Goal: Check status: Check status

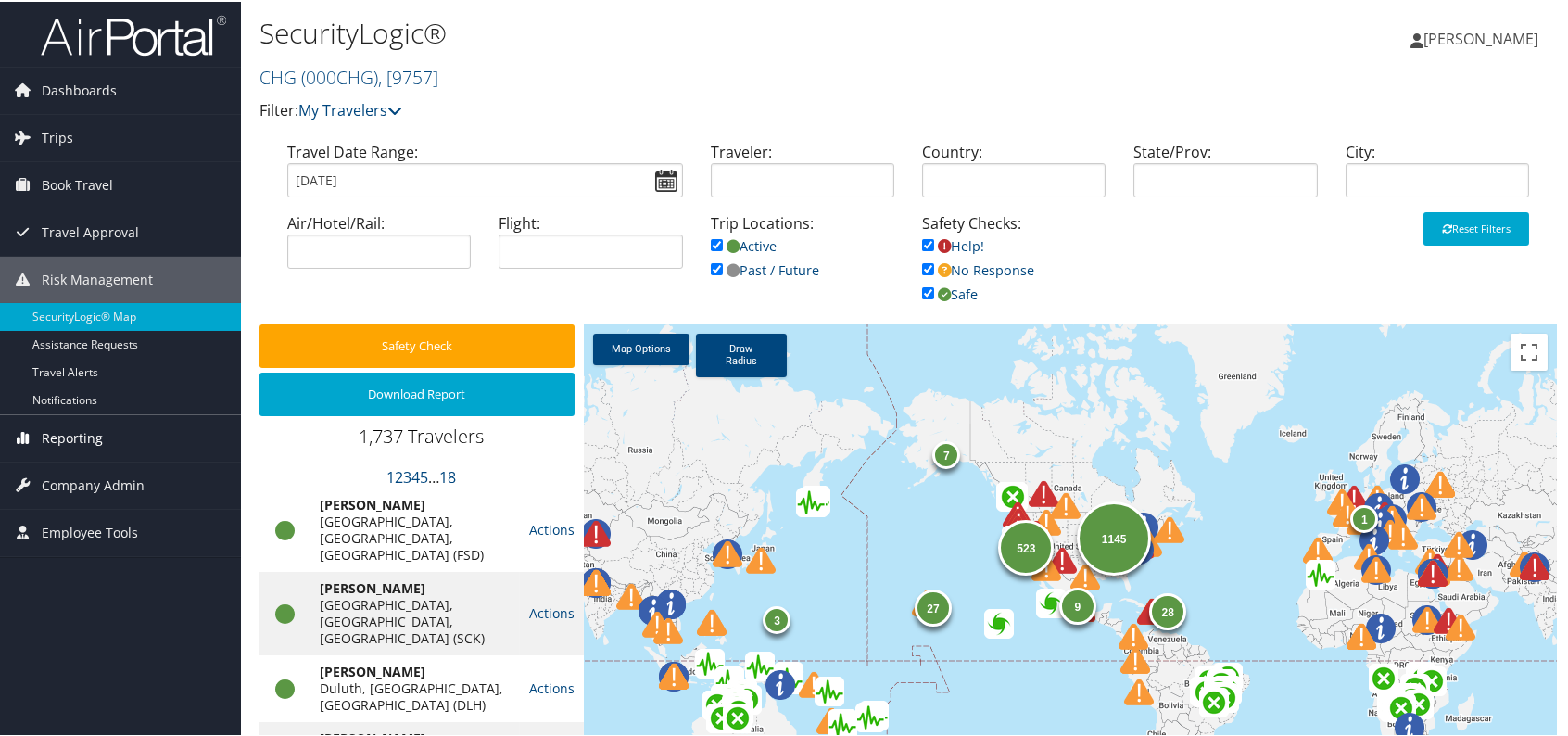
click at [78, 433] on span "Reporting" at bounding box center [72, 435] width 61 height 46
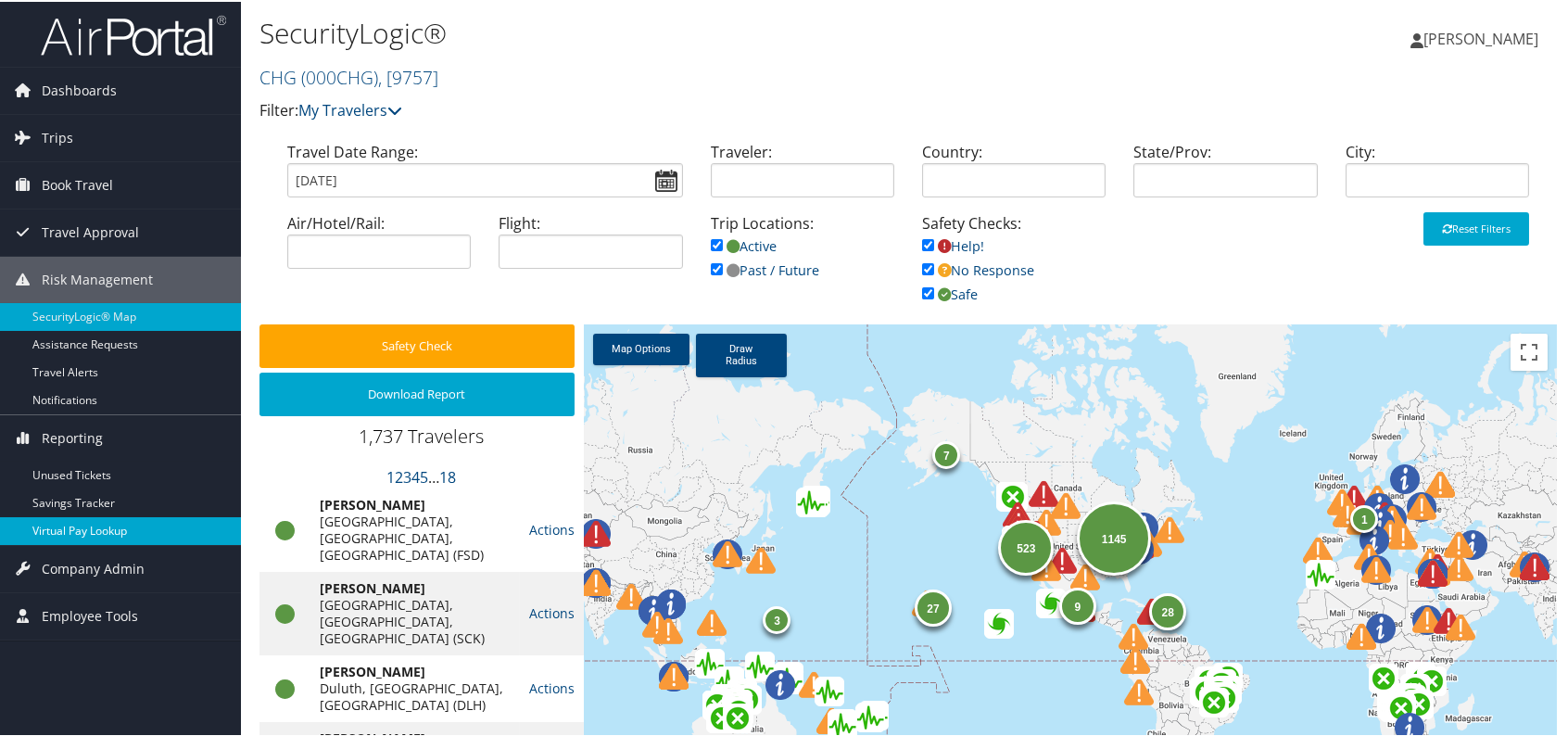
click at [91, 528] on link "Virtual Pay Lookup" at bounding box center [120, 529] width 241 height 28
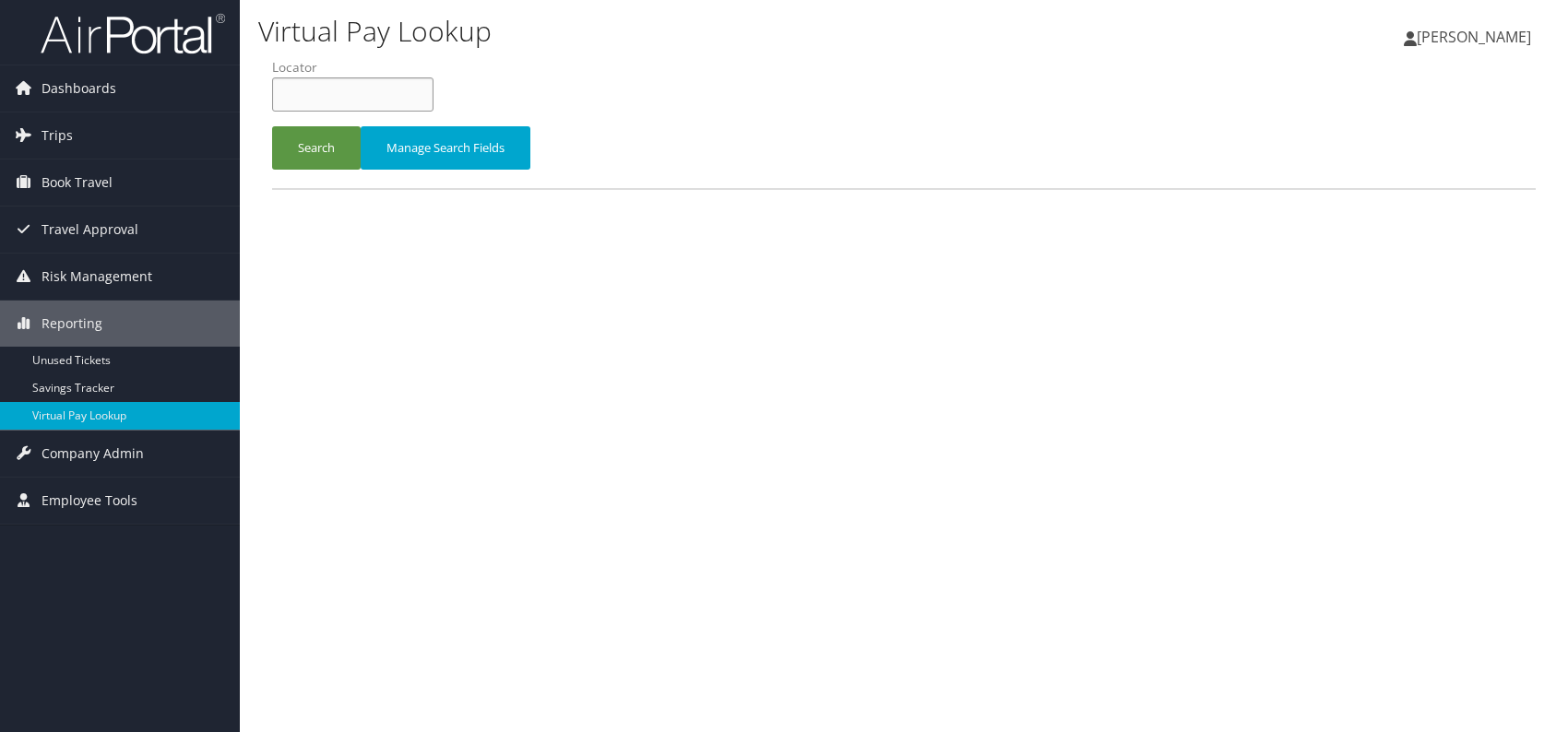
paste input "DUKHAE"
click at [311, 92] on input "DUKHAE" at bounding box center [352, 94] width 161 height 34
click at [301, 142] on button "Search" at bounding box center [316, 148] width 89 height 44
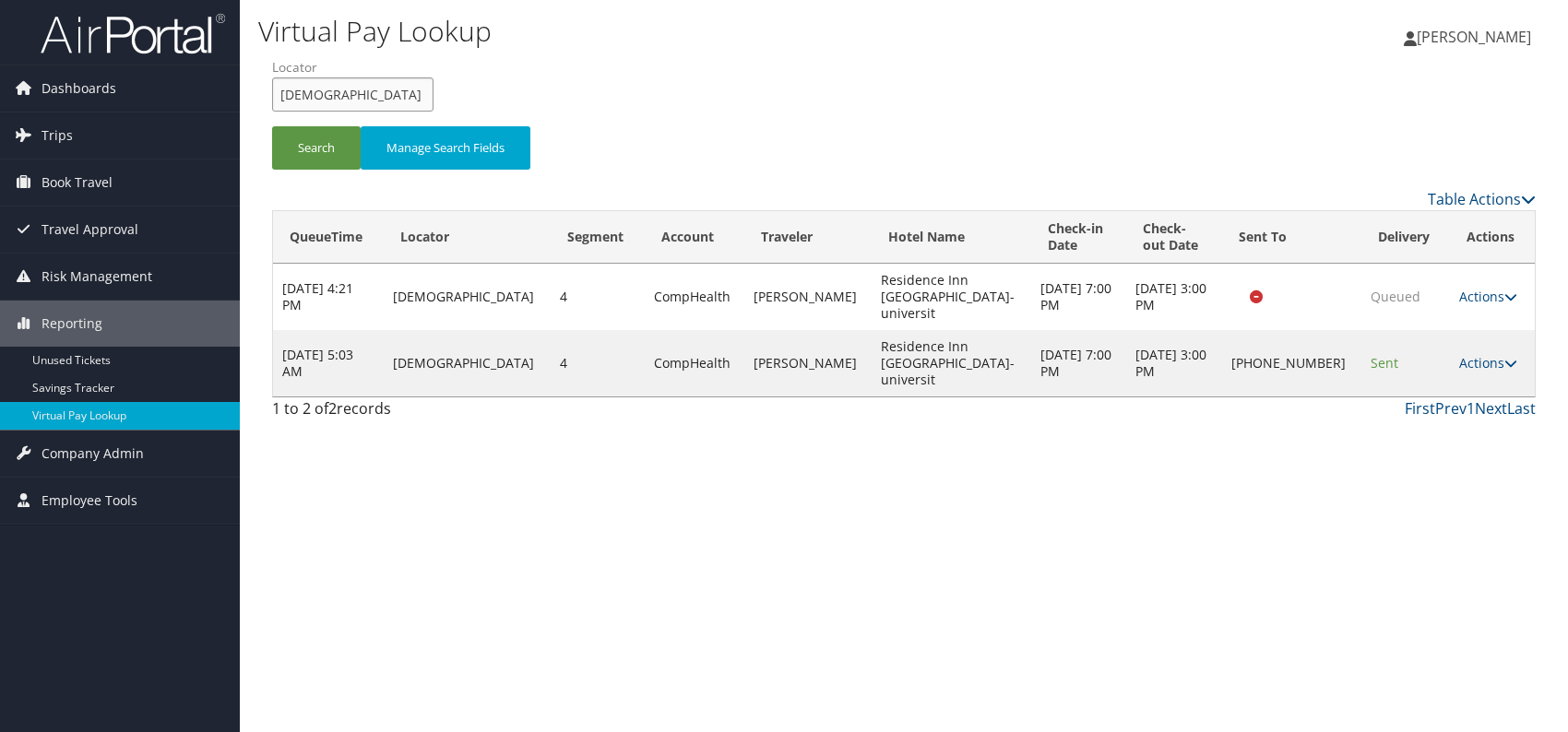
drag, startPoint x: 331, startPoint y: 88, endPoint x: 272, endPoint y: 100, distance: 60.2
click at [272, 100] on input "DUKHAE" at bounding box center [352, 94] width 161 height 34
paste input "IKFZGS"
click at [310, 91] on input "IKFZGS" at bounding box center [352, 94] width 161 height 34
click at [321, 143] on button "Search" at bounding box center [316, 148] width 89 height 44
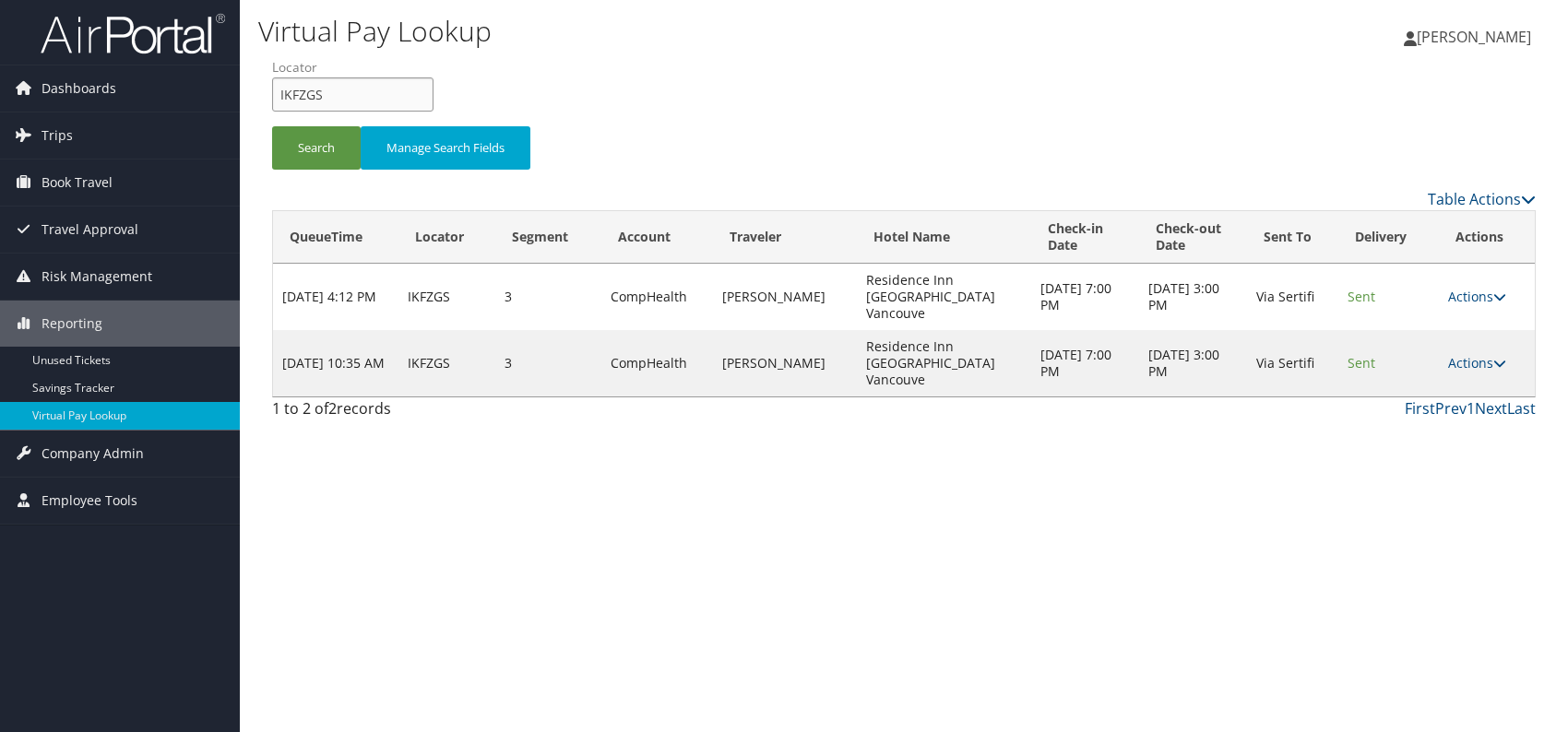
drag, startPoint x: 314, startPoint y: 100, endPoint x: 273, endPoint y: 91, distance: 42.0
click at [273, 92] on input "IKFZGS" at bounding box center [352, 94] width 161 height 34
paste input "CNEECE"
click at [320, 157] on button "Search" at bounding box center [316, 148] width 89 height 44
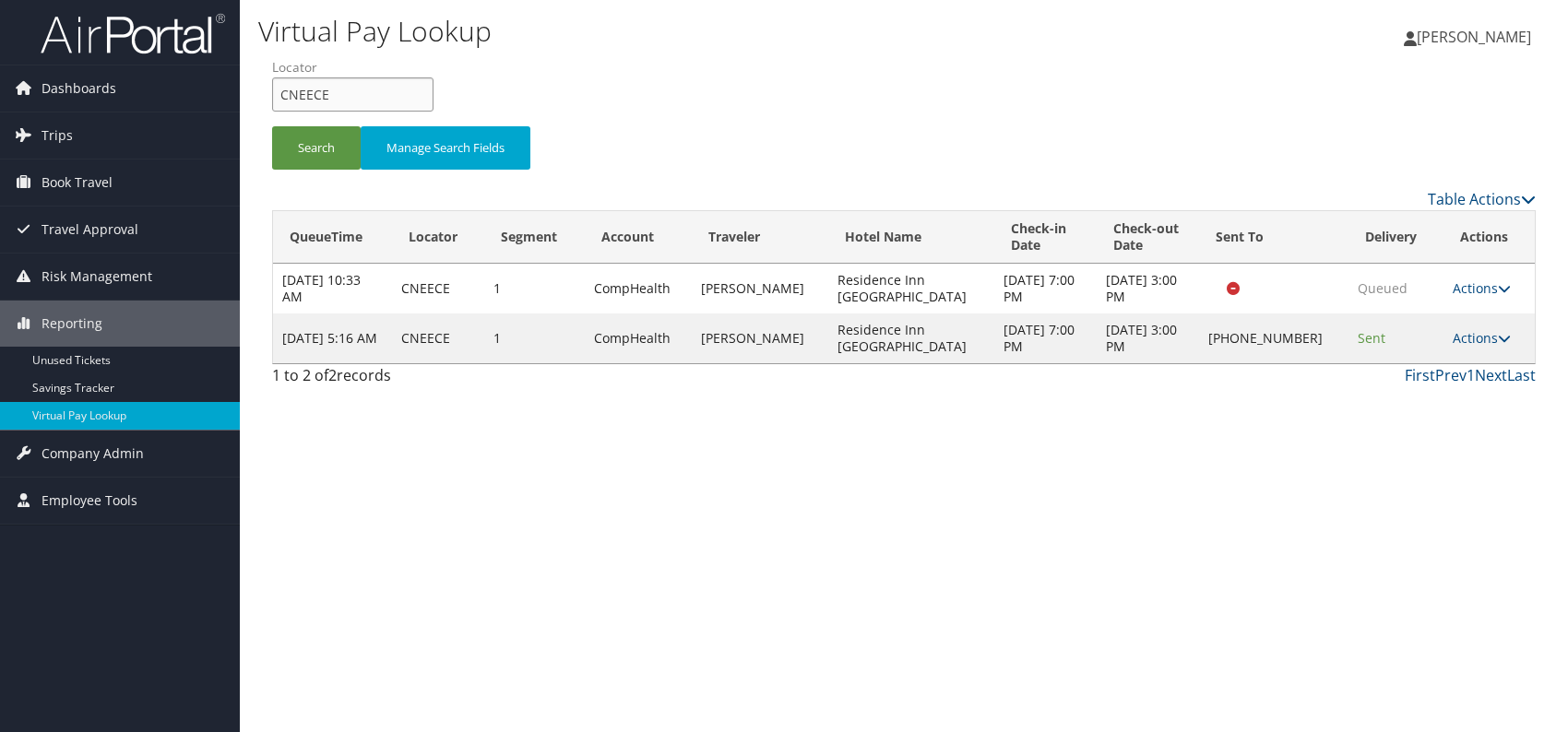
click at [274, 90] on input "CNEECE" at bounding box center [352, 94] width 161 height 34
paste input "FRELRO"
type input "FRELRO"
click at [323, 166] on button "Search" at bounding box center [316, 148] width 89 height 44
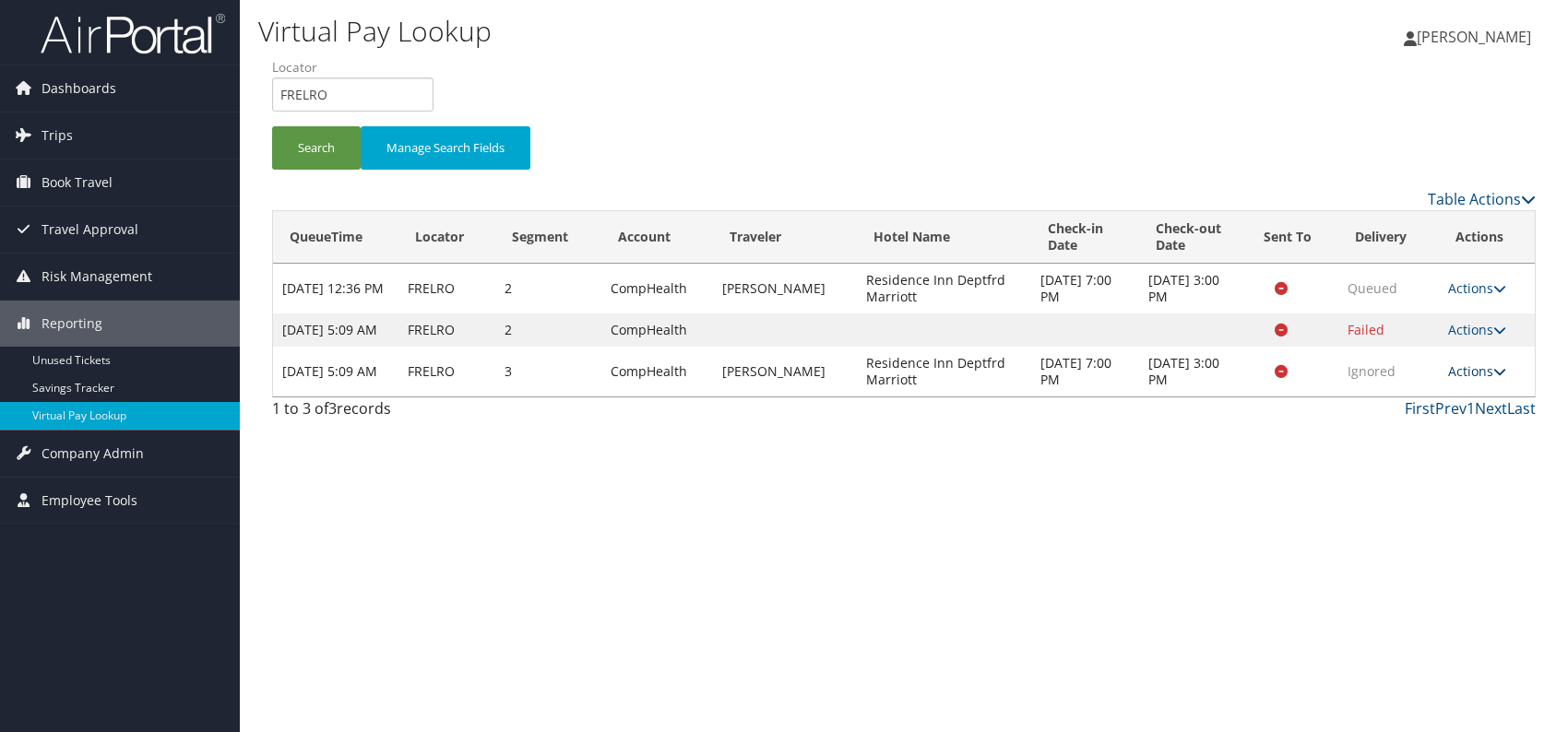
click at [1474, 380] on link "Actions" at bounding box center [1477, 371] width 58 height 18
click at [1438, 448] on link "Logs" at bounding box center [1444, 445] width 116 height 32
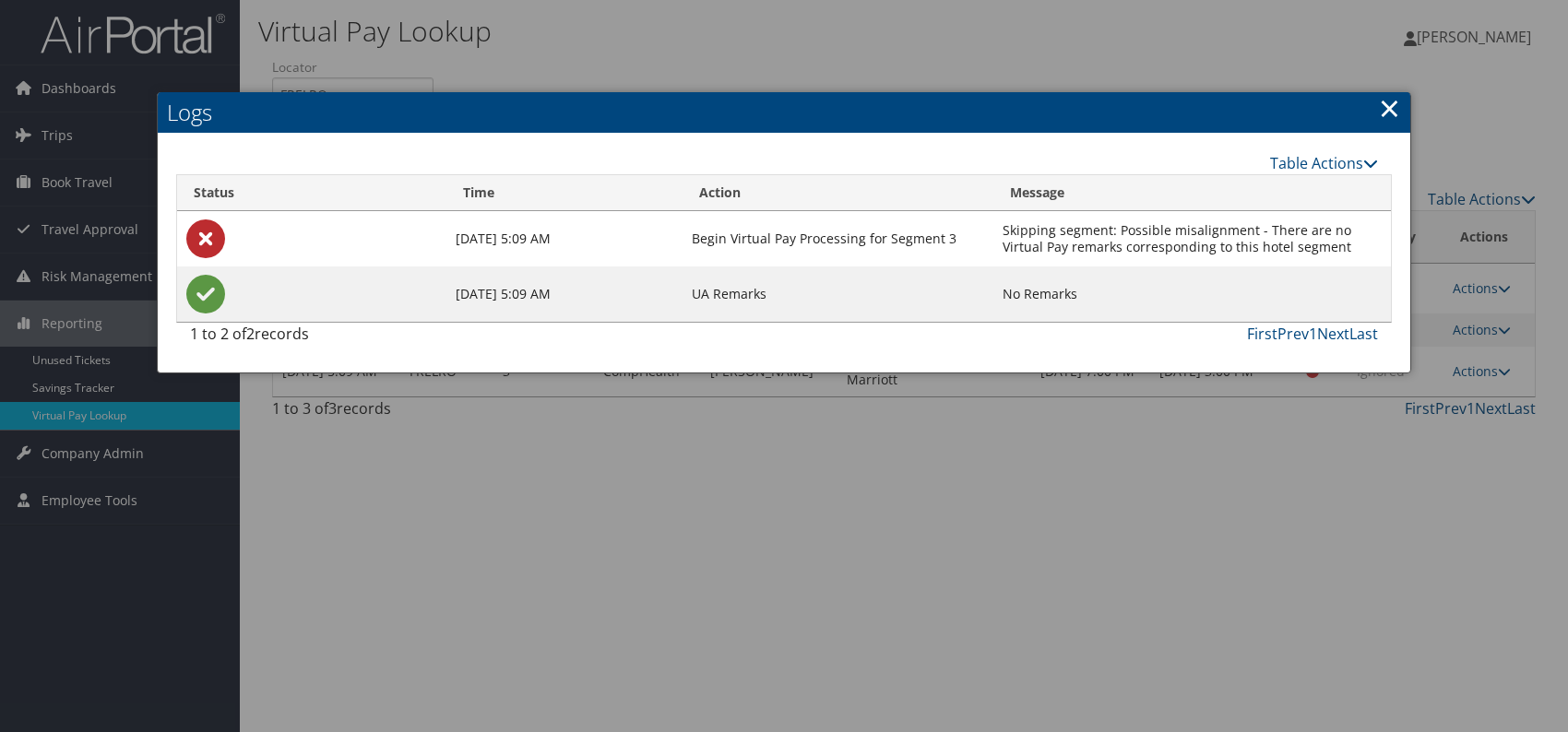
click at [1392, 110] on link "×" at bounding box center [1389, 108] width 21 height 37
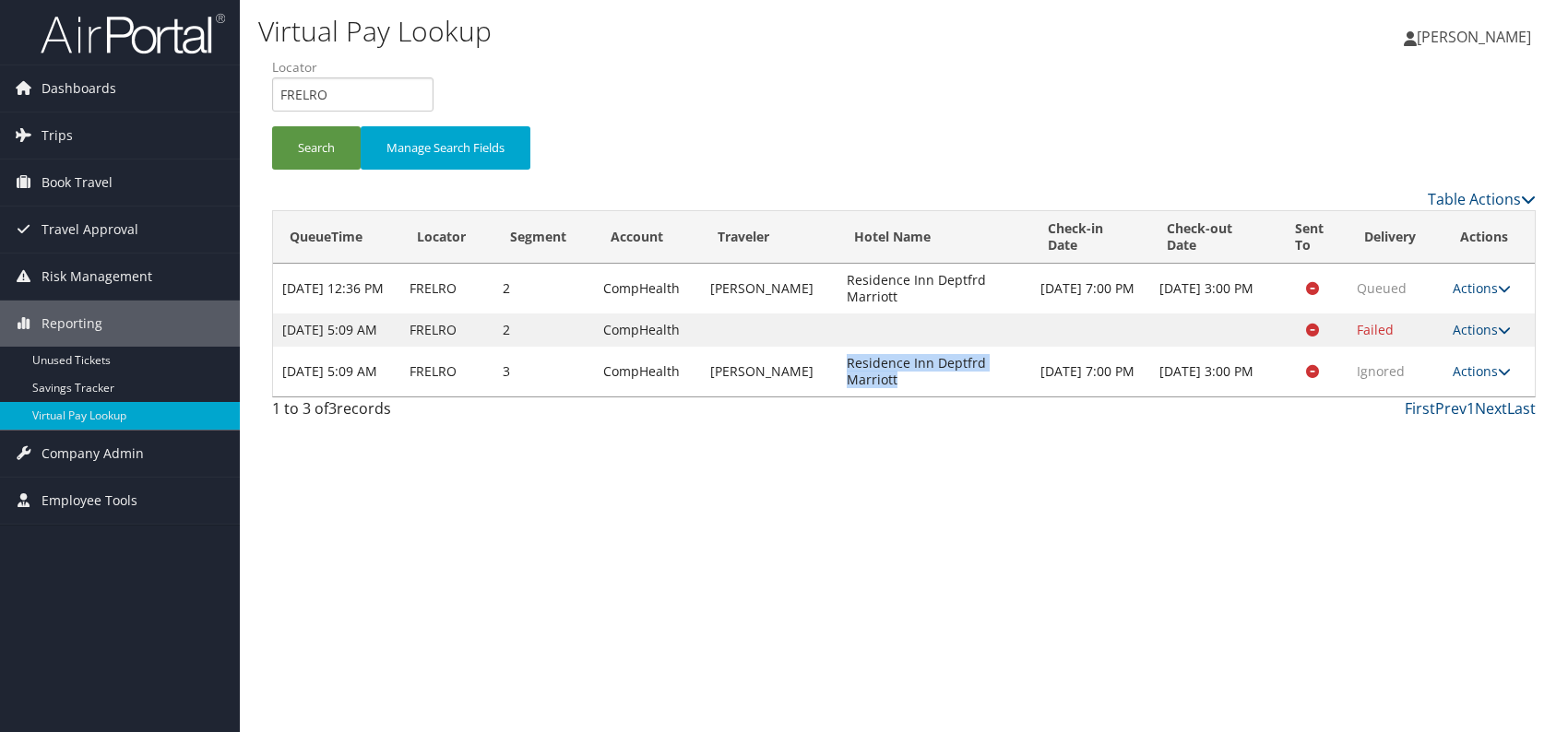
drag, startPoint x: 823, startPoint y: 380, endPoint x: 875, endPoint y: 409, distance: 59.5
click at [875, 397] on td "Residence Inn Deptfrd Marriott" at bounding box center [934, 371] width 193 height 49
copy td "Residence Inn Deptfrd Marriott"
click at [1498, 378] on icon at bounding box center [1505, 372] width 13 height 13
click at [1439, 410] on link "Resend" at bounding box center [1446, 414] width 116 height 32
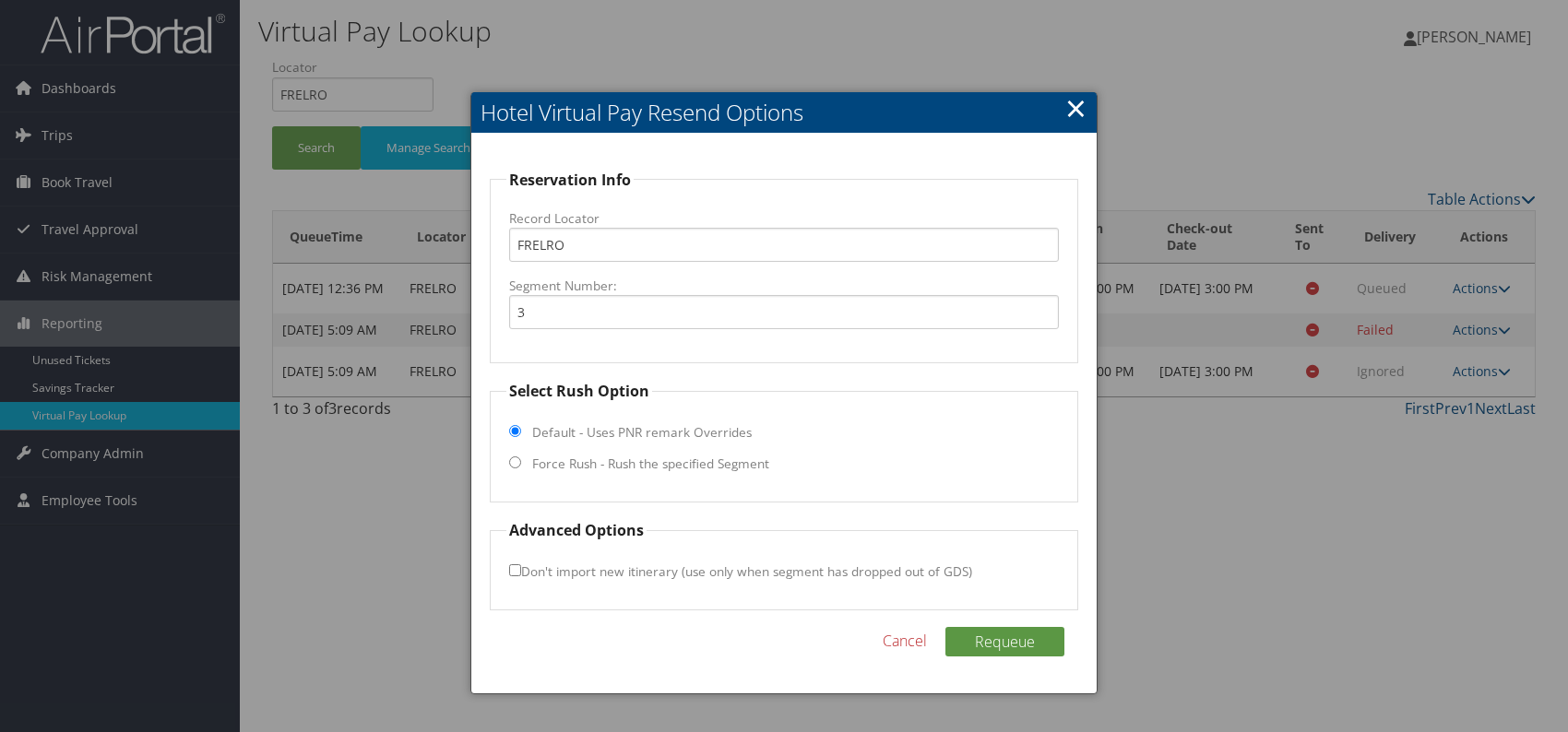
click at [513, 462] on input "Force Rush - Rush the specified Segment" at bounding box center [514, 462] width 12 height 12
radio input "true"
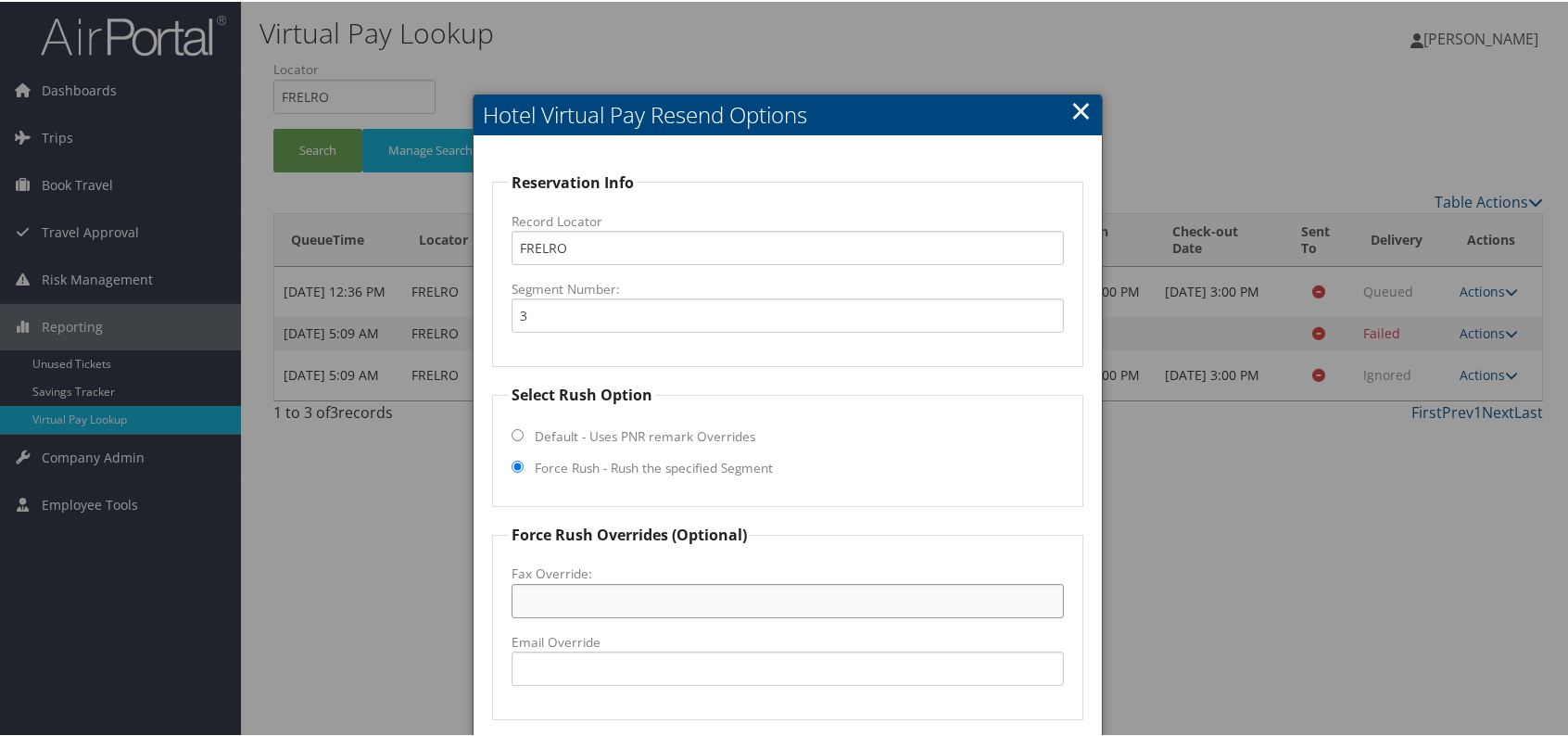
paste input "856-214-0987"
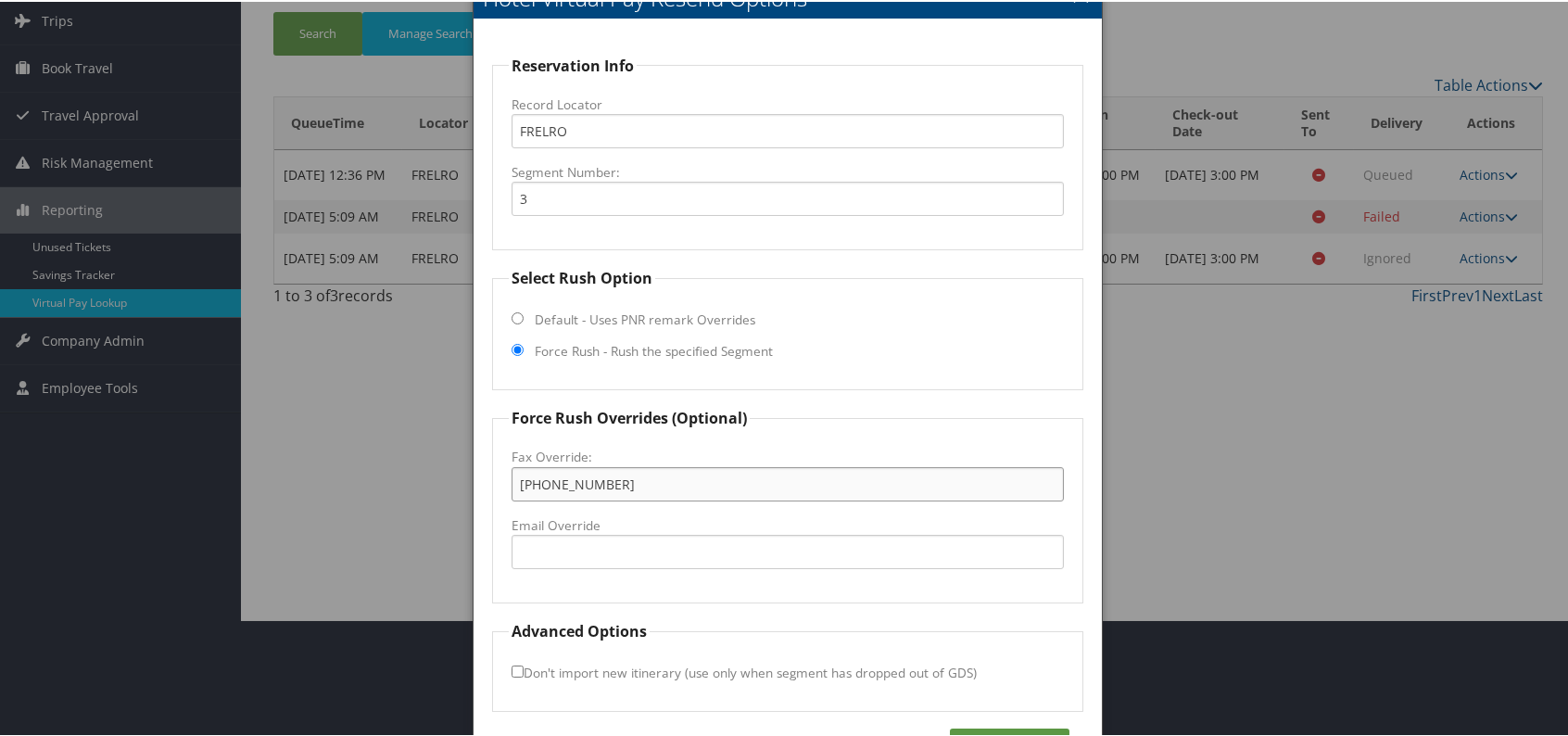
scroll to position [172, 0]
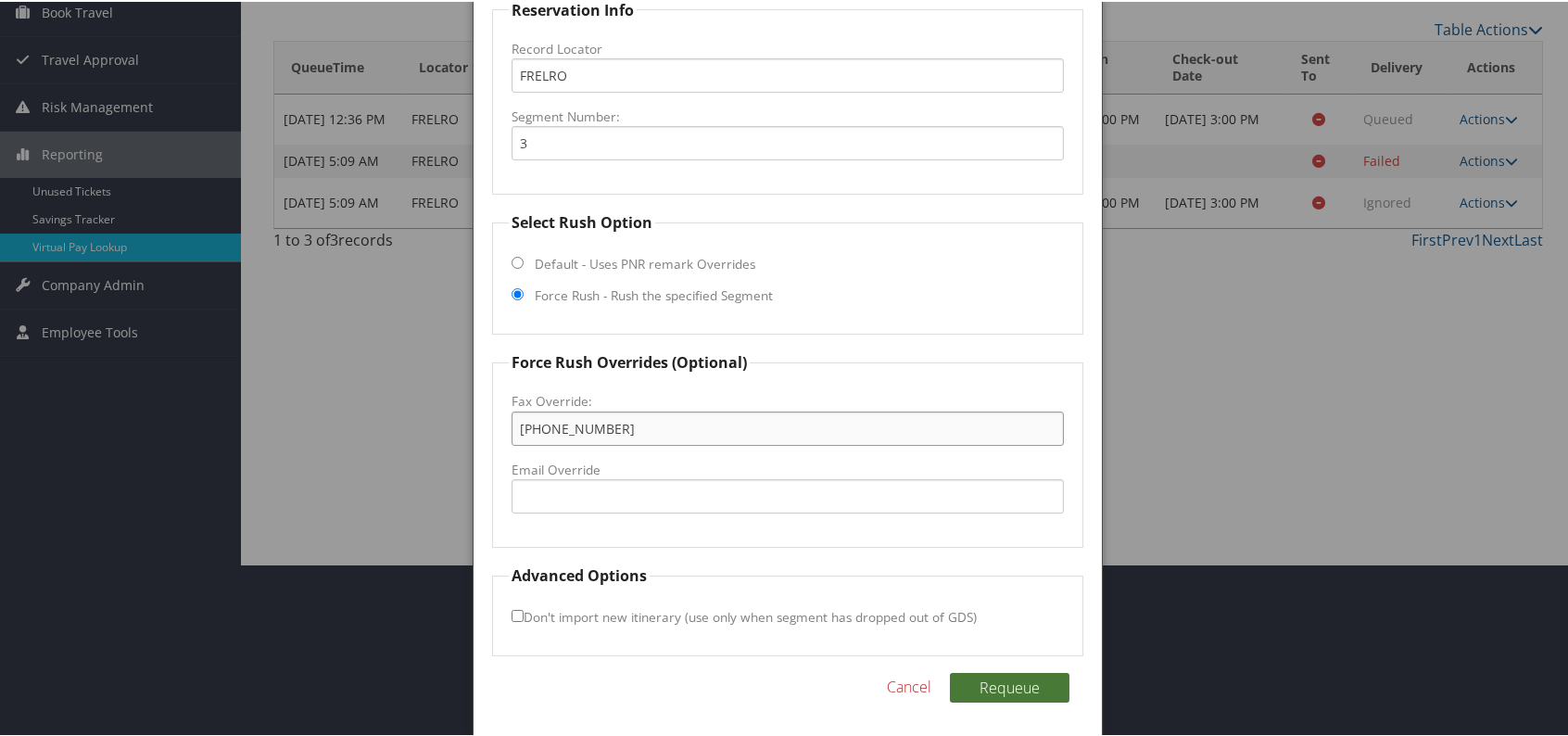
type input "856-214-0987"
click at [1001, 686] on button "Requeue" at bounding box center [1010, 686] width 120 height 30
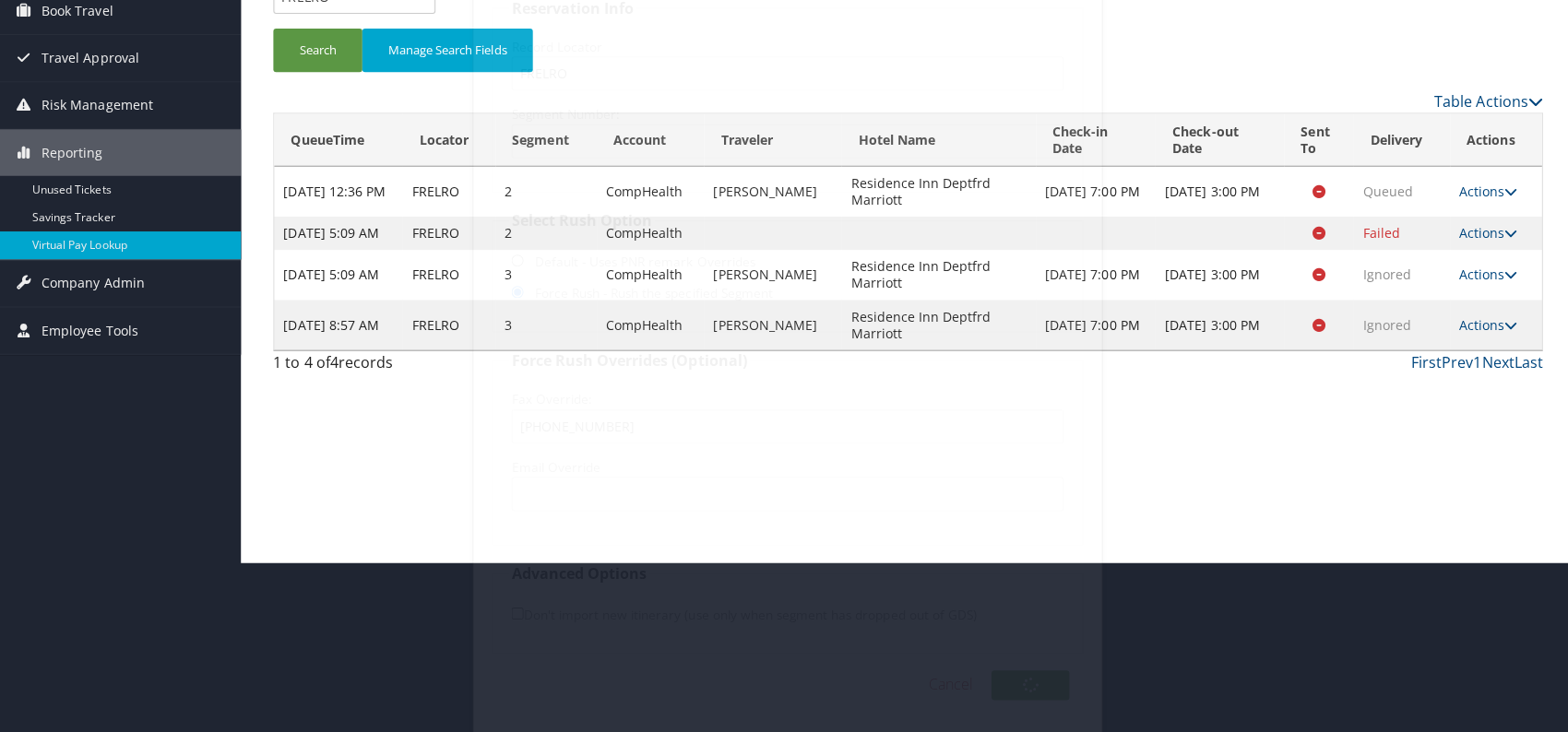
scroll to position [0, 0]
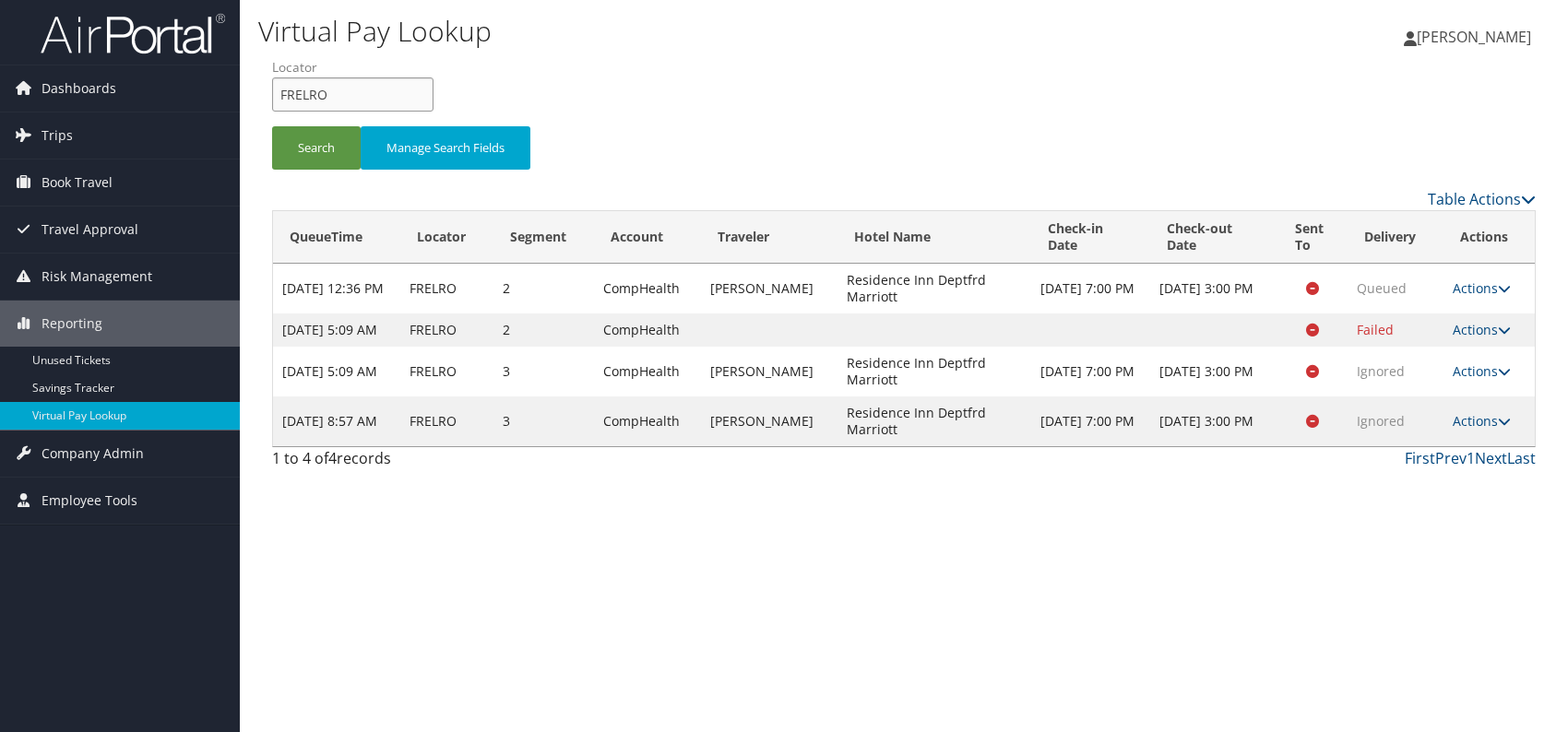
drag, startPoint x: 317, startPoint y: 89, endPoint x: 266, endPoint y: 84, distance: 51.2
click at [272, 84] on form "QueueTime Locator FRELRO Segment Account Traveler Hotel Name Check-in Date Chec…" at bounding box center [904, 122] width 1263 height 129
paste input "DNAJHY"
type input "DNAJHY"
click at [320, 136] on button "Search" at bounding box center [316, 148] width 89 height 44
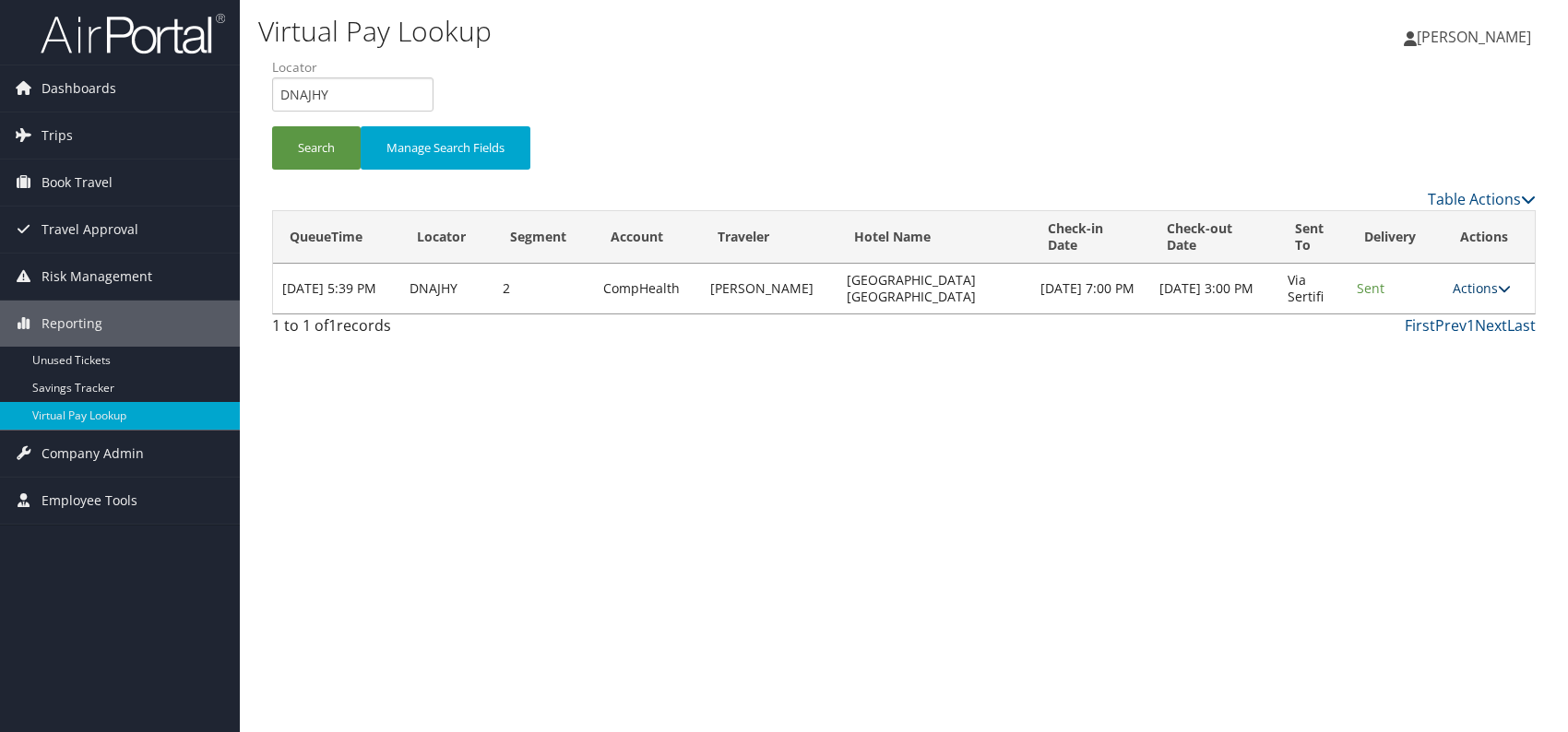
click at [1500, 283] on icon at bounding box center [1505, 289] width 13 height 13
click at [1438, 347] on link "Logs" at bounding box center [1446, 346] width 116 height 32
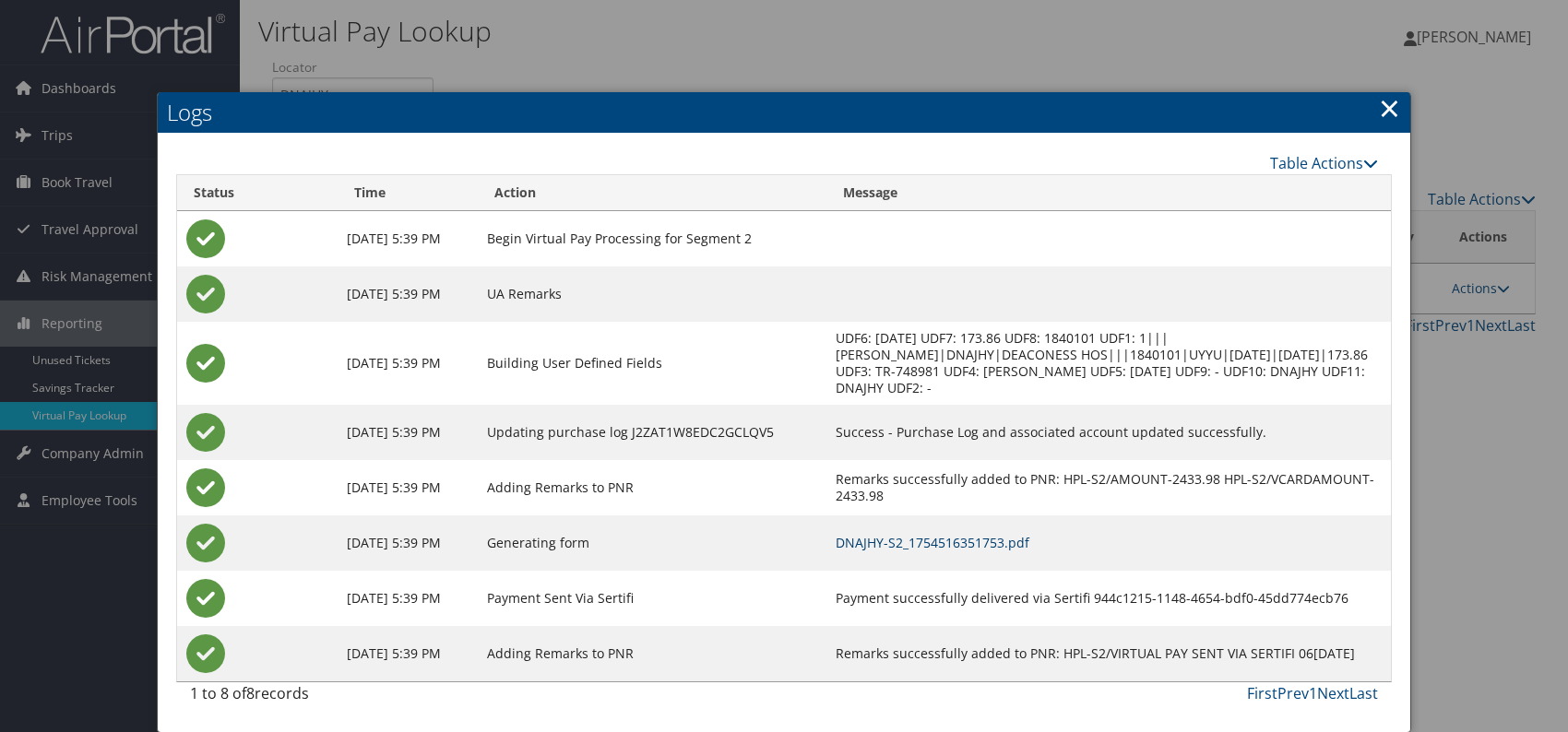
click at [1029, 540] on link "DNAJHY-S2_1754516351753.pdf" at bounding box center [933, 542] width 194 height 18
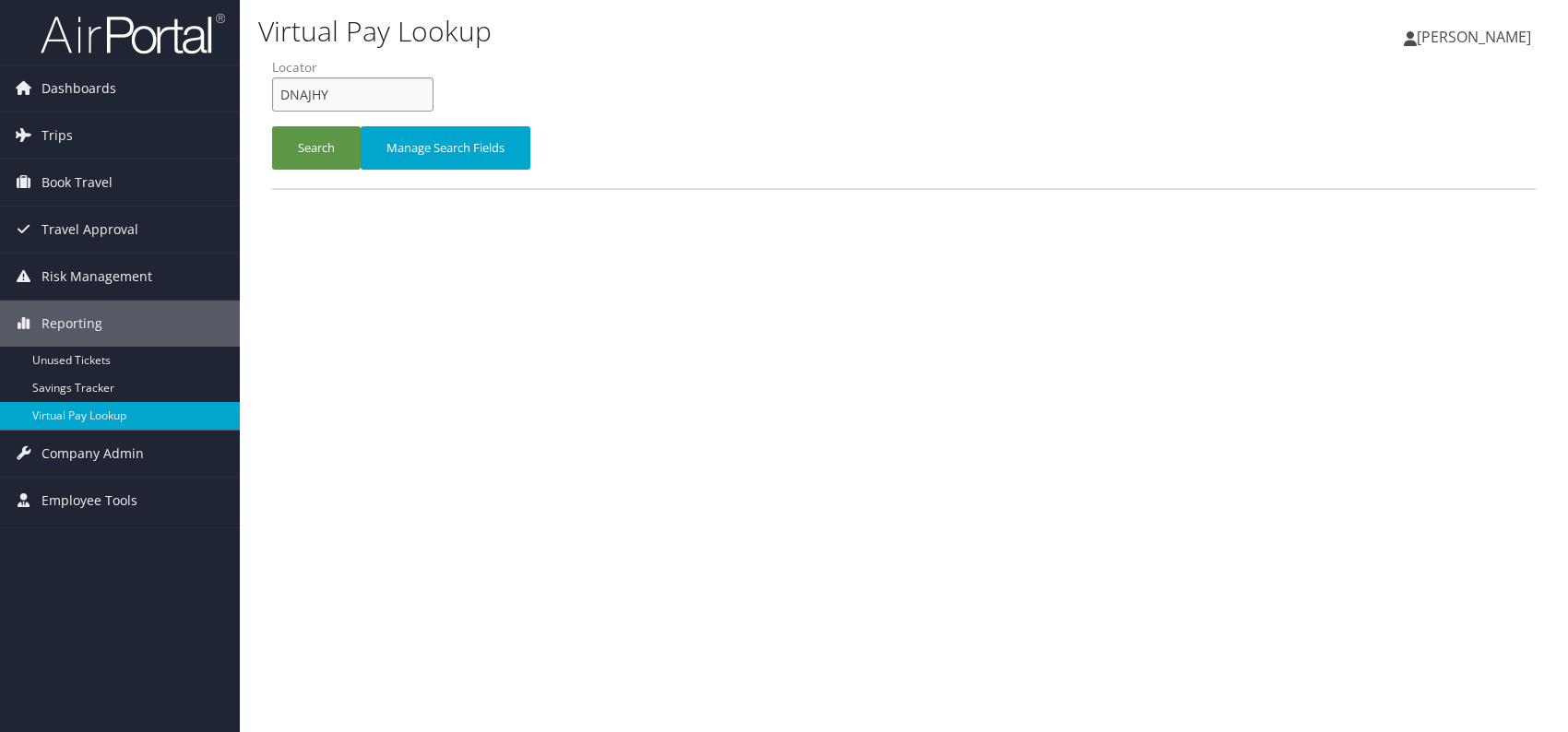
drag, startPoint x: 299, startPoint y: 106, endPoint x: 279, endPoint y: 101, distance: 20.6
click at [279, 101] on input "DNAJHY" at bounding box center [352, 94] width 161 height 34
paste input "HNTHKL"
click at [313, 94] on input "HNTHKL" at bounding box center [352, 94] width 161 height 34
type input "HNTHKL"
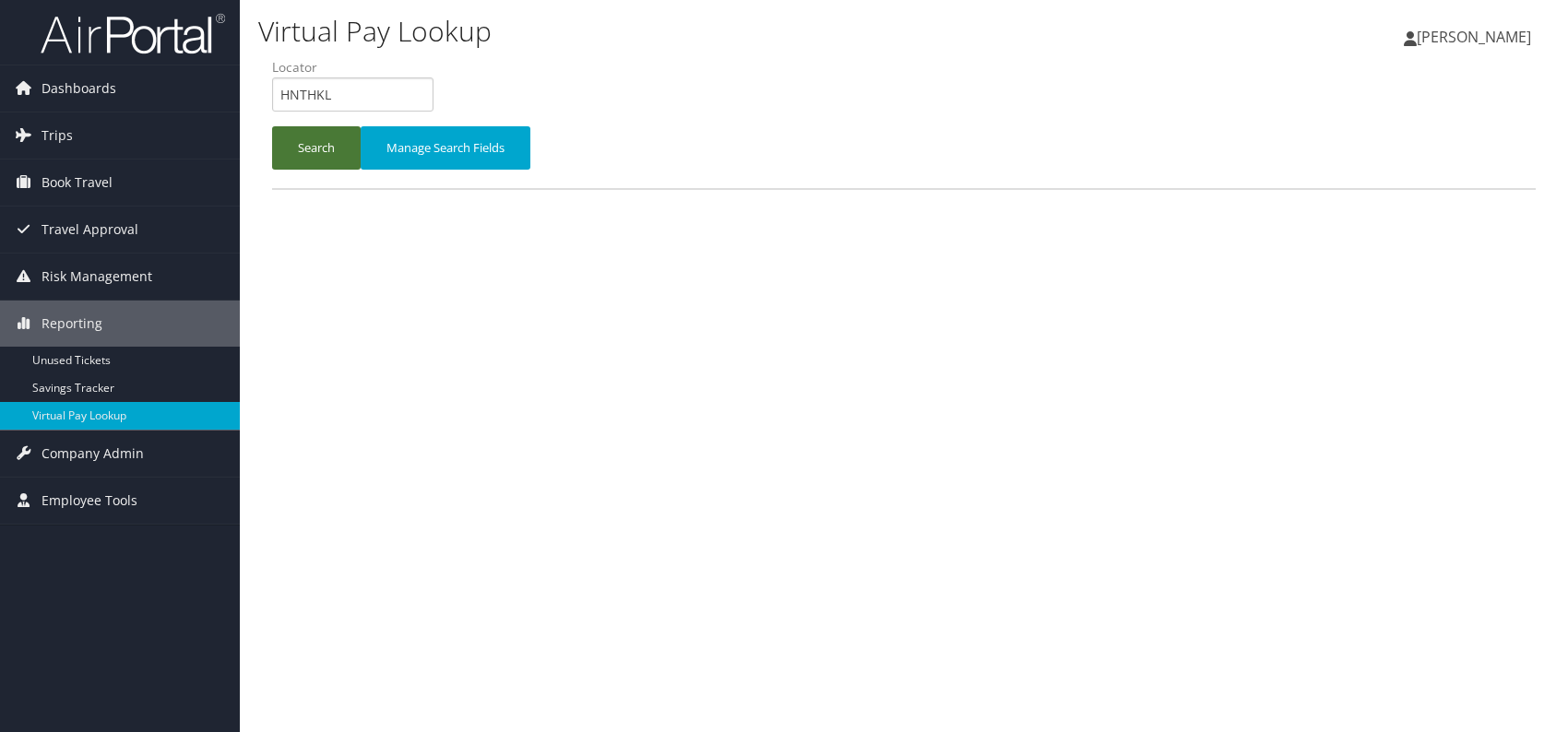
click at [308, 147] on button "Search" at bounding box center [316, 148] width 89 height 44
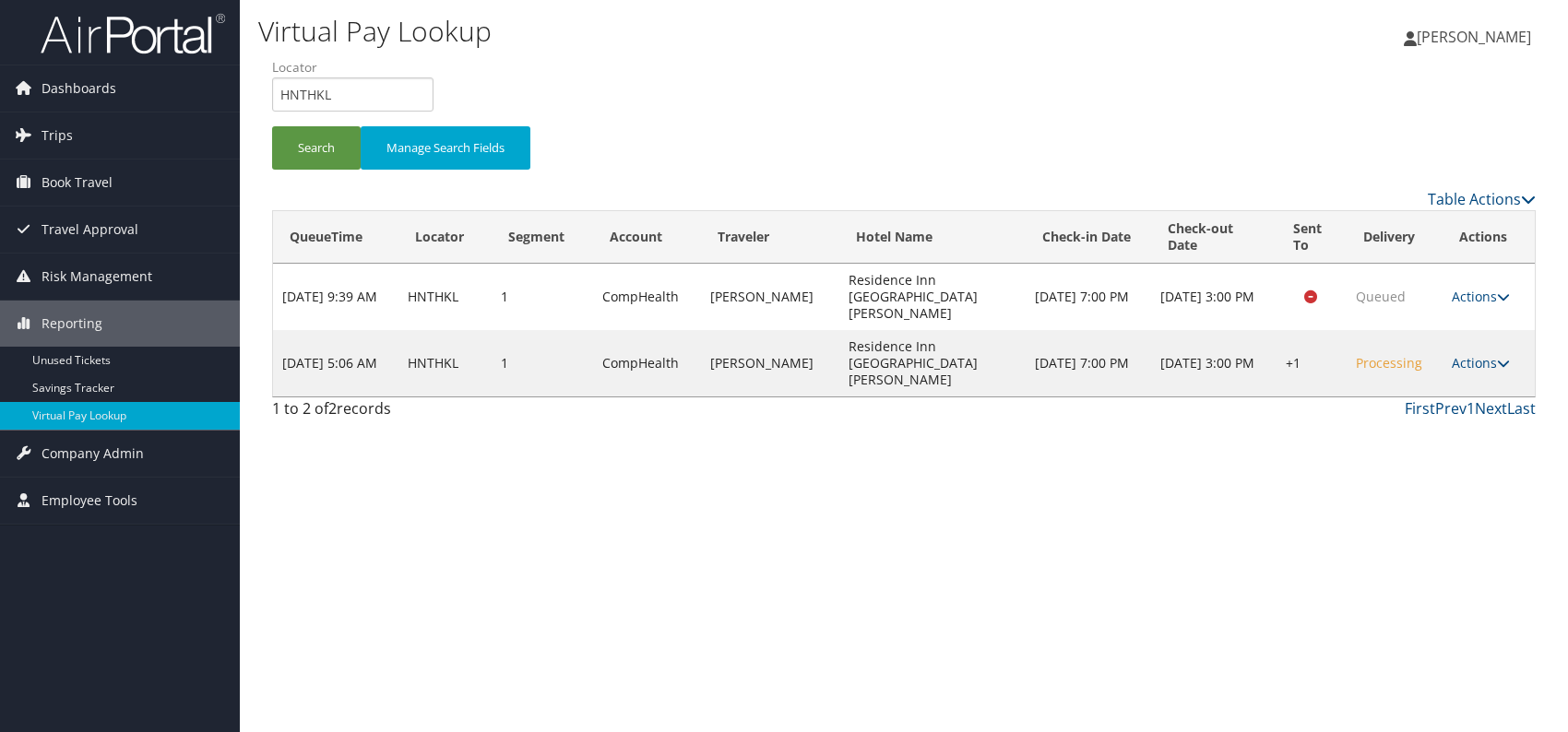
click at [1497, 357] on icon at bounding box center [1504, 363] width 13 height 13
click at [1411, 399] on link "Logs" at bounding box center [1424, 396] width 157 height 32
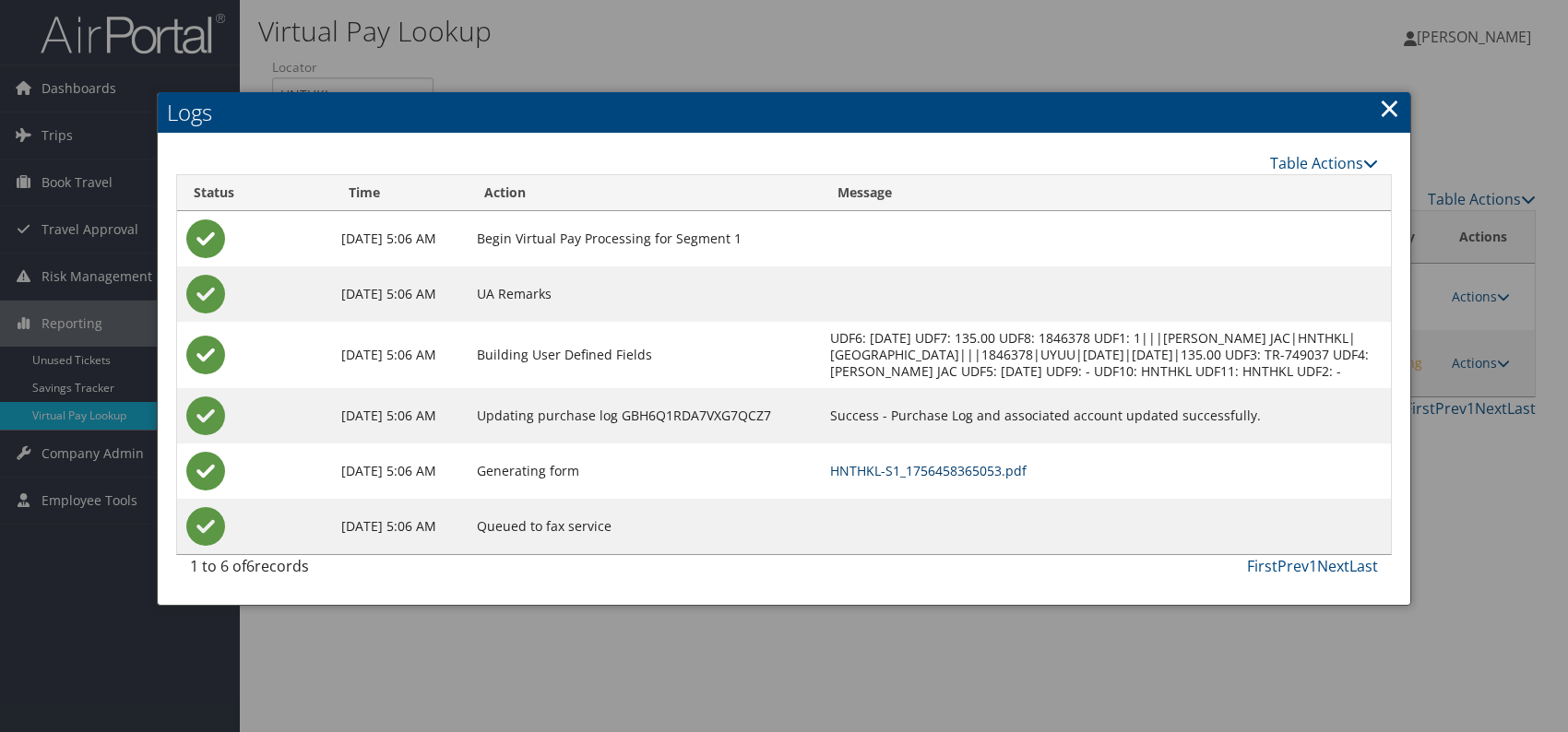
click at [1027, 480] on link "HNTHKL-S1_1756458365053.pdf" at bounding box center [928, 470] width 197 height 18
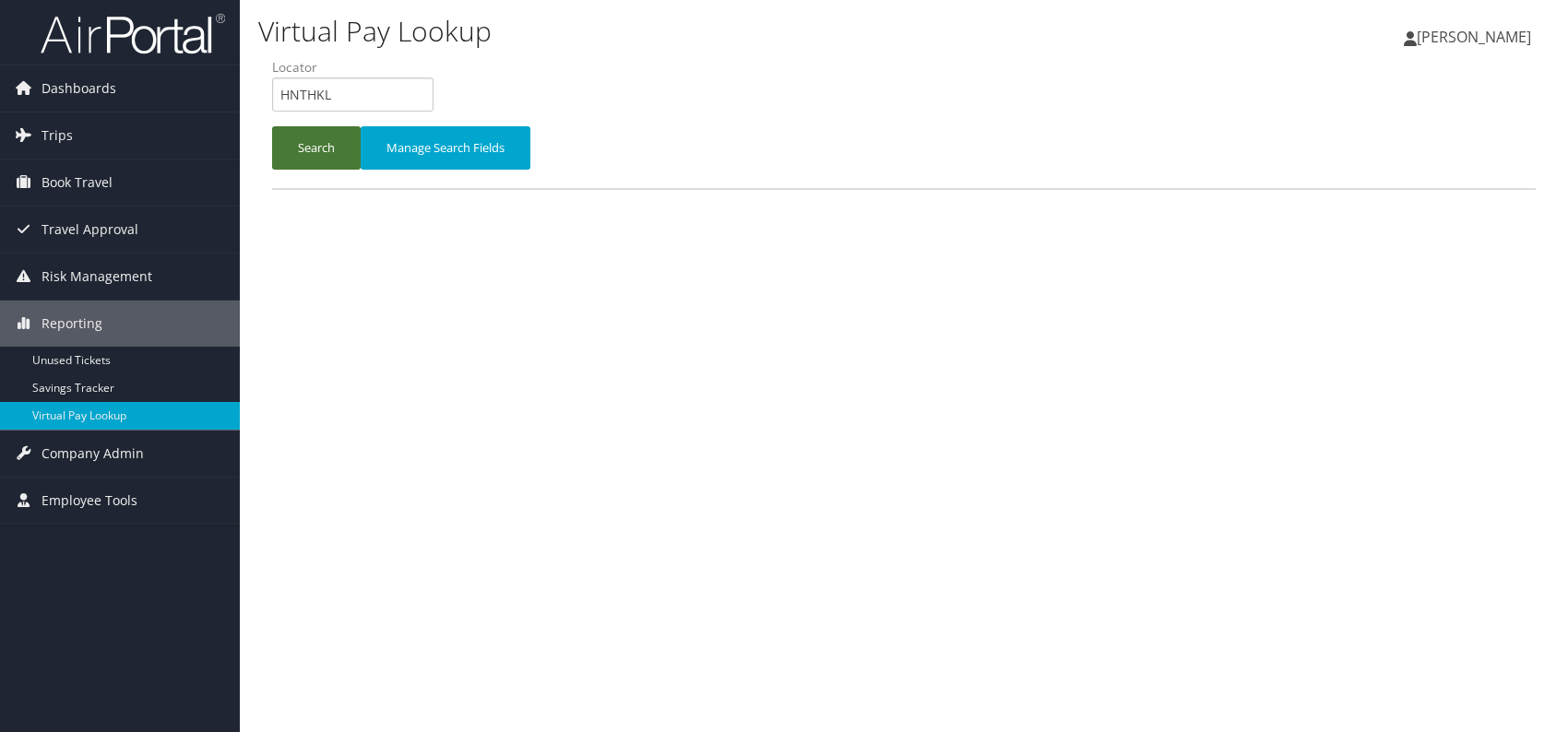
click at [307, 156] on button "Search" at bounding box center [316, 148] width 89 height 44
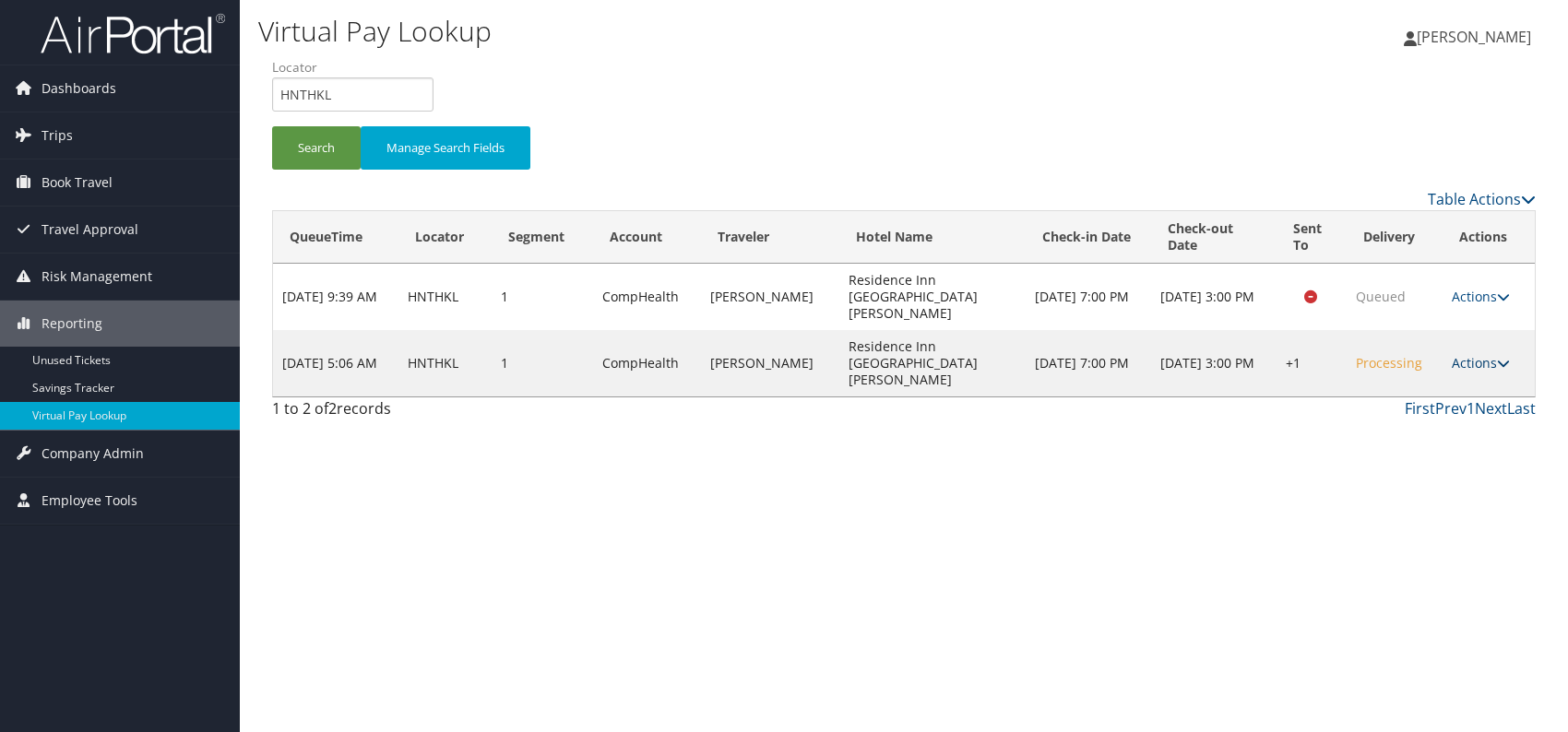
click at [1481, 354] on link "Actions" at bounding box center [1480, 362] width 58 height 18
click at [1417, 367] on link "Resend" at bounding box center [1424, 364] width 157 height 32
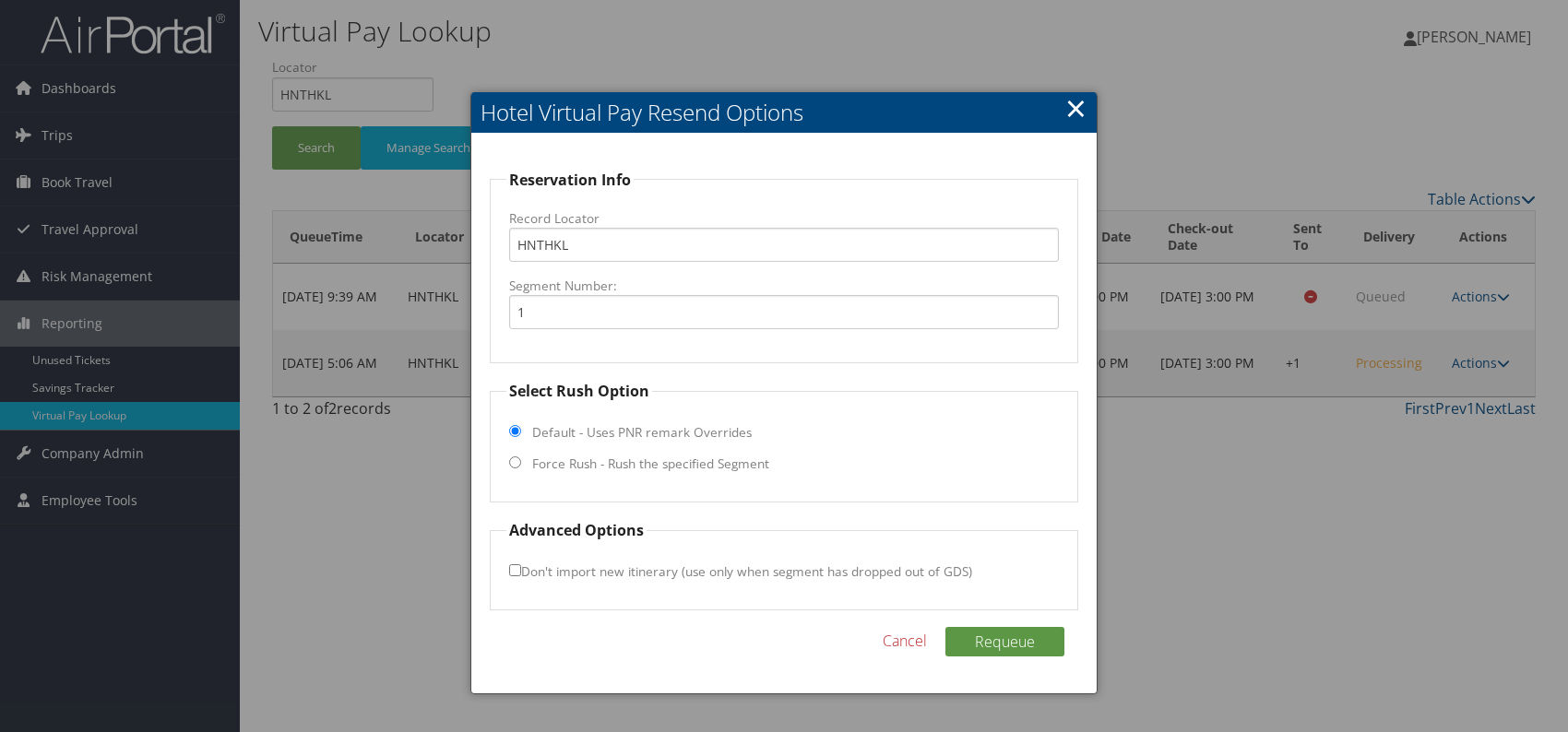
click at [512, 466] on input "Force Rush - Rush the specified Segment" at bounding box center [514, 462] width 12 height 12
radio input "true"
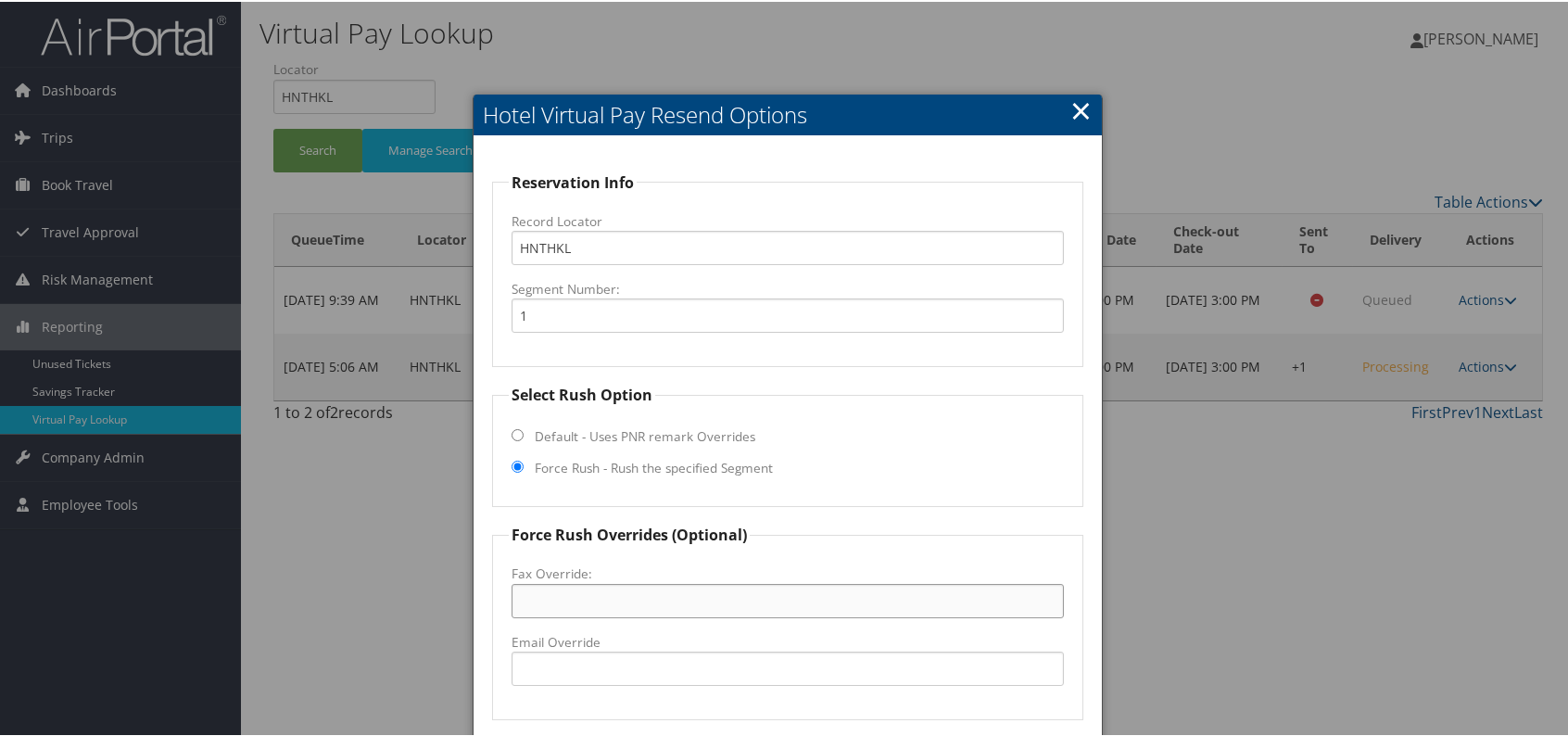
paste input "603-356-3025"
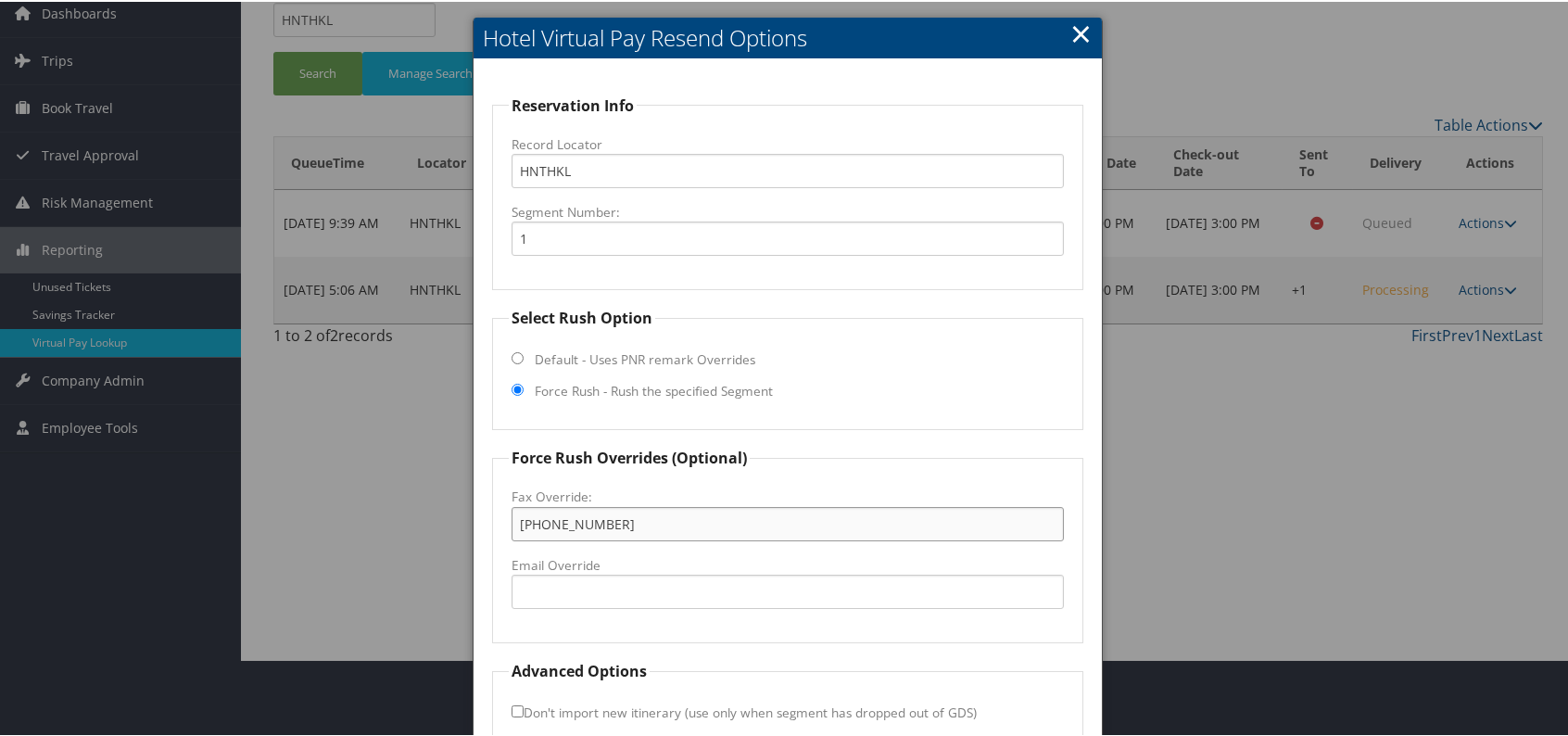
scroll to position [172, 0]
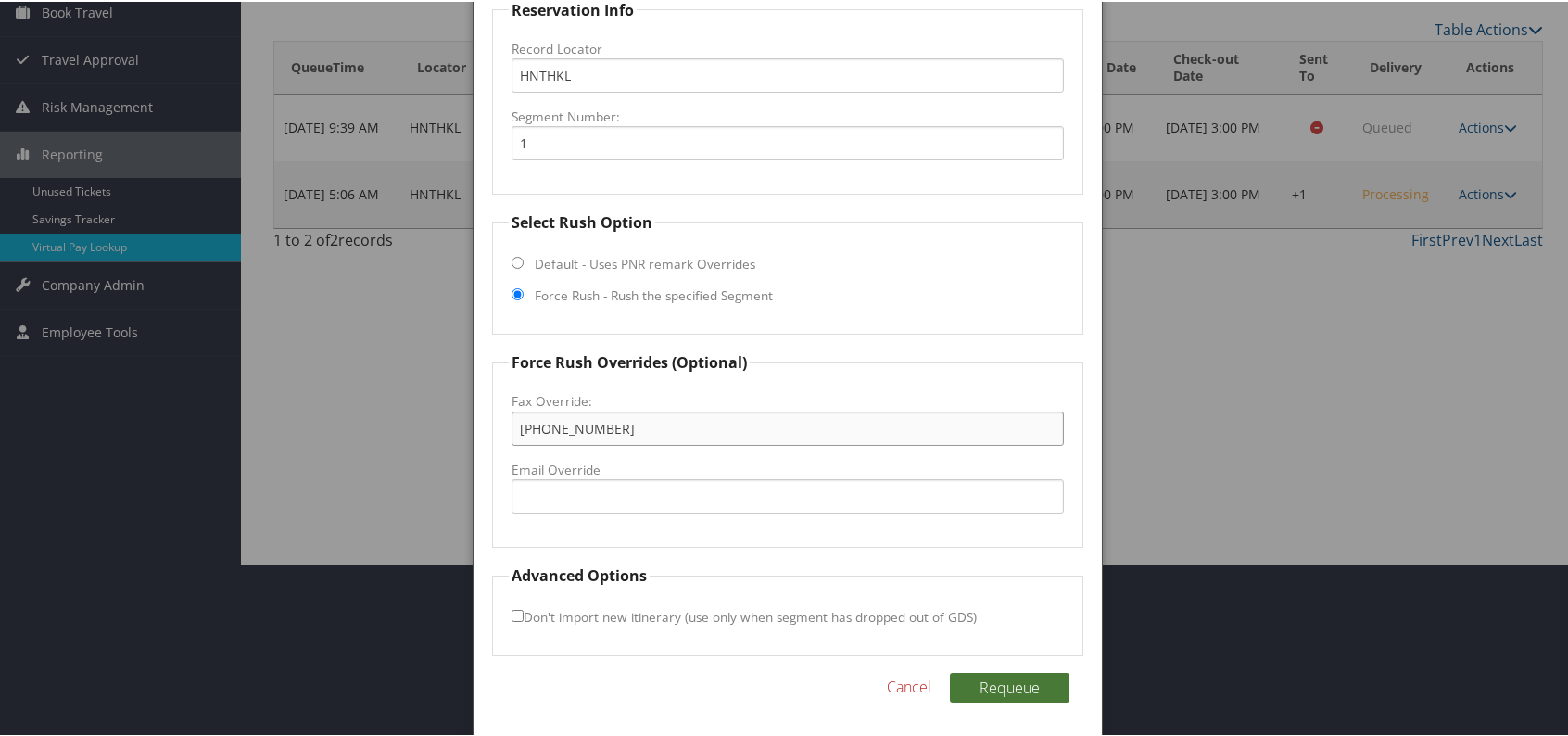
type input "603-356-3025"
click at [1004, 684] on button "Requeue" at bounding box center [1010, 686] width 120 height 30
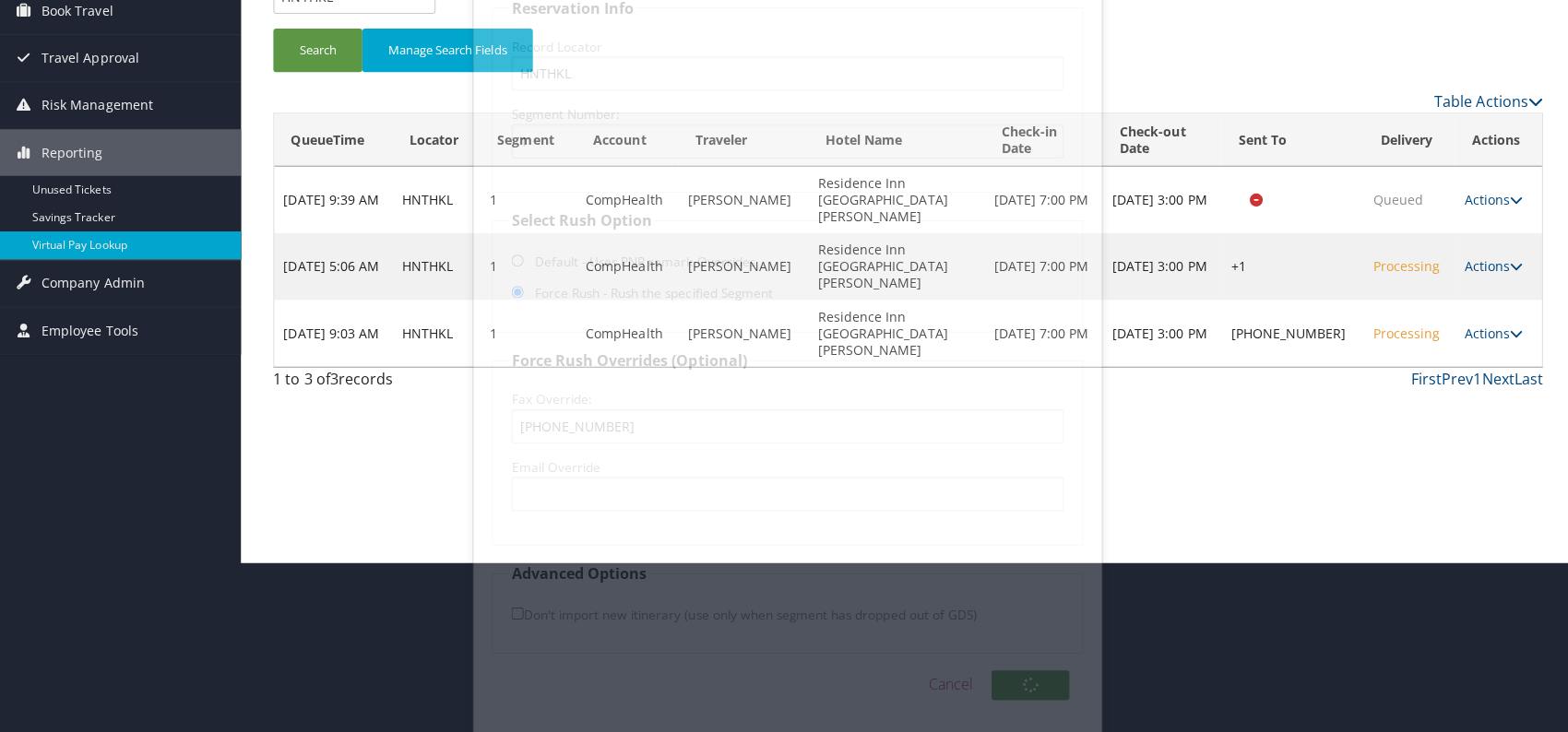
scroll to position [0, 0]
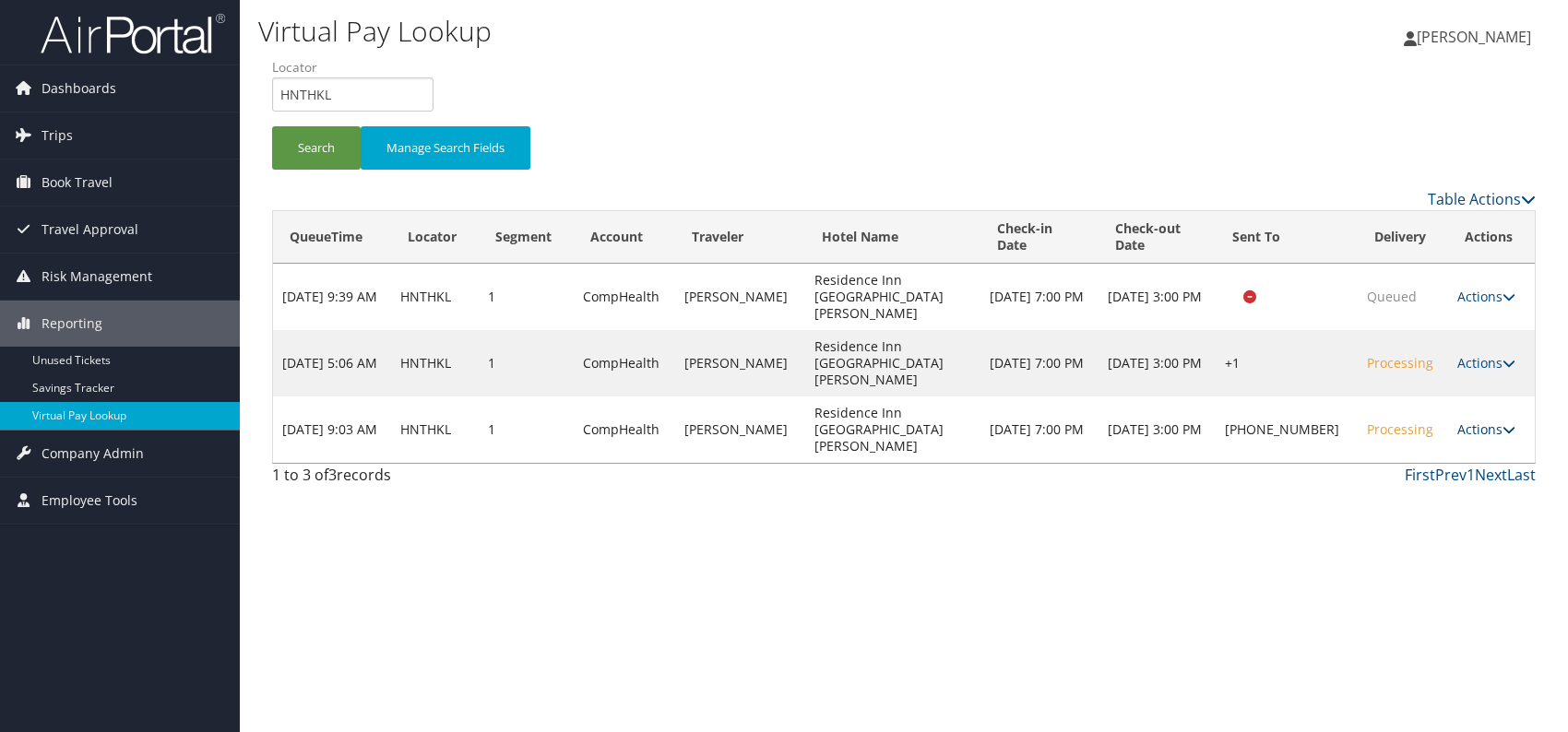
click at [1478, 420] on link "Actions" at bounding box center [1486, 428] width 58 height 18
click at [1402, 448] on link "Logs" at bounding box center [1424, 454] width 157 height 32
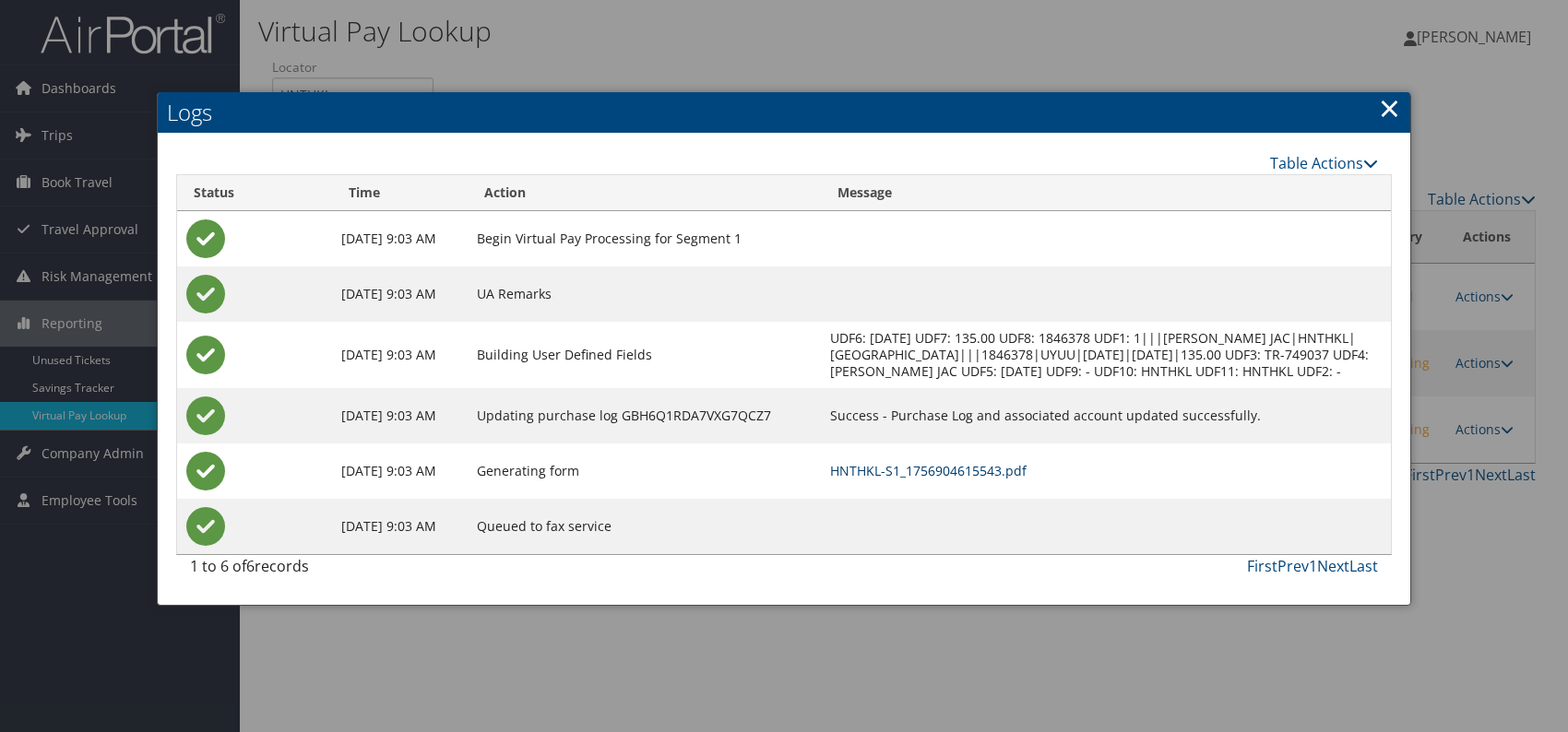
click at [1027, 480] on link "HNTHKL-S1_1756904615543.pdf" at bounding box center [928, 470] width 197 height 18
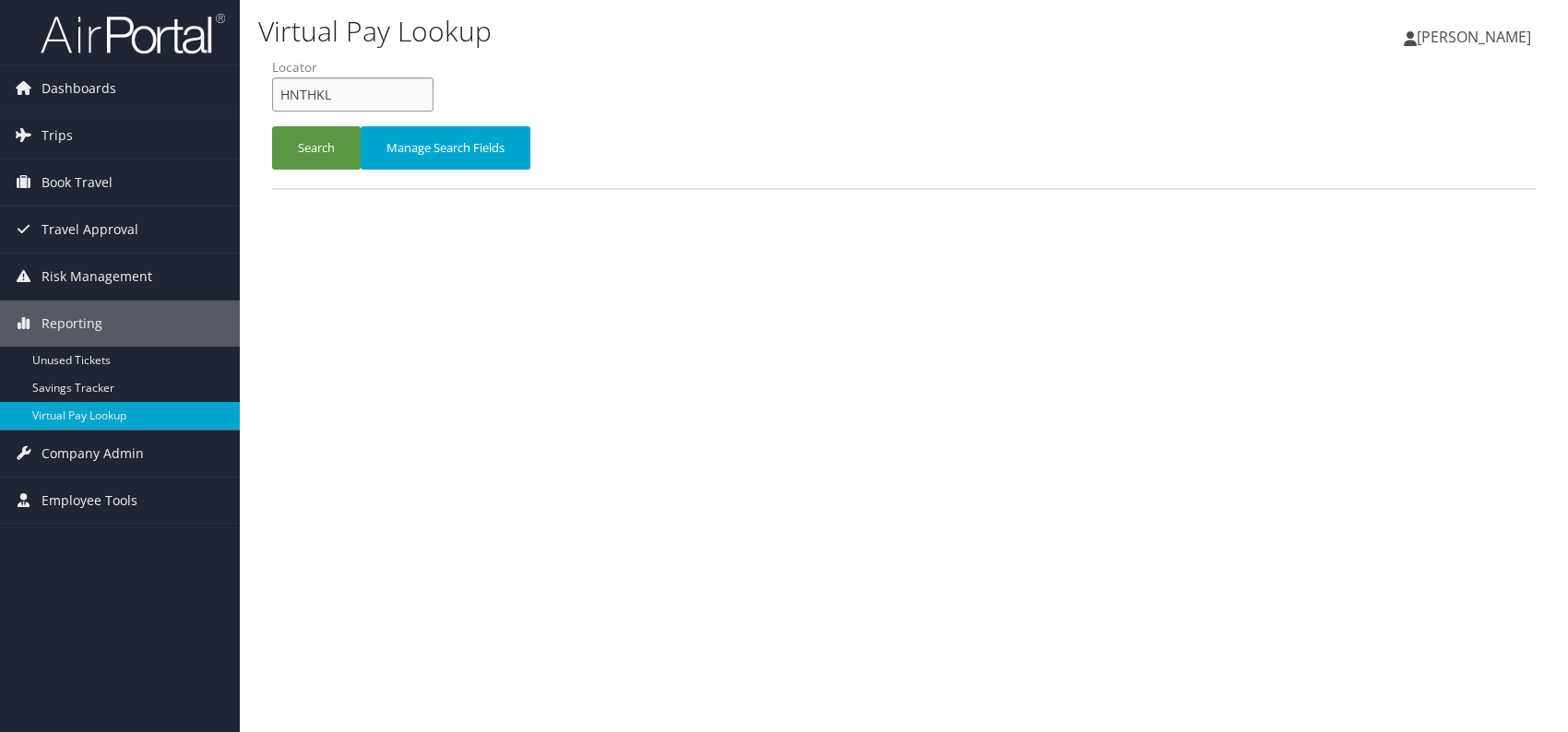
drag, startPoint x: 284, startPoint y: 97, endPoint x: 262, endPoint y: 97, distance: 22.0
click at [272, 97] on form "QueueTime Locator HNTHKL Segment Account Traveler Hotel Name Check-in Date Chec…" at bounding box center [904, 122] width 1263 height 129
paste input "MVSCVB"
click at [311, 92] on input "MVSCVB" at bounding box center [352, 94] width 161 height 34
type input "MVSCVB"
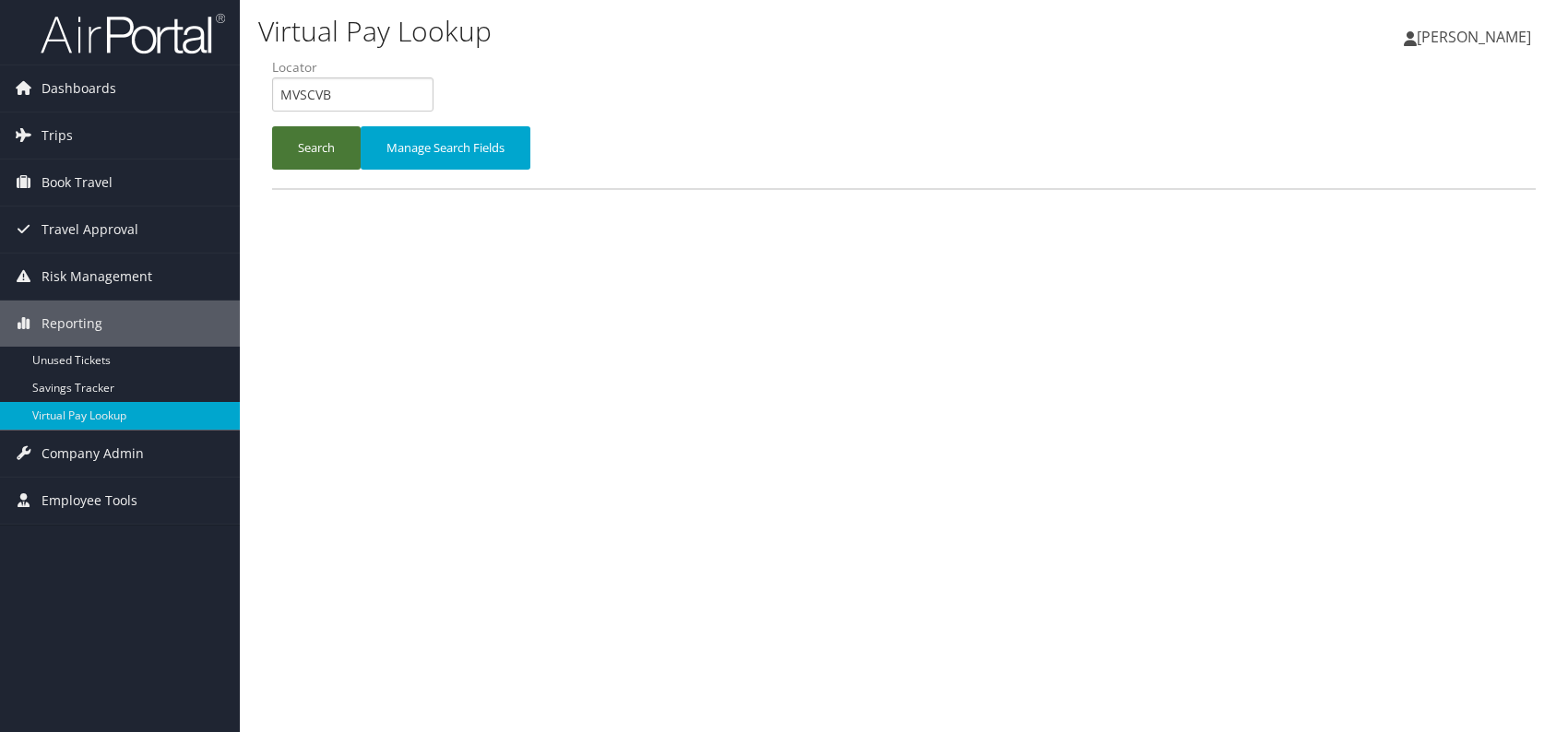
click at [312, 145] on button "Search" at bounding box center [316, 148] width 89 height 44
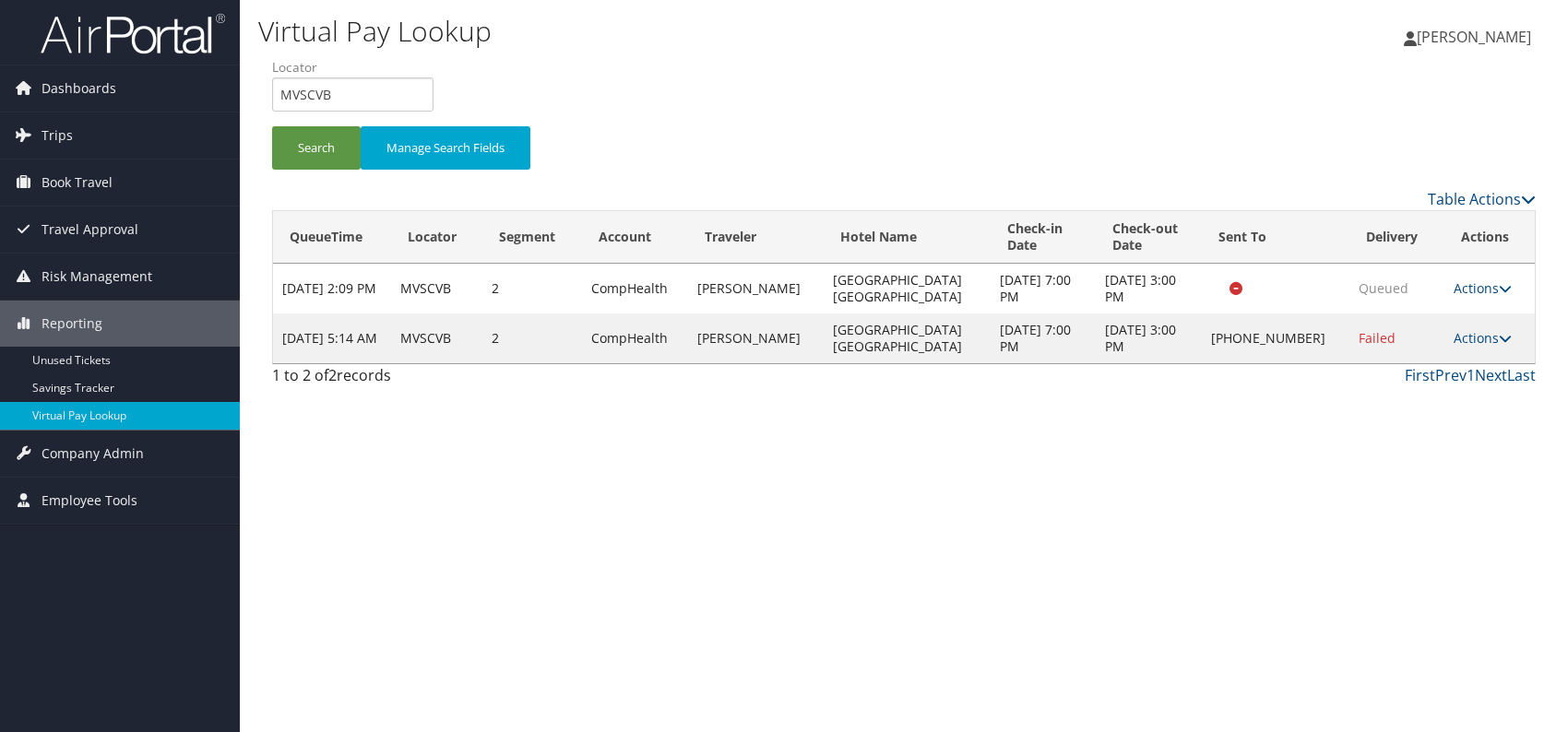
click at [1466, 327] on td "Actions Resend Logs Delivery Information View Itinerary" at bounding box center [1489, 338] width 90 height 49
click at [1468, 334] on link "Actions" at bounding box center [1482, 337] width 58 height 18
click at [1413, 398] on link "Logs" at bounding box center [1424, 396] width 157 height 32
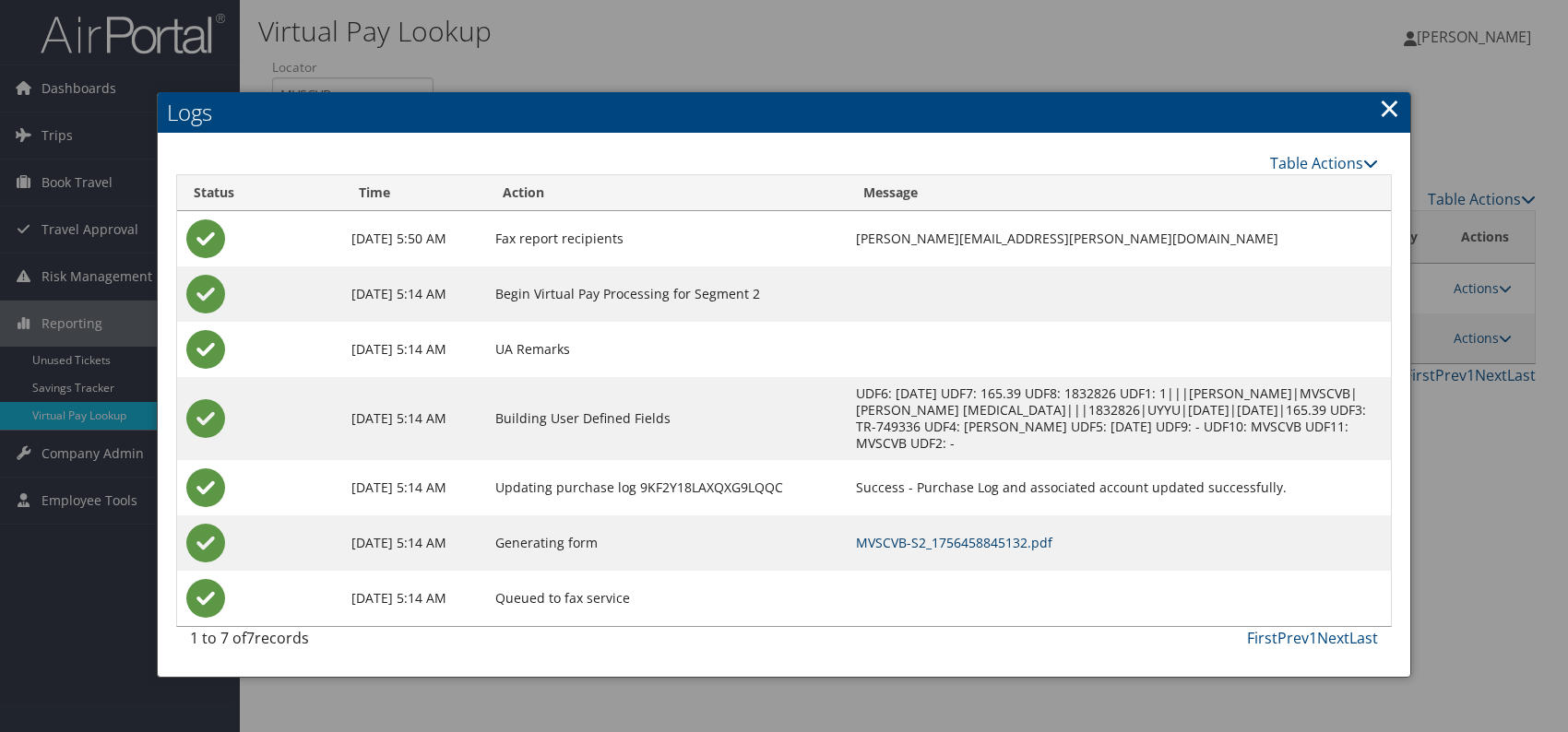
click at [1029, 540] on link "MVSCVB-S2_1756458845132.pdf" at bounding box center [954, 542] width 197 height 18
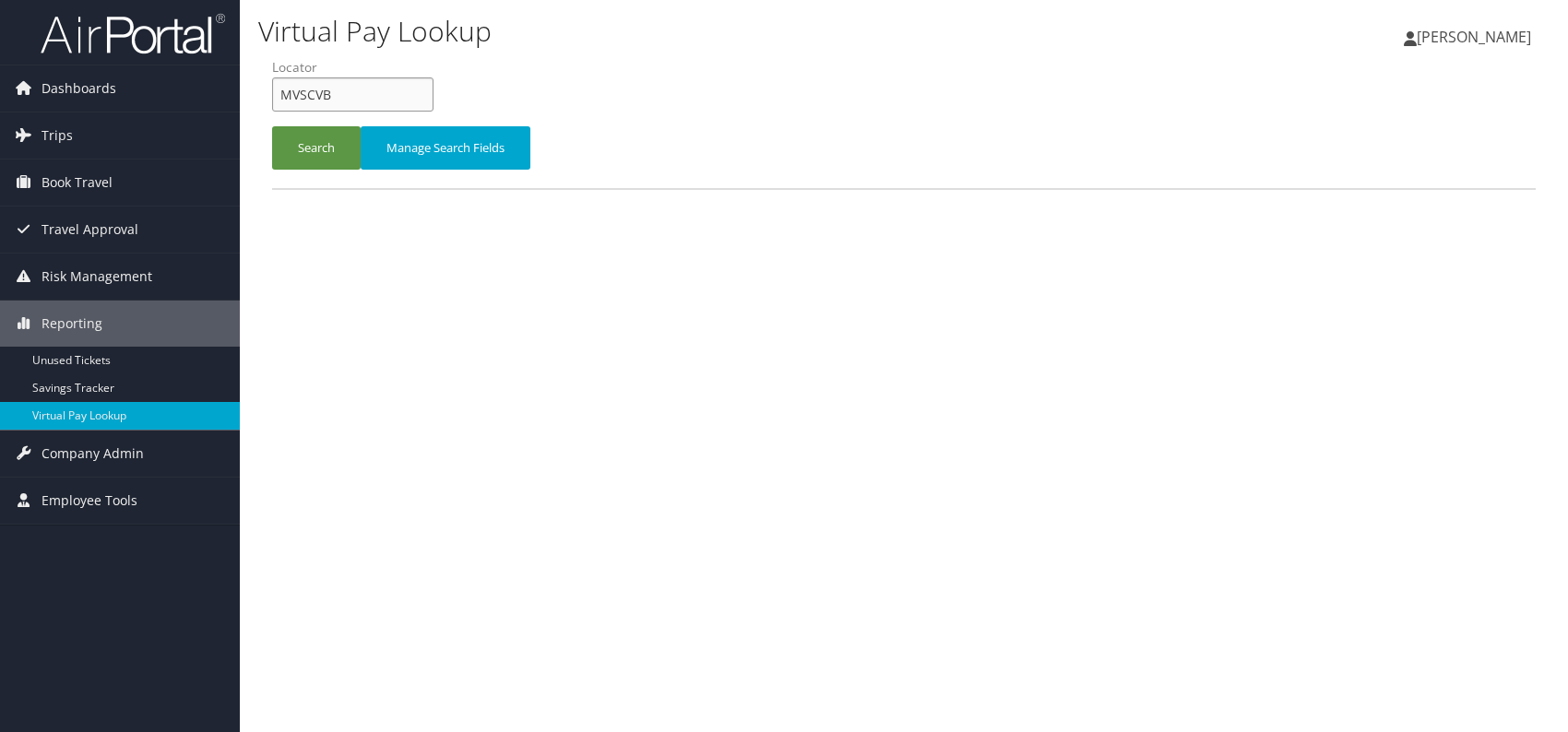
drag, startPoint x: 328, startPoint y: 88, endPoint x: 277, endPoint y: 94, distance: 51.4
click at [277, 95] on input "MVSCVB" at bounding box center [352, 94] width 161 height 34
paste input "DGWEOY"
click at [317, 154] on button "Search" at bounding box center [316, 148] width 89 height 44
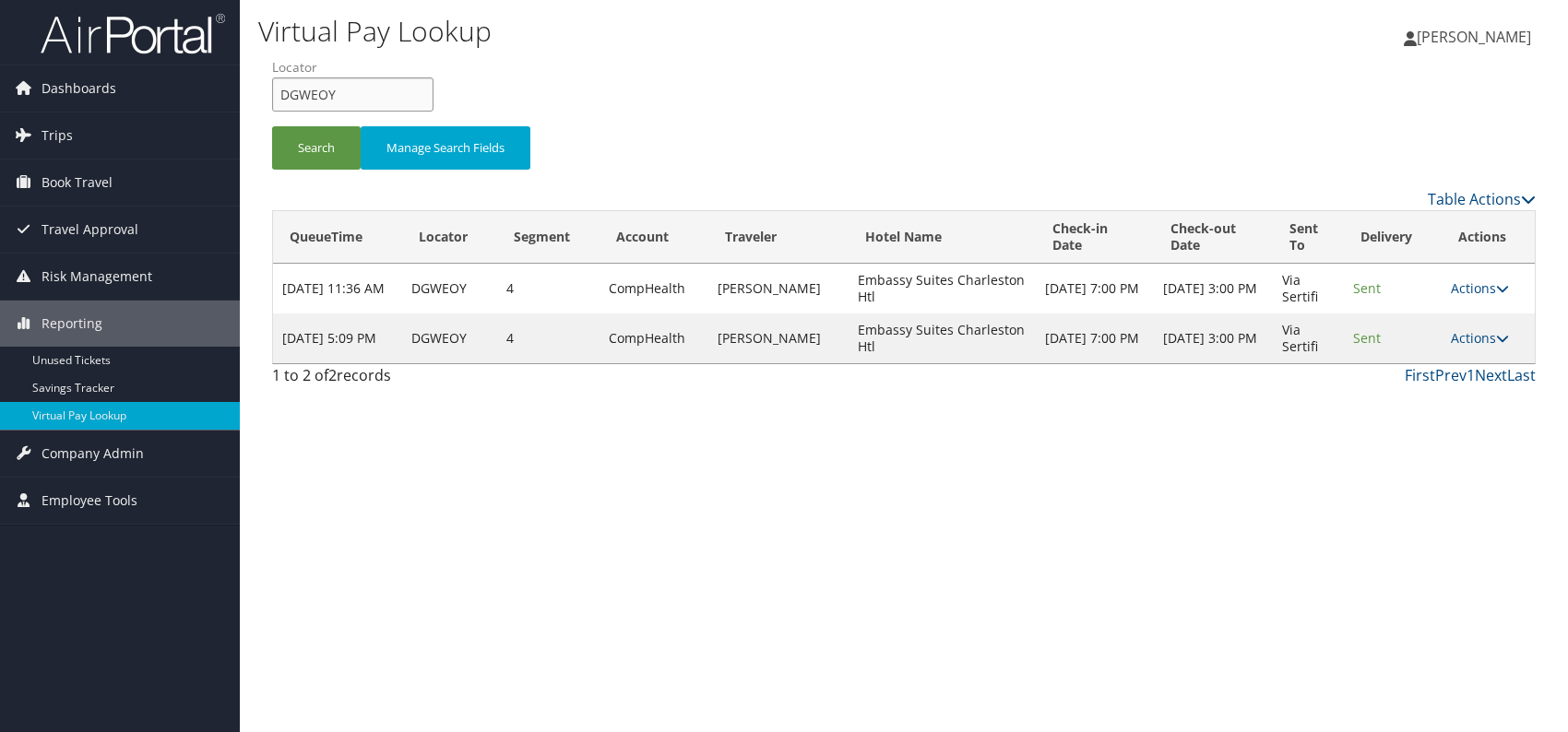
drag, startPoint x: 374, startPoint y: 87, endPoint x: 276, endPoint y: 98, distance: 98.6
click at [276, 98] on input "DGWEOY" at bounding box center [352, 94] width 161 height 34
paste input "WHIKLI"
click at [312, 142] on button "Search" at bounding box center [316, 148] width 89 height 44
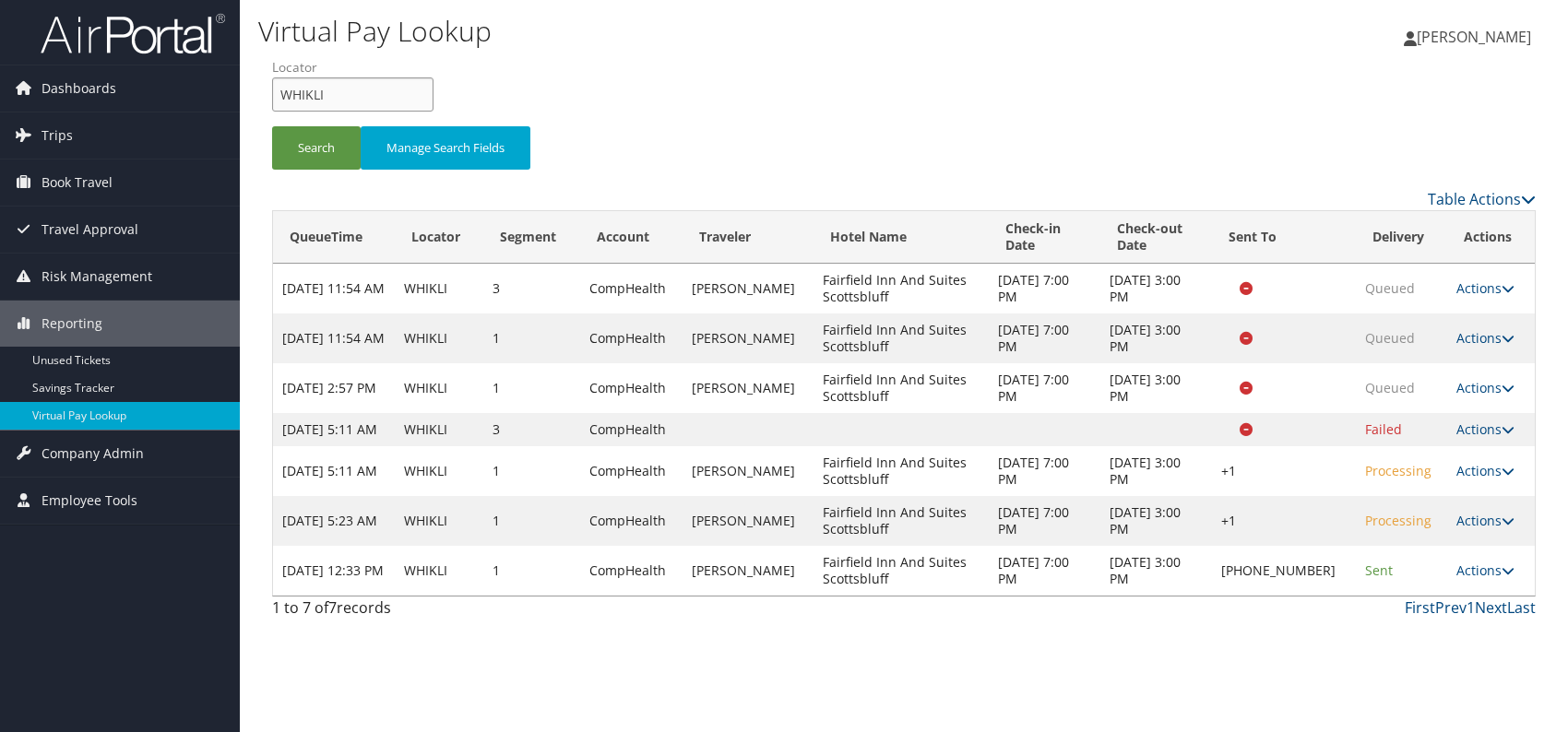
drag, startPoint x: 334, startPoint y: 99, endPoint x: 267, endPoint y: 99, distance: 67.0
click at [272, 99] on form "QueueTime Locator WHIKLI Segment Account Traveler Hotel Name Check-in Date Chec…" at bounding box center [904, 122] width 1263 height 129
paste input "LKVVR"
click at [312, 93] on input "LKVVRI" at bounding box center [352, 94] width 161 height 34
type input "LKVVRI"
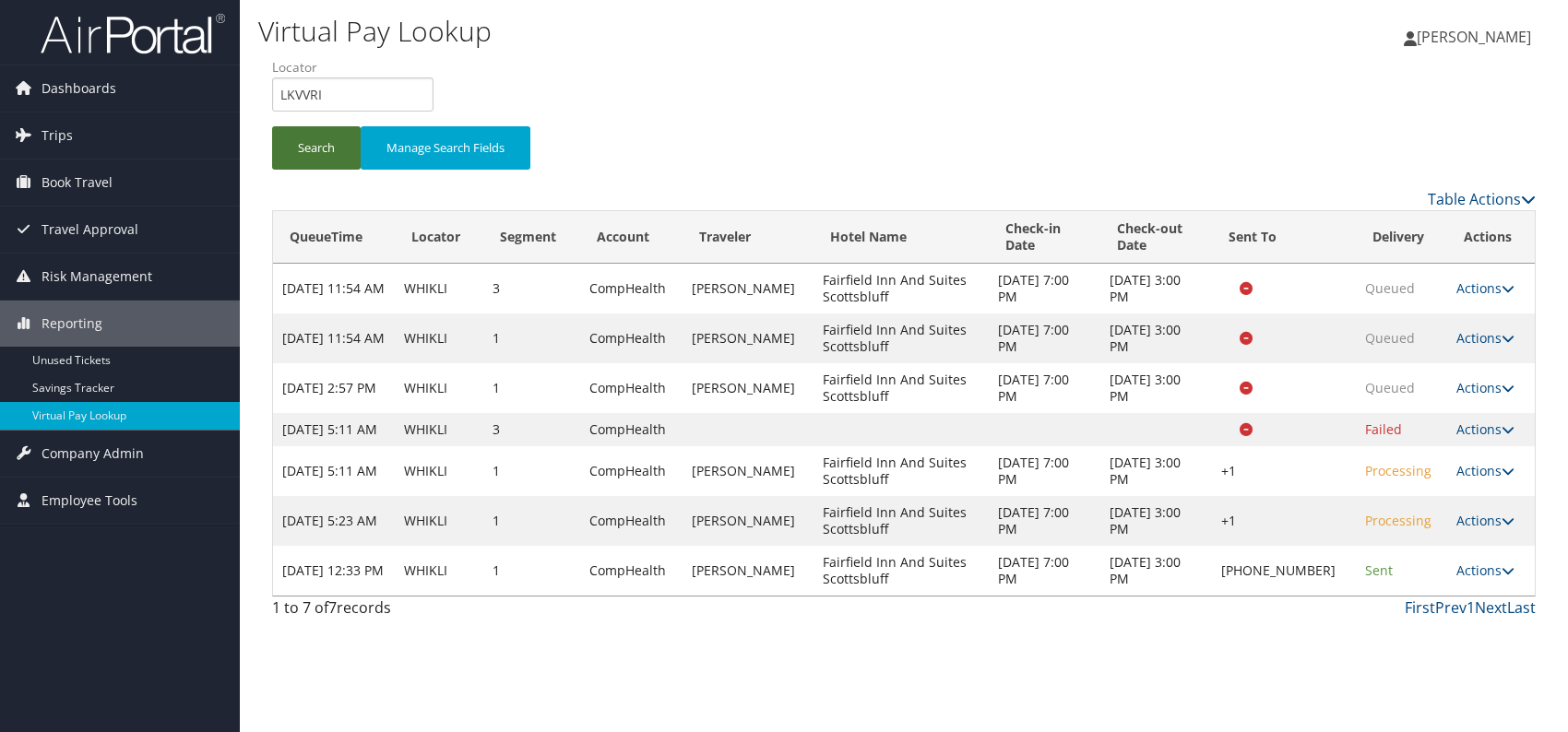
click at [320, 152] on button "Search" at bounding box center [316, 148] width 89 height 44
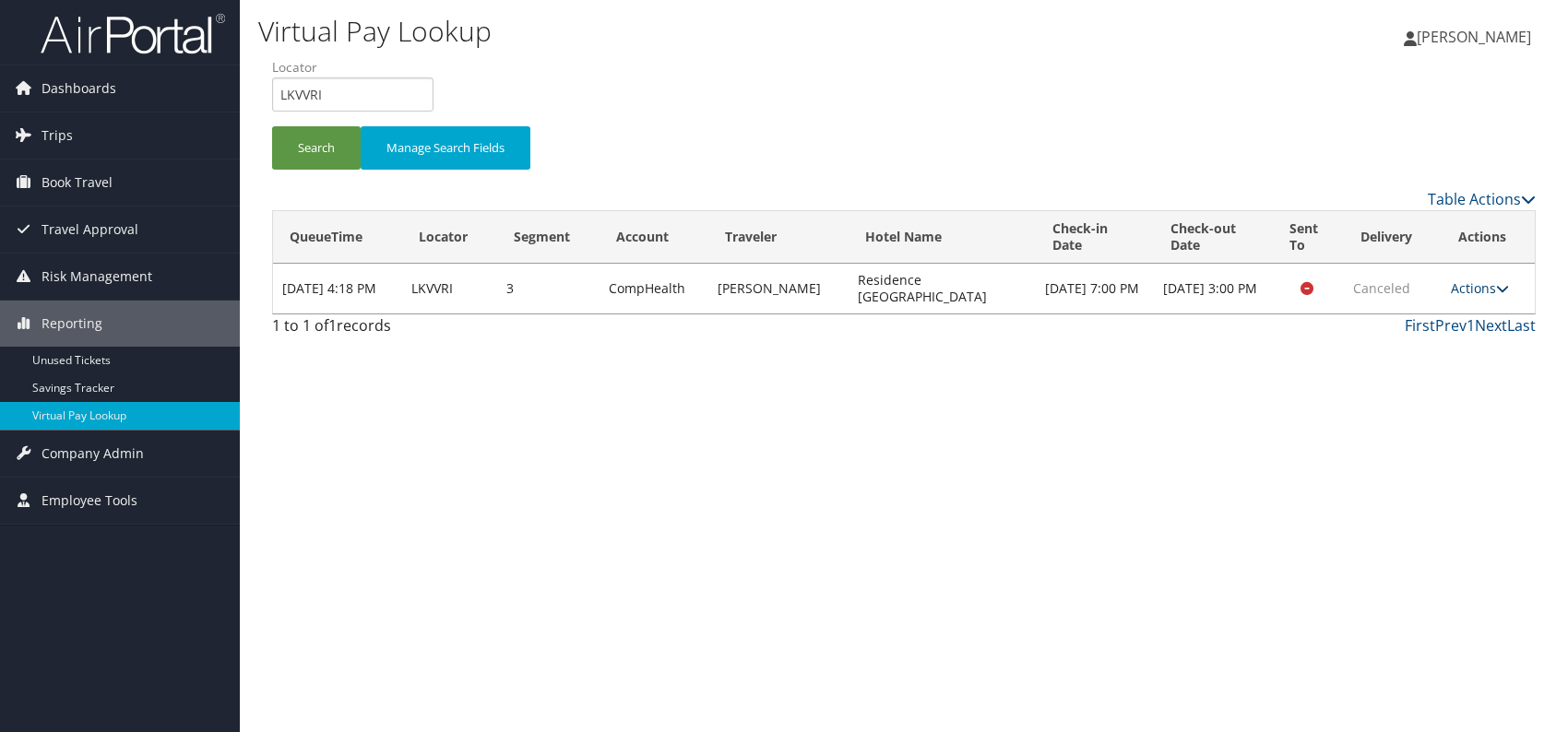
click at [1483, 291] on link "Actions" at bounding box center [1479, 288] width 58 height 18
click at [1424, 313] on link "Logs" at bounding box center [1445, 315] width 116 height 32
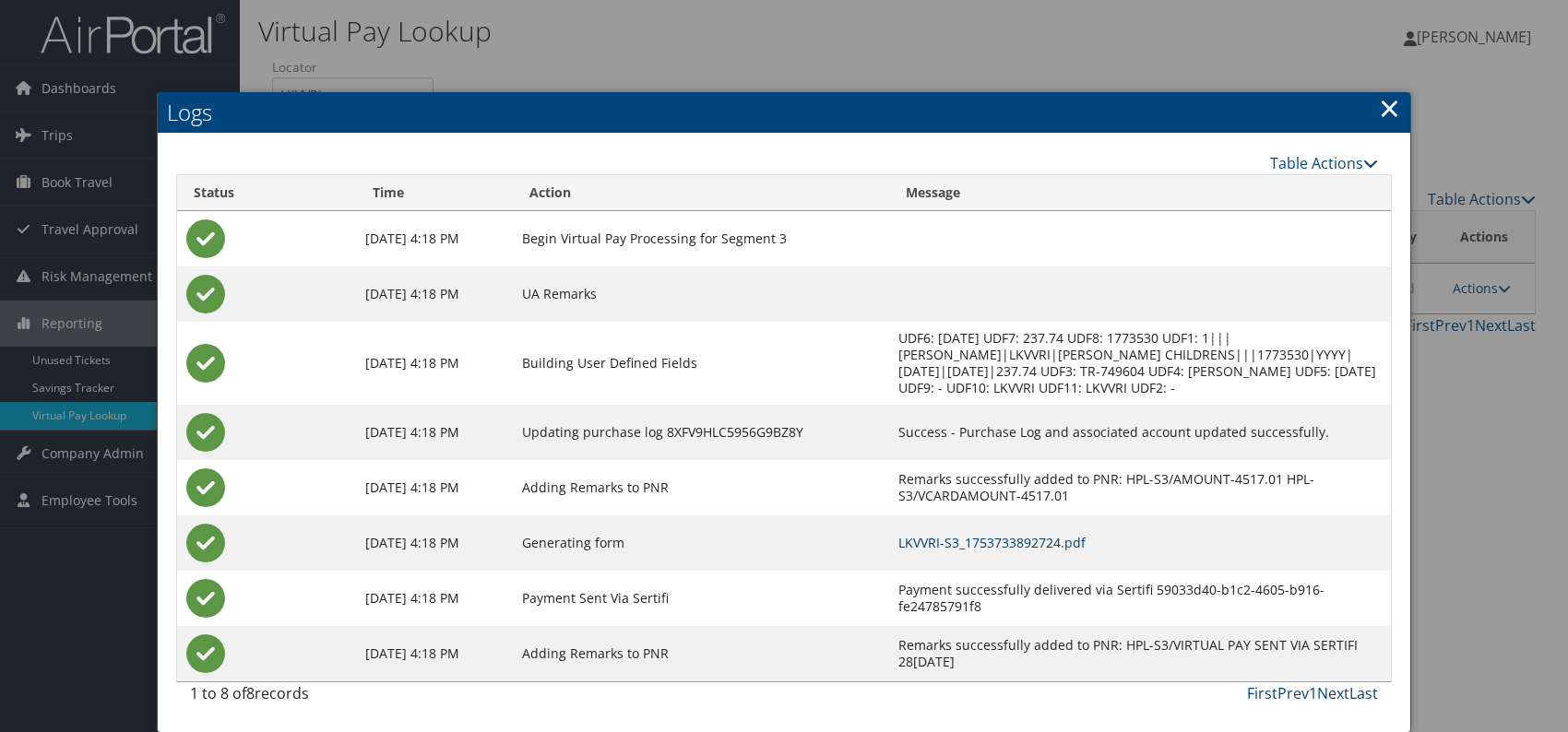
click at [1029, 536] on link "LKVVRI-S3_1753733892724.pdf" at bounding box center [991, 542] width 187 height 18
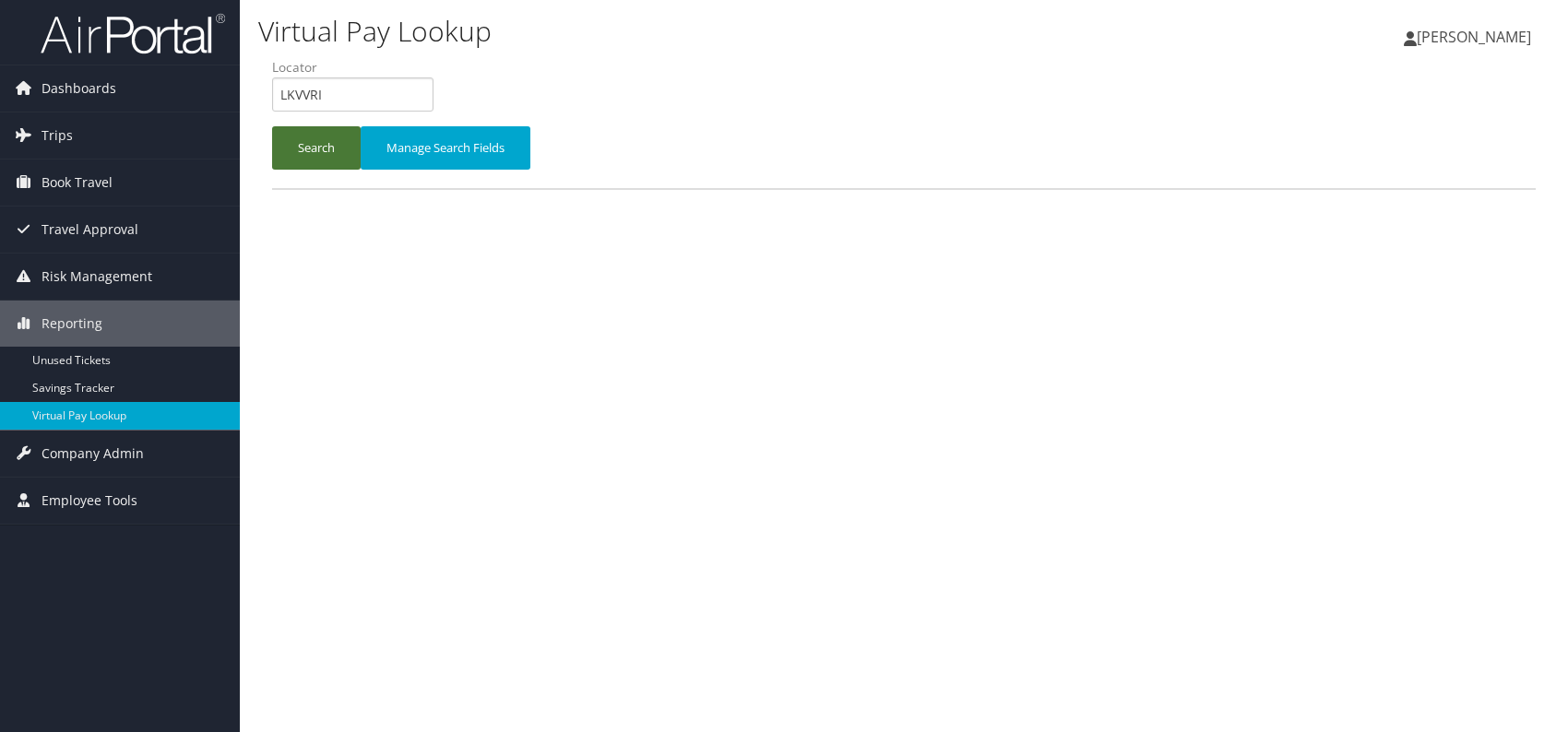
click at [344, 142] on button "Search" at bounding box center [316, 148] width 89 height 44
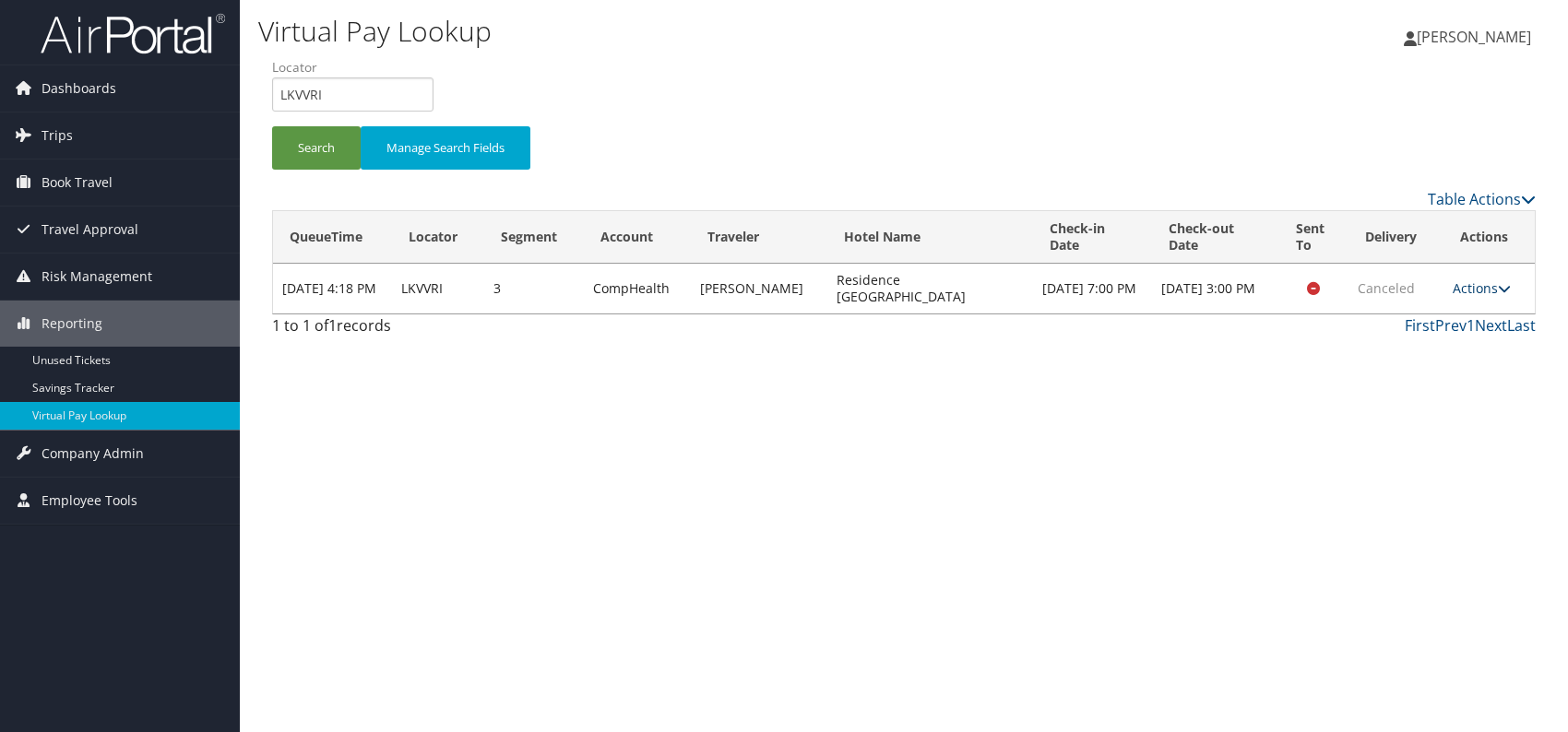
click at [1479, 292] on link "Actions" at bounding box center [1481, 288] width 58 height 18
click at [1442, 317] on link "Logs" at bounding box center [1446, 315] width 116 height 32
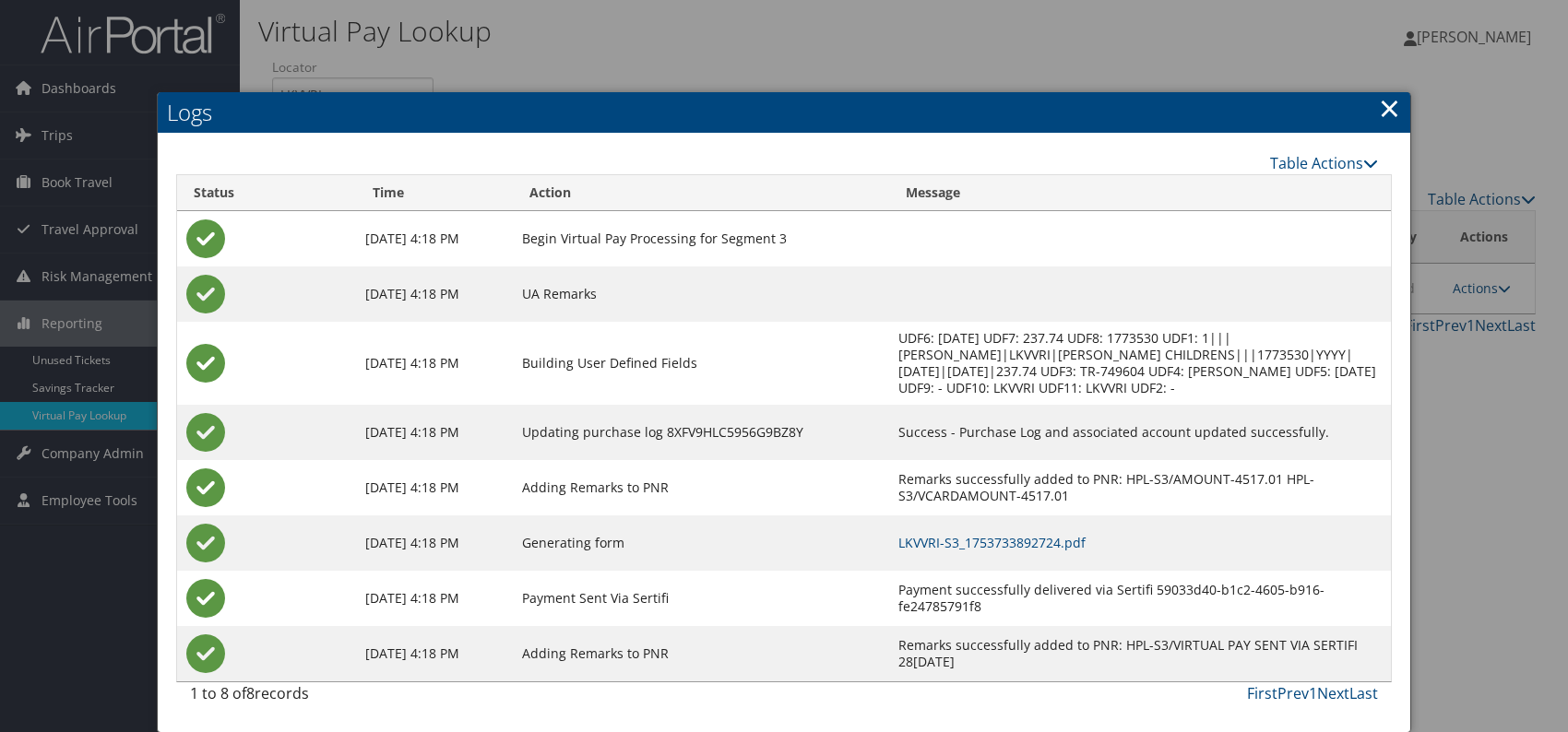
drag, startPoint x: 1392, startPoint y: 107, endPoint x: 1390, endPoint y: 137, distance: 30.1
click at [1390, 108] on link "×" at bounding box center [1389, 108] width 21 height 37
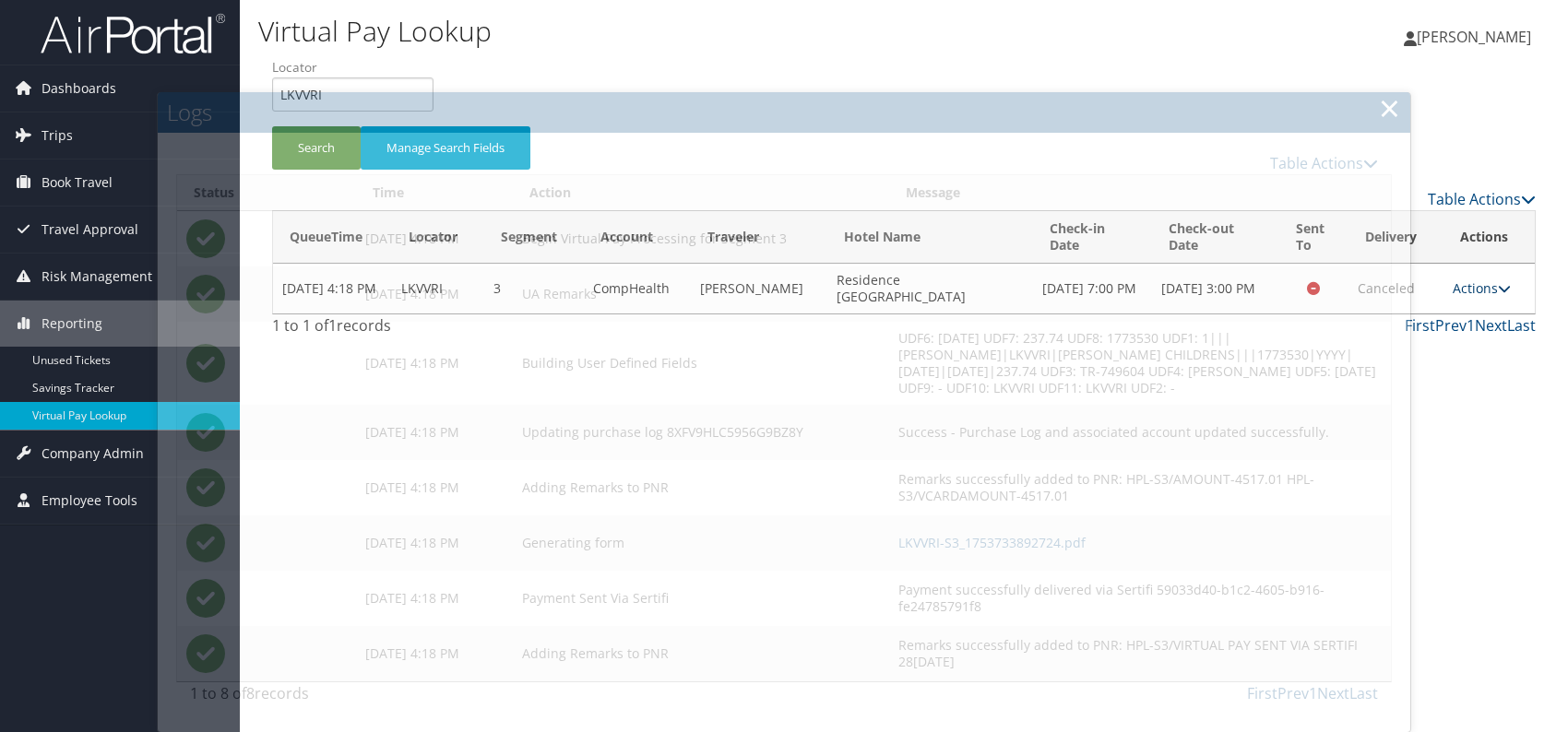
click at [1489, 284] on link "Actions" at bounding box center [1481, 288] width 58 height 18
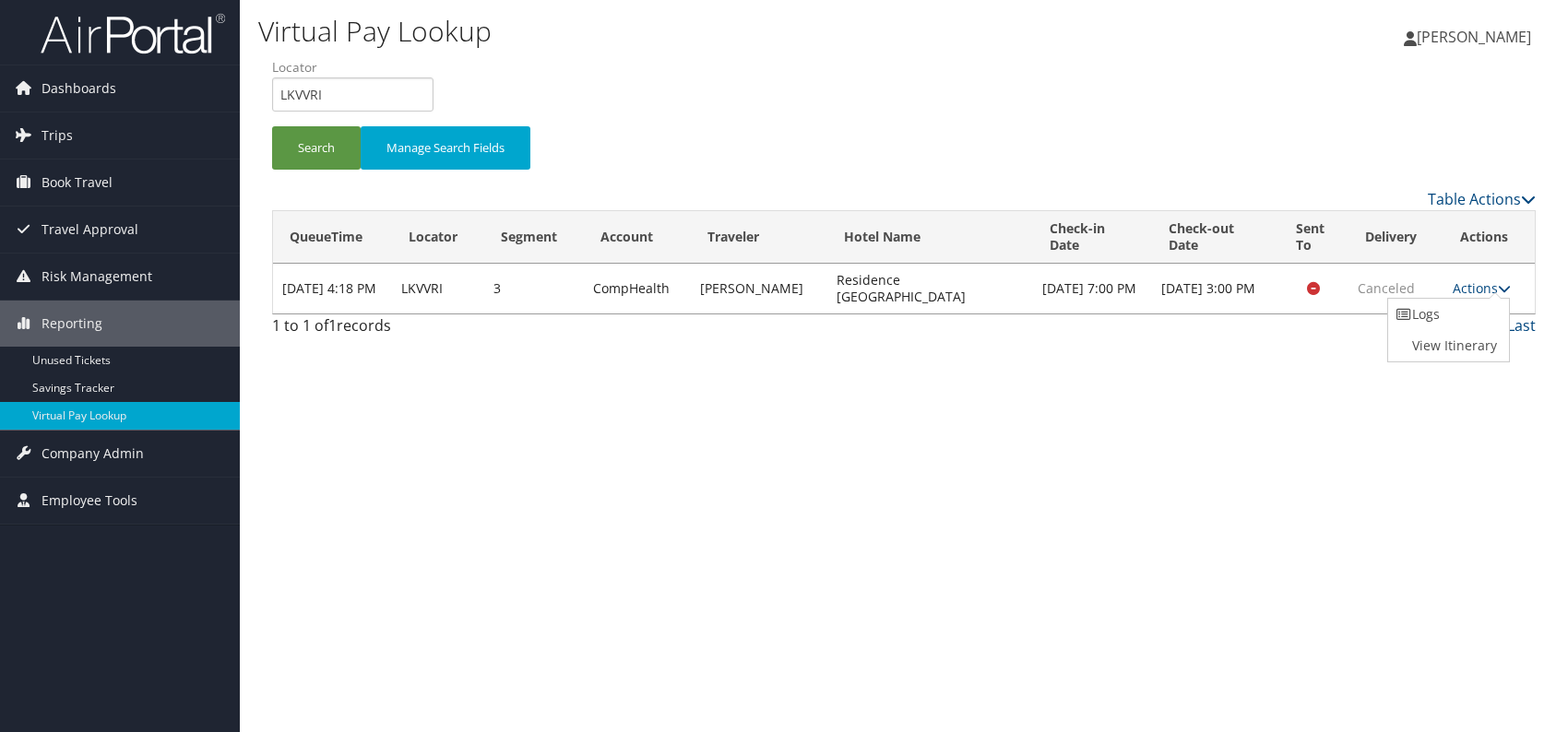
drag, startPoint x: 454, startPoint y: 291, endPoint x: 396, endPoint y: 278, distance: 59.4
click at [396, 278] on tr "[DATE] 4:18 PM LKVVRI 3 CompHealth [PERSON_NAME] Residence Inn [GEOGRAPHIC_DATA…" at bounding box center [904, 288] width 1261 height 49
drag, startPoint x: 441, startPoint y: 283, endPoint x: 428, endPoint y: 338, distance: 56.5
click at [421, 349] on div "Virtual Pay Lookup [PERSON_NAME] [PERSON_NAME] My Settings Travel Agency Contac…" at bounding box center [903, 366] width 1328 height 732
drag, startPoint x: 447, startPoint y: 285, endPoint x: 402, endPoint y: 282, distance: 45.1
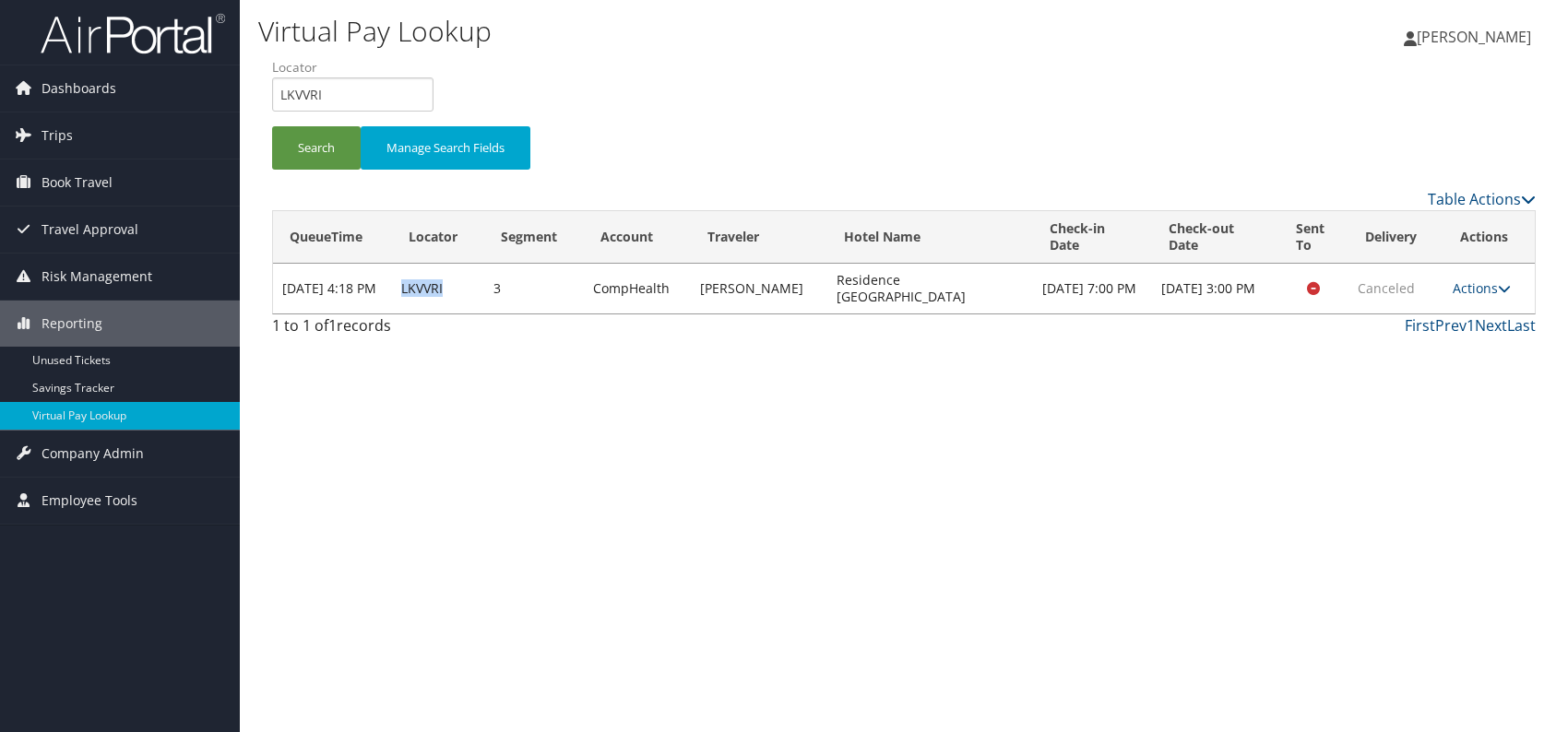
click at [402, 282] on td "LKVVRI" at bounding box center [438, 288] width 92 height 49
copy td "LKVVRI"
drag, startPoint x: 290, startPoint y: 88, endPoint x: 275, endPoint y: 88, distance: 15.0
click at [275, 88] on input "LKVVRI" at bounding box center [352, 94] width 161 height 34
paste input "HCRKUK"
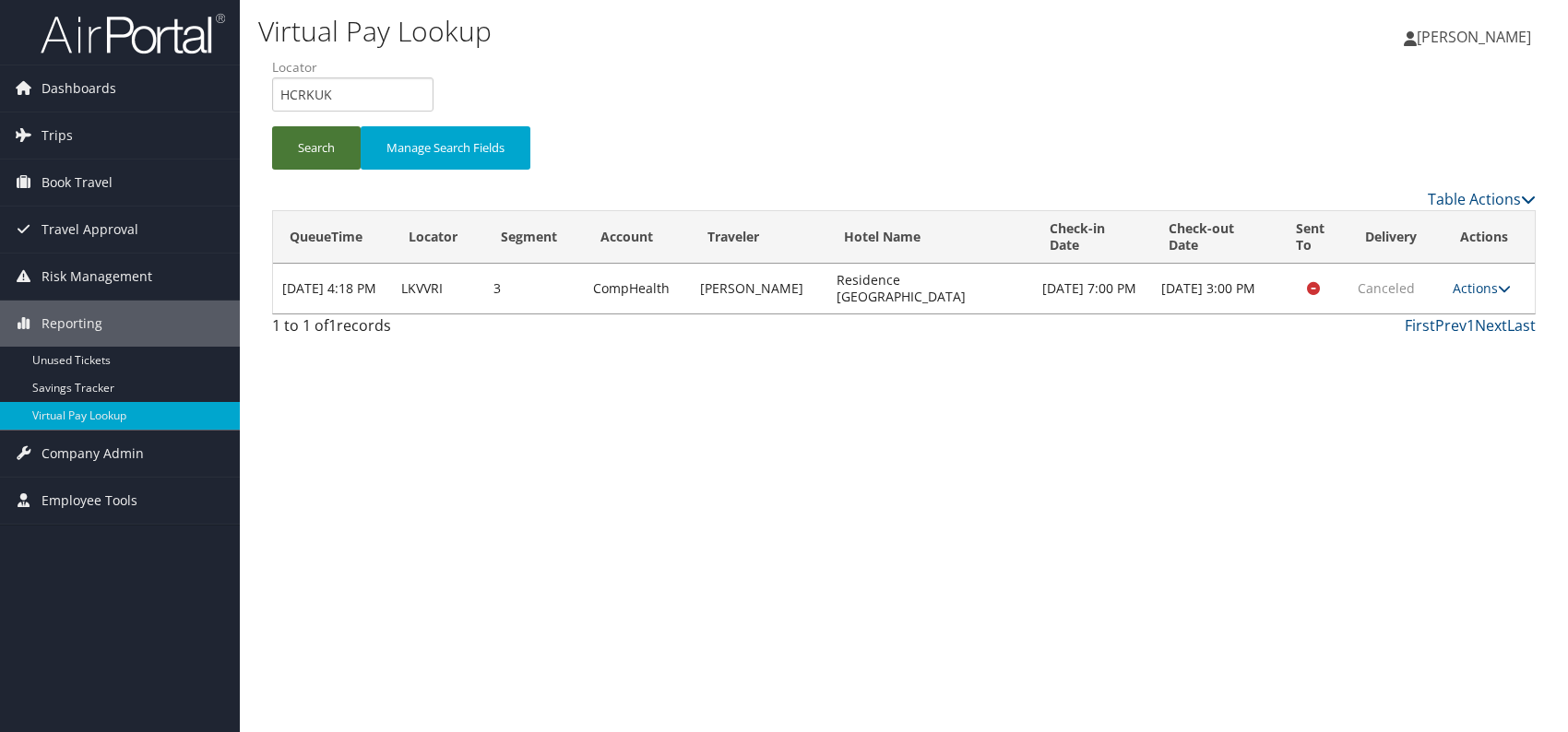
click at [311, 157] on button "Search" at bounding box center [316, 148] width 89 height 44
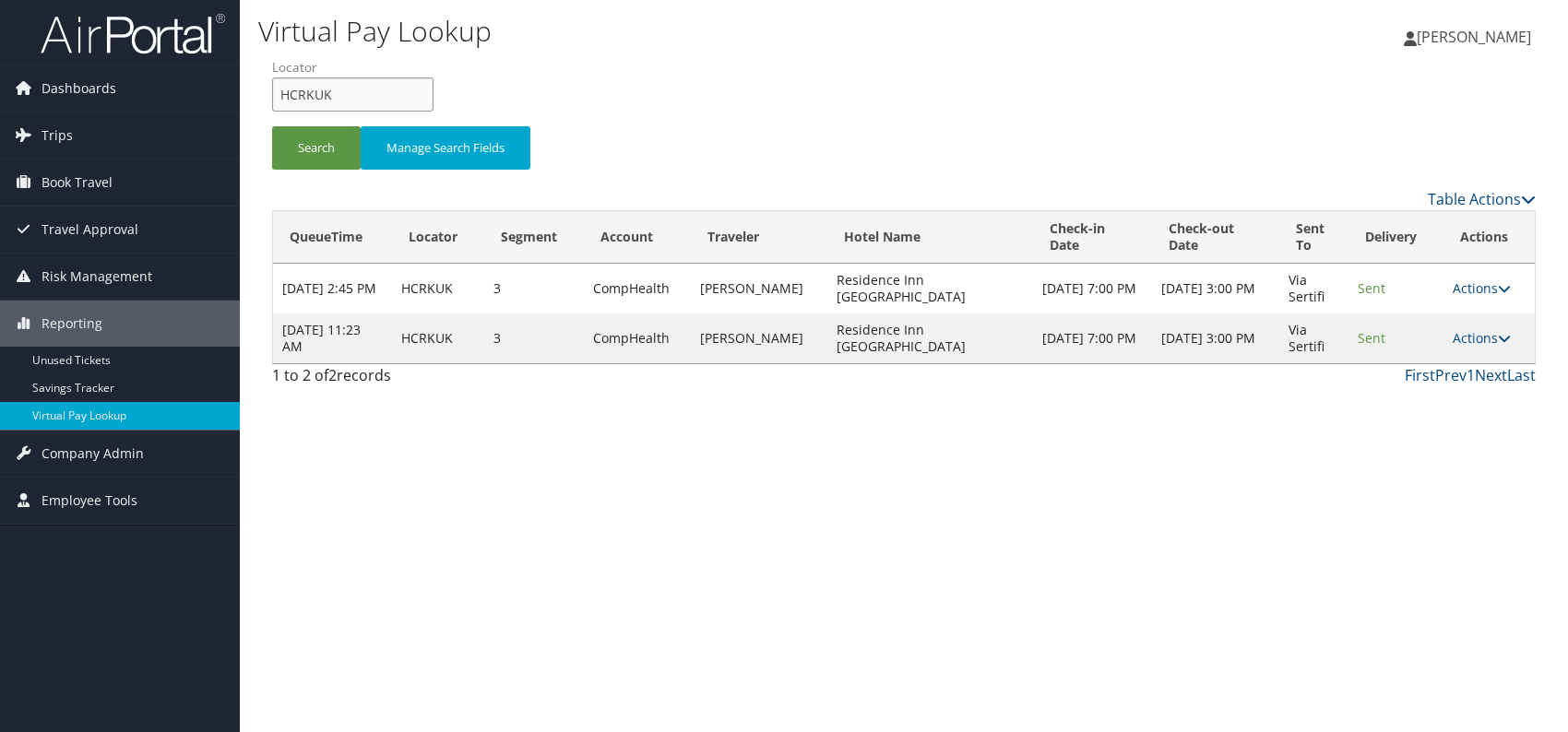
drag, startPoint x: 323, startPoint y: 95, endPoint x: 277, endPoint y: 97, distance: 46.0
click at [277, 97] on input "HCRKUK" at bounding box center [352, 94] width 161 height 34
paste input "YOBYBX"
type input "YOBYBX"
click at [310, 155] on button "Search" at bounding box center [316, 148] width 89 height 44
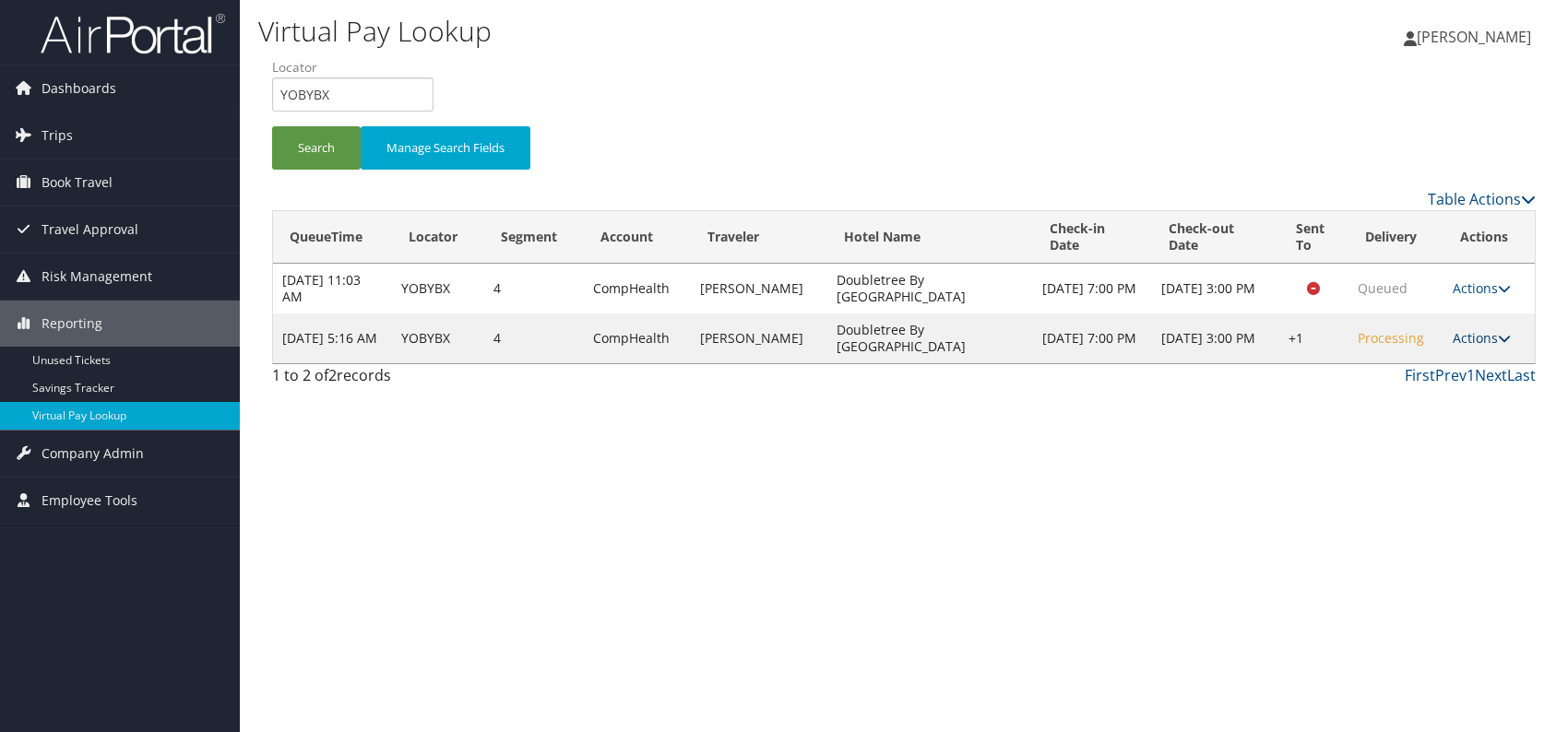
click at [1477, 341] on link "Actions" at bounding box center [1481, 337] width 58 height 18
click at [1386, 402] on link "Logs" at bounding box center [1425, 396] width 157 height 32
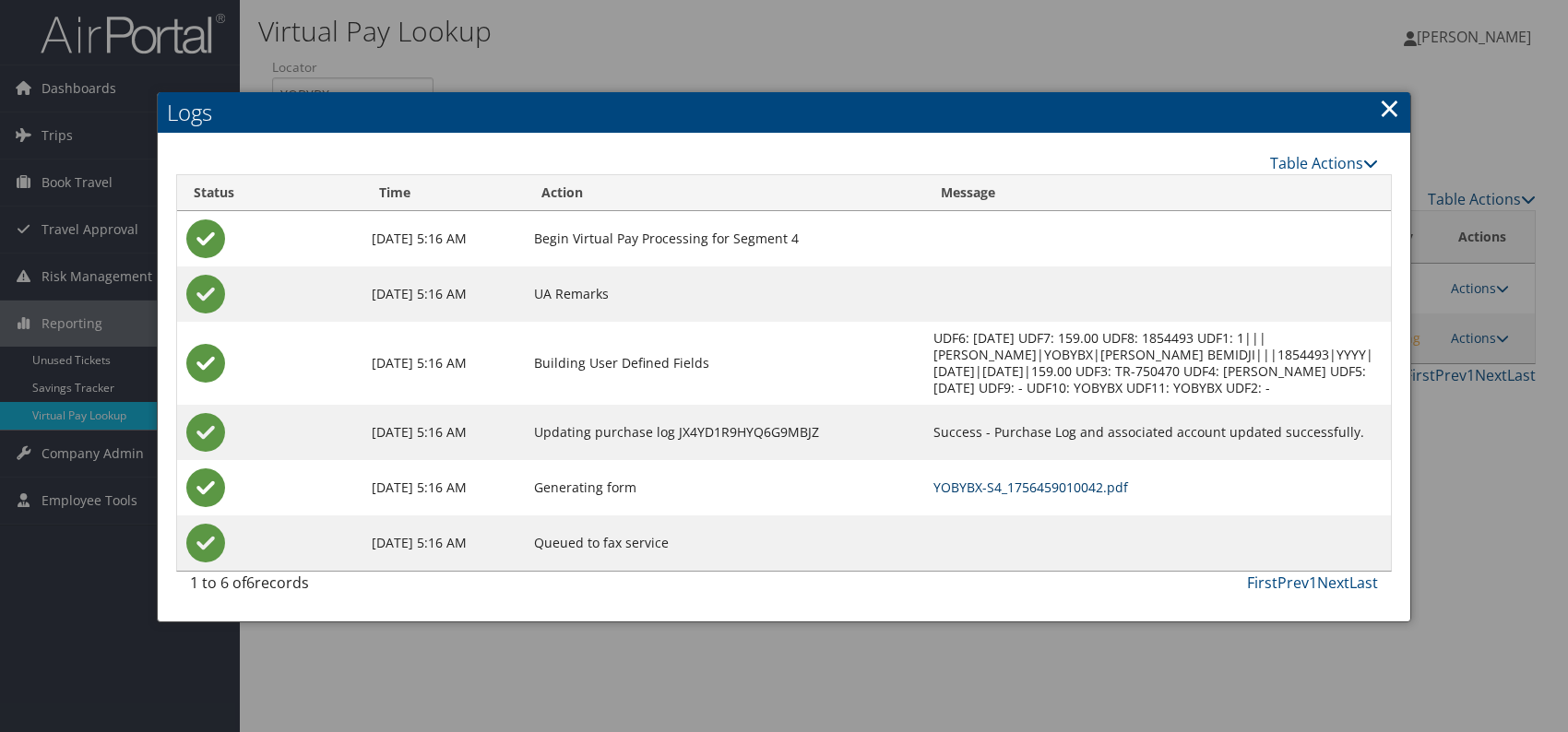
click at [1038, 482] on link "YOBYBX-S4_1756459010042.pdf" at bounding box center [1030, 487] width 195 height 18
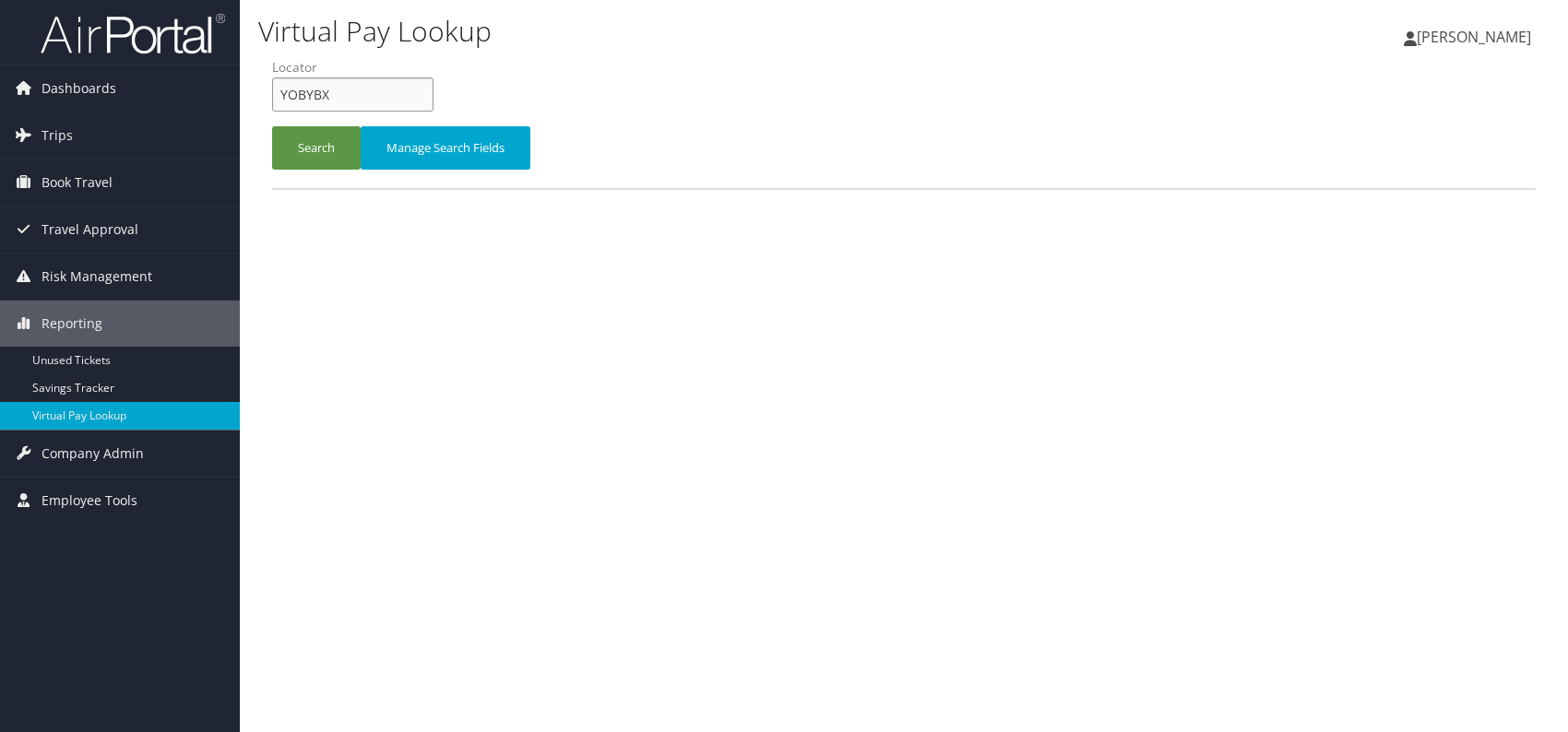
drag, startPoint x: 333, startPoint y: 88, endPoint x: 294, endPoint y: 86, distance: 39.1
click at [253, 86] on div "Virtual Pay Lookup [PERSON_NAME] [PERSON_NAME] My Settings Travel Agency Contac…" at bounding box center [903, 366] width 1328 height 732
paste input "NVXJZG"
click at [305, 137] on button "Search" at bounding box center [316, 148] width 89 height 44
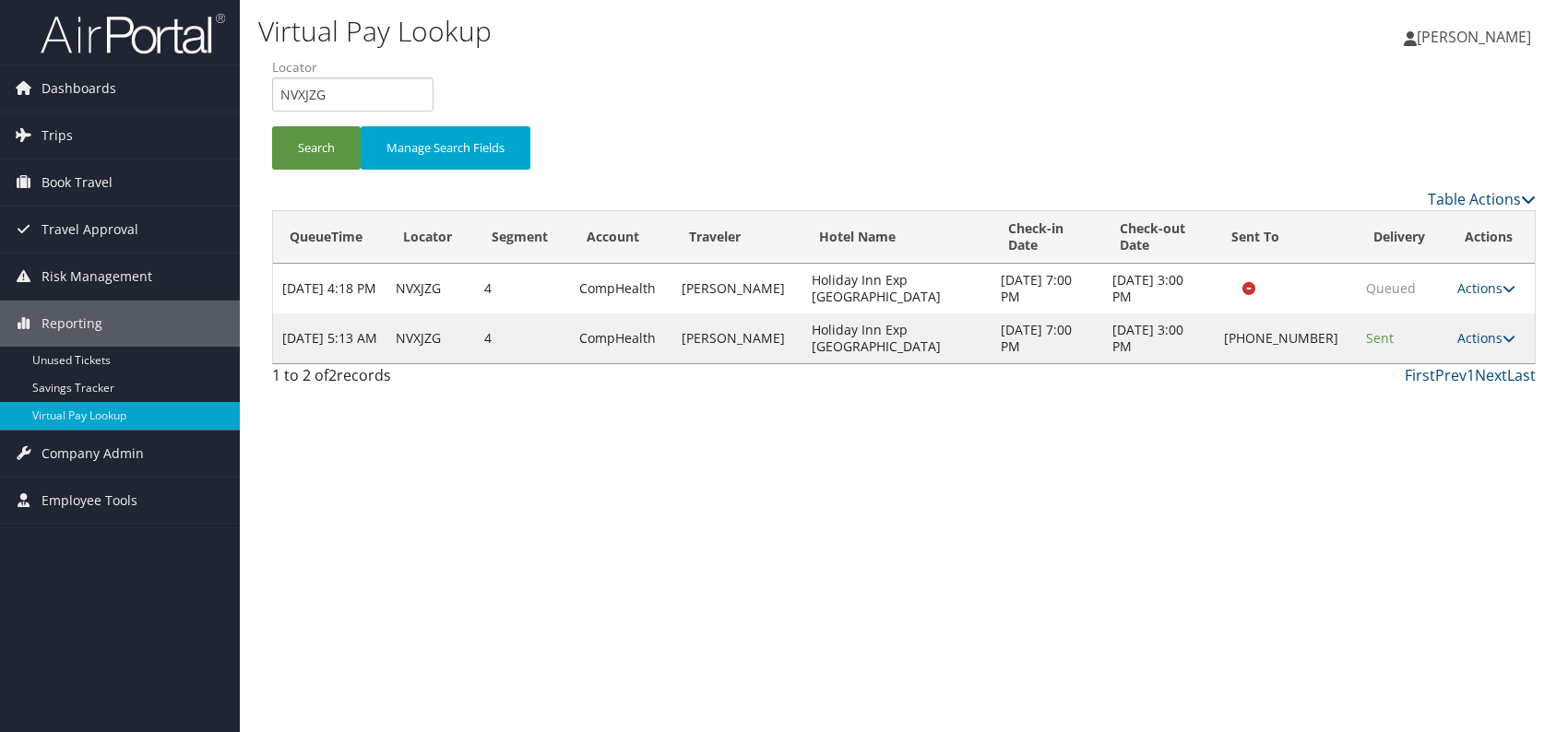
click at [1449, 411] on div "Virtual Pay Lookup Romina Kwock Romina Kwock My Settings Travel Agency Contacts…" at bounding box center [903, 366] width 1328 height 732
click at [278, 92] on input "NVXJZG" at bounding box center [352, 94] width 161 height 34
drag, startPoint x: 326, startPoint y: 92, endPoint x: 290, endPoint y: 89, distance: 36.1
paste input "SOADVR"
click at [307, 88] on input "SOADVR" at bounding box center [352, 94] width 161 height 34
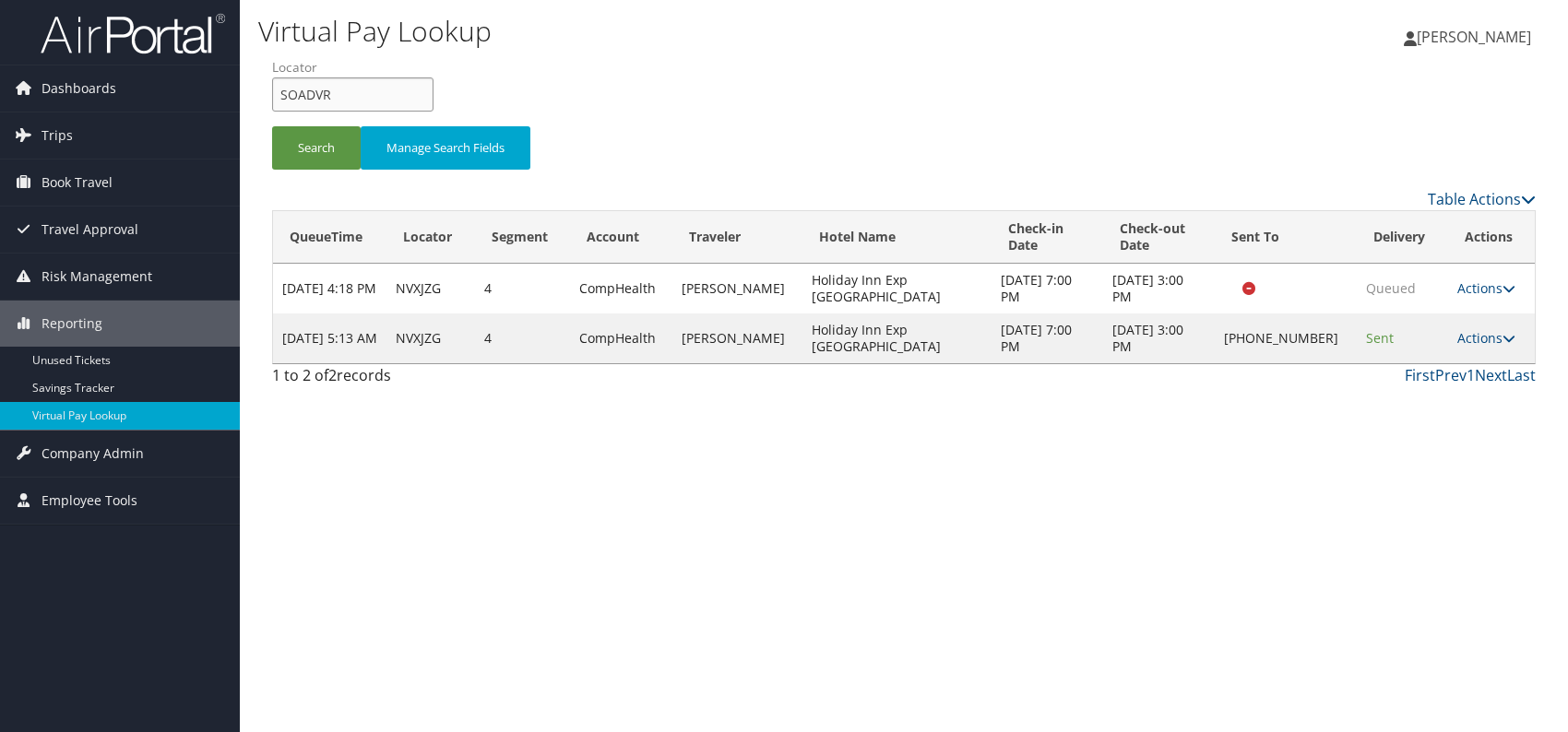
click at [311, 98] on input "SOADVR" at bounding box center [352, 94] width 161 height 34
click at [318, 143] on button "Search" at bounding box center [316, 148] width 89 height 44
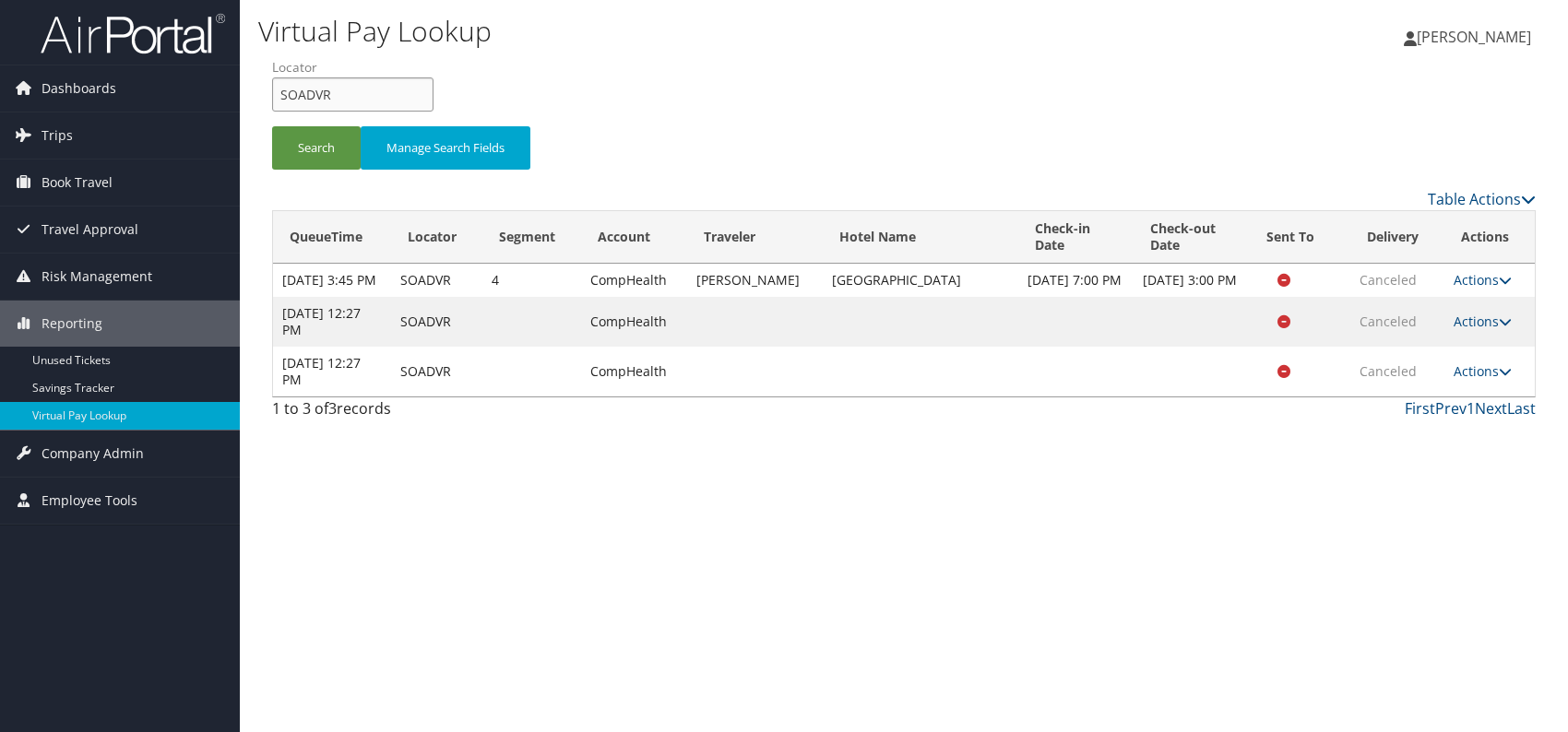
drag, startPoint x: 323, startPoint y: 88, endPoint x: 267, endPoint y: 94, distance: 56.3
click at [272, 94] on form "QueueTime Locator SOADVR Segment Account Traveler Hotel Name Check-in Date Chec…" at bounding box center [904, 122] width 1263 height 129
paste input "KQKTHT"
click at [313, 89] on input "KQKTHT" at bounding box center [352, 94] width 161 height 34
click at [303, 153] on button "Search" at bounding box center [316, 148] width 89 height 44
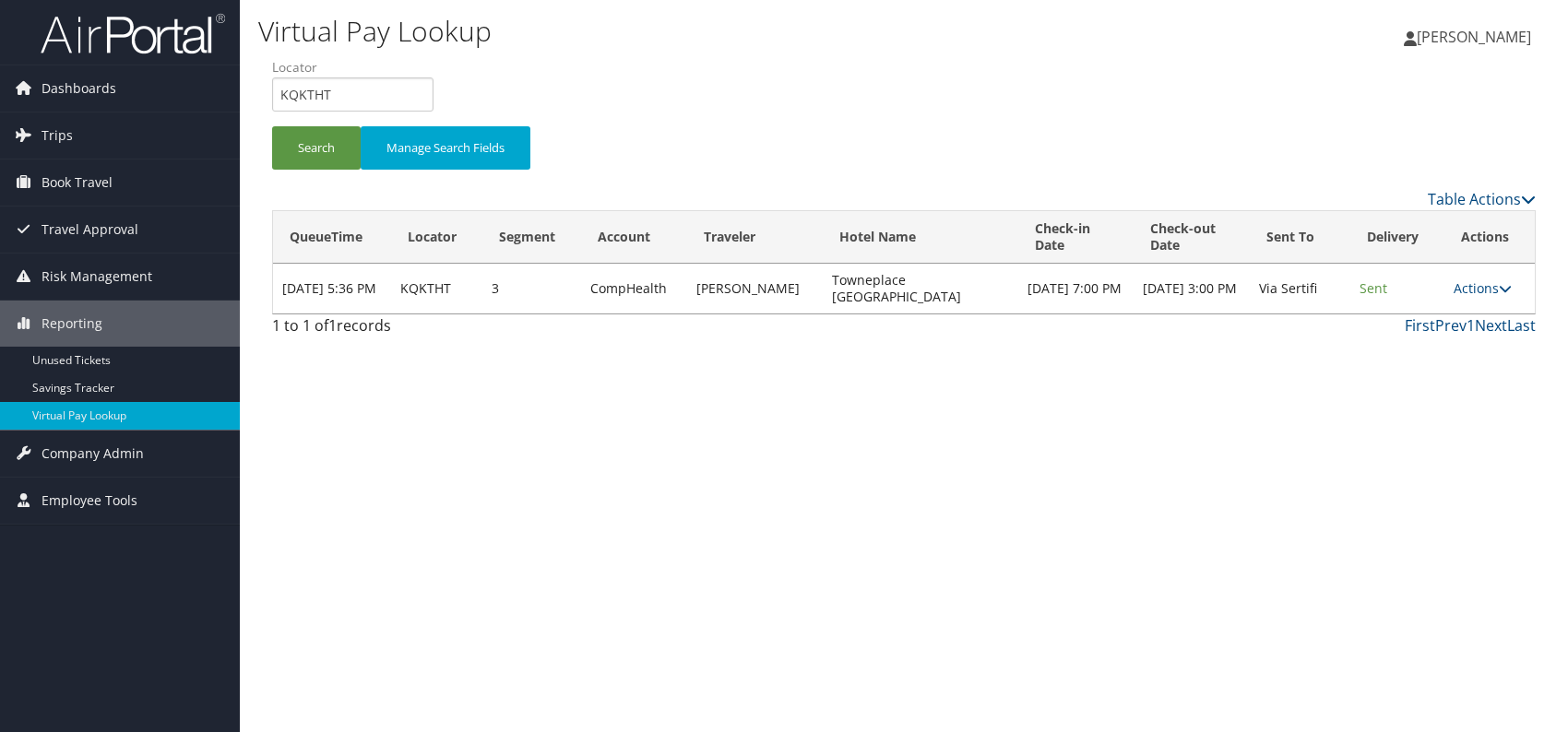
click at [904, 502] on div "Virtual Pay Lookup [PERSON_NAME] [PERSON_NAME] My Settings Travel Agency Contac…" at bounding box center [903, 366] width 1328 height 732
drag, startPoint x: 346, startPoint y: 81, endPoint x: 280, endPoint y: 90, distance: 66.6
click at [280, 90] on input "KQKTHT" at bounding box center [352, 94] width 161 height 34
paste input "EDKGQG"
click at [312, 94] on input "EDKGQG" at bounding box center [352, 94] width 161 height 34
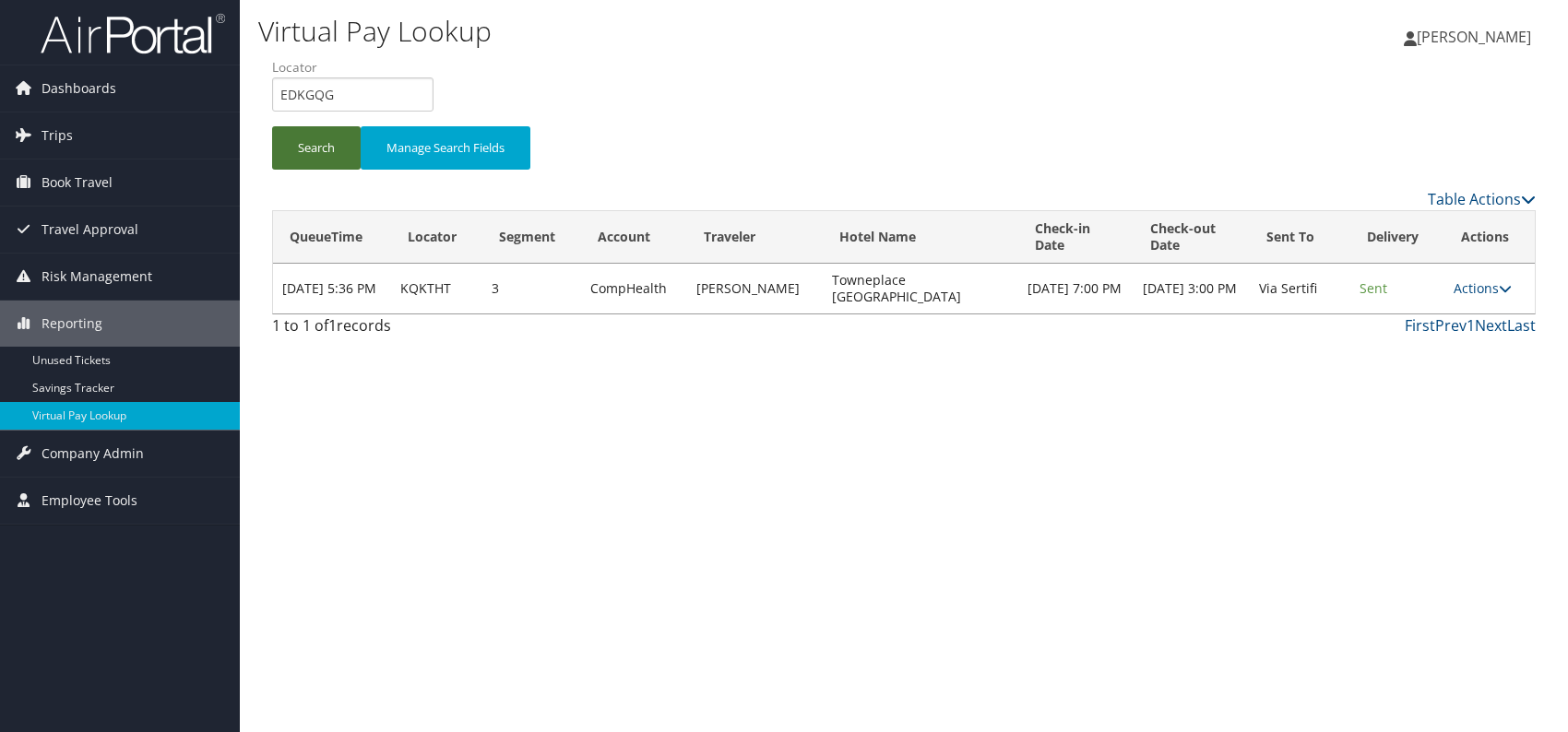
click at [333, 144] on button "Search" at bounding box center [316, 148] width 89 height 44
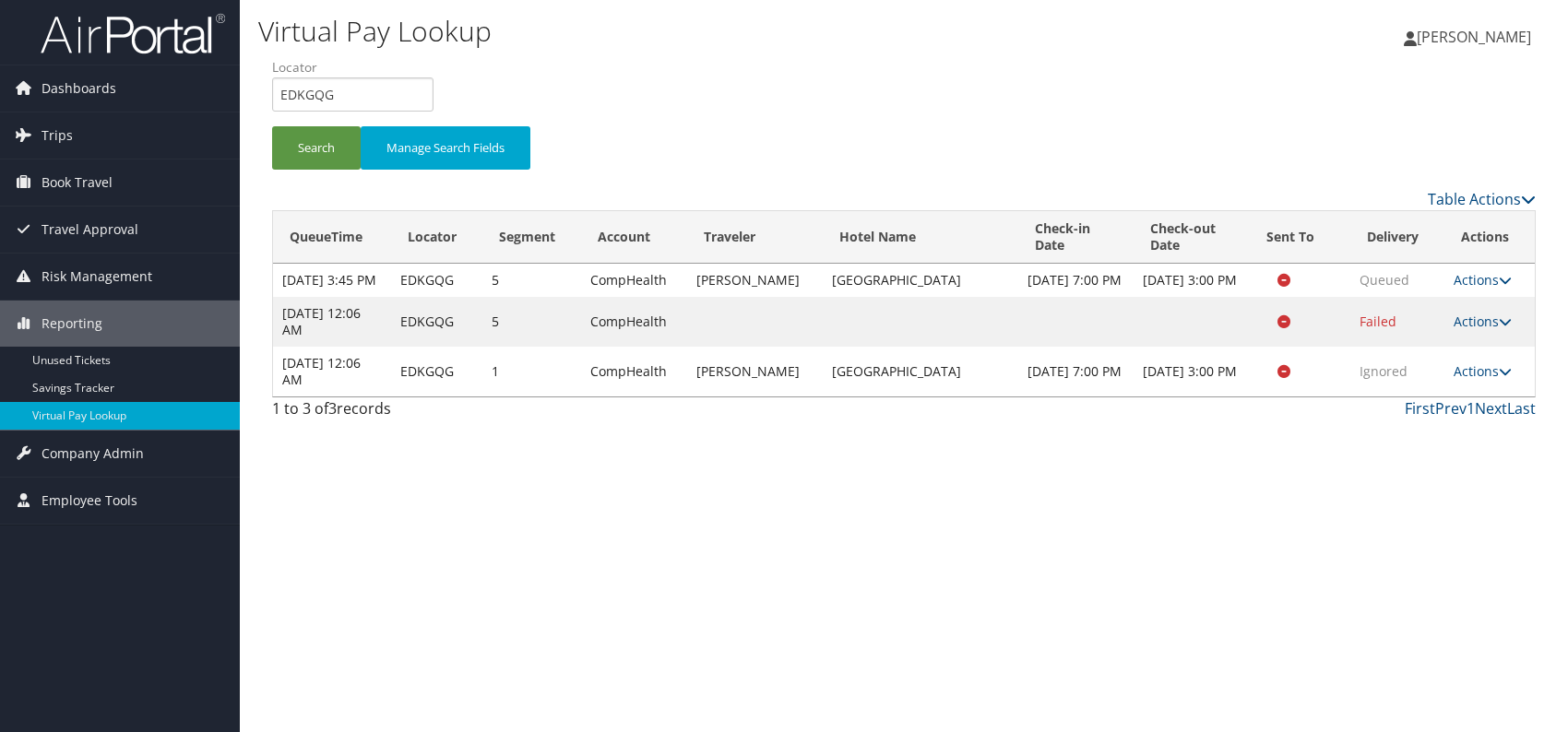
click at [1234, 492] on div "Virtual Pay Lookup [PERSON_NAME] [PERSON_NAME] My Settings Travel Agency Contac…" at bounding box center [903, 366] width 1328 height 732
drag, startPoint x: 1331, startPoint y: 588, endPoint x: 1341, endPoint y: 582, distance: 11.7
click at [1331, 588] on div "Virtual Pay Lookup [PERSON_NAME] [PERSON_NAME] My Settings Travel Agency Contac…" at bounding box center [903, 366] width 1328 height 732
click at [1499, 286] on icon at bounding box center [1506, 280] width 13 height 13
click at [1432, 345] on link "Logs" at bounding box center [1447, 346] width 116 height 32
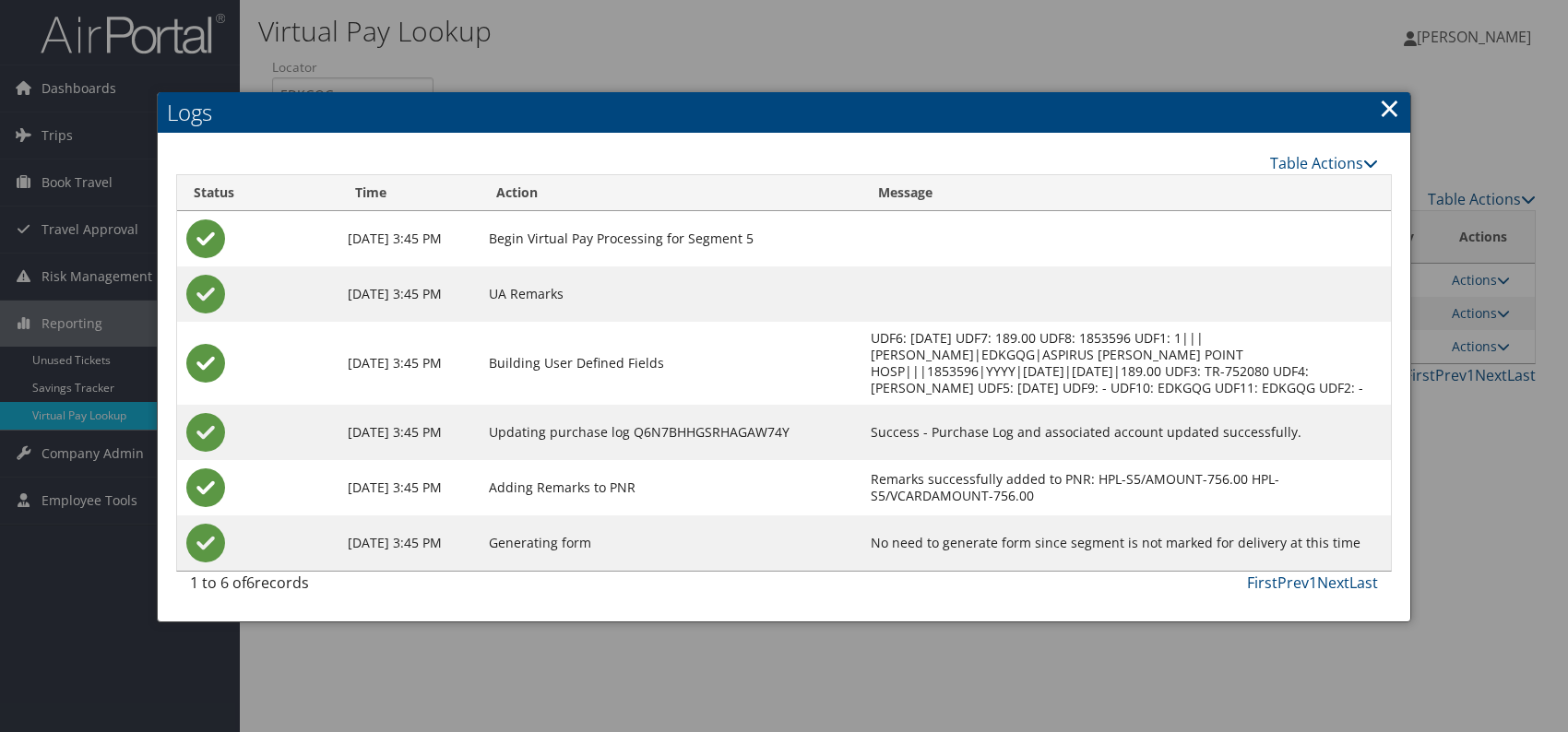
click at [1383, 110] on link "×" at bounding box center [1389, 108] width 21 height 37
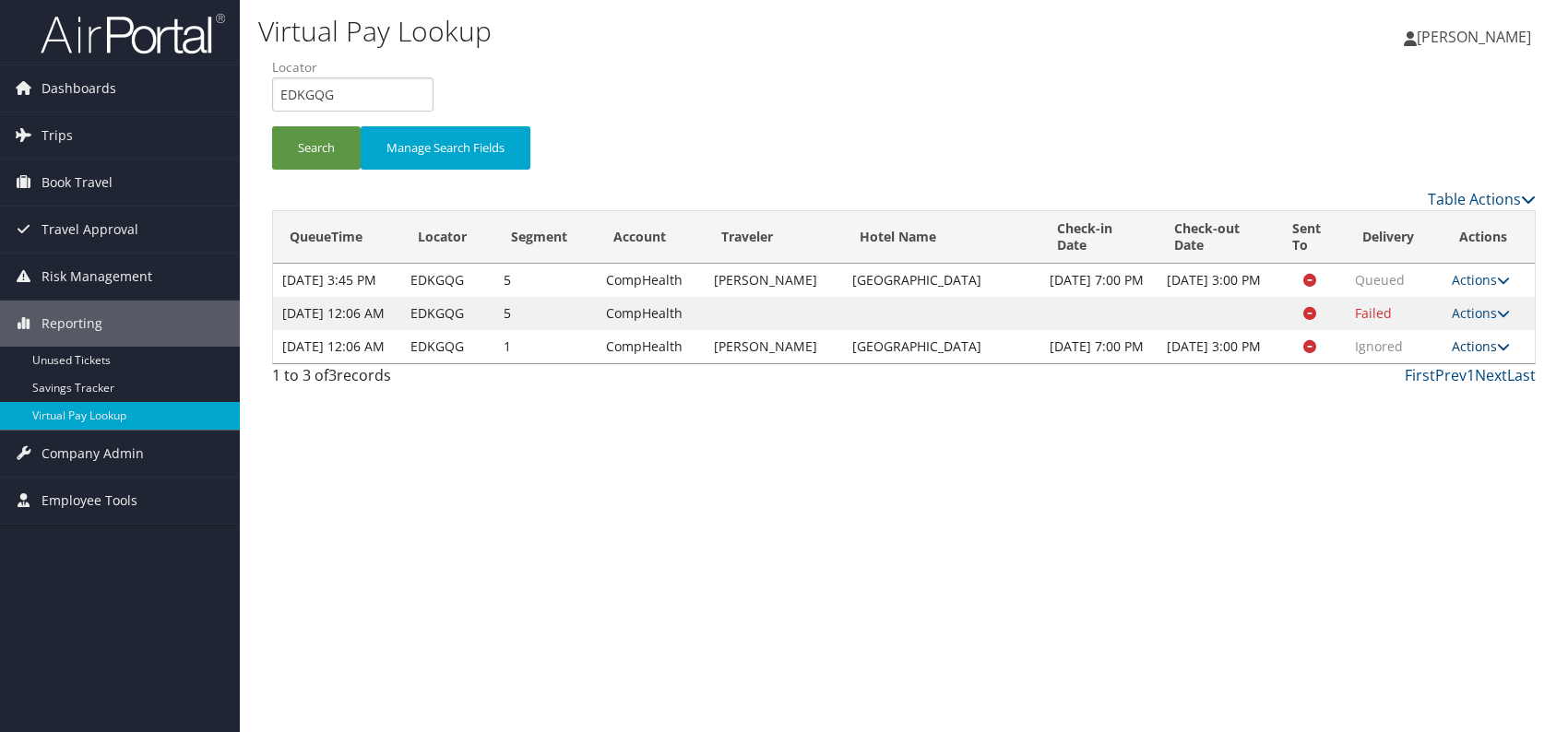
click at [1497, 353] on icon at bounding box center [1504, 346] width 13 height 13
click at [1446, 448] on link "Logs" at bounding box center [1445, 445] width 116 height 32
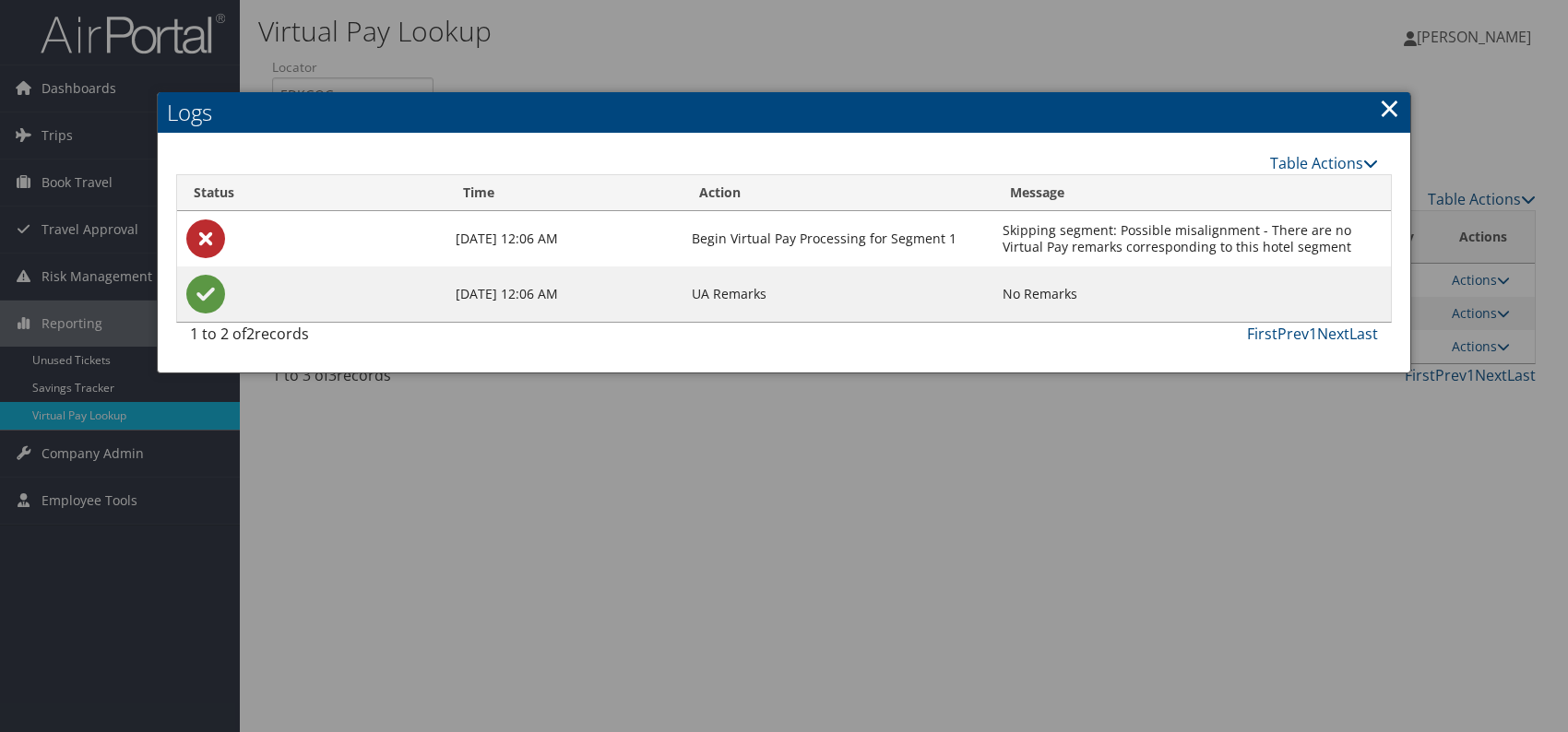
click at [1379, 111] on link "×" at bounding box center [1389, 108] width 21 height 37
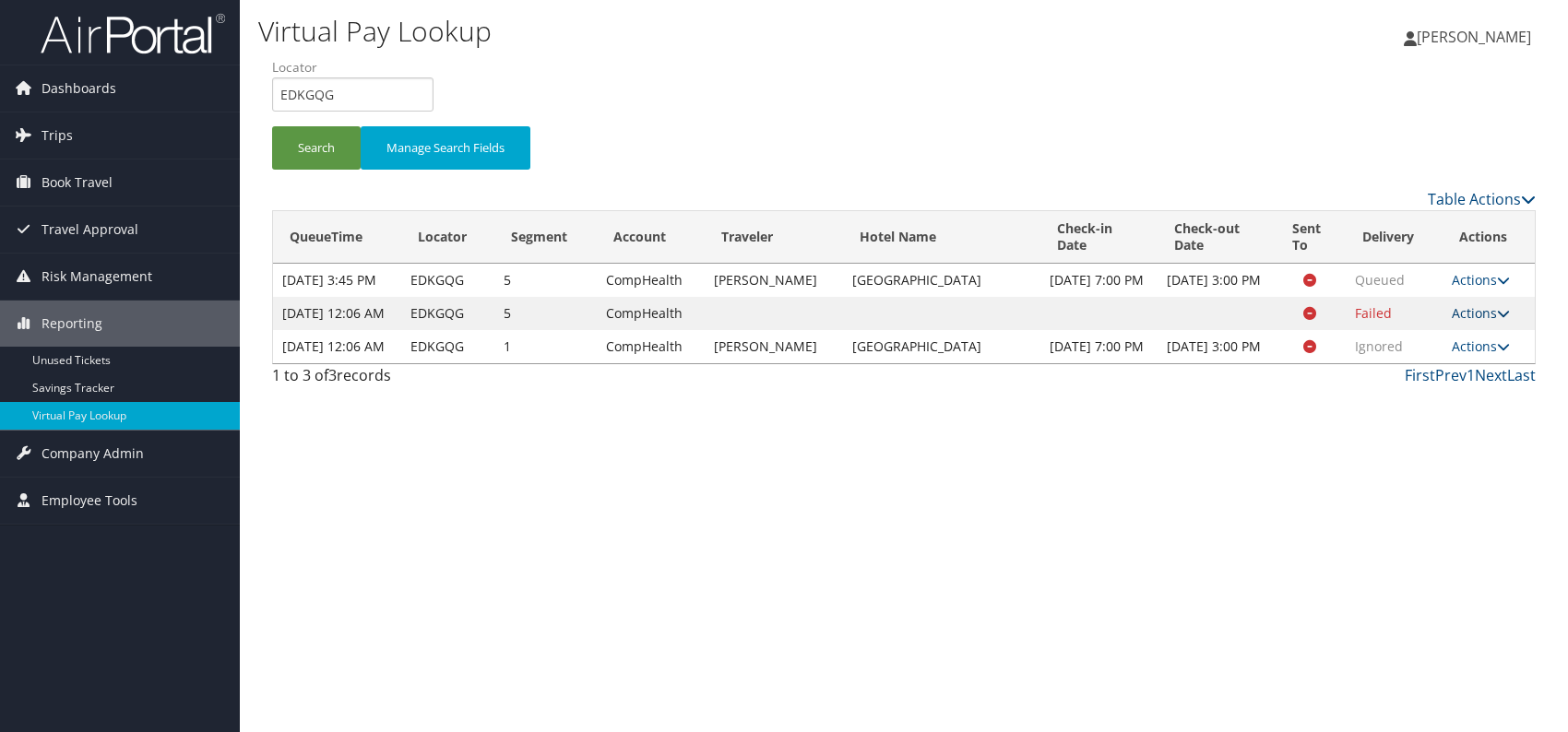
click at [1493, 321] on link "Actions" at bounding box center [1480, 313] width 58 height 18
click at [1447, 399] on link "Logs" at bounding box center [1445, 396] width 116 height 32
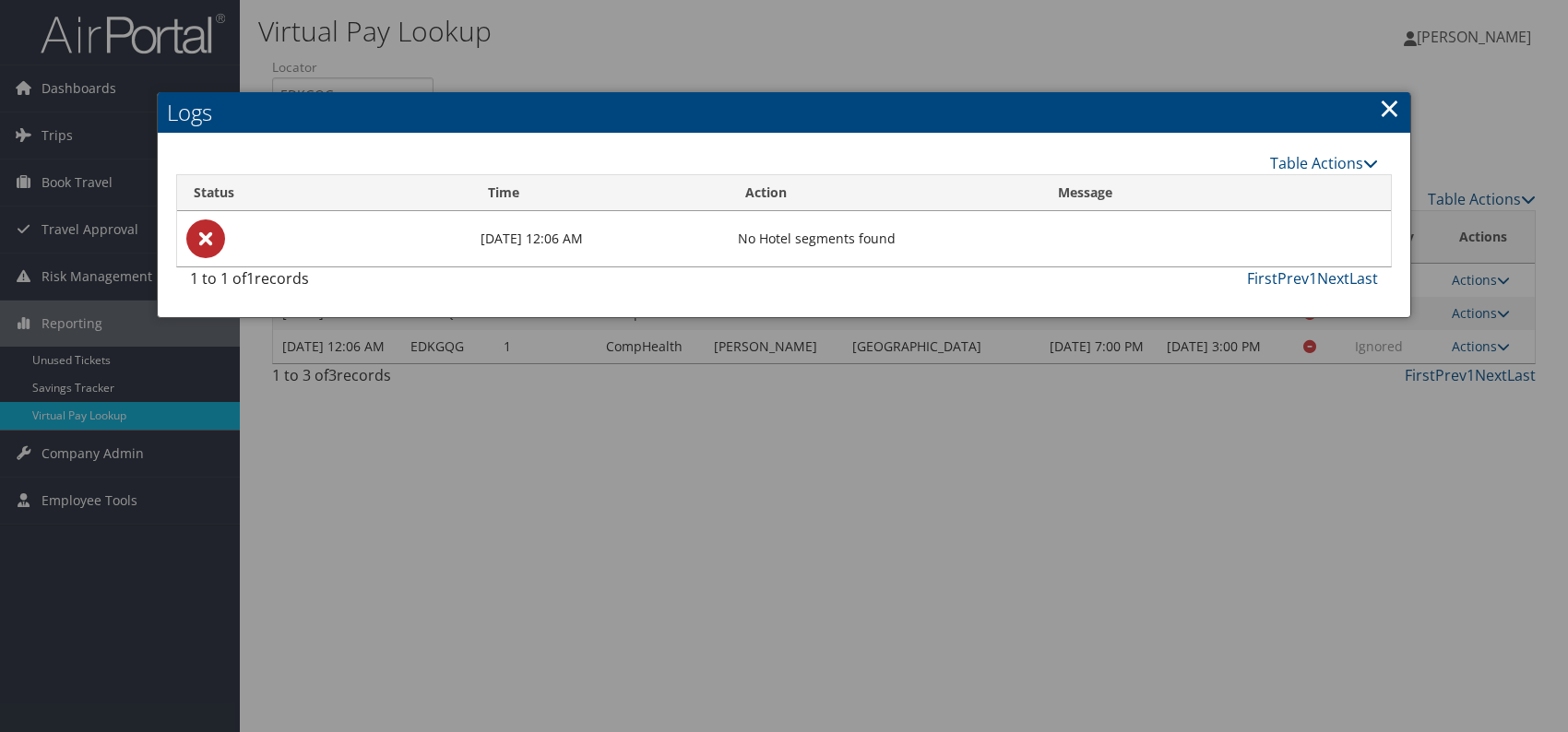
click at [1384, 109] on link "×" at bounding box center [1389, 108] width 21 height 37
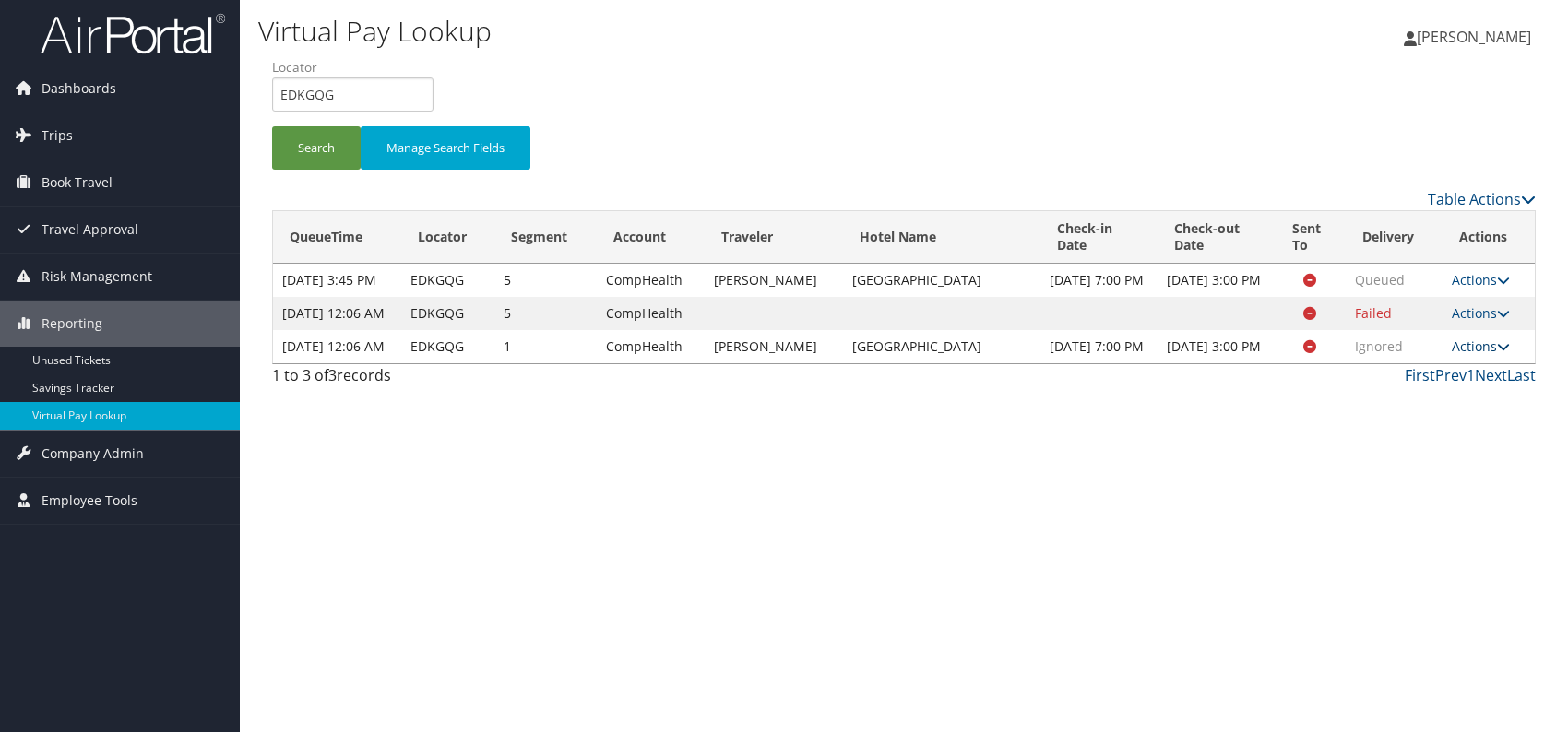
click at [1495, 355] on link "Actions" at bounding box center [1480, 346] width 58 height 18
click at [1430, 442] on link "Logs" at bounding box center [1445, 445] width 116 height 32
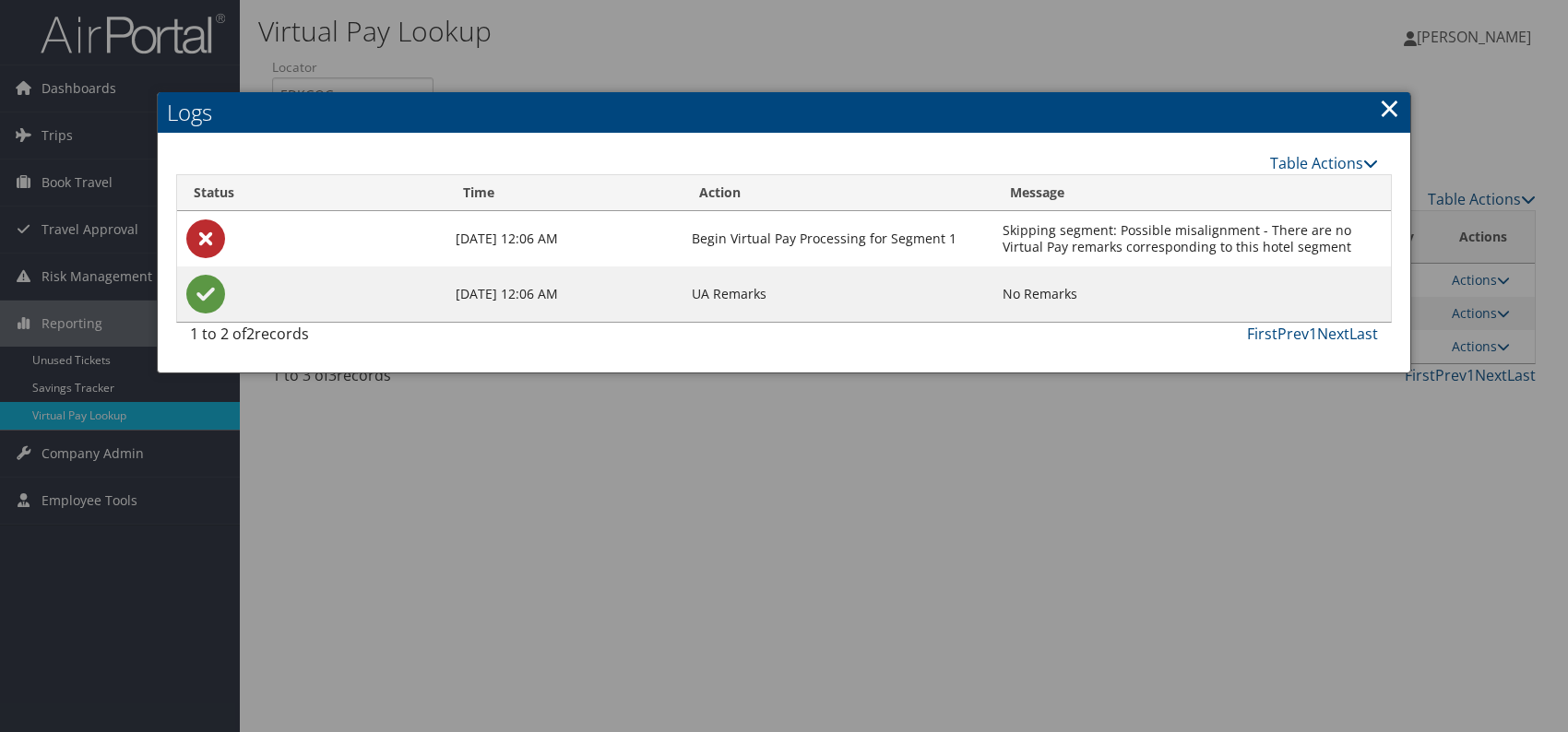
click at [1382, 101] on link "×" at bounding box center [1389, 108] width 21 height 37
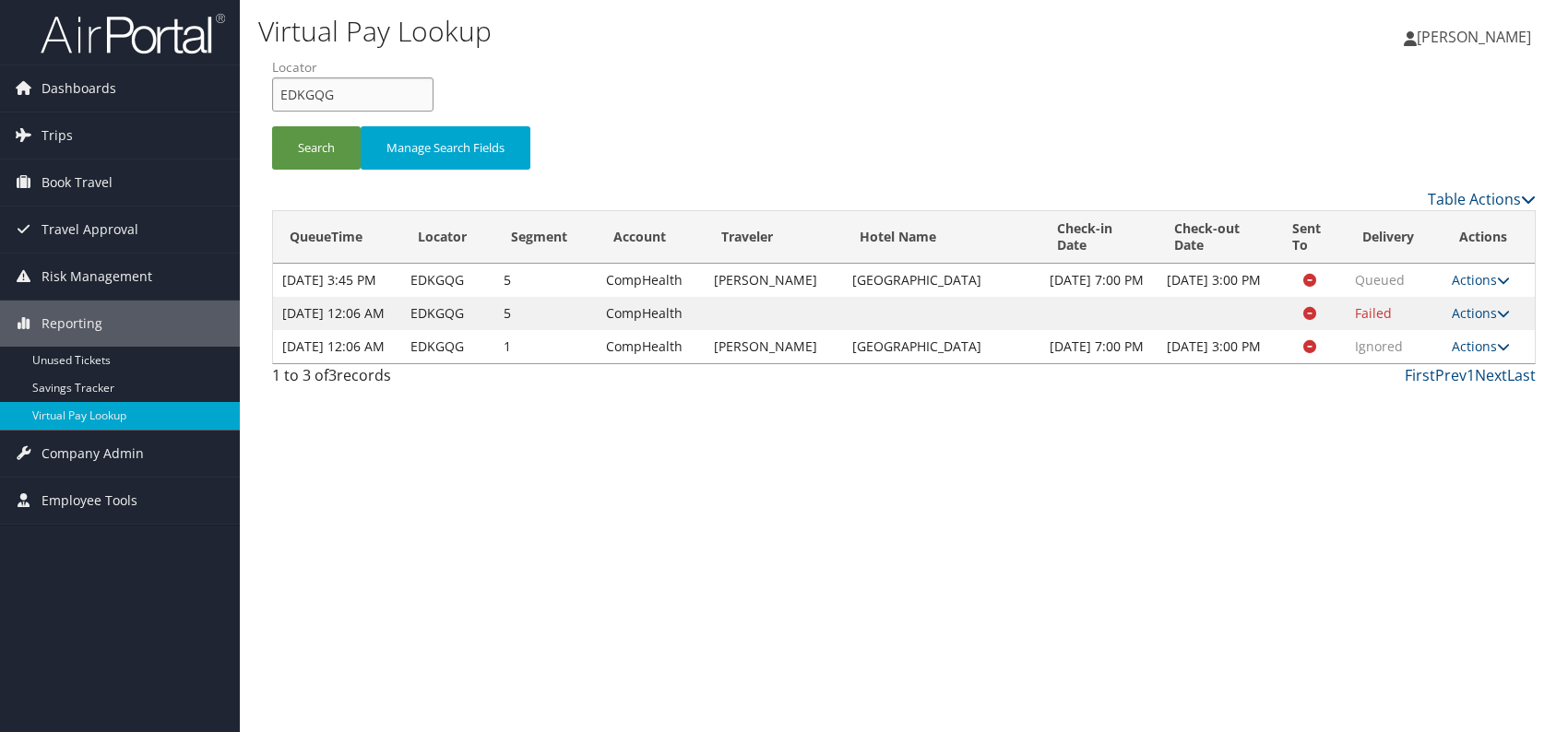
drag, startPoint x: 340, startPoint y: 83, endPoint x: 279, endPoint y: 94, distance: 62.0
click at [279, 94] on input "EDKGQG" at bounding box center [352, 94] width 161 height 34
paste input "JLZDHC"
click at [307, 91] on input "JLZDHC" at bounding box center [352, 94] width 161 height 34
click at [312, 95] on input "JLZDHC" at bounding box center [352, 94] width 161 height 34
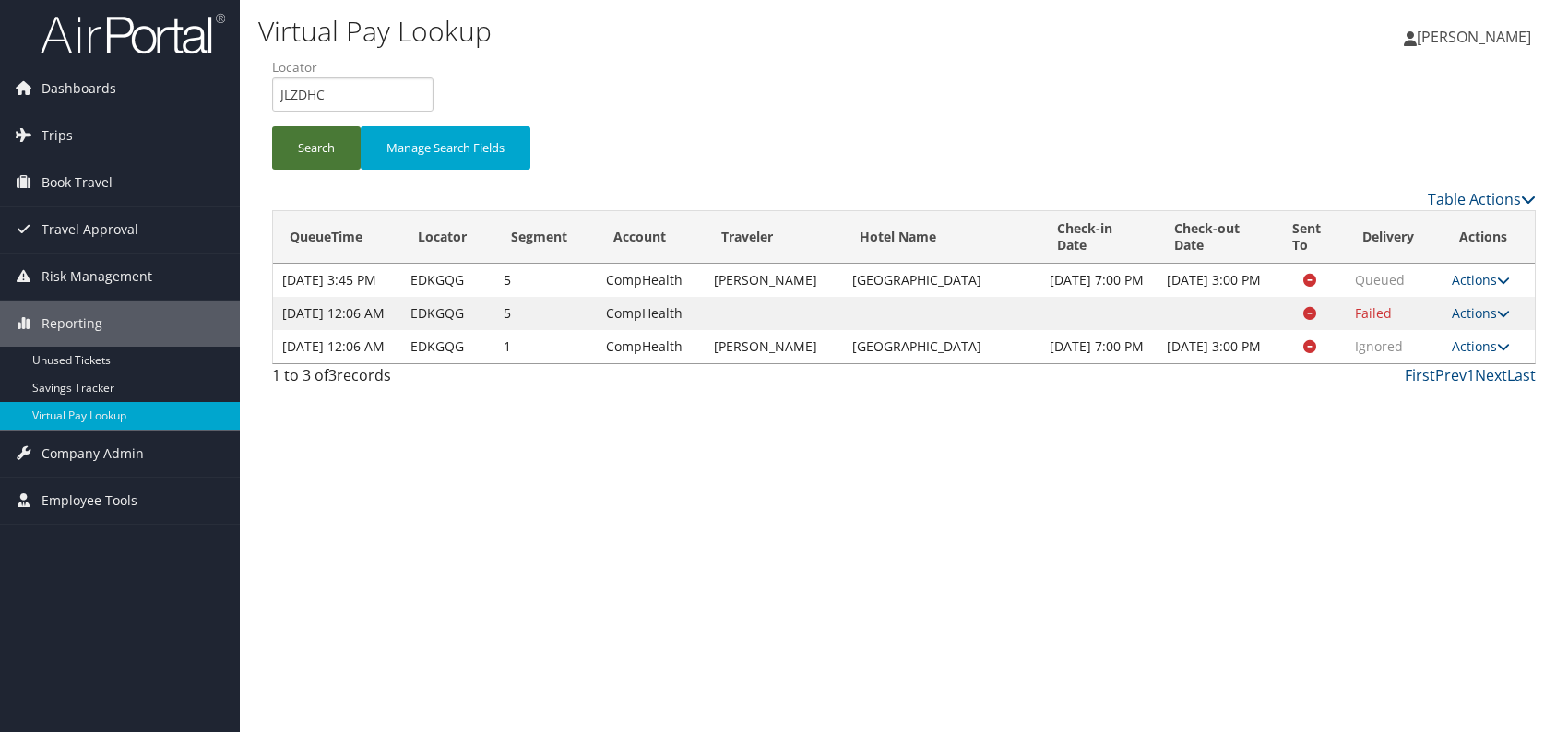
click at [319, 141] on button "Search" at bounding box center [316, 148] width 89 height 44
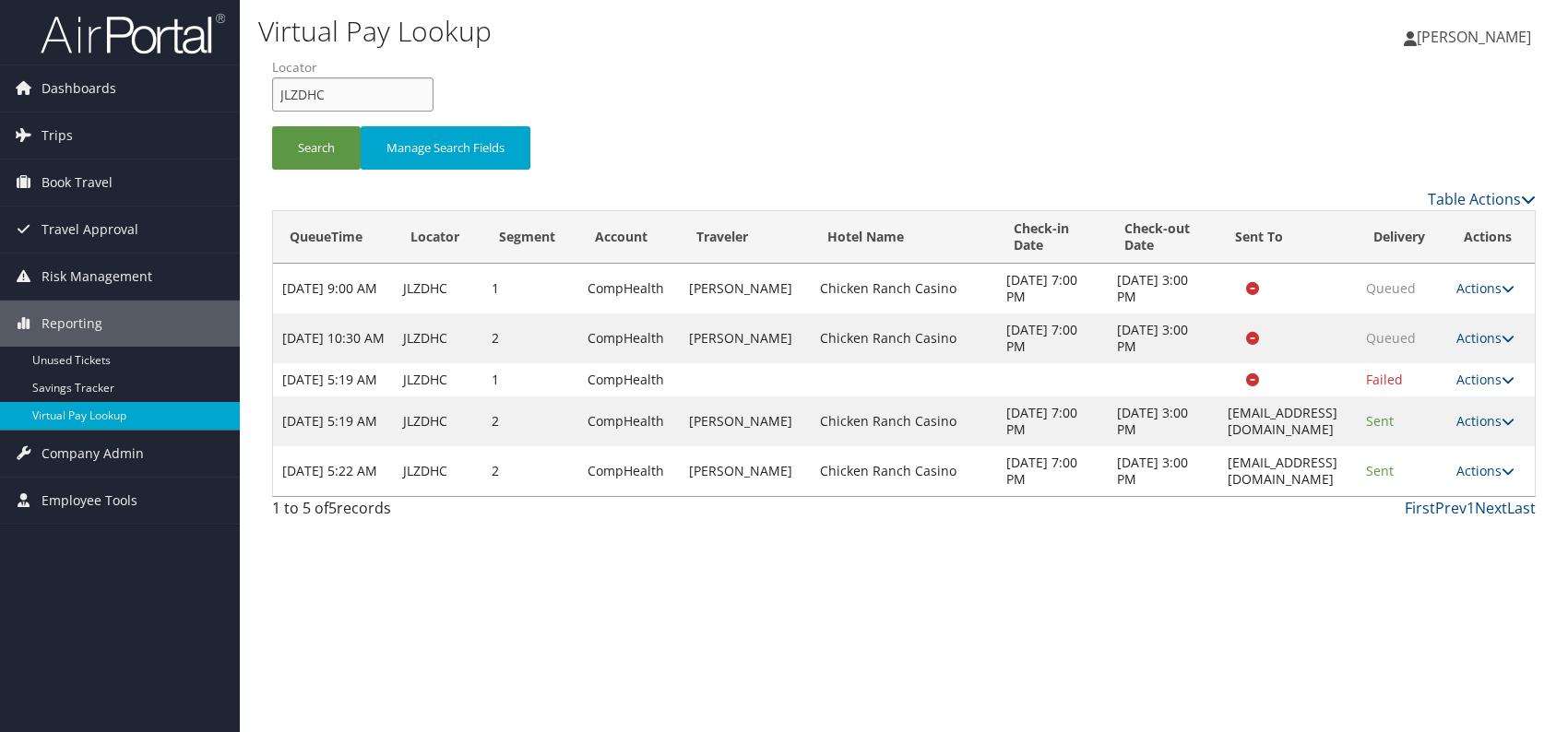
drag, startPoint x: 266, startPoint y: 108, endPoint x: 244, endPoint y: 106, distance: 22.1
click at [244, 107] on div "Virtual Pay Lookup [PERSON_NAME] [PERSON_NAME] My Settings Travel Agency Contac…" at bounding box center [903, 366] width 1328 height 732
paste input "QQQJQS"
type input "QQQJQS"
click at [322, 136] on button "Search" at bounding box center [316, 148] width 89 height 44
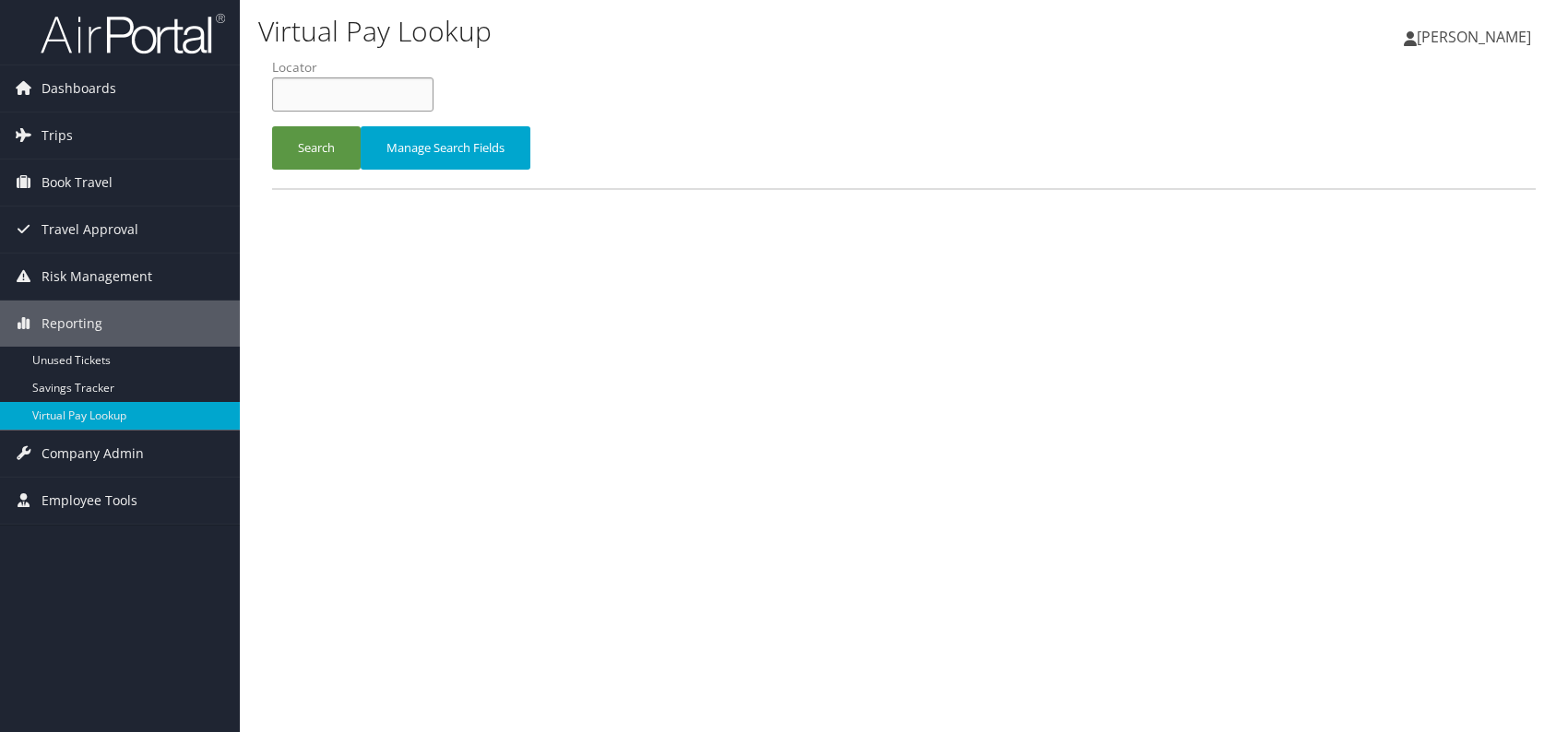
paste input "KSPMOY"
type input "KSPMOY"
click at [333, 157] on button "Search" at bounding box center [316, 148] width 89 height 44
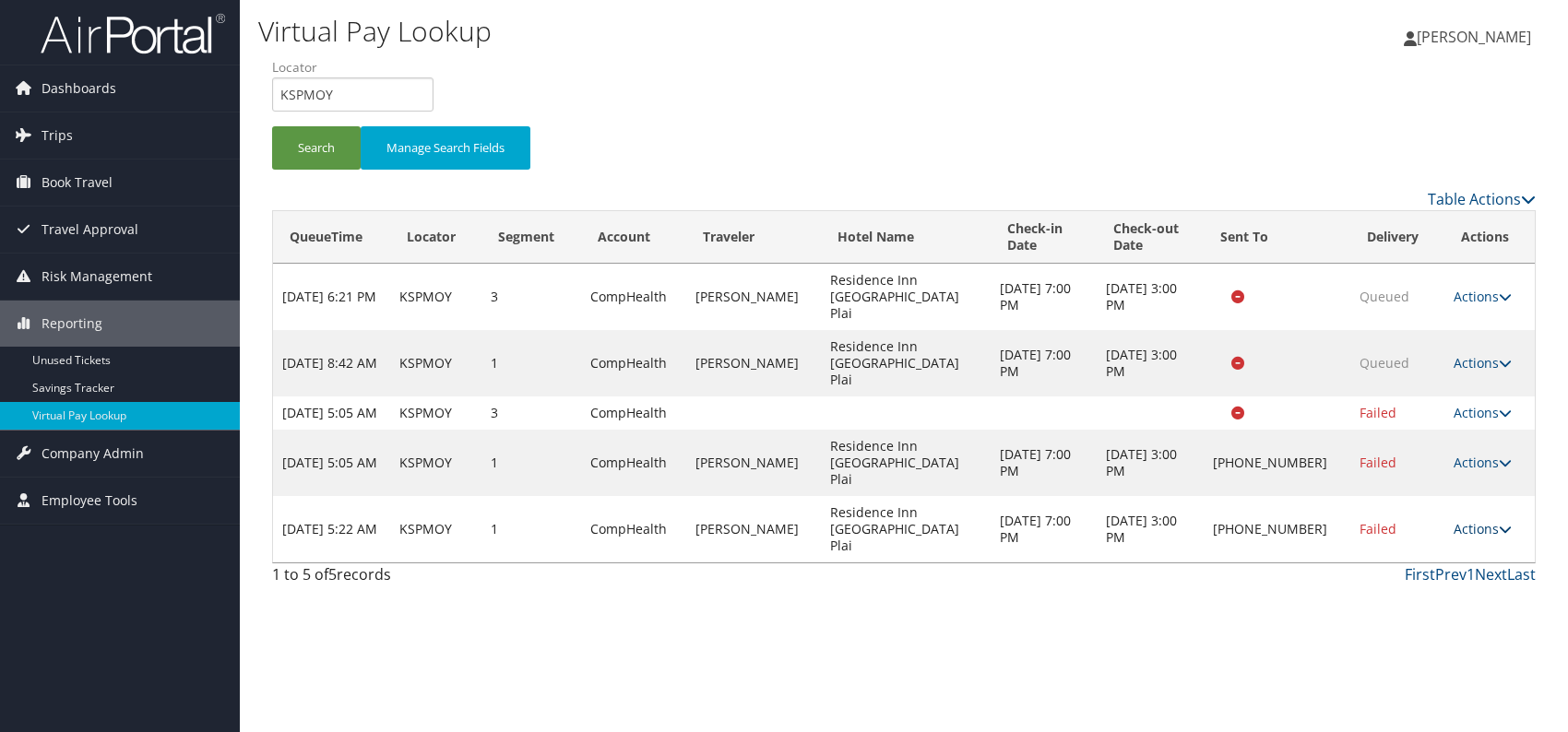
click at [1499, 522] on icon at bounding box center [1506, 529] width 13 height 13
click at [1427, 538] on link "Logs" at bounding box center [1424, 545] width 157 height 32
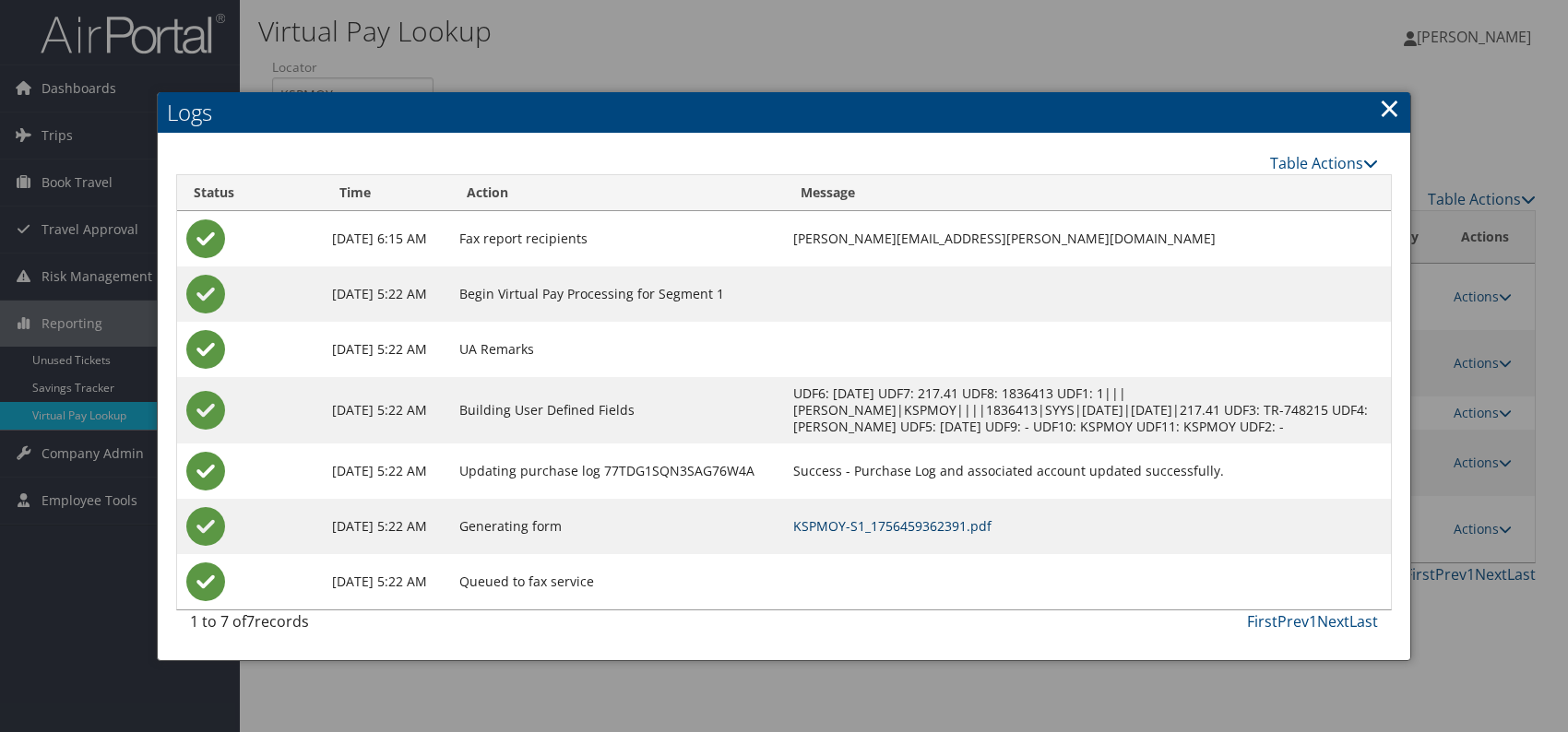
click at [901, 517] on link "KSPMOY-S1_1756459362391.pdf" at bounding box center [892, 525] width 198 height 18
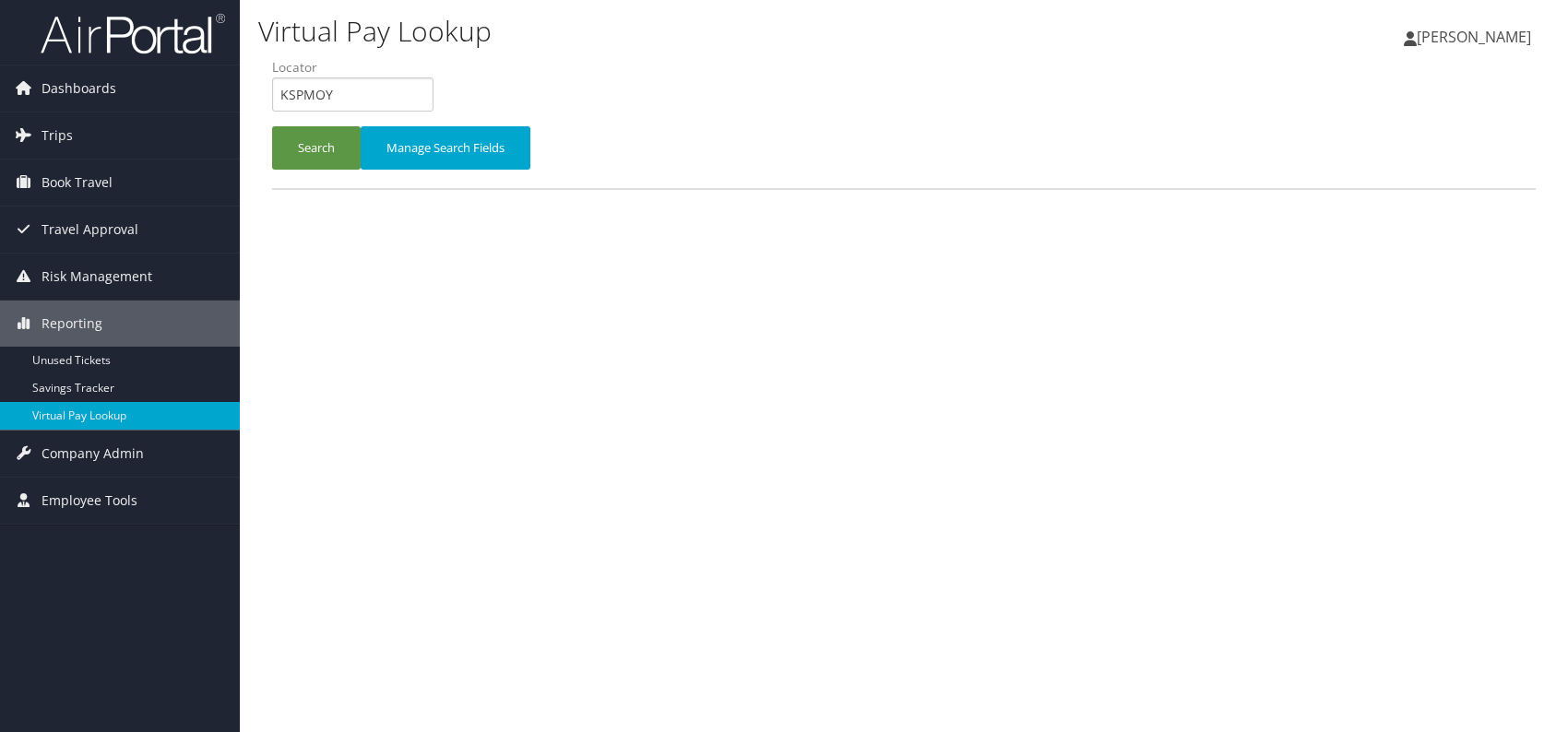
click at [272, 94] on form "QueueTime Locator KSPMOY Segment Account Traveler Hotel Name Check-in Date Chec…" at bounding box center [904, 122] width 1263 height 129
click at [312, 91] on input "KJNCNK" at bounding box center [352, 94] width 161 height 34
click at [308, 140] on button "Search" at bounding box center [316, 148] width 89 height 44
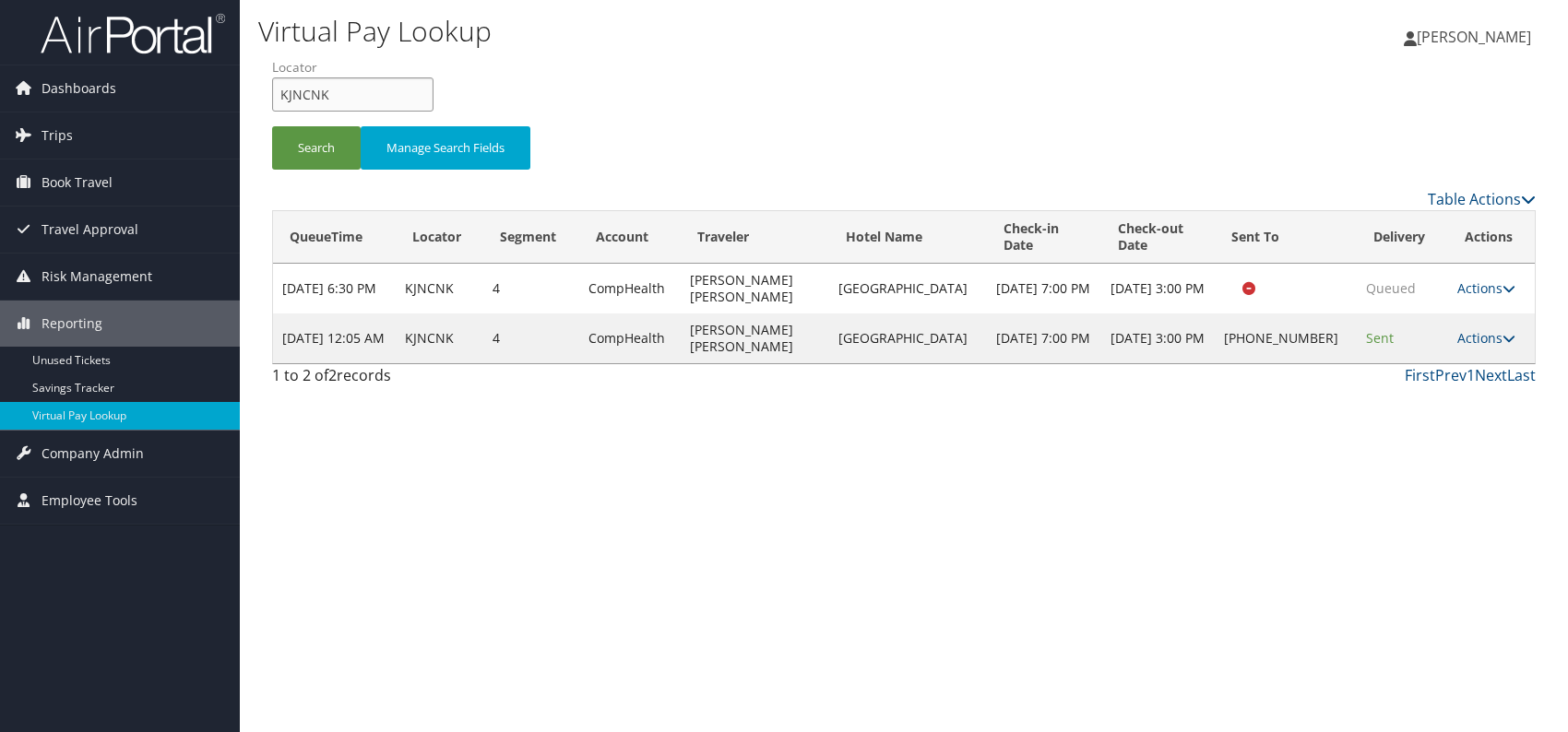
drag, startPoint x: 339, startPoint y: 101, endPoint x: 270, endPoint y: 97, distance: 69.1
click at [272, 97] on form "QueueTime Locator KJNCNK Segment Account Traveler Hotel Name Check-in Date Chec…" at bounding box center [904, 122] width 1263 height 129
paste input "CEPLIH"
click at [314, 90] on input "CEPLIH" at bounding box center [352, 94] width 161 height 34
type input "CEPLIH"
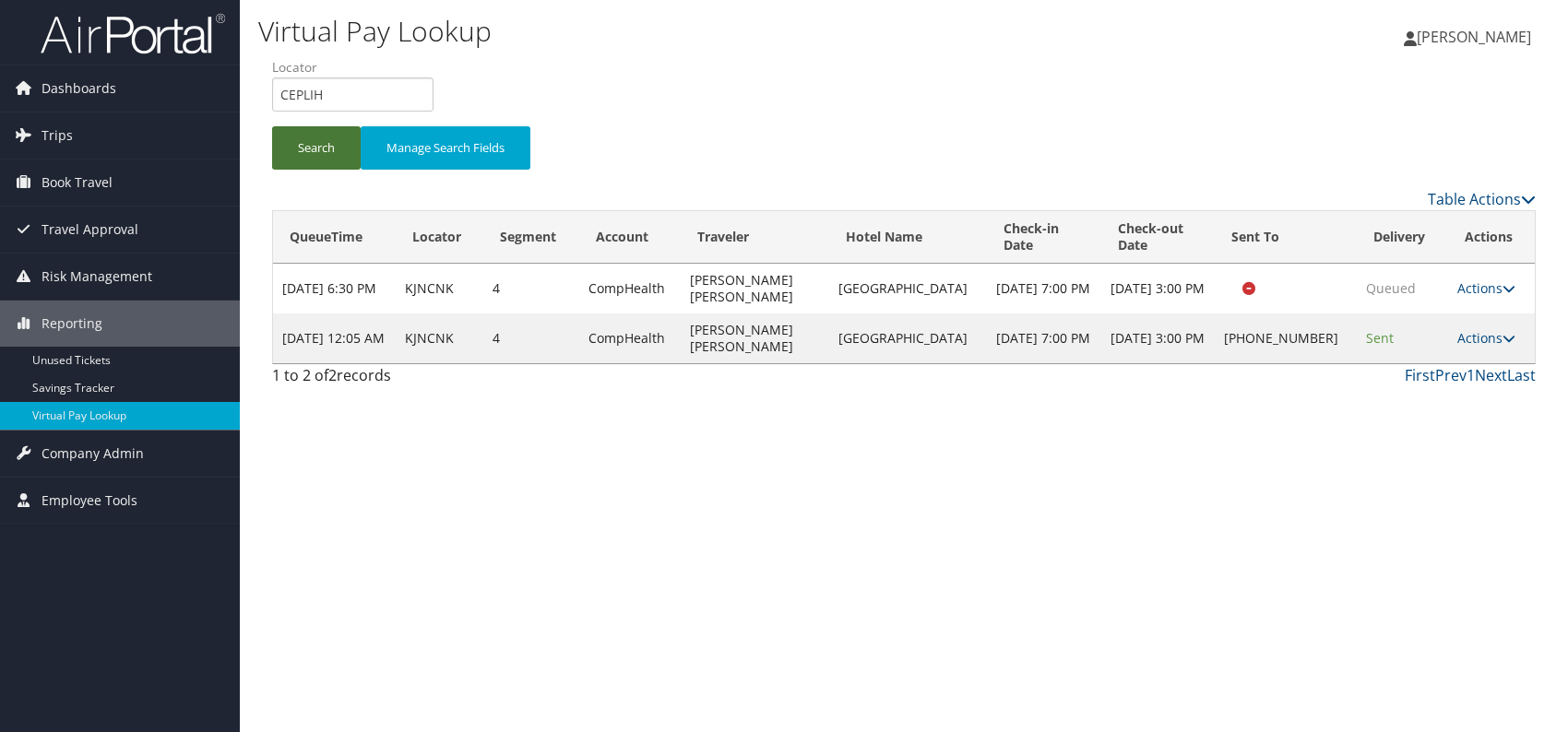
click at [304, 142] on button "Search" at bounding box center [316, 148] width 89 height 44
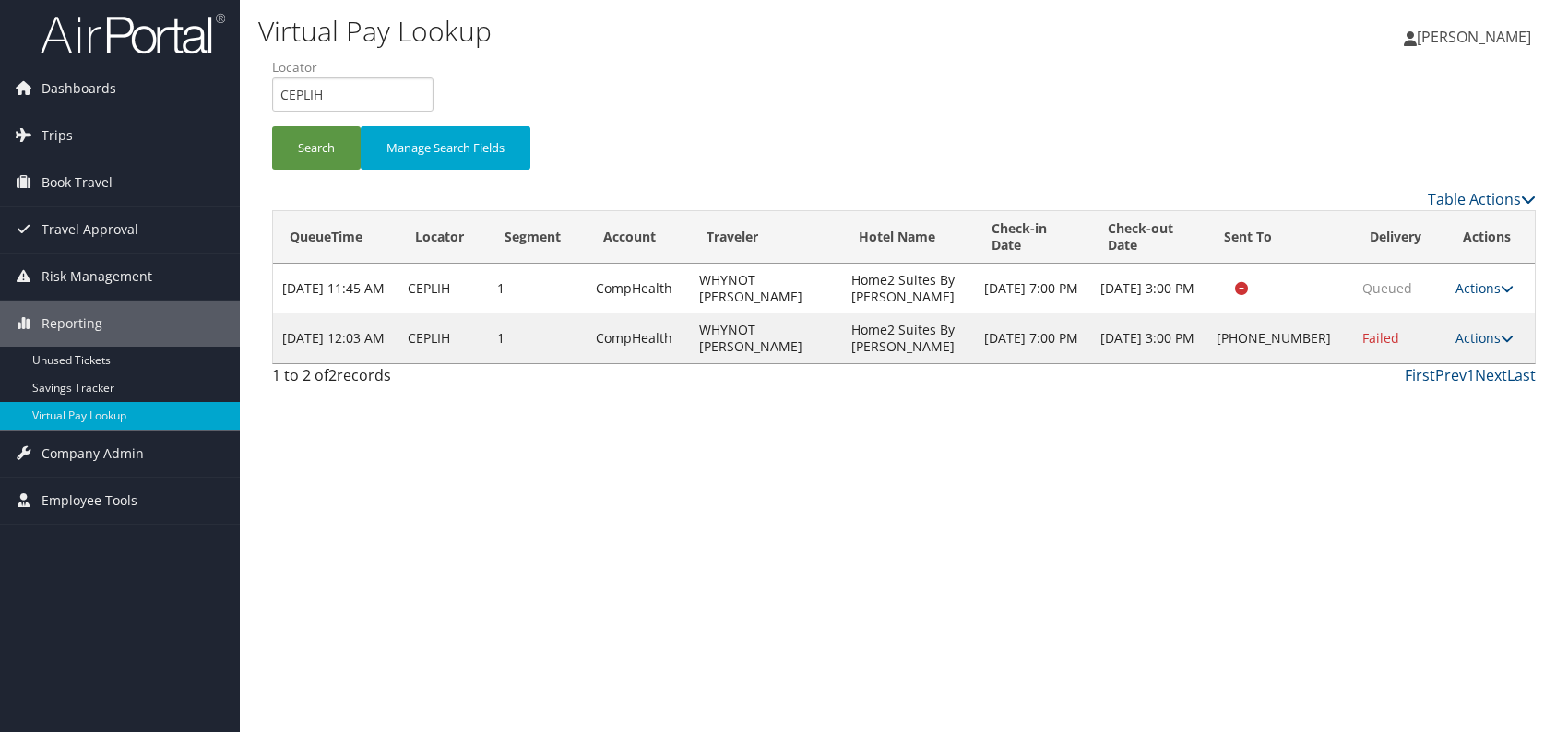
drag, startPoint x: 1128, startPoint y: 448, endPoint x: 1174, endPoint y: 456, distance: 46.7
click at [1158, 396] on div "1 to 2 of 2 records First Prev 1 Next Last" at bounding box center [904, 380] width 1291 height 32
click at [1474, 346] on link "Actions" at bounding box center [1484, 337] width 58 height 18
click at [1393, 450] on link "Logs" at bounding box center [1423, 445] width 157 height 32
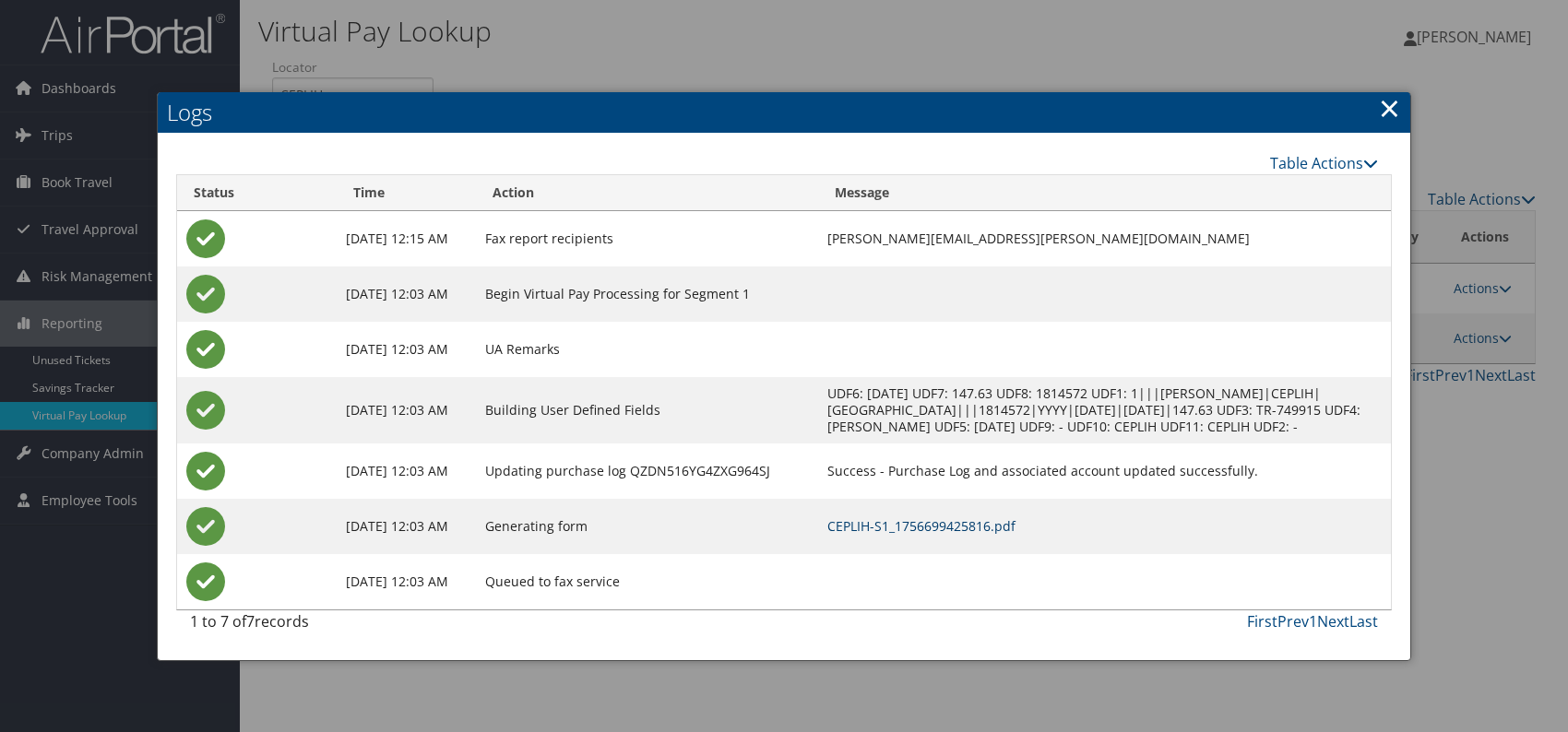
click at [1000, 535] on link "CEPLIH-S1_1756699425816.pdf" at bounding box center [921, 525] width 188 height 18
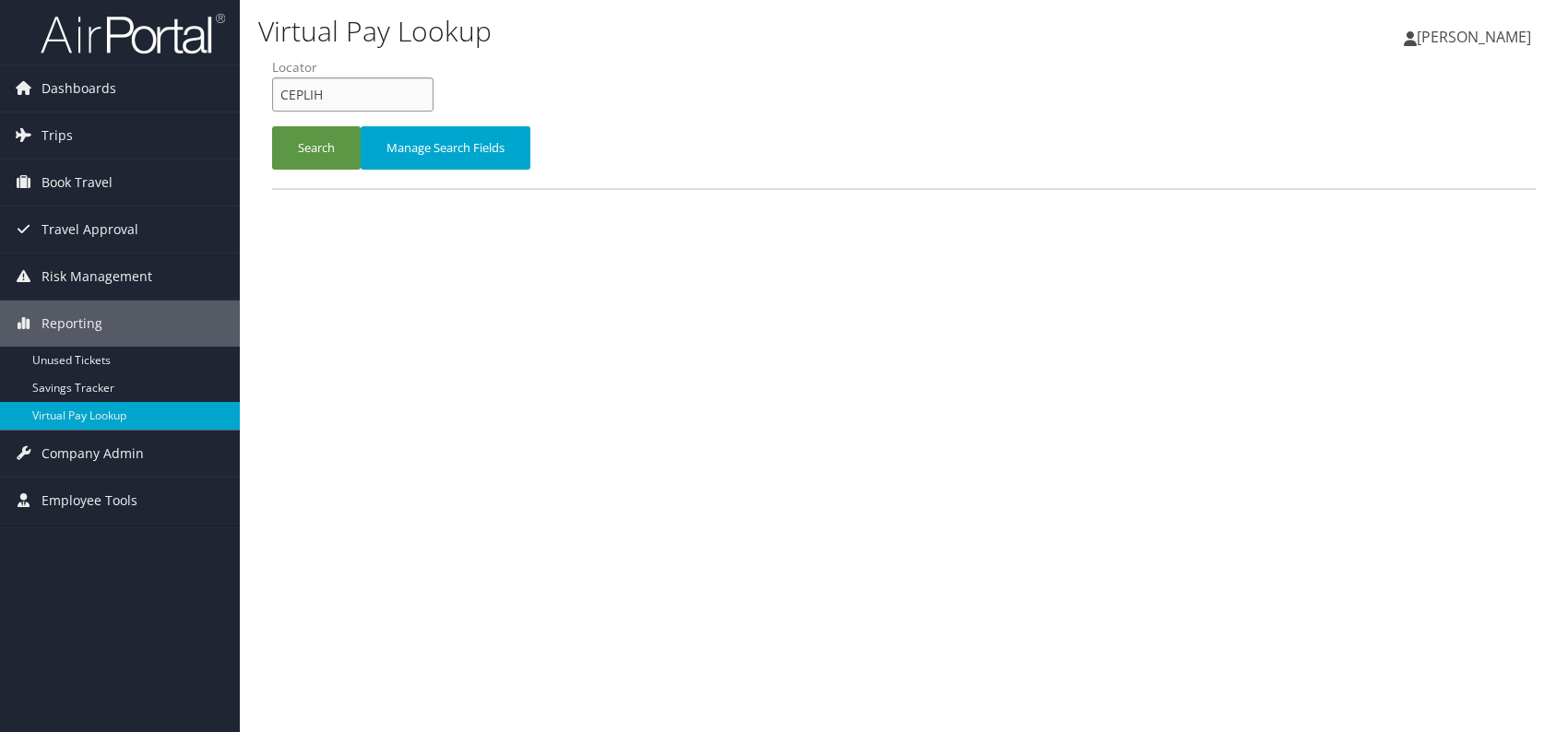
drag, startPoint x: 323, startPoint y: 88, endPoint x: 280, endPoint y: 93, distance: 43.3
click at [280, 93] on input "CEPLIH" at bounding box center [352, 94] width 161 height 34
paste input "SYVPDR"
click at [312, 95] on input "SYVPDR" at bounding box center [352, 94] width 161 height 34
click at [311, 142] on button "Search" at bounding box center [316, 148] width 89 height 44
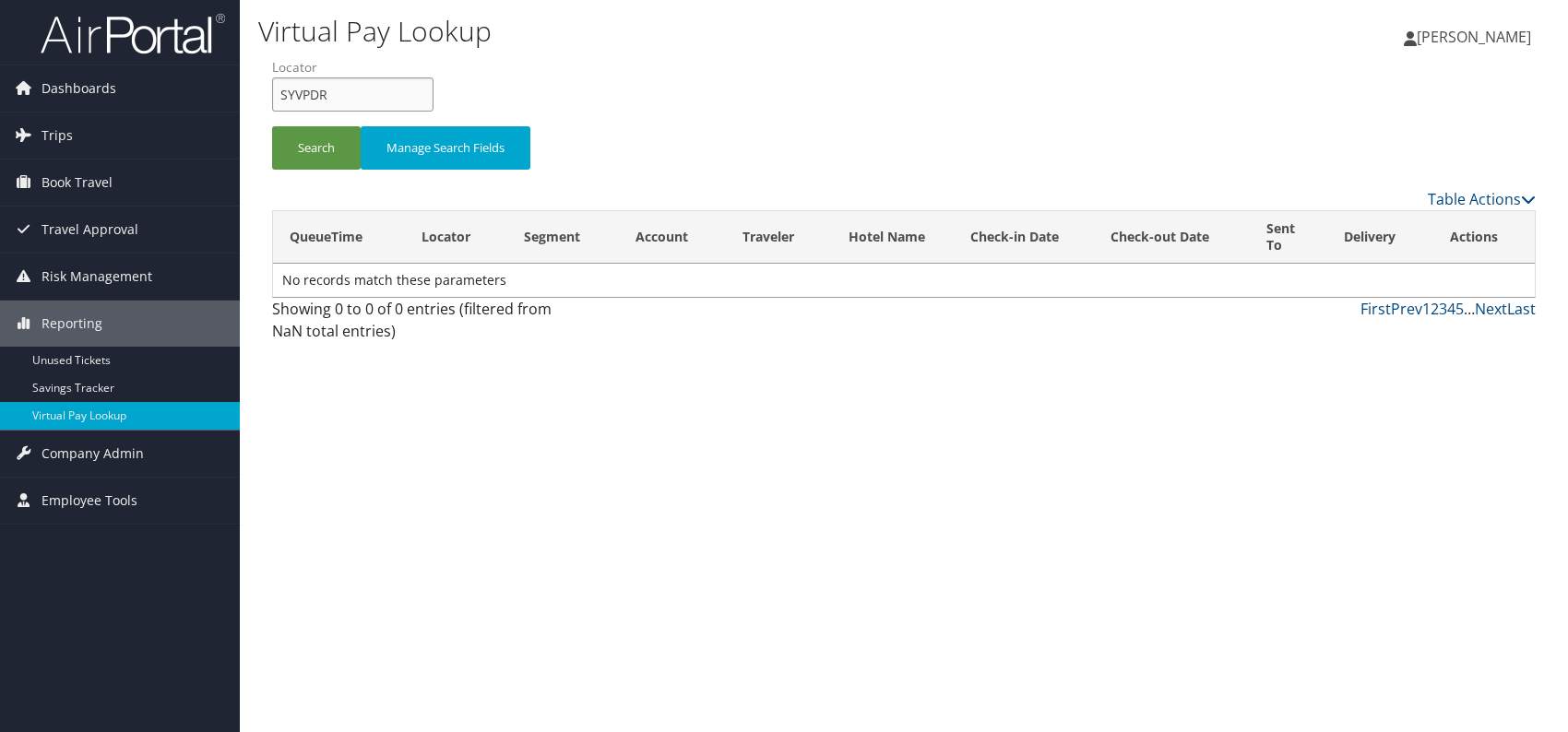
drag, startPoint x: 348, startPoint y: 101, endPoint x: 260, endPoint y: 88, distance: 89.0
click at [272, 88] on form "QueueTime Locator SYVPDR Segment Account Traveler Hotel Name Check-in Date Chec…" at bounding box center [904, 122] width 1263 height 129
paste input "OZSJH"
type input "SOZSJH"
click at [312, 142] on button "Search" at bounding box center [316, 148] width 89 height 44
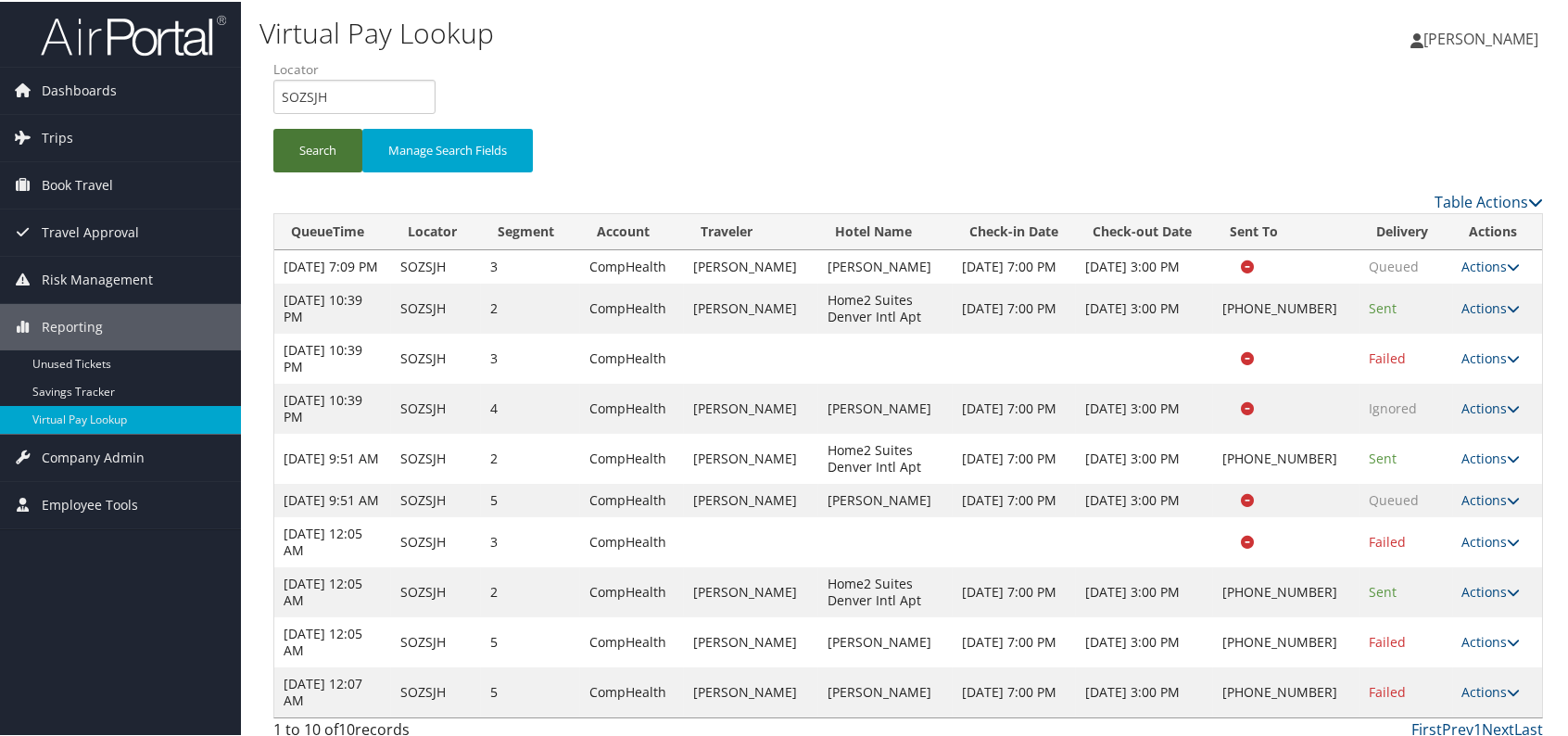
scroll to position [60, 0]
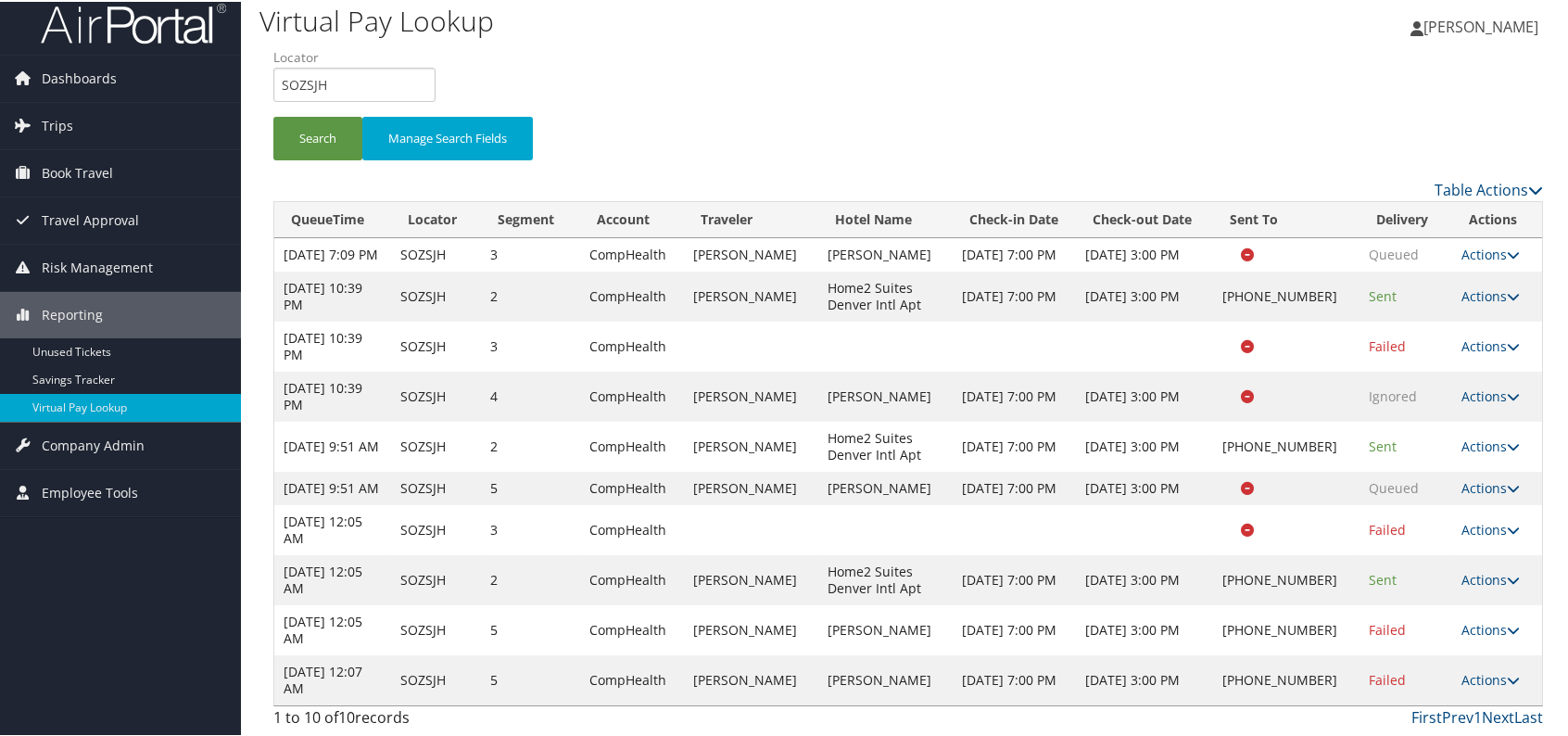
click at [1502, 671] on link "Actions" at bounding box center [1491, 678] width 58 height 18
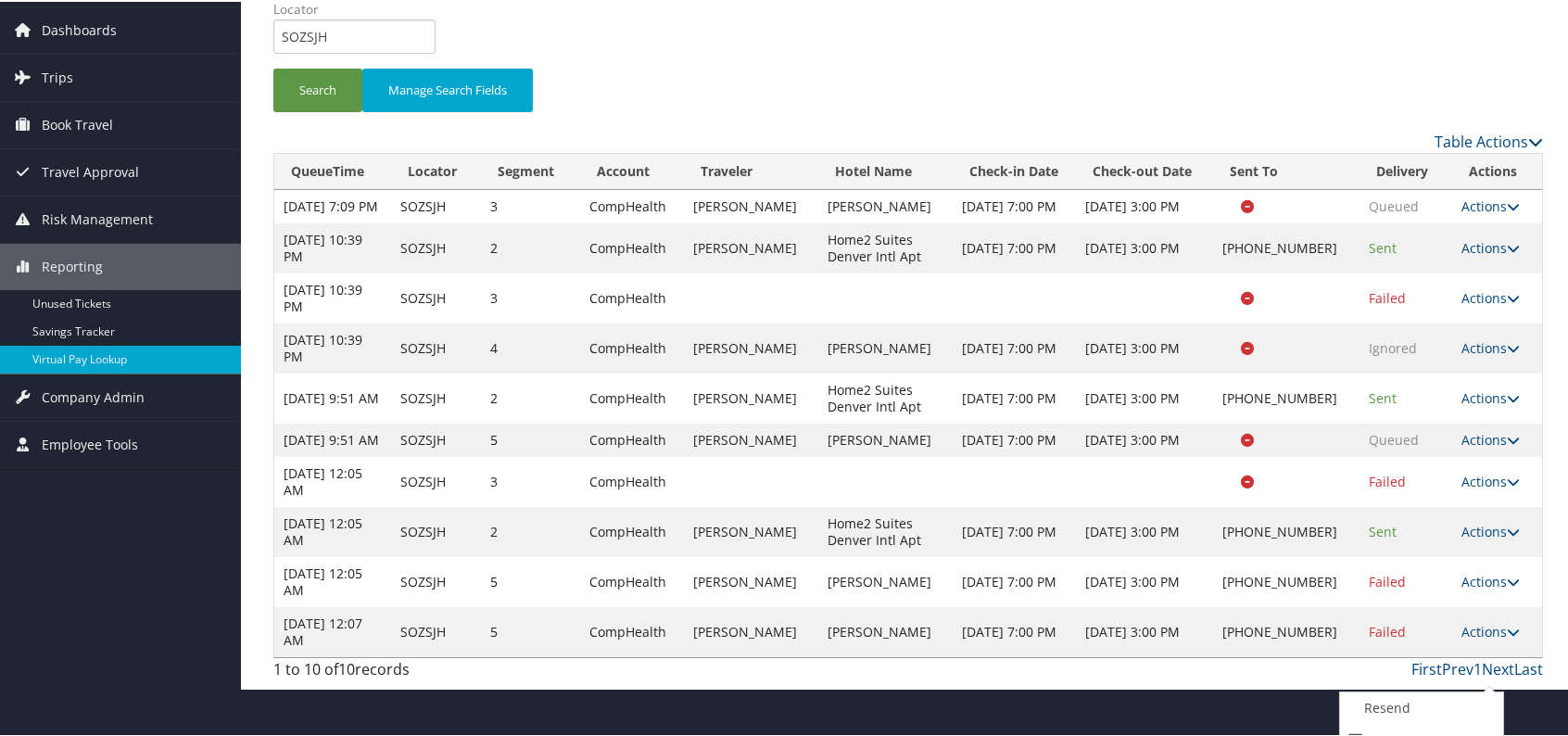
scroll to position [141, 0]
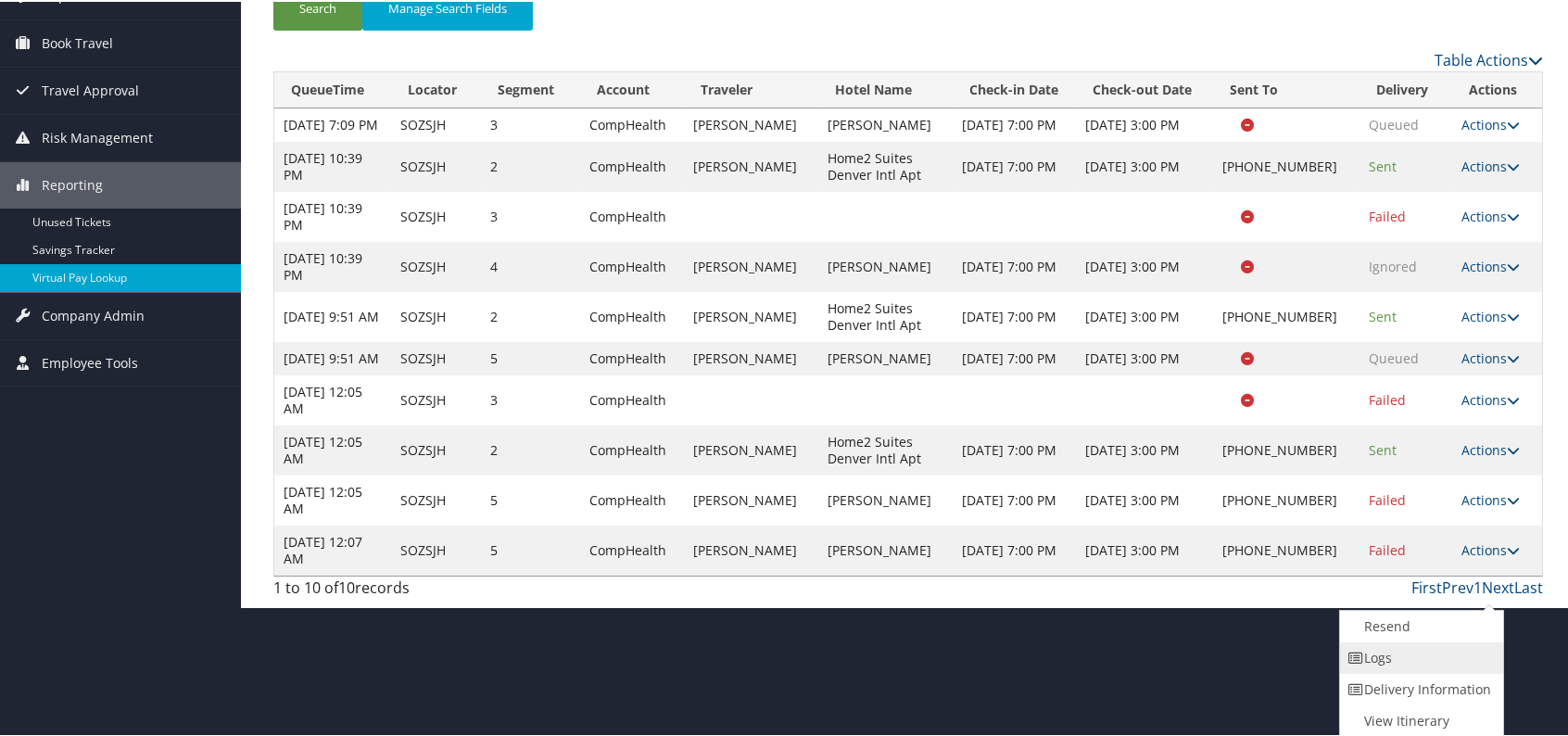
click at [1415, 645] on link "Logs" at bounding box center [1418, 656] width 158 height 32
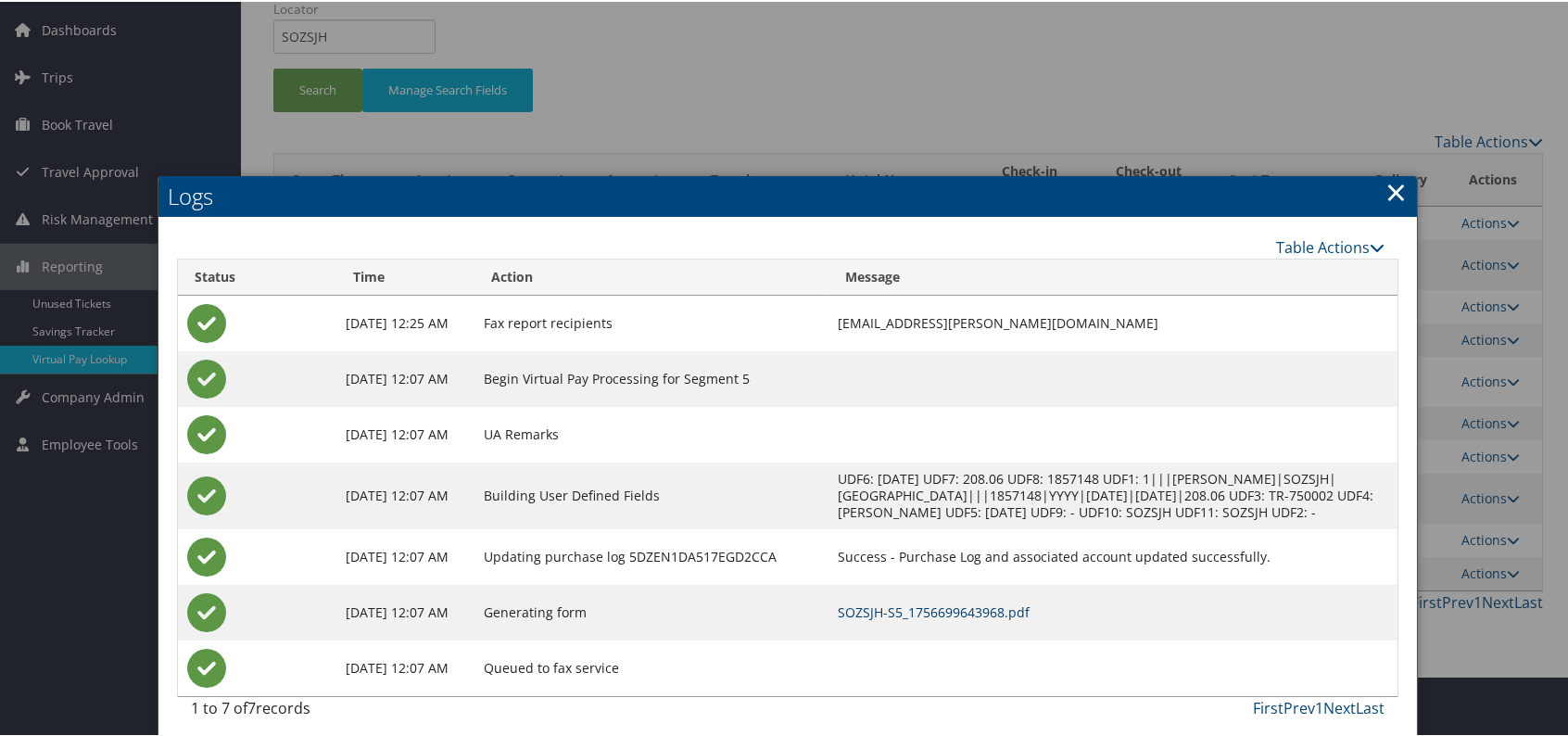
click at [972, 619] on link "SOZSJH-S5_1756699643968.pdf" at bounding box center [933, 610] width 192 height 18
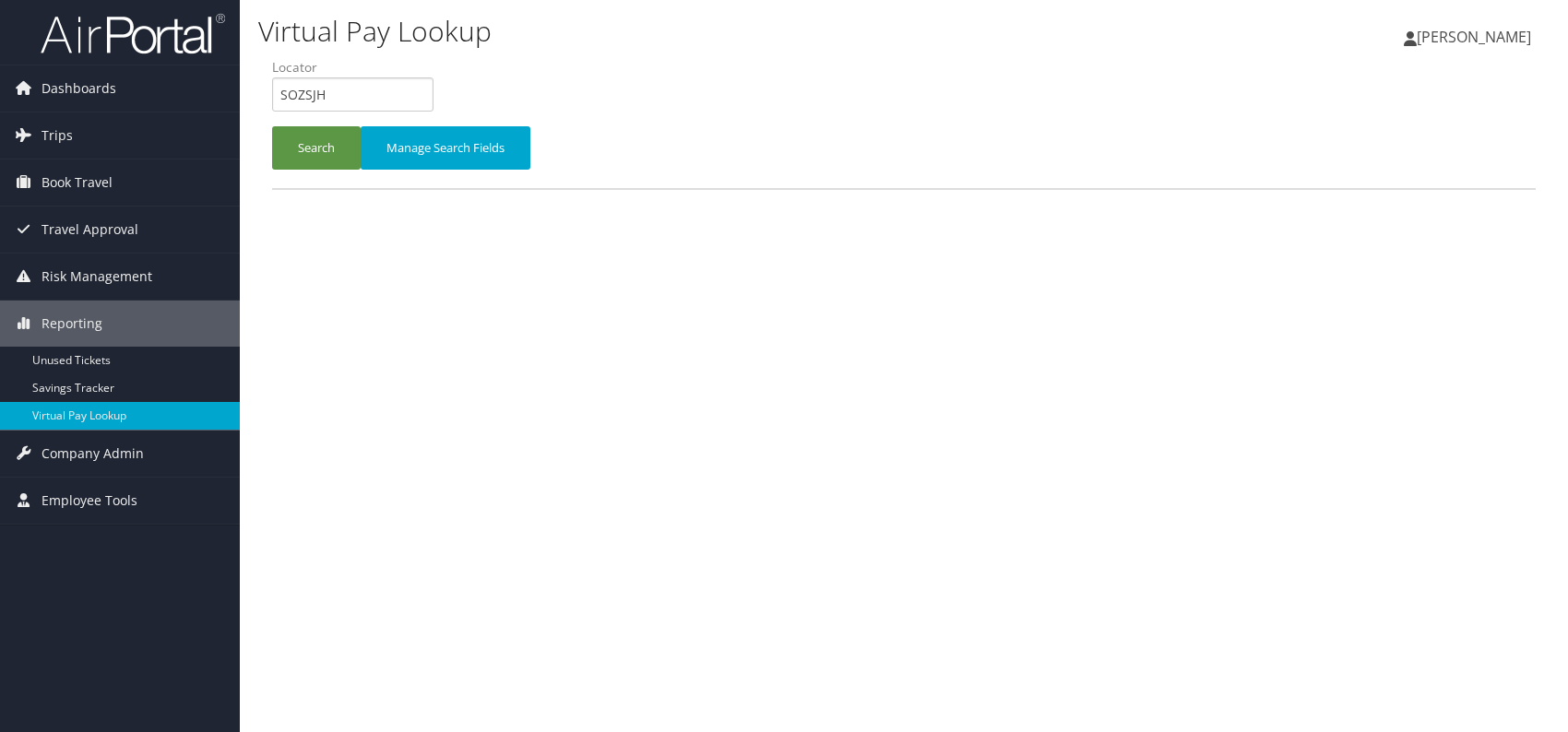
click at [279, 96] on input "SOZSJH" at bounding box center [352, 94] width 161 height 34
click at [305, 135] on button "Search" at bounding box center [316, 148] width 89 height 44
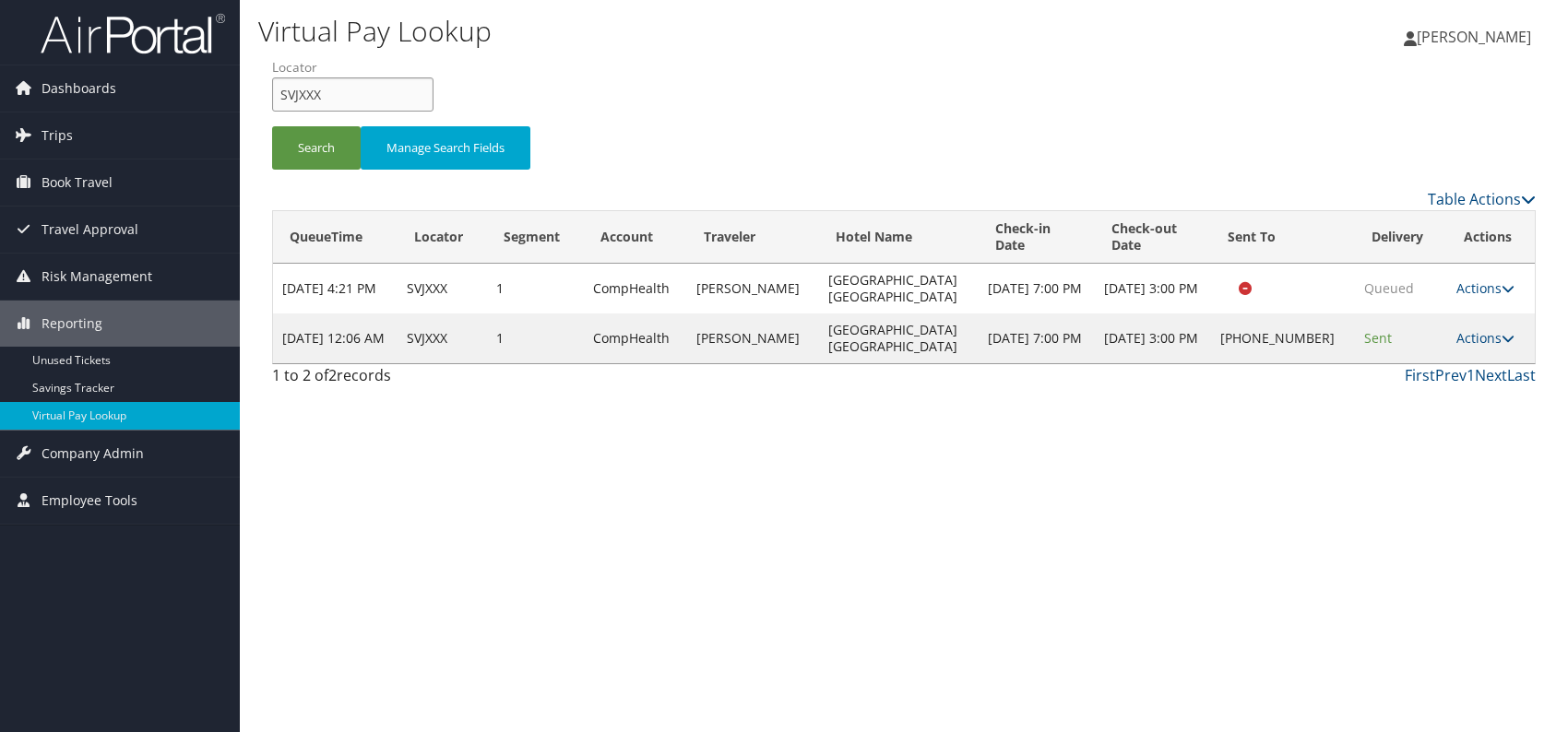
drag, startPoint x: 292, startPoint y: 106, endPoint x: 259, endPoint y: 101, distance: 33.4
click at [272, 101] on form "QueueTime Locator SVJXXX Segment Account Traveler Hotel Name Check-in Date Chec…" at bounding box center [904, 122] width 1263 height 129
paste input "KCJHJK"
click at [310, 95] on input "KCJHJK" at bounding box center [352, 94] width 161 height 34
click at [296, 134] on button "Search" at bounding box center [316, 148] width 89 height 44
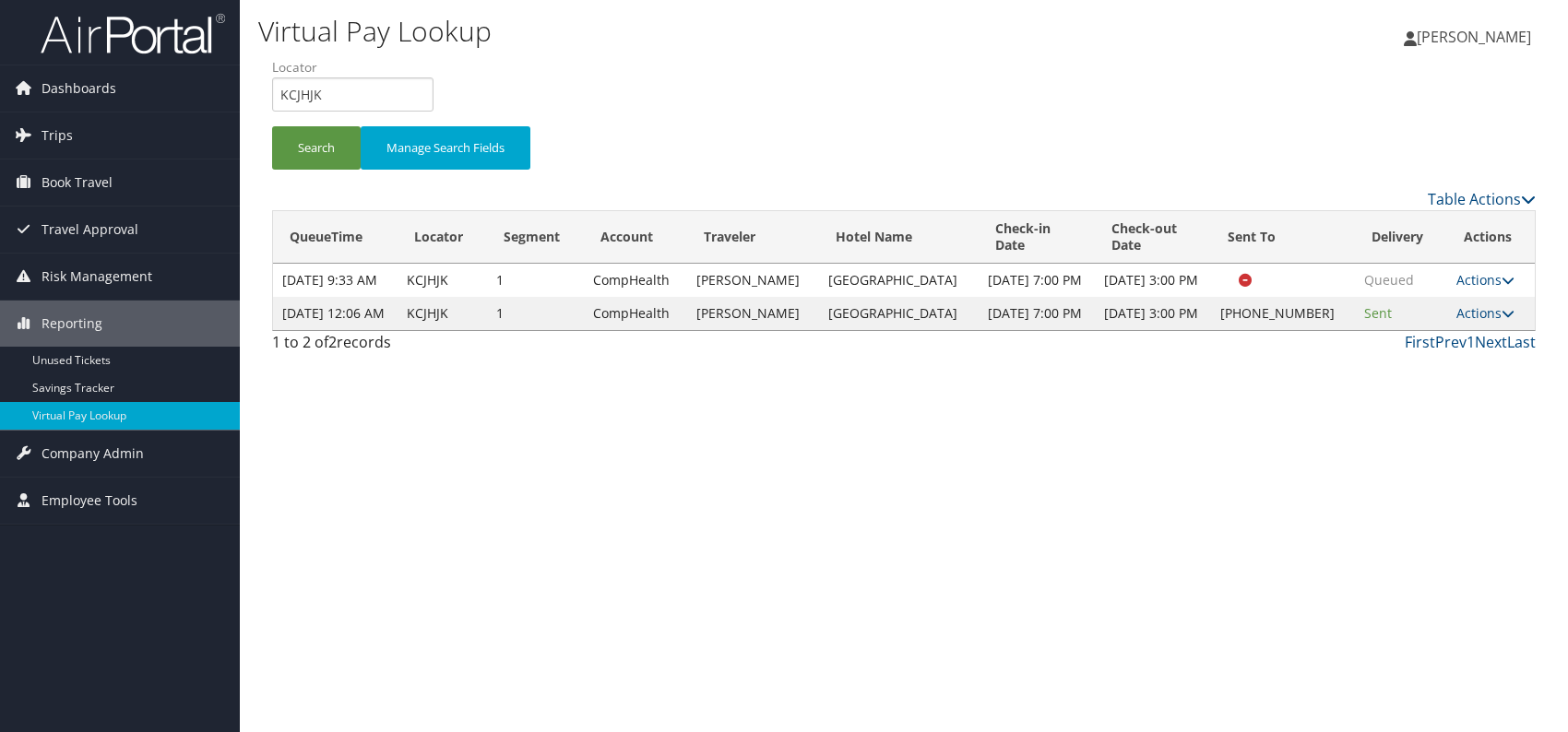
click at [1058, 484] on div "Virtual Pay Lookup [PERSON_NAME] [PERSON_NAME] My Settings Travel Agency Contac…" at bounding box center [903, 366] width 1328 height 732
drag, startPoint x: 333, startPoint y: 95, endPoint x: 283, endPoint y: 98, distance: 50.1
click at [283, 98] on input "KCJHJK" at bounding box center [352, 94] width 161 height 34
paste input "LELTCR"
click at [307, 138] on button "Search" at bounding box center [316, 148] width 89 height 44
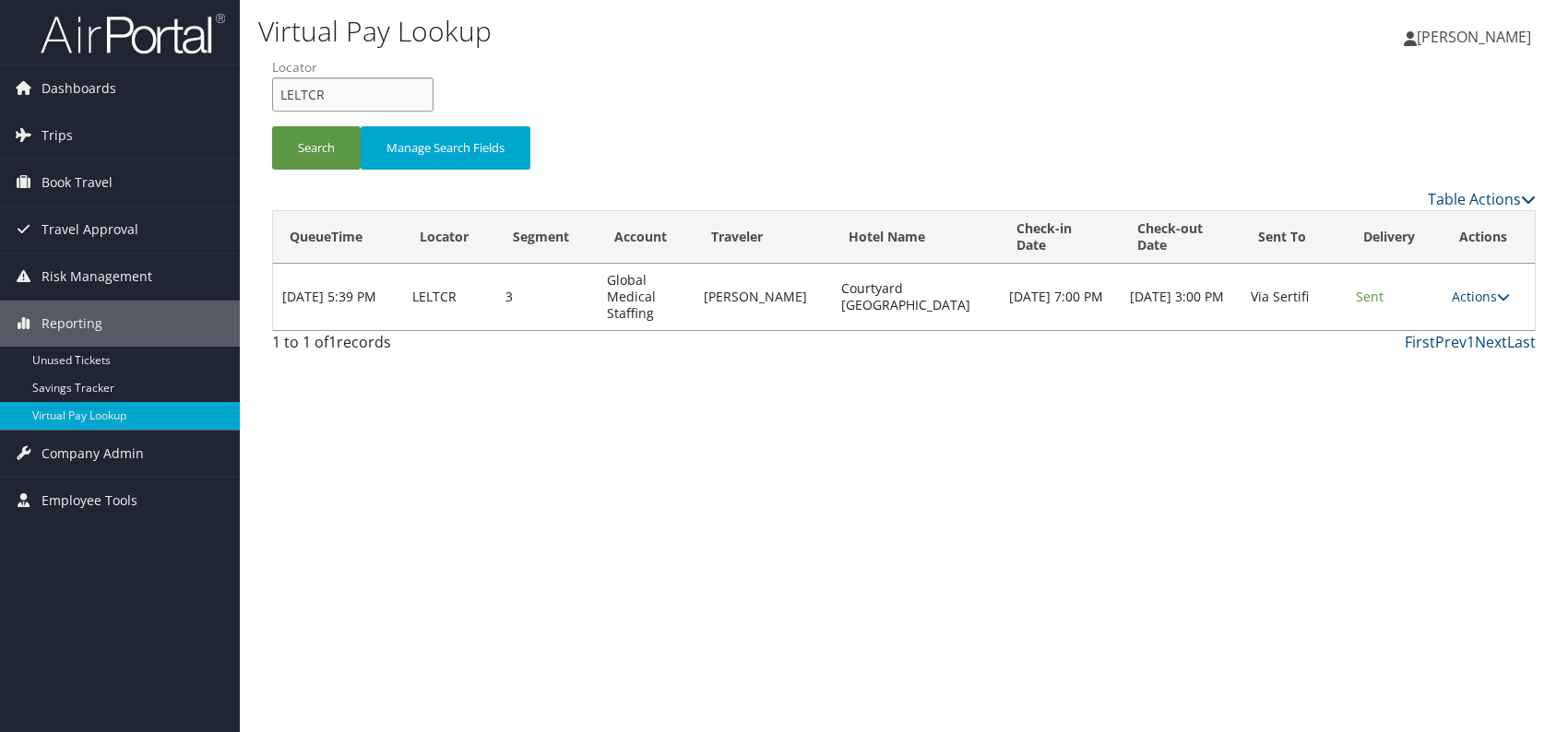
drag, startPoint x: 346, startPoint y: 79, endPoint x: 240, endPoint y: 98, distance: 107.7
click at [240, 98] on div "Virtual Pay Lookup [PERSON_NAME] [PERSON_NAME] My Settings Travel Agency Contac…" at bounding box center [903, 366] width 1328 height 732
paste input "ULHNB"
click at [307, 155] on button "Search" at bounding box center [316, 148] width 89 height 44
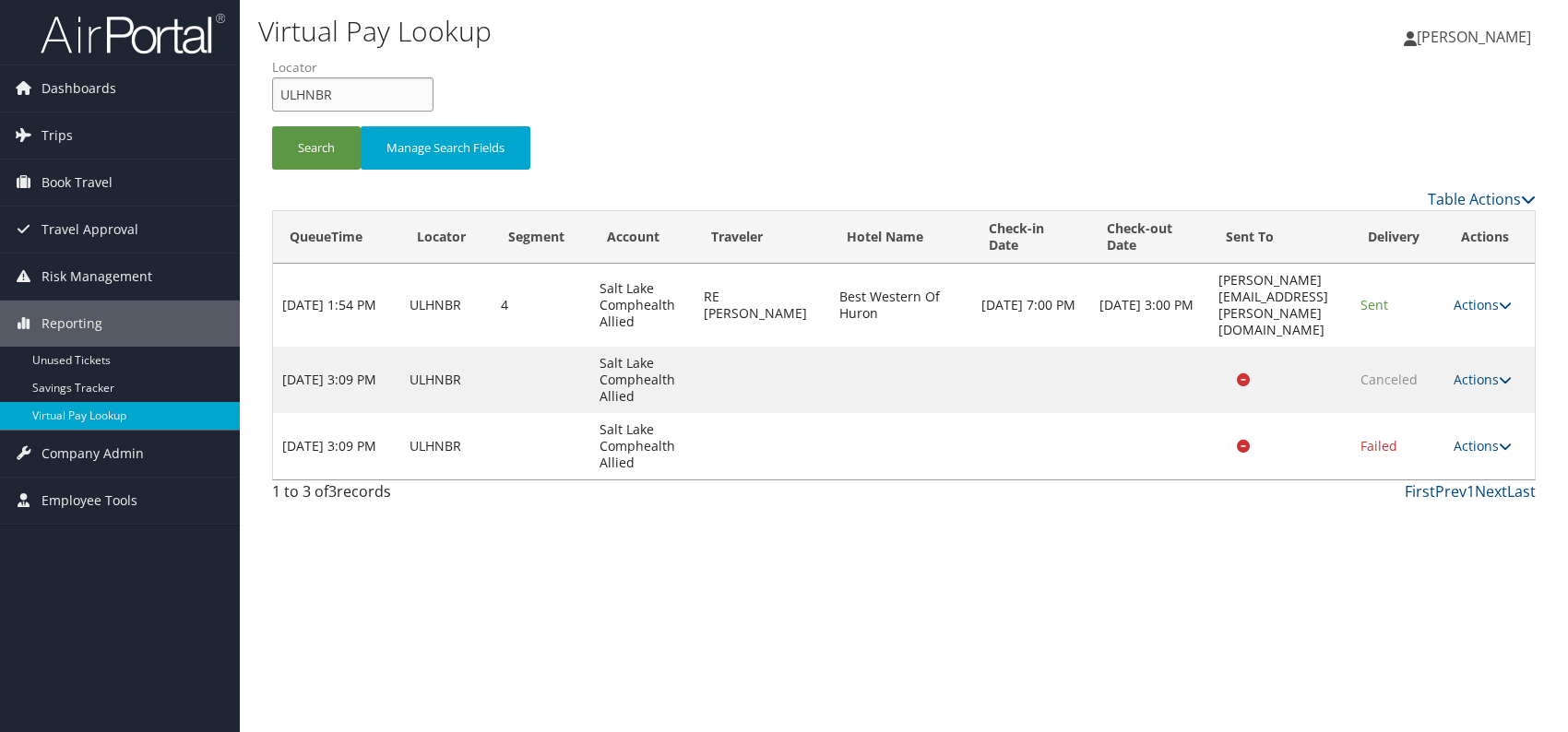
drag, startPoint x: 344, startPoint y: 87, endPoint x: 266, endPoint y: 88, distance: 78.0
click at [272, 88] on form "QueueTime Locator ULHNBR Segment Account Traveler Hotel Name Check-in Date Chec…" at bounding box center [904, 122] width 1263 height 129
paste input "WCRCI"
click at [314, 87] on input "WCRCIR" at bounding box center [352, 94] width 161 height 34
click at [293, 135] on button "Search" at bounding box center [316, 148] width 89 height 44
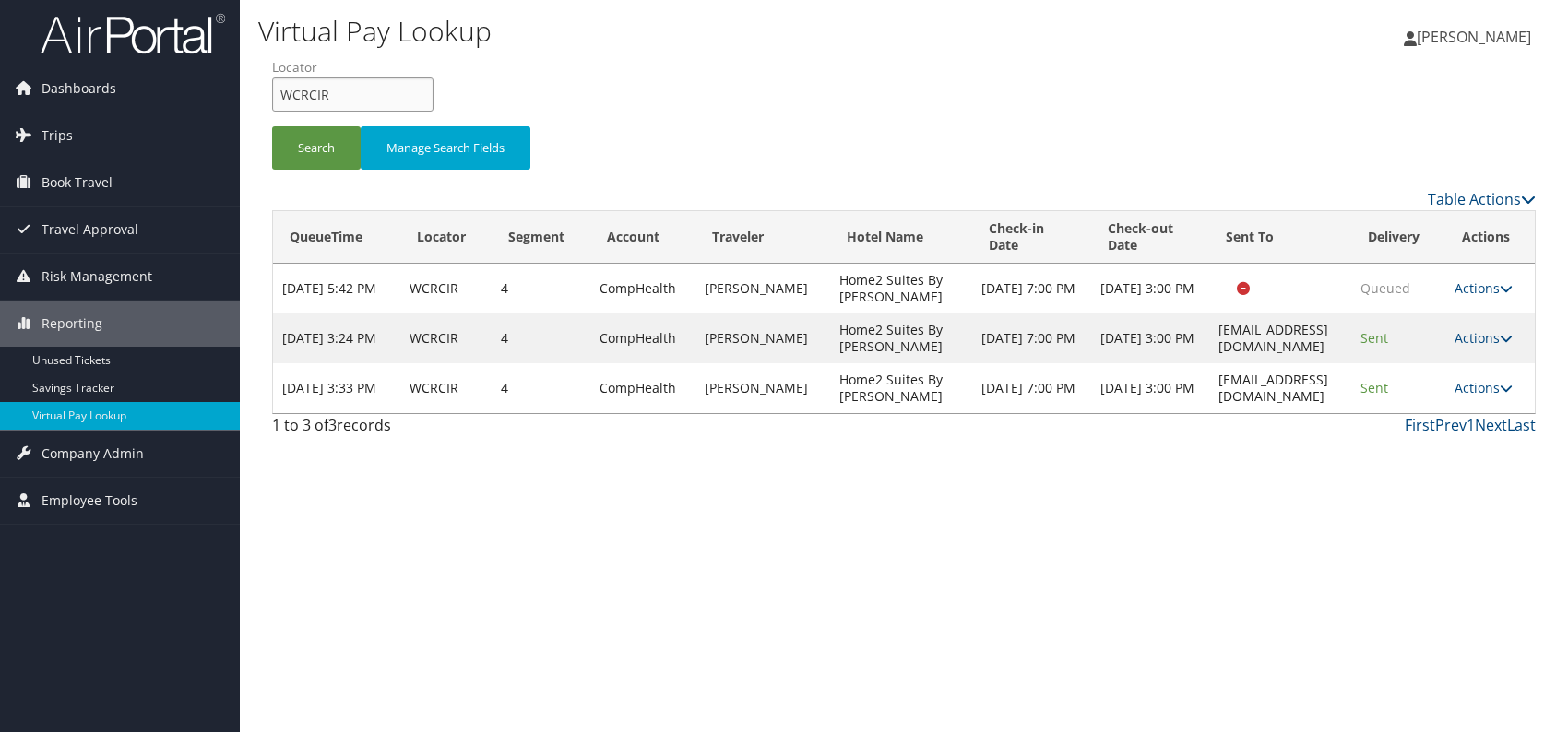
drag, startPoint x: 360, startPoint y: 108, endPoint x: 289, endPoint y: 101, distance: 71.3
click at [289, 101] on input "WCRCIR" at bounding box center [352, 94] width 161 height 34
type input "W"
paste input "GYRMOC"
type input "GYRMOC"
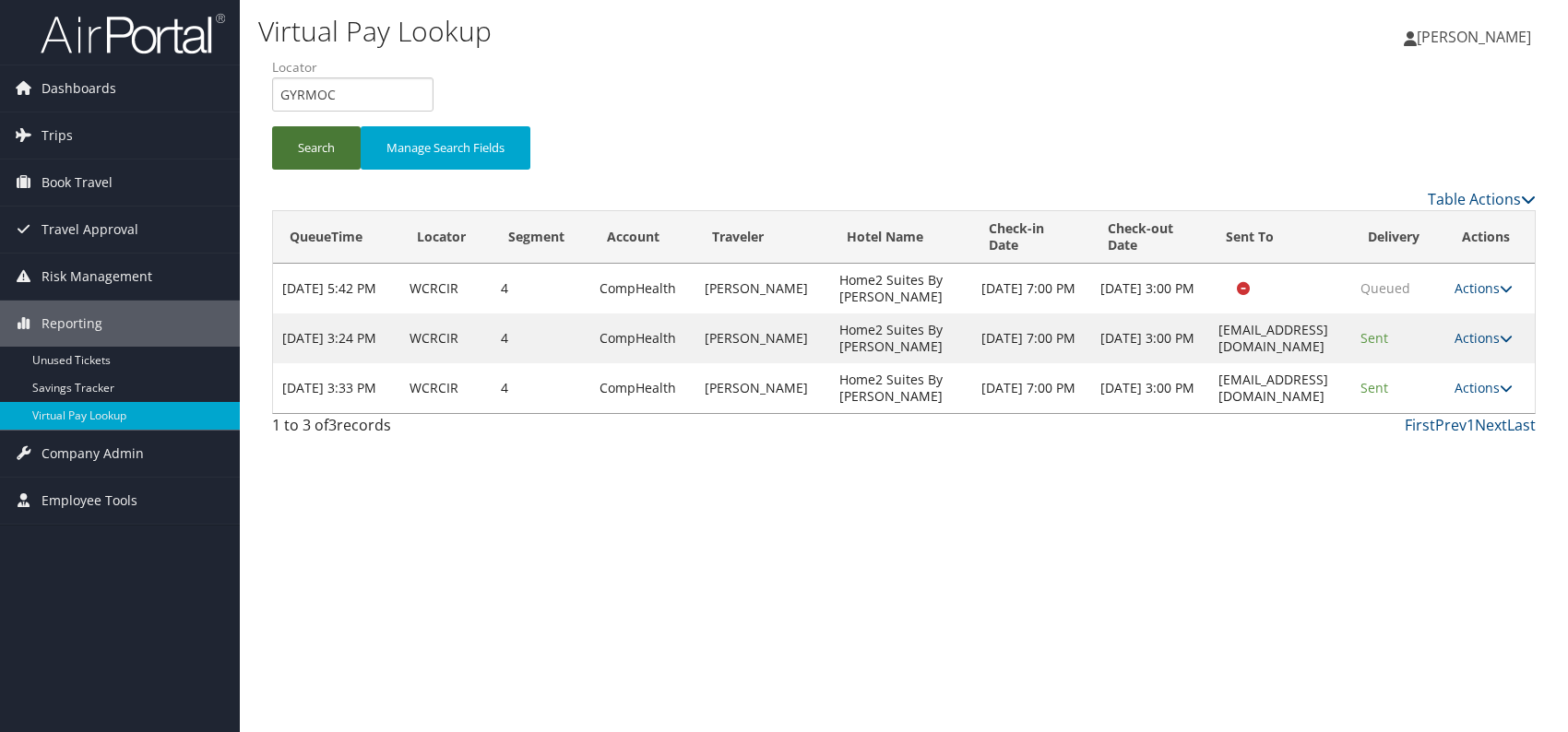
click at [311, 150] on button "Search" at bounding box center [316, 148] width 89 height 44
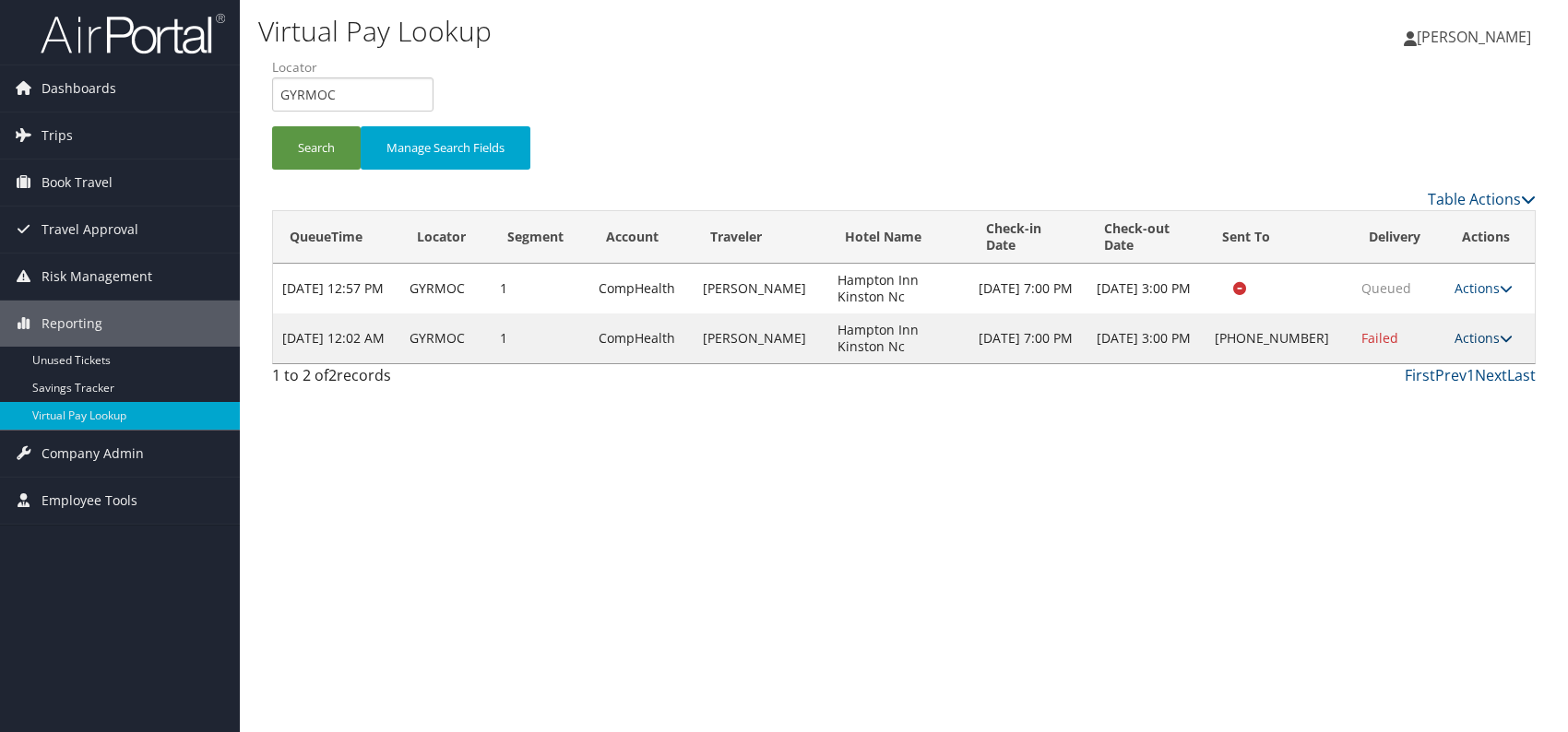
click at [1464, 342] on link "Actions" at bounding box center [1483, 337] width 58 height 18
click at [1409, 398] on link "Logs" at bounding box center [1423, 396] width 157 height 32
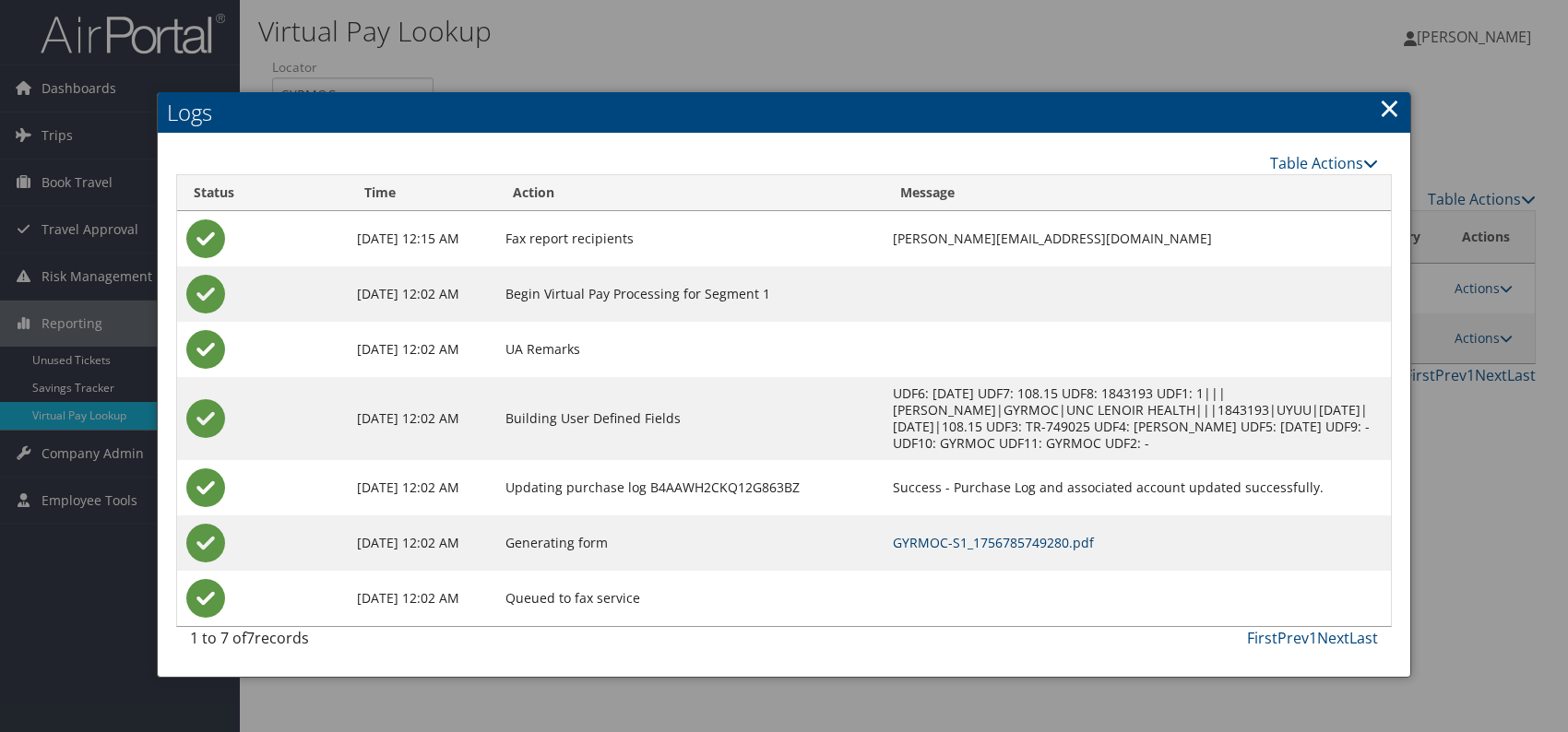
click at [1022, 540] on link "GYRMOC-S1_1756785749280.pdf" at bounding box center [993, 542] width 201 height 18
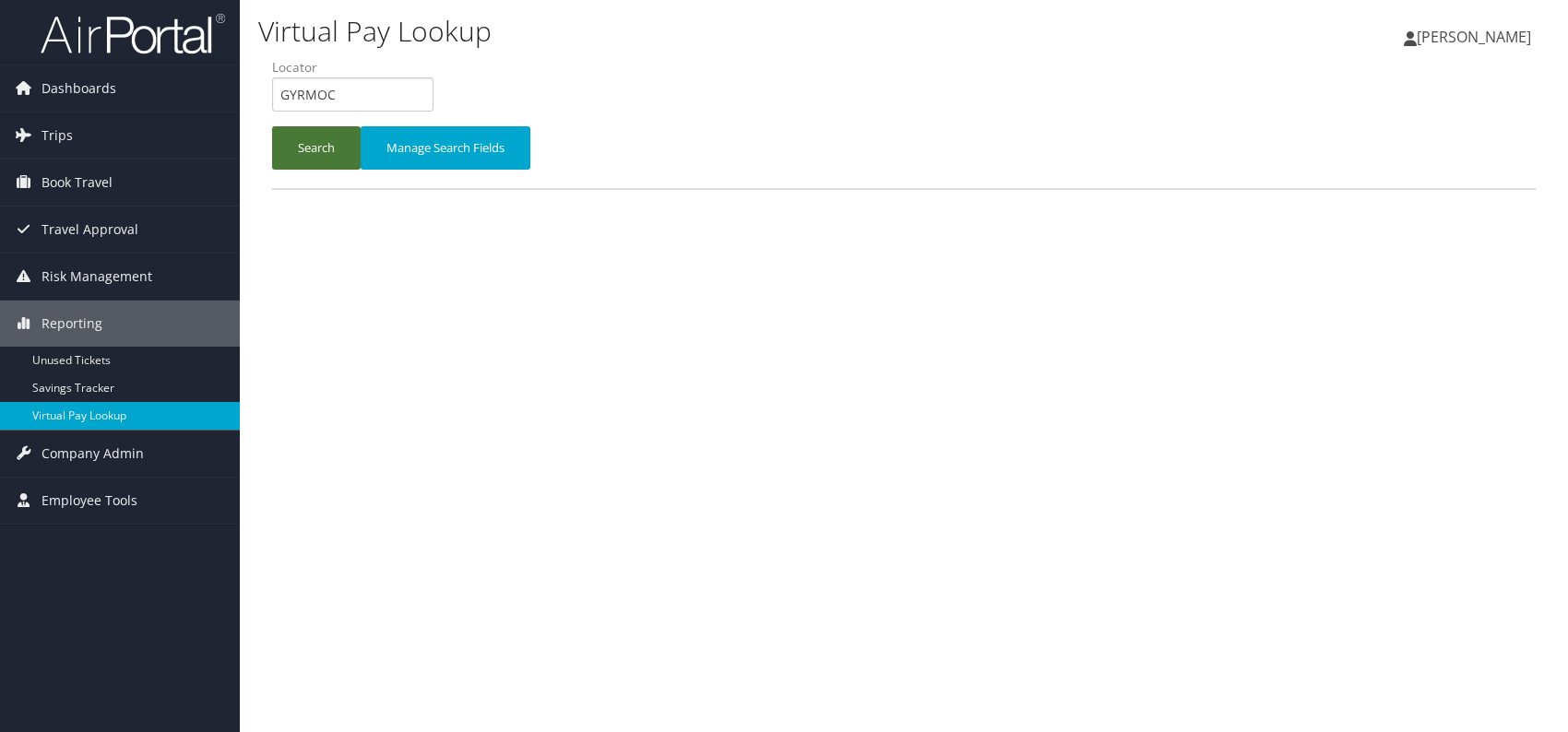
click at [319, 142] on button "Search" at bounding box center [316, 148] width 89 height 44
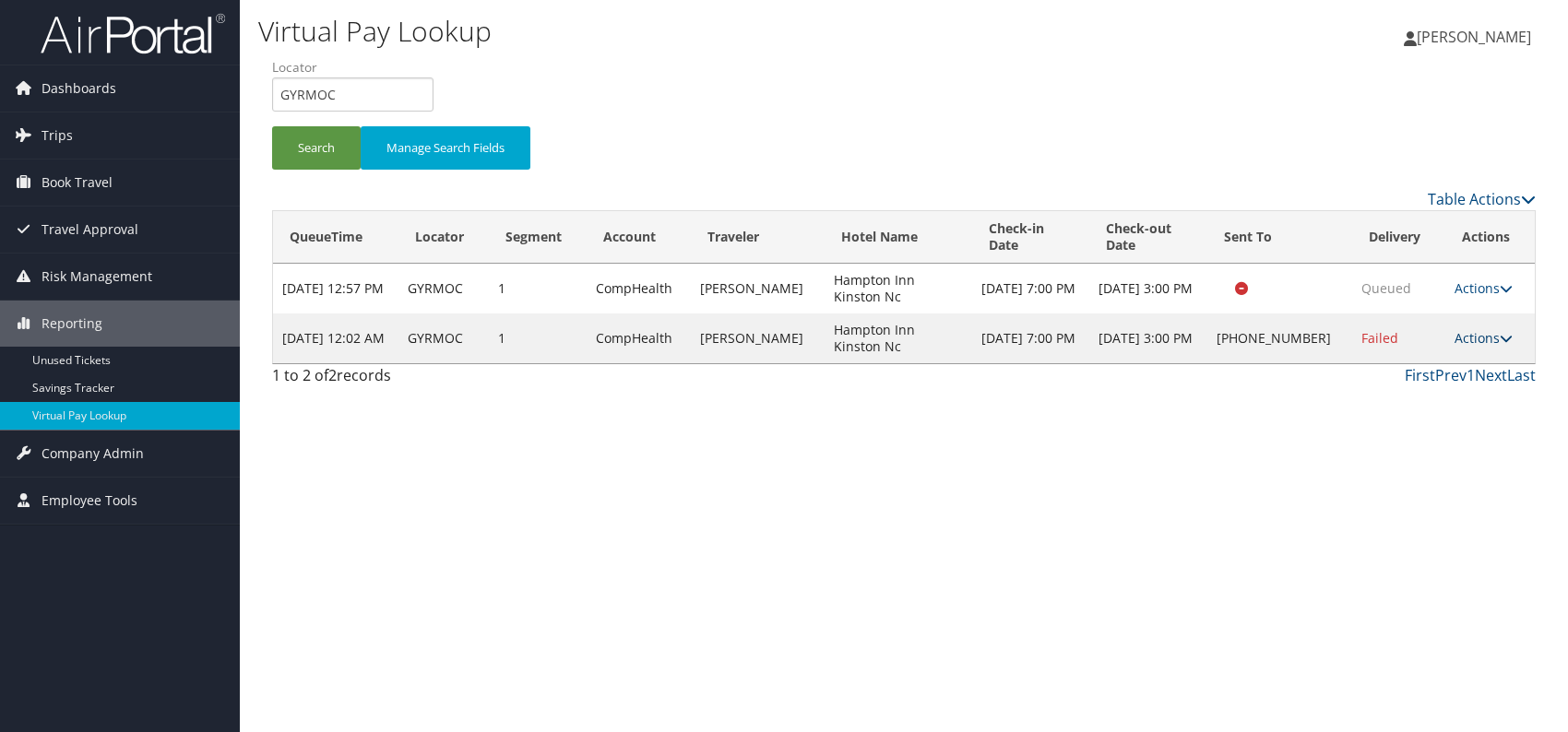
click at [1493, 345] on link "Actions" at bounding box center [1483, 337] width 58 height 18
click at [1416, 371] on link "Resend" at bounding box center [1424, 364] width 157 height 32
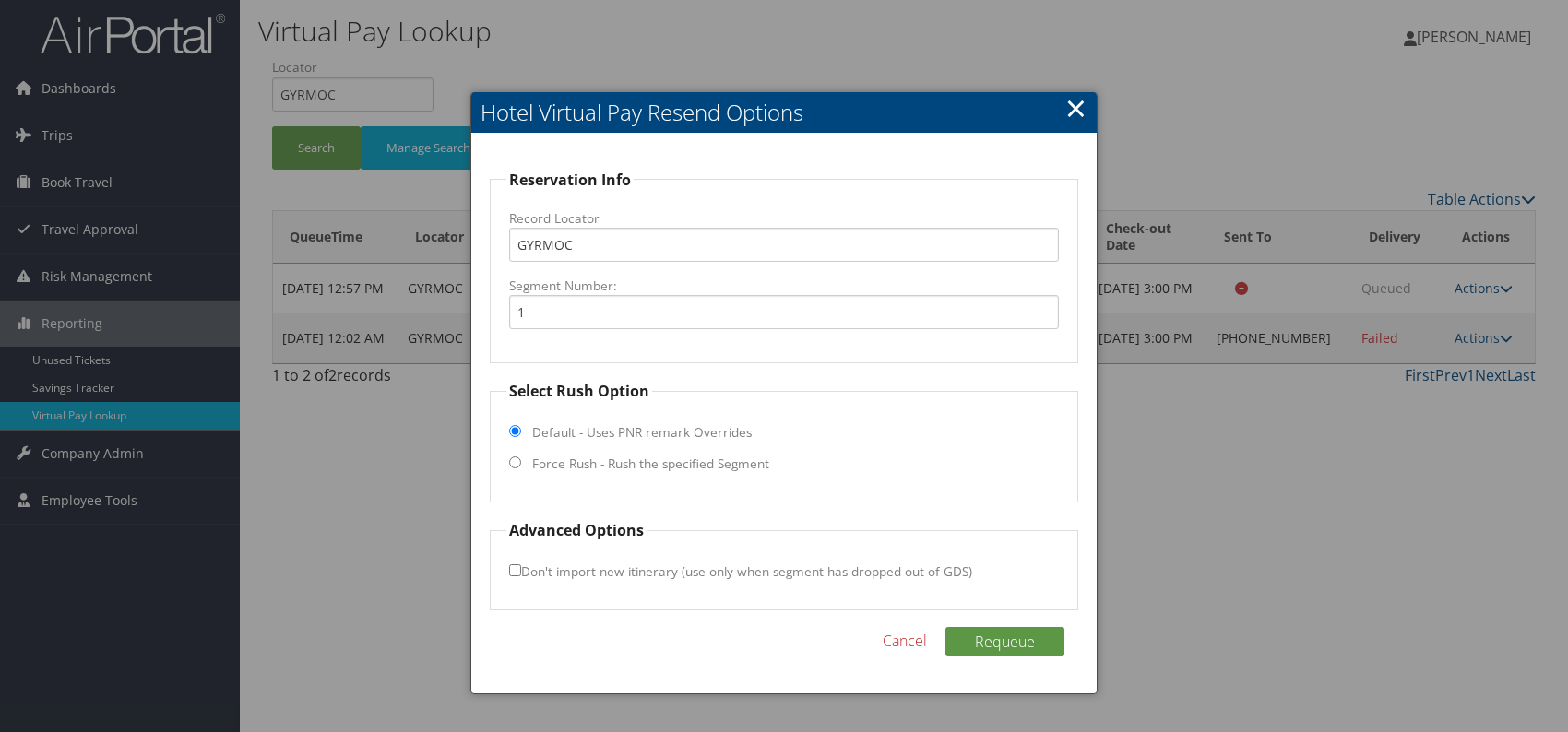
click at [515, 463] on input "Force Rush - Rush the specified Segment" at bounding box center [514, 462] width 12 height 12
radio input "true"
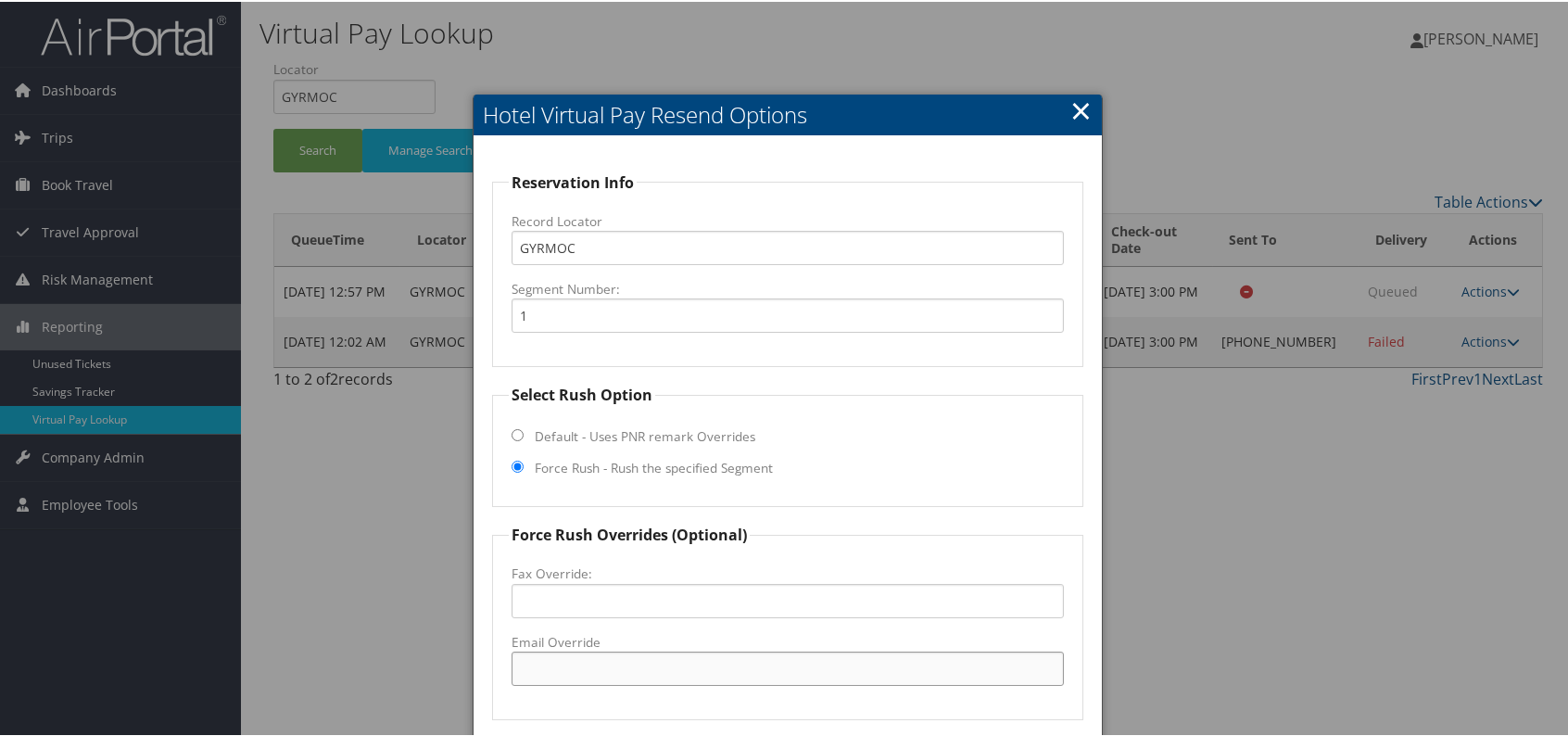
drag, startPoint x: 550, startPoint y: 662, endPoint x: 563, endPoint y: 662, distance: 13.0
click at [550, 662] on input "Email Override" at bounding box center [787, 667] width 552 height 35
paste input "ISONC_Hampton @hilton.com"
click at [624, 665] on input "ISONC_Hampton @hilton.com" at bounding box center [787, 667] width 552 height 35
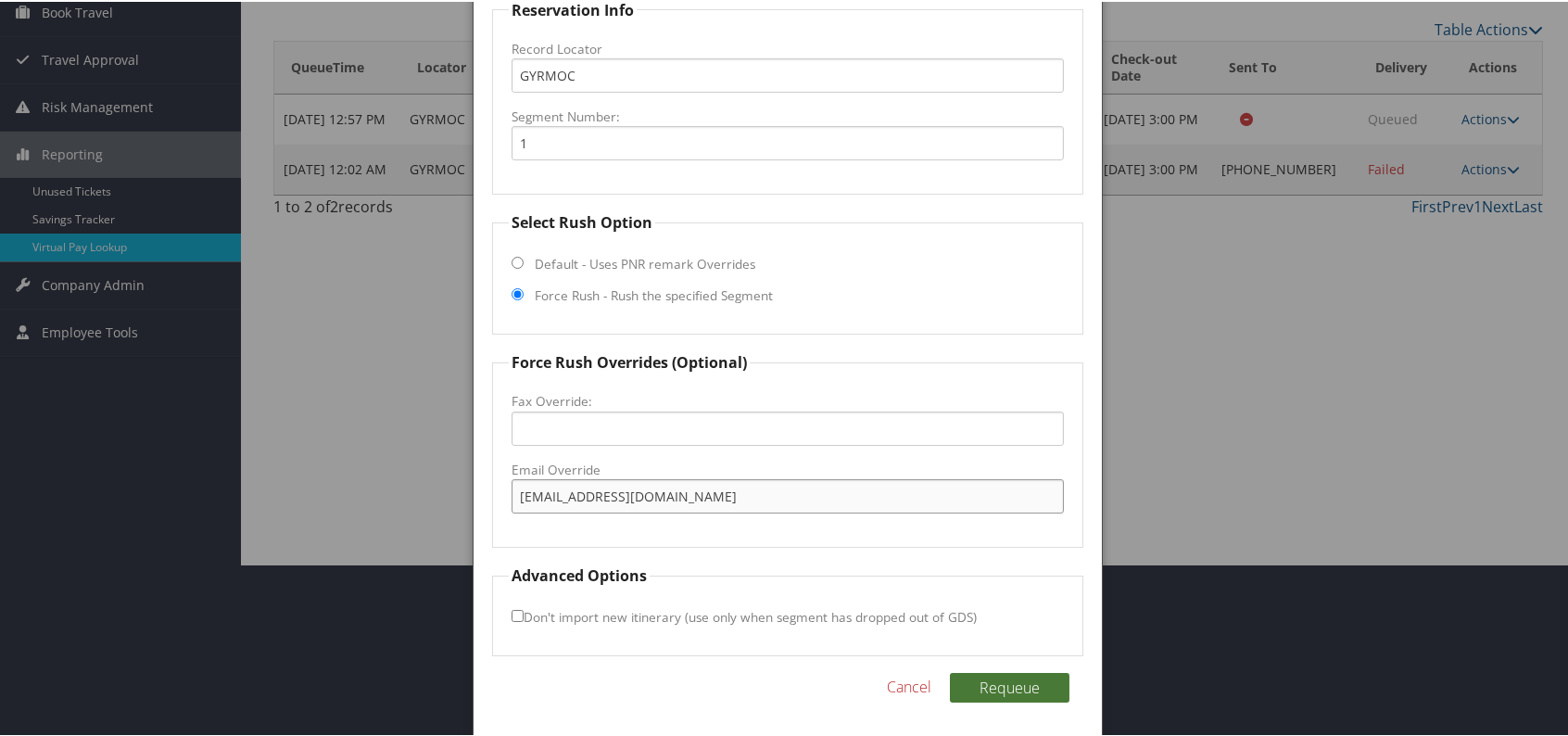
type input "ISONC_Hampton@hilton.com"
click at [1032, 681] on button "Requeue" at bounding box center [1010, 686] width 120 height 30
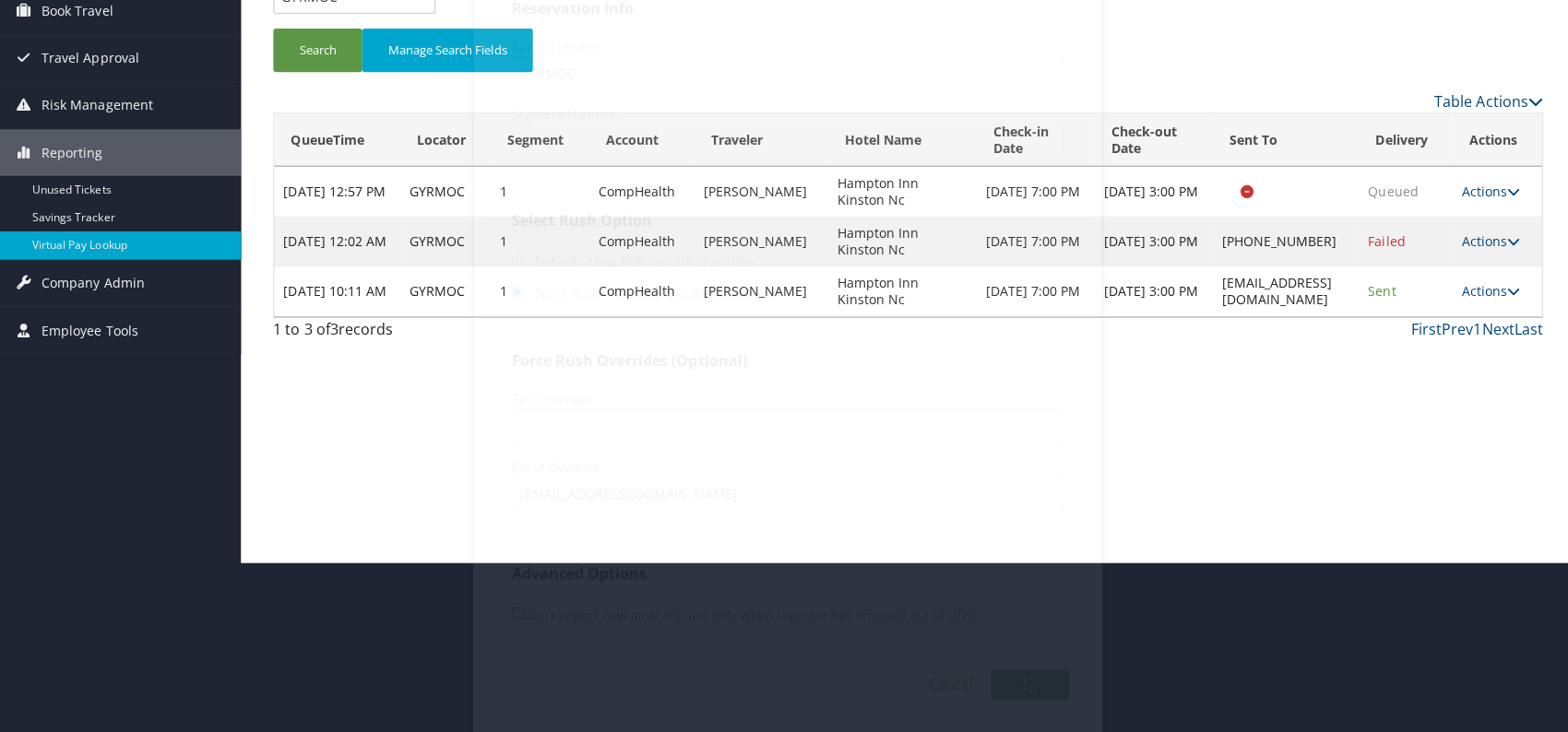
scroll to position [0, 0]
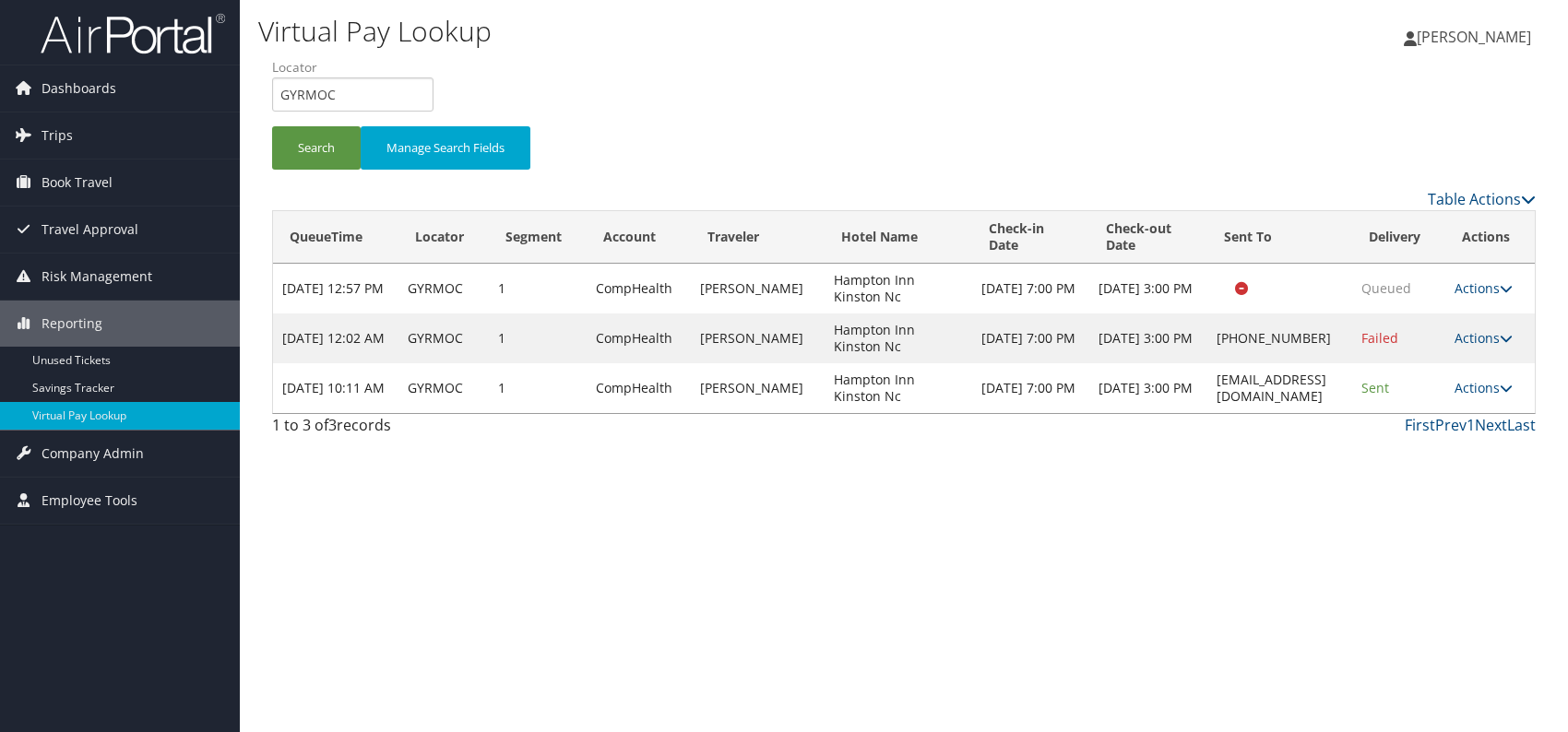
click at [1193, 530] on div "Virtual Pay Lookup [PERSON_NAME] [PERSON_NAME] My Settings Travel Agency Contac…" at bounding box center [903, 366] width 1328 height 732
drag, startPoint x: 303, startPoint y: 92, endPoint x: 280, endPoint y: 94, distance: 23.1
click at [280, 94] on input "GYRMOC" at bounding box center [352, 94] width 161 height 34
paste input "KXMYXM"
click at [315, 94] on input "KXMYXM" at bounding box center [352, 94] width 161 height 34
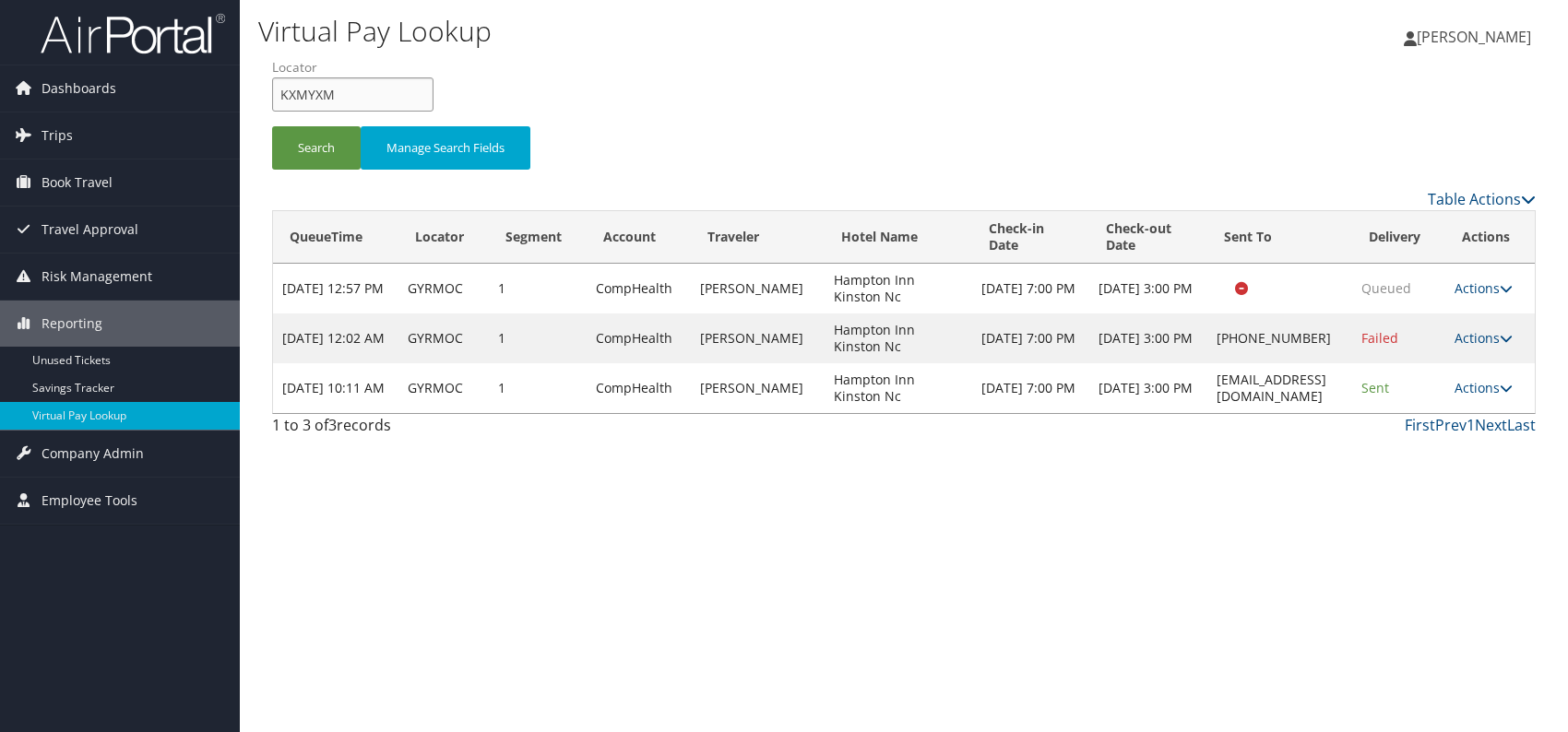
click at [312, 92] on input "KXMYXM" at bounding box center [352, 94] width 161 height 34
click at [316, 142] on button "Search" at bounding box center [316, 148] width 89 height 44
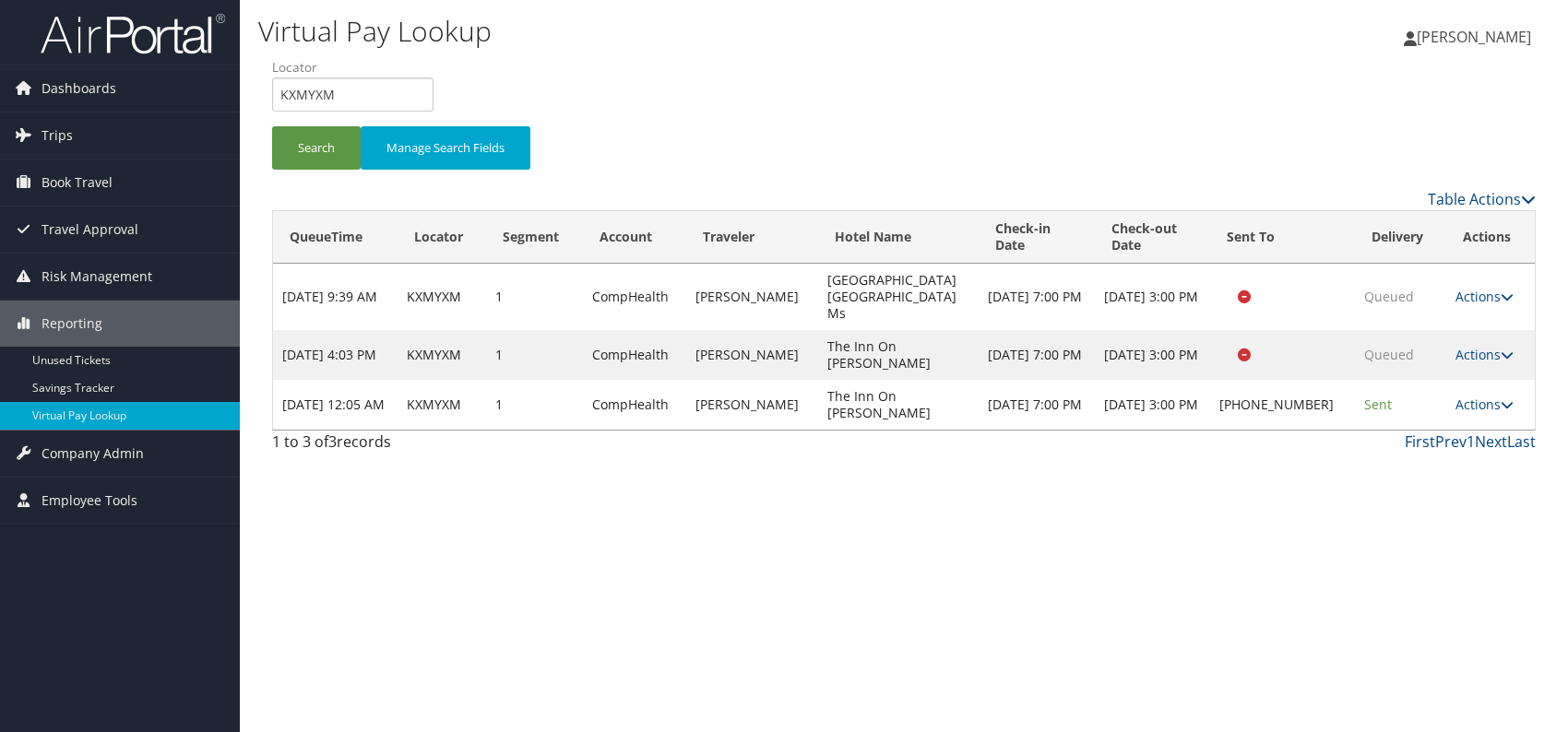
click at [1436, 489] on div "Virtual Pay Lookup [PERSON_NAME] [PERSON_NAME] My Settings Travel Agency Contac…" at bounding box center [903, 366] width 1328 height 732
drag, startPoint x: 308, startPoint y: 101, endPoint x: 272, endPoint y: 98, distance: 36.1
click at [272, 100] on form "QueueTime Locator KXMYXM Segment Account Traveler Hotel Name Check-in Date Chec…" at bounding box center [904, 122] width 1263 height 129
paste input "JSUPUZ"
click at [308, 91] on input "JSUPUZ" at bounding box center [352, 94] width 161 height 34
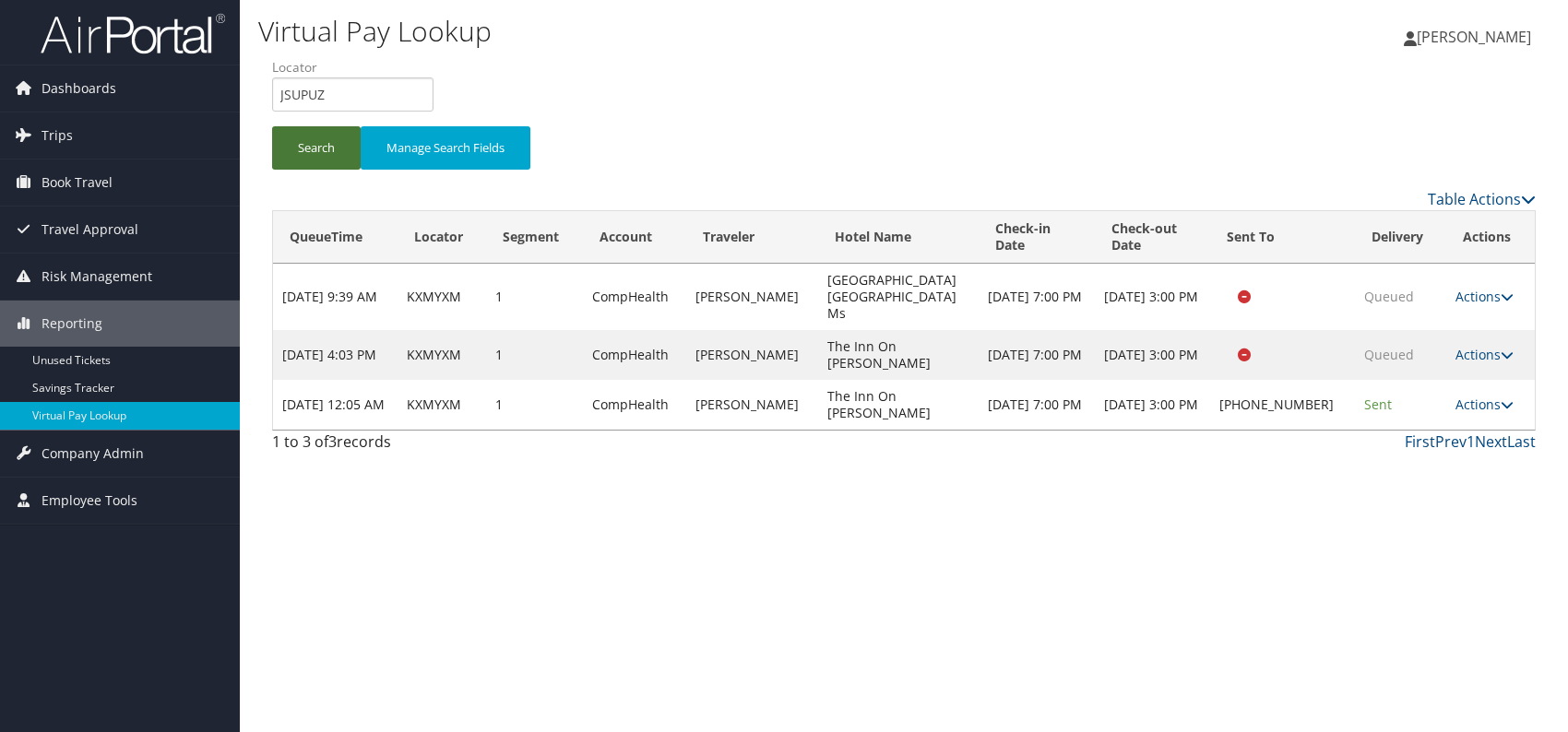
click at [309, 142] on button "Search" at bounding box center [316, 148] width 89 height 44
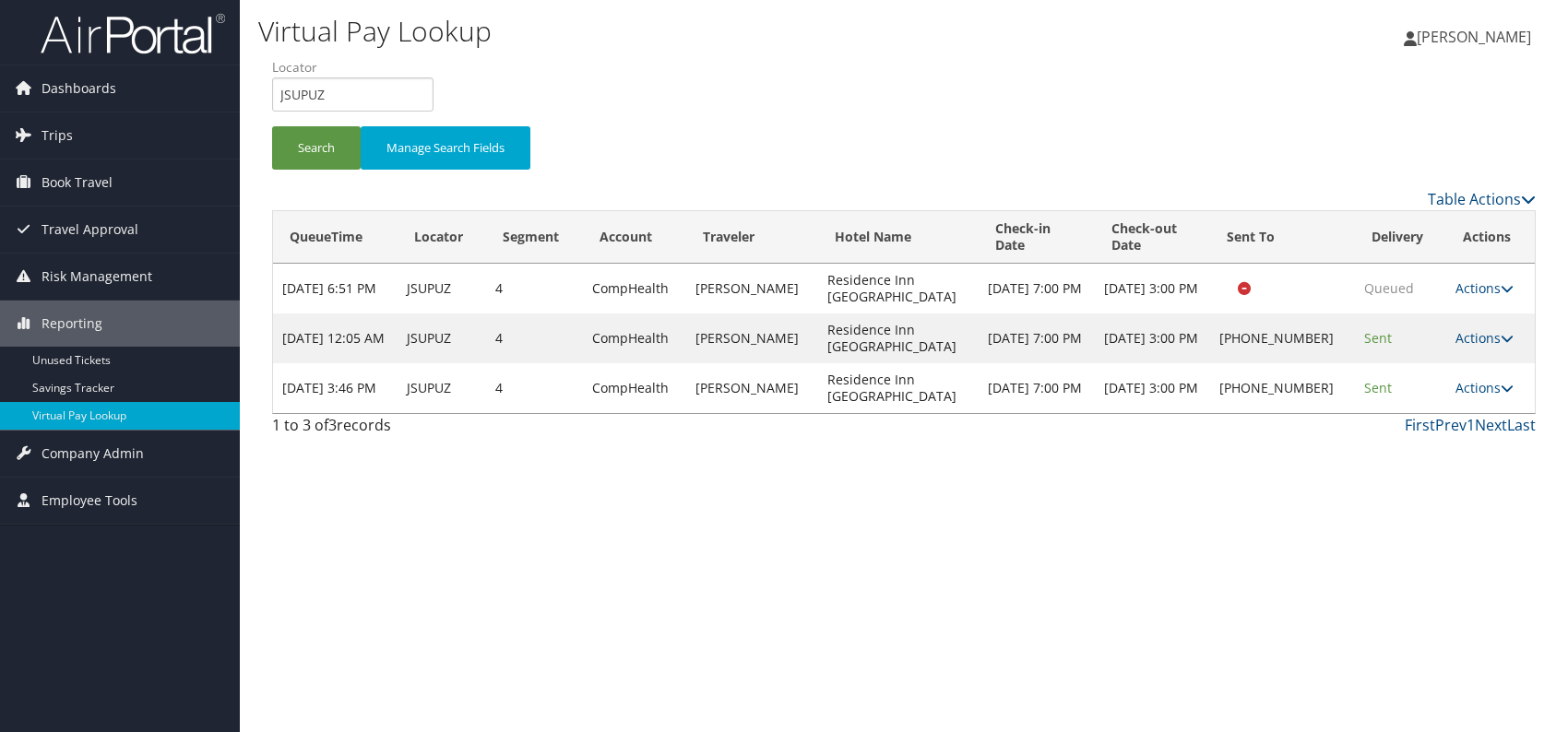
drag, startPoint x: 1122, startPoint y: 538, endPoint x: 1553, endPoint y: 509, distance: 432.0
click at [1124, 538] on div "Virtual Pay Lookup [PERSON_NAME] [PERSON_NAME] My Settings Travel Agency Contac…" at bounding box center [903, 366] width 1328 height 732
drag, startPoint x: 340, startPoint y: 94, endPoint x: 272, endPoint y: 84, distance: 68.7
click at [272, 84] on input "JSUPUZ" at bounding box center [352, 94] width 161 height 34
paste input "ESAAHH"
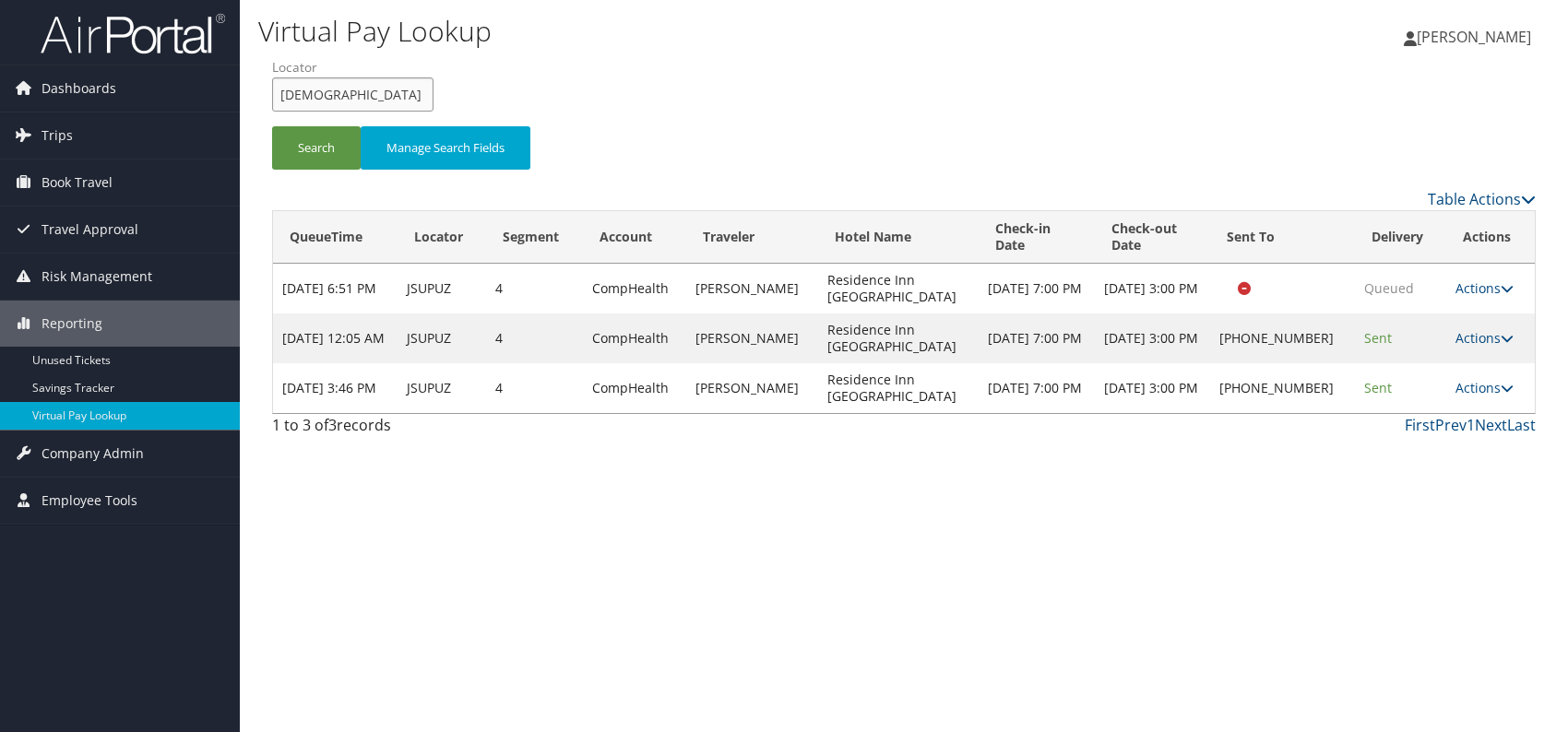
click at [308, 92] on input "ESAAHH" at bounding box center [352, 94] width 161 height 34
type input "ESAAHH"
click at [307, 150] on button "Search" at bounding box center [316, 148] width 89 height 44
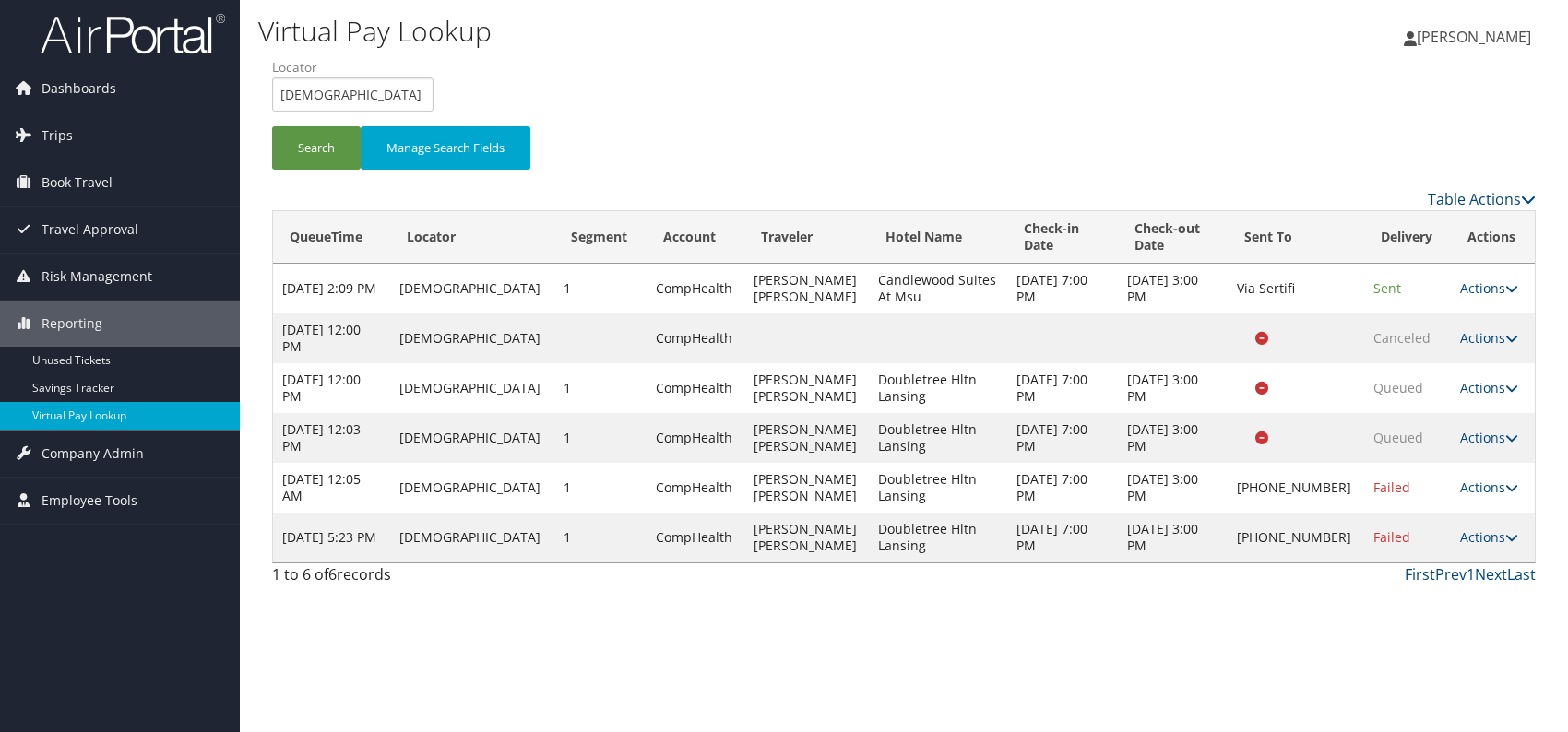
drag, startPoint x: 1503, startPoint y: 604, endPoint x: 1497, endPoint y: 616, distance: 13.4
click at [1506, 544] on icon at bounding box center [1512, 537] width 13 height 13
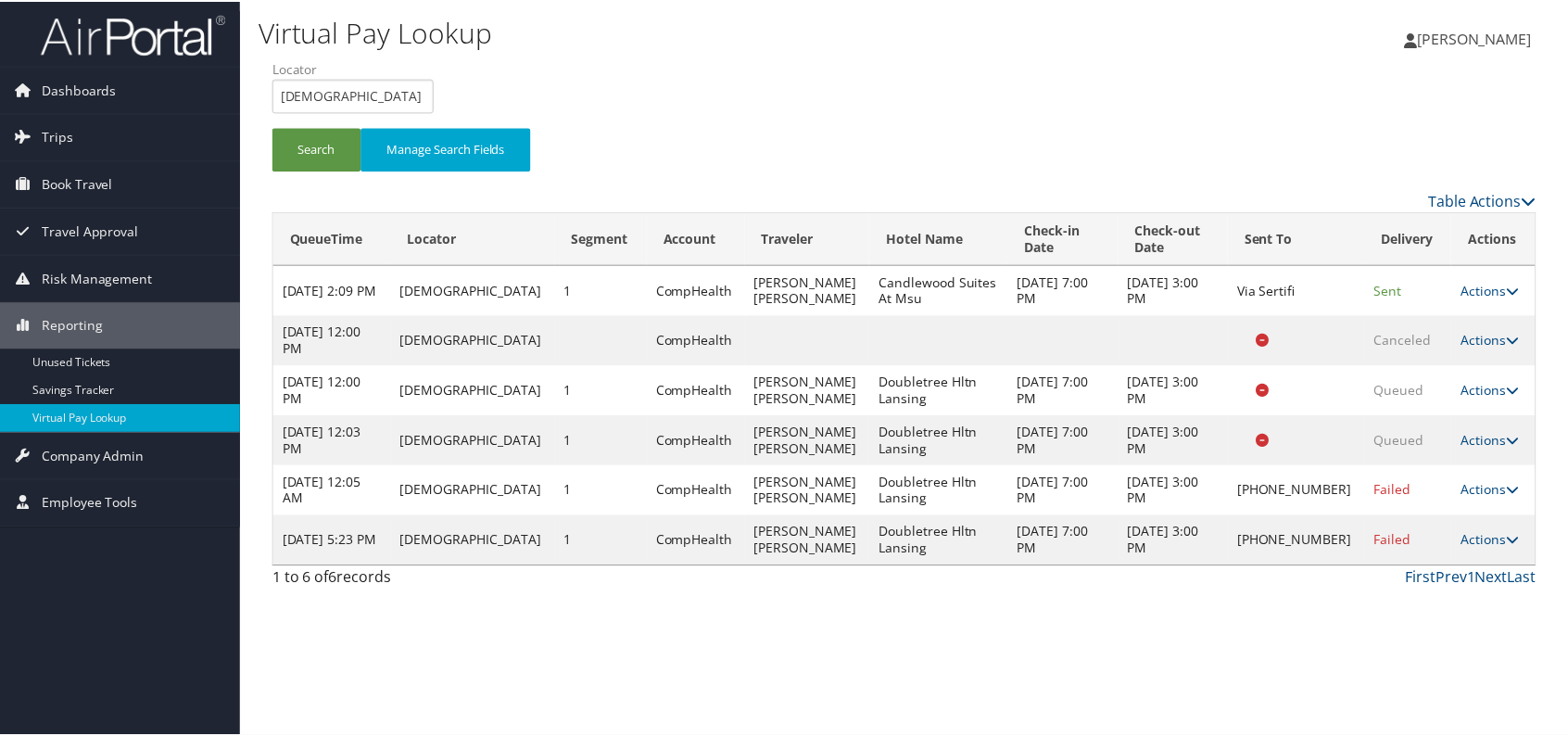
scroll to position [16, 0]
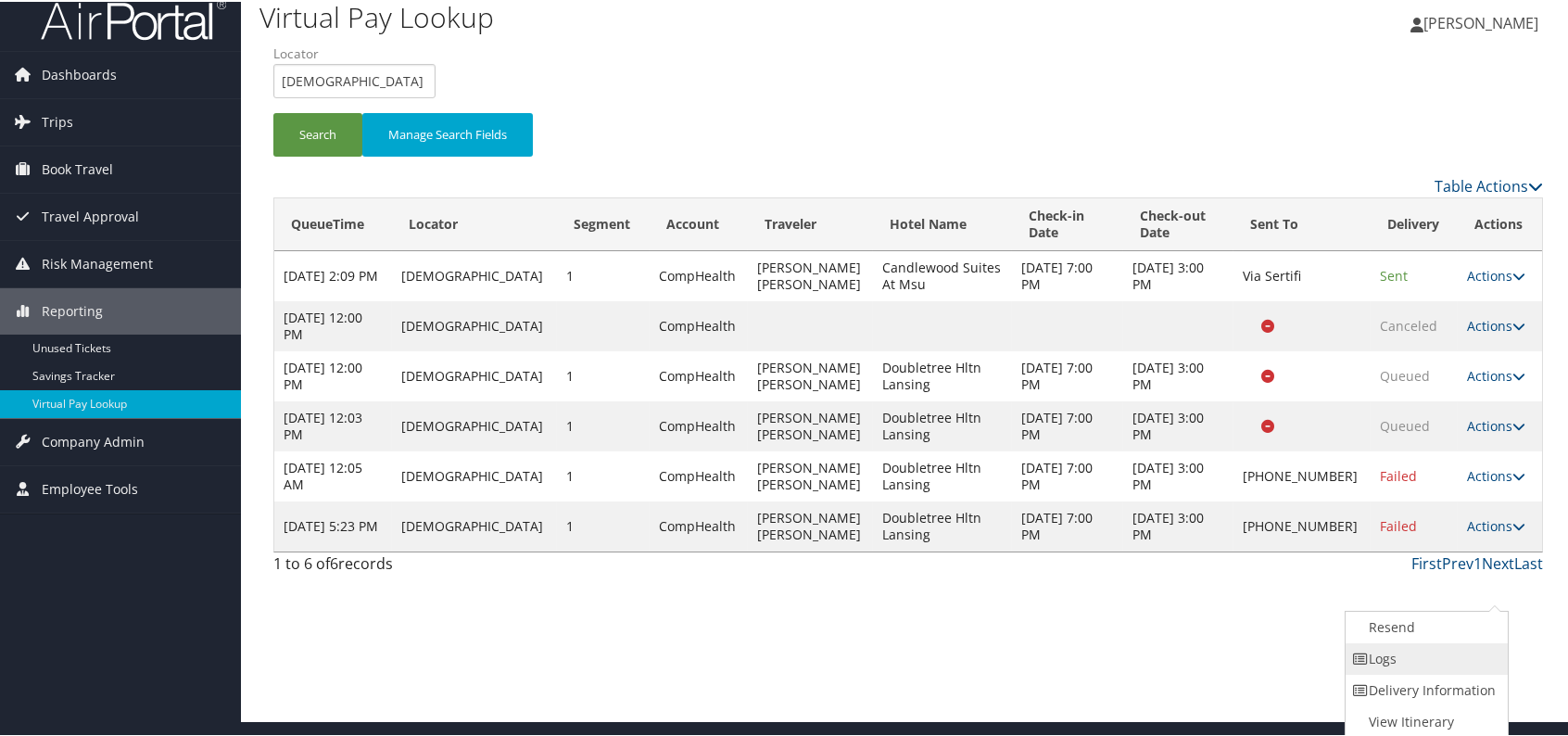
click at [1425, 667] on link "Logs" at bounding box center [1424, 657] width 158 height 32
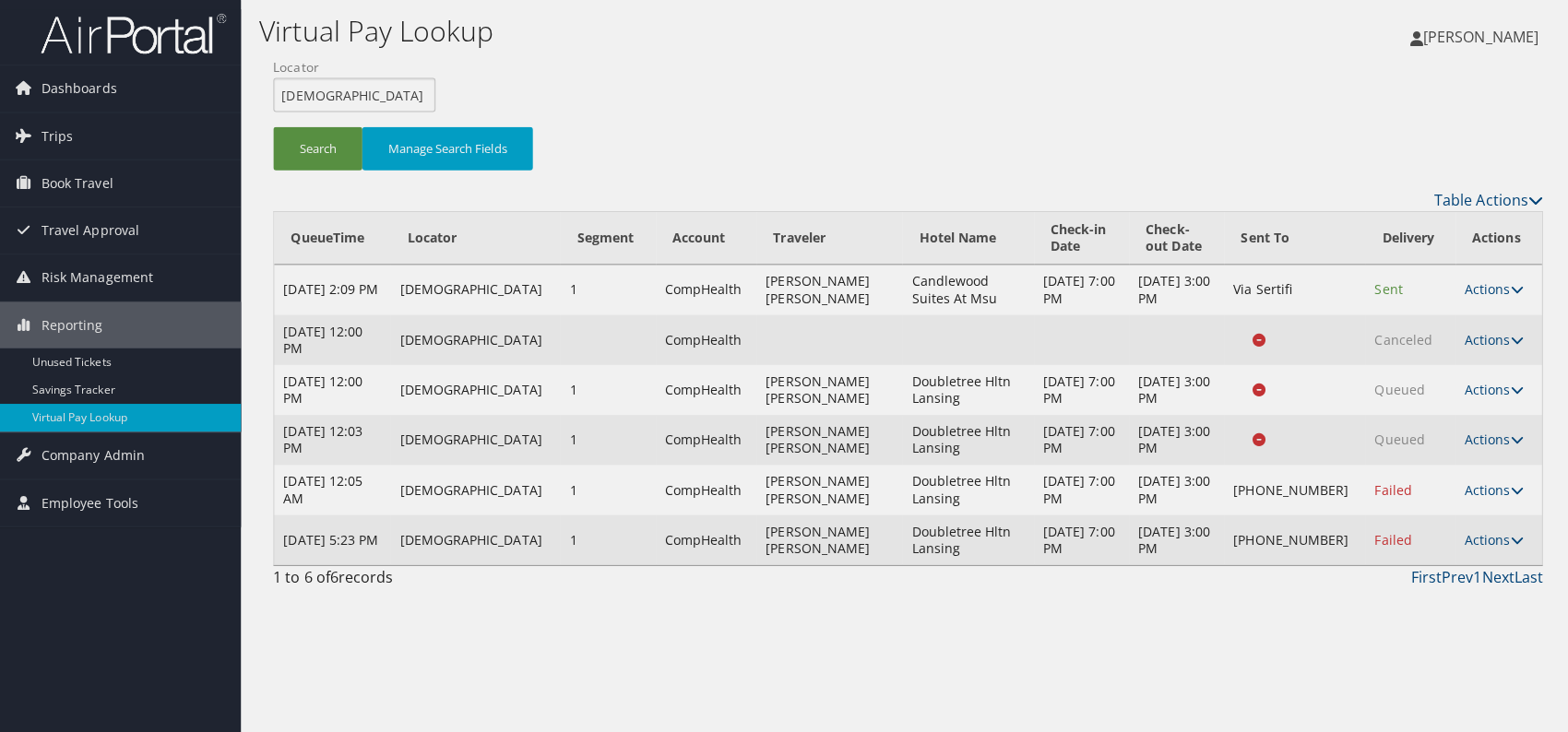
scroll to position [0, 0]
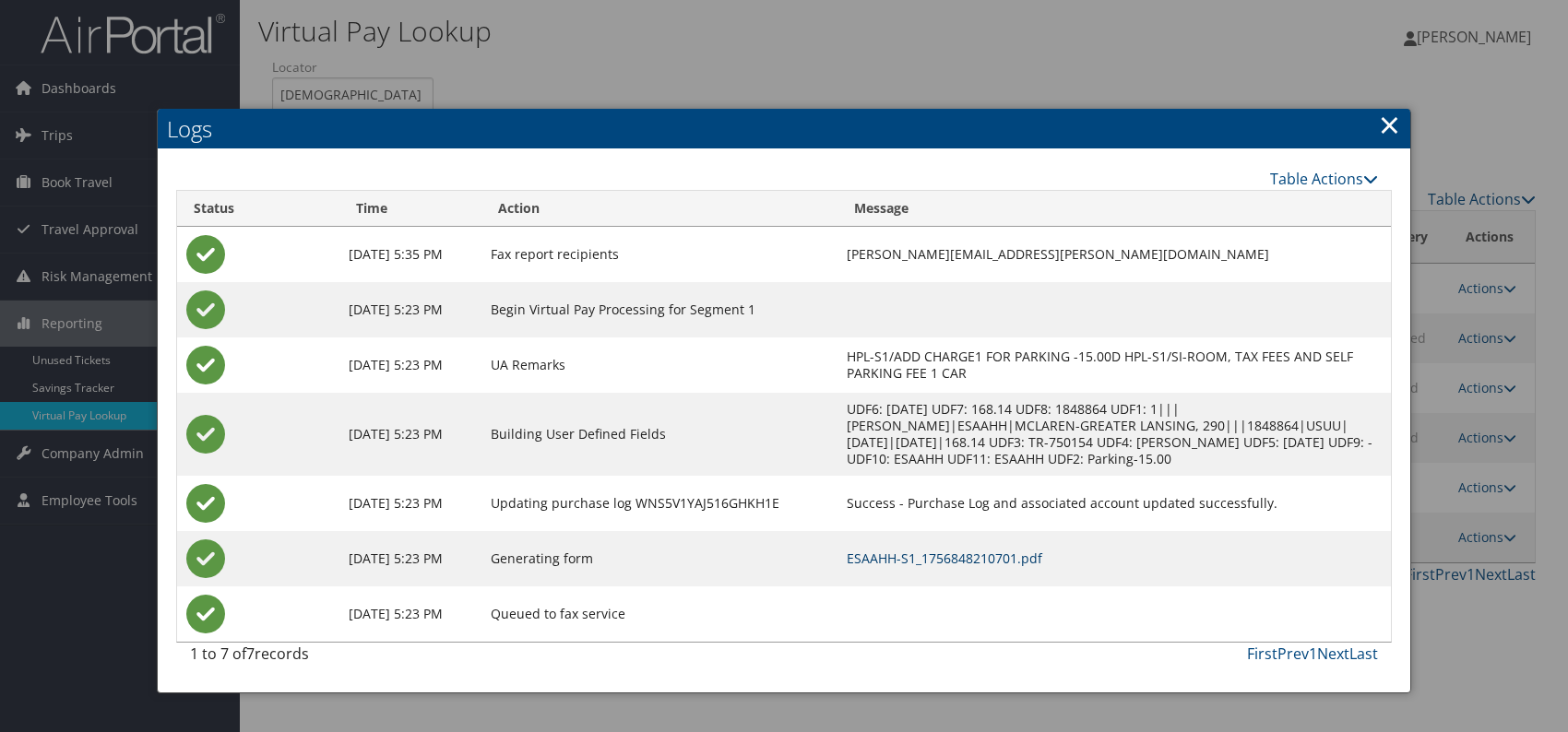
click at [924, 555] on link "ESAAHH-S1_1756848210701.pdf" at bounding box center [945, 558] width 196 height 18
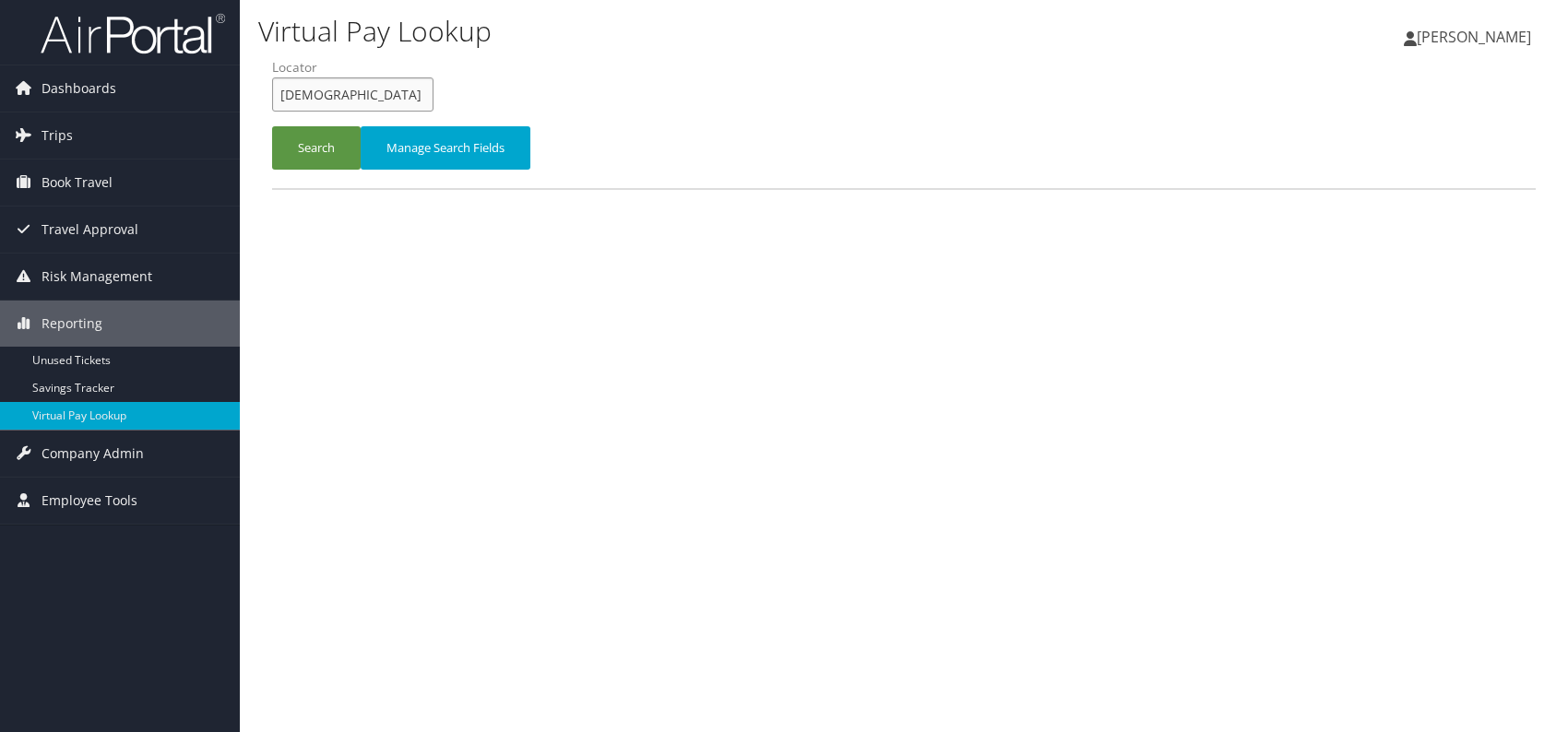
drag, startPoint x: 342, startPoint y: 91, endPoint x: 280, endPoint y: 102, distance: 63.0
click at [280, 102] on input "[DEMOGRAPHIC_DATA]" at bounding box center [352, 94] width 161 height 34
paste input "QDGAAM"
click at [306, 142] on button "Search" at bounding box center [316, 148] width 89 height 44
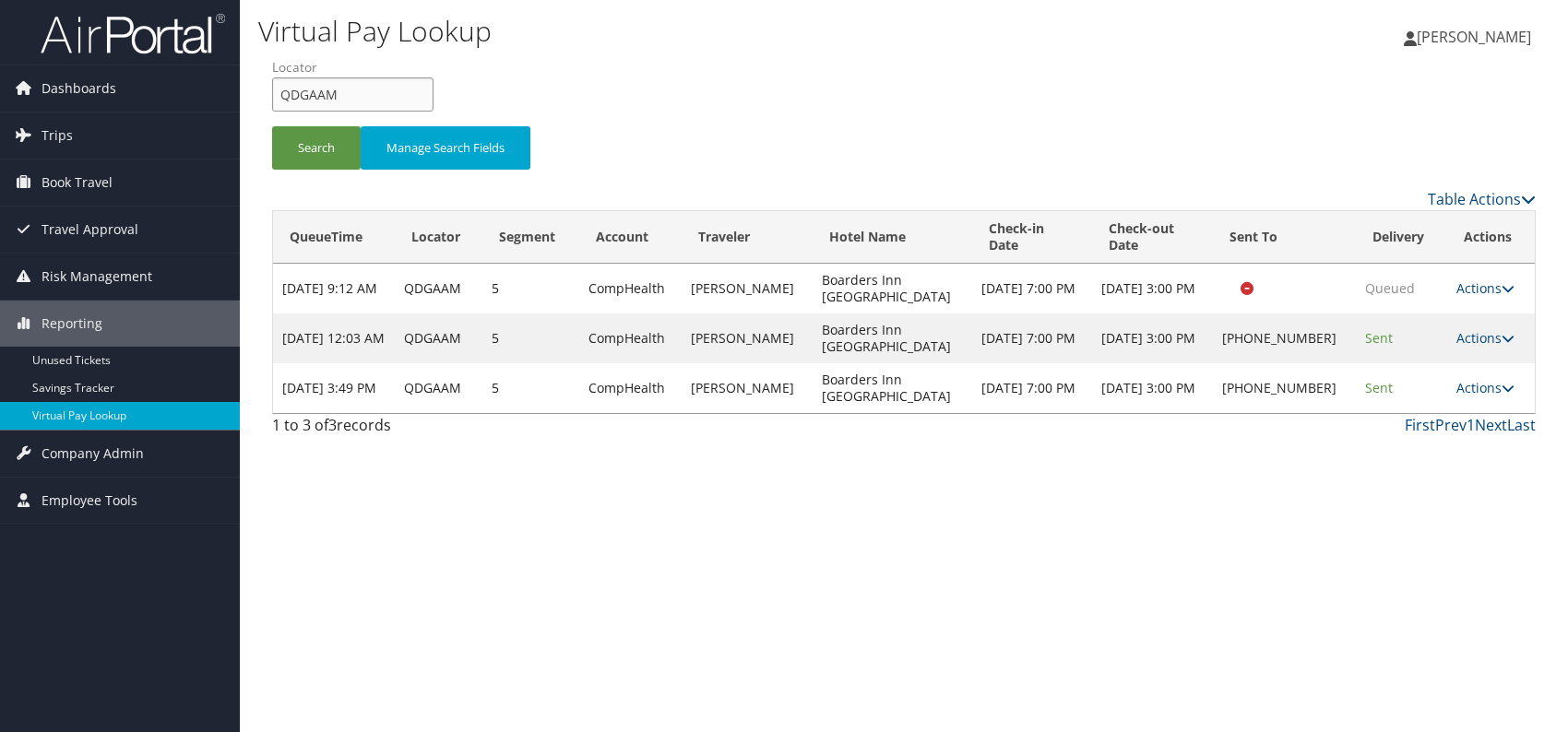
drag, startPoint x: 354, startPoint y: 96, endPoint x: 257, endPoint y: 88, distance: 97.3
click at [272, 88] on form "QueueTime Locator QDGAAM Segment Account Traveler Hotel Name Check-in Date Chec…" at bounding box center [904, 122] width 1263 height 129
paste input "IZKPHZ"
click at [301, 155] on button "Search" at bounding box center [316, 148] width 89 height 44
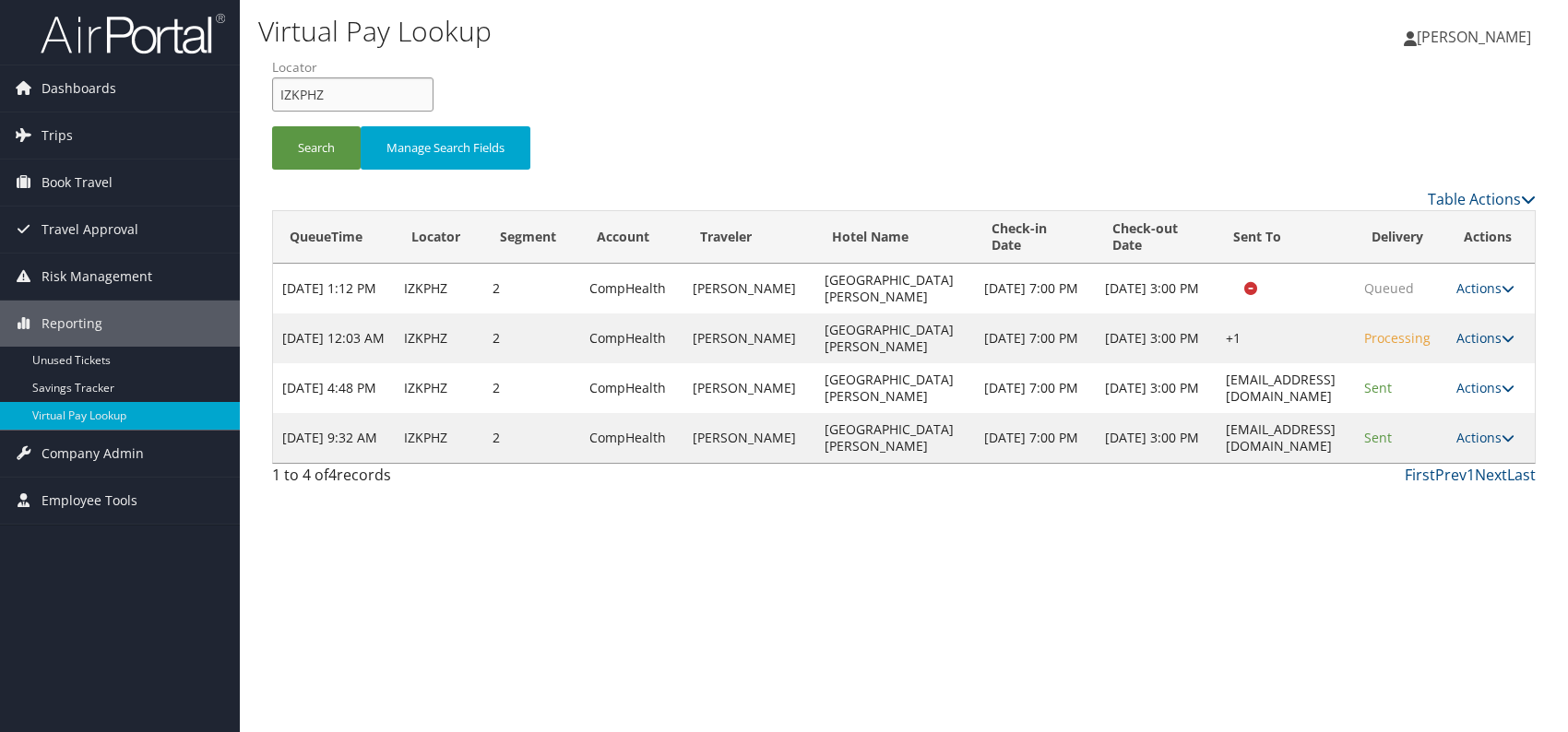
drag, startPoint x: 334, startPoint y: 100, endPoint x: 283, endPoint y: 98, distance: 51.0
click at [283, 98] on input "IZKPHZ" at bounding box center [352, 94] width 161 height 34
type input "I"
paste input "ONJKHH"
click at [317, 150] on button "Search" at bounding box center [316, 148] width 89 height 44
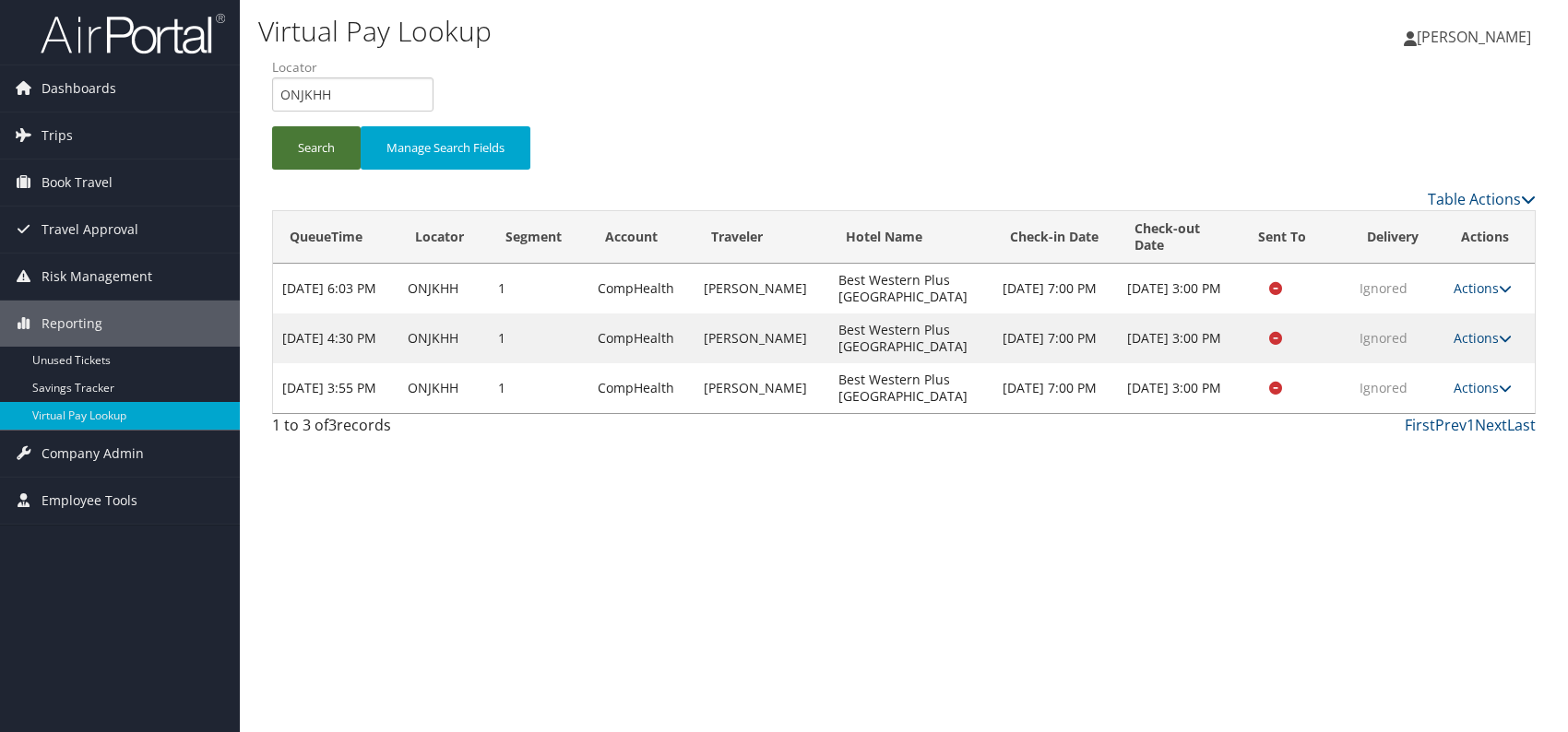
click at [302, 149] on button "Search" at bounding box center [316, 148] width 89 height 44
click at [1490, 386] on link "Actions" at bounding box center [1482, 387] width 58 height 18
click at [1425, 418] on link "Resend" at bounding box center [1445, 414] width 116 height 32
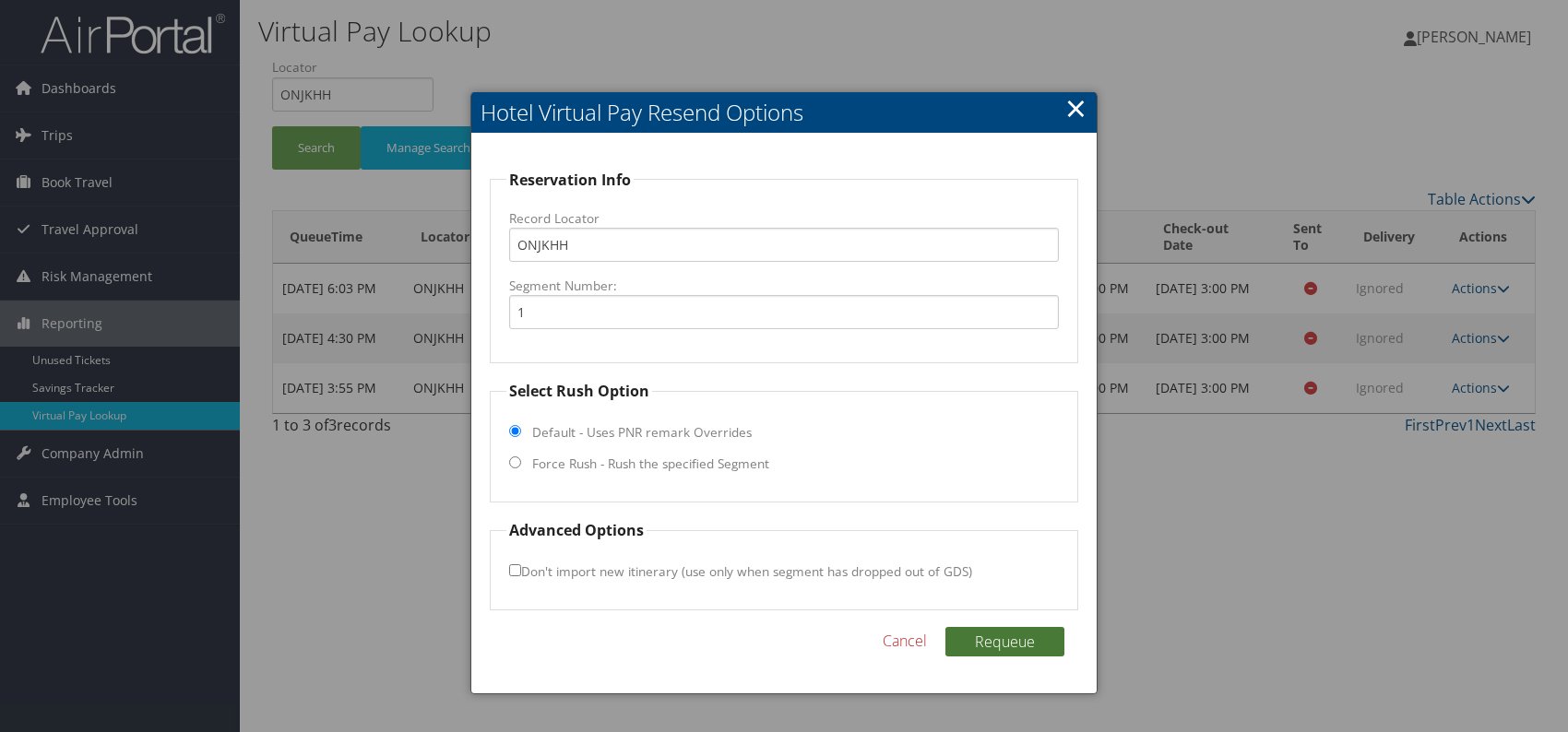
drag, startPoint x: 1002, startPoint y: 633, endPoint x: 1057, endPoint y: 625, distance: 55.6
click at [1004, 633] on button "Requeue" at bounding box center [1005, 642] width 119 height 30
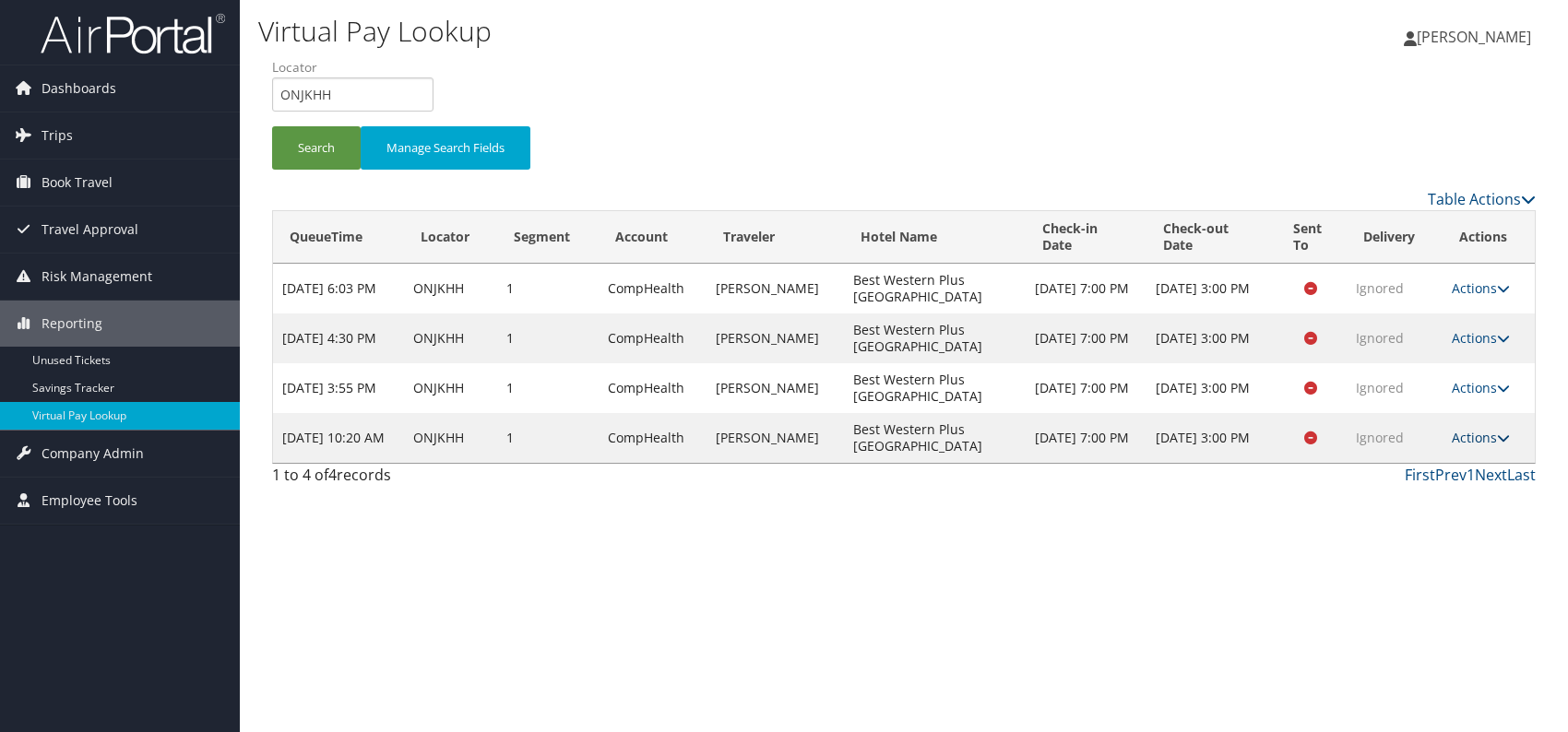
click at [1493, 441] on link "Actions" at bounding box center [1480, 437] width 58 height 18
click at [879, 473] on div "First Prev 1 Next Last" at bounding box center [1065, 475] width 941 height 22
drag, startPoint x: 839, startPoint y: 436, endPoint x: 857, endPoint y: 452, distance: 24.1
click at [858, 453] on td "Best Western Plus Prairie Inn" at bounding box center [934, 437] width 181 height 49
copy td "Best Western Plus Prairie Inn"
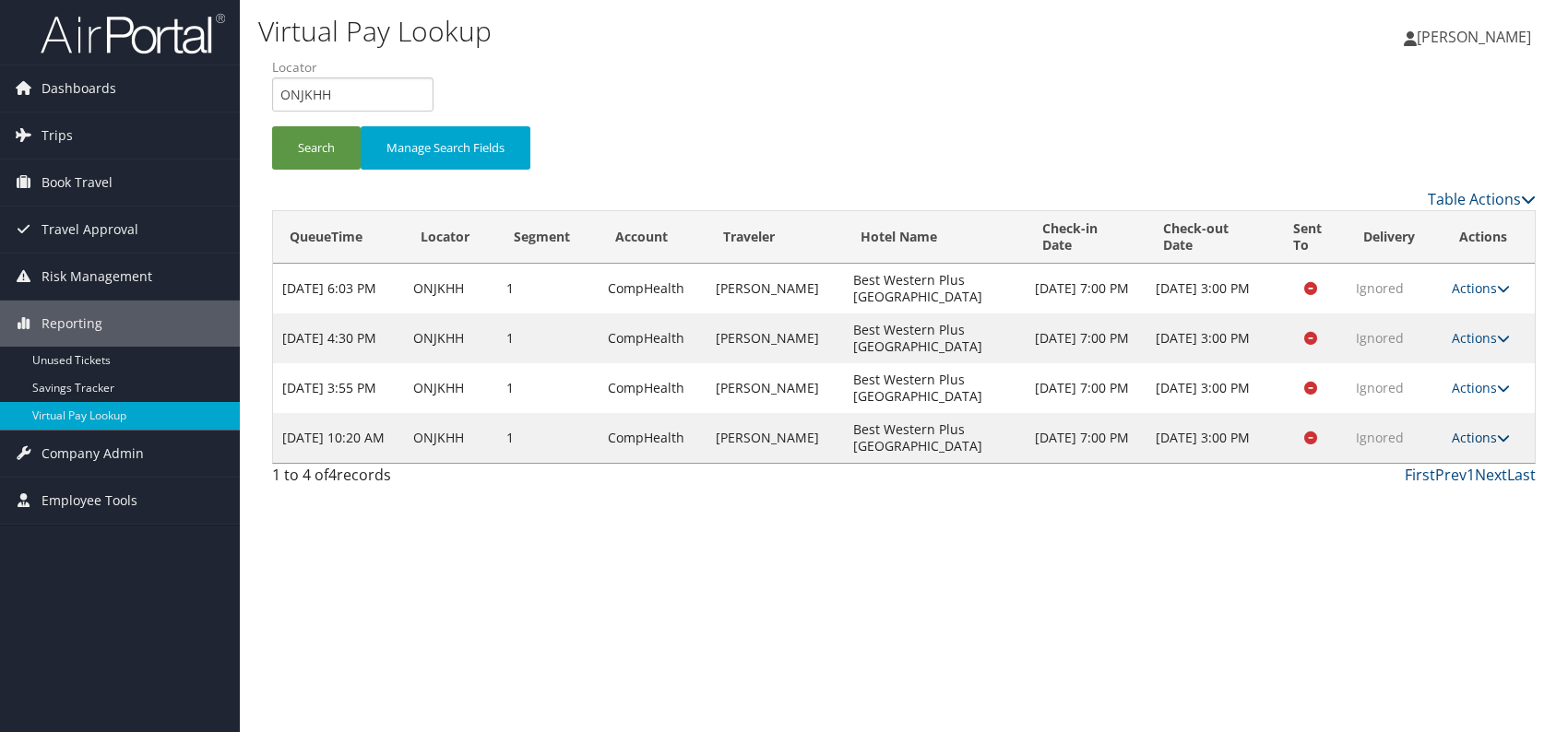
drag, startPoint x: 1489, startPoint y: 439, endPoint x: 1472, endPoint y: 454, distance: 22.7
click at [1489, 441] on link "Actions" at bounding box center [1480, 437] width 58 height 18
click at [1429, 488] on link "Logs" at bounding box center [1445, 495] width 116 height 32
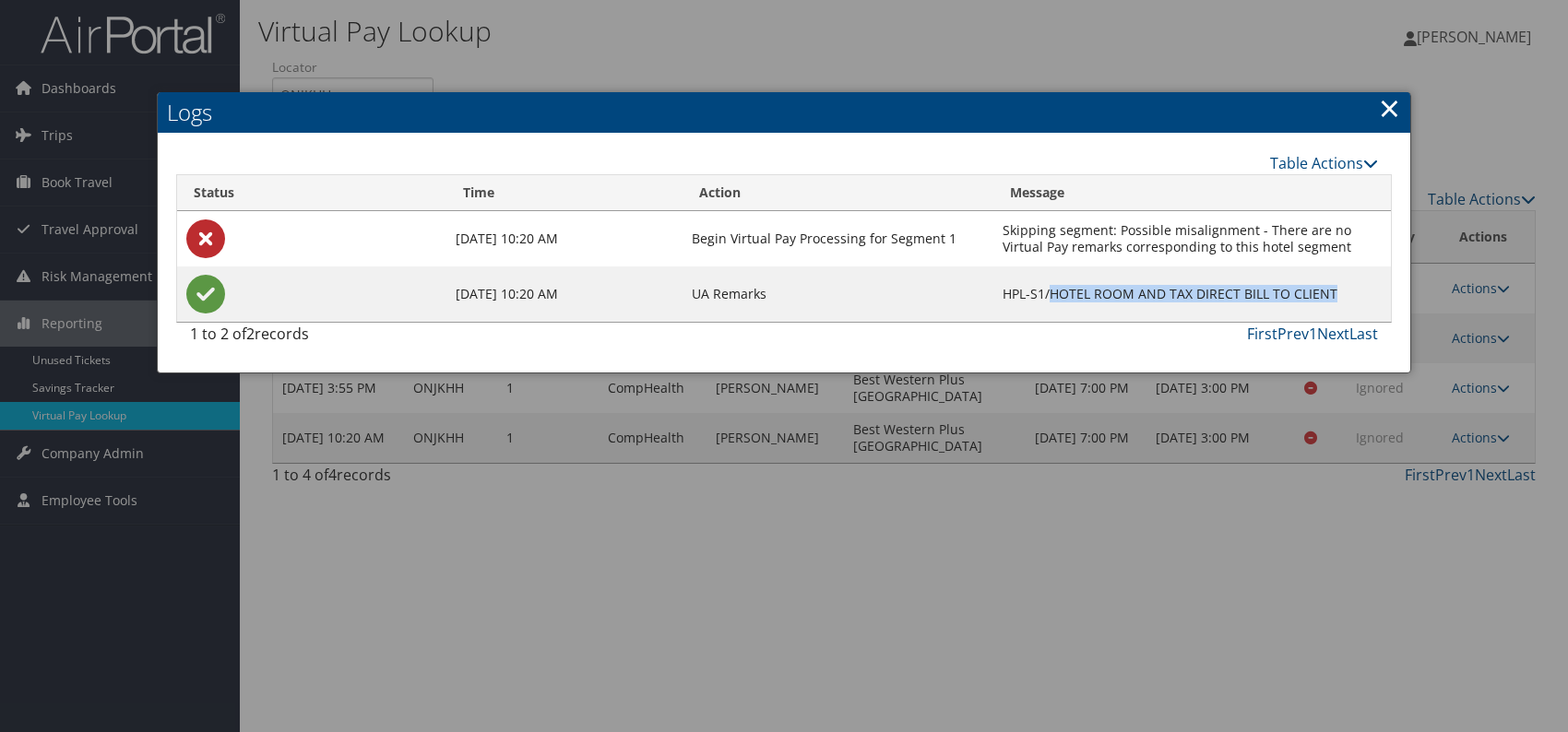
drag, startPoint x: 1070, startPoint y: 294, endPoint x: 1356, endPoint y: 286, distance: 286.1
click at [1356, 286] on td "HPL-S1/HOTEL ROOM AND TAX DIRECT BILL TO CLIENT" at bounding box center [1192, 293] width 398 height 55
copy td "HOTEL ROOM AND TAX DIRECT BILL TO CLIENT"
drag, startPoint x: 1392, startPoint y: 113, endPoint x: 1375, endPoint y: 113, distance: 17.0
click at [1392, 113] on link "×" at bounding box center [1389, 108] width 21 height 37
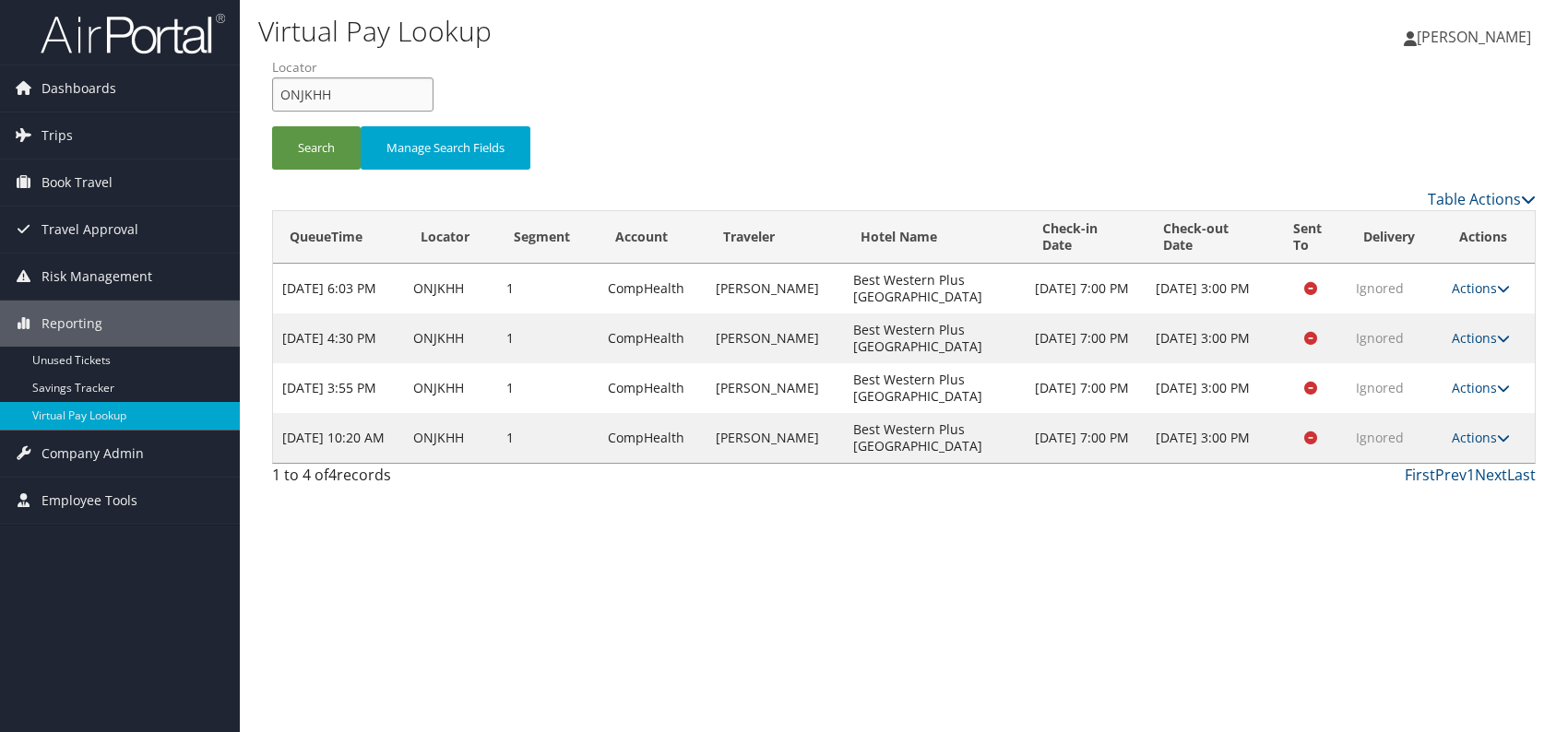
drag, startPoint x: 311, startPoint y: 93, endPoint x: 275, endPoint y: 93, distance: 36.0
click at [275, 93] on input "ONJKHH" at bounding box center [352, 94] width 161 height 34
paste input "NWPVTL"
click at [313, 95] on input "NWPVTL" at bounding box center [352, 94] width 161 height 34
click at [303, 161] on button "Search" at bounding box center [316, 148] width 89 height 44
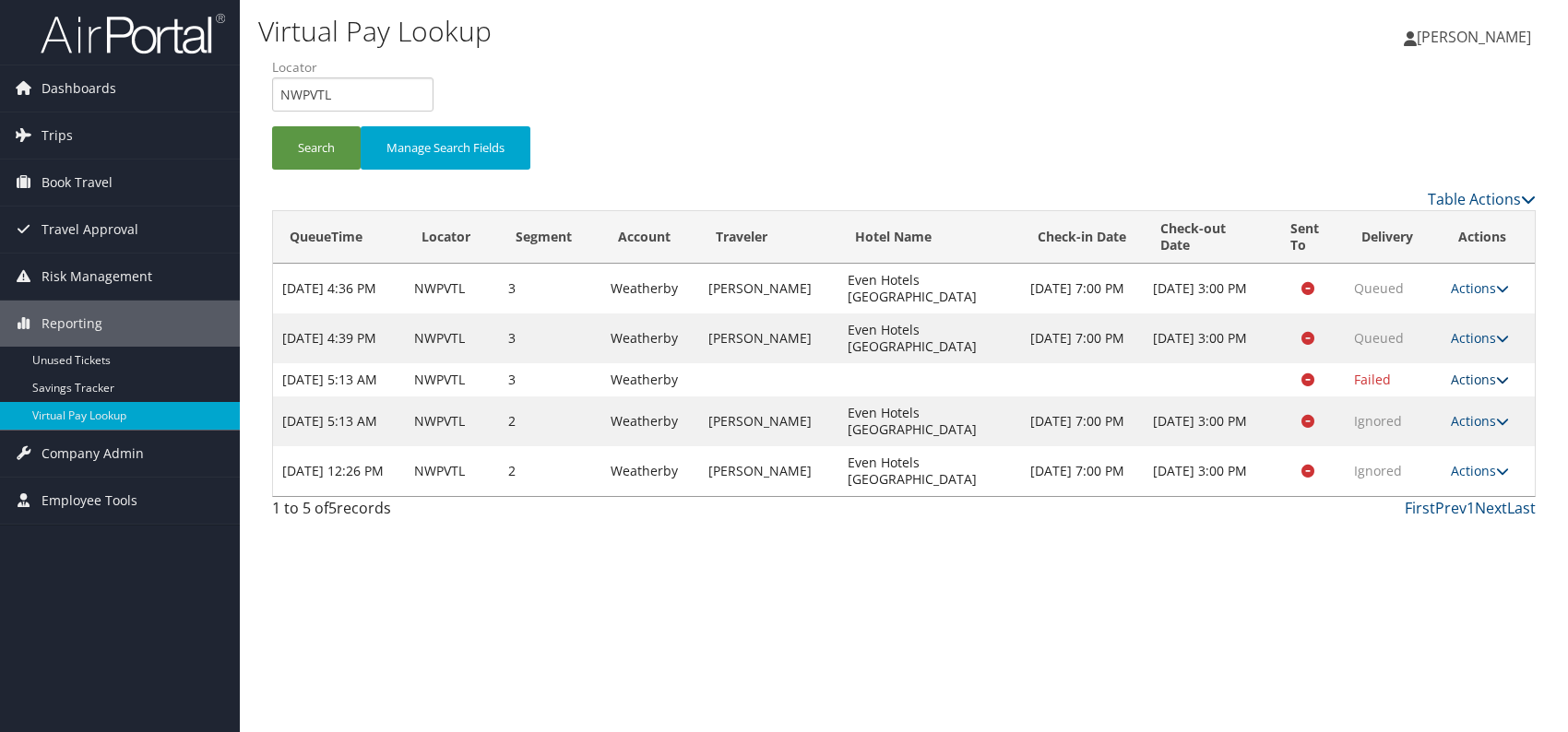
click at [1485, 385] on link "Actions" at bounding box center [1479, 379] width 58 height 18
click at [1457, 443] on link "Logs" at bounding box center [1445, 445] width 116 height 32
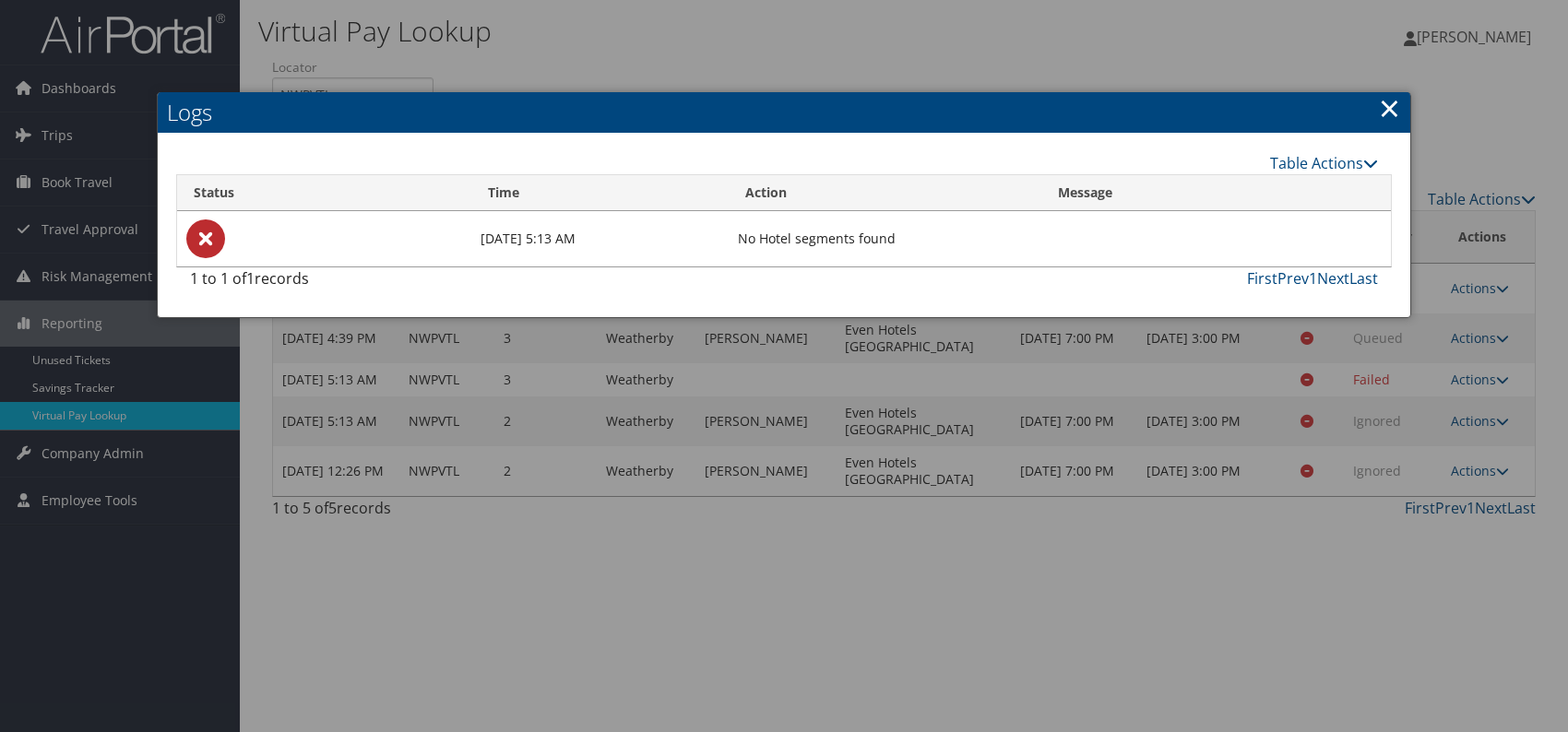
drag, startPoint x: 1389, startPoint y: 108, endPoint x: 1393, endPoint y: 117, distance: 9.8
click at [1390, 109] on link "×" at bounding box center [1389, 108] width 21 height 37
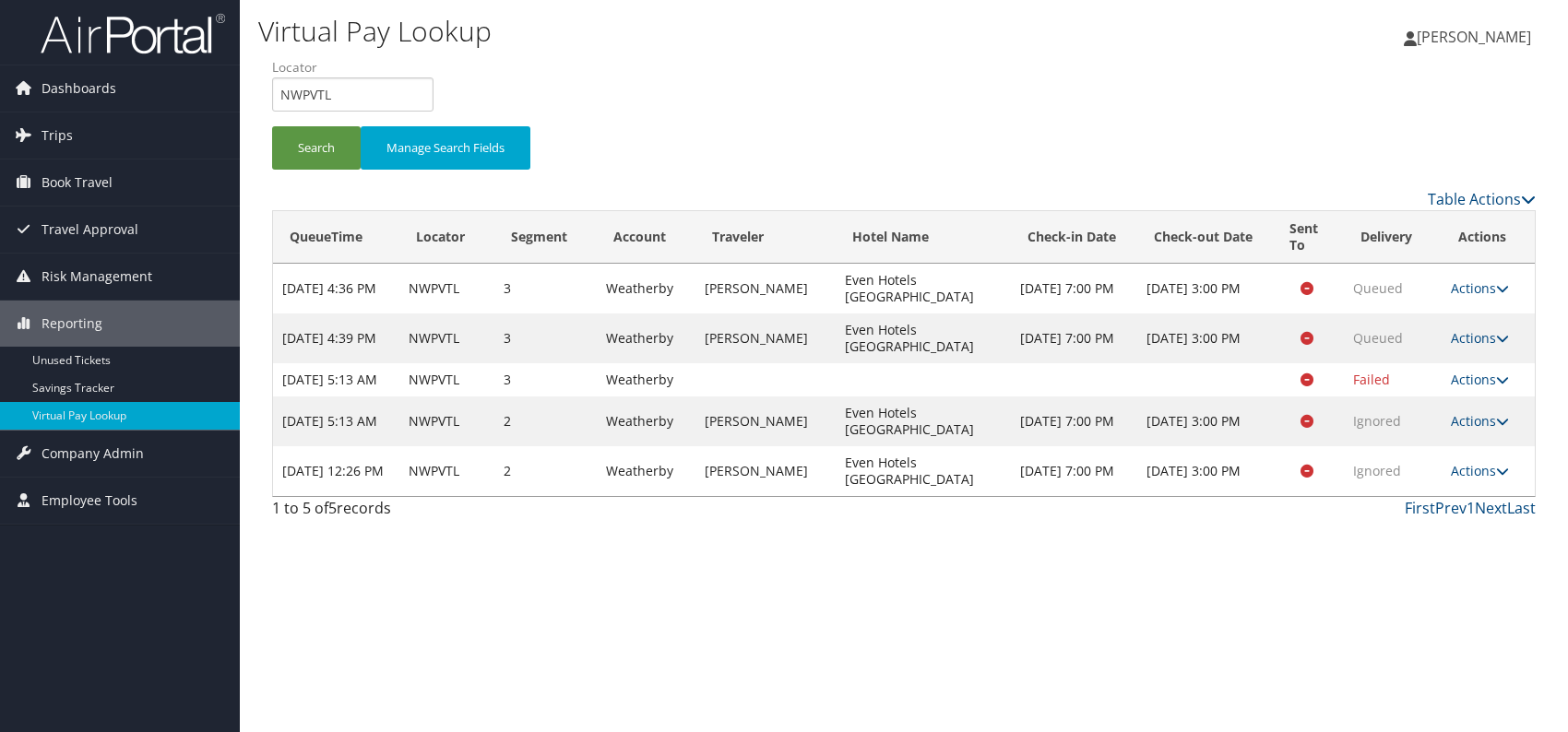
click at [1479, 480] on link "Actions" at bounding box center [1479, 470] width 58 height 18
click at [1444, 546] on link "Logs" at bounding box center [1444, 545] width 116 height 32
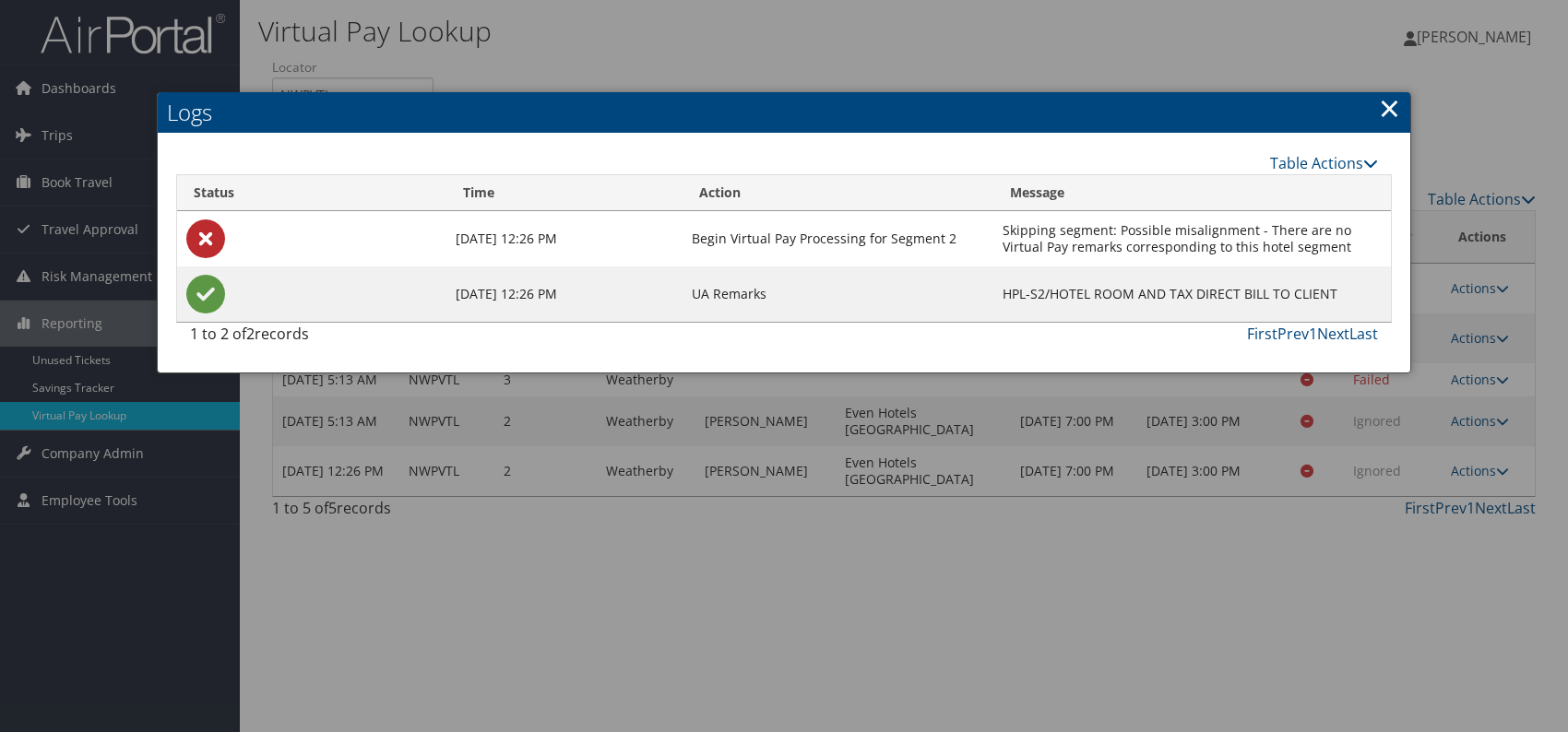
click at [1145, 309] on td "HPL-S2/HOTEL ROOM AND TAX DIRECT BILL TO CLIENT" at bounding box center [1192, 293] width 398 height 55
drag, startPoint x: 1056, startPoint y: 293, endPoint x: 1344, endPoint y: 287, distance: 288.1
click at [1344, 287] on td "HPL-S2/HOTEL ROOM AND TAX DIRECT BILL TO CLIENT" at bounding box center [1192, 293] width 398 height 55
copy td "HOTEL ROOM AND TAX DIRECT BILL TO CLIENT"
drag, startPoint x: 1393, startPoint y: 105, endPoint x: 893, endPoint y: 49, distance: 503.1
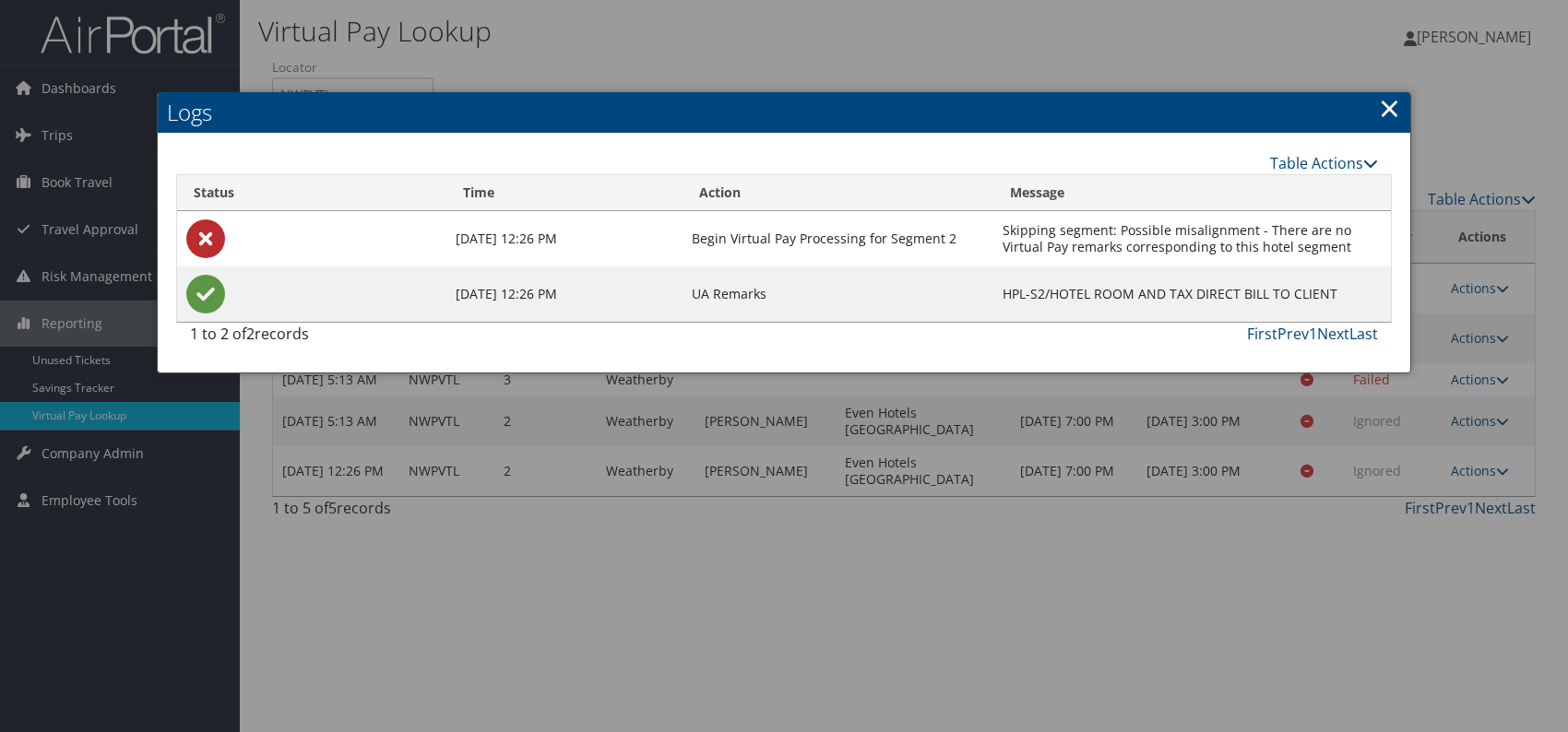
click at [1391, 106] on link "×" at bounding box center [1389, 108] width 21 height 37
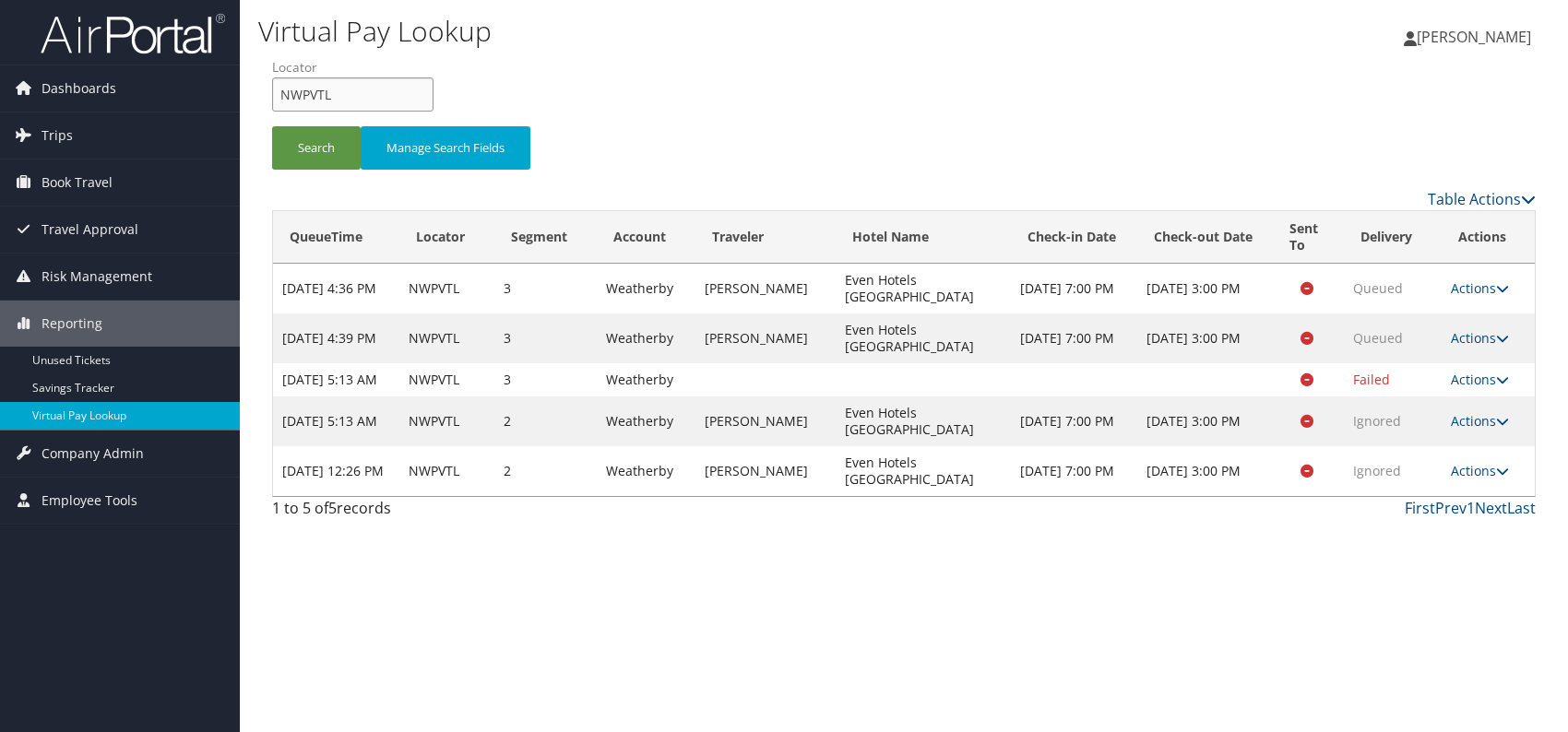
drag, startPoint x: 328, startPoint y: 94, endPoint x: 265, endPoint y: 103, distance: 63.6
click at [272, 103] on form "QueueTime Locator NWPVTL Segment Account Traveler Hotel Name Check-in Date Chec…" at bounding box center [904, 122] width 1263 height 129
paste input "ONNRCY"
click at [320, 156] on button "Search" at bounding box center [316, 148] width 89 height 44
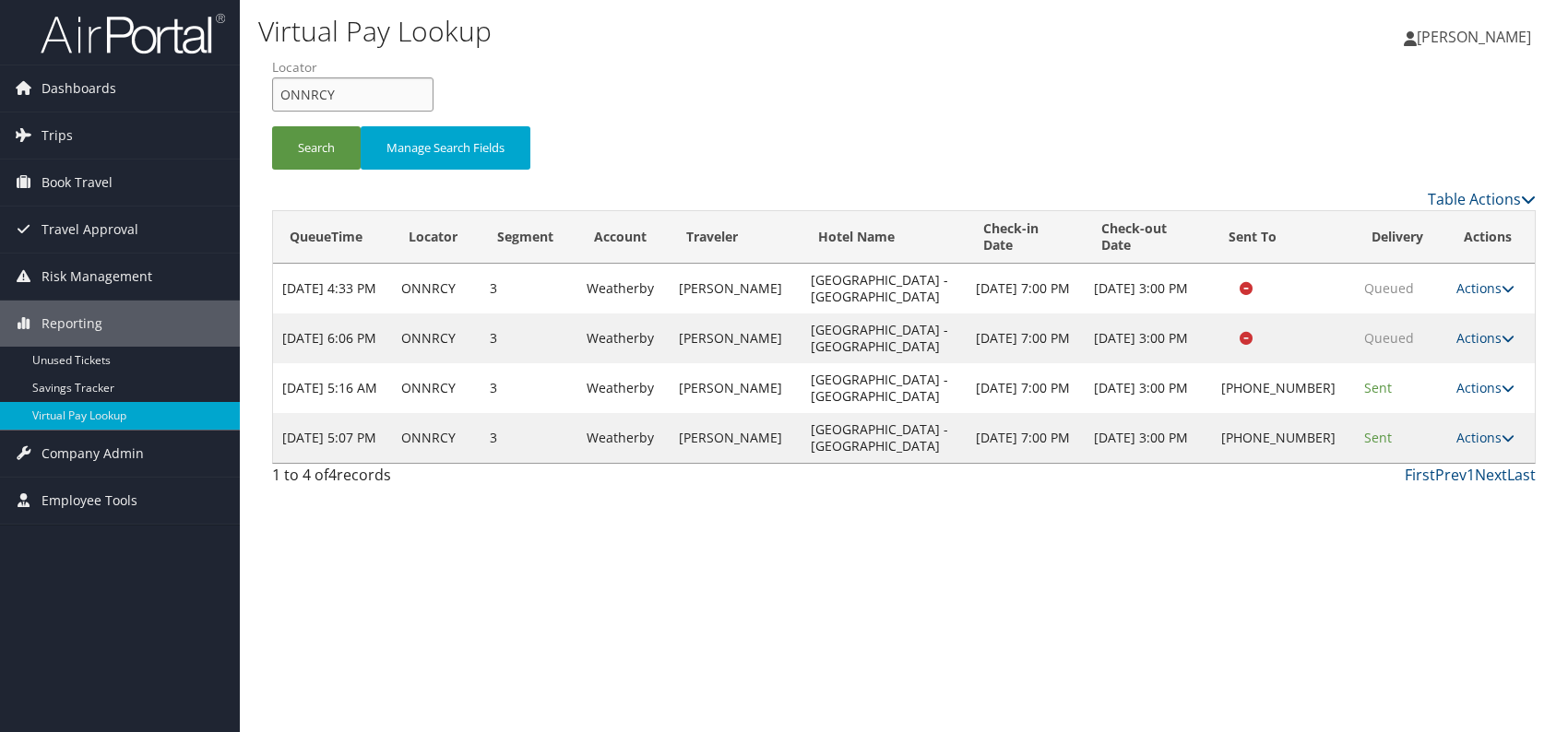
drag, startPoint x: 367, startPoint y: 96, endPoint x: 259, endPoint y: 93, distance: 108.0
click at [272, 93] on form "QueueTime Locator ONNRCY Segment Account Traveler Hotel Name Check-in Date Chec…" at bounding box center [904, 122] width 1263 height 129
paste input "LKWSMO"
click at [316, 142] on button "Search" at bounding box center [316, 148] width 89 height 44
drag, startPoint x: 333, startPoint y: 101, endPoint x: 262, endPoint y: 101, distance: 71.0
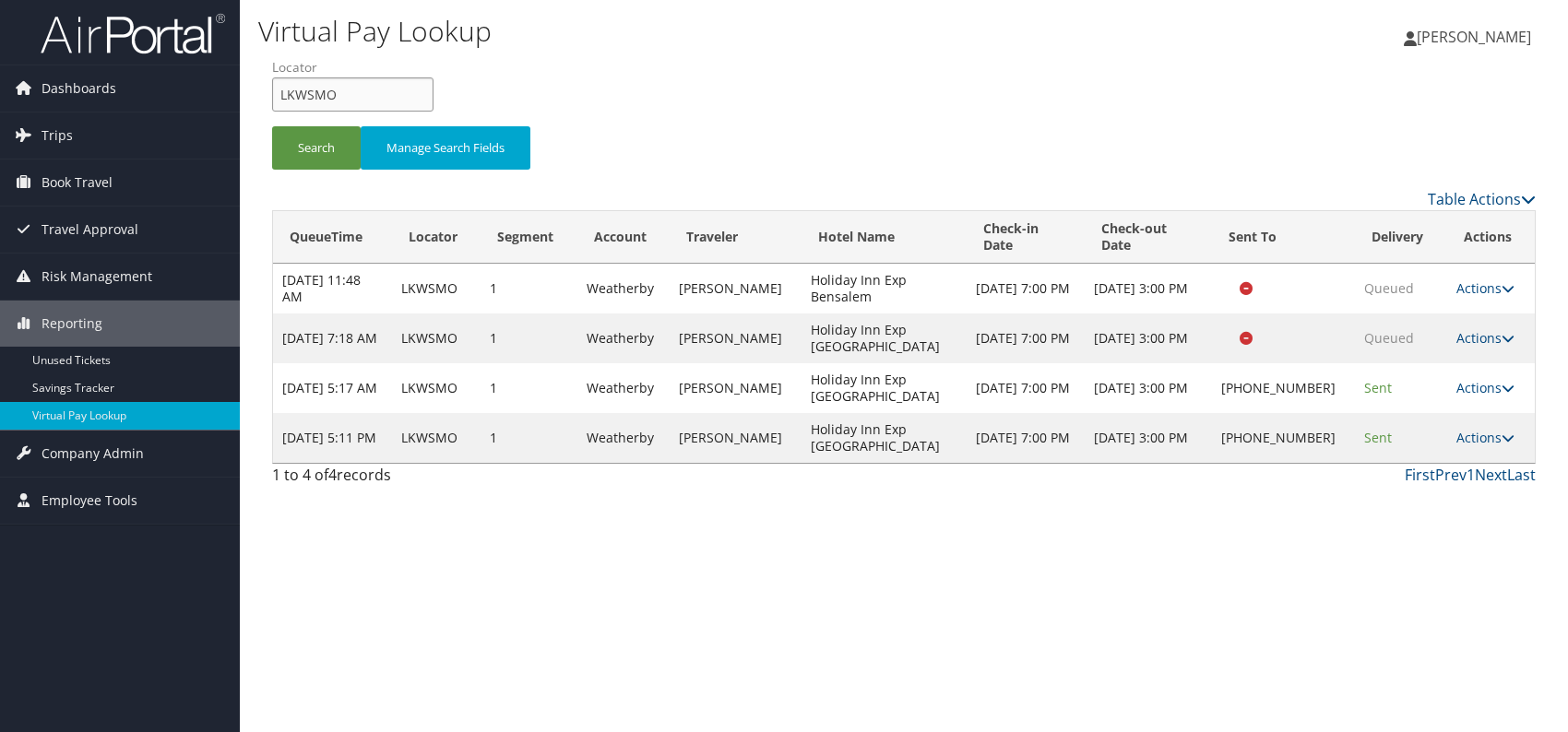
click at [272, 101] on form "QueueTime Locator LKWSMO Segment Account Traveler Hotel Name Check-in Date Chec…" at bounding box center [904, 122] width 1263 height 129
paste input "APLJOZ"
click at [312, 150] on button "Search" at bounding box center [316, 148] width 89 height 44
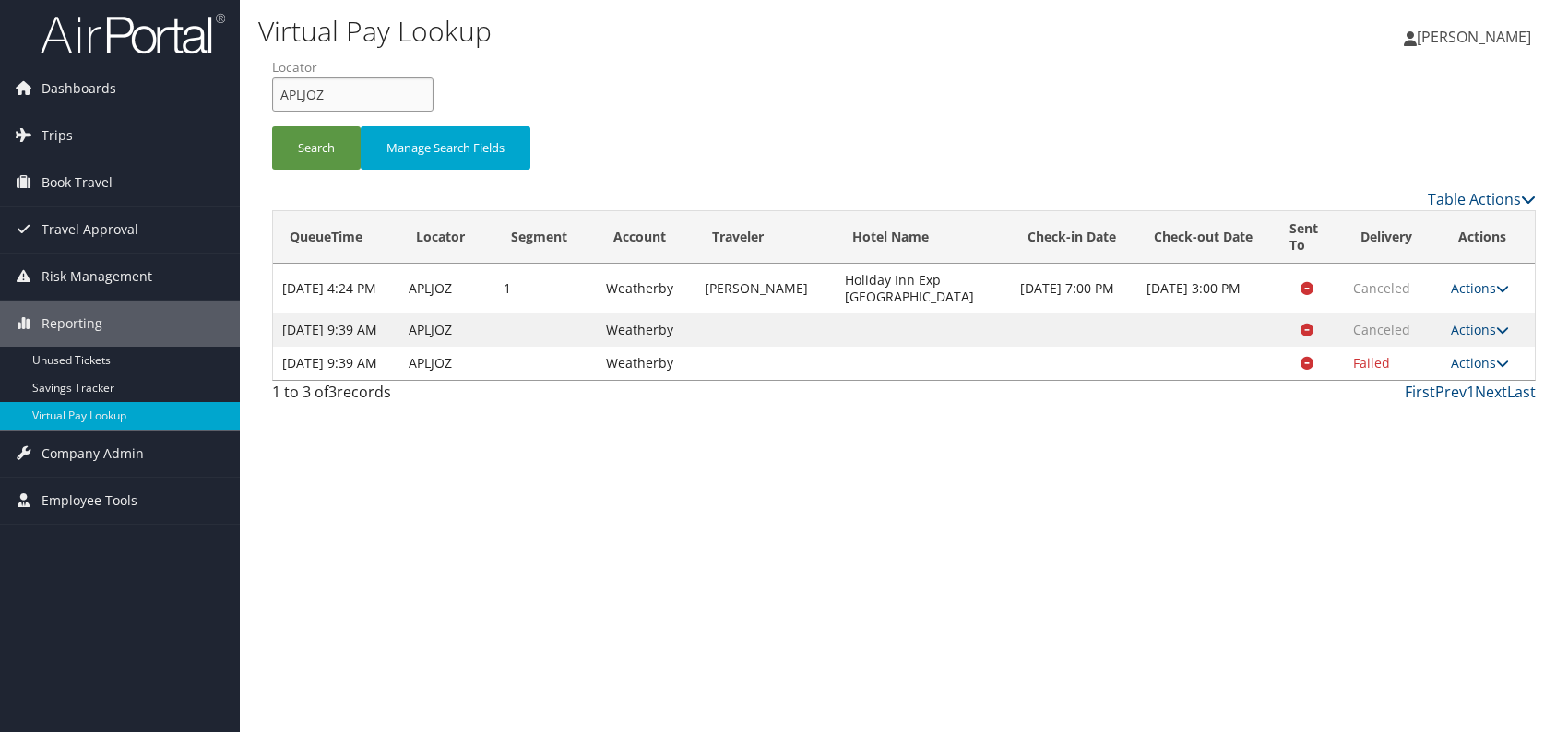
drag, startPoint x: 341, startPoint y: 99, endPoint x: 300, endPoint y: 94, distance: 41.3
click at [272, 90] on form "QueueTime Locator APLJOZ Segment Account Traveler Hotel Name Check-in Date Chec…" at bounding box center [904, 122] width 1263 height 129
paste input "UVKWAA"
type input "UVKWAA"
click at [305, 153] on button "Search" at bounding box center [316, 148] width 89 height 44
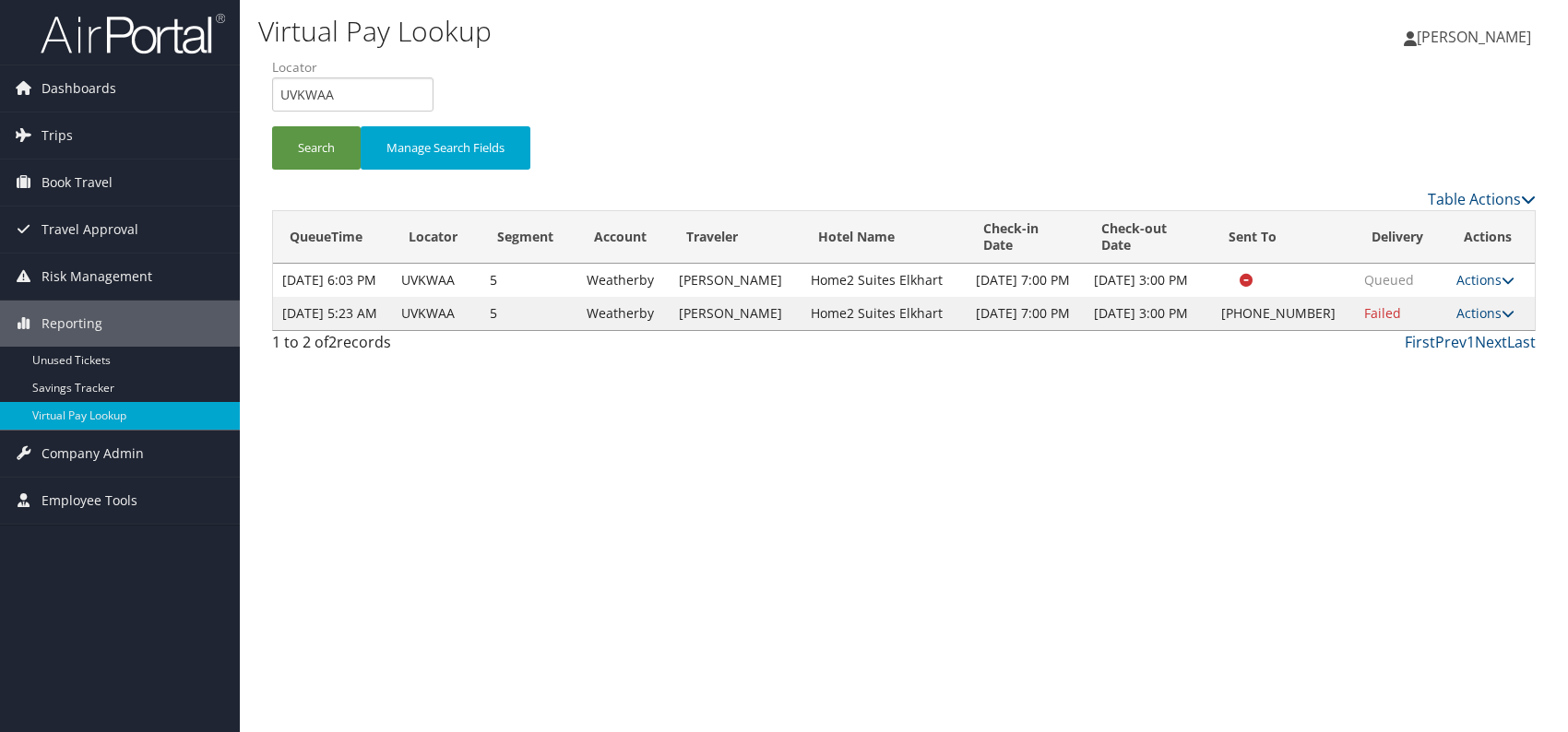
click at [1170, 484] on div "Virtual Pay Lookup [PERSON_NAME] [PERSON_NAME] My Settings Travel Agency Contac…" at bounding box center [903, 366] width 1328 height 732
drag, startPoint x: 1493, startPoint y: 341, endPoint x: 1428, endPoint y: 349, distance: 65.5
click at [1477, 321] on link "Actions" at bounding box center [1485, 313] width 58 height 18
click at [1390, 411] on link "Logs" at bounding box center [1423, 404] width 157 height 32
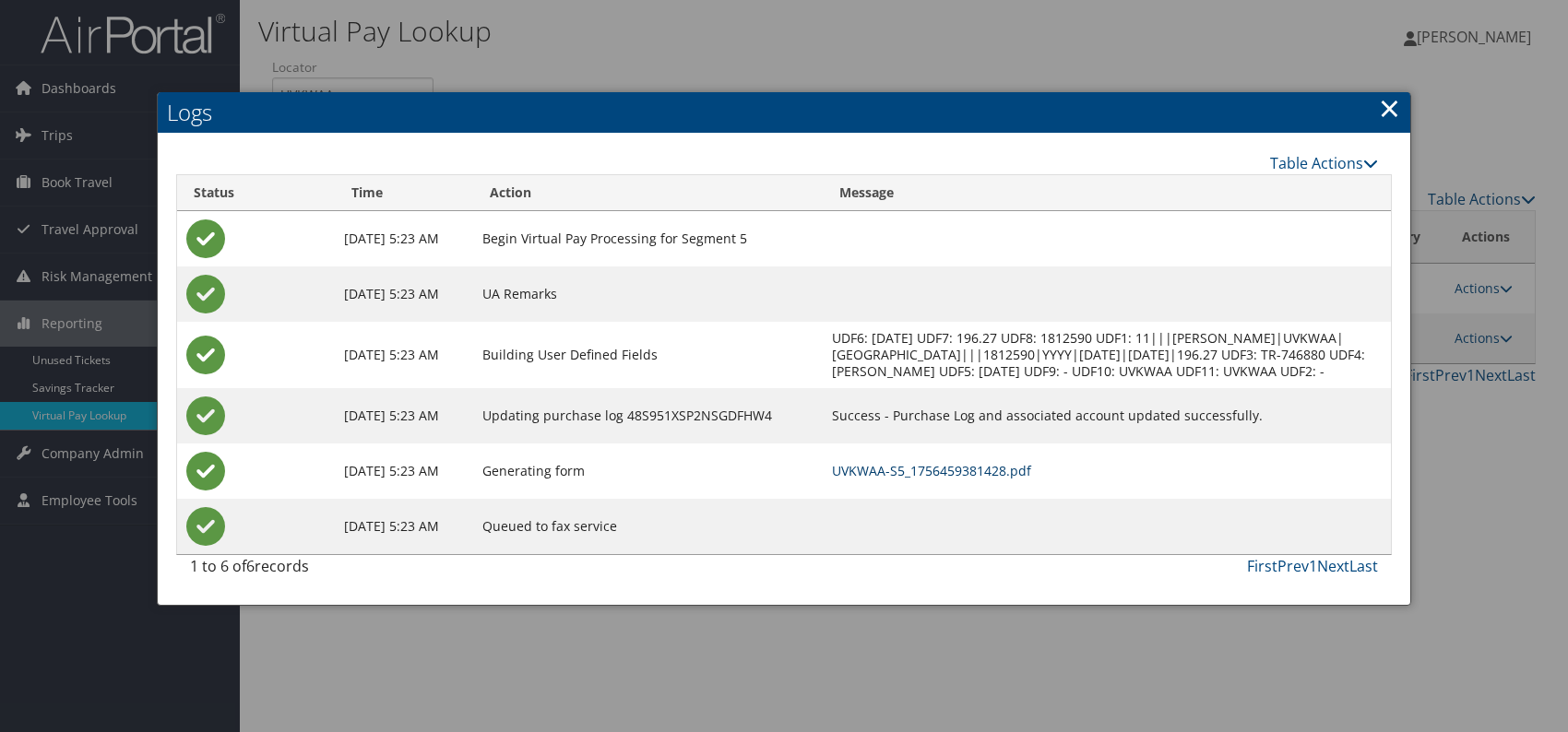
click at [989, 480] on link "UVKWAA-S5_1756459381428.pdf" at bounding box center [932, 470] width 199 height 18
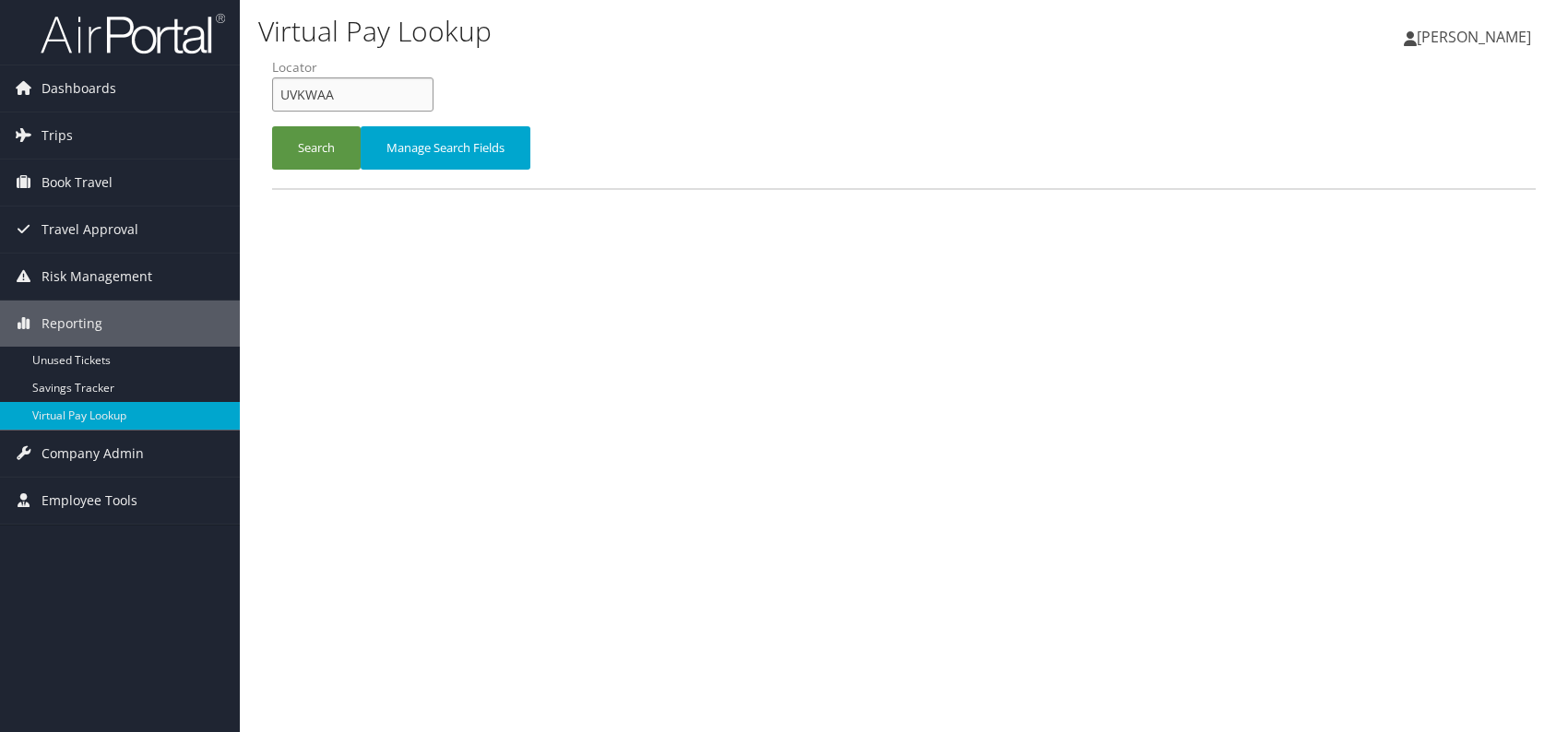
drag, startPoint x: 295, startPoint y: 102, endPoint x: 269, endPoint y: 106, distance: 26.3
click at [272, 106] on form "QueueTime Locator UVKWAA Segment Account Traveler Hotel Name Check-in Date Chec…" at bounding box center [904, 122] width 1263 height 129
paste input "EUSWX"
click at [311, 87] on input "EUSWXA" at bounding box center [352, 94] width 161 height 34
click at [296, 133] on button "Search" at bounding box center [316, 148] width 89 height 44
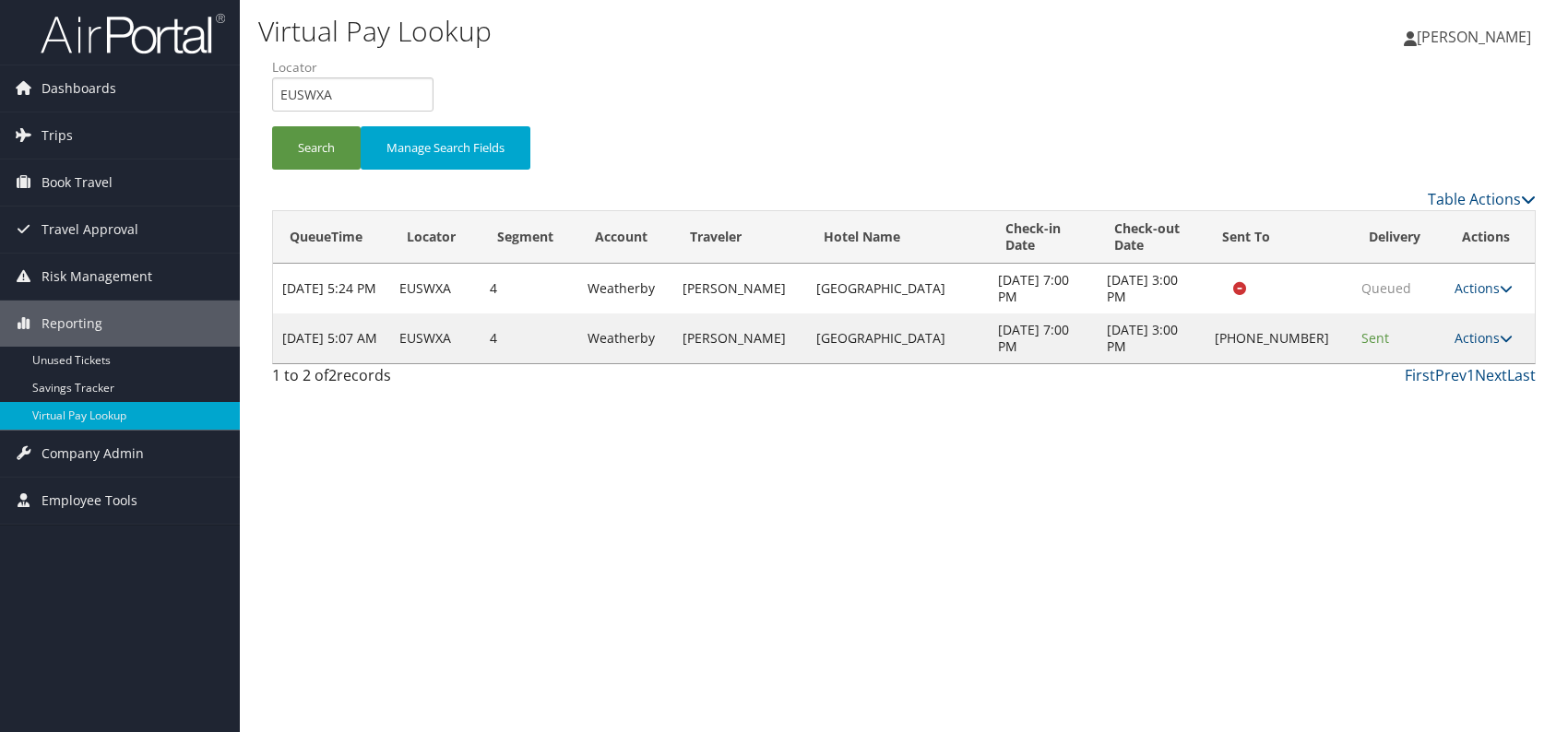
drag, startPoint x: 1246, startPoint y: 585, endPoint x: 1327, endPoint y: 555, distance: 86.4
click at [1247, 583] on div "Virtual Pay Lookup [PERSON_NAME] [PERSON_NAME] My Settings Travel Agency Contac…" at bounding box center [903, 366] width 1328 height 732
drag, startPoint x: 355, startPoint y: 79, endPoint x: 292, endPoint y: 87, distance: 63.5
click at [274, 91] on input "EUSWXA" at bounding box center [352, 94] width 161 height 34
paste input "HSFQGC"
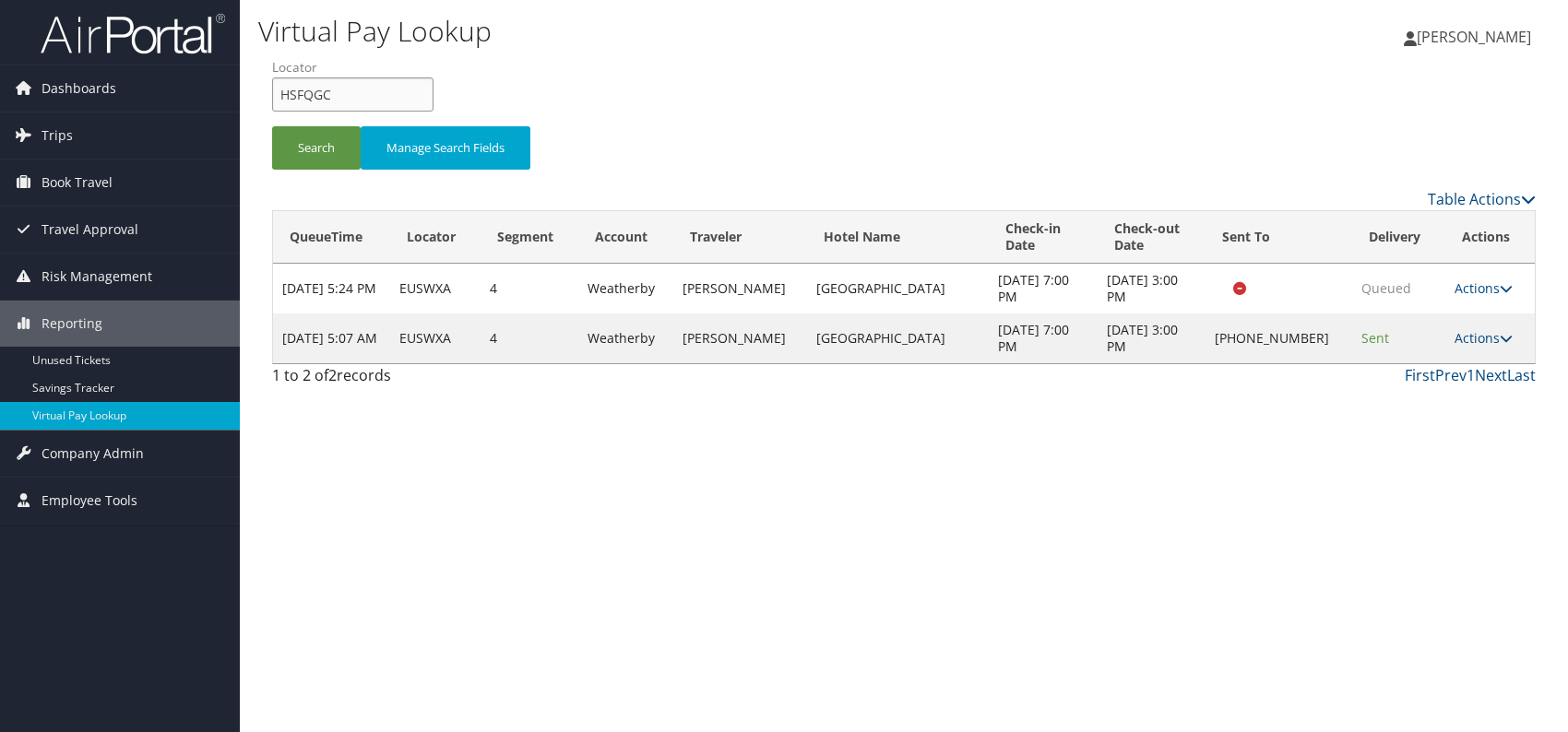
click at [309, 98] on input "HSFQGC" at bounding box center [352, 94] width 161 height 34
click at [299, 141] on button "Search" at bounding box center [316, 148] width 89 height 44
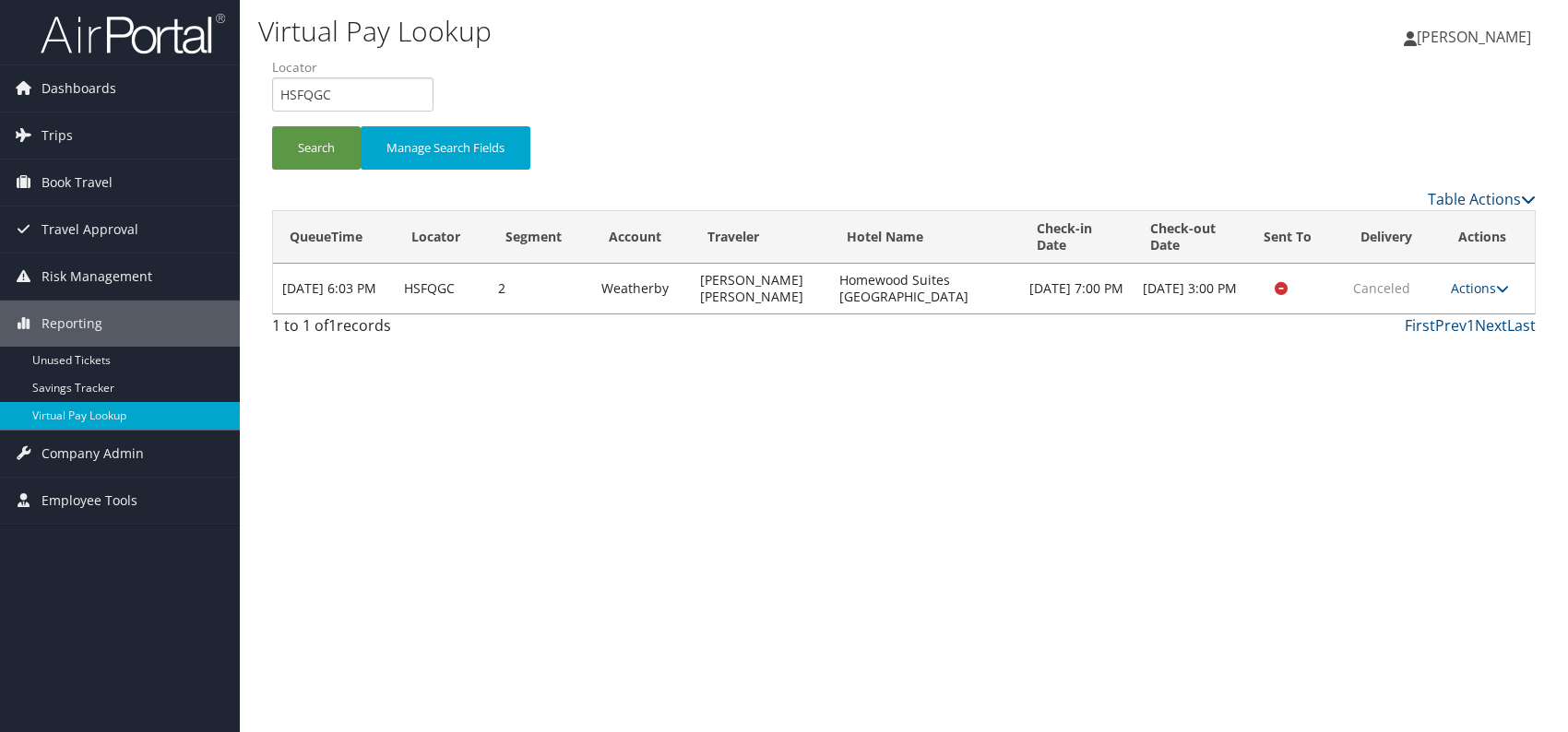
drag, startPoint x: 1105, startPoint y: 485, endPoint x: 1277, endPoint y: 461, distance: 173.7
click at [1106, 485] on div "Virtual Pay Lookup [PERSON_NAME] [PERSON_NAME] My Settings Travel Agency Contac…" at bounding box center [903, 366] width 1328 height 732
drag, startPoint x: 353, startPoint y: 102, endPoint x: 277, endPoint y: 88, distance: 77.3
click at [277, 88] on input "HSFQGC" at bounding box center [352, 94] width 161 height 34
paste input "SDIMQY"
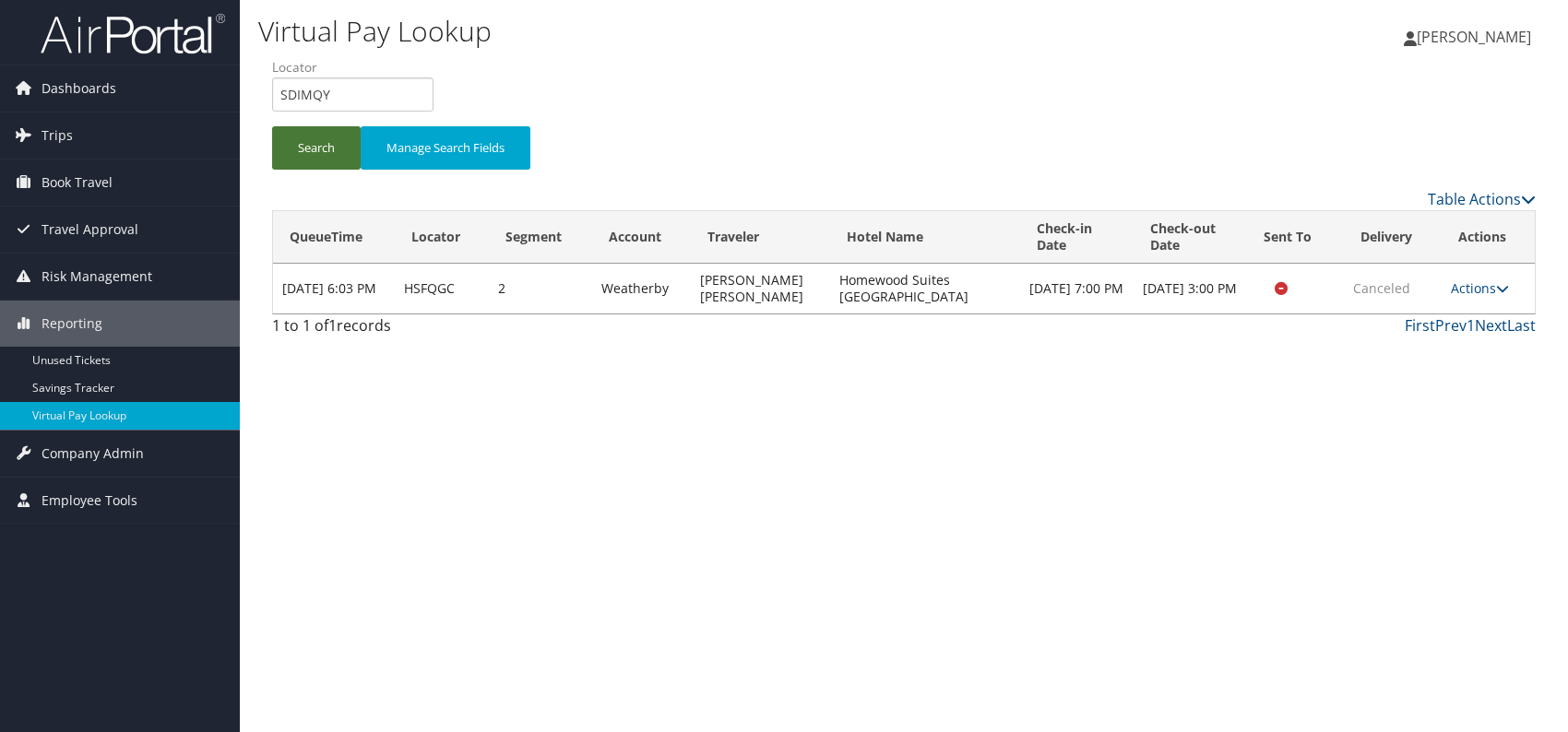
click at [311, 150] on button "Search" at bounding box center [316, 148] width 89 height 44
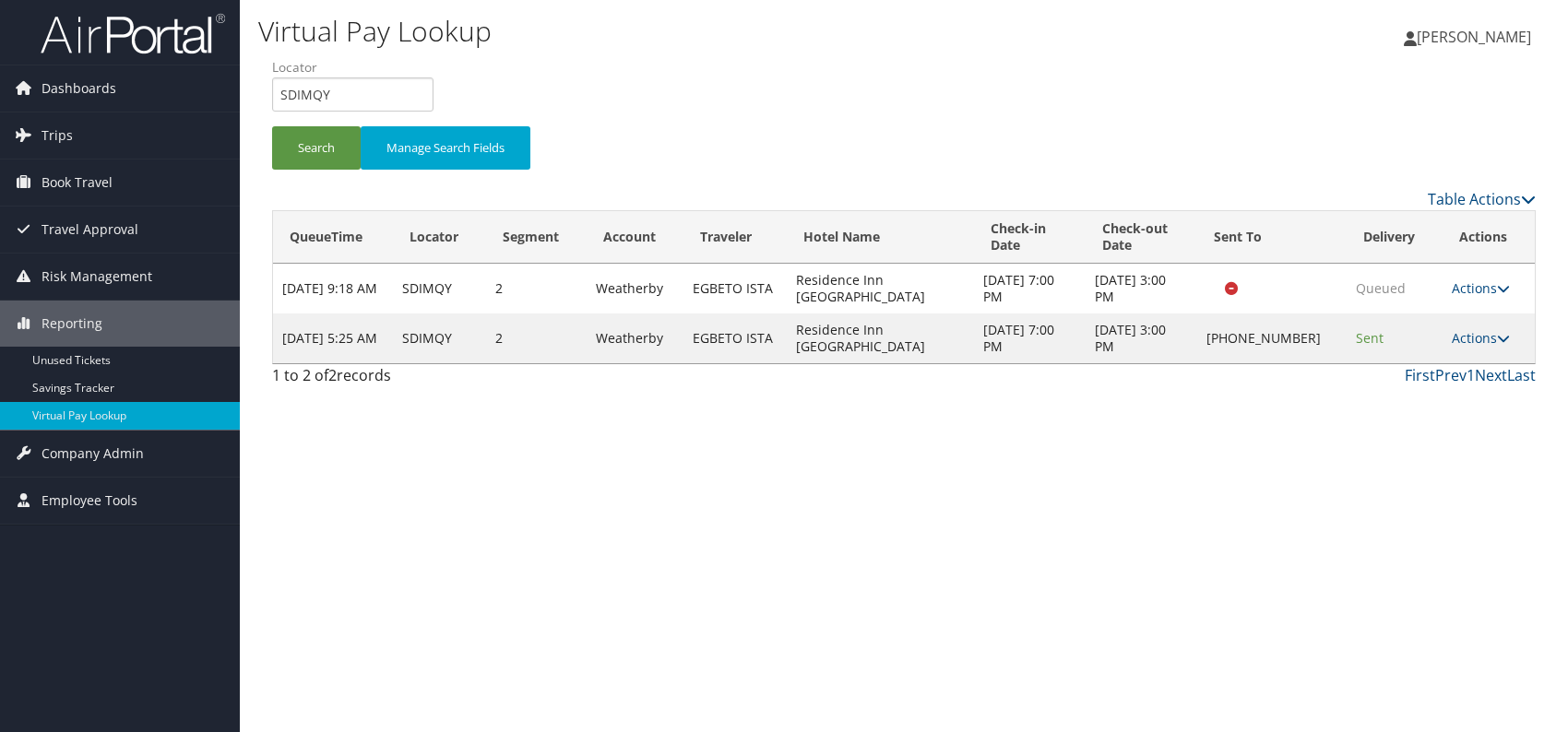
drag, startPoint x: 1267, startPoint y: 509, endPoint x: 1328, endPoint y: 482, distance: 66.7
click at [1268, 508] on div "Virtual Pay Lookup [PERSON_NAME] [PERSON_NAME] My Settings Travel Agency Contac…" at bounding box center [903, 366] width 1328 height 732
drag, startPoint x: 287, startPoint y: 105, endPoint x: 264, endPoint y: 101, distance: 23.3
click at [272, 101] on form "QueueTime Locator SDIMQY Segment Account Traveler Hotel Name Check-in Date Chec…" at bounding box center [904, 122] width 1263 height 129
drag, startPoint x: 347, startPoint y: 91, endPoint x: 275, endPoint y: 91, distance: 72.0
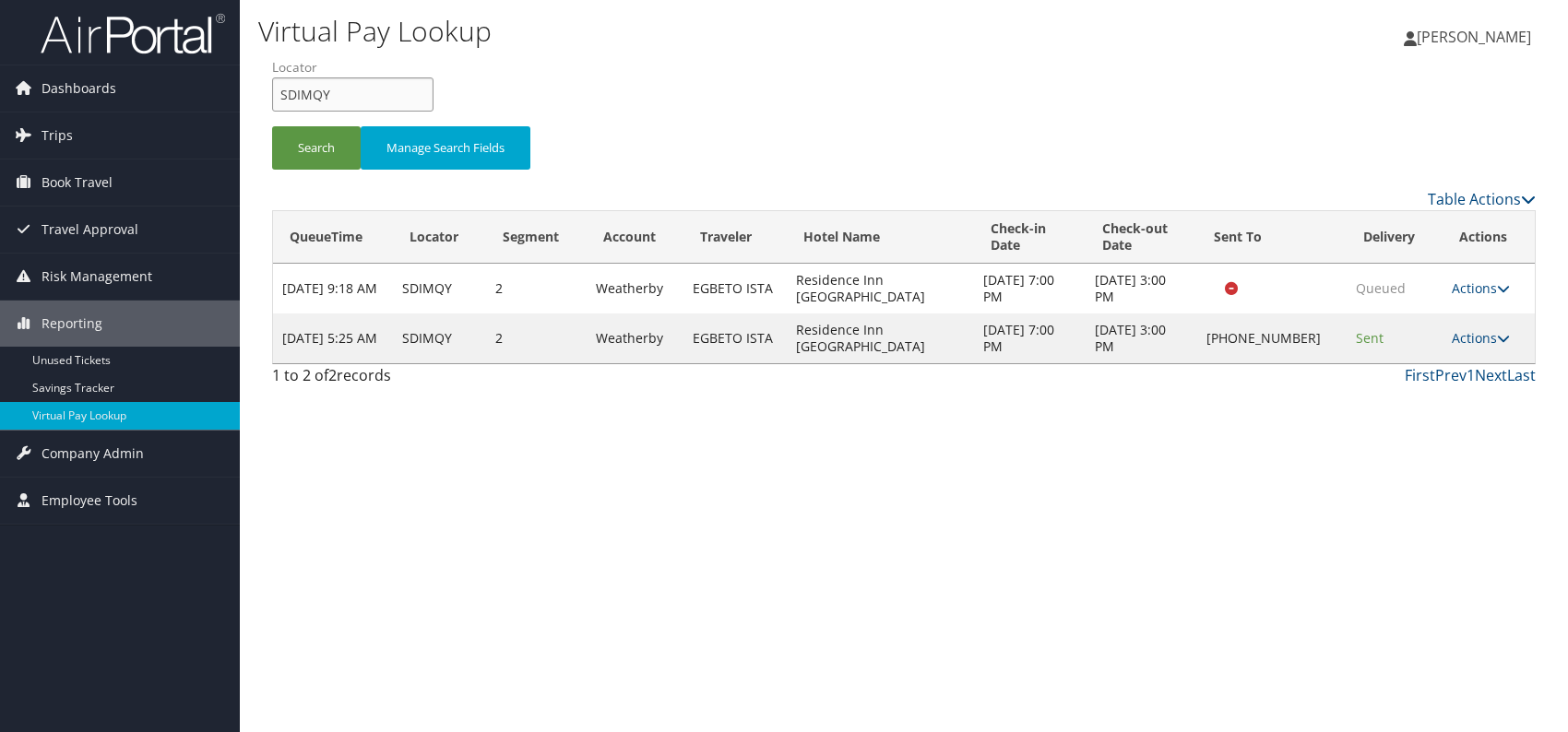
click at [275, 91] on input "SDIMQY" at bounding box center [352, 94] width 161 height 34
paste input "UYUJPW"
type input "UYUJPW"
click at [312, 150] on button "Search" at bounding box center [316, 148] width 89 height 44
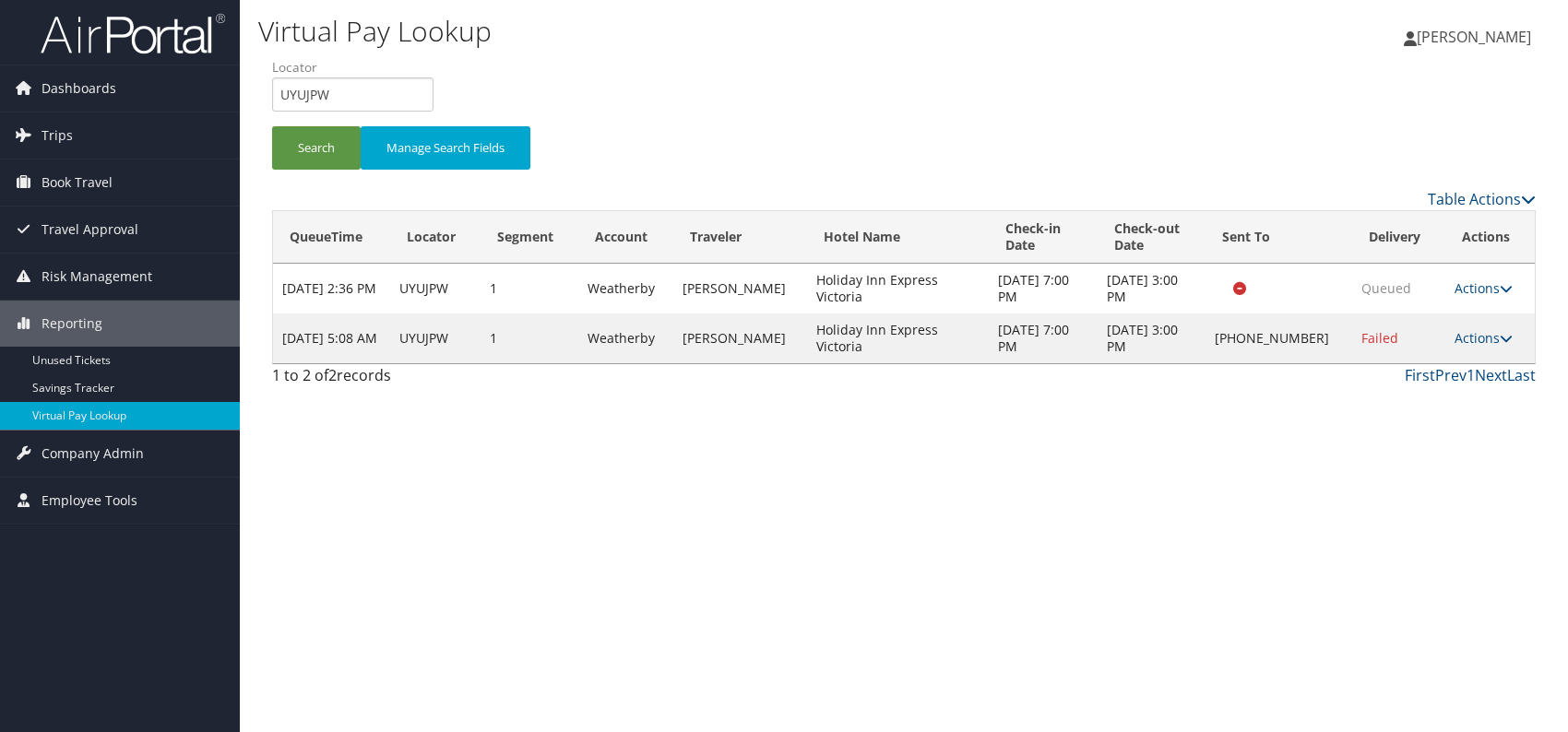
drag, startPoint x: 966, startPoint y: 519, endPoint x: 1030, endPoint y: 507, distance: 65.1
click at [978, 519] on div "Virtual Pay Lookup [PERSON_NAME] [PERSON_NAME] My Settings Travel Agency Contac…" at bounding box center [903, 366] width 1328 height 732
drag, startPoint x: 1490, startPoint y: 334, endPoint x: 1451, endPoint y: 365, distance: 49.8
click at [1489, 334] on link "Actions" at bounding box center [1483, 337] width 58 height 18
click at [1400, 400] on link "Logs" at bounding box center [1423, 396] width 157 height 32
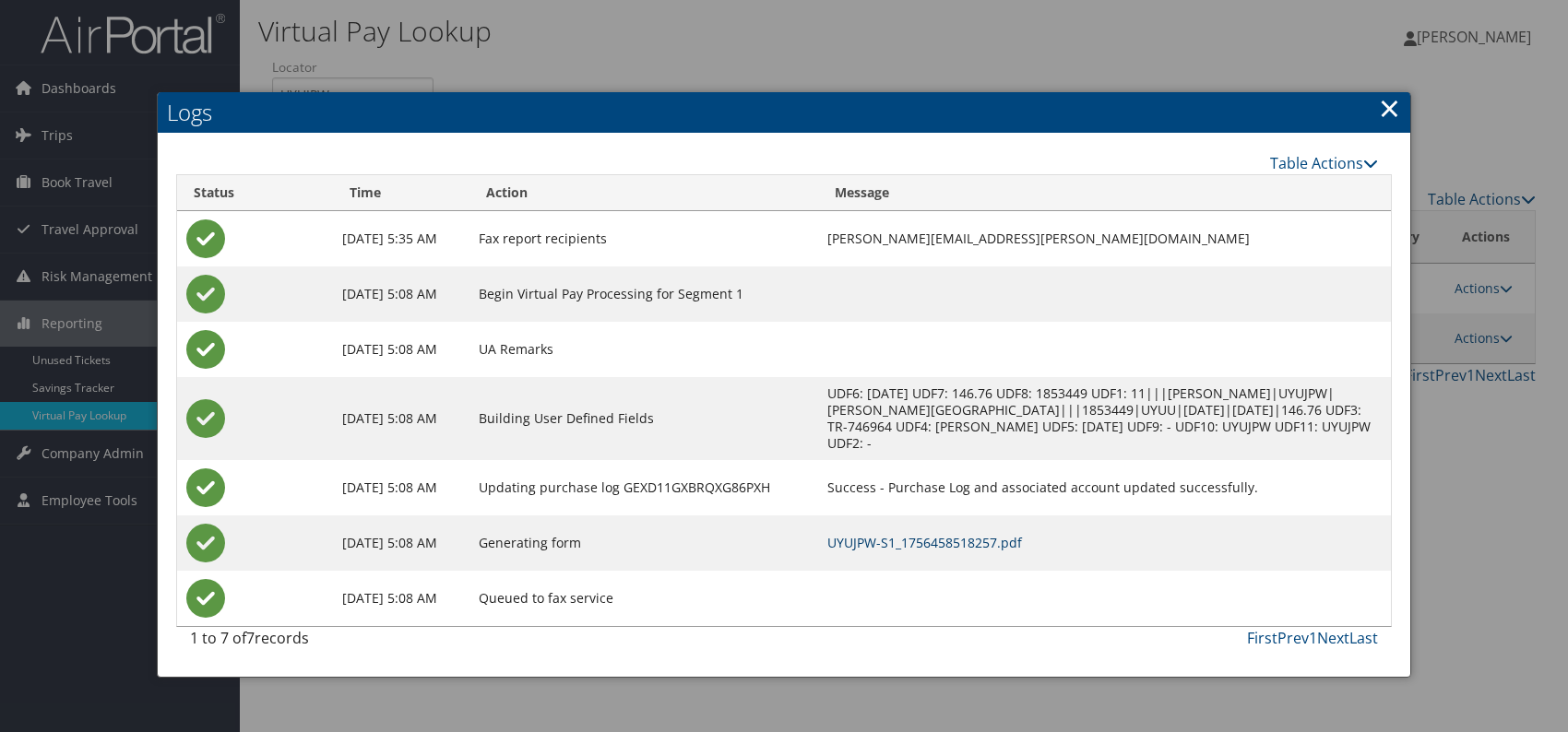
click at [965, 541] on link "UYUJPW-S1_1756458518257.pdf" at bounding box center [924, 542] width 195 height 18
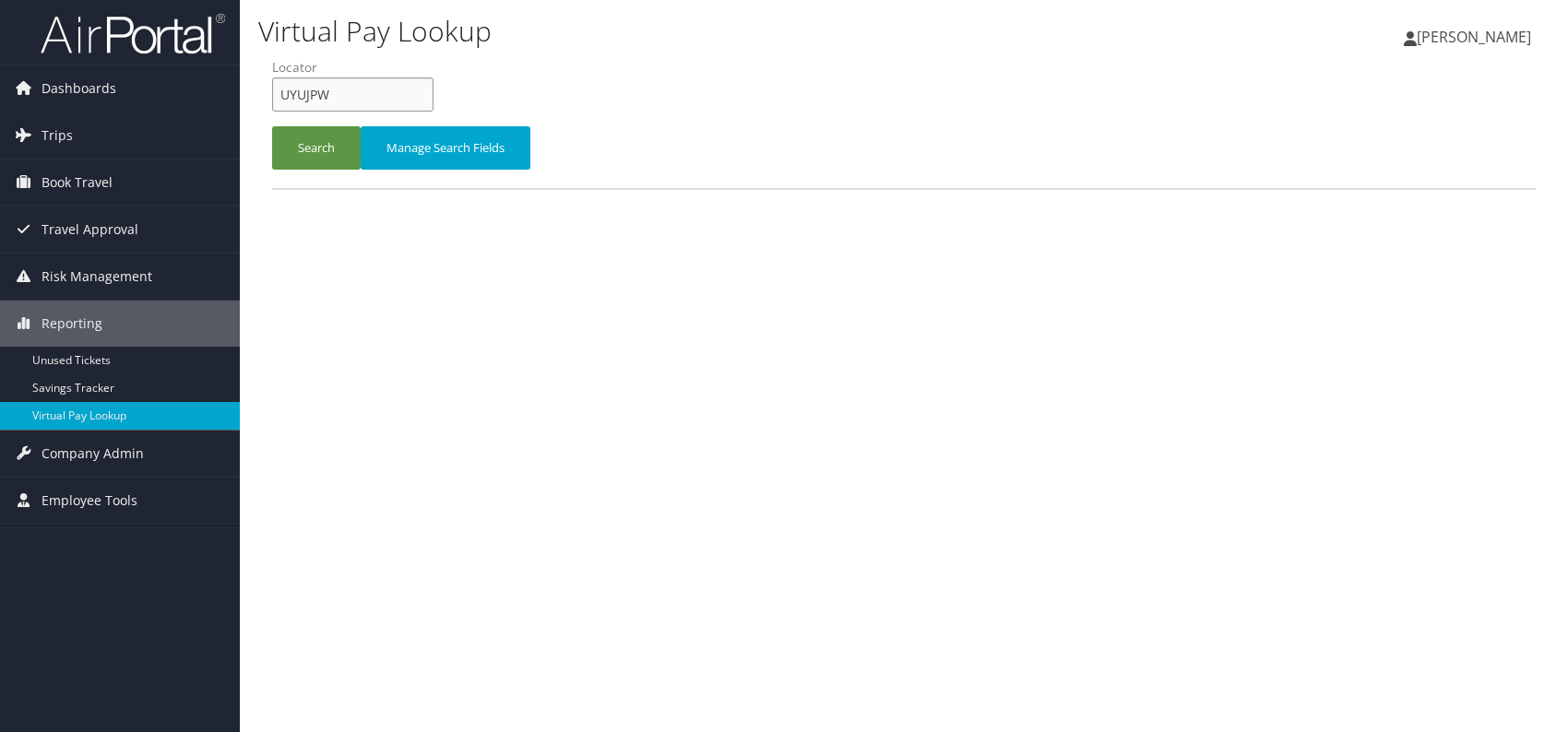
drag, startPoint x: 317, startPoint y: 97, endPoint x: 295, endPoint y: 99, distance: 22.1
click at [295, 99] on input "UYUJPW" at bounding box center [352, 94] width 161 height 34
click at [293, 99] on input "UYUJPW" at bounding box center [352, 94] width 161 height 34
type input "U"
paste input "EDNFMB"
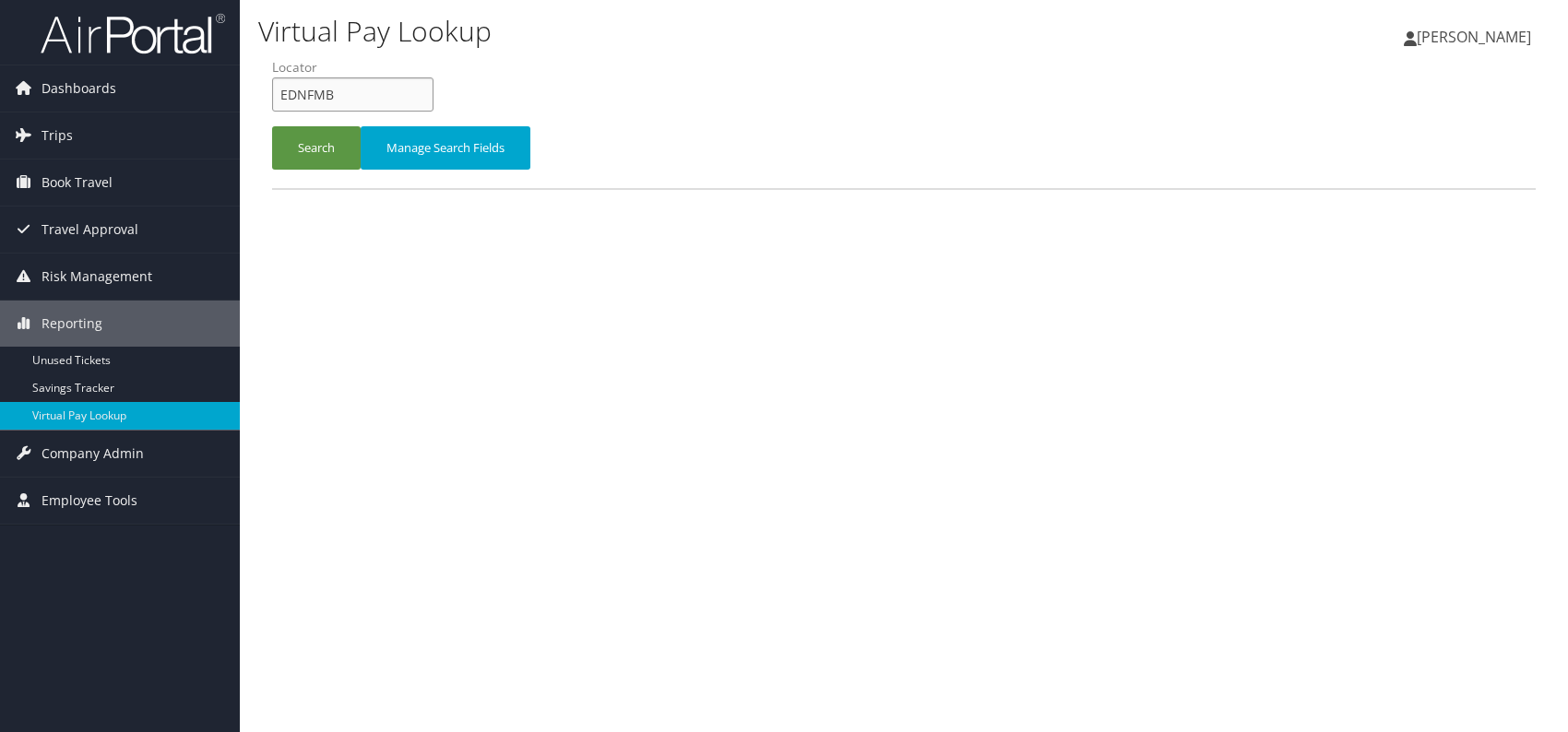
click at [308, 95] on input "EDNFMB" at bounding box center [352, 94] width 161 height 34
click at [312, 91] on input "EDNFMB" at bounding box center [352, 94] width 161 height 34
type input "EDNFMB"
click at [302, 145] on button "Search" at bounding box center [316, 148] width 89 height 44
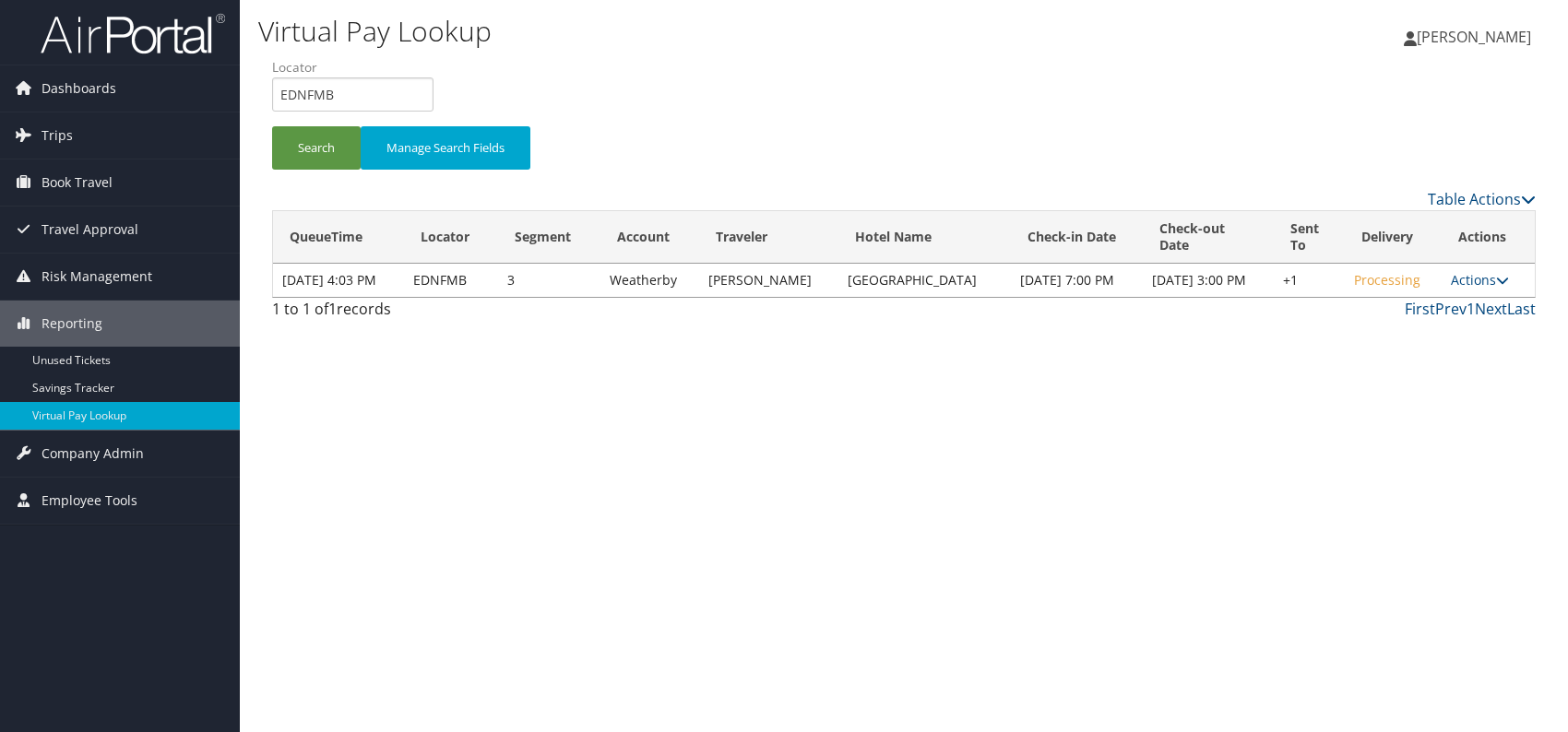
click at [1407, 448] on div "Virtual Pay Lookup [PERSON_NAME] [PERSON_NAME] My Settings Travel Agency Contac…" at bounding box center [903, 366] width 1328 height 732
click at [1476, 285] on link "Actions" at bounding box center [1479, 279] width 58 height 18
click at [1407, 349] on link "Logs" at bounding box center [1423, 346] width 157 height 32
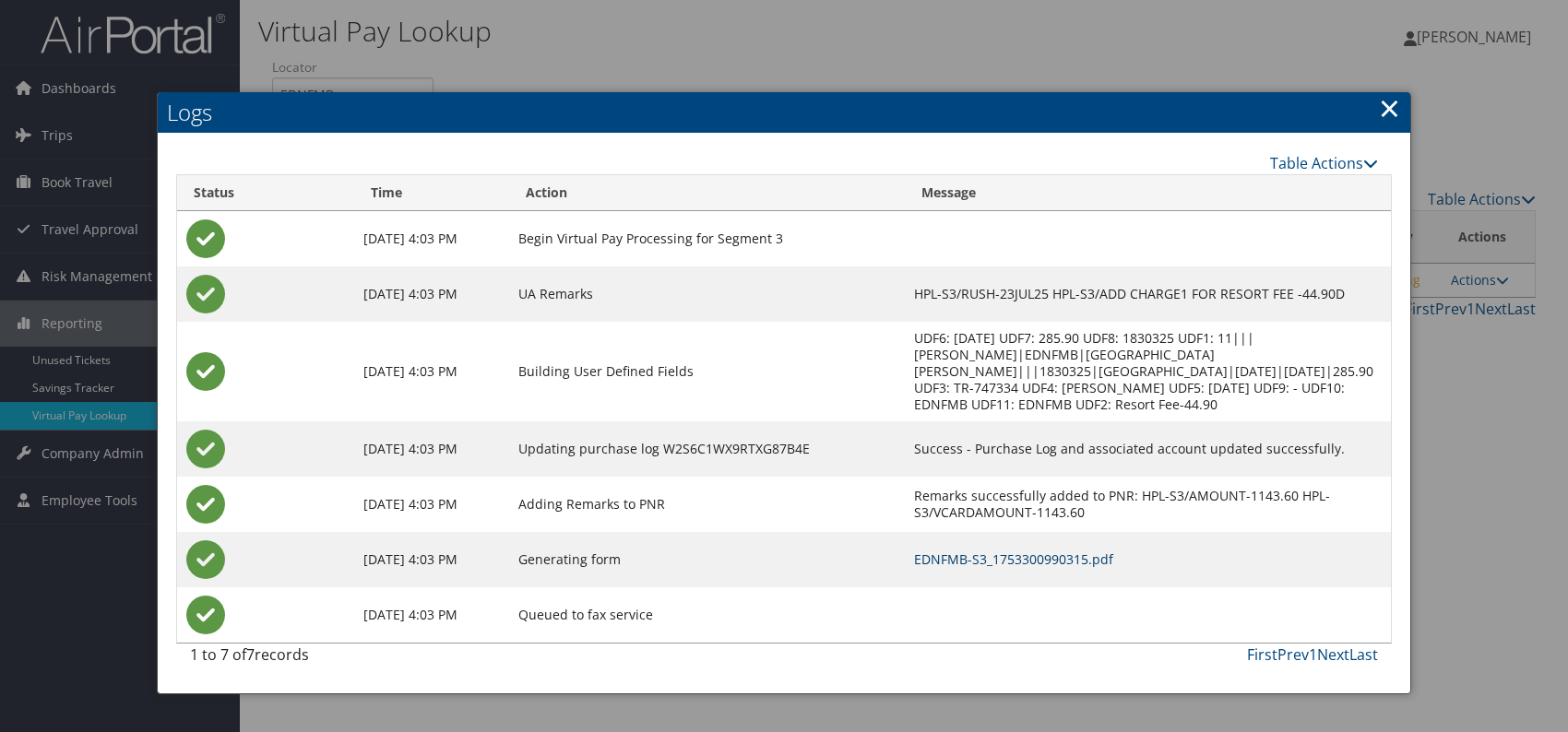
click at [1029, 550] on link "EDNFMB-S3_1753300990315.pdf" at bounding box center [1014, 559] width 199 height 18
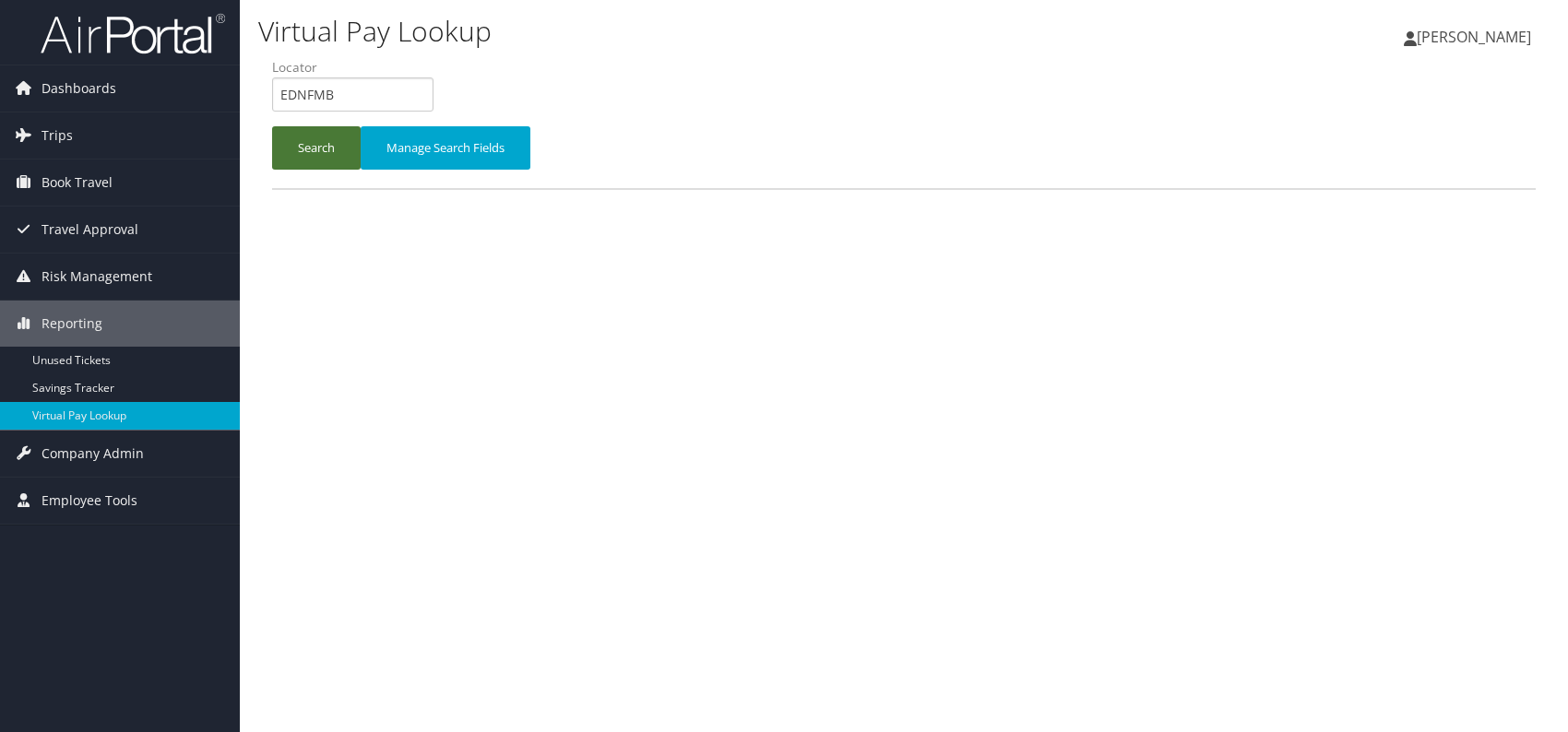
click at [307, 154] on button "Search" at bounding box center [316, 148] width 89 height 44
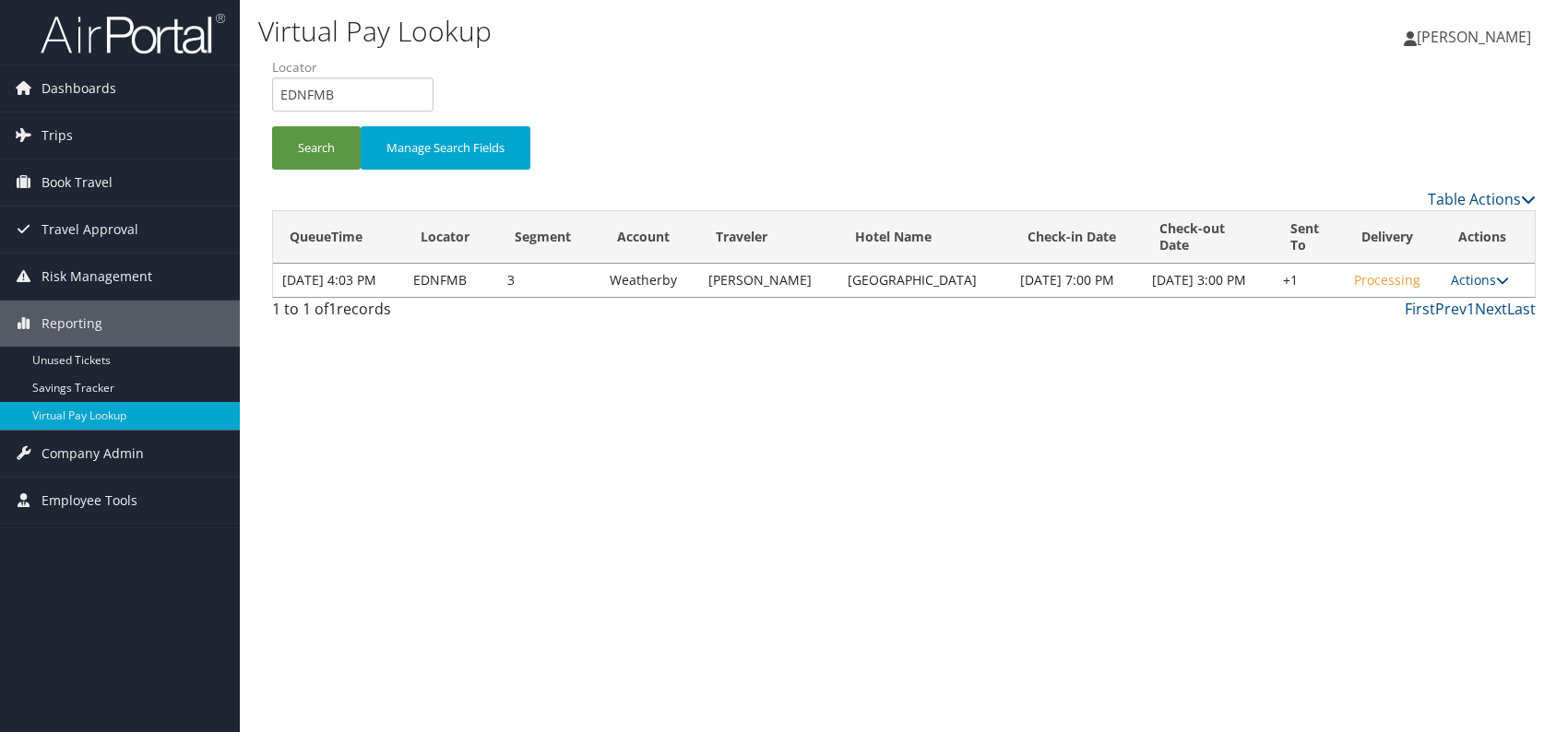
click at [1481, 276] on td "Actions Resend Logs Delivery Information View Itinerary" at bounding box center [1488, 280] width 93 height 34
drag, startPoint x: 1479, startPoint y: 296, endPoint x: 1461, endPoint y: 310, distance: 22.8
click at [1478, 297] on td "Actions Resend Logs Delivery Information View Itinerary" at bounding box center [1488, 280] width 93 height 34
click at [1490, 288] on link "Actions" at bounding box center [1479, 279] width 58 height 18
click at [1398, 319] on link "Resend" at bounding box center [1423, 315] width 157 height 32
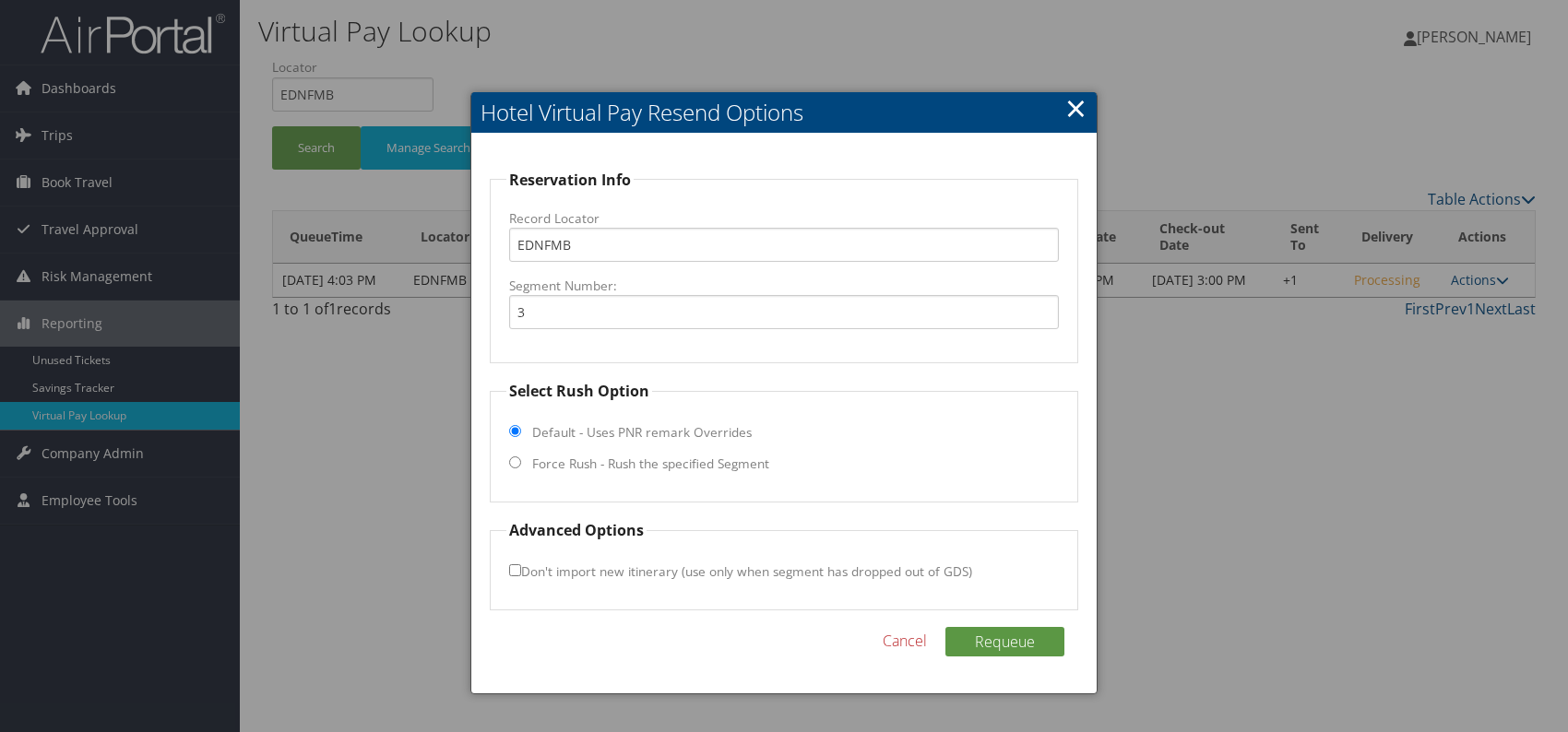
drag, startPoint x: 519, startPoint y: 464, endPoint x: 522, endPoint y: 488, distance: 24.2
click at [518, 464] on fieldset "Select Rush Option Default - Uses PNR remark Overrides Force Rush - Rush the sp…" at bounding box center [784, 441] width 589 height 123
click at [511, 462] on input "Force Rush - Rush the specified Segment" at bounding box center [514, 462] width 12 height 12
radio input "true"
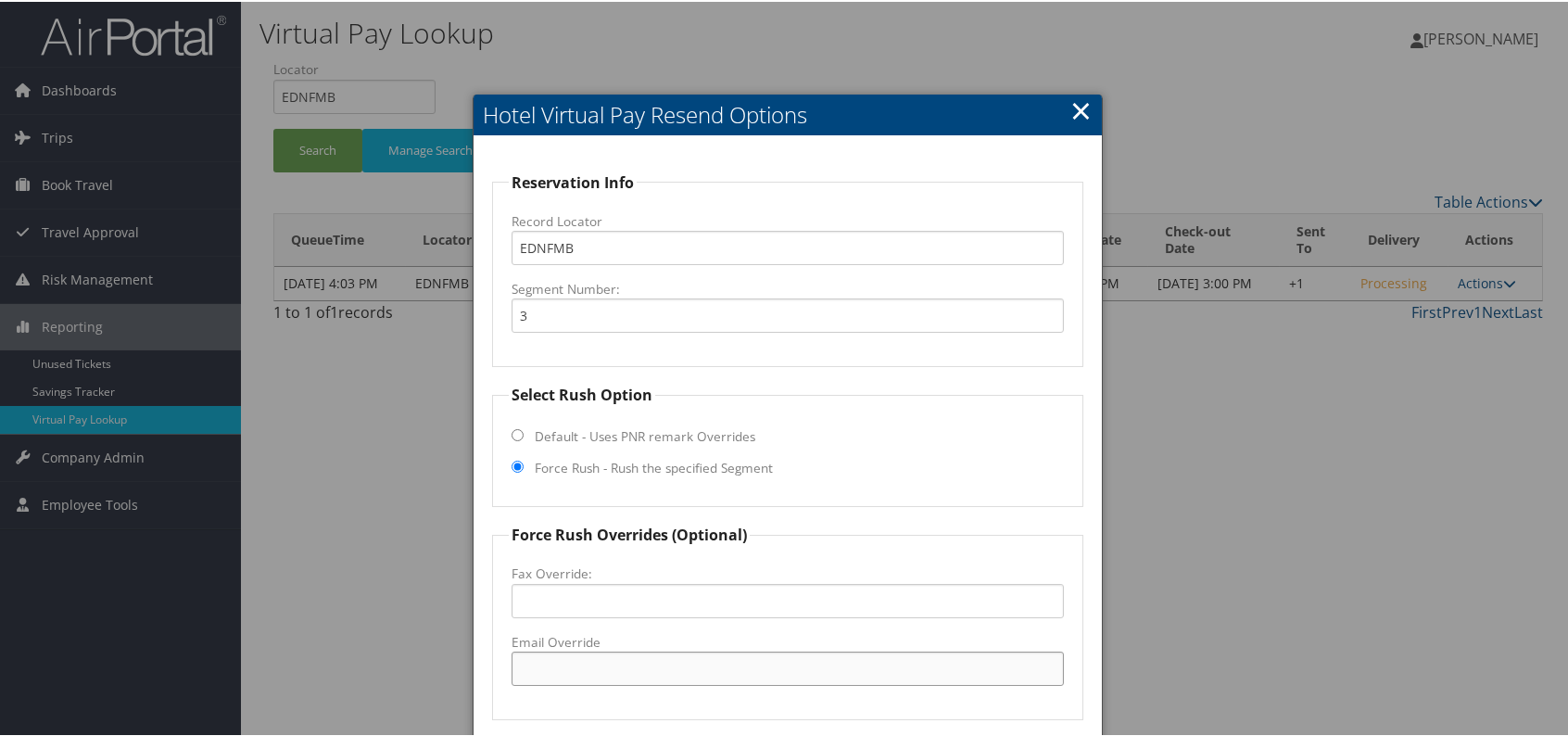
click at [568, 665] on input "Email Override" at bounding box center [787, 667] width 552 height 35
paste input "STSUN_hotel @hilton.com"
click at [599, 669] on input "STSUN_hotel @hilton.com" at bounding box center [787, 667] width 552 height 35
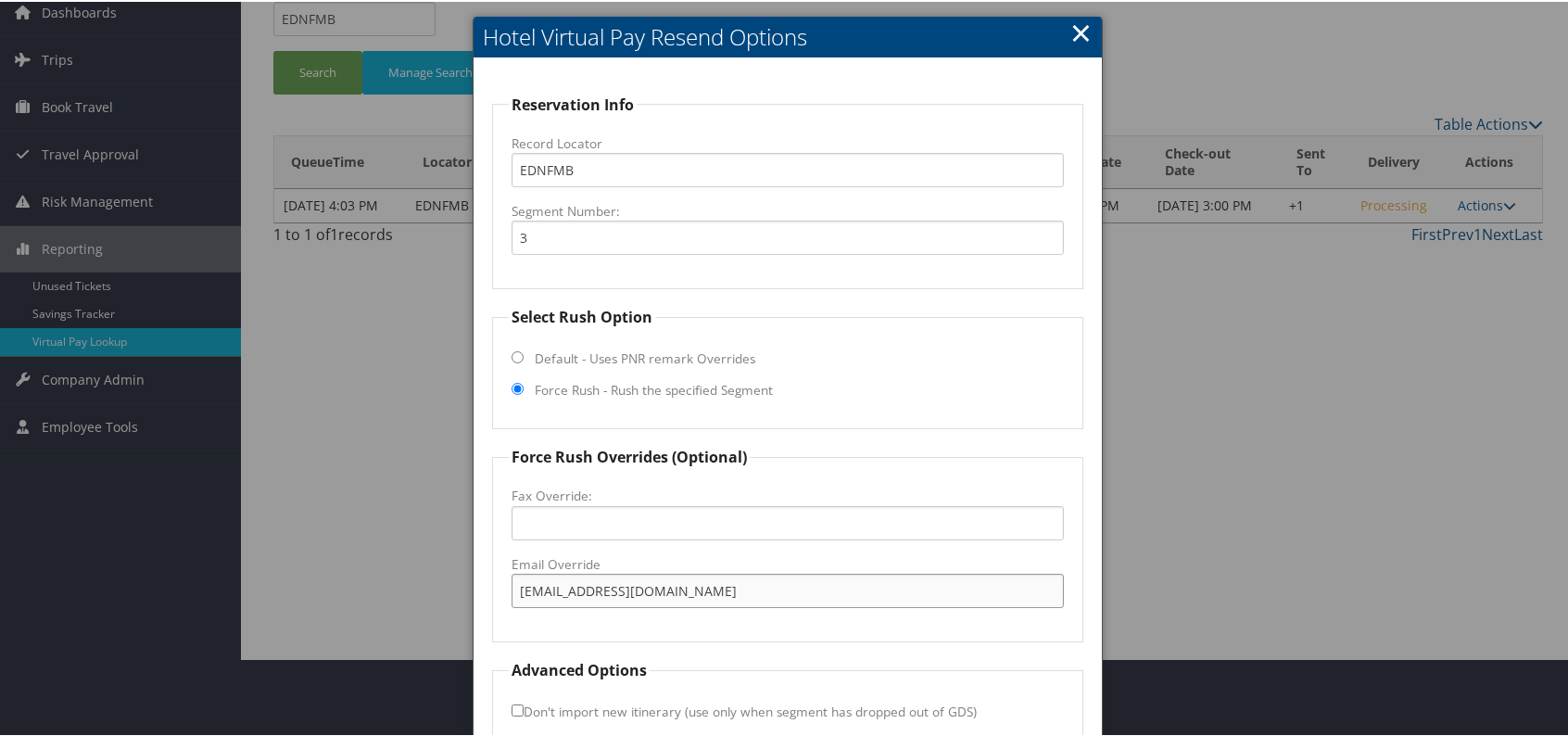
scroll to position [172, 0]
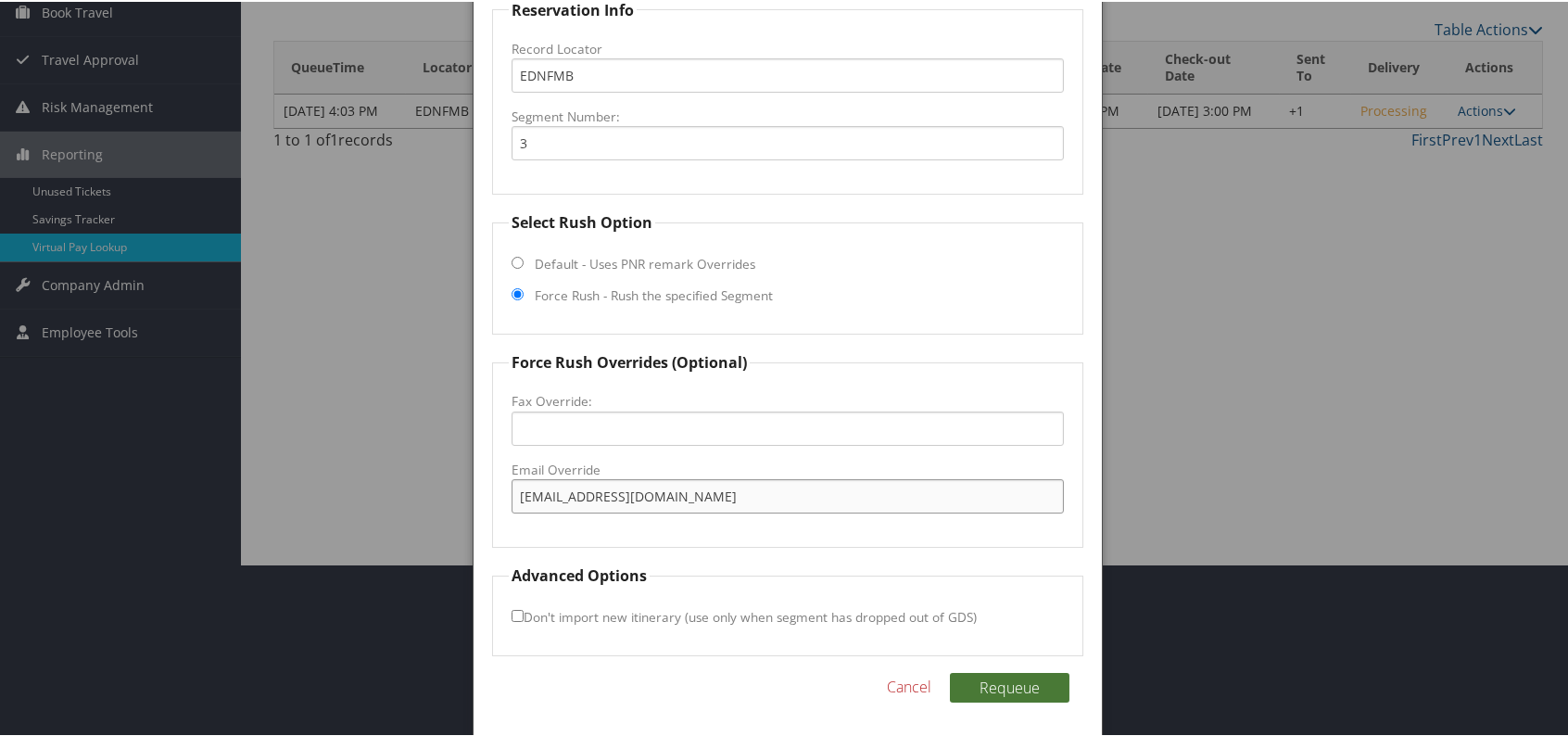
type input "STSUN_hotel@hilton.com"
click at [1031, 693] on button "Requeue" at bounding box center [1010, 686] width 120 height 30
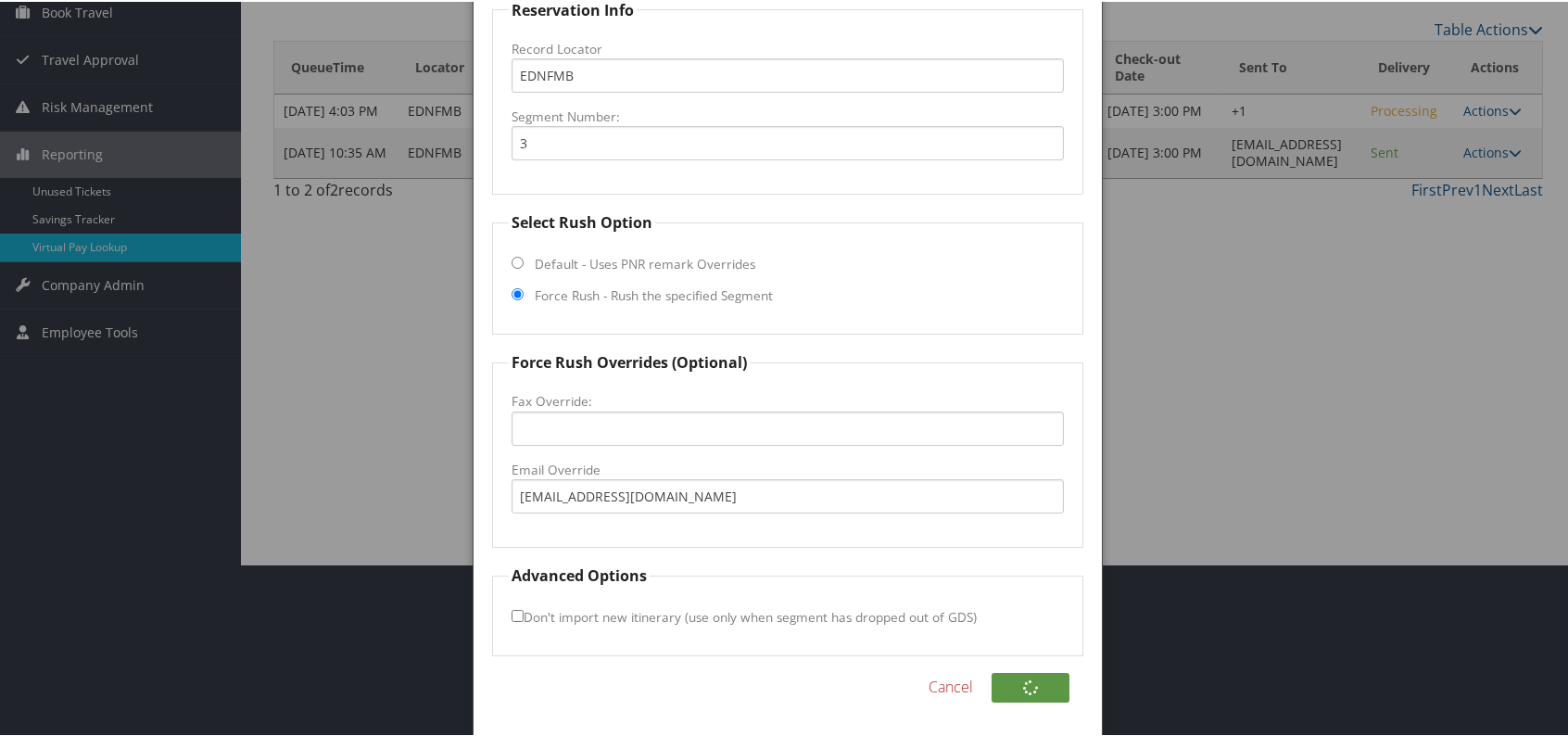
scroll to position [0, 0]
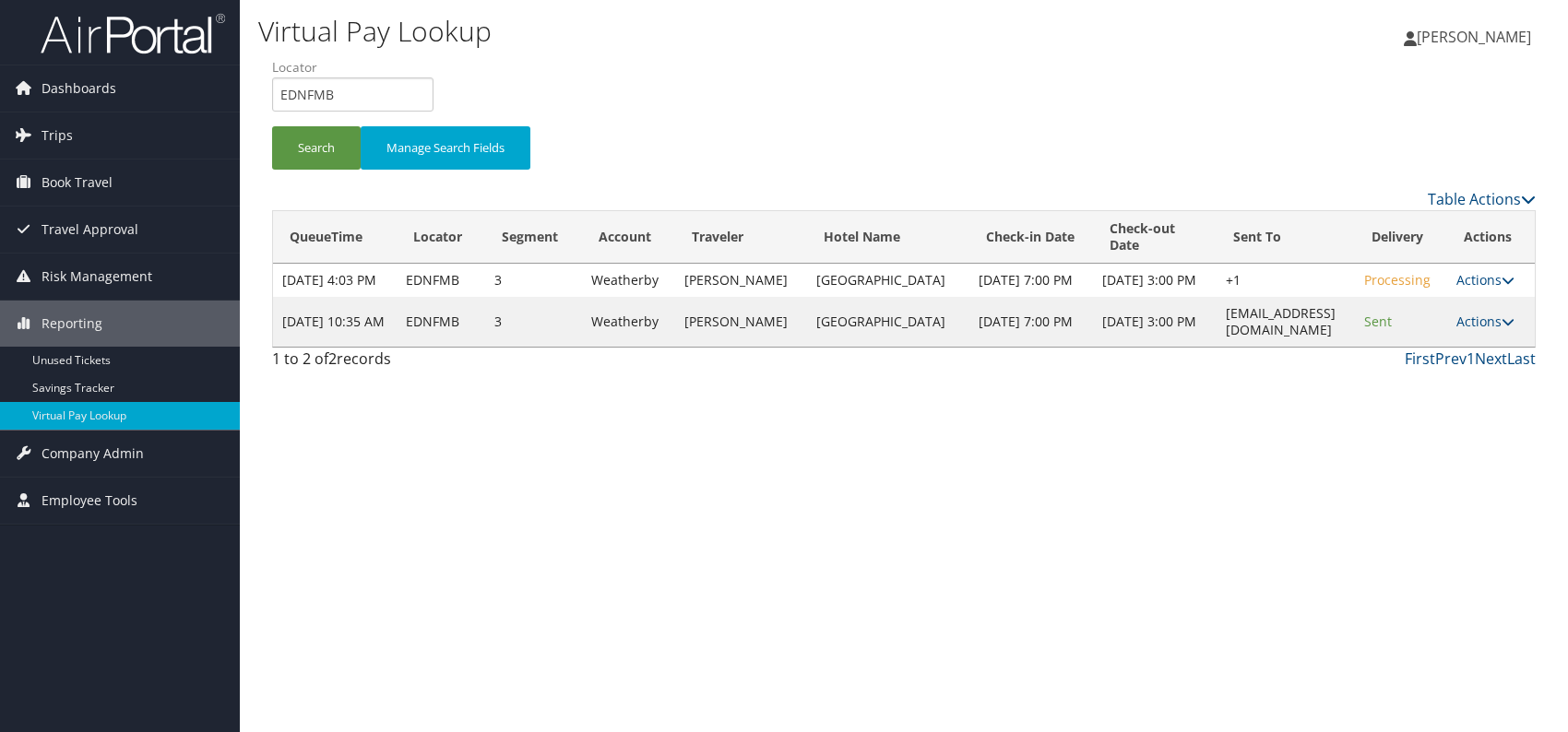
click at [1313, 346] on td "STSUN_hotel@hilton.com" at bounding box center [1286, 321] width 138 height 49
click at [1333, 424] on div "Virtual Pay Lookup Romina Kwock Romina Kwock My Settings Travel Agency Contacts…" at bounding box center [903, 366] width 1328 height 732
drag, startPoint x: 1288, startPoint y: 468, endPoint x: 1305, endPoint y: 468, distance: 17.0
click at [1288, 468] on div "Virtual Pay Lookup [PERSON_NAME] [PERSON_NAME] My Settings Travel Agency Contac…" at bounding box center [903, 366] width 1328 height 732
drag, startPoint x: 354, startPoint y: 95, endPoint x: 245, endPoint y: 95, distance: 109.0
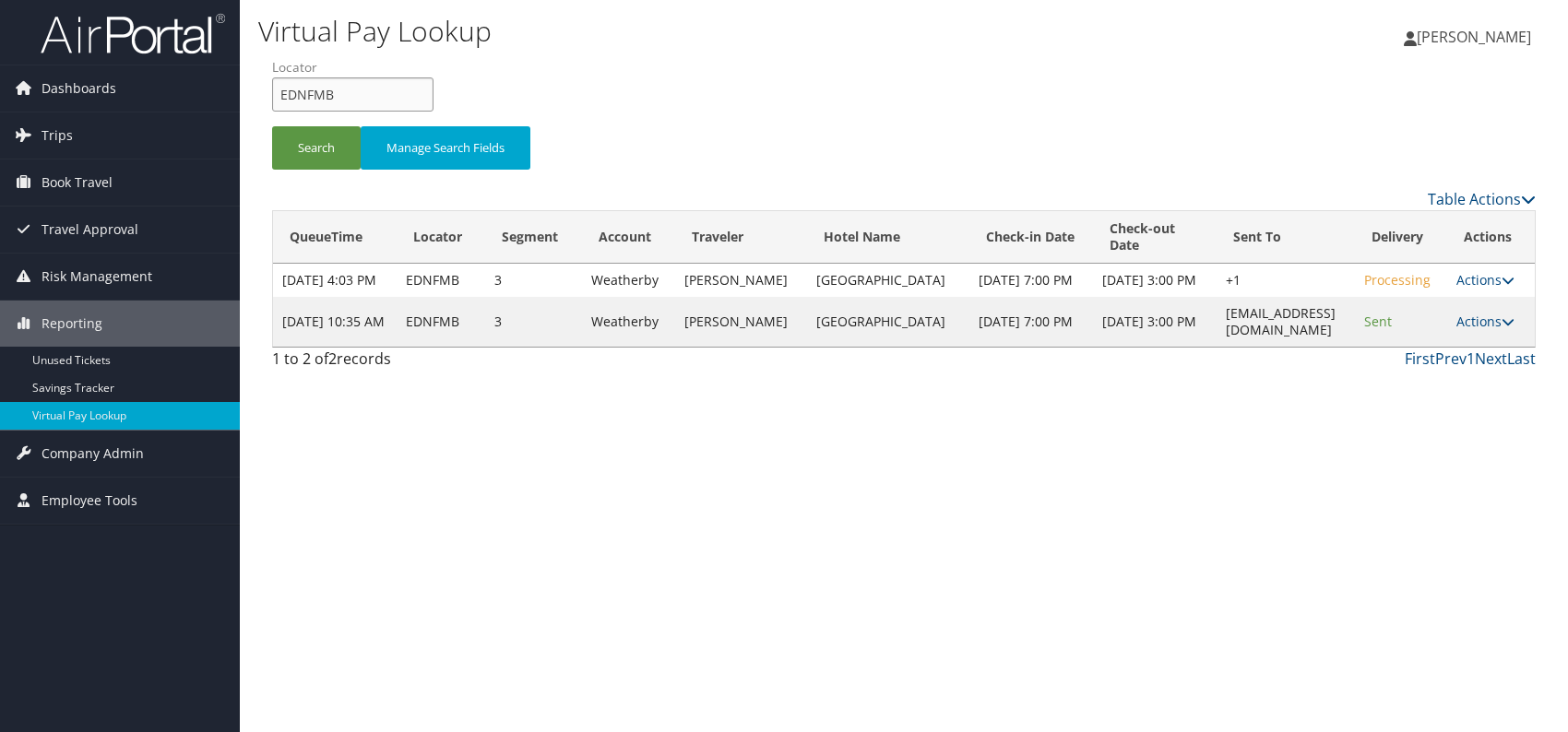
click at [245, 95] on div "Virtual Pay Lookup [PERSON_NAME] [PERSON_NAME] My Settings Travel Agency Contac…" at bounding box center [903, 366] width 1328 height 732
paste input "OFITJM"
click at [313, 90] on input "OFITJM" at bounding box center [352, 94] width 161 height 34
click at [314, 146] on button "Search" at bounding box center [316, 148] width 89 height 44
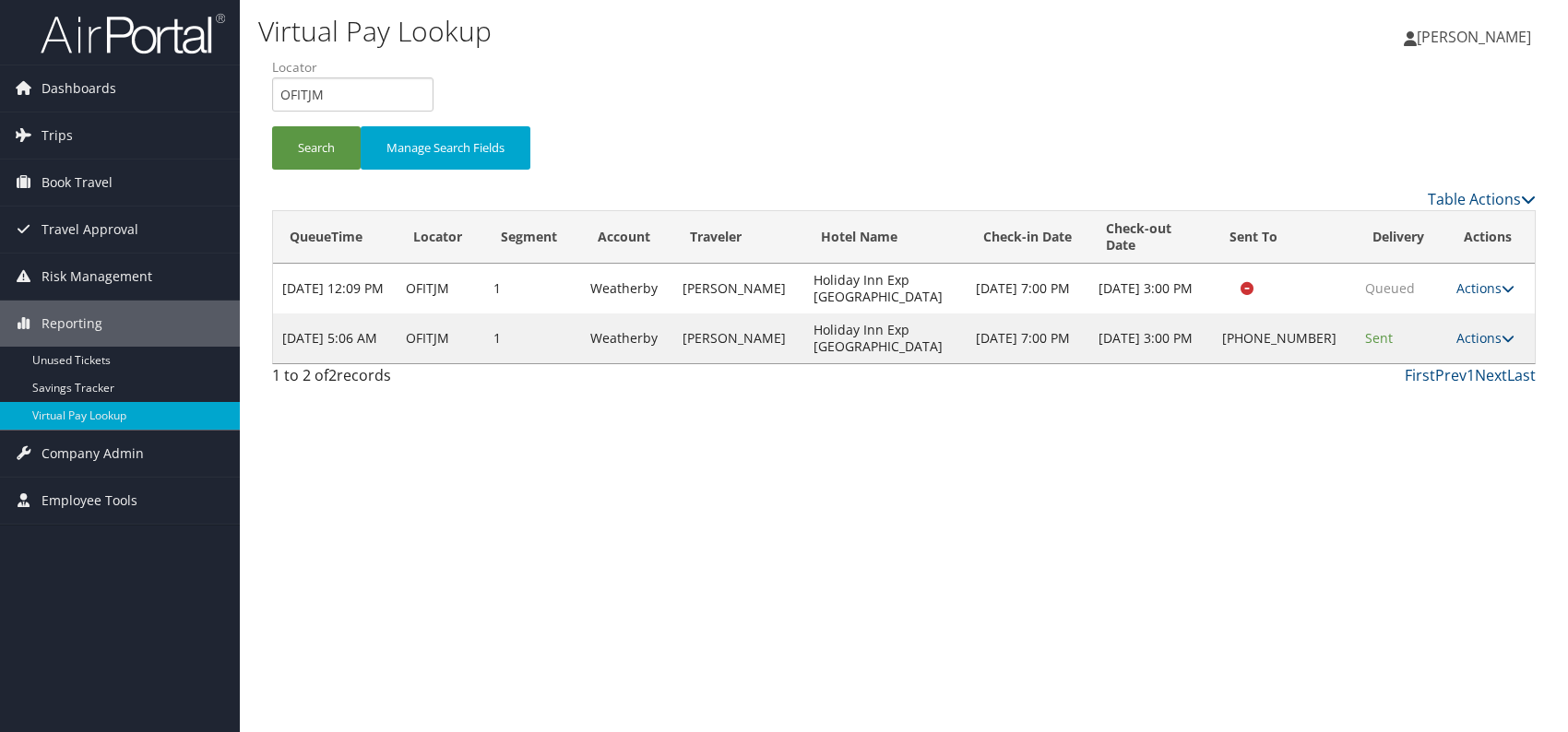
drag, startPoint x: 996, startPoint y: 508, endPoint x: 1179, endPoint y: 489, distance: 184.0
click at [1016, 508] on div "Virtual Pay Lookup [PERSON_NAME] [PERSON_NAME] My Settings Travel Agency Contac…" at bounding box center [903, 366] width 1328 height 732
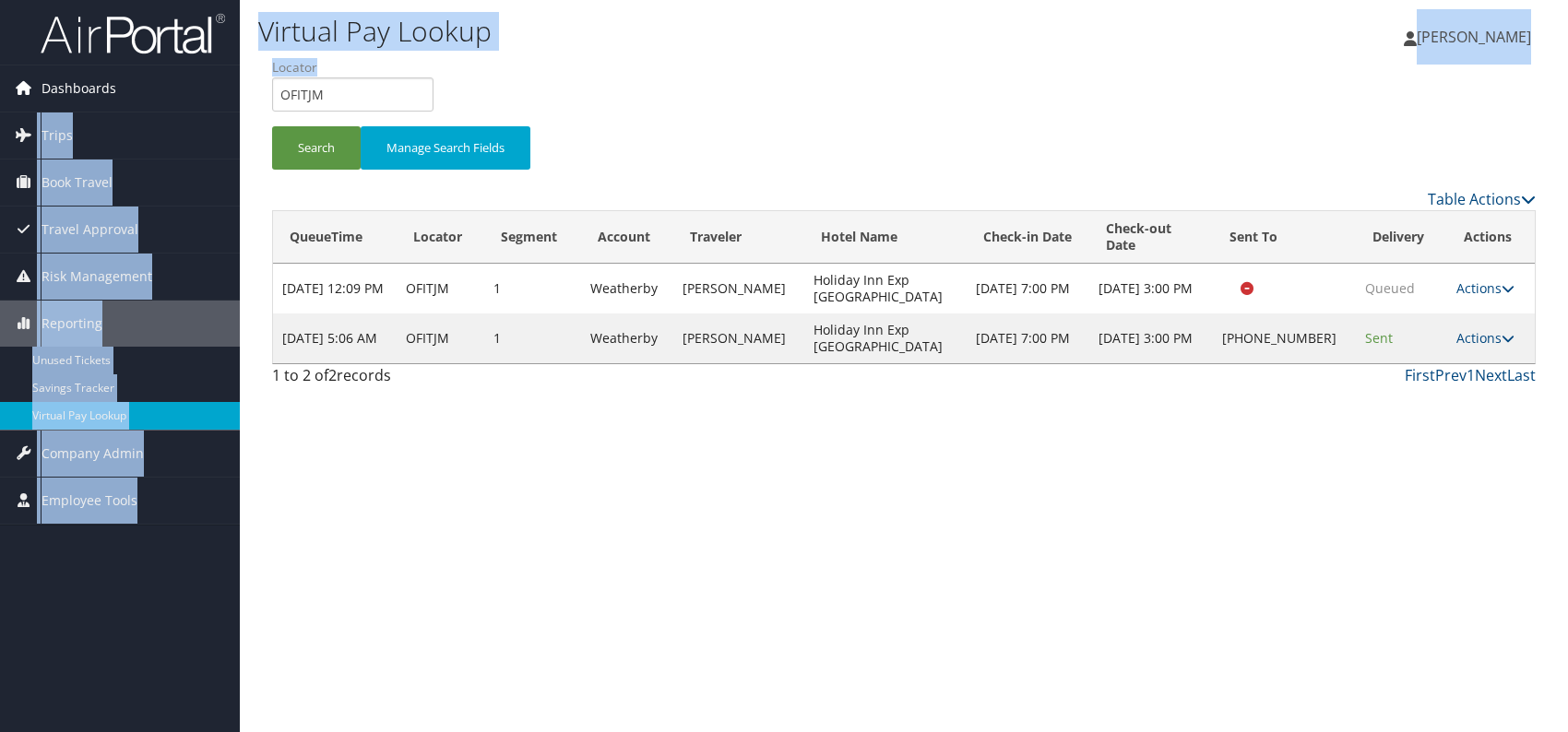
drag, startPoint x: 361, startPoint y: 75, endPoint x: 238, endPoint y: 94, distance: 124.5
click at [238, 94] on div "Dashboards AirPortal 360™ (Manager) AirPortal 360™ (Agent) My Travel Dashboard …" at bounding box center [784, 366] width 1568 height 732
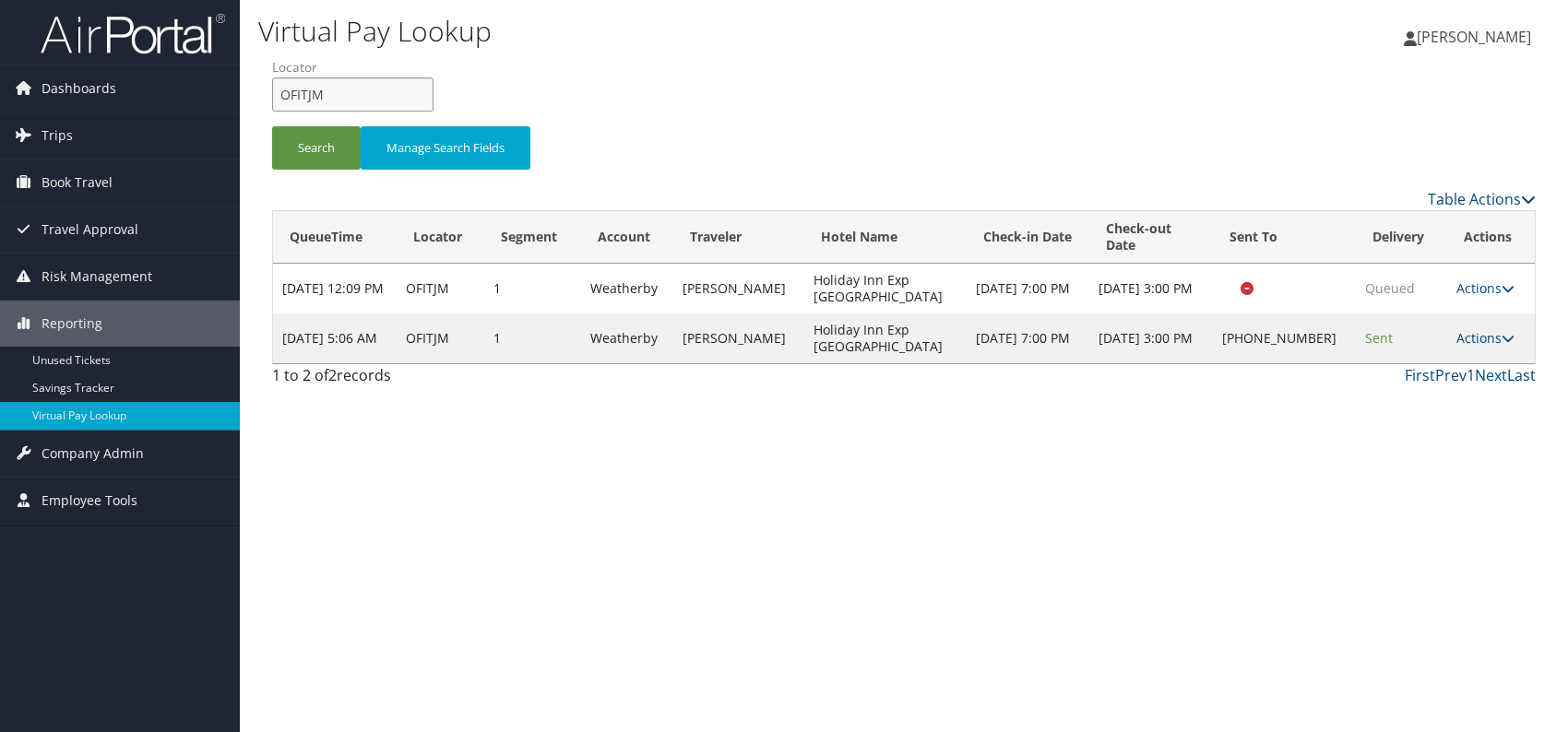
click at [356, 96] on input "OFITJM" at bounding box center [352, 94] width 161 height 34
drag, startPoint x: 323, startPoint y: 100, endPoint x: 281, endPoint y: 101, distance: 42.0
click at [281, 101] on input "OFITJM" at bounding box center [352, 94] width 161 height 34
paste input "WTJZU"
click at [314, 87] on input "WTJZUM" at bounding box center [352, 94] width 161 height 34
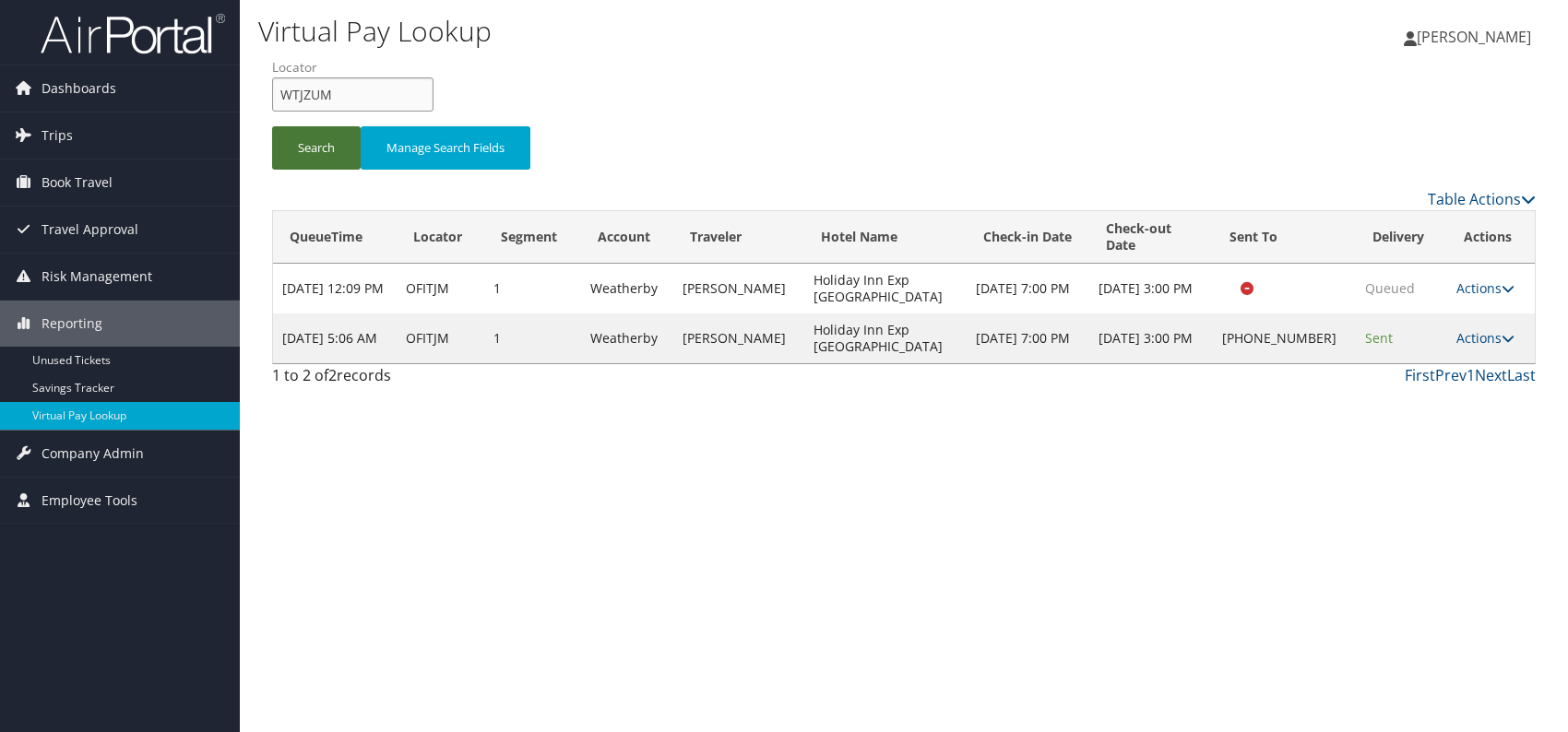
type input "WTJZUM"
click at [306, 152] on button "Search" at bounding box center [316, 148] width 89 height 44
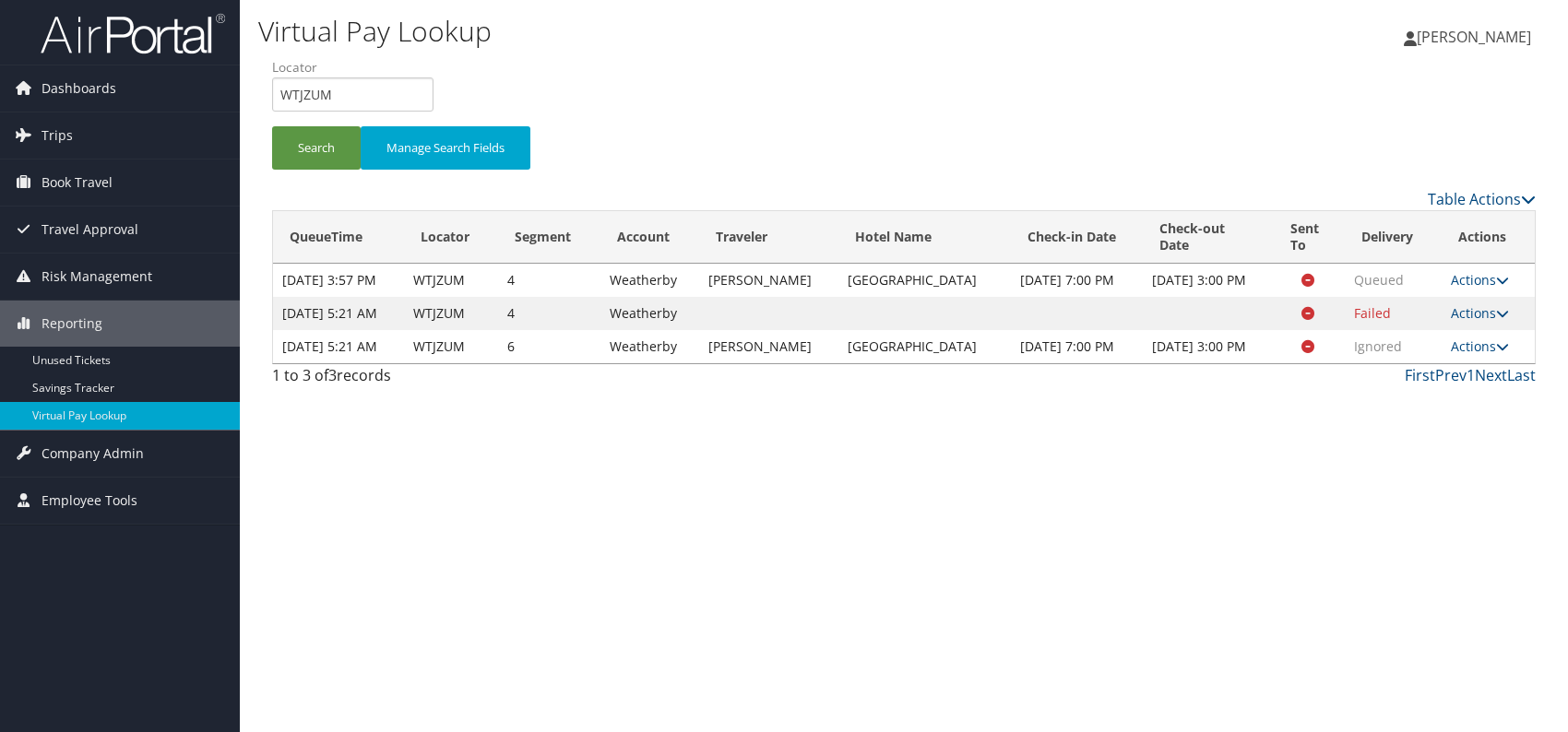
click at [1230, 606] on div "Virtual Pay Lookup [PERSON_NAME] [PERSON_NAME] My Settings Travel Agency Contac…" at bounding box center [903, 366] width 1328 height 732
drag, startPoint x: 1489, startPoint y: 390, endPoint x: 1440, endPoint y: 413, distance: 54.1
click at [1486, 355] on link "Actions" at bounding box center [1479, 346] width 58 height 18
click at [1410, 447] on icon at bounding box center [1403, 445] width 17 height 13
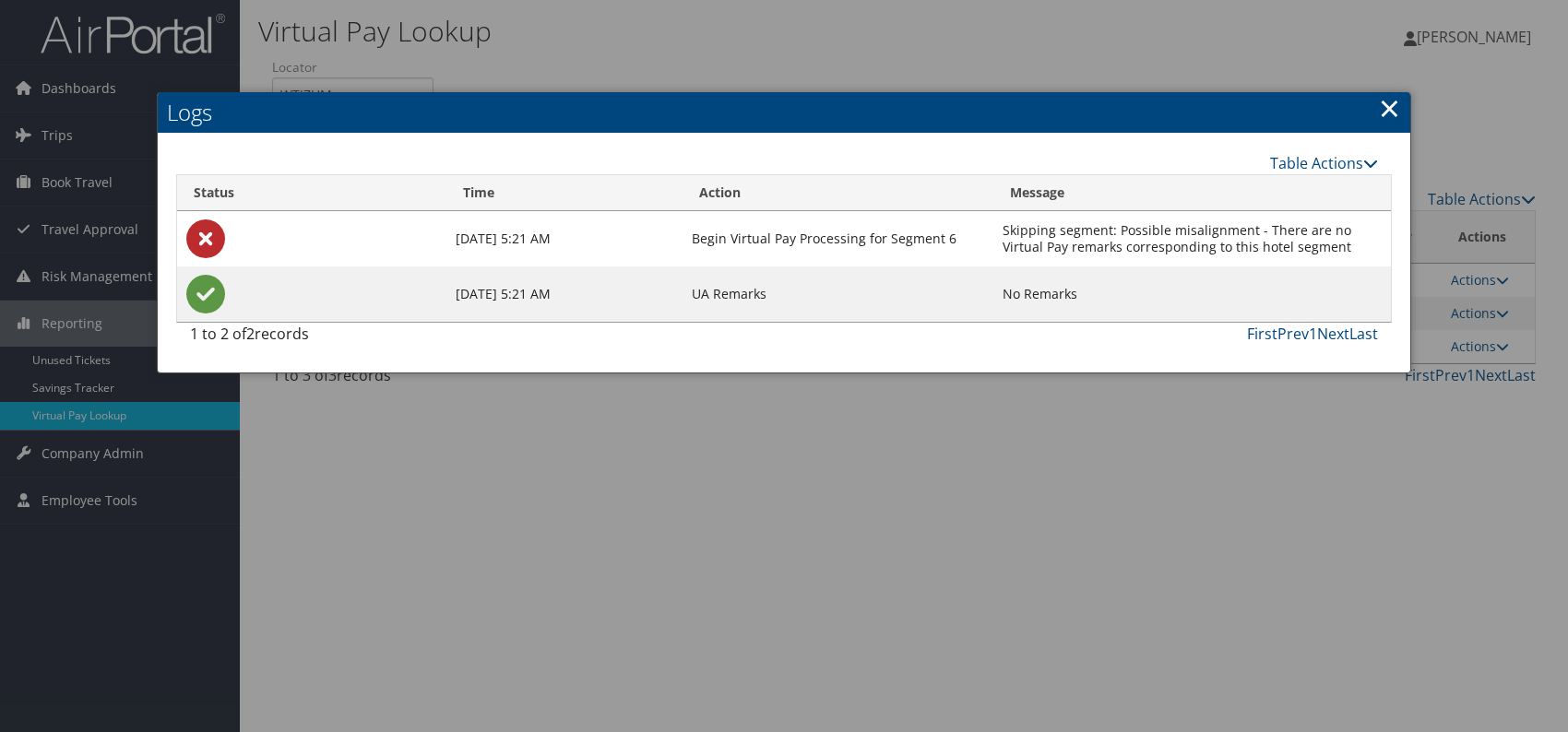
click at [1396, 110] on link "×" at bounding box center [1389, 108] width 21 height 37
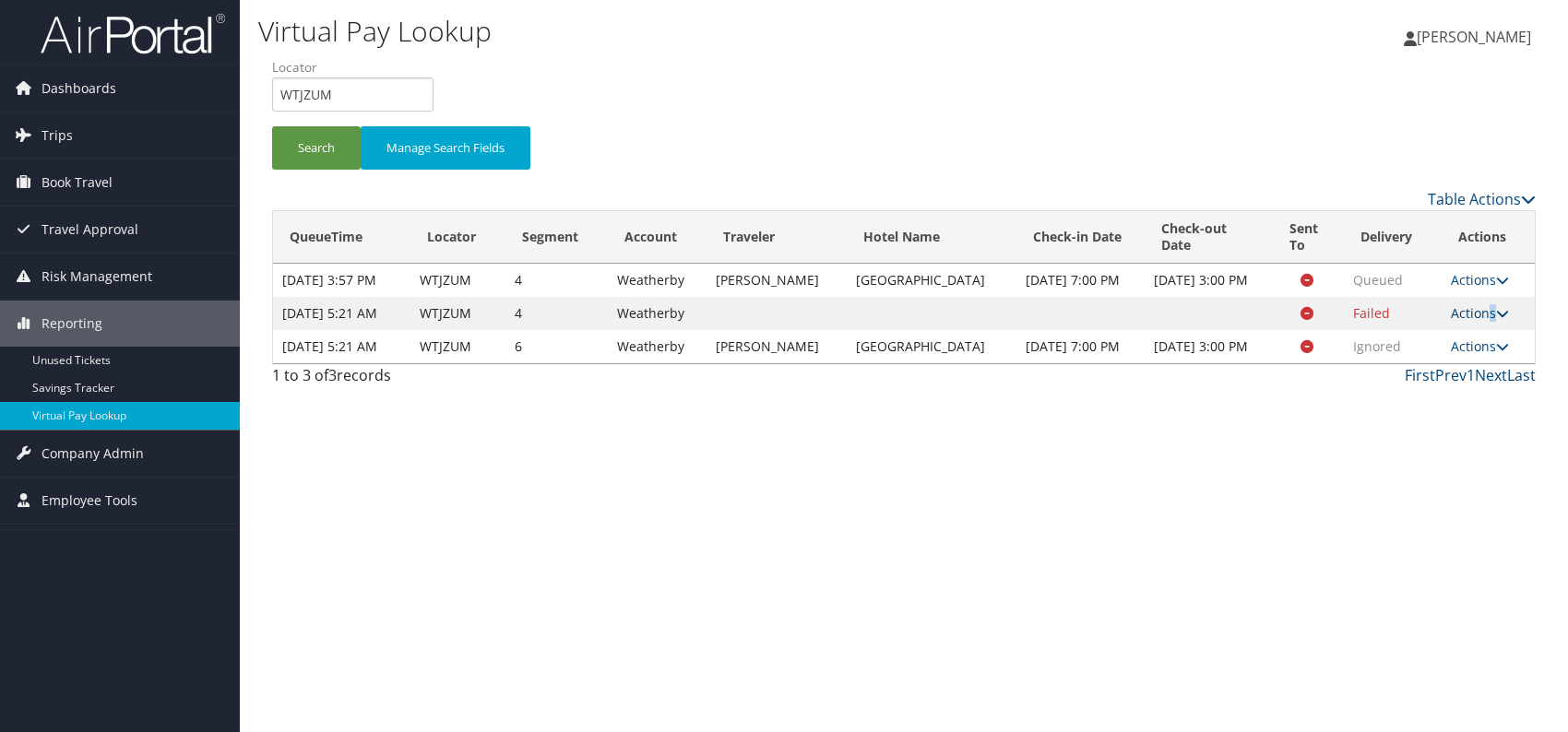
click at [1485, 321] on link "Actions" at bounding box center [1479, 313] width 58 height 18
click at [1322, 386] on div "First Prev 1 Next Last" at bounding box center [1065, 375] width 941 height 22
click at [1492, 355] on link "Actions" at bounding box center [1479, 346] width 58 height 18
click at [1413, 448] on link "Logs" at bounding box center [1443, 445] width 116 height 32
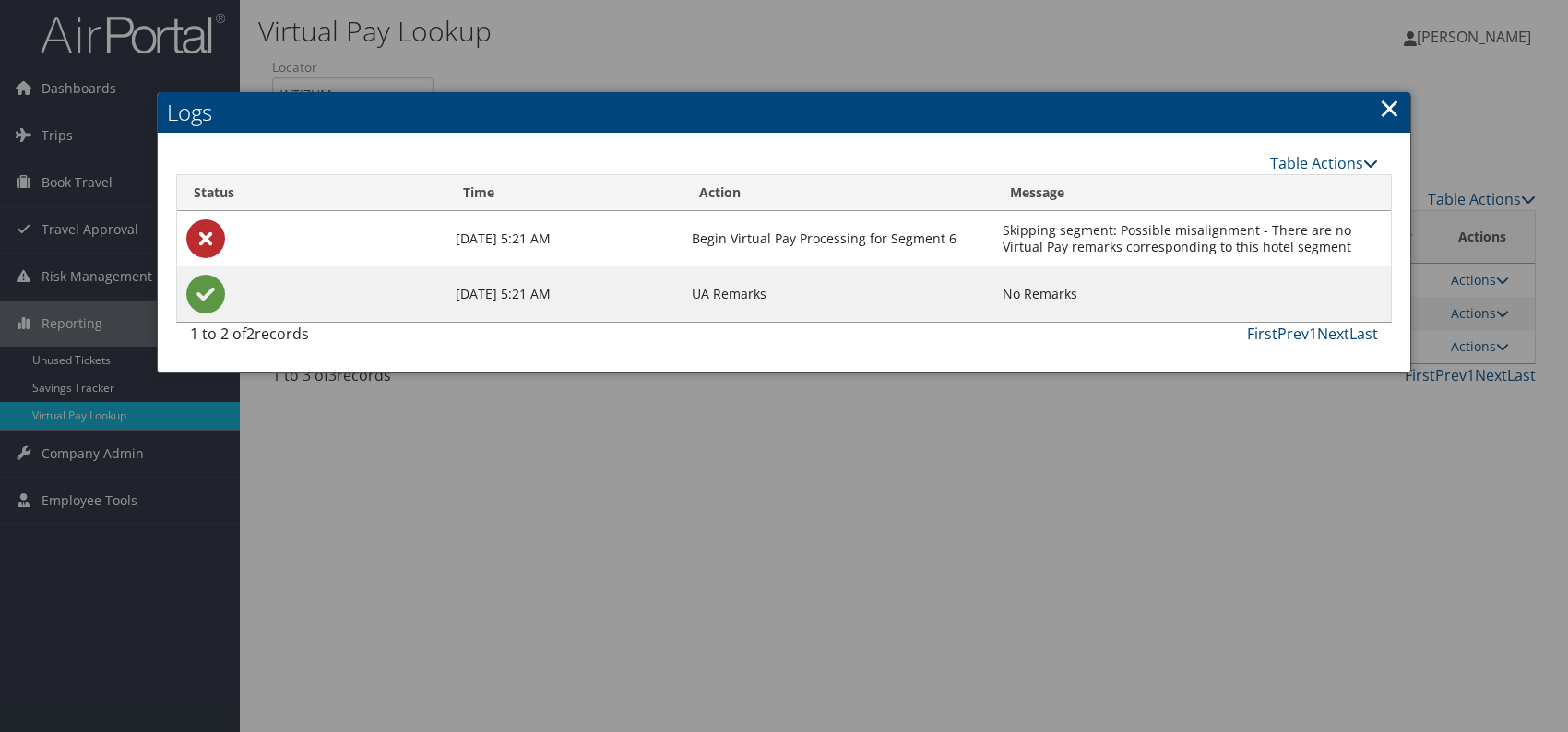
click at [1384, 116] on link "×" at bounding box center [1389, 108] width 21 height 37
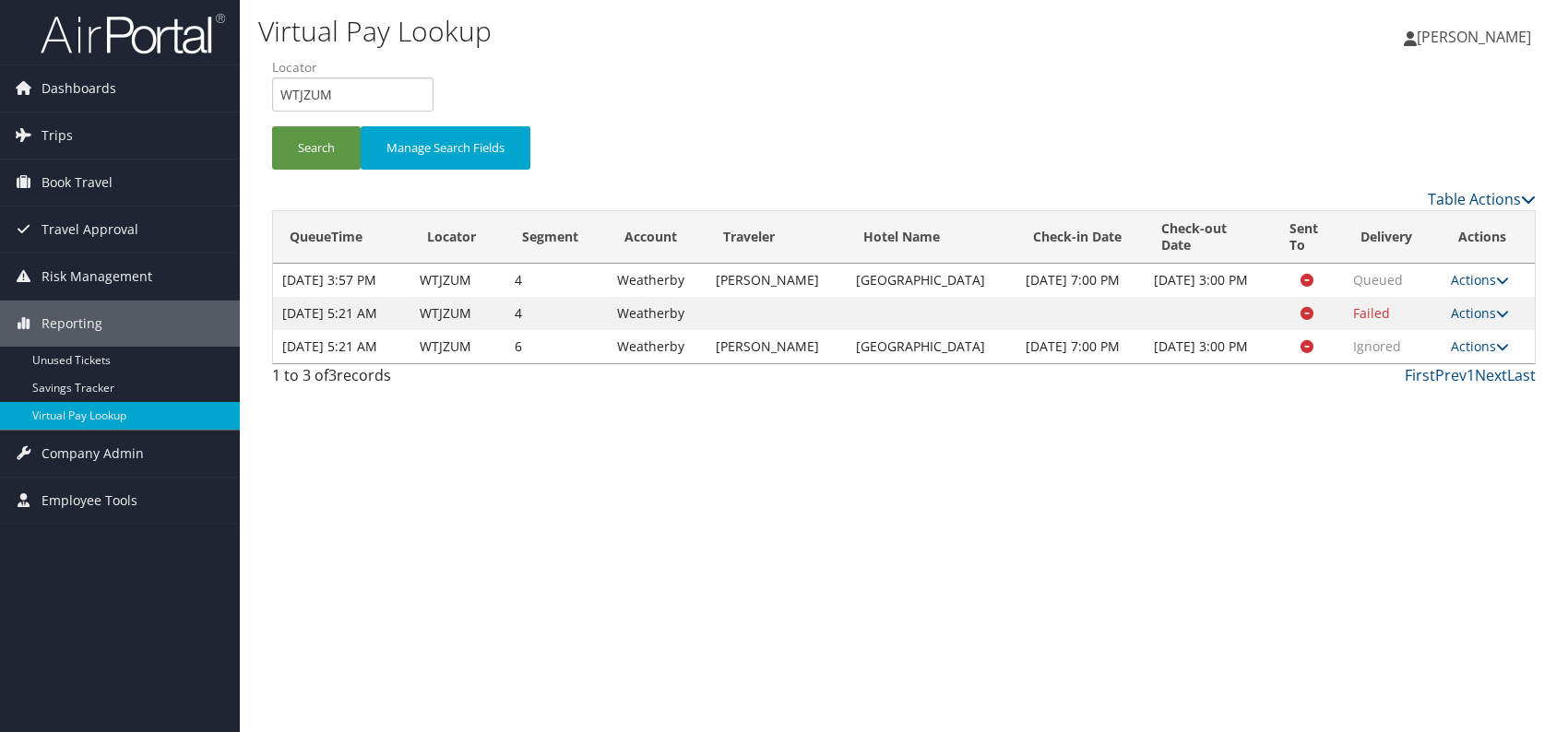
drag, startPoint x: 1485, startPoint y: 338, endPoint x: 1481, endPoint y: 347, distance: 9.8
click at [1485, 321] on link "Actions" at bounding box center [1479, 313] width 58 height 18
click at [1423, 399] on link "Logs" at bounding box center [1443, 396] width 116 height 32
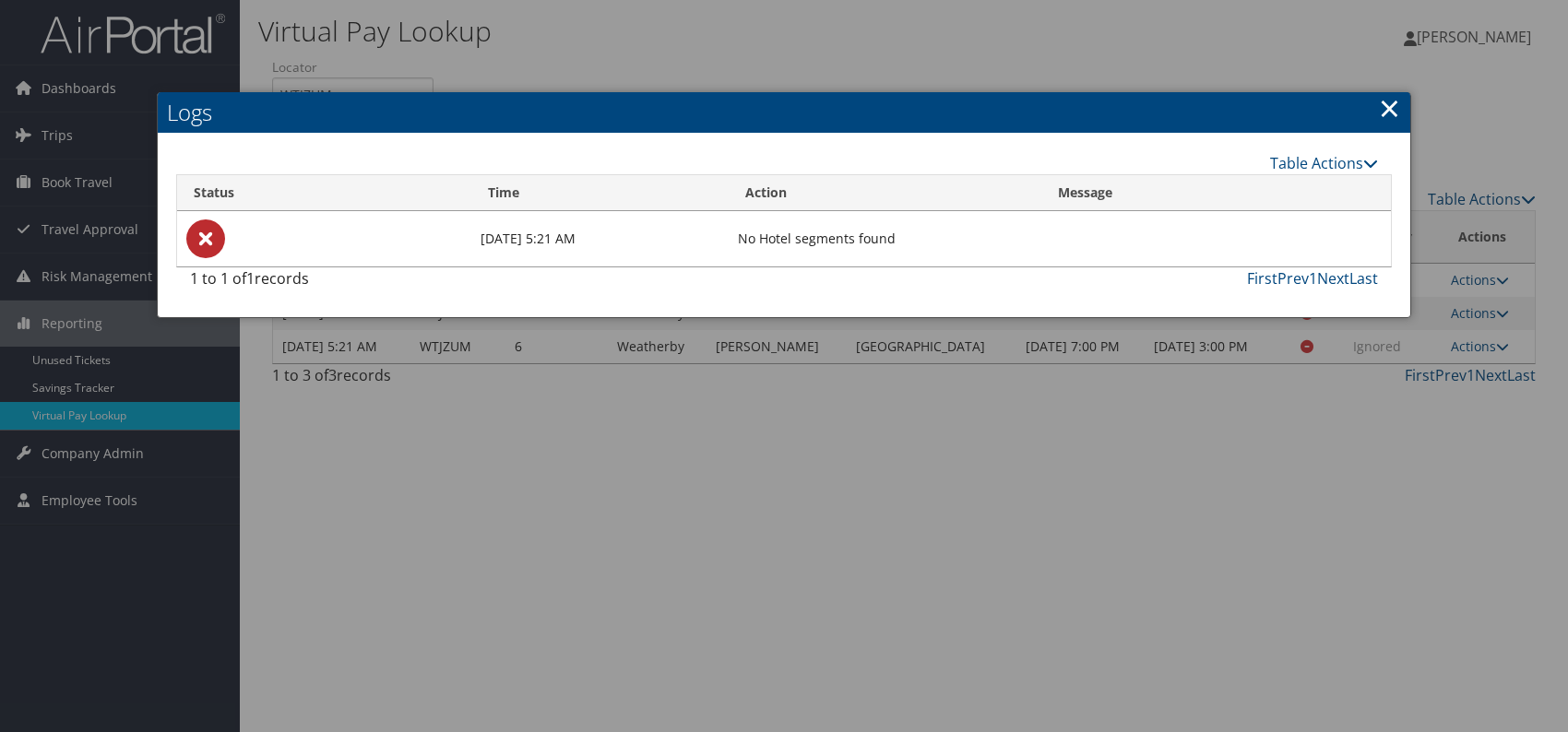
click at [1393, 109] on link "×" at bounding box center [1389, 108] width 21 height 37
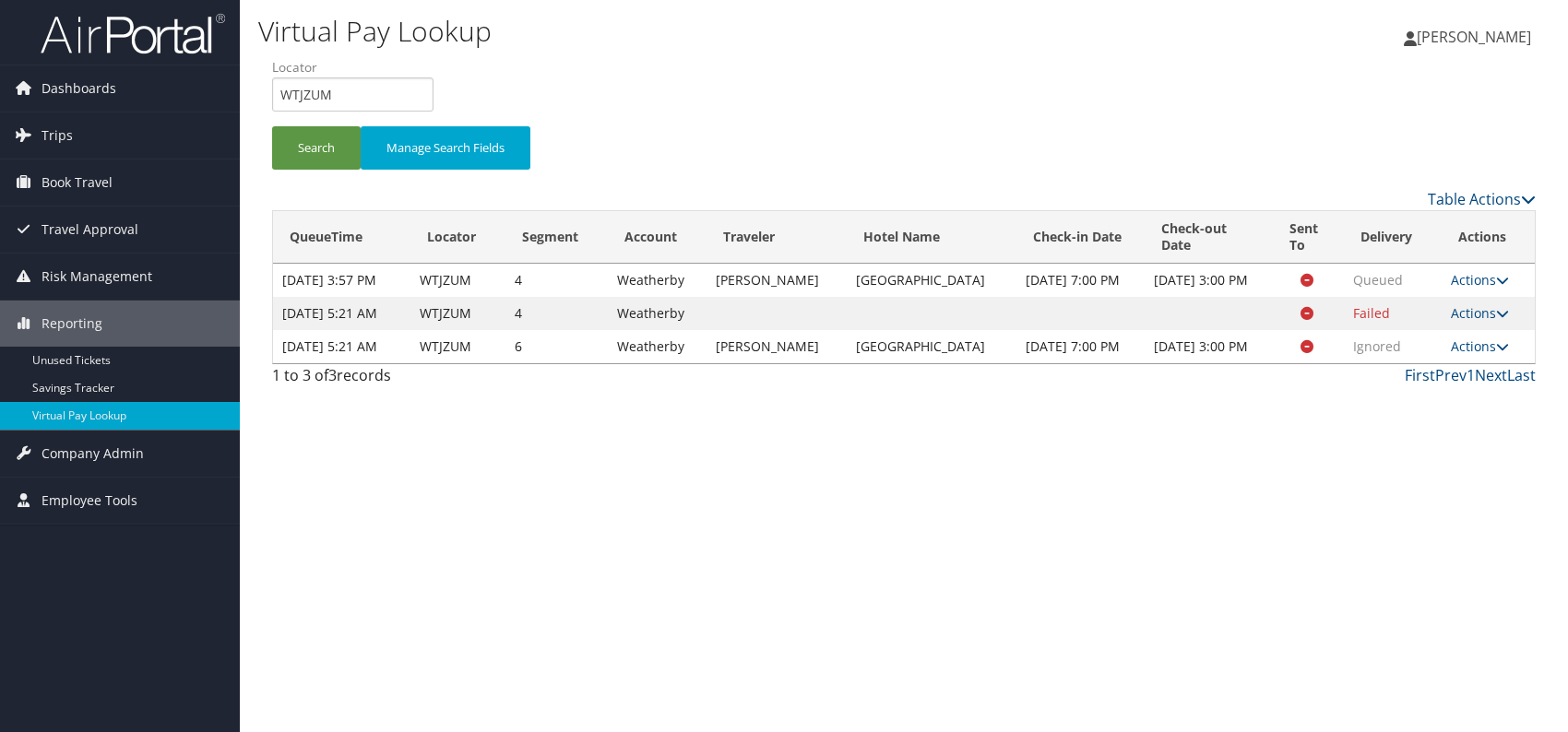
click at [1390, 481] on div "Virtual Pay Lookup Romina Kwock Romina Kwock My Settings Travel Agency Contacts…" at bounding box center [903, 366] width 1328 height 732
click at [1496, 353] on icon at bounding box center [1503, 346] width 13 height 13
click at [1452, 420] on link "Resend" at bounding box center [1443, 414] width 116 height 32
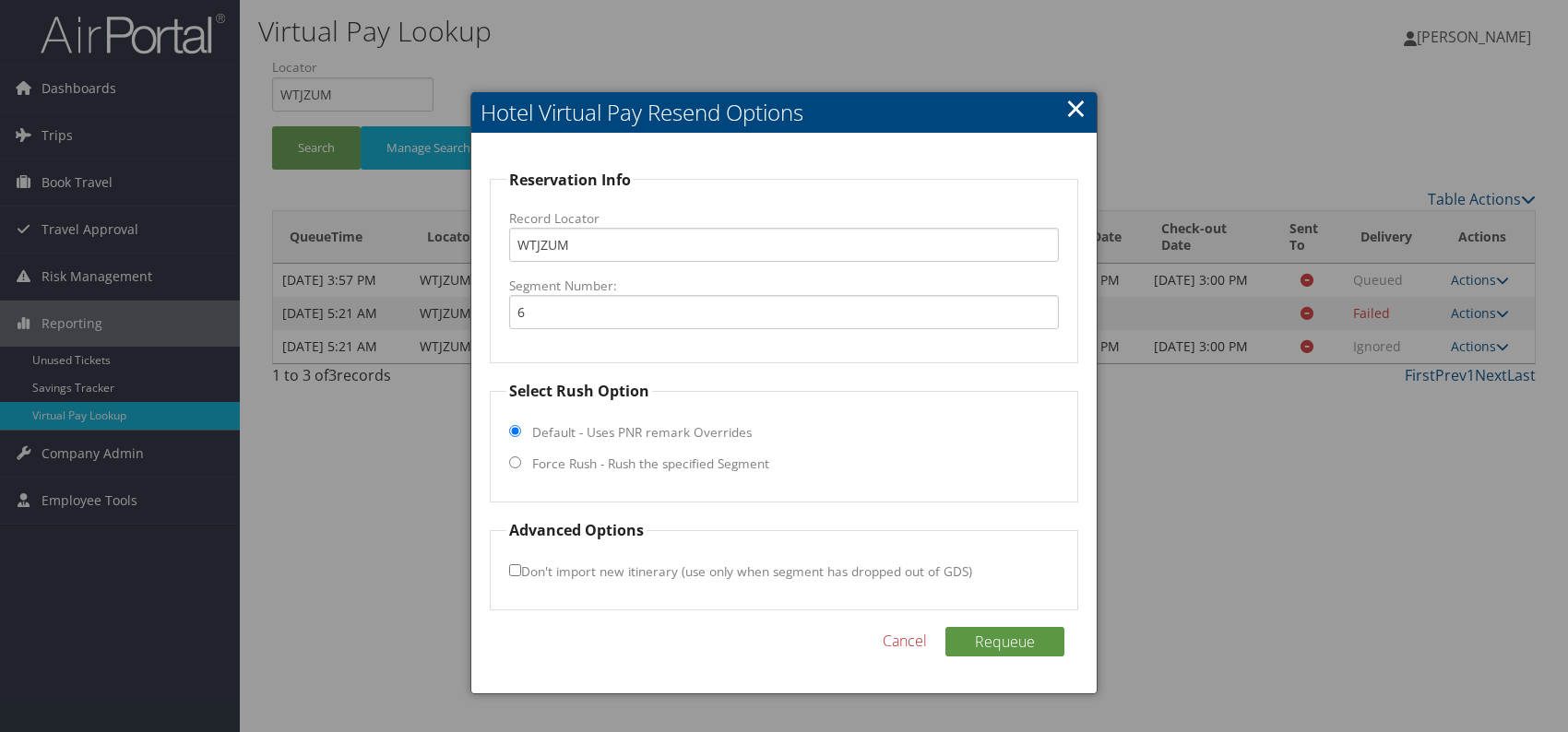
click at [513, 459] on input "Force Rush - Rush the specified Segment" at bounding box center [514, 462] width 12 height 12
radio input "true"
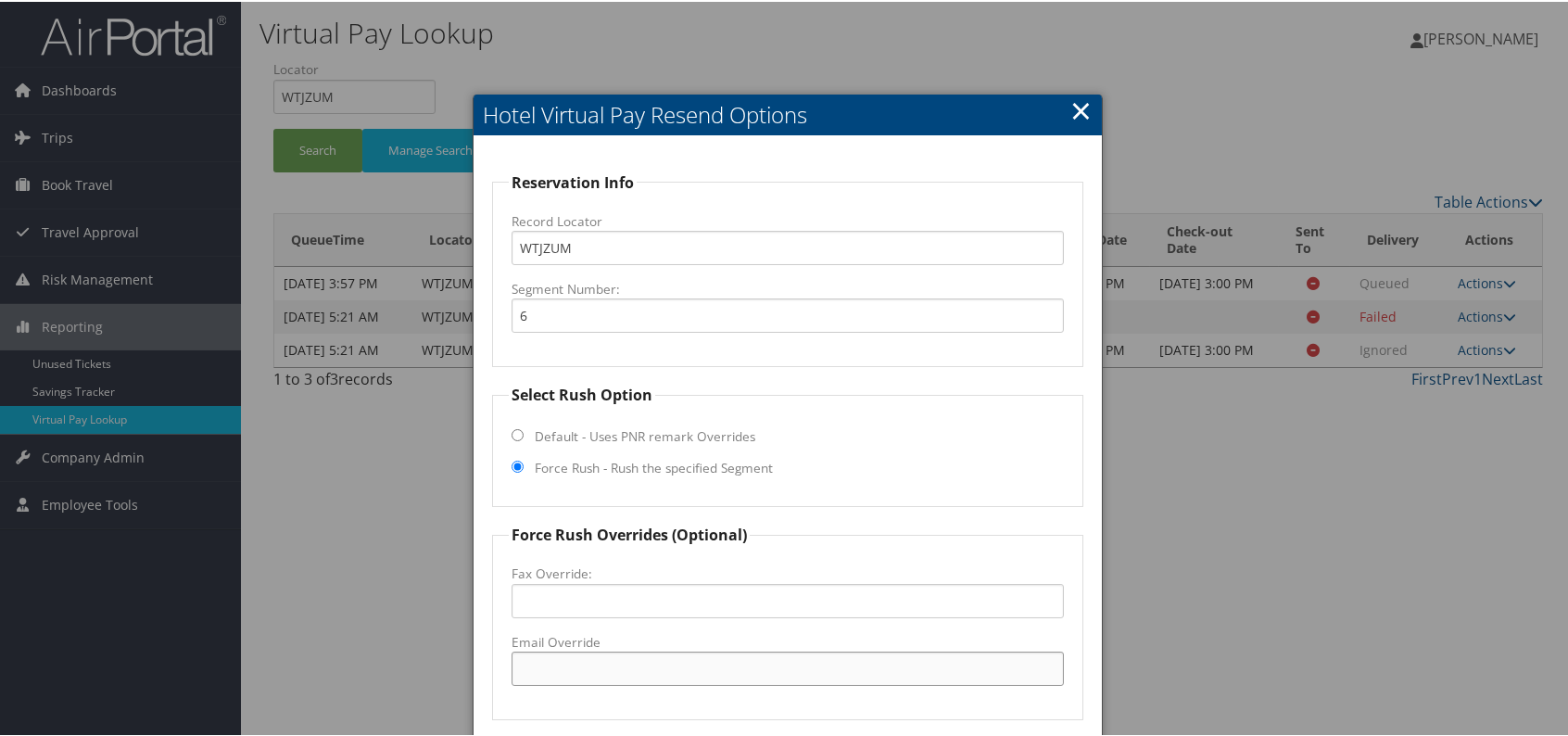
click at [615, 679] on input "Email Override" at bounding box center [787, 667] width 552 height 35
type input "romina.kwock@chghealthcare.com"
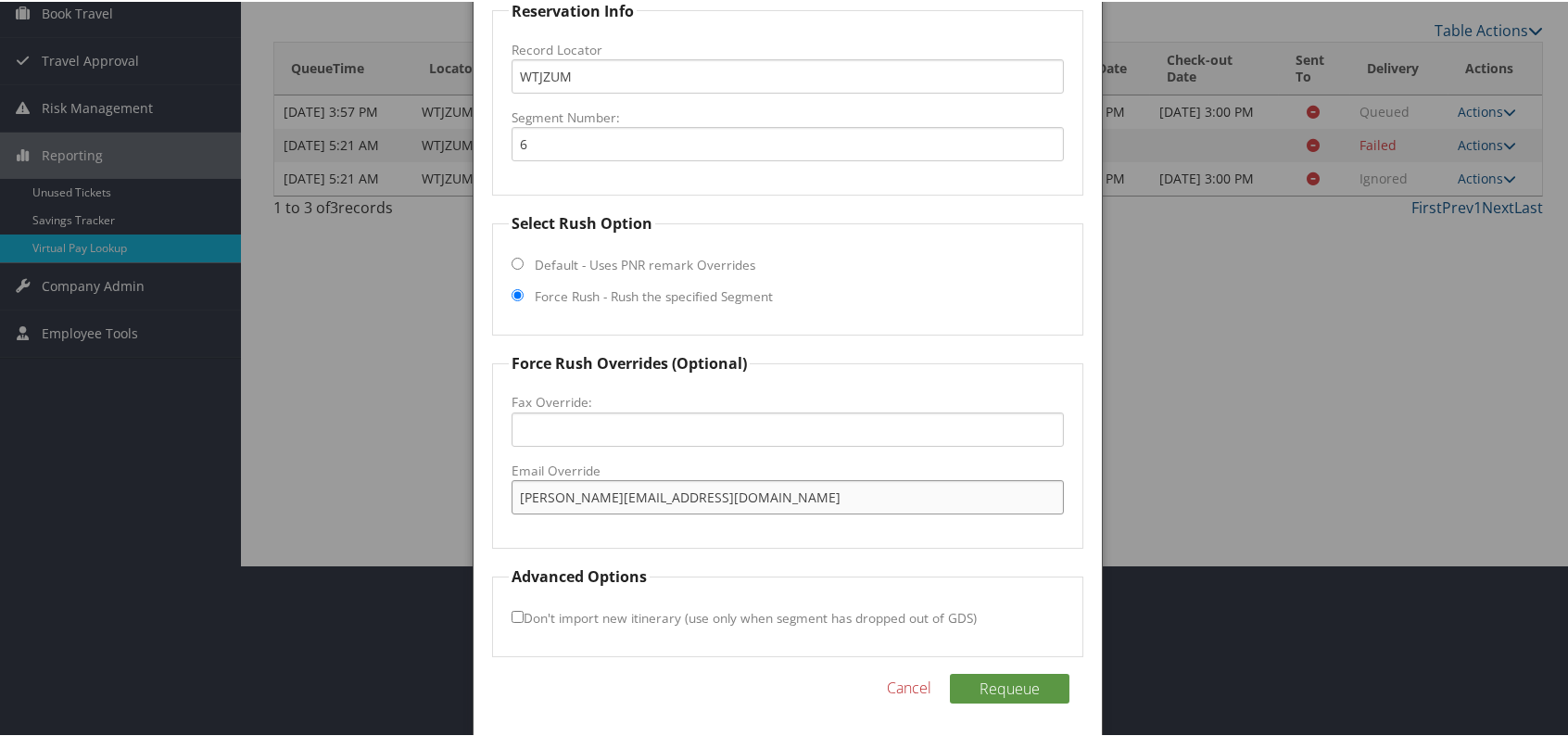
scroll to position [172, 0]
click at [990, 686] on button "Requeue" at bounding box center [1010, 686] width 120 height 30
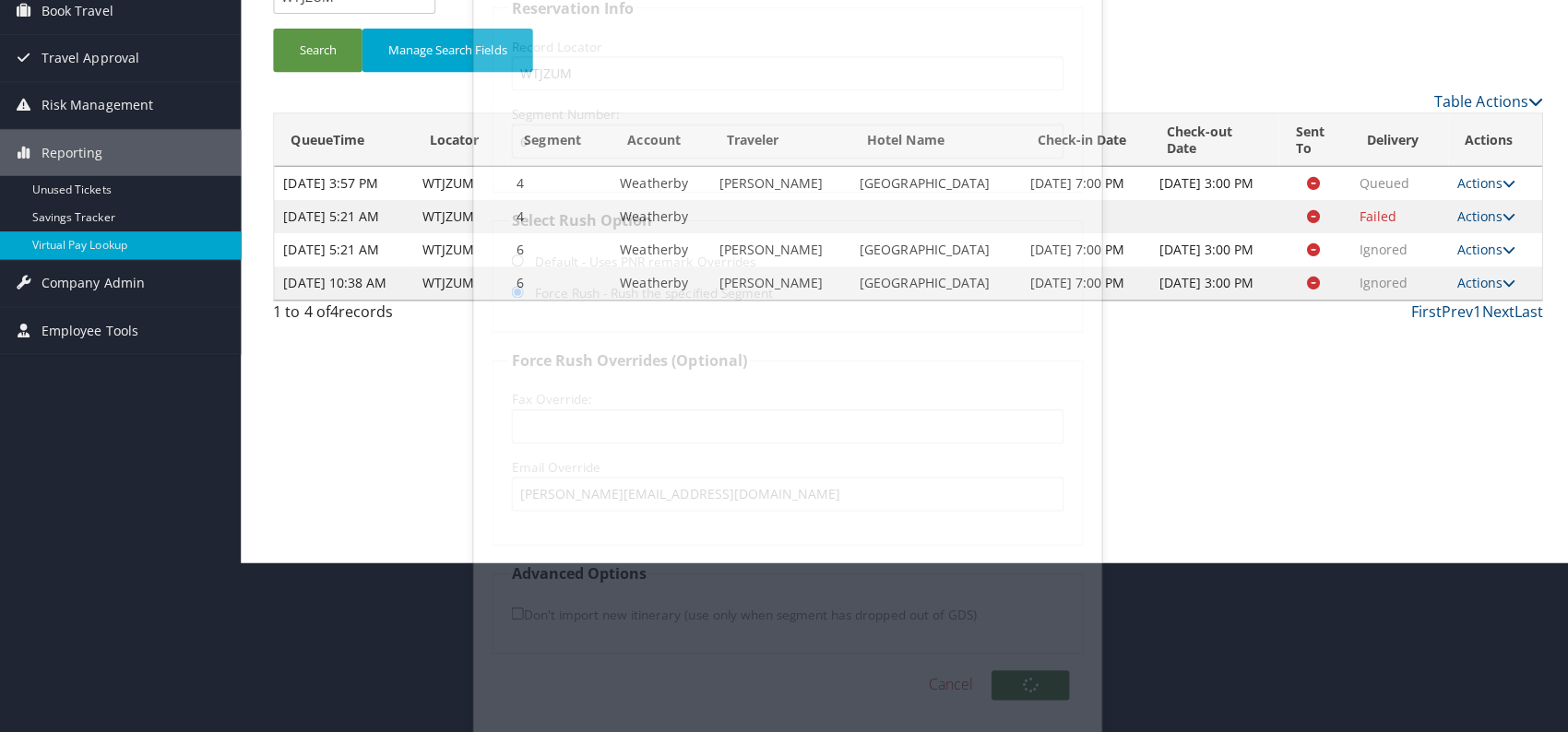
scroll to position [0, 0]
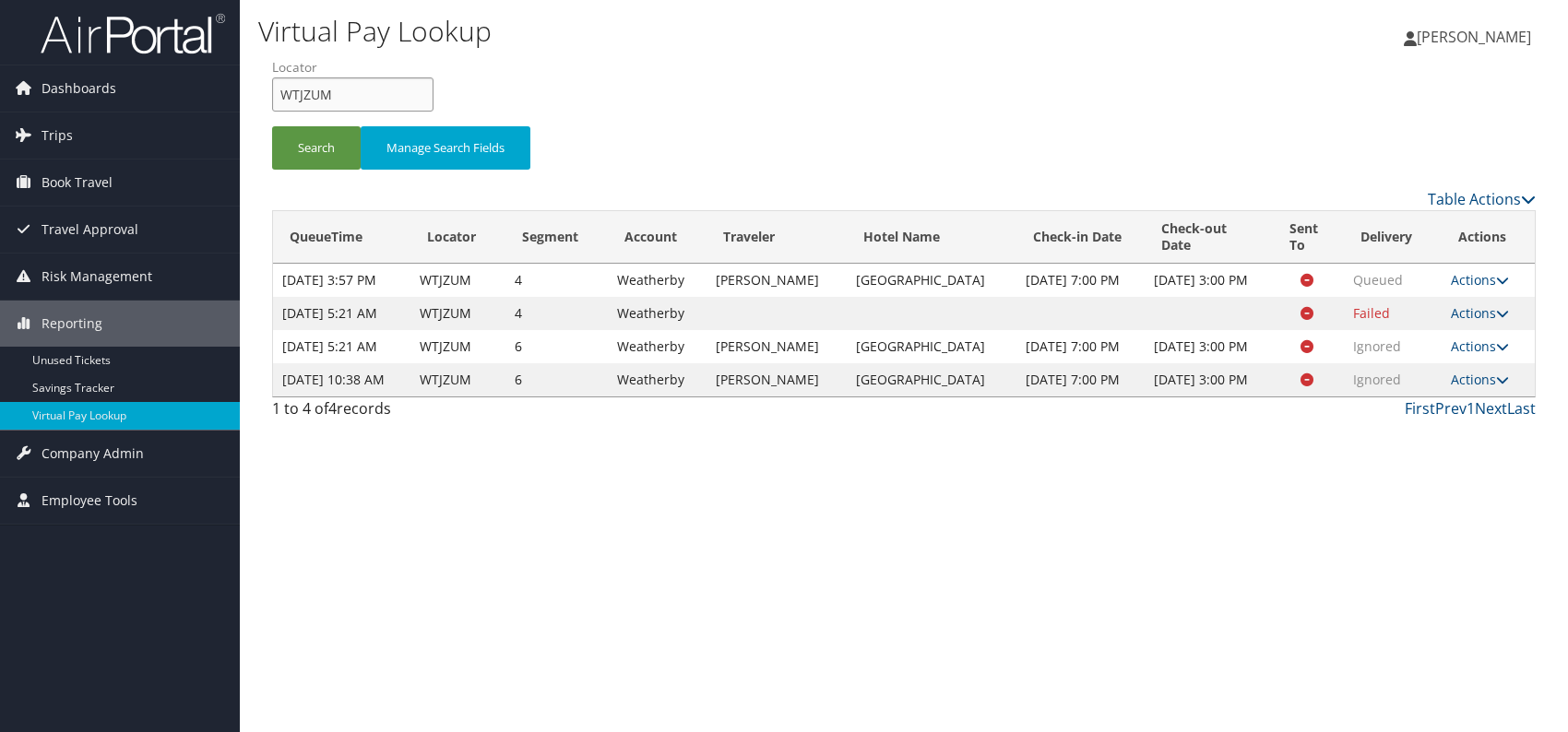
drag, startPoint x: 334, startPoint y: 95, endPoint x: 252, endPoint y: 96, distance: 82.0
click at [252, 96] on div "Virtual Pay Lookup Romina Kwock Romina Kwock My Settings Travel Agency Contacts…" at bounding box center [903, 366] width 1328 height 732
click at [1228, 630] on div "Virtual Pay Lookup Romina Kwock Romina Kwock My Settings Travel Agency Contacts…" at bounding box center [903, 366] width 1328 height 732
click at [1410, 548] on div "Virtual Pay Lookup Romina Kwock Romina Kwock My Settings Travel Agency Contacts…" at bounding box center [903, 366] width 1328 height 732
click at [1477, 388] on link "Actions" at bounding box center [1479, 379] width 58 height 18
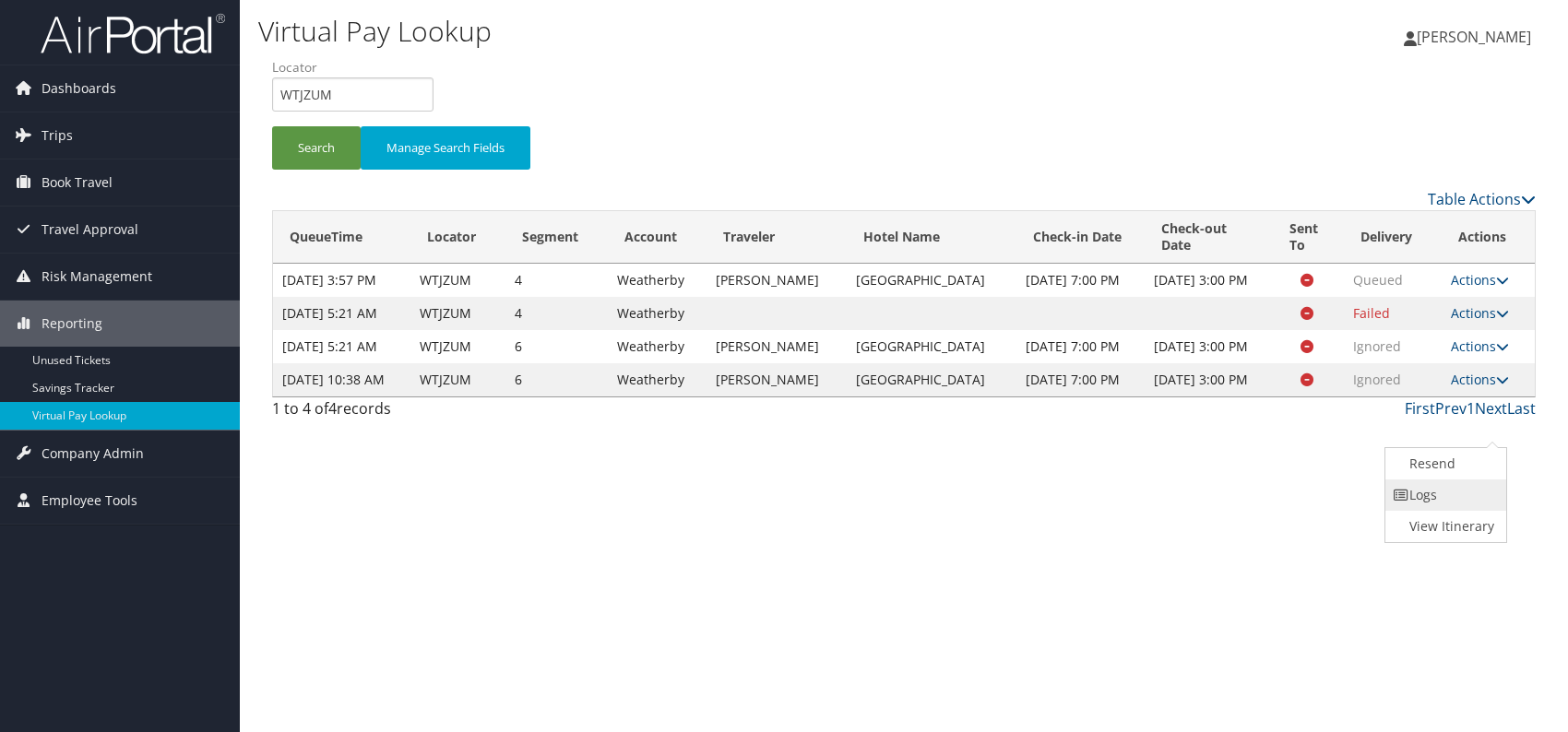
click at [1430, 495] on link "Logs" at bounding box center [1443, 495] width 116 height 32
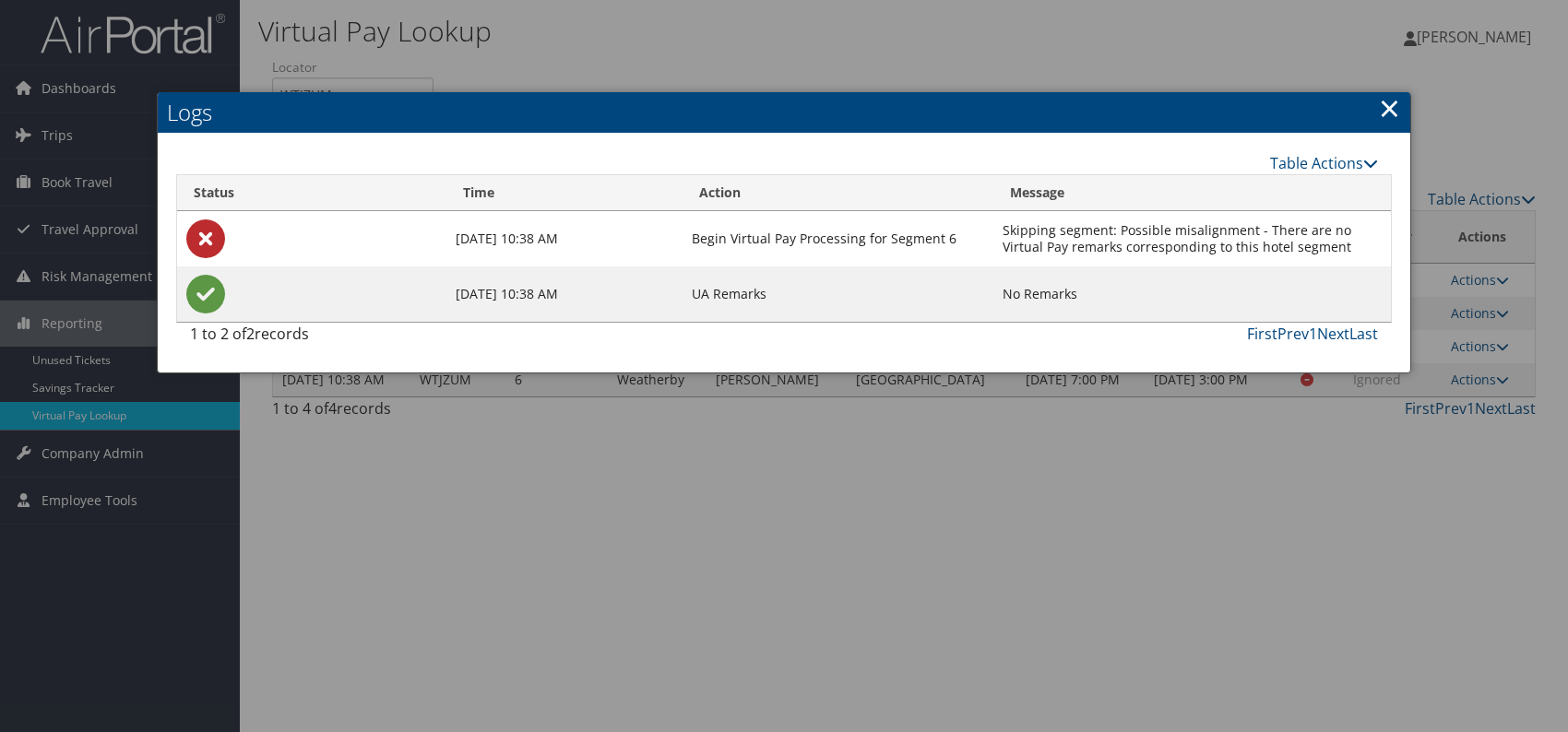
click at [1383, 104] on link "×" at bounding box center [1389, 108] width 21 height 37
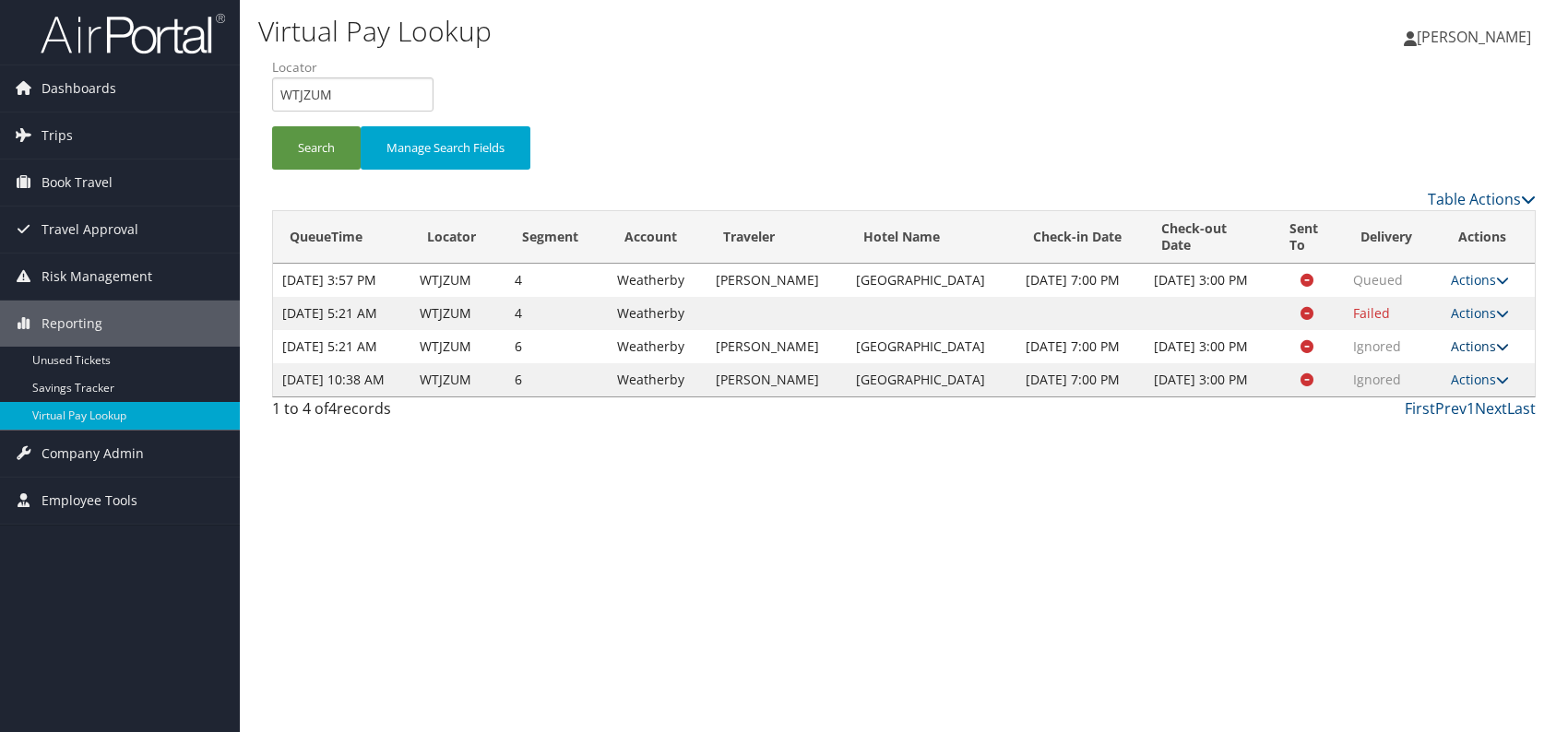
click at [1498, 353] on icon at bounding box center [1503, 346] width 13 height 13
click at [1405, 448] on icon at bounding box center [1401, 445] width 17 height 13
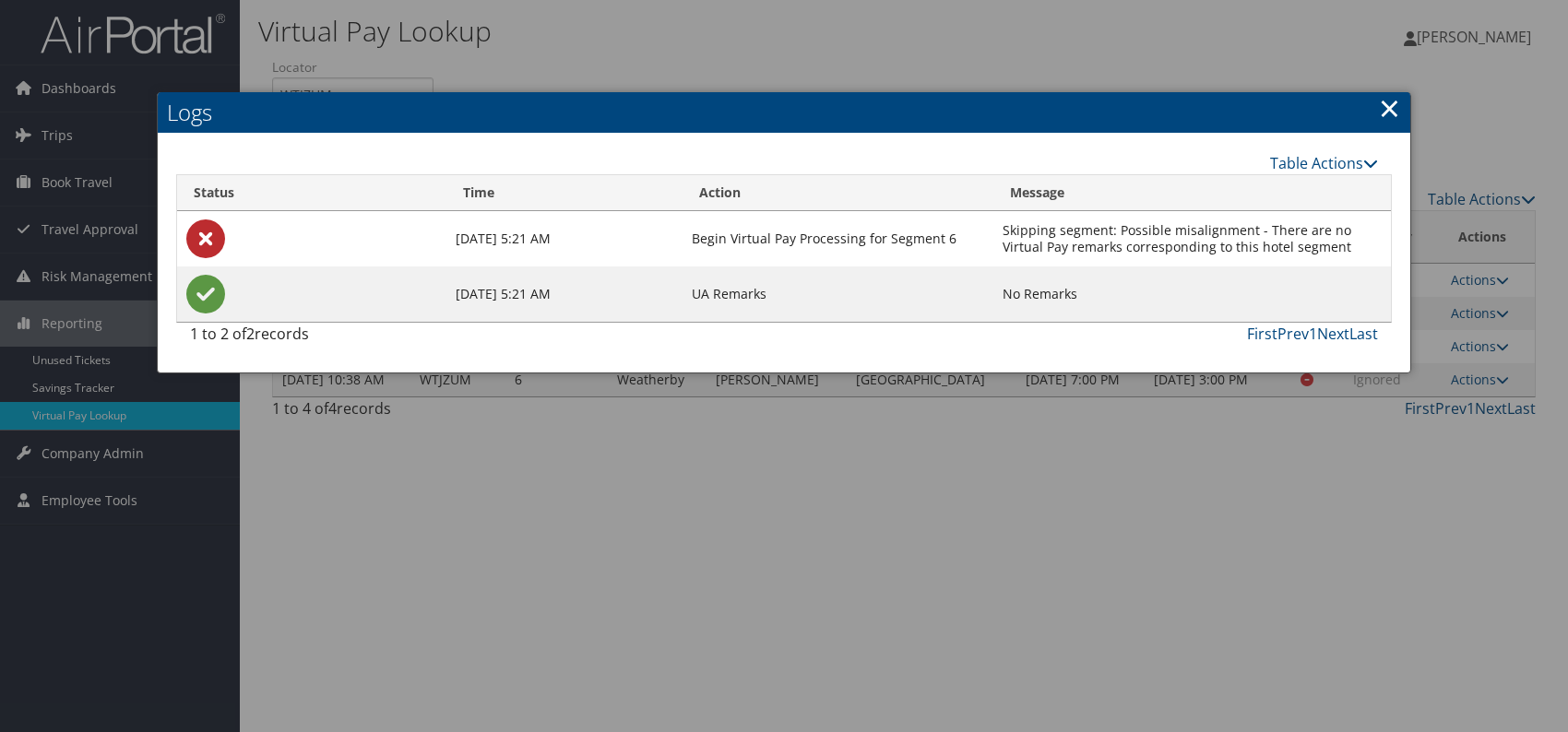
click at [1391, 104] on link "×" at bounding box center [1389, 108] width 21 height 37
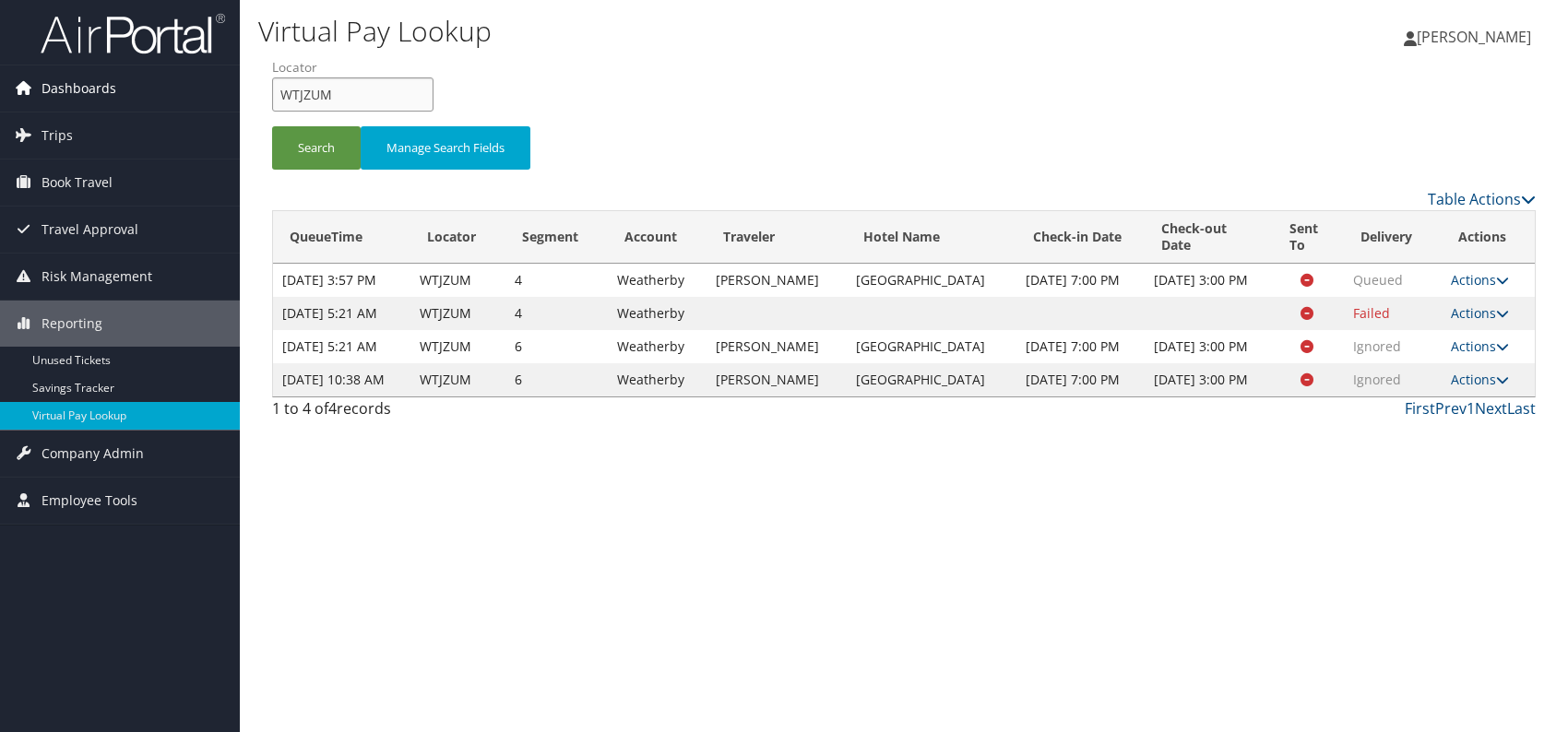
drag, startPoint x: 285, startPoint y: 99, endPoint x: 233, endPoint y: 93, distance: 52.3
click at [233, 94] on div "Dashboards AirPortal 360™ (Manager) AirPortal 360™ (Agent) My Travel Dashboard …" at bounding box center [784, 366] width 1568 height 732
paste input "JTWZDV"
type input "JTWZDV"
click at [282, 142] on button "Search" at bounding box center [316, 148] width 89 height 44
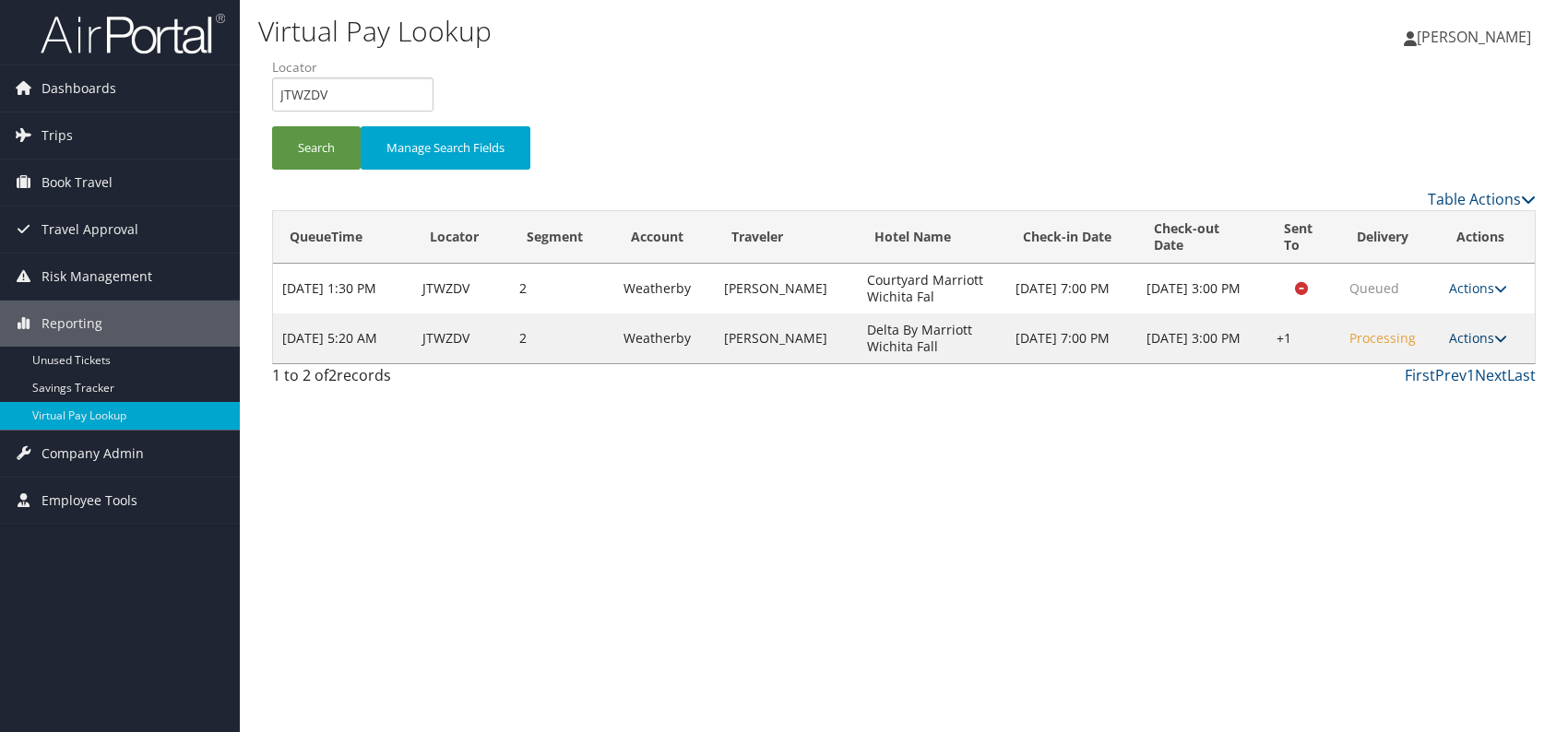
drag, startPoint x: 1471, startPoint y: 322, endPoint x: 1479, endPoint y: 340, distance: 19.7
click at [1472, 326] on td "Actions Resend Logs Delivery Information View Itinerary" at bounding box center [1487, 338] width 95 height 49
click at [1480, 353] on td "Actions Resend Logs Delivery Information View Itinerary" at bounding box center [1487, 338] width 95 height 49
click at [1468, 332] on link "Actions" at bounding box center [1478, 337] width 58 height 18
click at [1398, 393] on link "Logs" at bounding box center [1422, 396] width 157 height 32
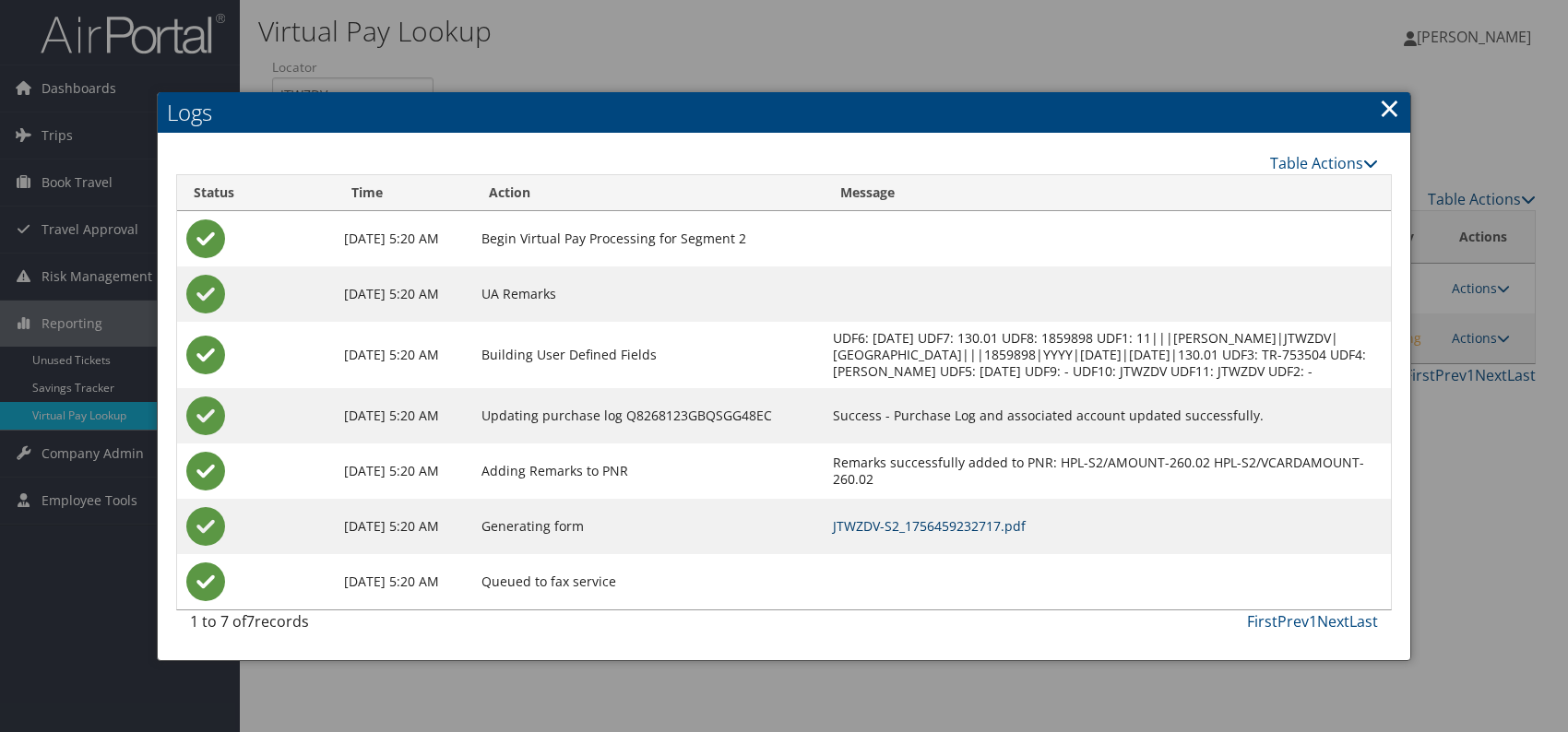
click at [1000, 535] on link "JTWZDV-S2_1756459232717.pdf" at bounding box center [929, 525] width 193 height 18
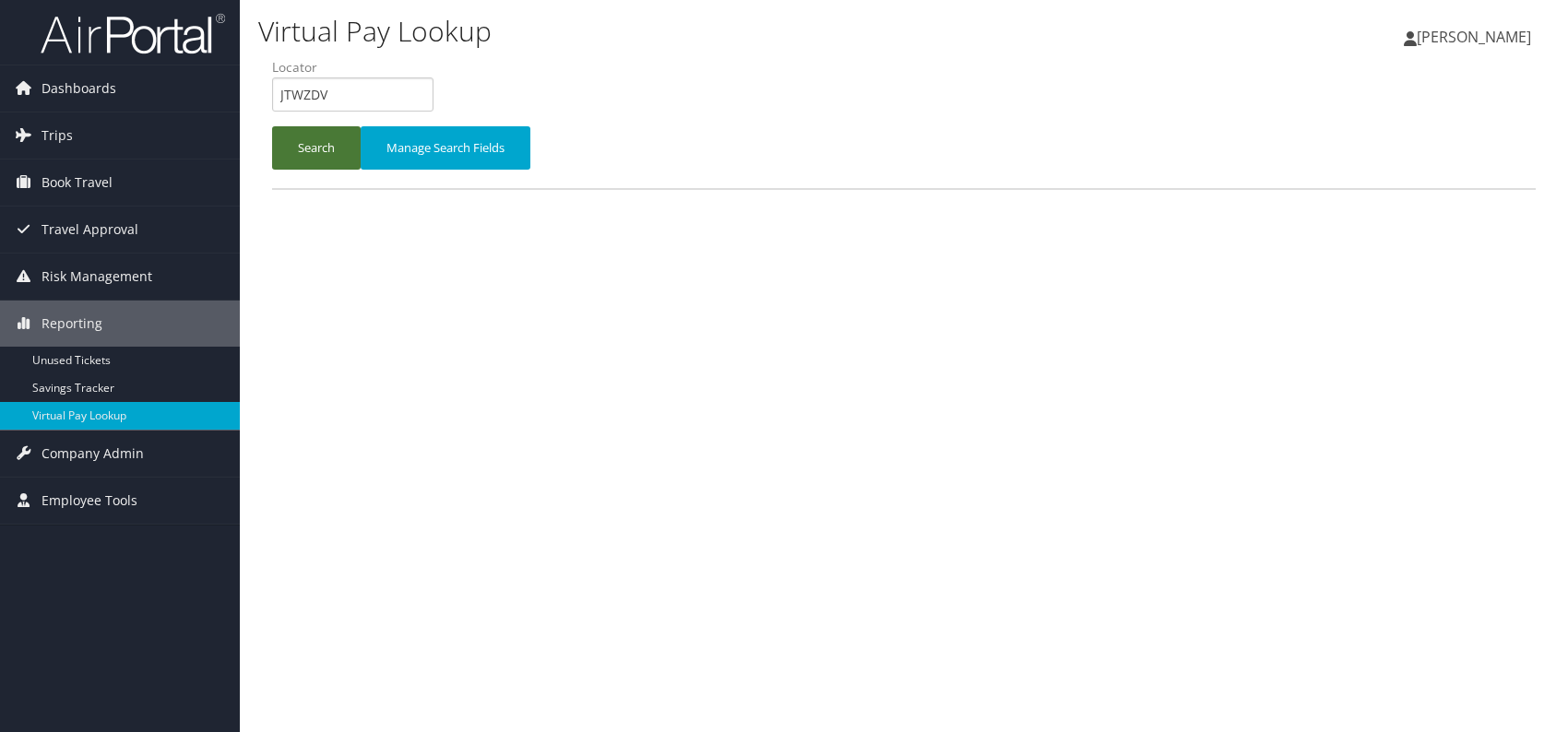
click at [296, 146] on button "Search" at bounding box center [316, 148] width 89 height 44
paste input "JTWZDV"
type input "JTWZDV"
click at [317, 163] on button "Search" at bounding box center [316, 148] width 89 height 44
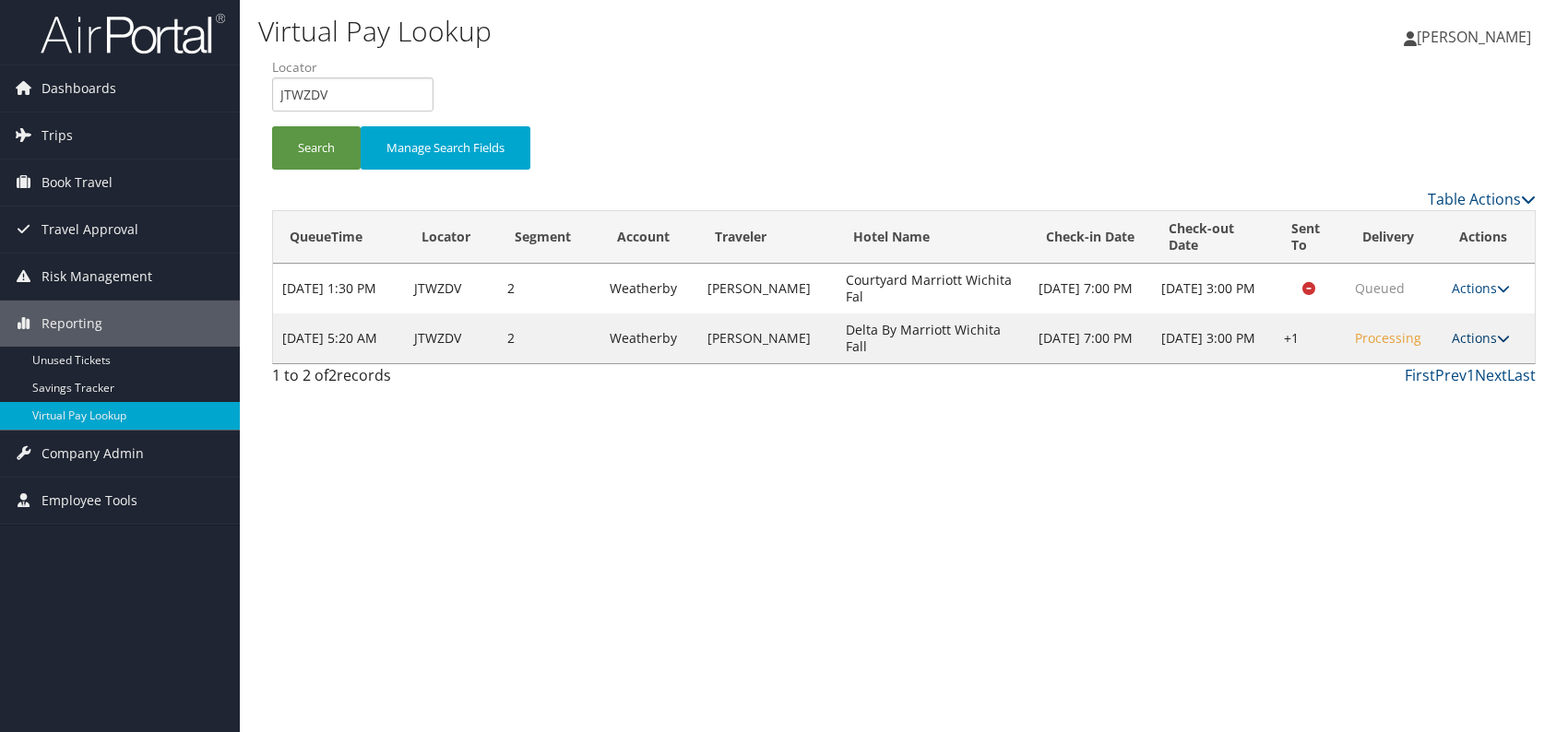
click at [1477, 337] on link "Actions" at bounding box center [1480, 337] width 58 height 18
click at [1391, 364] on link "Resend" at bounding box center [1424, 364] width 157 height 32
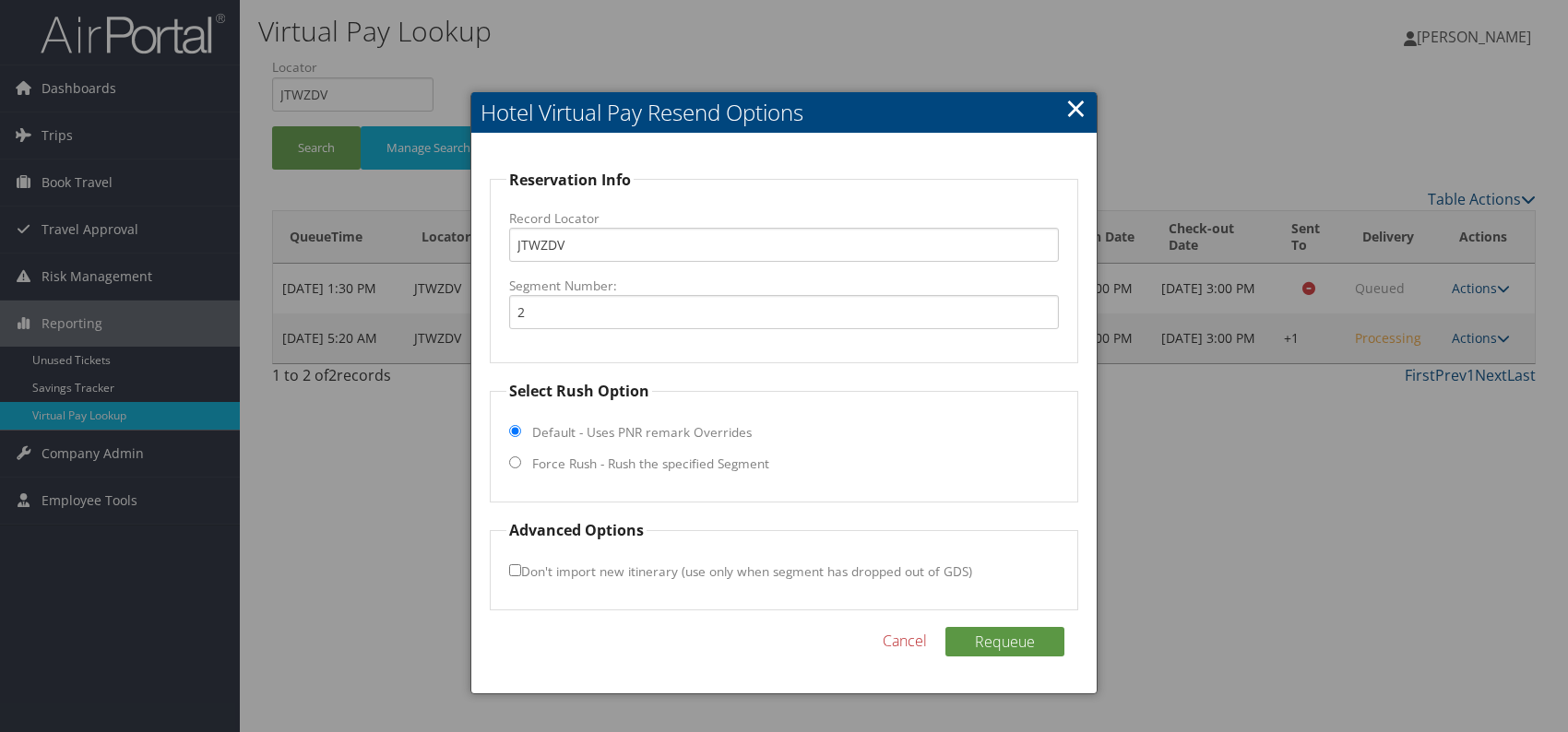
click at [512, 462] on input "Force Rush - Rush the specified Segment" at bounding box center [514, 462] width 12 height 12
radio input "true"
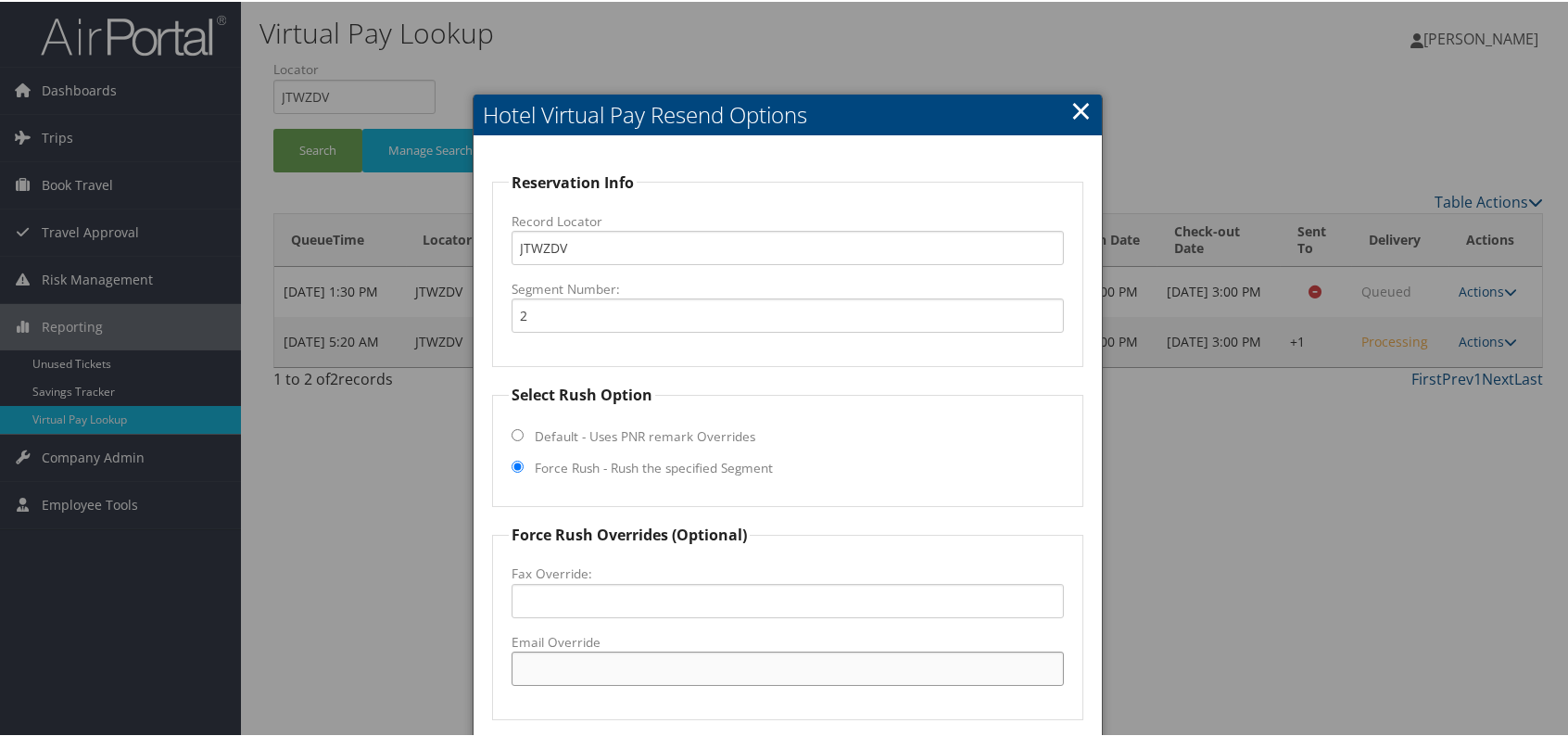
click at [598, 674] on input "Email Override" at bounding box center [787, 667] width 552 height 35
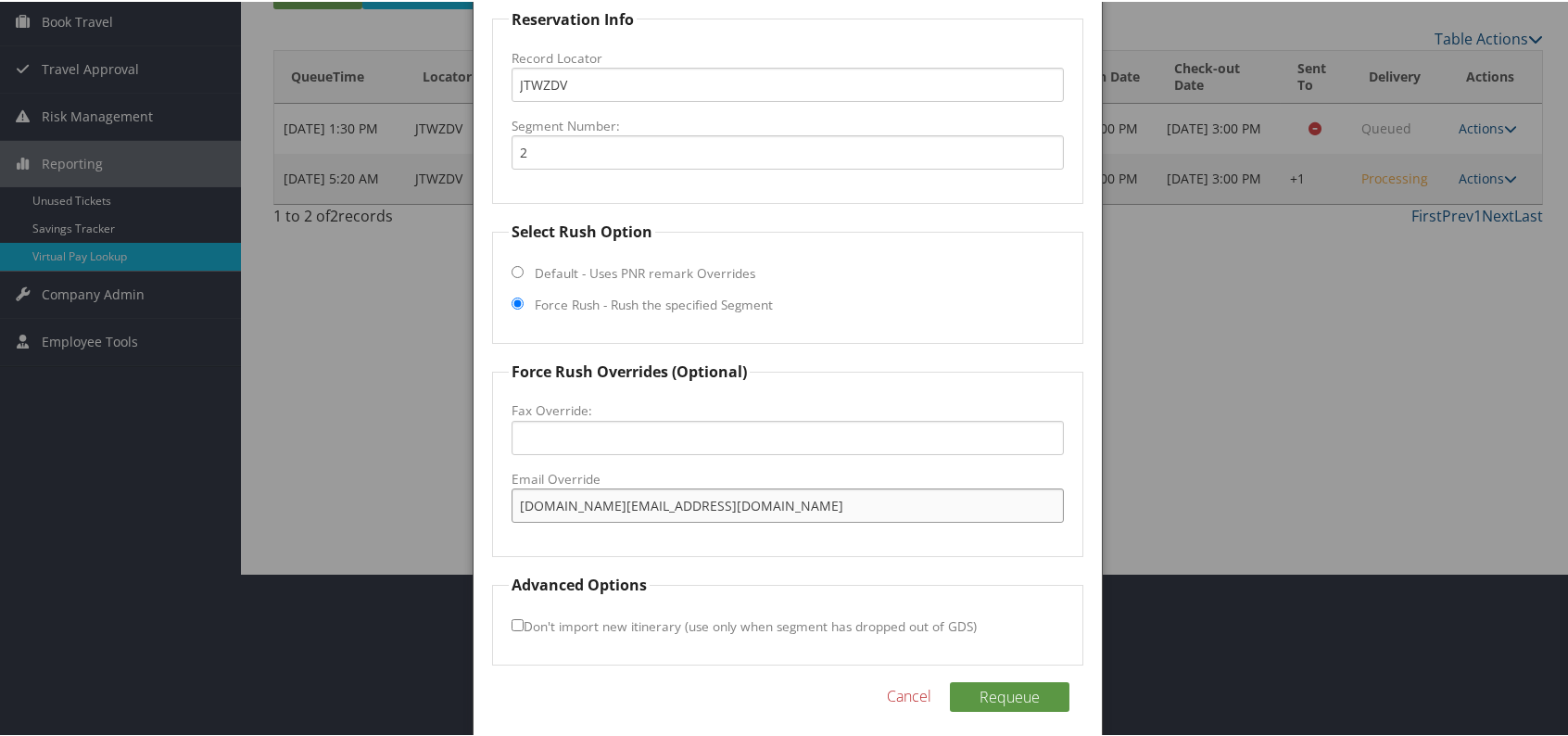
scroll to position [172, 0]
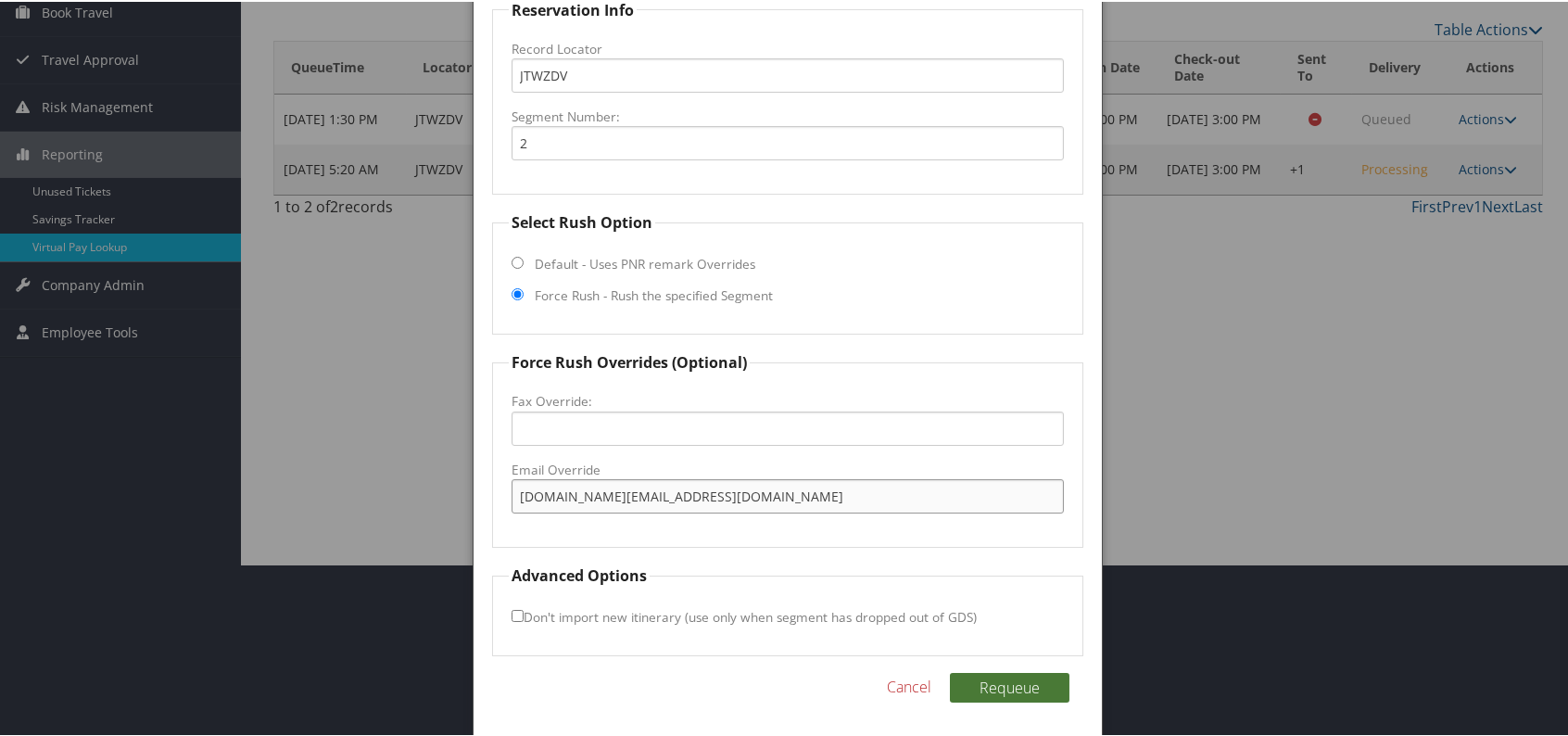
type input "deltaws.sd@ohospitalitymanagement.com"
click at [1005, 671] on button "Requeue" at bounding box center [1010, 686] width 120 height 30
drag, startPoint x: 785, startPoint y: 493, endPoint x: 511, endPoint y: 487, distance: 274.1
click at [511, 487] on input "deltaws.sd@ohospitalitymanagement.com" at bounding box center [787, 494] width 552 height 35
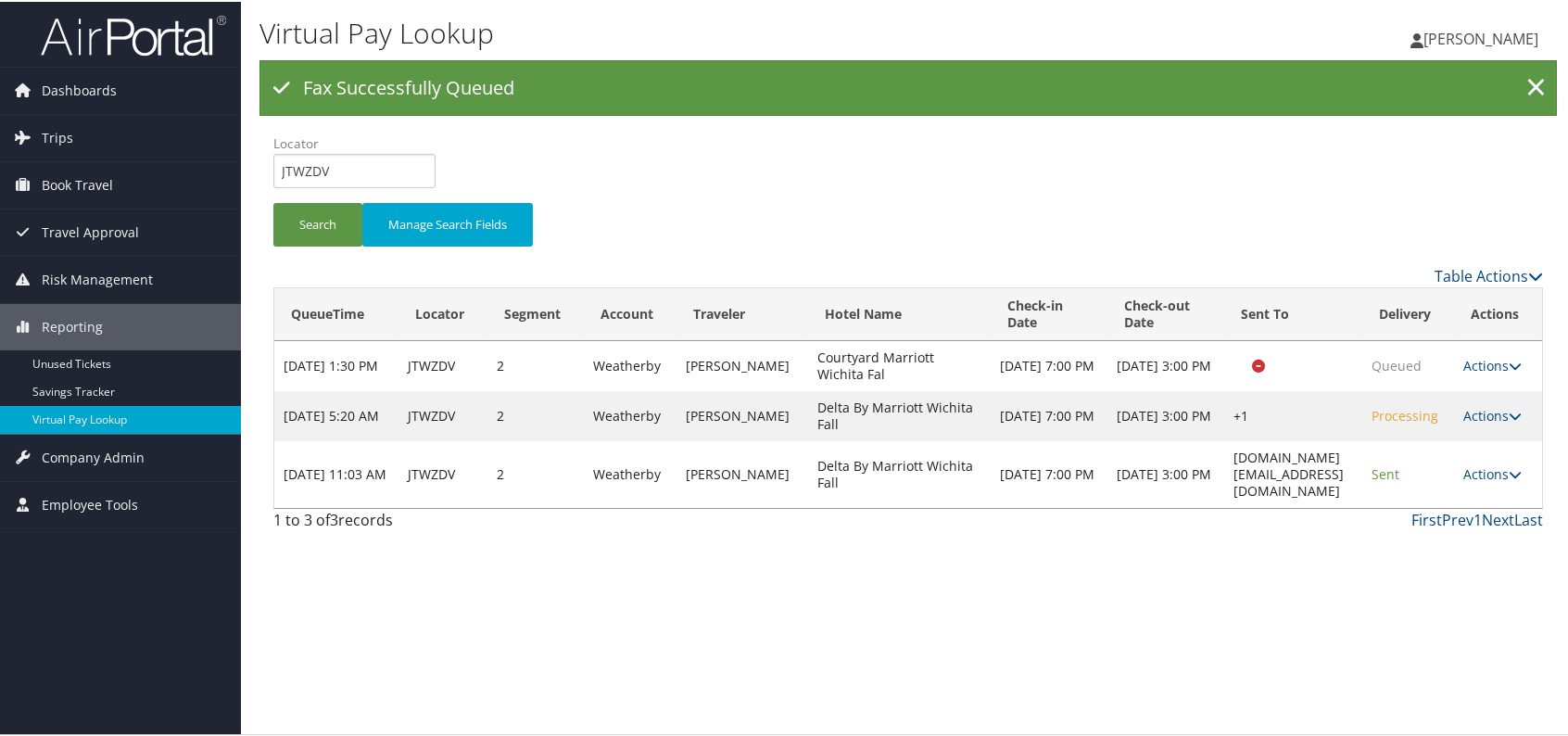
scroll to position [0, 0]
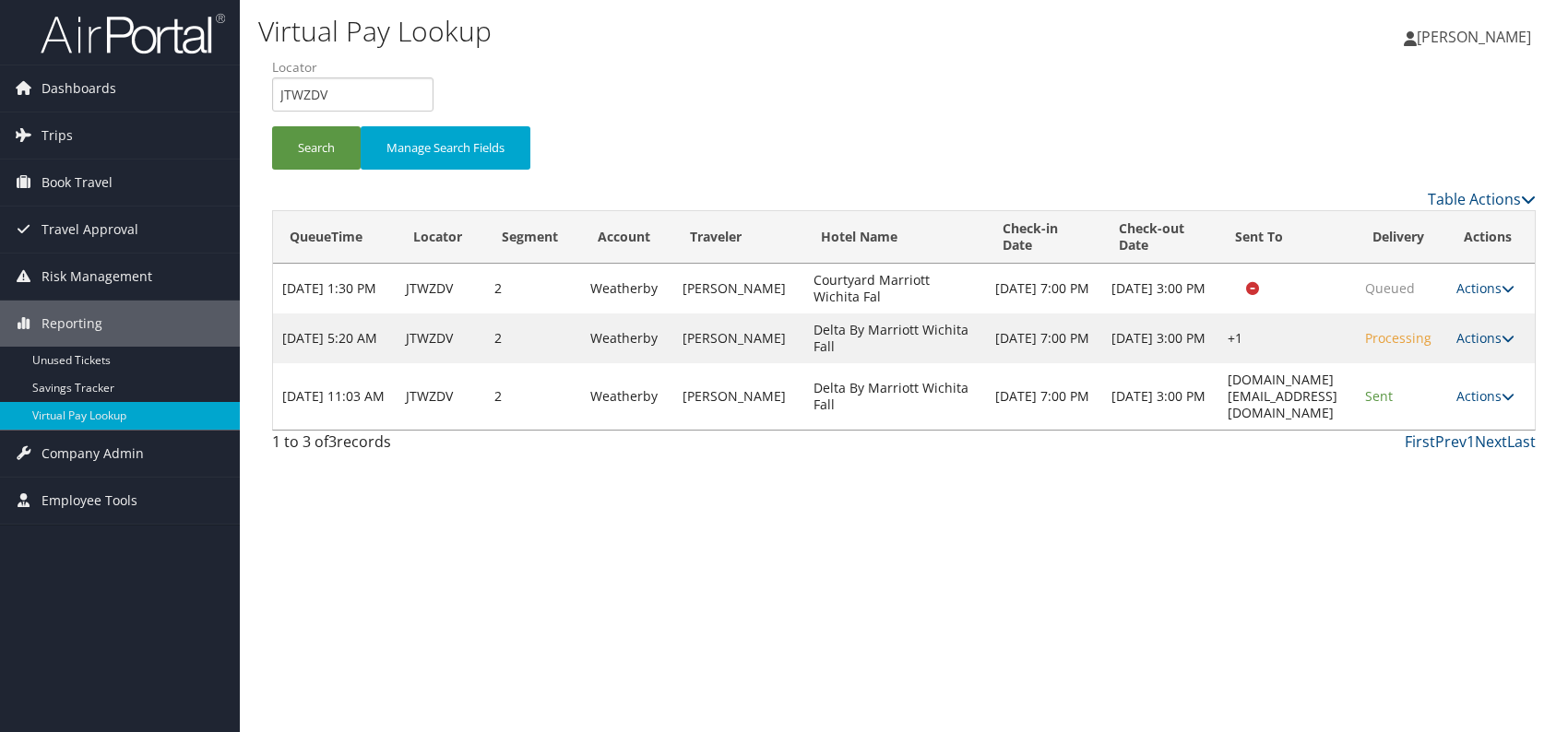
drag, startPoint x: 1355, startPoint y: 385, endPoint x: 1132, endPoint y: 385, distance: 223.0
click at [1088, 388] on tr "Sep 3, 2025 11:03 AM JTWZDV 2 Weatherby NAMBIAR RAJESH Delta By Marriott Wichit…" at bounding box center [904, 396] width 1261 height 66
copy tr "deltaws.sd@ohospitalitymanagement.com"
click at [1488, 387] on link "Actions" at bounding box center [1485, 396] width 58 height 18
click at [1446, 416] on link "Resend" at bounding box center [1459, 414] width 116 height 32
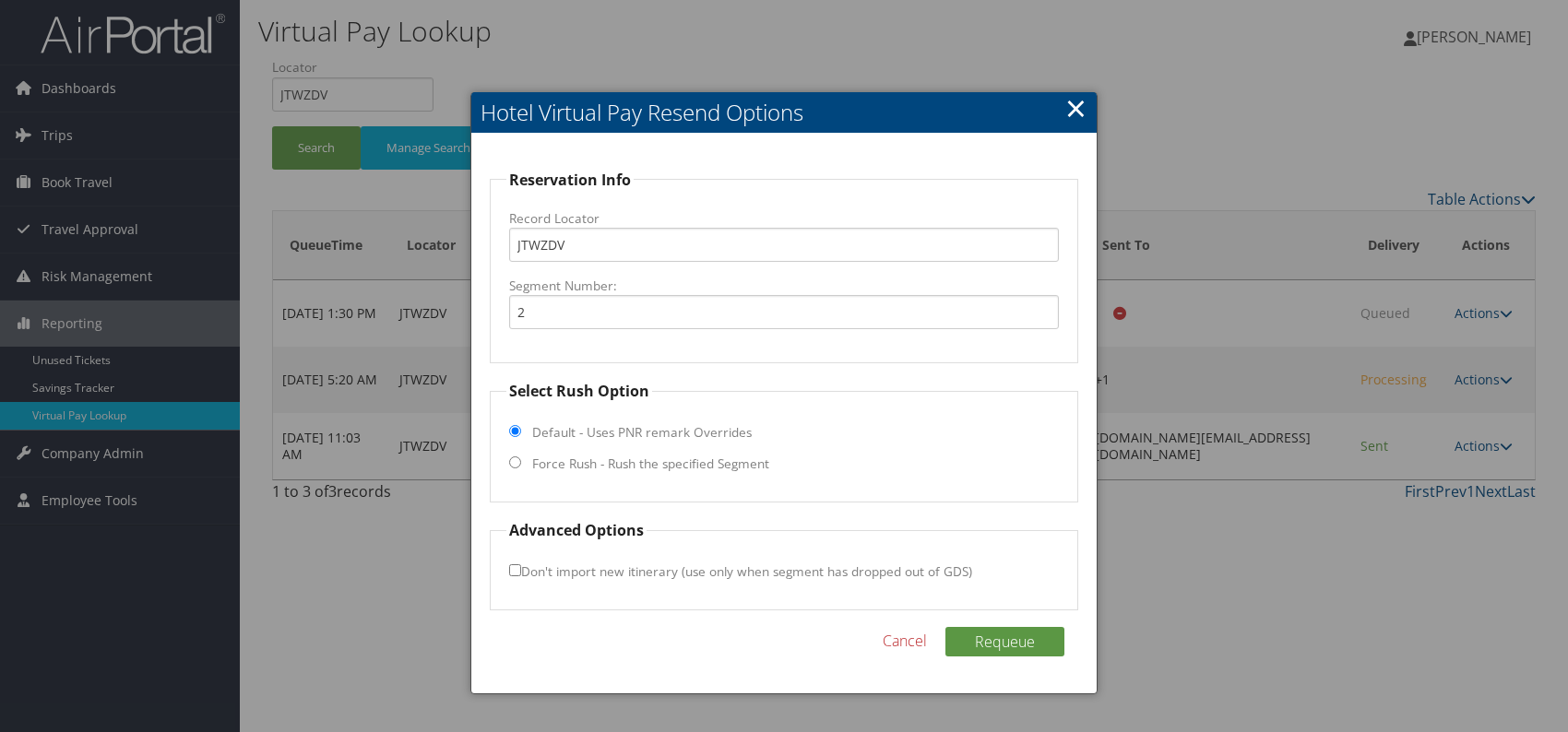
click at [517, 458] on input "Force Rush - Rush the specified Segment" at bounding box center [514, 462] width 12 height 12
radio input "true"
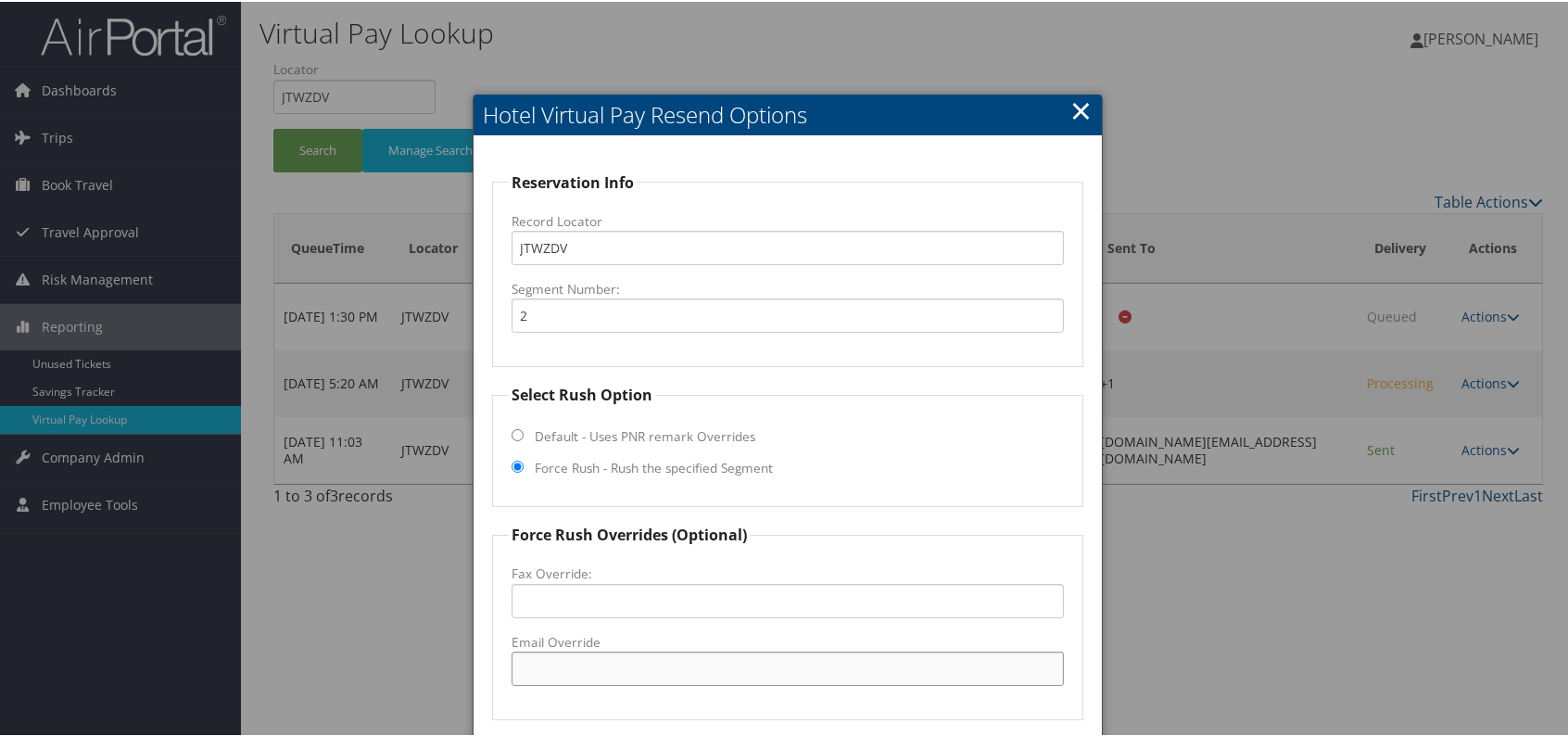
drag, startPoint x: 529, startPoint y: 672, endPoint x: 562, endPoint y: 669, distance: 33.1
click at [529, 671] on input "Email Override" at bounding box center [787, 667] width 552 height 35
paste input "deltaws.sd@ohospitalitymanagement.com"
click at [590, 666] on input "deltaws.sd@ohospitalitymanagement.com" at bounding box center [787, 667] width 552 height 35
drag, startPoint x: 547, startPoint y: 667, endPoint x: 558, endPoint y: 665, distance: 11.2
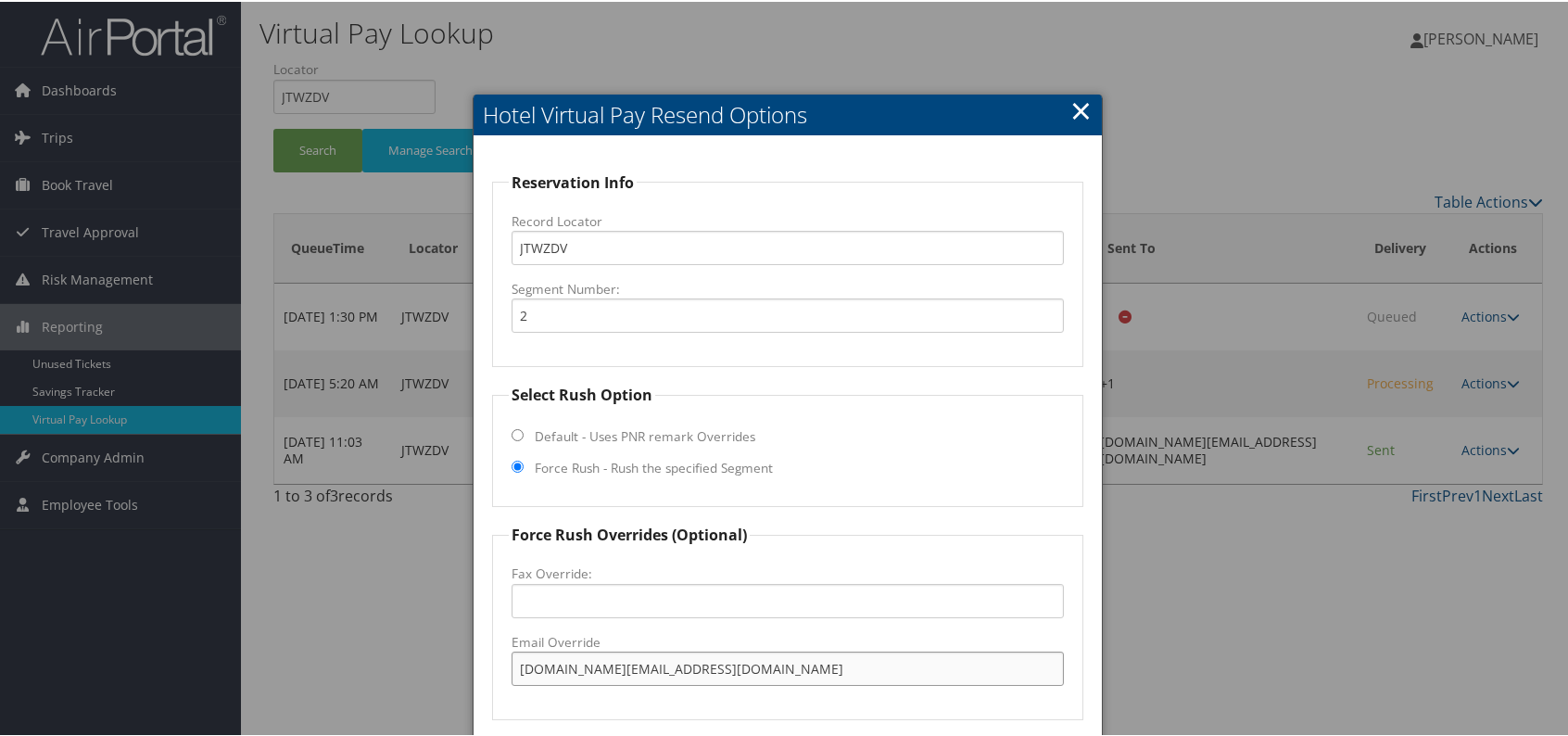
click at [549, 665] on input "deltawf.sd@ohospitalitymanagement.com" at bounding box center [787, 667] width 552 height 35
click at [594, 665] on input "deltawf.sd@ohospitalitymanagement.com" at bounding box center [787, 667] width 552 height 35
click at [597, 668] on input "deltawf.sd@ohospitalitymanagement.com" at bounding box center [787, 667] width 552 height 35
click at [547, 669] on input "deltawf.fd@ohospitalitymanagement.com" at bounding box center [787, 667] width 552 height 35
click at [827, 670] on input "deltawf.fd@ohospitalitymanagement.com" at bounding box center [787, 667] width 552 height 35
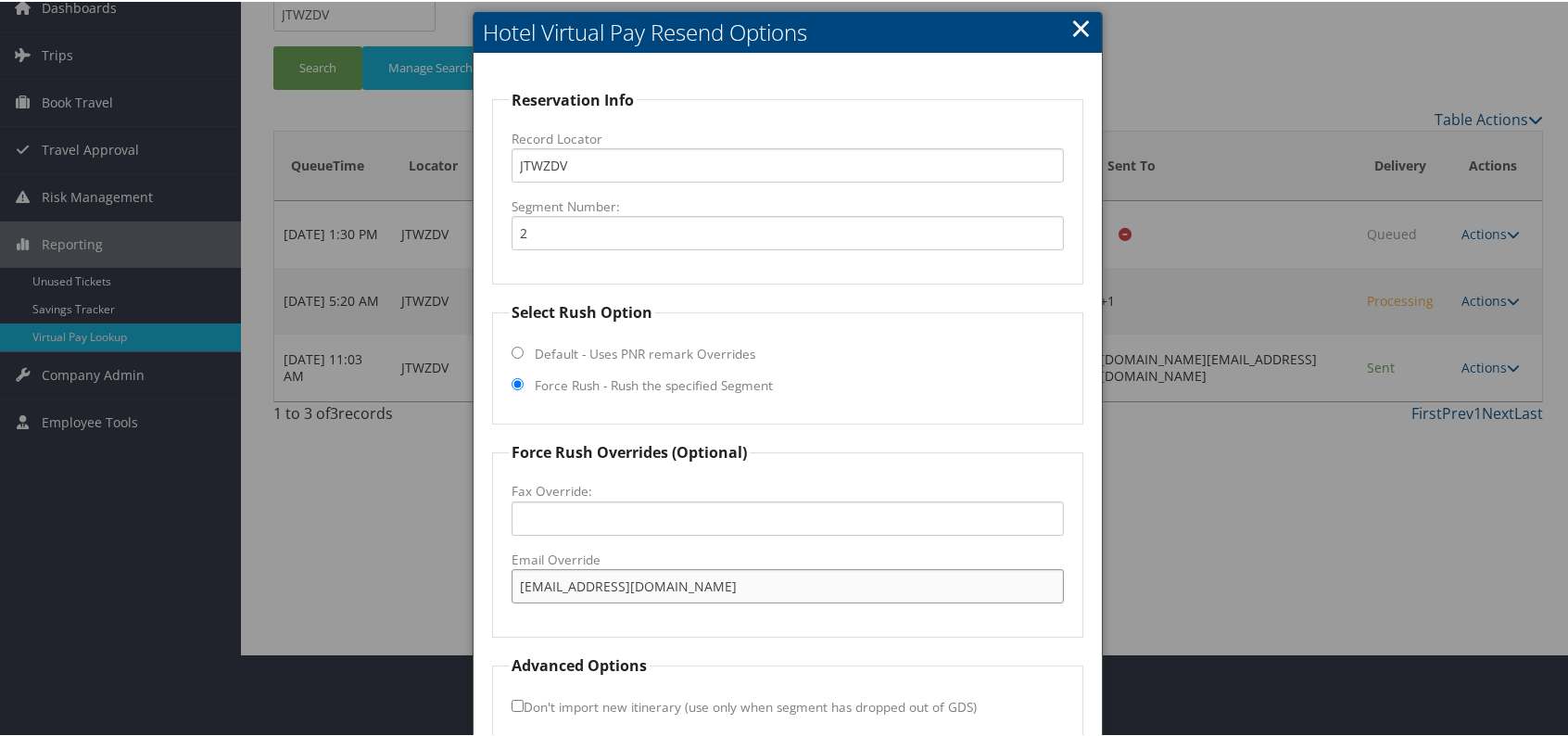
scroll to position [172, 0]
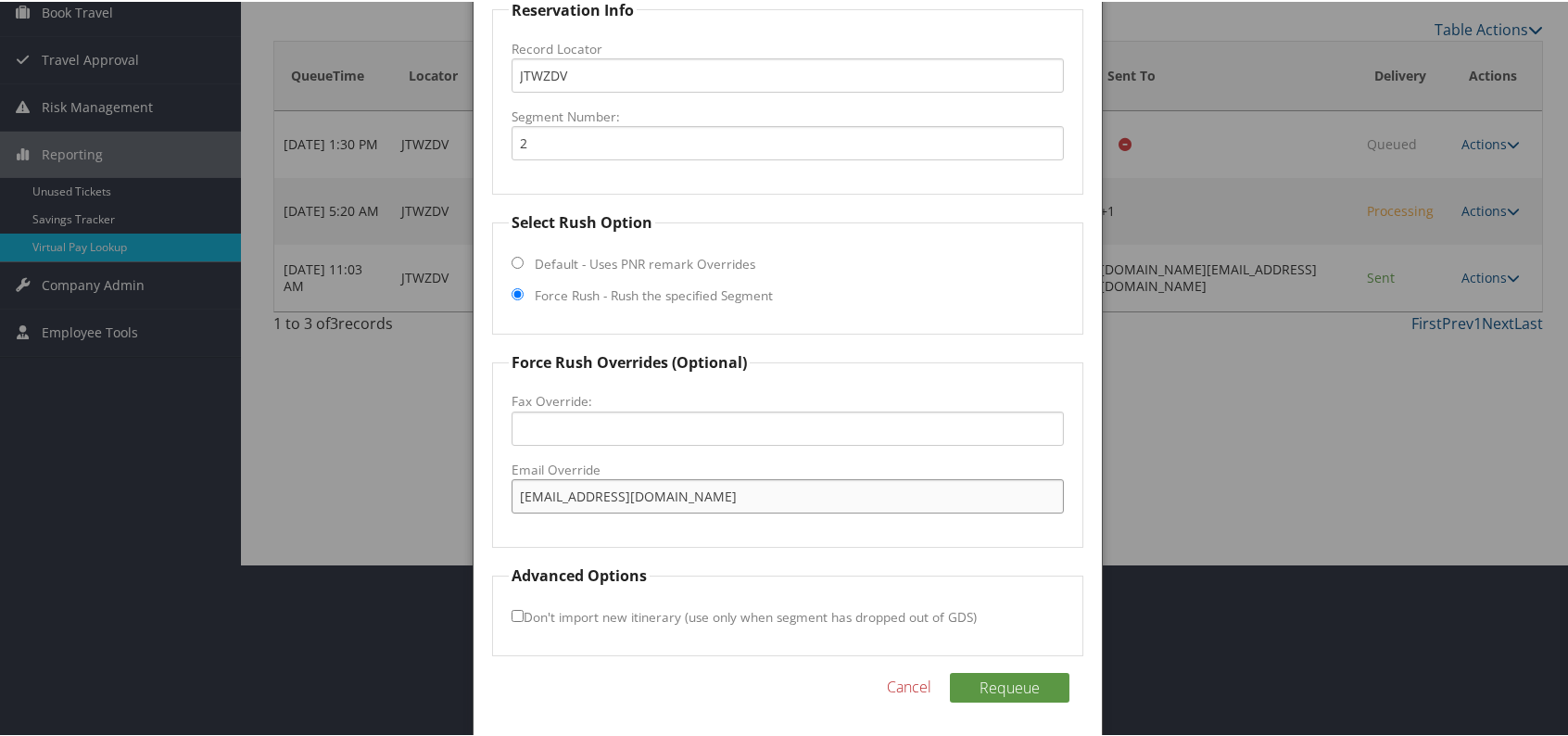
type input "deltawf.fd@ohospitalitymanagement.com"
click at [965, 685] on button "Requeue" at bounding box center [1010, 686] width 120 height 30
drag, startPoint x: 740, startPoint y: 493, endPoint x: 505, endPoint y: 486, distance: 235.1
click at [492, 485] on fieldset "Force Rush Overrides (Optional) Fax Override: Email Override deltawf.fd@ohospit…" at bounding box center [788, 448] width 592 height 197
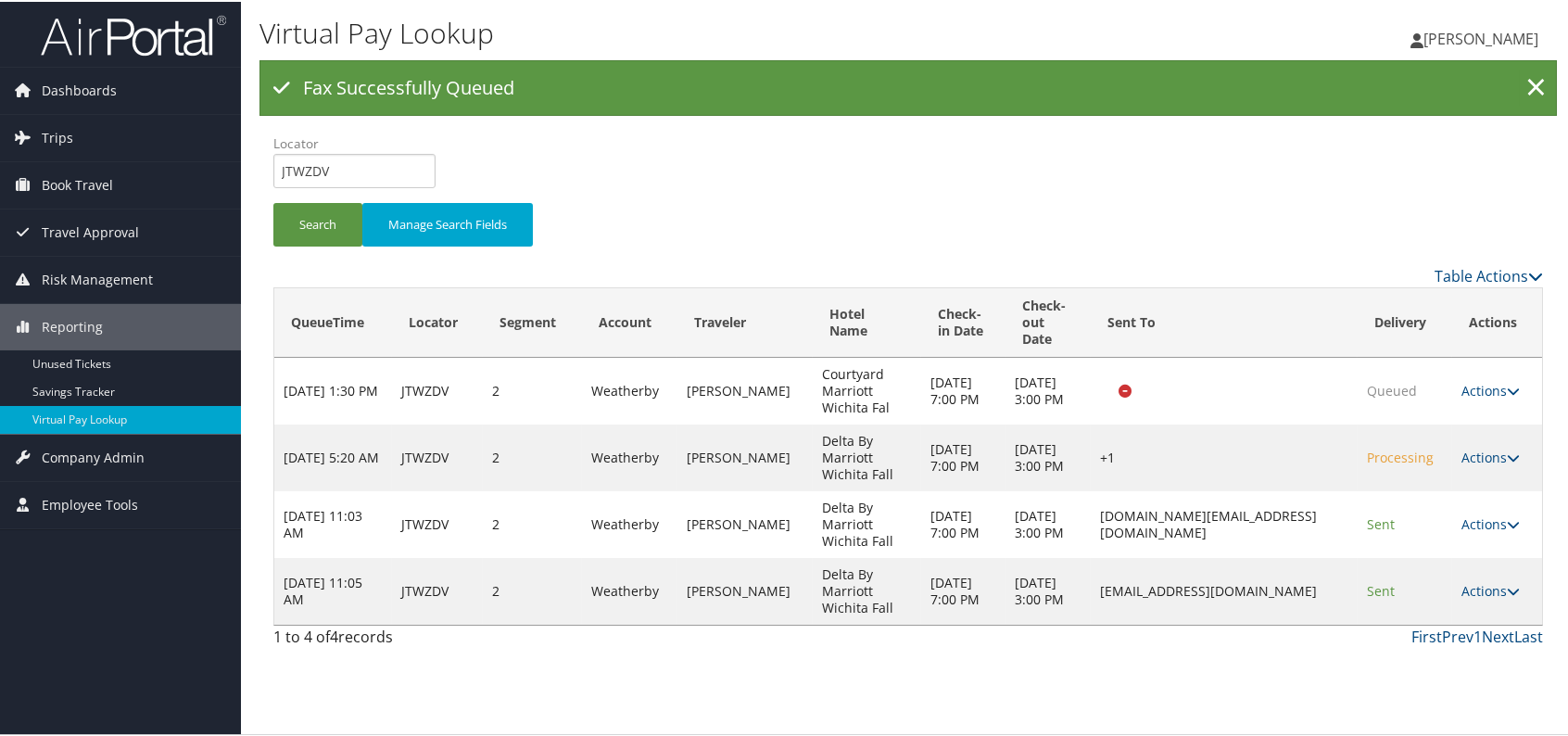
scroll to position [0, 0]
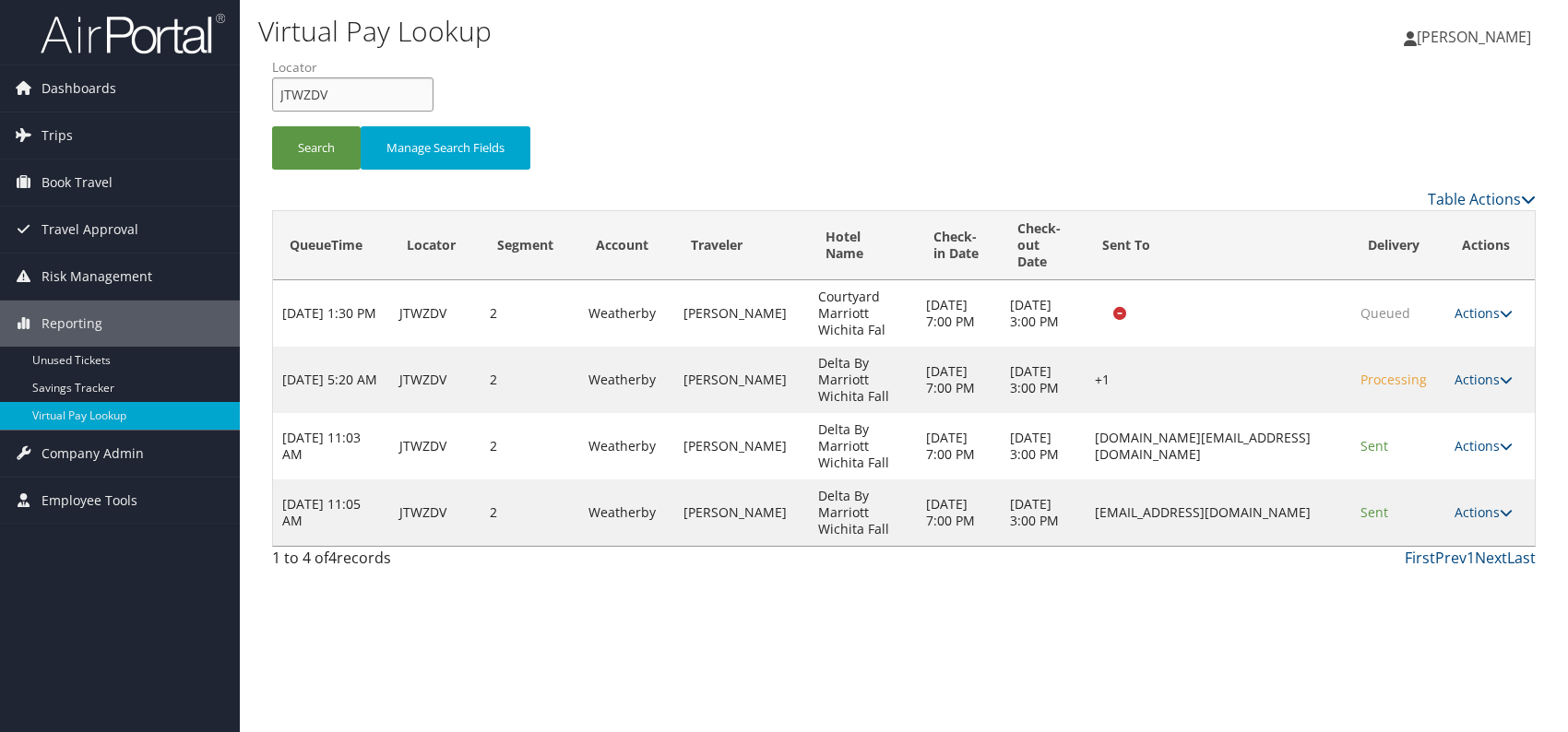
drag, startPoint x: 337, startPoint y: 98, endPoint x: 267, endPoint y: 101, distance: 70.1
click at [272, 101] on form "QueueTime Locator JTWZDV Segment Account Traveler Hotel Name Check-in Date Chec…" at bounding box center [904, 122] width 1263 height 129
paste input "SWKHTQ"
click at [309, 142] on button "Search" at bounding box center [316, 148] width 89 height 44
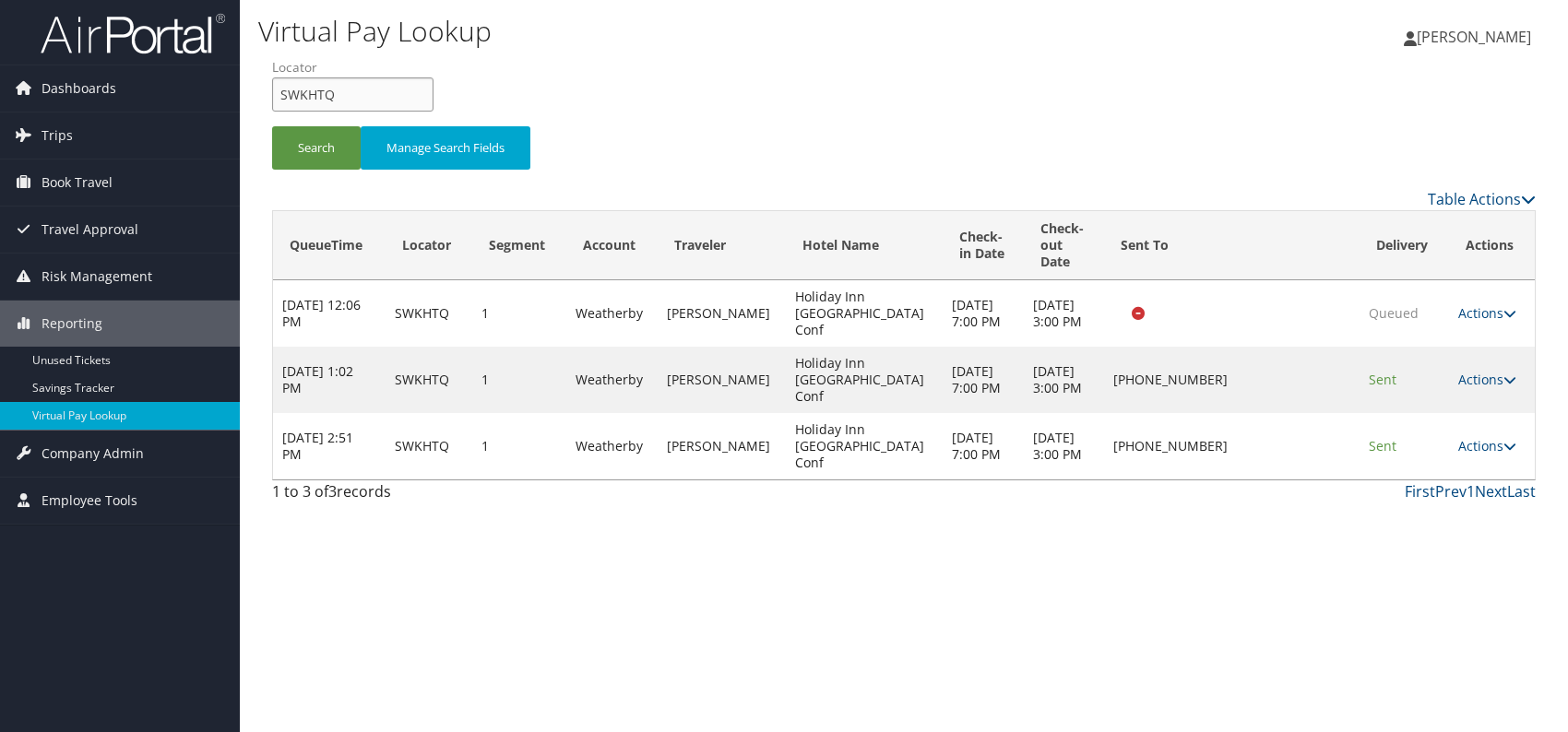
drag, startPoint x: 284, startPoint y: 96, endPoint x: 269, endPoint y: 96, distance: 15.0
click at [272, 96] on form "QueueTime Locator SWKHTQ Segment Account Traveler Hotel Name Check-in Date Chec…" at bounding box center [904, 122] width 1263 height 129
paste input "QGCQAL"
click at [308, 156] on button "Search" at bounding box center [316, 148] width 89 height 44
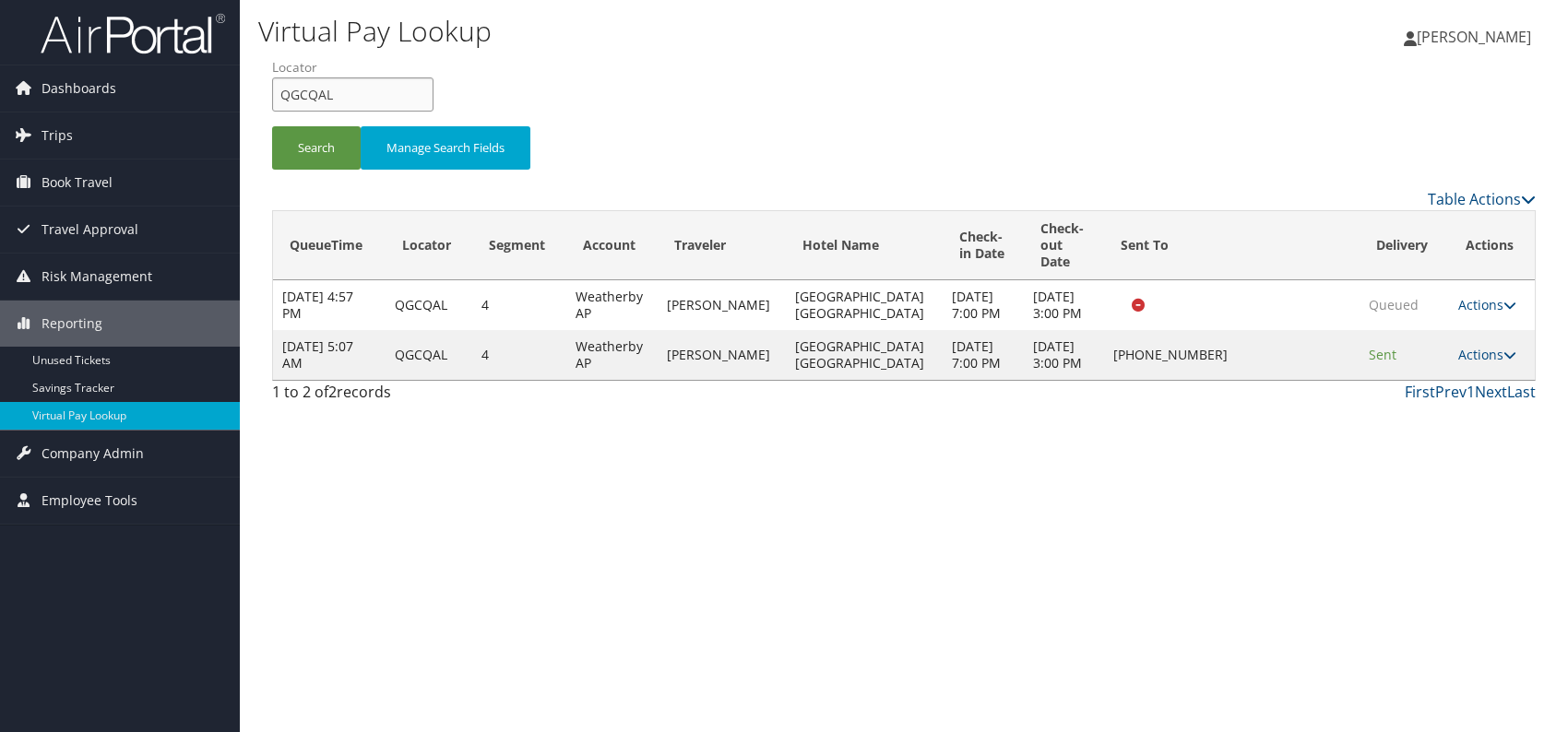
drag, startPoint x: 279, startPoint y: 99, endPoint x: 252, endPoint y: 99, distance: 27.0
click at [252, 99] on div "Virtual Pay Lookup Romina Kwock Romina Kwock My Settings Travel Agency Contacts…" at bounding box center [903, 366] width 1328 height 732
paste input "SXKTIC"
click at [296, 134] on button "Search" at bounding box center [316, 148] width 89 height 44
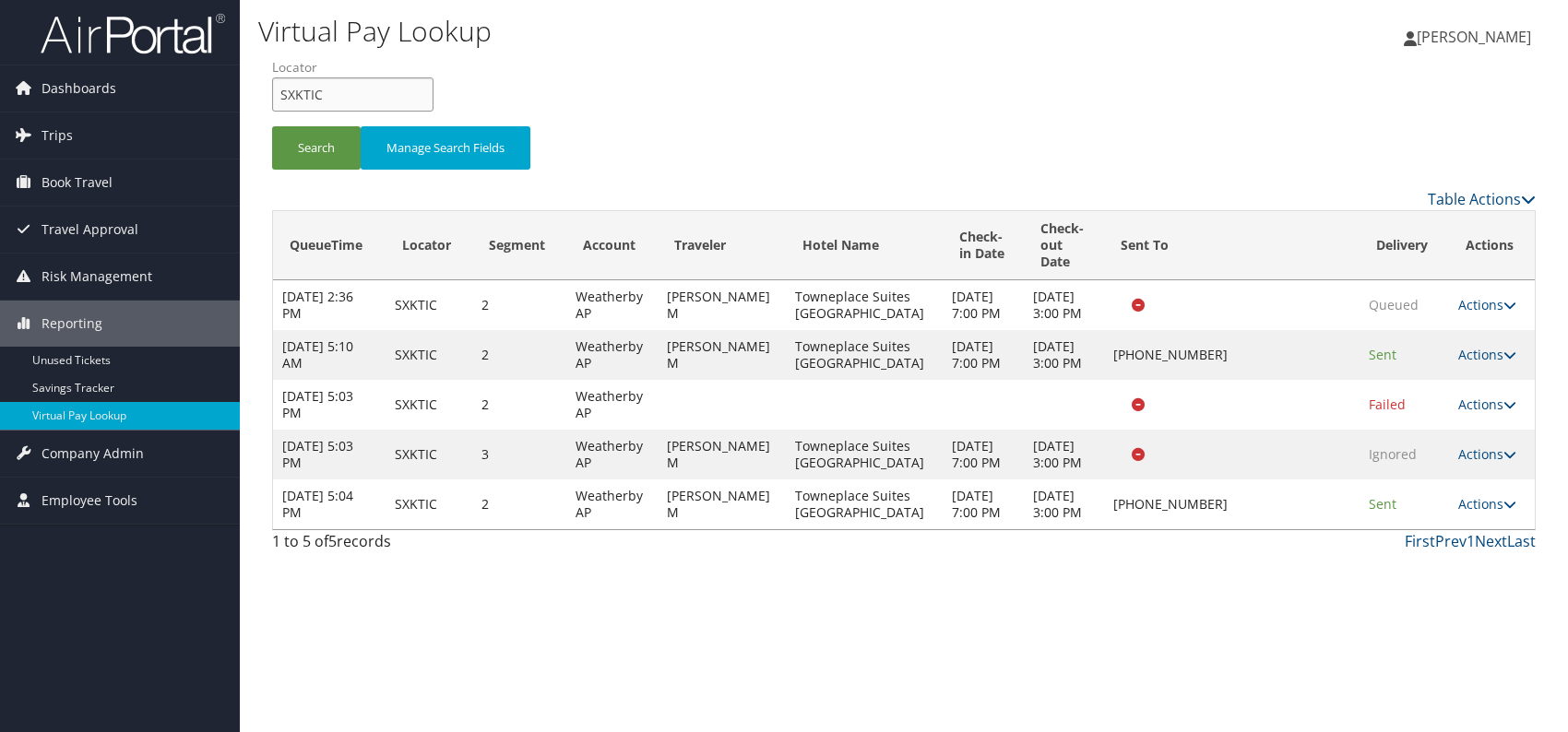
drag, startPoint x: 321, startPoint y: 95, endPoint x: 276, endPoint y: 94, distance: 45.0
click at [276, 94] on input "SXKTIC" at bounding box center [352, 94] width 161 height 34
paste input "GCMDBV"
click at [301, 148] on button "Search" at bounding box center [316, 148] width 89 height 44
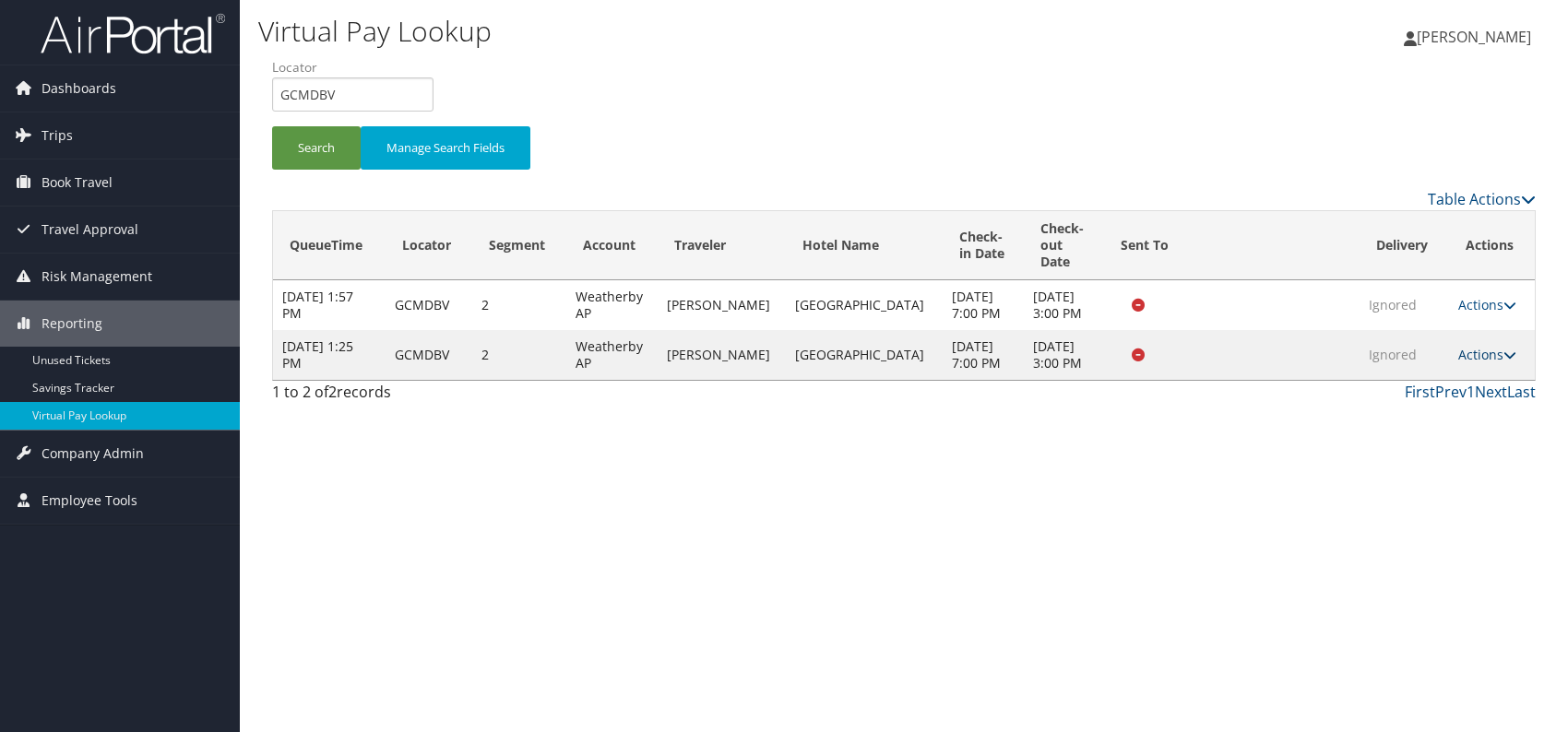
click at [1483, 363] on link "Actions" at bounding box center [1487, 354] width 58 height 18
click at [1397, 446] on link "Logs" at bounding box center [1448, 437] width 116 height 32
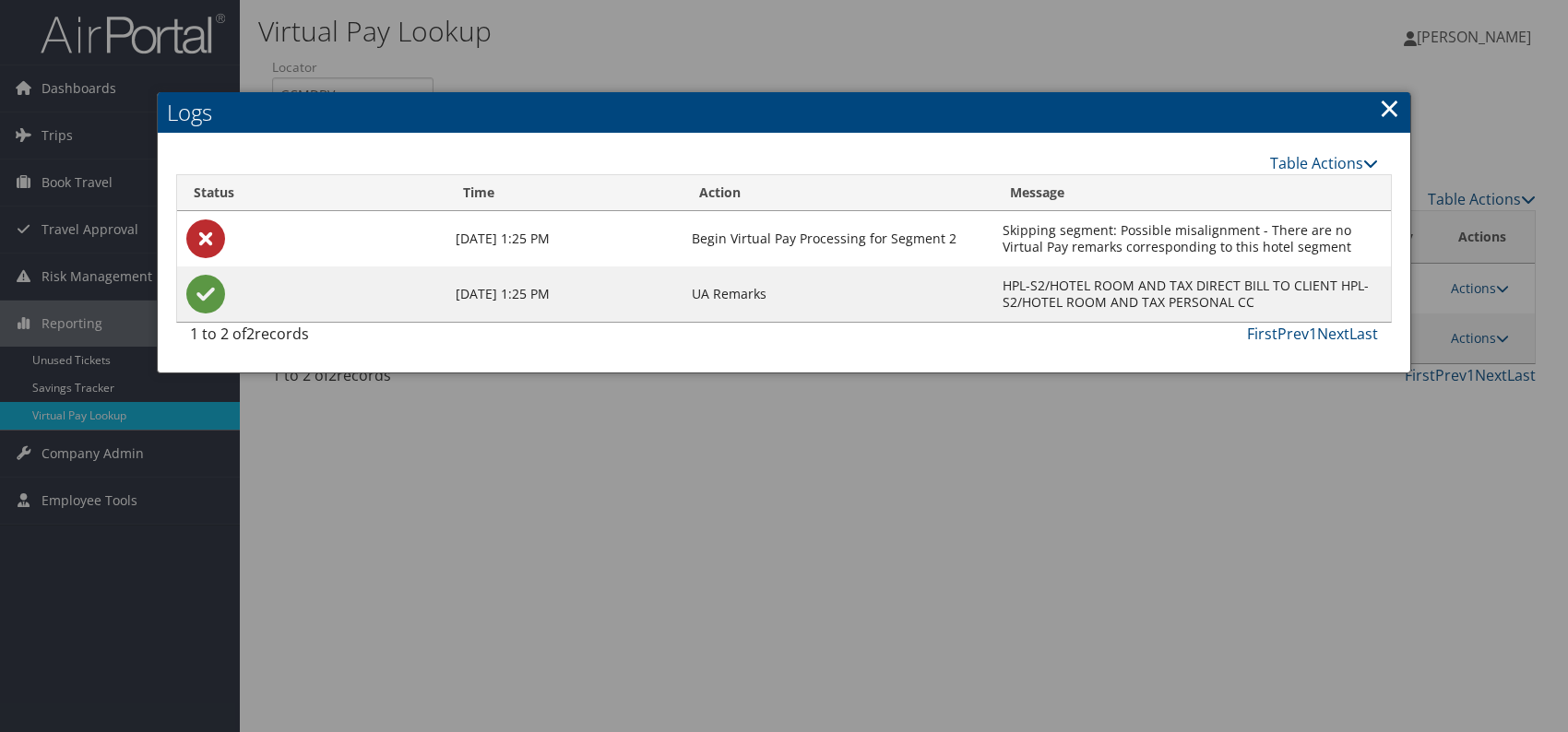
click at [1339, 301] on td "HPL-S2/HOTEL ROOM AND TAX DIRECT BILL TO CLIENT HPL-S2/HOTEL ROOM AND TAX PERSO…" at bounding box center [1192, 293] width 398 height 55
drag, startPoint x: 1090, startPoint y: 285, endPoint x: 1330, endPoint y: 285, distance: 240.0
click at [1337, 282] on td "HPL-S2/HOTEL ROOM AND TAX DIRECT BILL TO CLIENT HPL-S2/HOTEL ROOM AND TAX PERSO…" at bounding box center [1192, 293] width 398 height 55
copy td "HOTEL ROOM AND TAX DIRECT BILL TO CLIENT"
click at [1391, 107] on link "×" at bounding box center [1389, 108] width 21 height 37
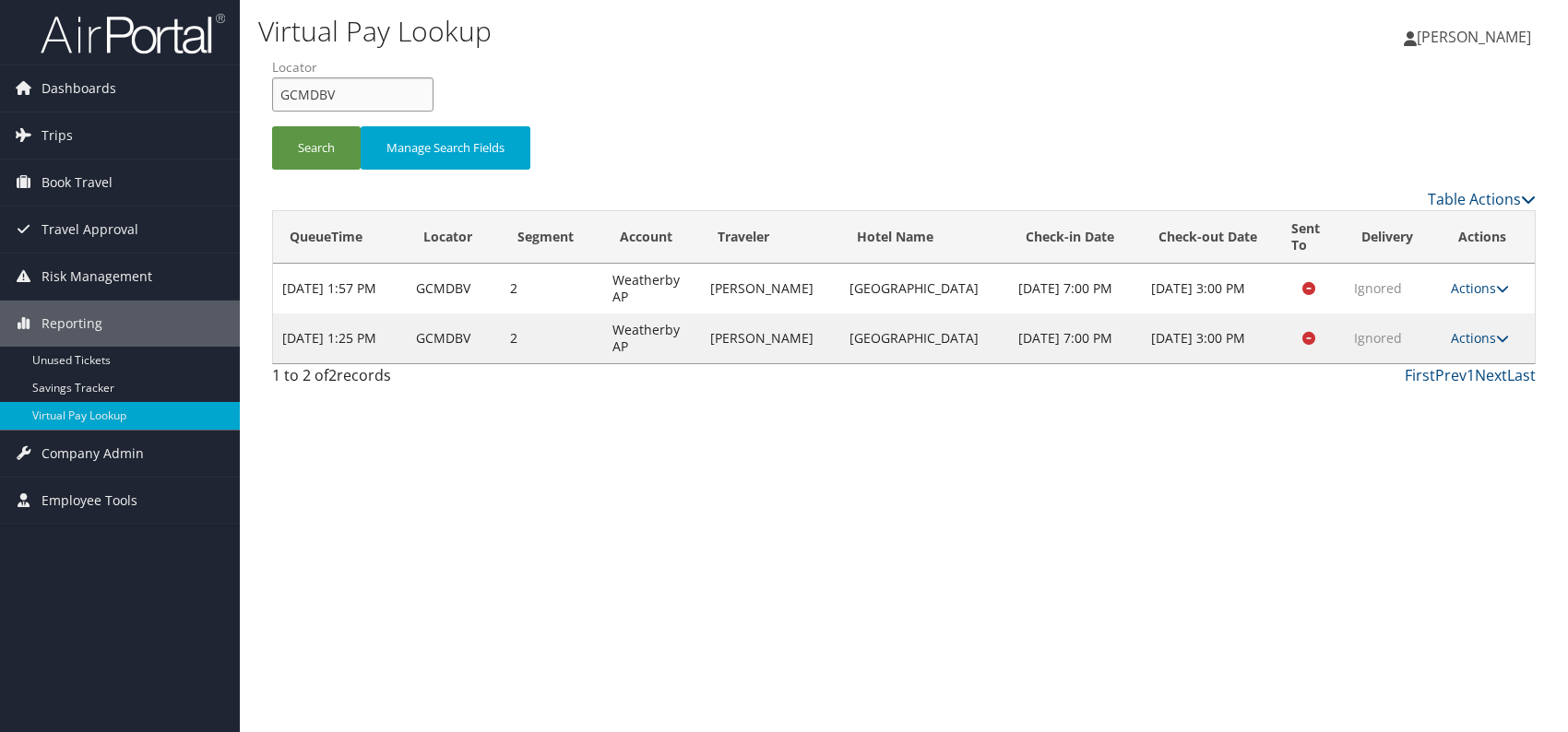
drag, startPoint x: 316, startPoint y: 94, endPoint x: 304, endPoint y: 95, distance: 12.0
click at [272, 99] on form "QueueTime Locator GCMDBV Segment Account Traveler Hotel Name Check-in Date Chec…" at bounding box center [904, 122] width 1263 height 129
paste input "SLBXEH"
click at [312, 90] on input "SLBXEH" at bounding box center [352, 94] width 161 height 34
click at [305, 156] on button "Search" at bounding box center [316, 148] width 89 height 44
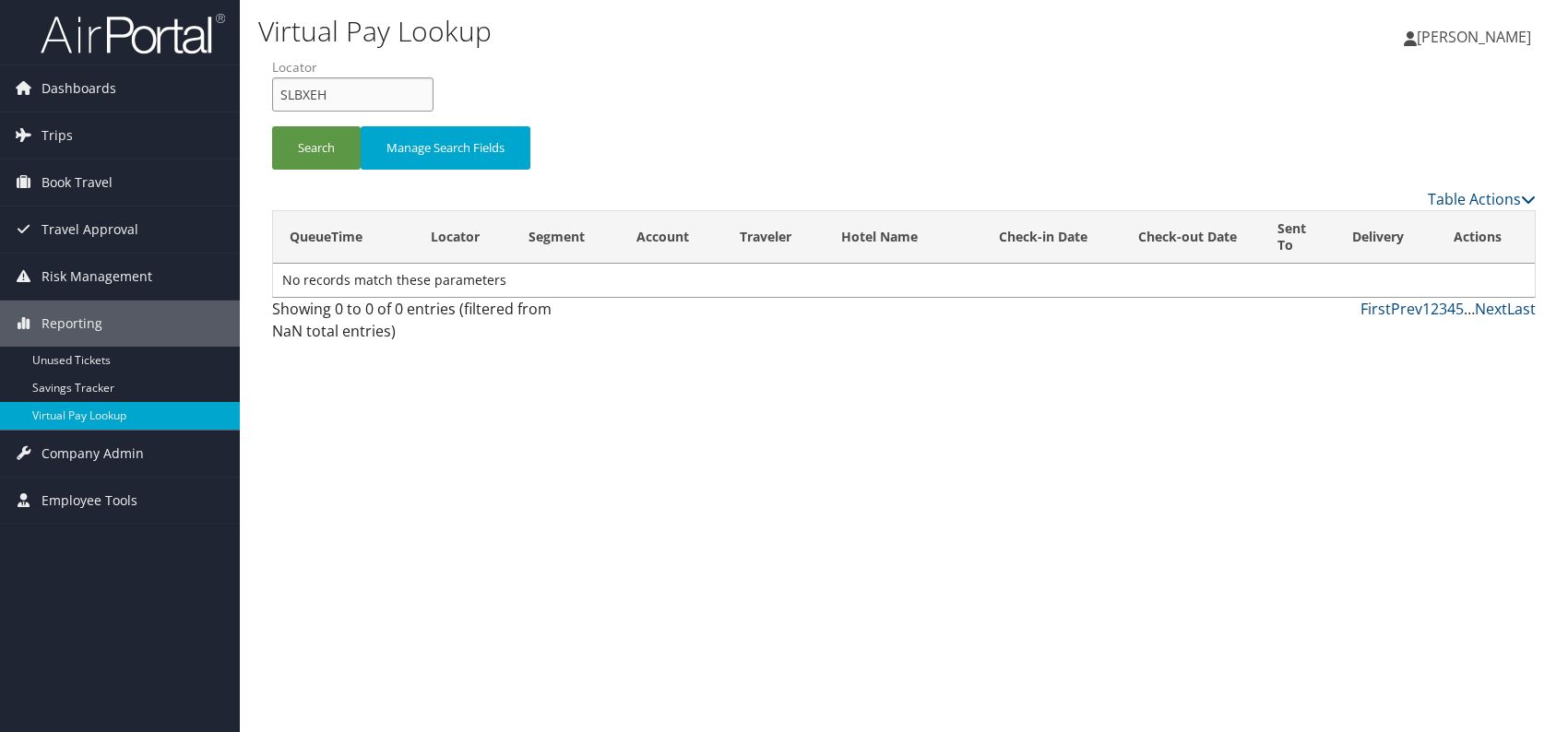
drag, startPoint x: 301, startPoint y: 91, endPoint x: 262, endPoint y: 88, distance: 39.1
click at [272, 88] on form "QueueTime Locator SLBXEH Segment Account Traveler Hotel Name Check-in Date Chec…" at bounding box center [904, 122] width 1263 height 129
paste input "DWJRTL"
click at [311, 98] on input "DWJRTL" at bounding box center [352, 94] width 161 height 34
click at [308, 141] on button "Search" at bounding box center [316, 148] width 89 height 44
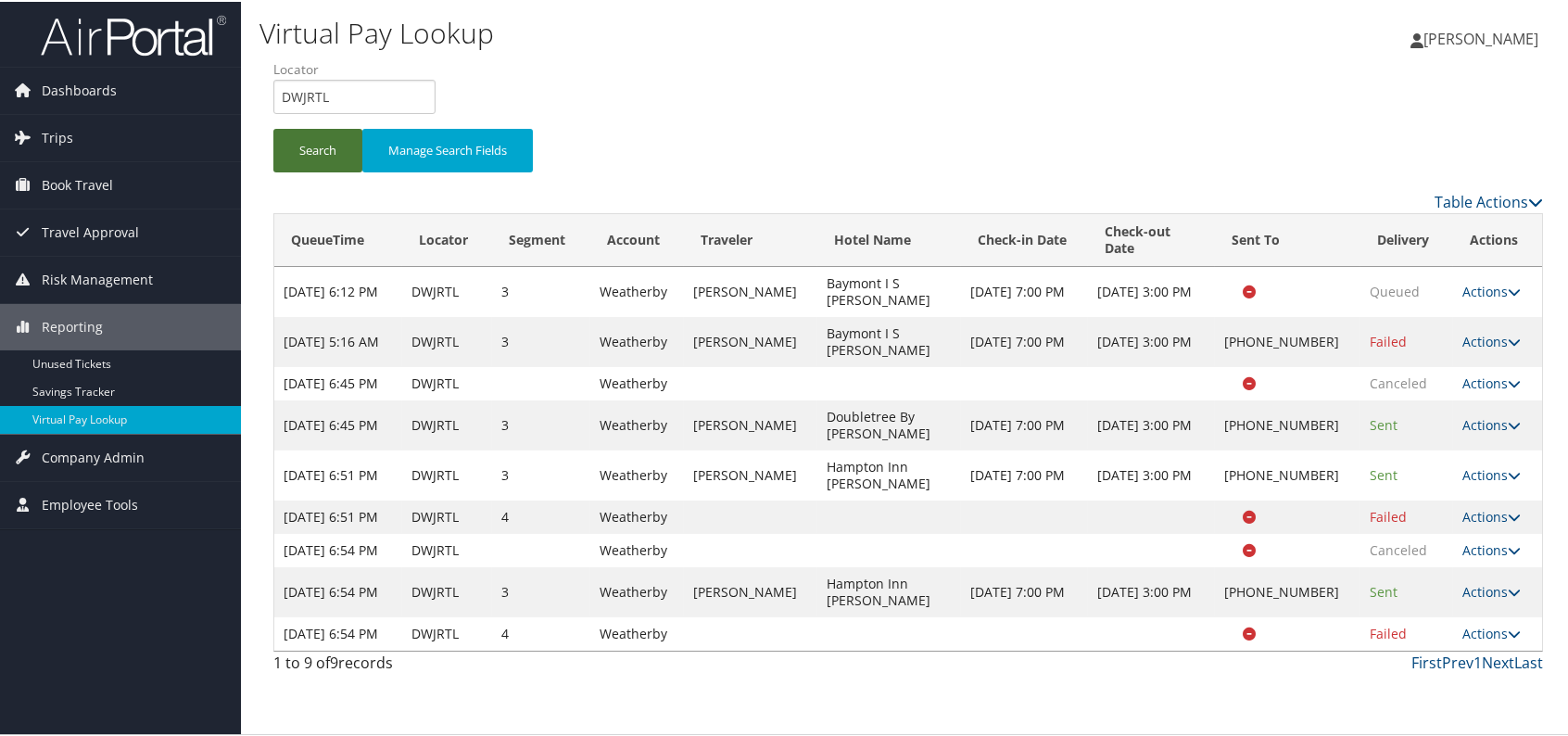
scroll to position [78, 0]
drag, startPoint x: 329, startPoint y: 14, endPoint x: 279, endPoint y: 21, distance: 50.5
click at [279, 78] on input "DWJRTL" at bounding box center [354, 95] width 162 height 35
paste input "text"
click at [318, 78] on input "DWJRTL" at bounding box center [354, 95] width 162 height 35
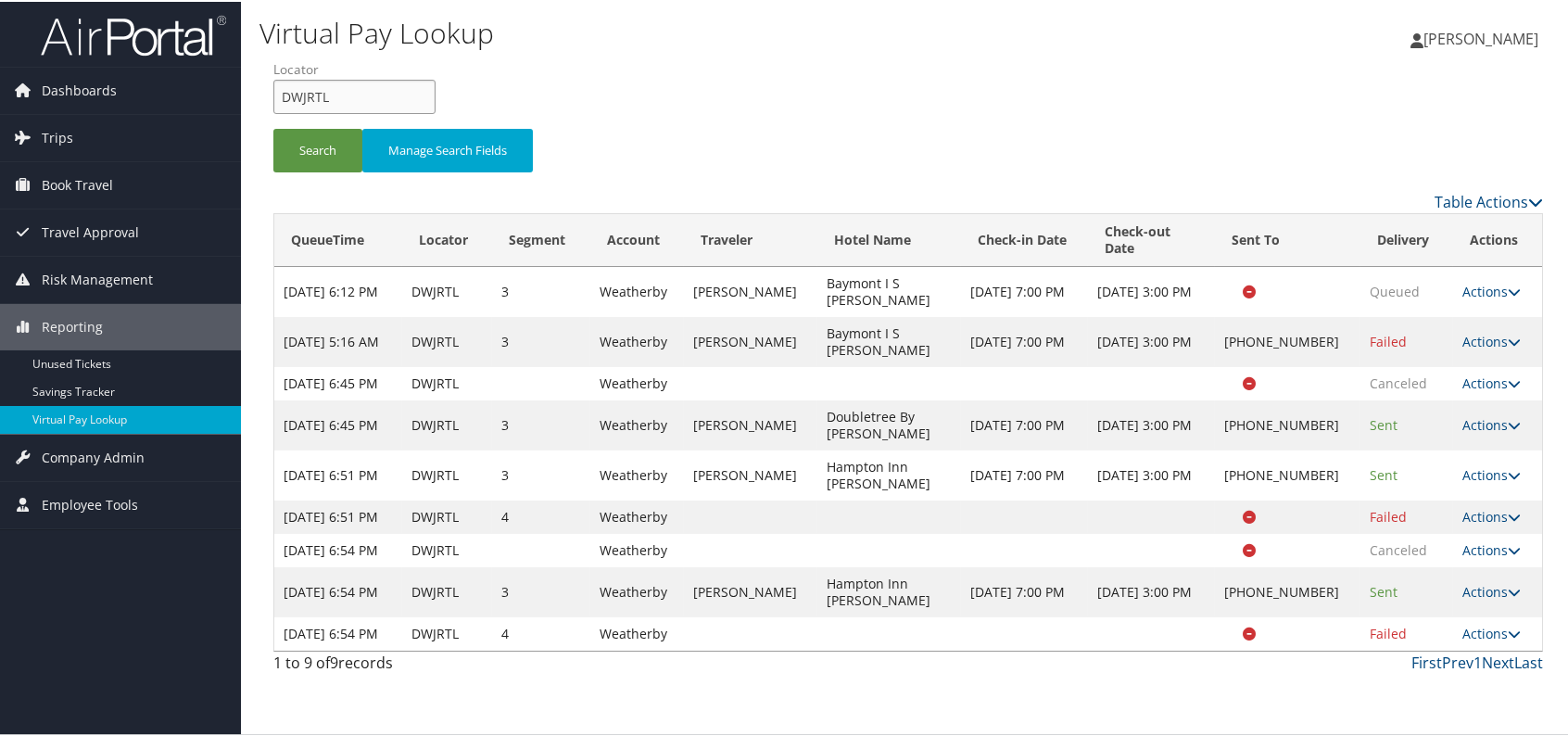
click at [314, 78] on input "DWJRTL" at bounding box center [354, 95] width 162 height 35
click at [300, 127] on button "Search" at bounding box center [317, 149] width 89 height 44
drag, startPoint x: 328, startPoint y: 17, endPoint x: 271, endPoint y: 17, distance: 57.0
click at [273, 58] on form "QueueTime Locator DWJRTL Segment Account Traveler Hotel Name Check-in Date Chec…" at bounding box center [908, 123] width 1269 height 130
paste input "LWEVSD"
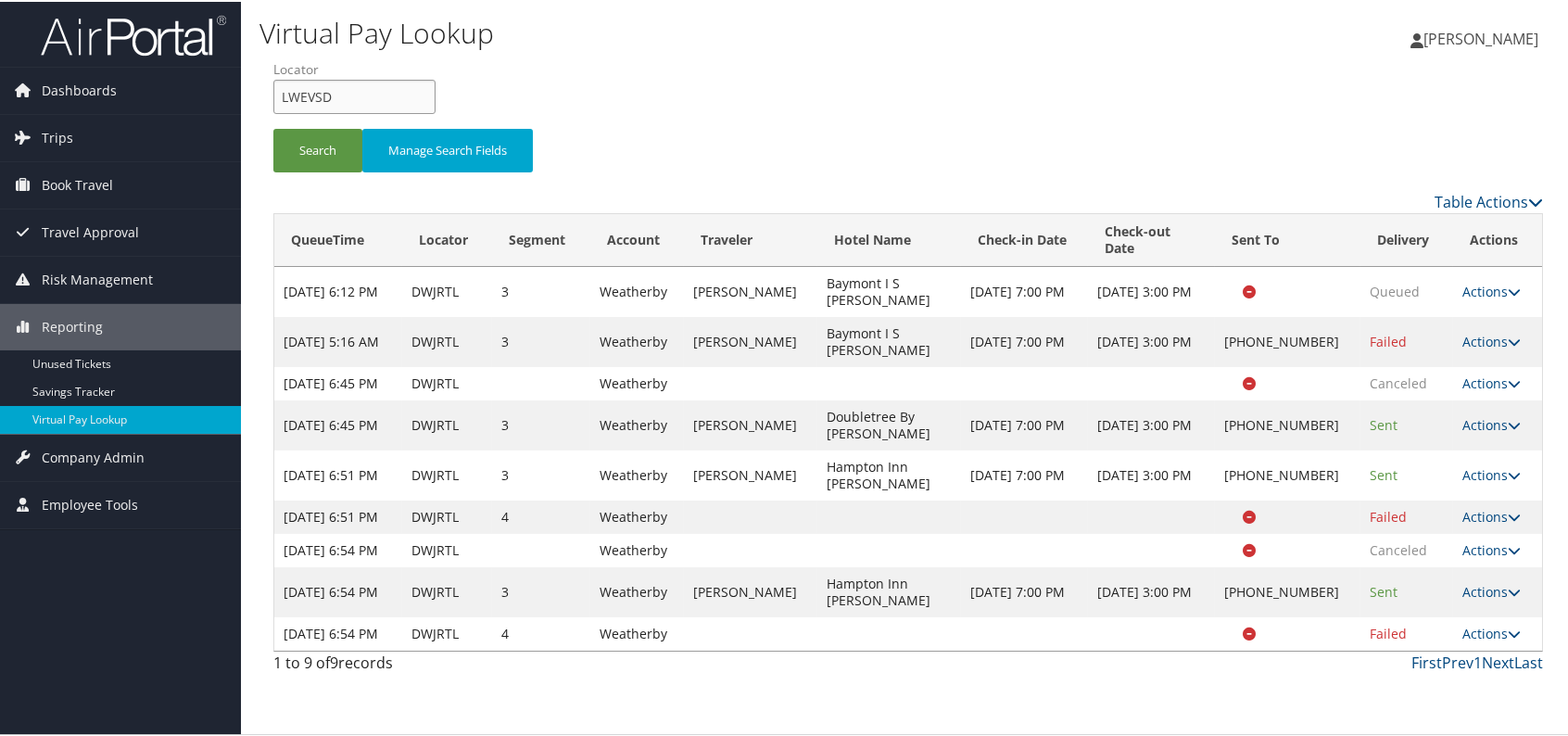
click at [313, 78] on input "LWEVSD" at bounding box center [354, 95] width 162 height 35
click at [300, 127] on button "Search" at bounding box center [317, 149] width 89 height 44
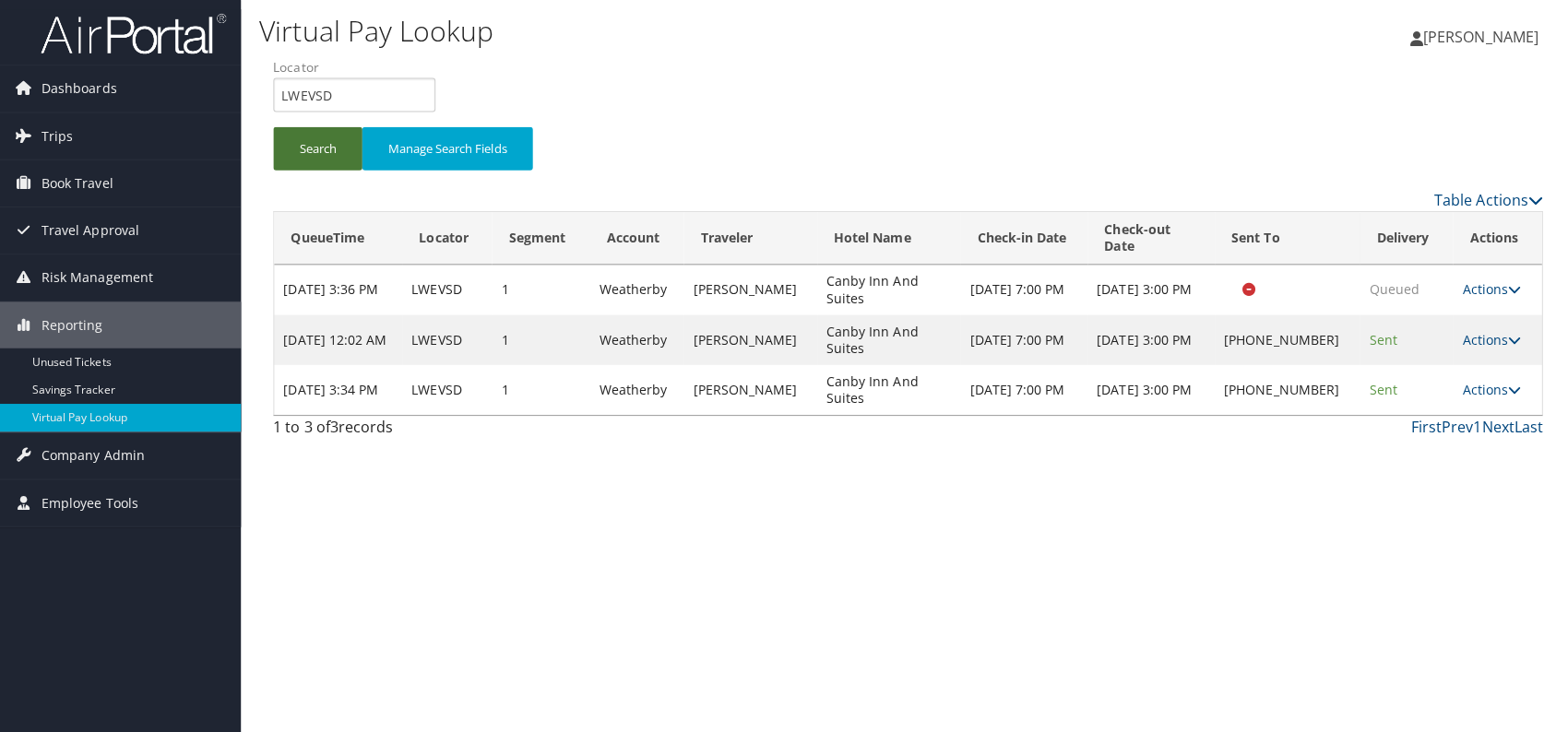
scroll to position [0, 0]
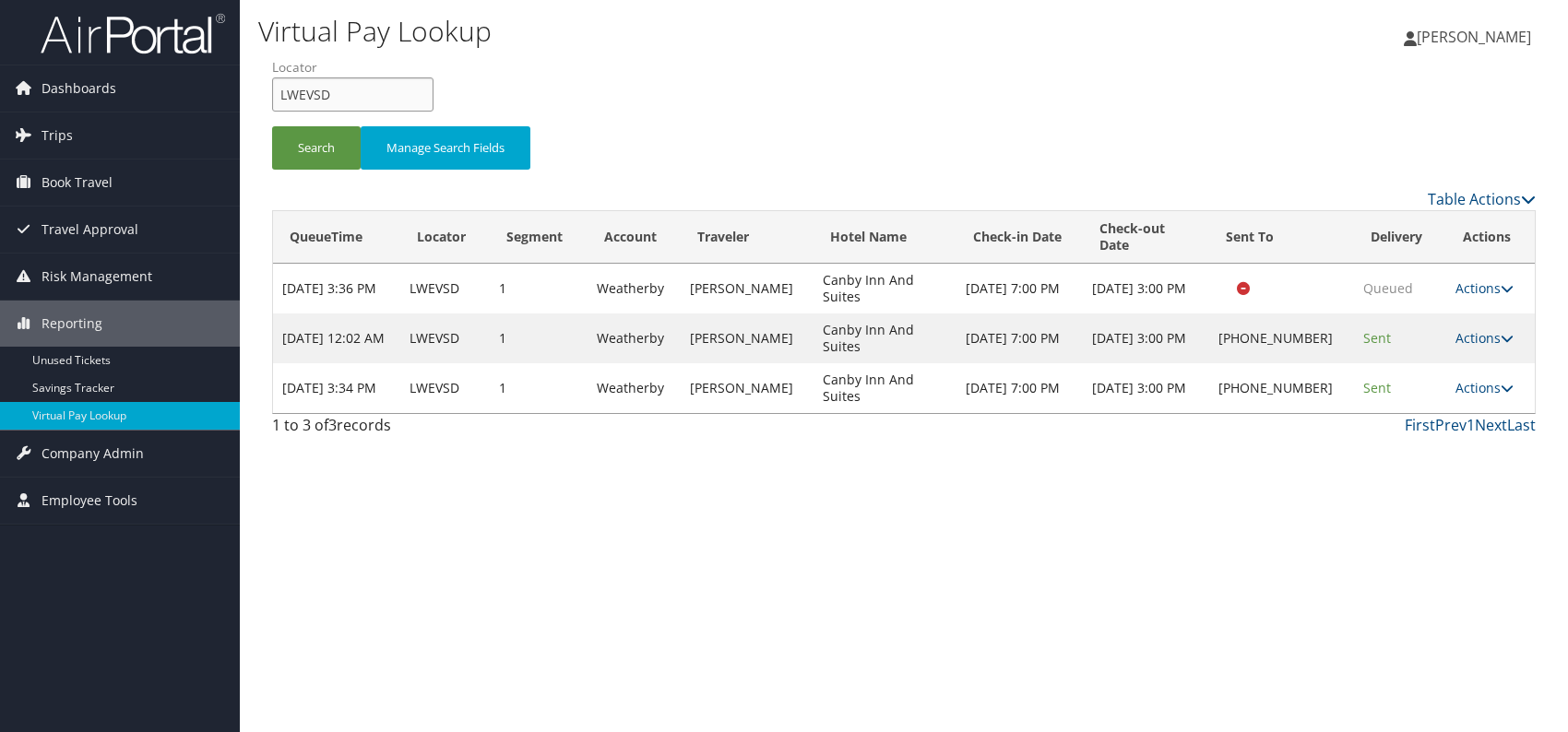
drag, startPoint x: 388, startPoint y: 97, endPoint x: 273, endPoint y: 97, distance: 115.0
click at [273, 97] on input "LWEVSD" at bounding box center [352, 94] width 161 height 34
paste input "YAHITU"
type input "YAHITU"
click at [314, 150] on button "Search" at bounding box center [316, 148] width 89 height 44
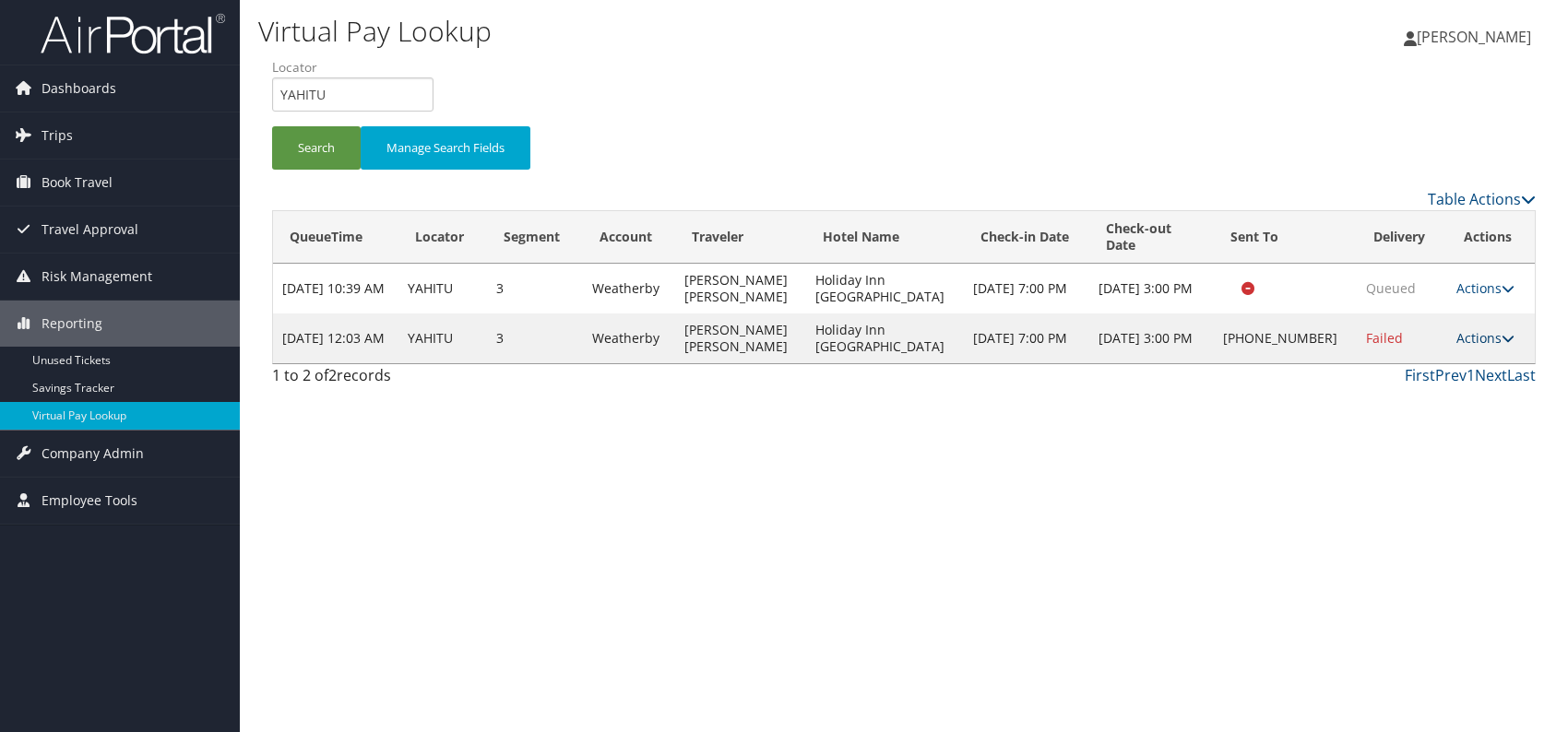
click at [1478, 346] on link "Actions" at bounding box center [1485, 337] width 58 height 18
click at [1408, 424] on link "Logs" at bounding box center [1422, 421] width 157 height 32
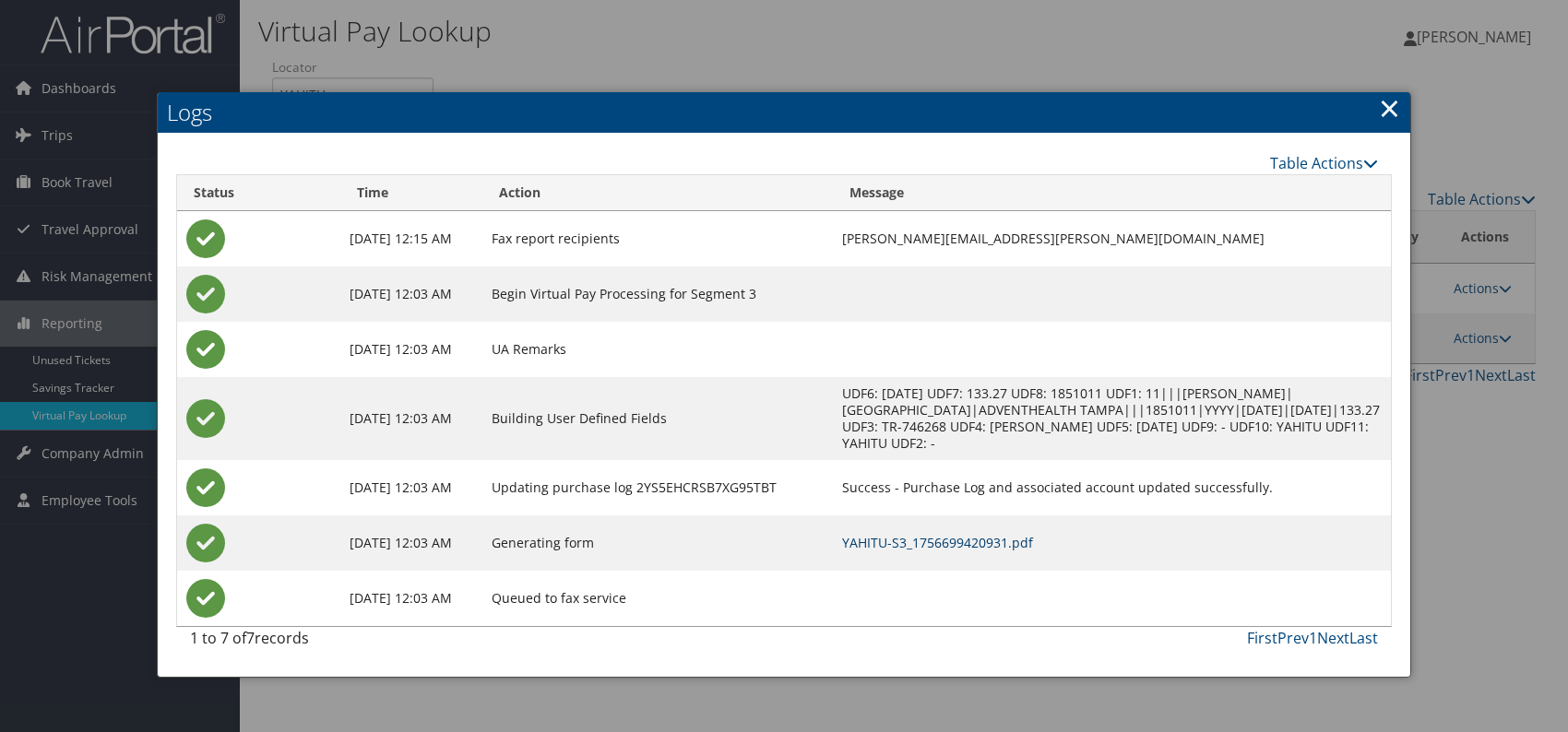
click at [974, 539] on link "YAHITU-S3_1756699420931.pdf" at bounding box center [937, 542] width 191 height 18
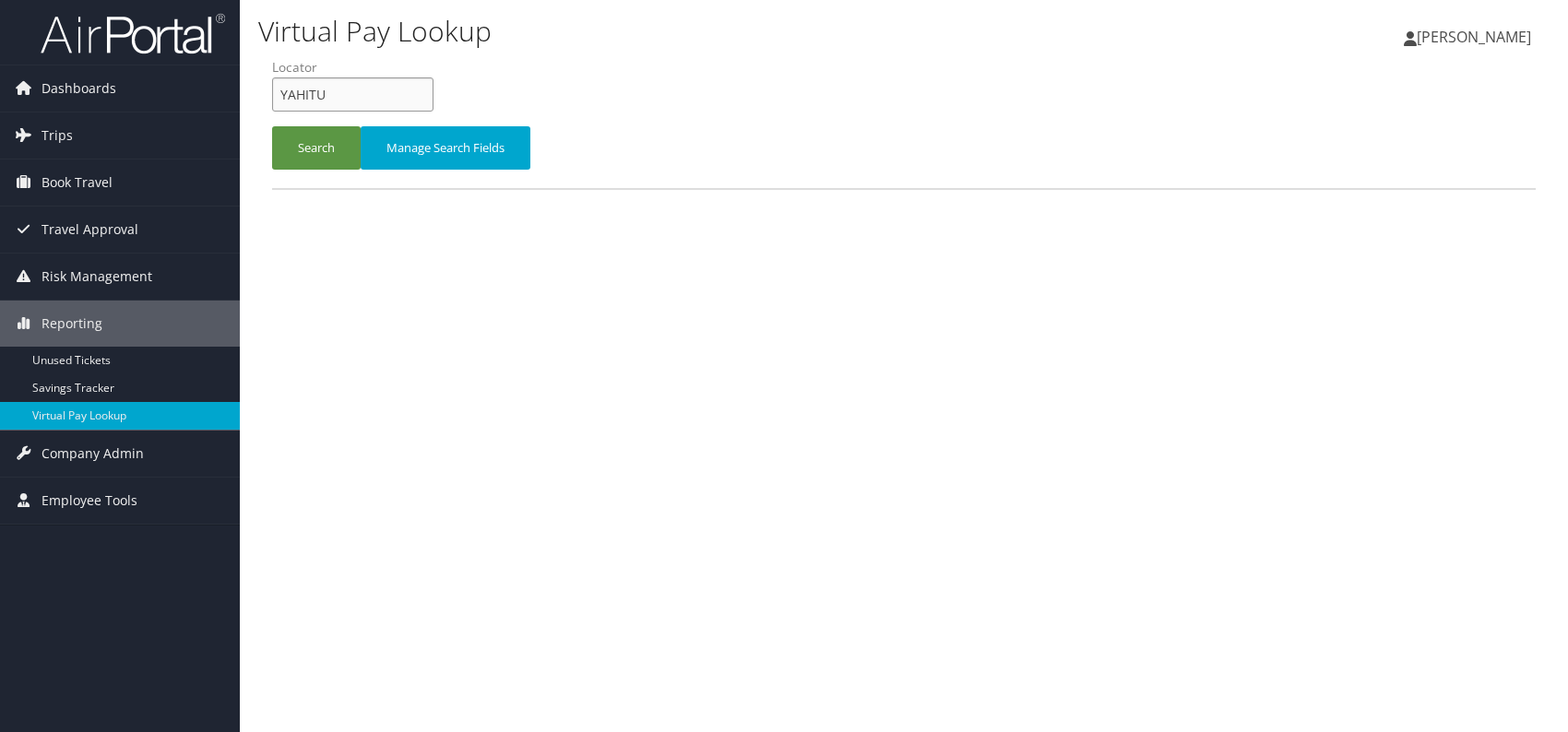
drag, startPoint x: 298, startPoint y: 98, endPoint x: 283, endPoint y: 94, distance: 15.5
click at [283, 95] on input "YAHITU" at bounding box center [352, 94] width 161 height 34
paste input "HCTWEP"
type input "HCTWEP"
click at [311, 144] on button "Search" at bounding box center [316, 148] width 89 height 44
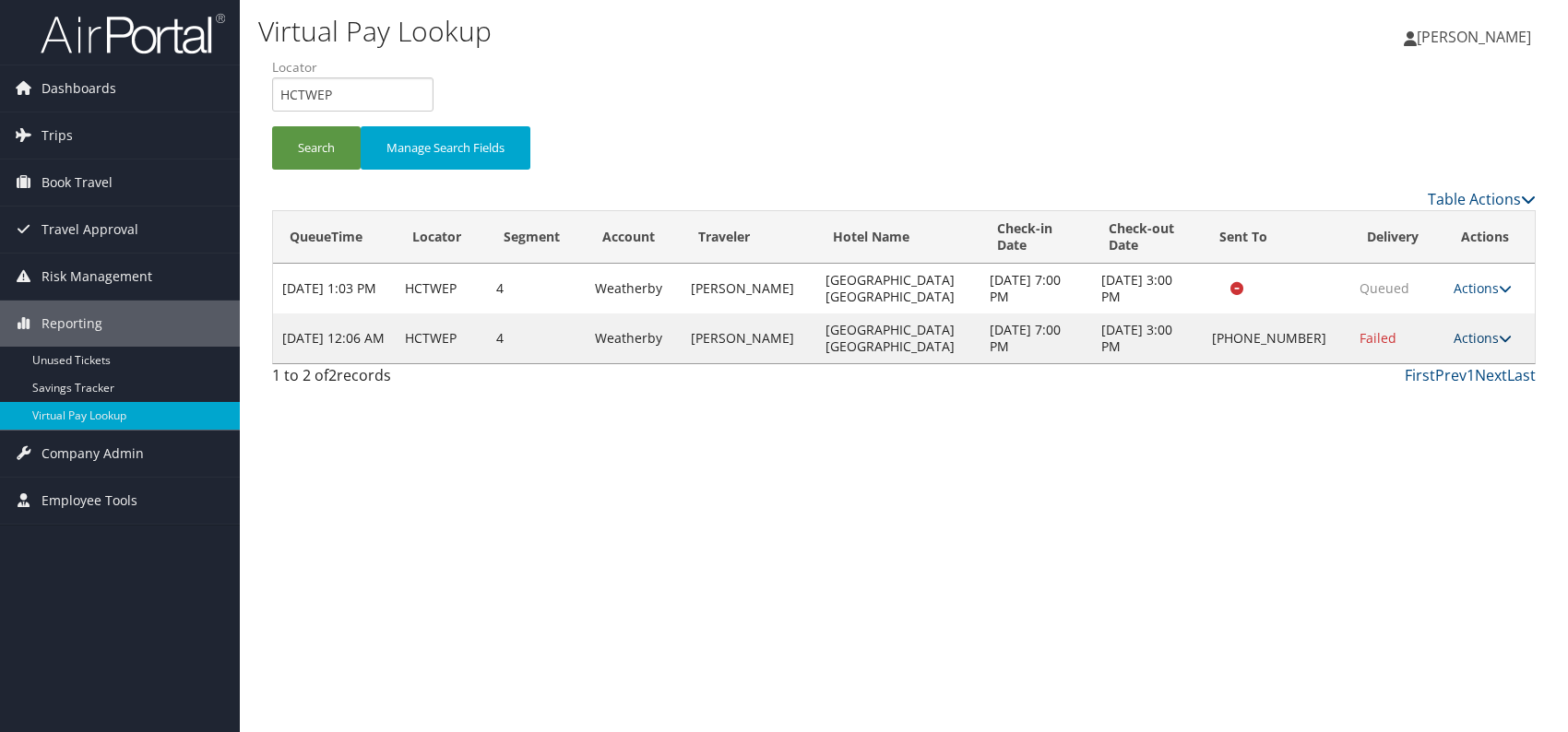
click at [1493, 341] on link "Actions" at bounding box center [1482, 337] width 58 height 18
click at [1423, 400] on link "Logs" at bounding box center [1423, 396] width 157 height 32
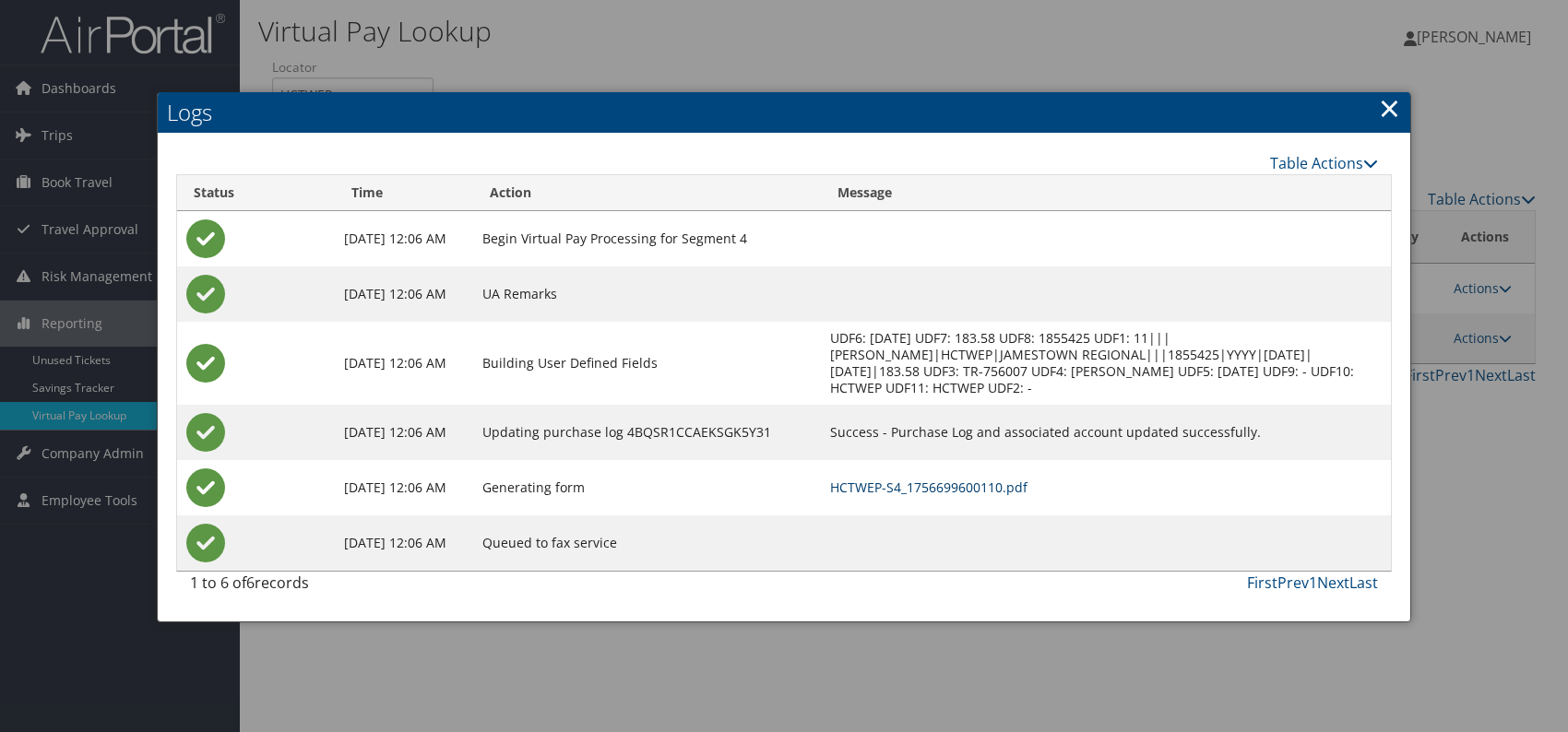
click at [961, 485] on link "HCTWEP-S4_1756699600110.pdf" at bounding box center [929, 487] width 198 height 18
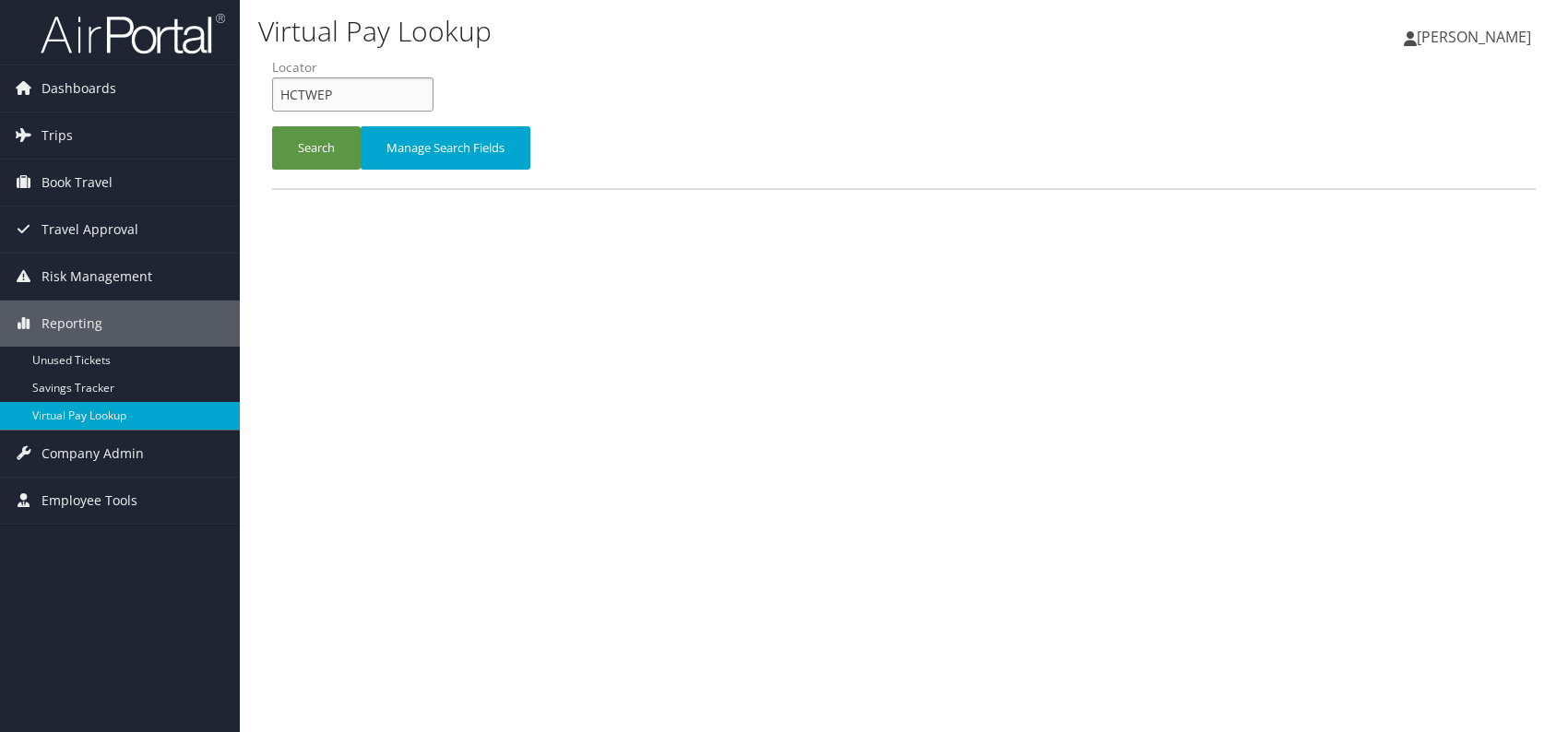
drag, startPoint x: 373, startPoint y: 106, endPoint x: 275, endPoint y: 101, distance: 98.1
click at [275, 101] on input "HCTWEP" at bounding box center [352, 94] width 161 height 34
paste input "UZUXZU"
click at [314, 91] on input "UZUXZU" at bounding box center [352, 94] width 161 height 34
drag, startPoint x: 298, startPoint y: 131, endPoint x: 336, endPoint y: 184, distance: 65.2
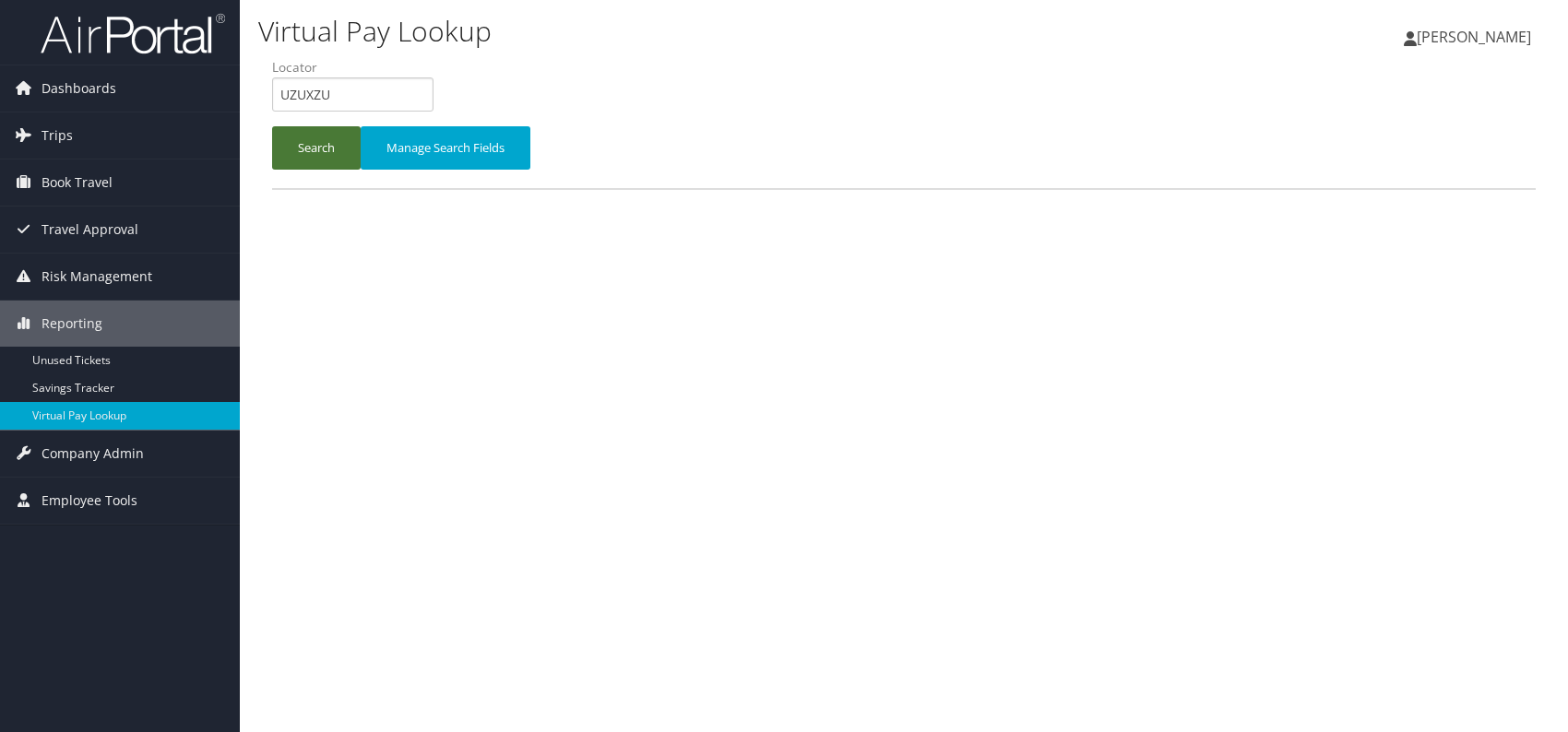
click at [298, 131] on button "Search" at bounding box center [316, 148] width 89 height 44
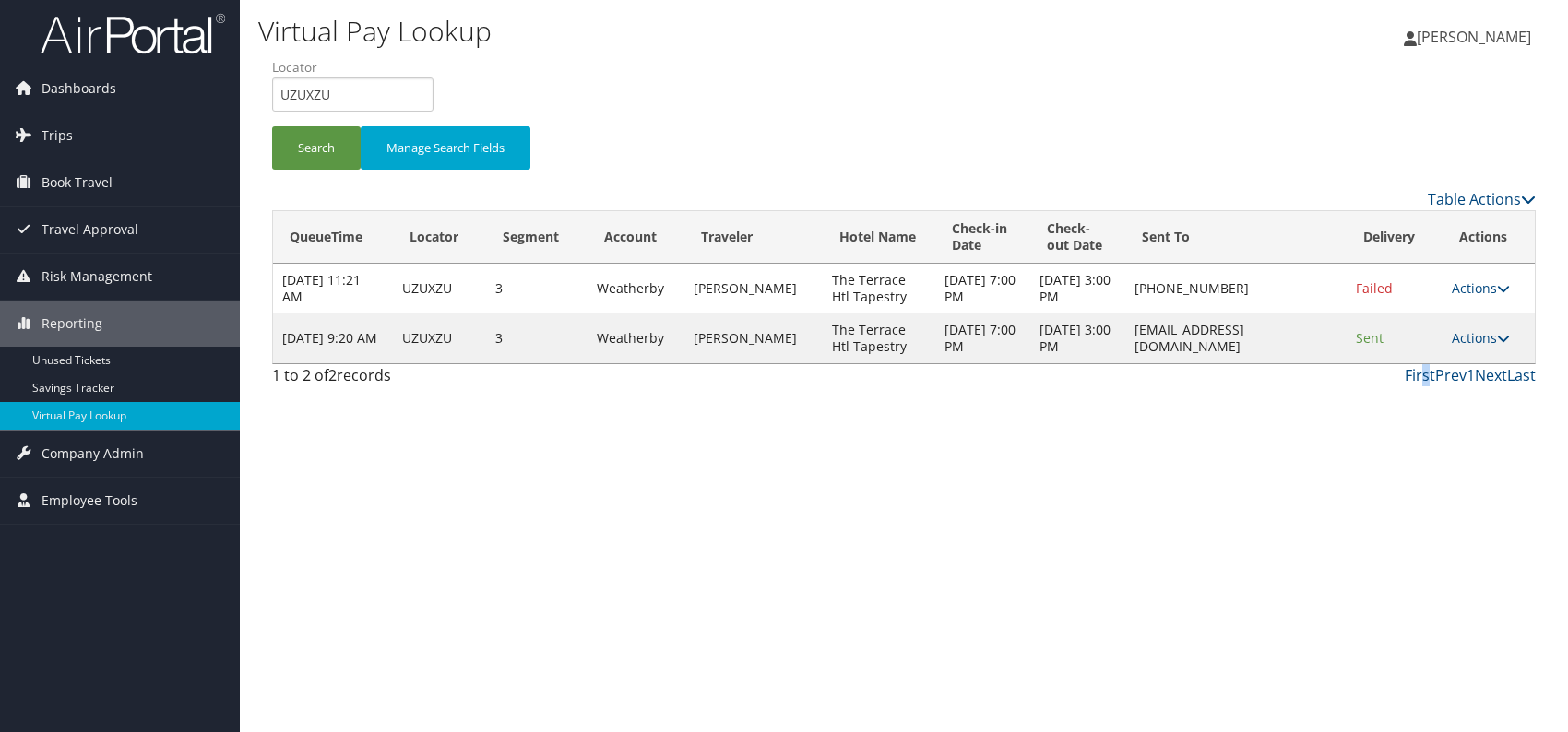
click at [1427, 477] on div "Virtual Pay Lookup [PERSON_NAME] [PERSON_NAME] My Settings Travel Agency Contac…" at bounding box center [903, 366] width 1328 height 732
drag, startPoint x: 292, startPoint y: 98, endPoint x: 278, endPoint y: 97, distance: 14.0
click at [278, 97] on input "UZUXZU" at bounding box center [352, 94] width 161 height 34
paste input "GRYUQE"
click at [305, 147] on button "Search" at bounding box center [316, 148] width 89 height 44
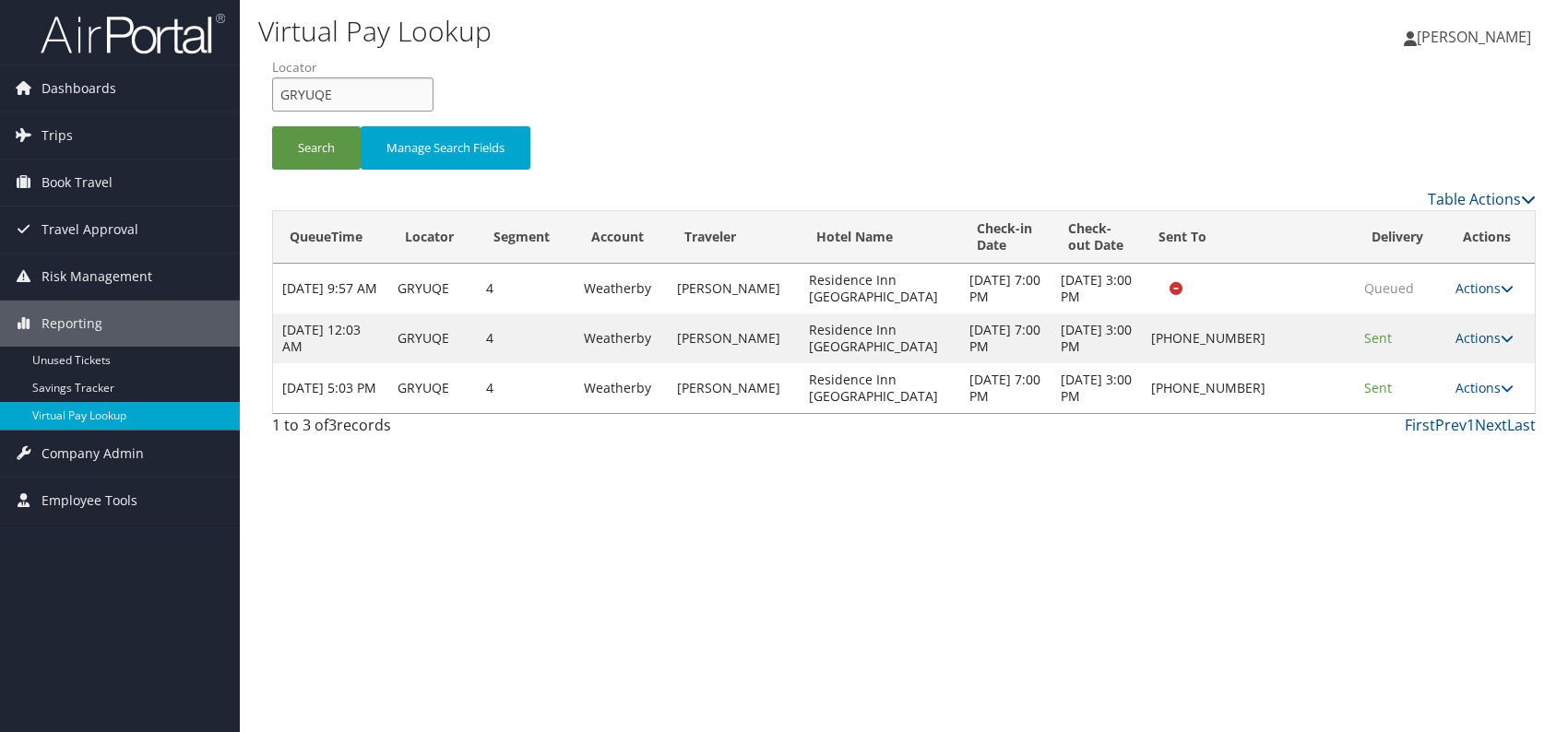
drag, startPoint x: 344, startPoint y: 82, endPoint x: 276, endPoint y: 93, distance: 68.9
click at [272, 93] on form "QueueTime Locator GRYUQE Segment Account Traveler Hotel Name Check-in Date Chec…" at bounding box center [904, 122] width 1263 height 129
paste input "CFBVFD"
click at [314, 97] on input "CFBVFD" at bounding box center [352, 94] width 161 height 34
click at [289, 141] on button "Search" at bounding box center [316, 148] width 89 height 44
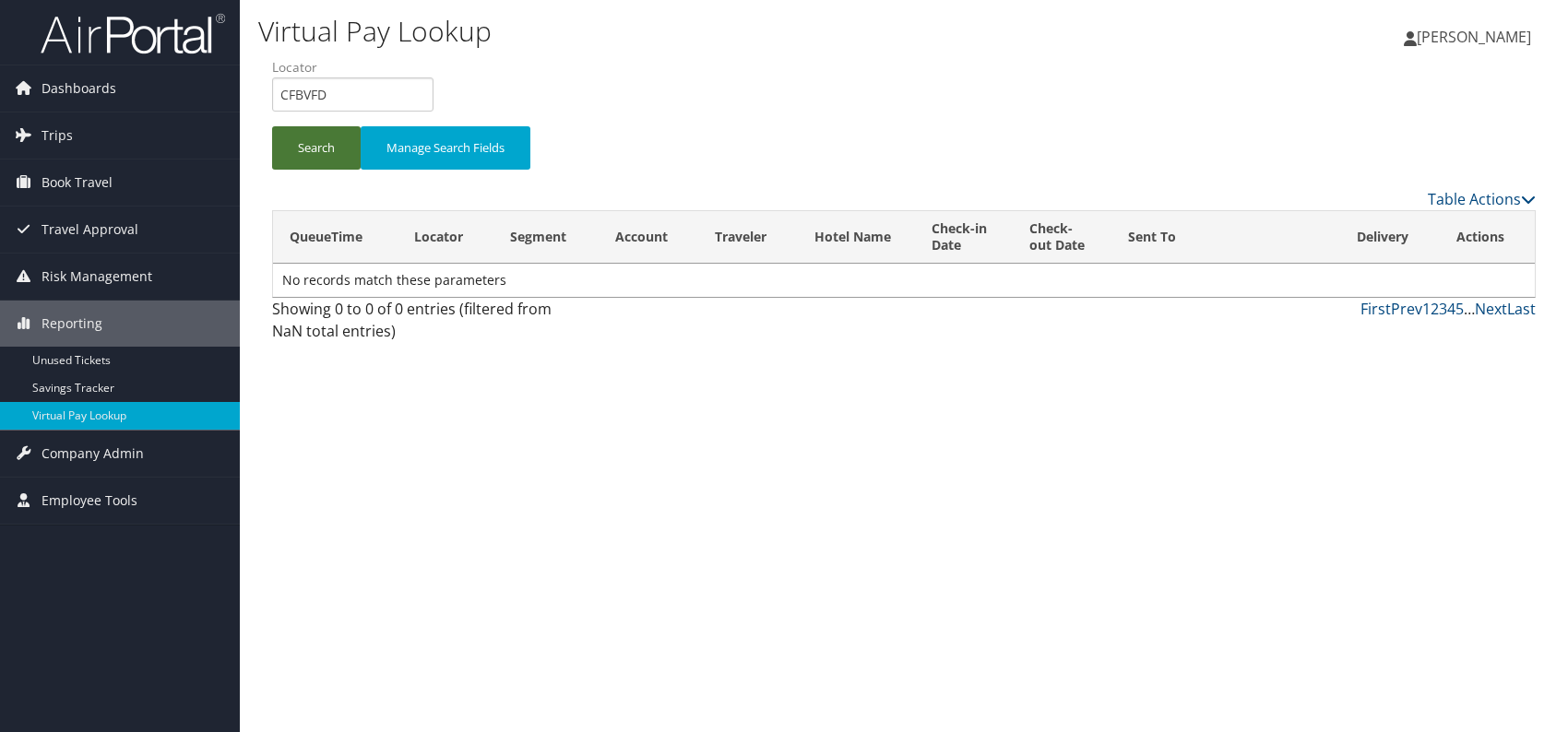
click at [310, 150] on button "Search" at bounding box center [316, 148] width 89 height 44
drag, startPoint x: 338, startPoint y: 92, endPoint x: 270, endPoint y: 92, distance: 68.0
click at [272, 92] on form "QueueTime Locator CFBVFD Segment Account Traveler Hotel Name Check-in Date Chec…" at bounding box center [904, 122] width 1263 height 129
paste input "AREQLZ"
drag, startPoint x: 310, startPoint y: 87, endPoint x: 320, endPoint y: 98, distance: 14.9
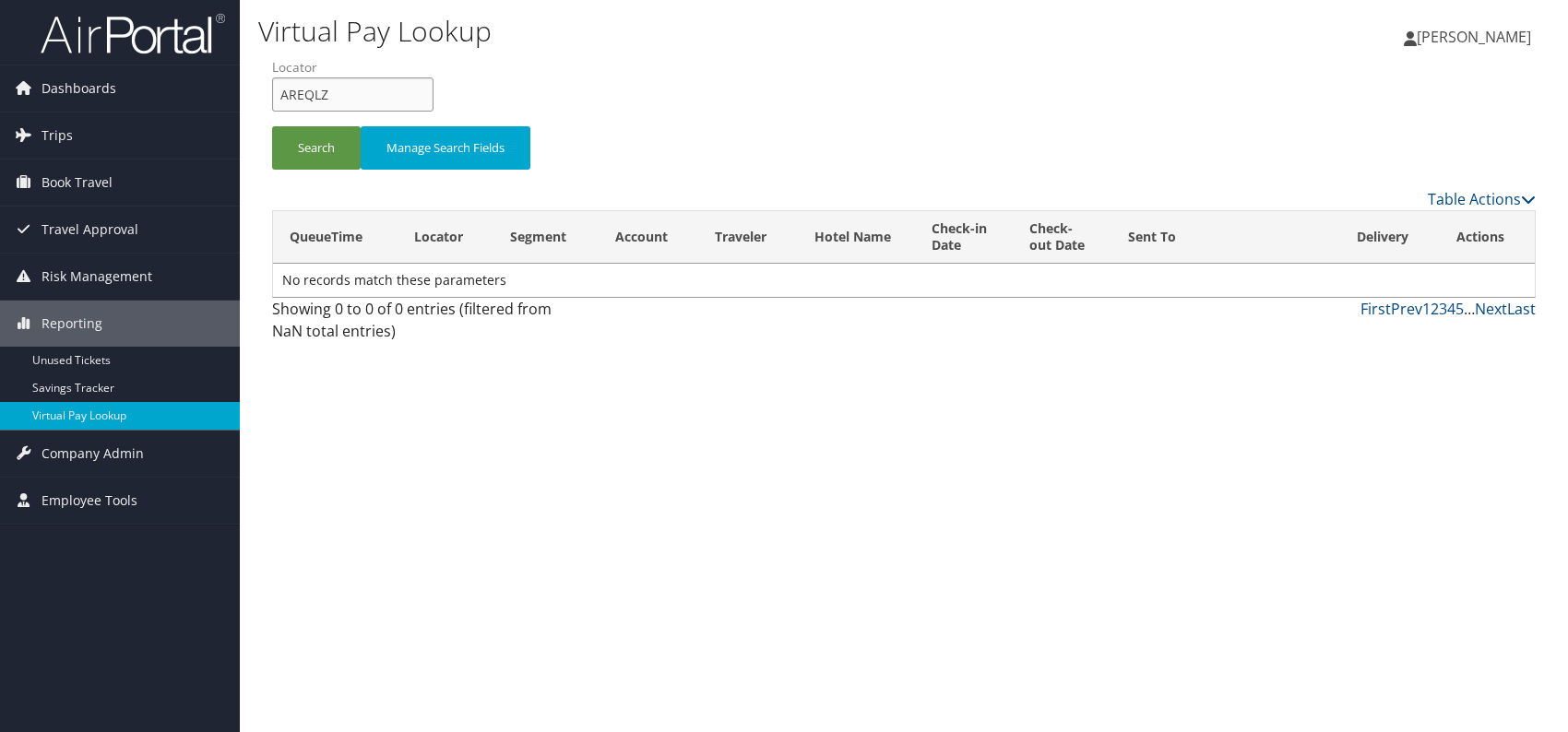
click at [309, 87] on input "AREQLZ" at bounding box center [352, 94] width 161 height 34
click at [304, 133] on button "Search" at bounding box center [316, 148] width 89 height 44
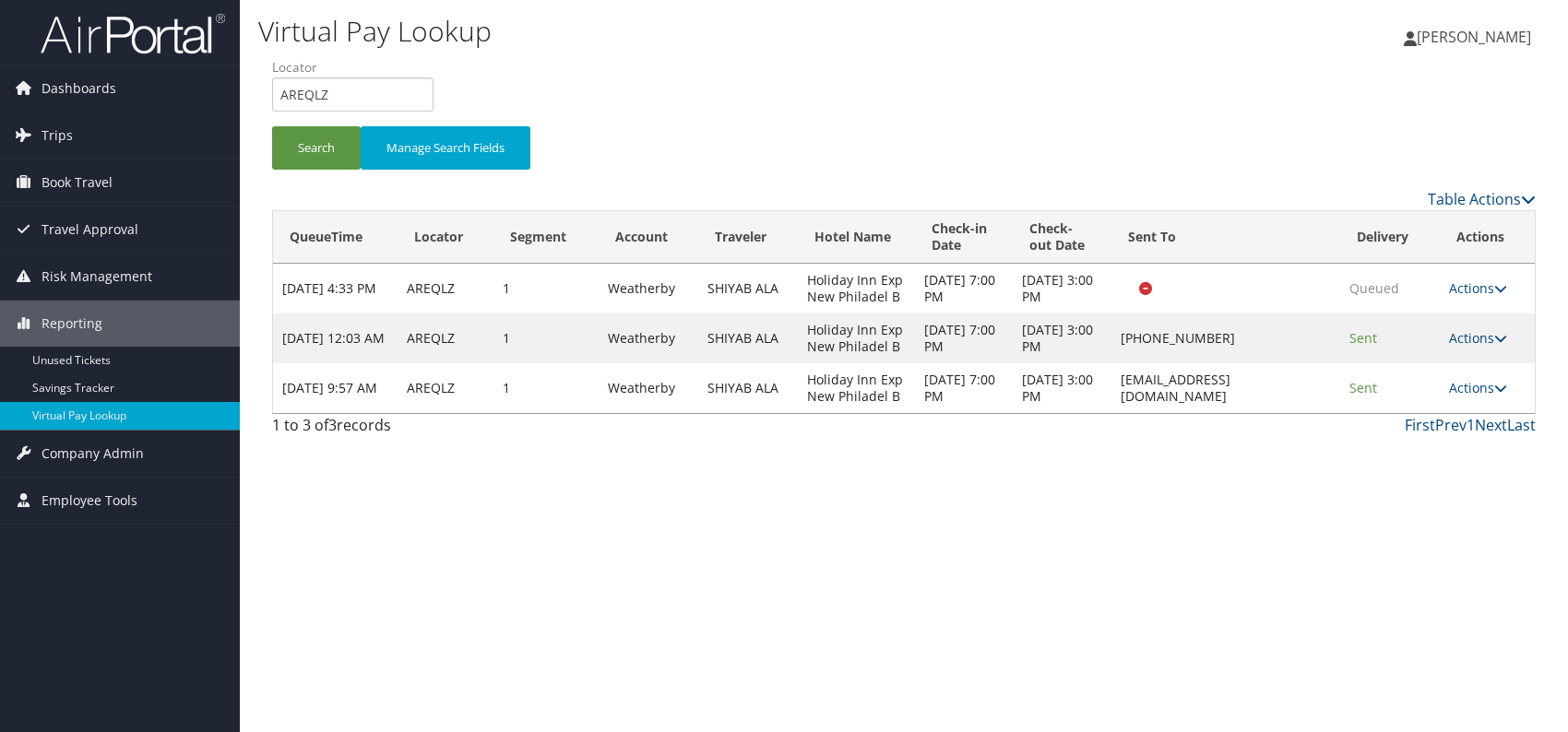
drag, startPoint x: 1157, startPoint y: 537, endPoint x: 1370, endPoint y: 534, distance: 213.0
click at [1164, 537] on div "Virtual Pay Lookup Romina Kwock Romina Kwock My Settings Travel Agency Contacts…" at bounding box center [903, 366] width 1328 height 732
drag, startPoint x: 320, startPoint y: 93, endPoint x: 299, endPoint y: 91, distance: 21.1
click at [272, 97] on form "QueueTime Locator AREQLZ Segment Account Traveler Hotel Name Check-in Date Chec…" at bounding box center [904, 122] width 1263 height 129
paste input "KQMRLA"
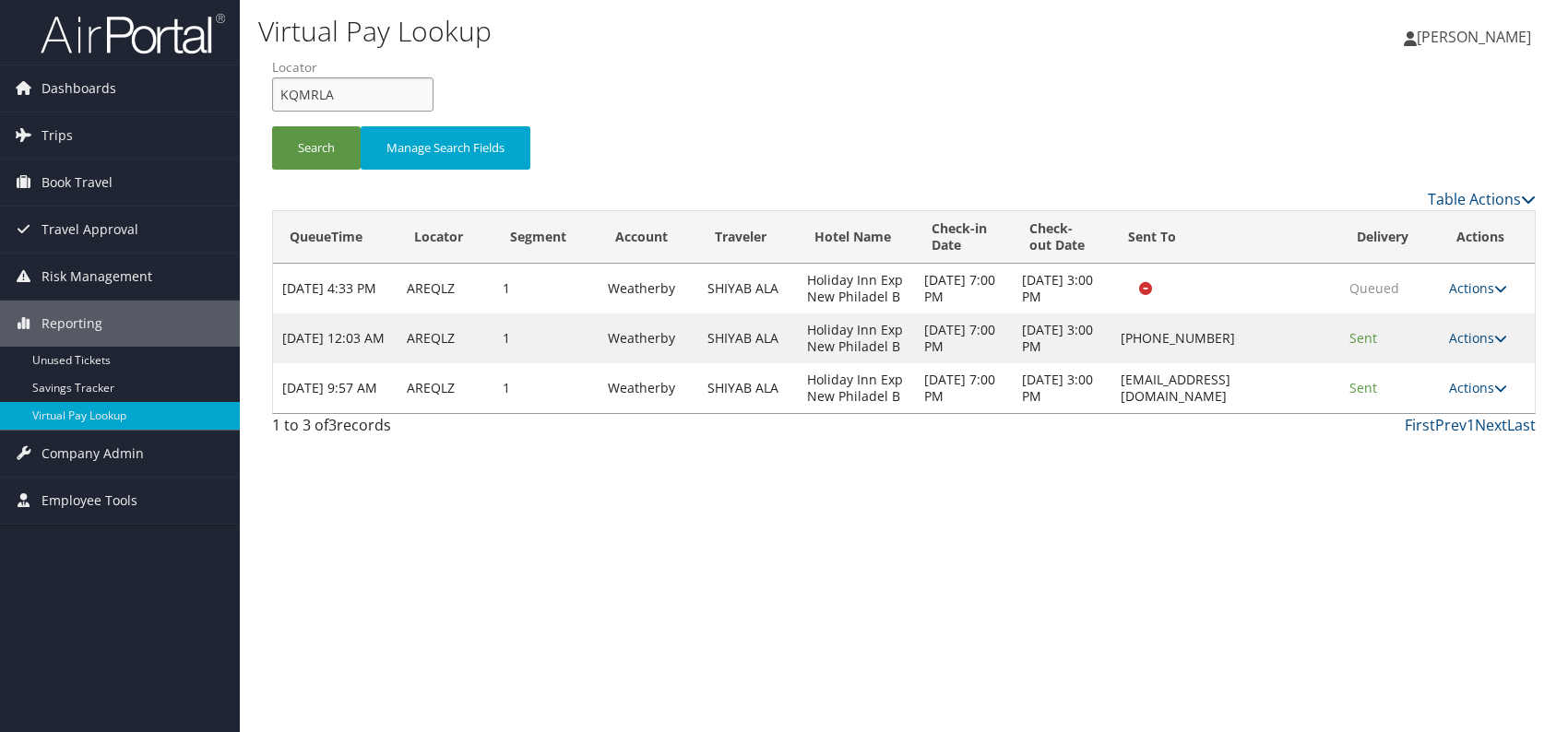
click at [312, 85] on input "KQMRLA" at bounding box center [352, 94] width 161 height 34
click at [317, 140] on button "Search" at bounding box center [316, 148] width 89 height 44
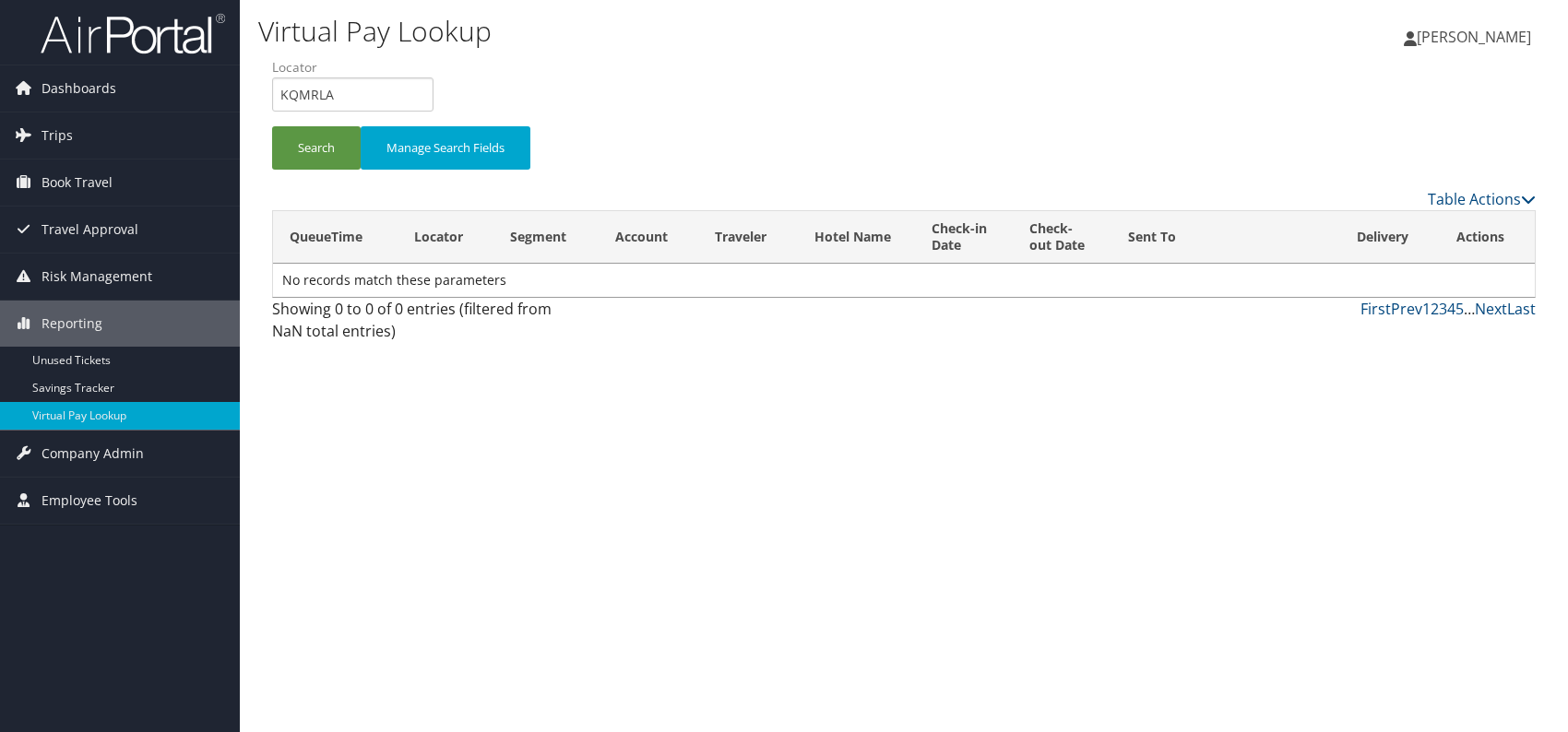
click at [1124, 521] on div "Virtual Pay Lookup Romina Kwock Romina Kwock My Settings Travel Agency Contacts…" at bounding box center [903, 366] width 1328 height 732
click at [298, 156] on button "Search" at bounding box center [316, 148] width 89 height 44
drag, startPoint x: 359, startPoint y: 83, endPoint x: 280, endPoint y: 100, distance: 80.8
click at [280, 100] on input "KQMRLA" at bounding box center [352, 94] width 161 height 34
paste input "YMZYQD"
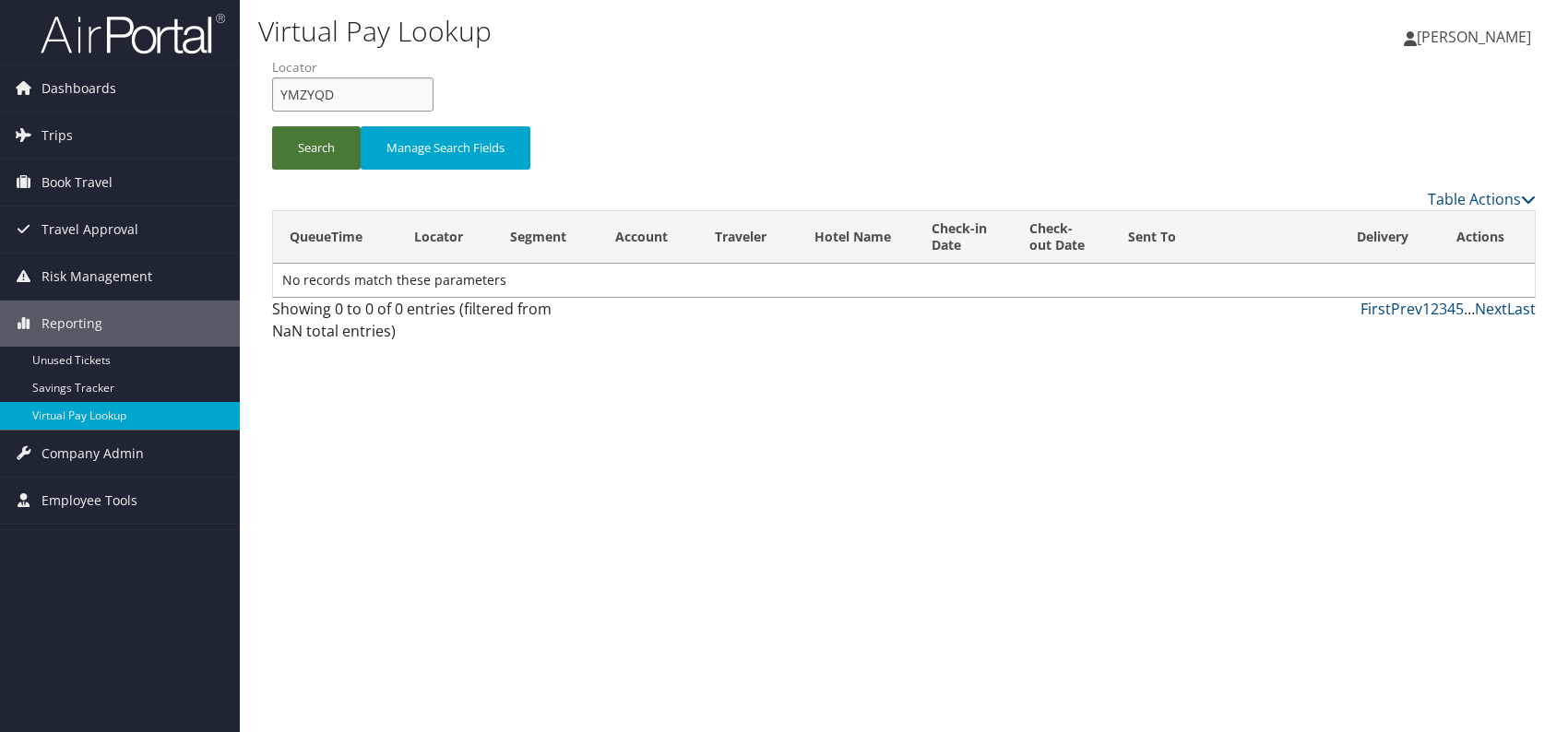
type input "YMZYQD"
click at [310, 156] on button "Search" at bounding box center [316, 148] width 89 height 44
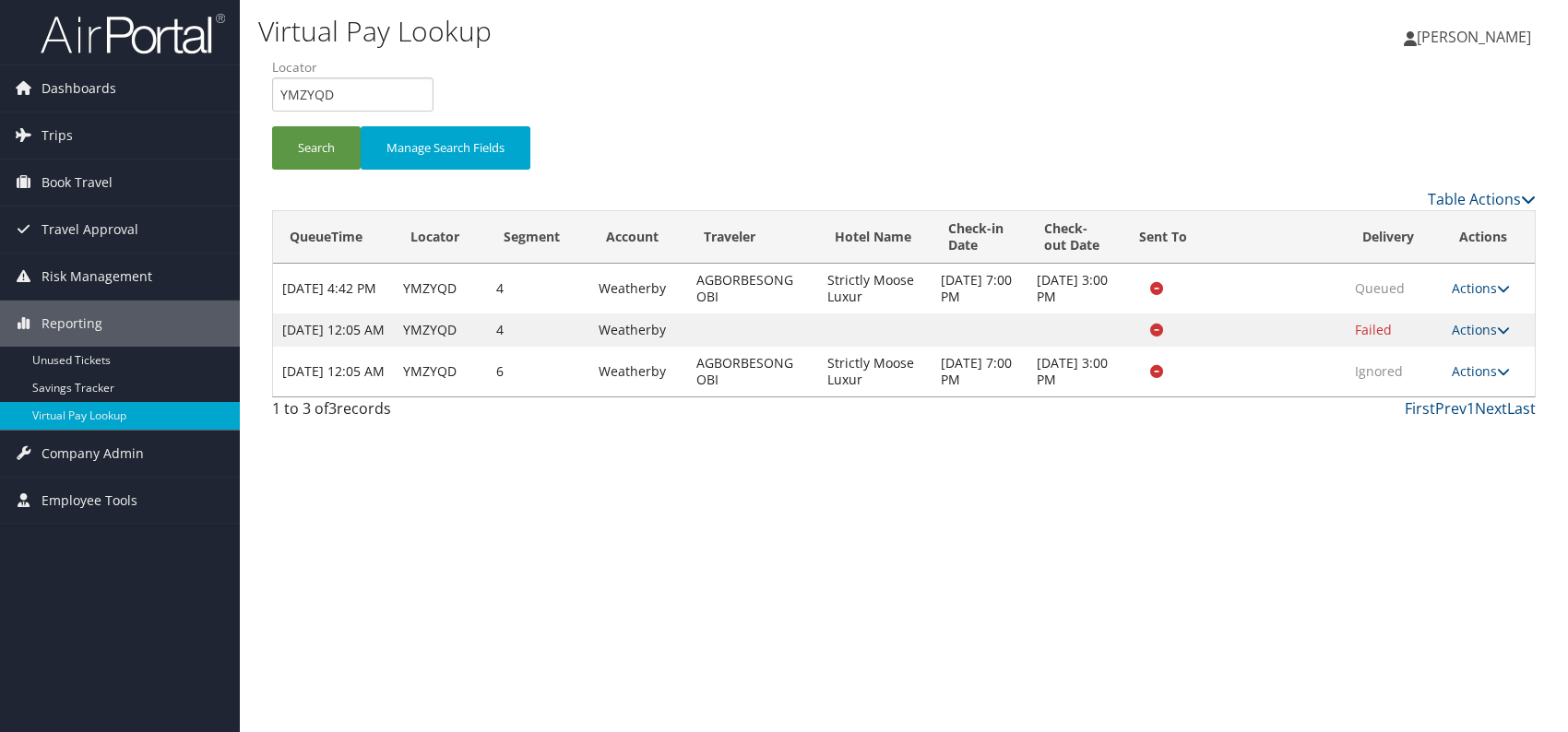
click at [1000, 559] on div "Virtual Pay Lookup Romina Kwock Romina Kwock My Settings Travel Agency Contacts…" at bounding box center [903, 366] width 1328 height 732
click at [1455, 380] on link "Actions" at bounding box center [1480, 371] width 58 height 18
click at [1429, 441] on link "Logs" at bounding box center [1448, 445] width 116 height 32
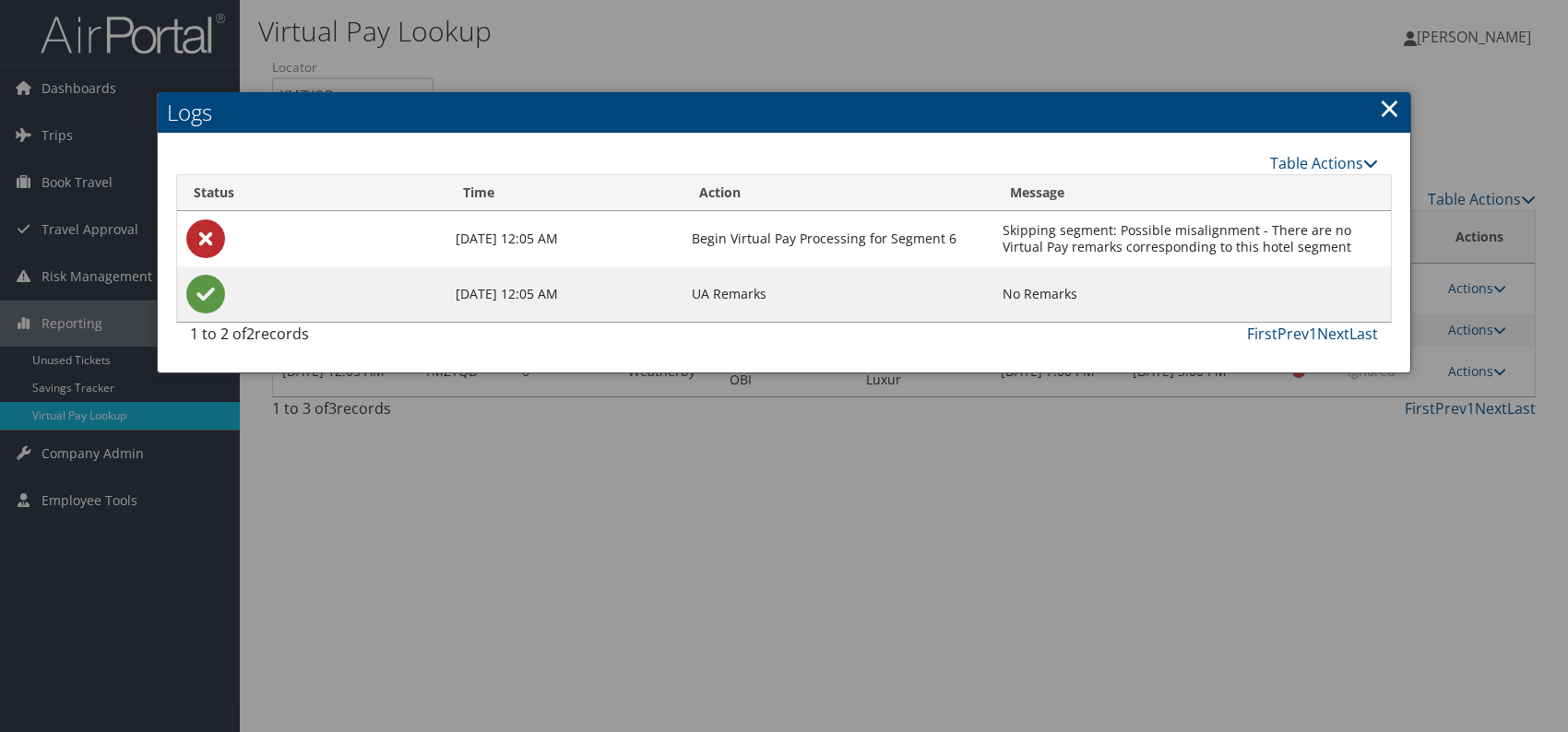
click at [1388, 100] on link "×" at bounding box center [1389, 108] width 21 height 37
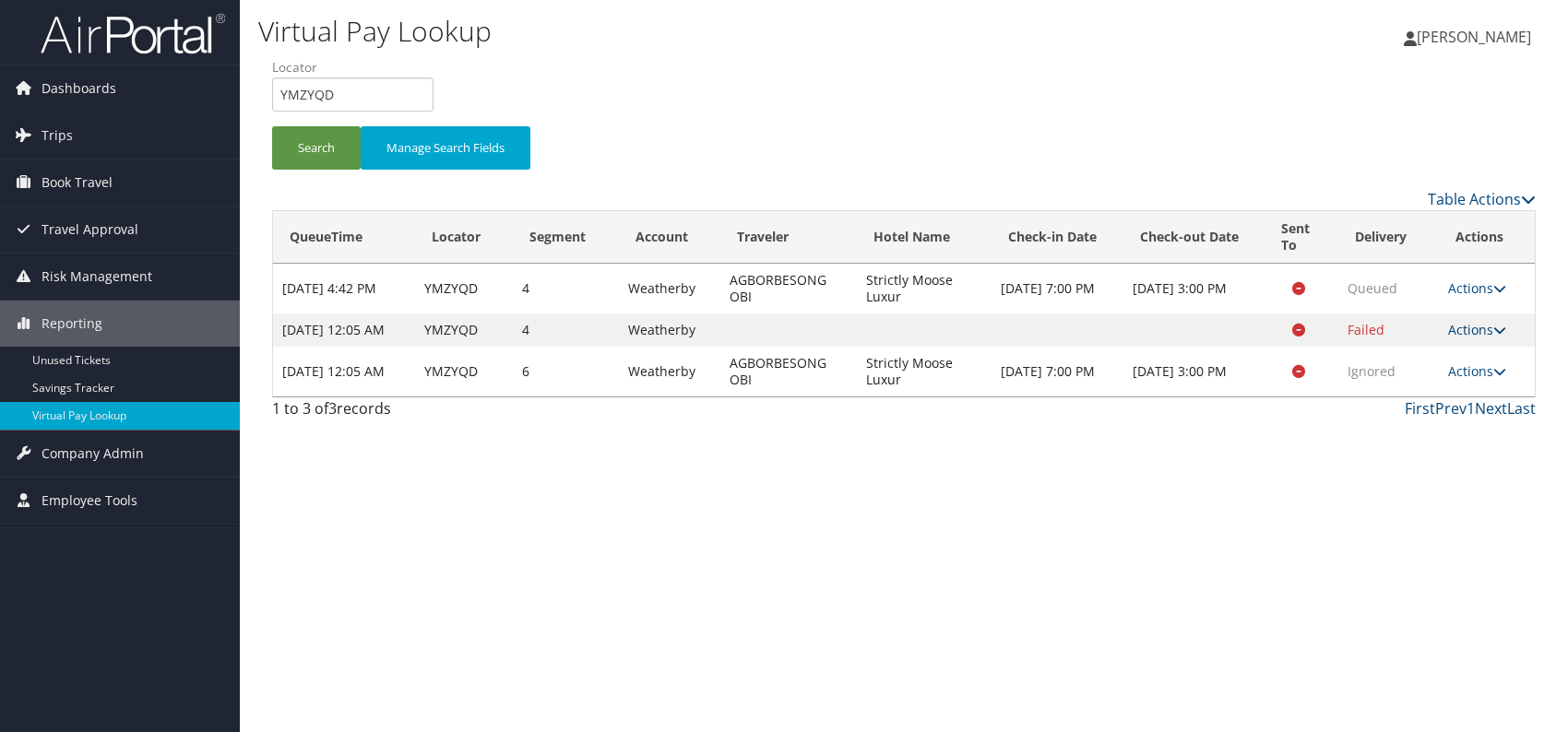
click at [1486, 335] on link "Actions" at bounding box center [1477, 329] width 58 height 18
click at [1423, 395] on link "Logs" at bounding box center [1444, 396] width 116 height 32
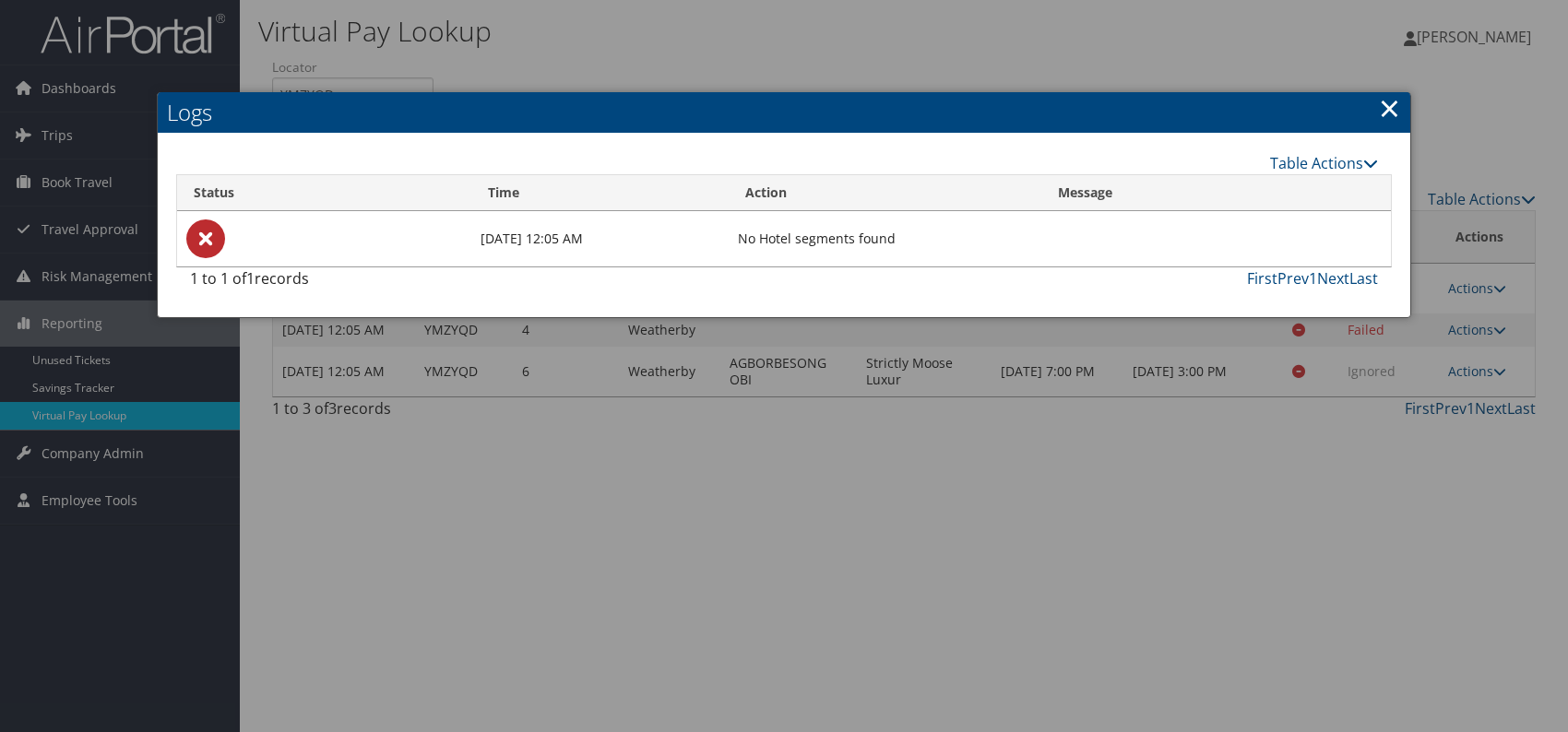
click at [640, 38] on div at bounding box center [784, 366] width 1568 height 732
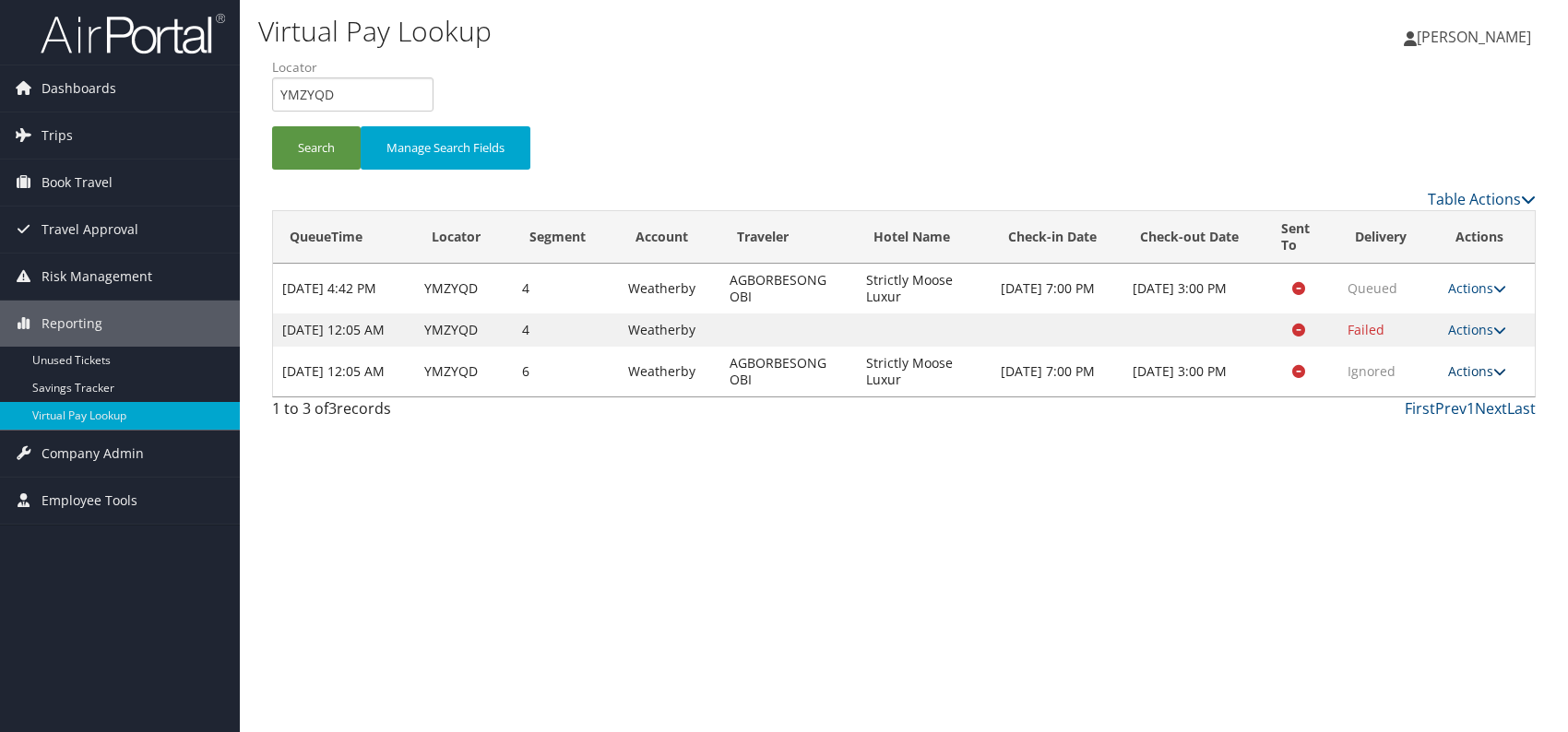
click at [1478, 380] on link "Actions" at bounding box center [1477, 371] width 58 height 18
click at [1434, 447] on link "Logs" at bounding box center [1444, 445] width 116 height 32
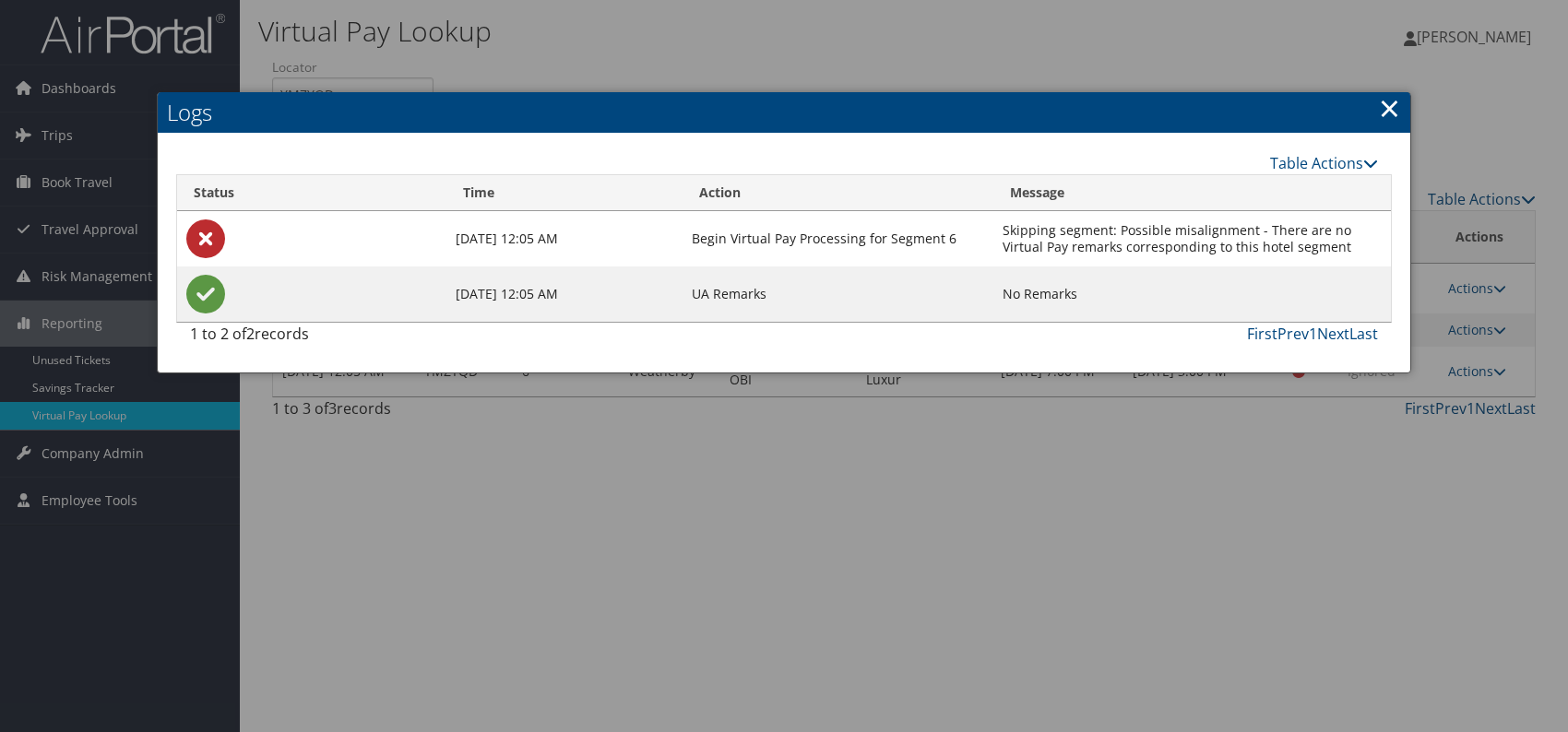
click at [1381, 105] on link "×" at bounding box center [1389, 108] width 21 height 37
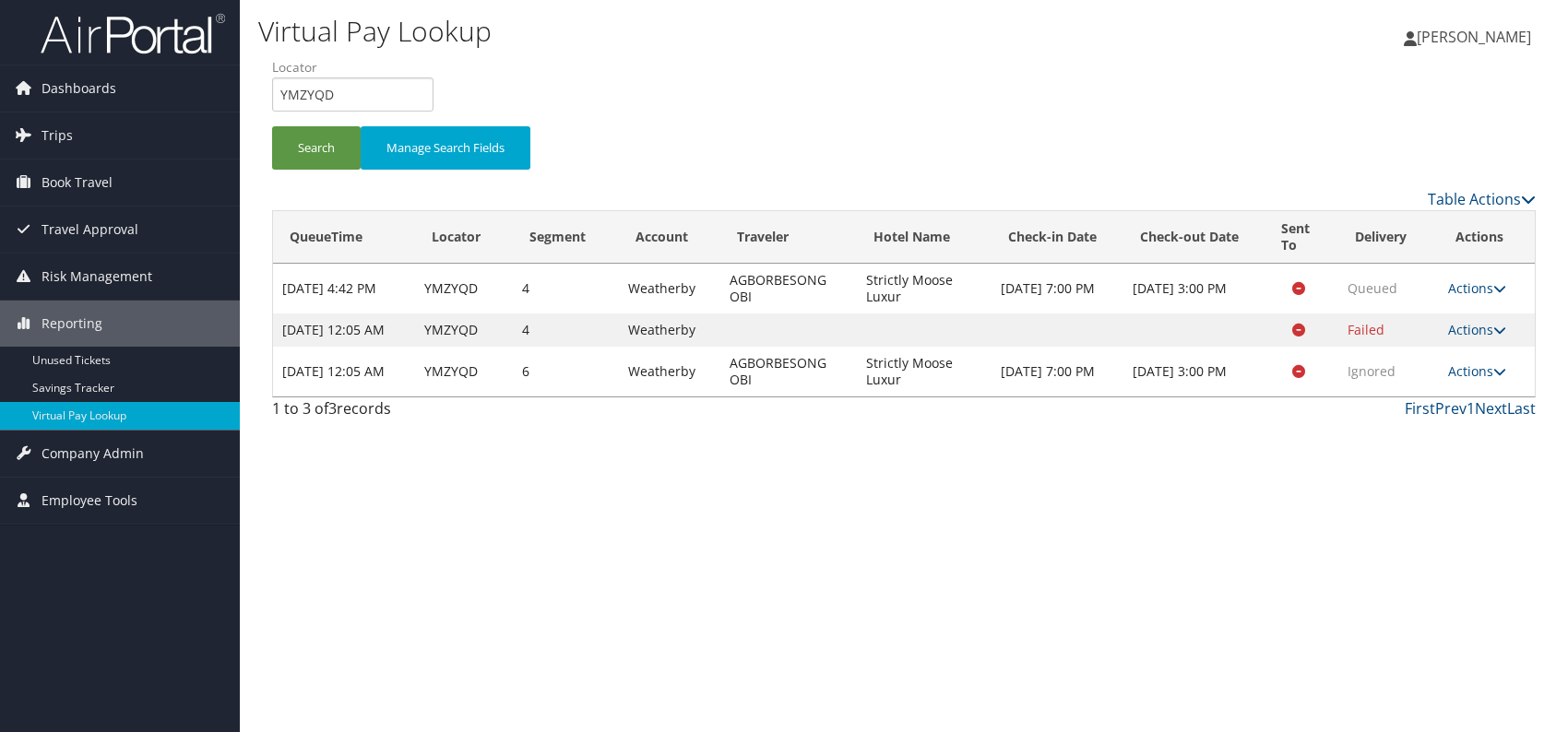
click at [915, 562] on div "Virtual Pay Lookup Romina Kwock Romina Kwock My Settings Travel Agency Contacts…" at bounding box center [903, 366] width 1328 height 732
click at [1473, 346] on td "Actions Resend Logs View Itinerary" at bounding box center [1486, 331] width 96 height 34
click at [1498, 332] on icon at bounding box center [1500, 330] width 13 height 13
click at [1416, 388] on link "Logs" at bounding box center [1444, 396] width 116 height 32
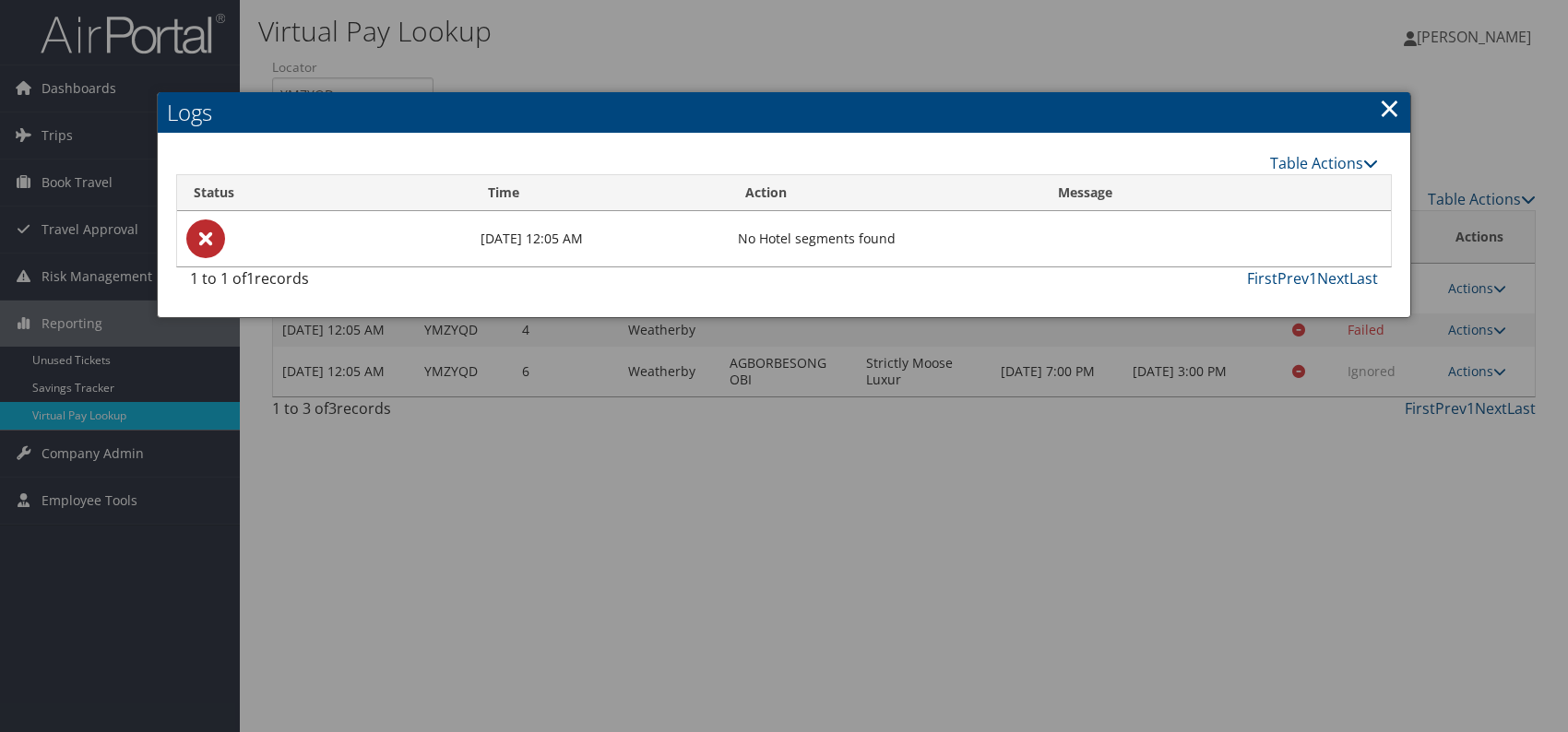
click at [1376, 113] on h2 "Logs" at bounding box center [784, 113] width 1252 height 41
click at [1388, 101] on link "×" at bounding box center [1389, 108] width 21 height 37
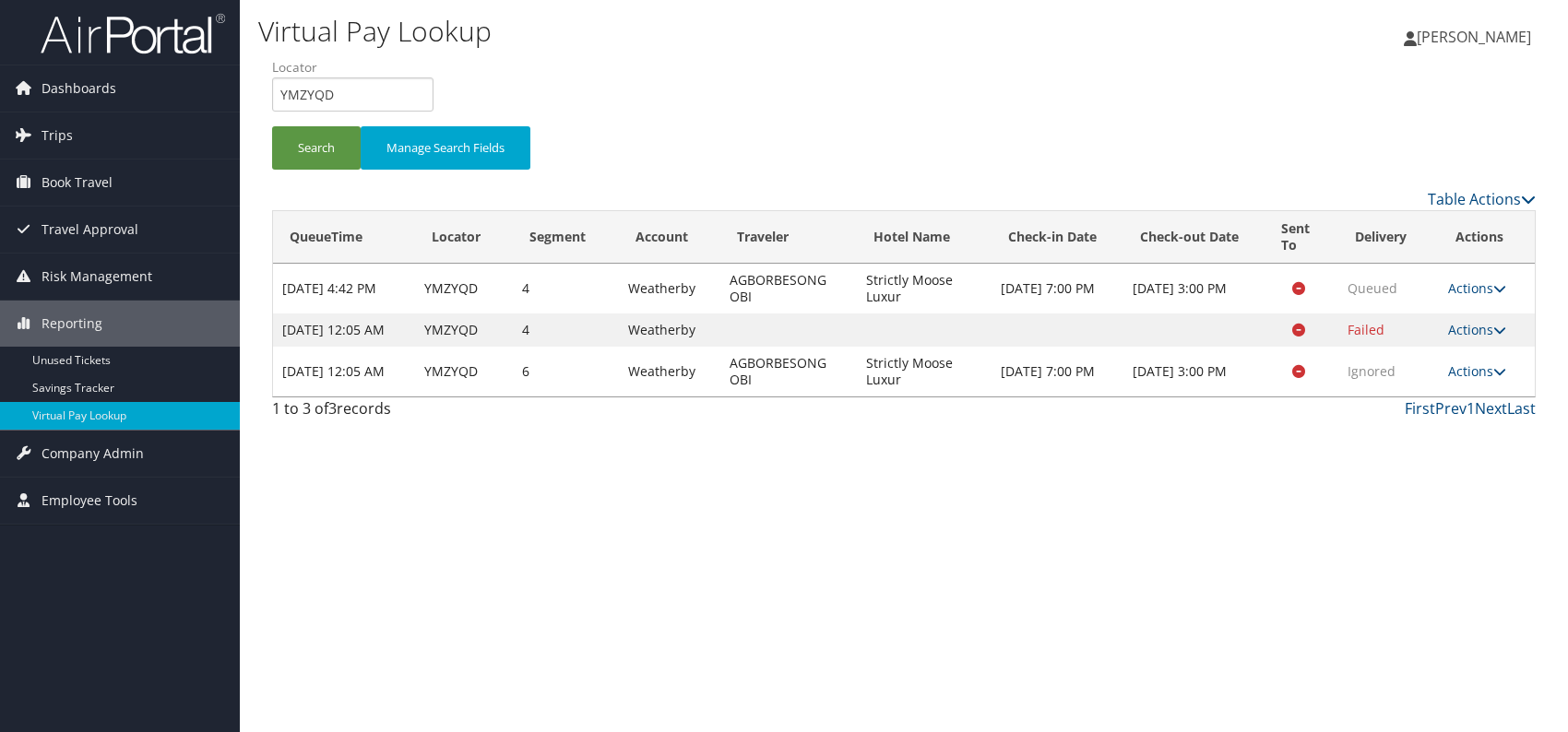
click at [1127, 643] on div "Virtual Pay Lookup Romina Kwock Romina Kwock My Settings Travel Agency Contacts…" at bounding box center [903, 366] width 1328 height 732
click at [1495, 378] on icon at bounding box center [1500, 372] width 13 height 13
click at [1434, 409] on link "Resend" at bounding box center [1444, 414] width 116 height 32
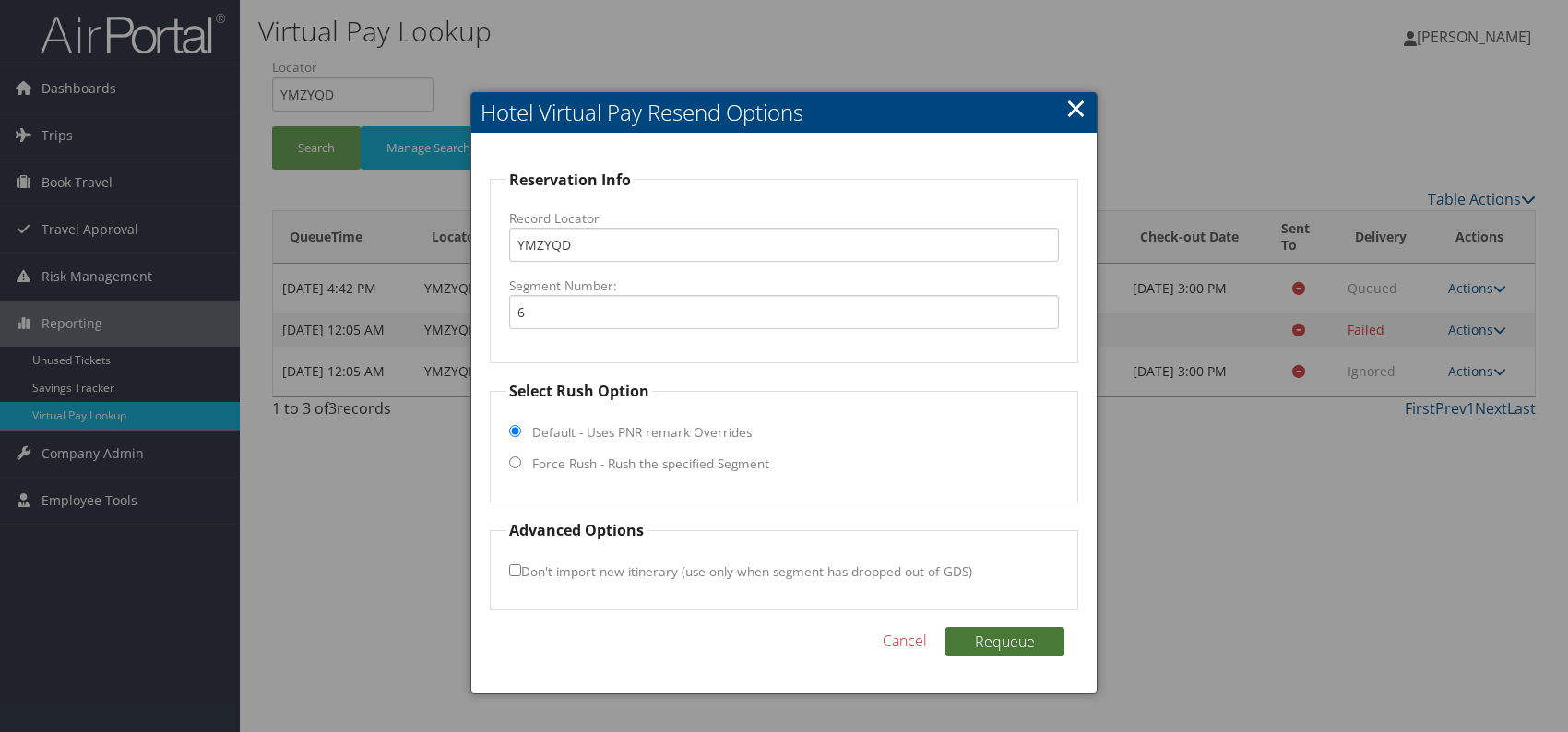
click at [1018, 638] on button "Requeue" at bounding box center [1005, 642] width 119 height 30
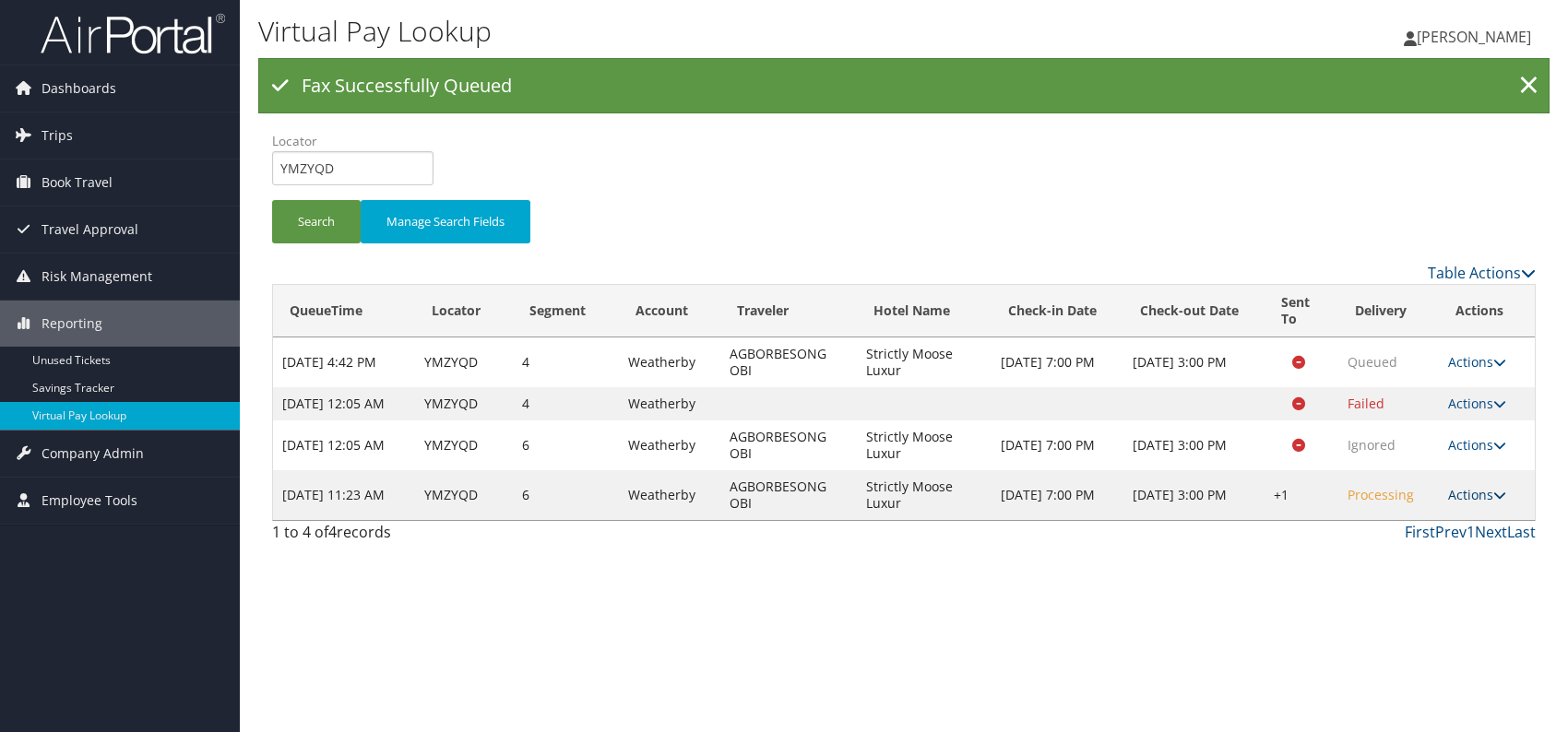
click at [1477, 503] on link "Actions" at bounding box center [1477, 495] width 58 height 18
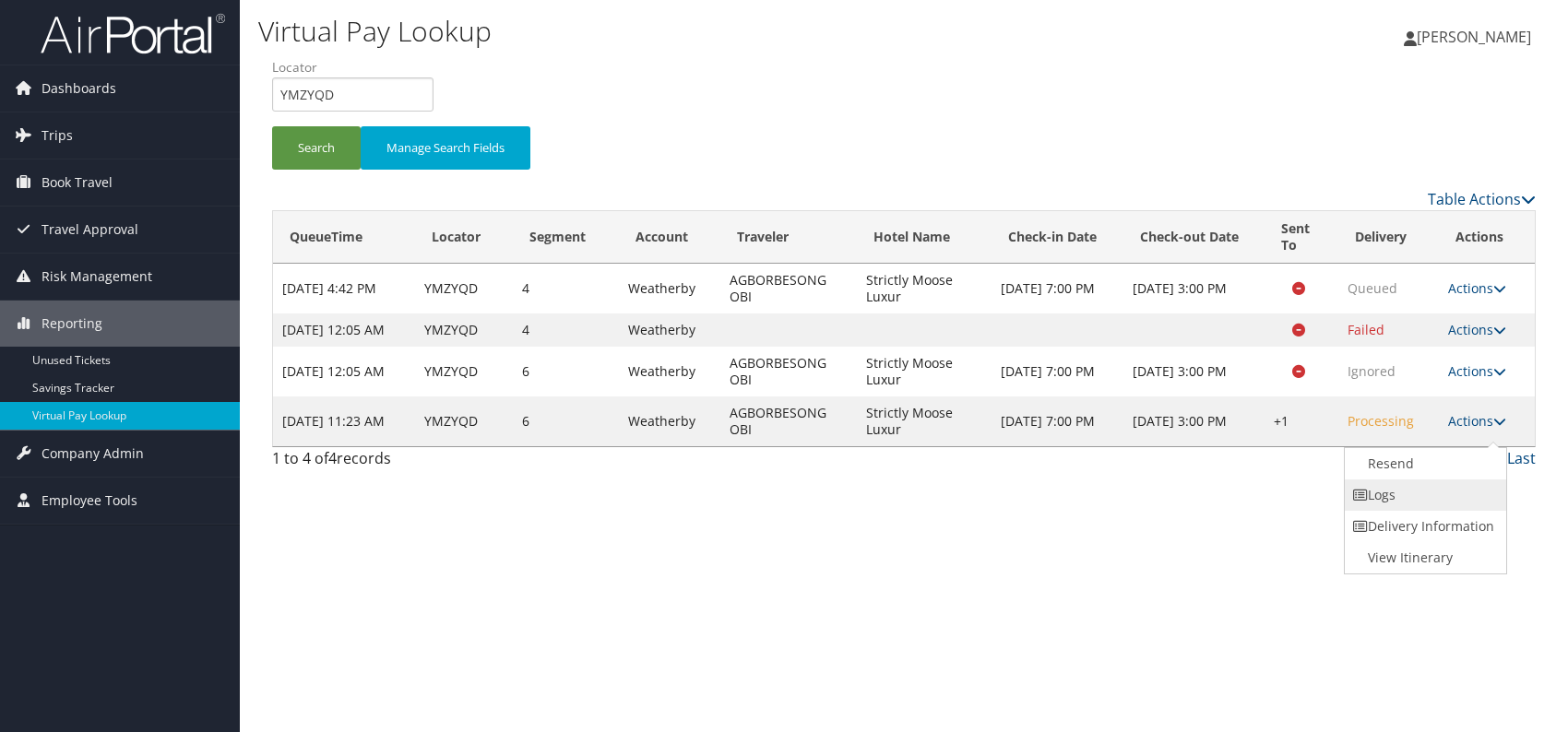
click at [1418, 496] on link "Logs" at bounding box center [1423, 495] width 157 height 32
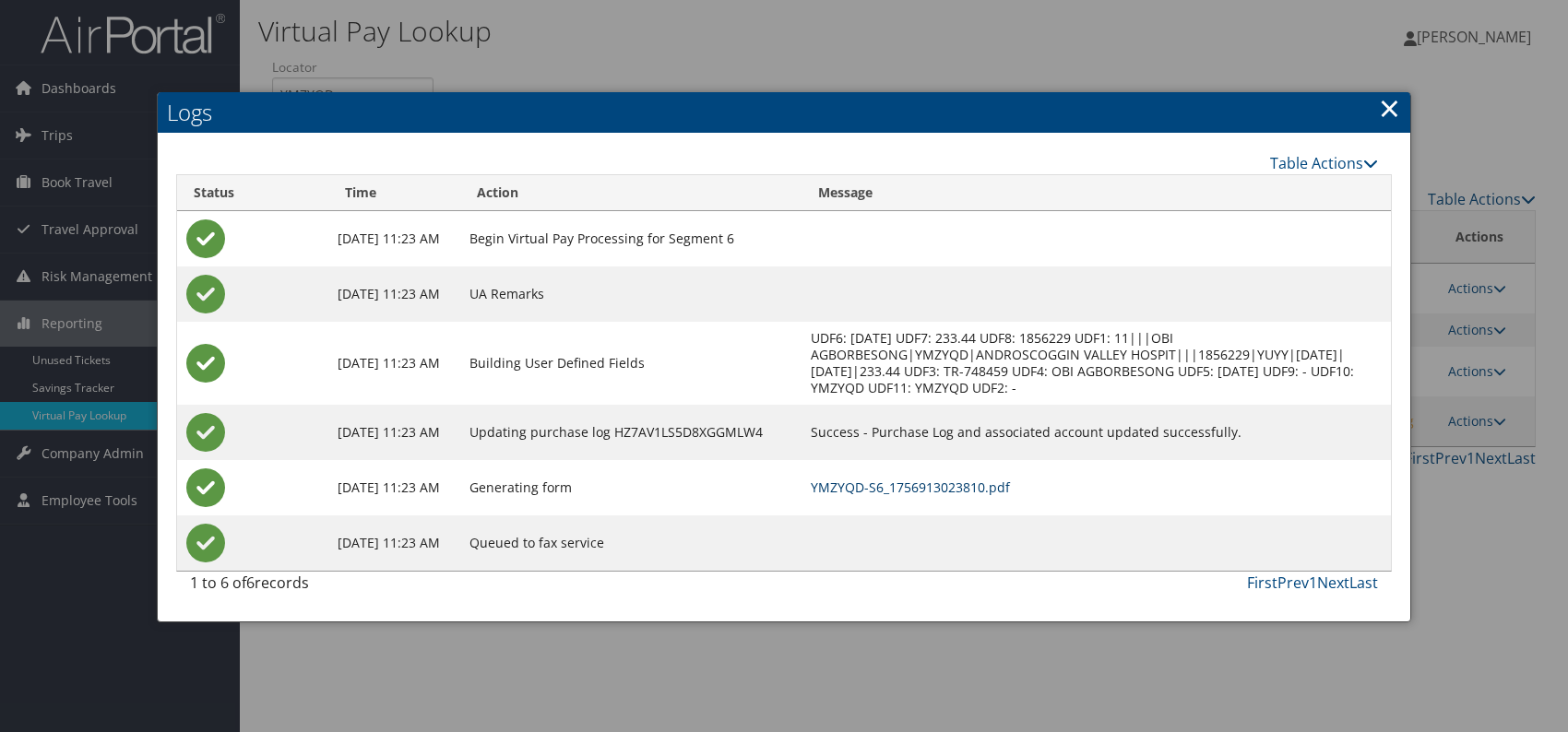
click at [975, 490] on link "YMZYQD-S6_1756913023810.pdf" at bounding box center [910, 487] width 199 height 18
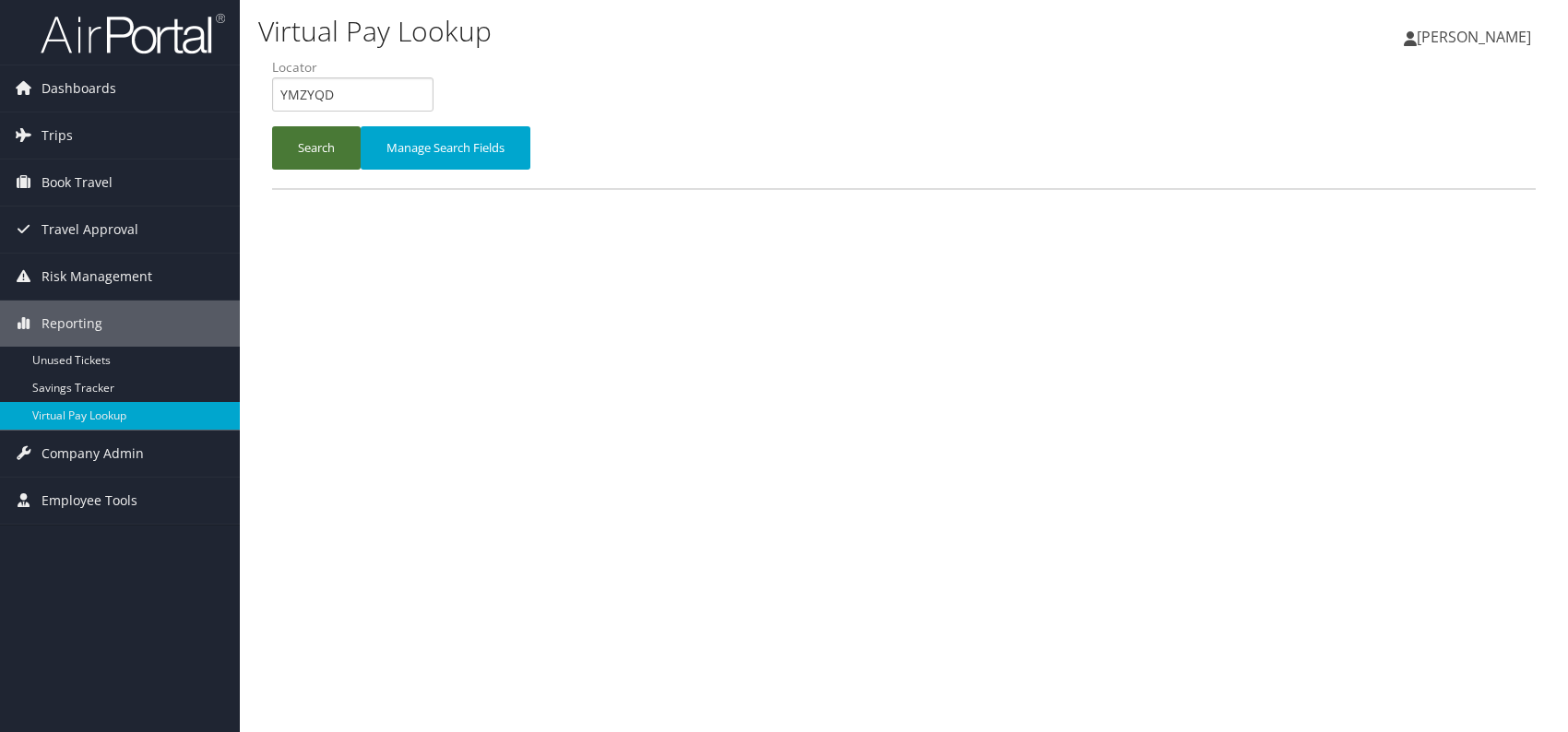
click at [291, 146] on button "Search" at bounding box center [316, 148] width 89 height 44
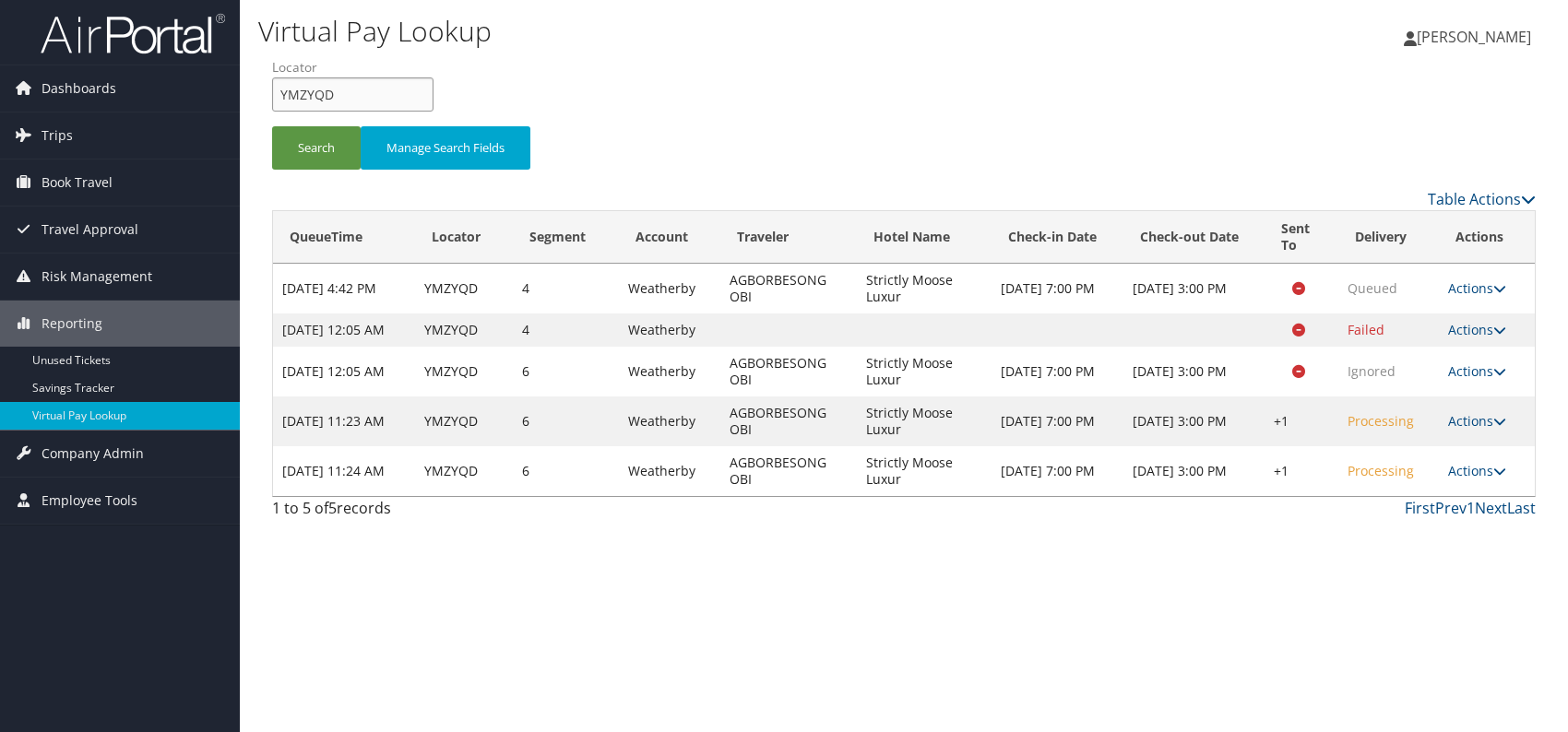
drag, startPoint x: 295, startPoint y: 101, endPoint x: 258, endPoint y: 102, distance: 37.0
click at [272, 102] on form "QueueTime Locator YMZYQD Segment Account Traveler Hotel Name Check-in Date Chec…" at bounding box center [904, 122] width 1263 height 129
paste input "QQQMRI"
click at [313, 99] on input "QQQMRI" at bounding box center [352, 94] width 161 height 34
click at [320, 148] on button "Search" at bounding box center [316, 148] width 89 height 44
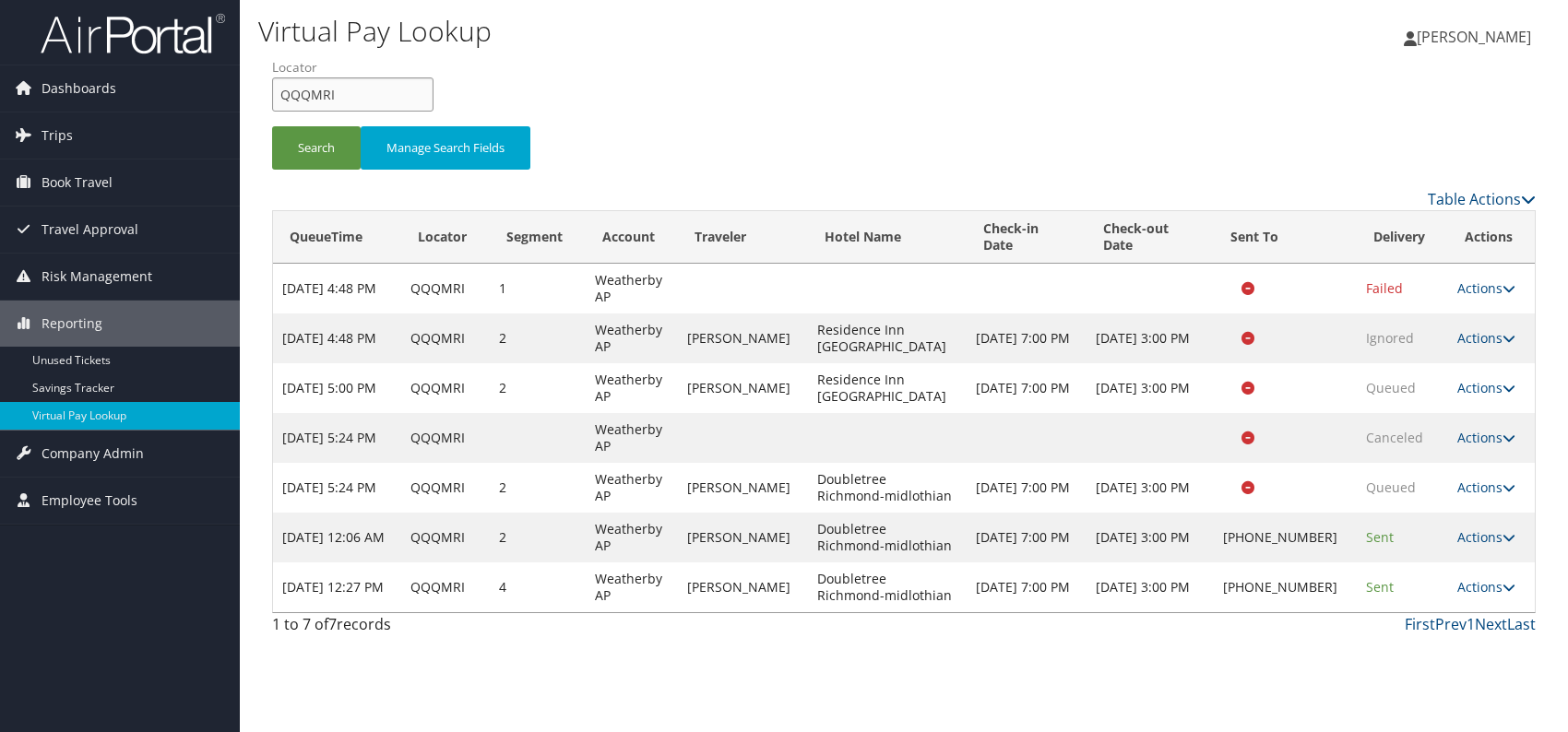
drag, startPoint x: 305, startPoint y: 98, endPoint x: 272, endPoint y: 102, distance: 33.2
click at [272, 102] on input "QQQMRI" at bounding box center [352, 94] width 161 height 34
paste input "GYRMOC"
type input "GYRMOC"
click at [325, 155] on button "Search" at bounding box center [316, 148] width 89 height 44
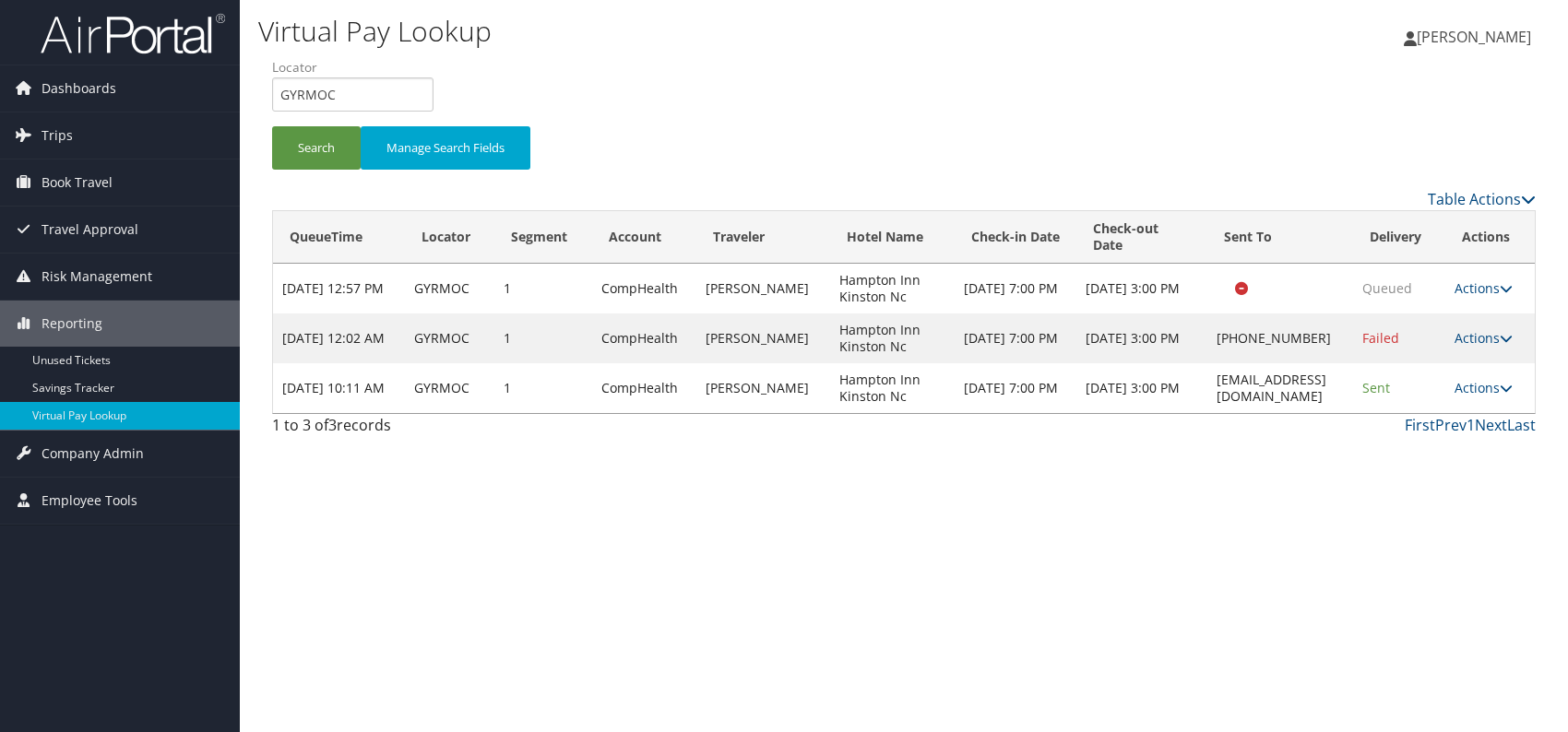
click at [1502, 397] on td "Actions Resend Logs View Itinerary" at bounding box center [1490, 387] width 89 height 49
click at [1489, 388] on link "Actions" at bounding box center [1483, 387] width 58 height 18
click at [1399, 449] on link "Logs" at bounding box center [1455, 445] width 116 height 32
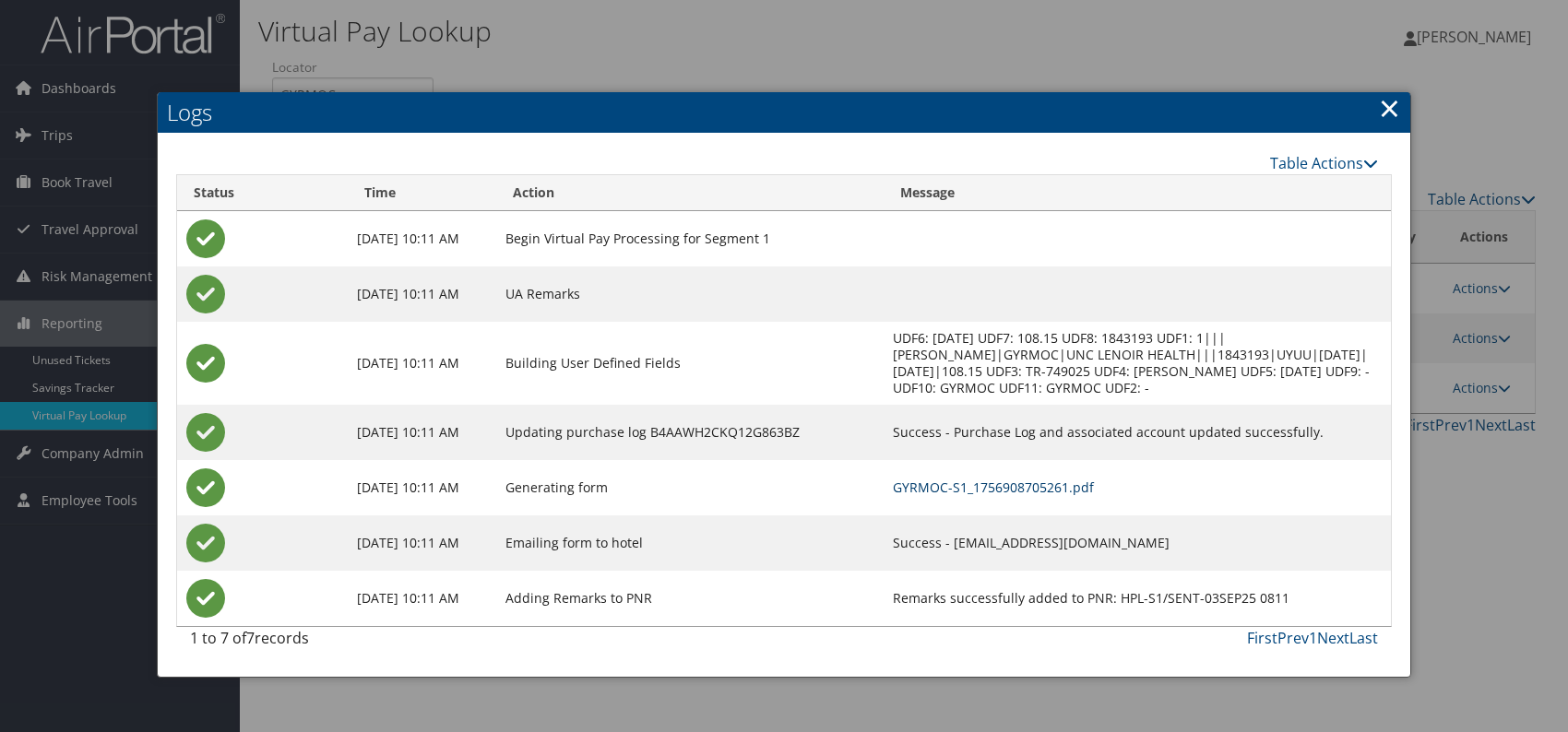
click at [1060, 481] on link "GYRMOC-S1_1756908705261.pdf" at bounding box center [993, 487] width 201 height 18
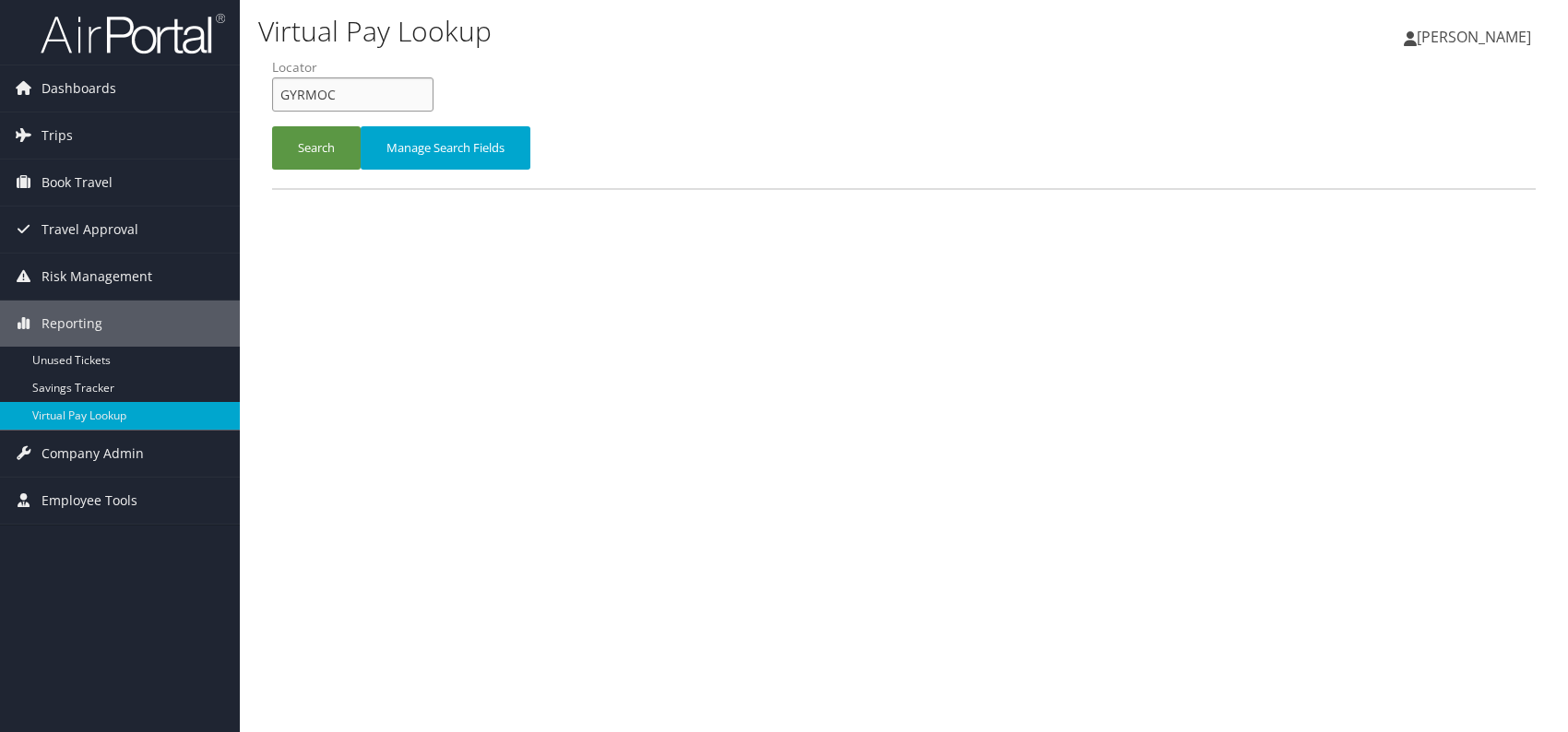
drag, startPoint x: 0, startPoint y: 0, endPoint x: 286, endPoint y: 91, distance: 300.1
click at [286, 91] on input "GYRMOC" at bounding box center [352, 94] width 161 height 34
drag, startPoint x: 296, startPoint y: 92, endPoint x: 478, endPoint y: 60, distance: 184.8
click at [467, 60] on div "Search Manage Search Fields" at bounding box center [904, 122] width 1291 height 129
drag, startPoint x: 262, startPoint y: 96, endPoint x: 330, endPoint y: 108, distance: 69.1
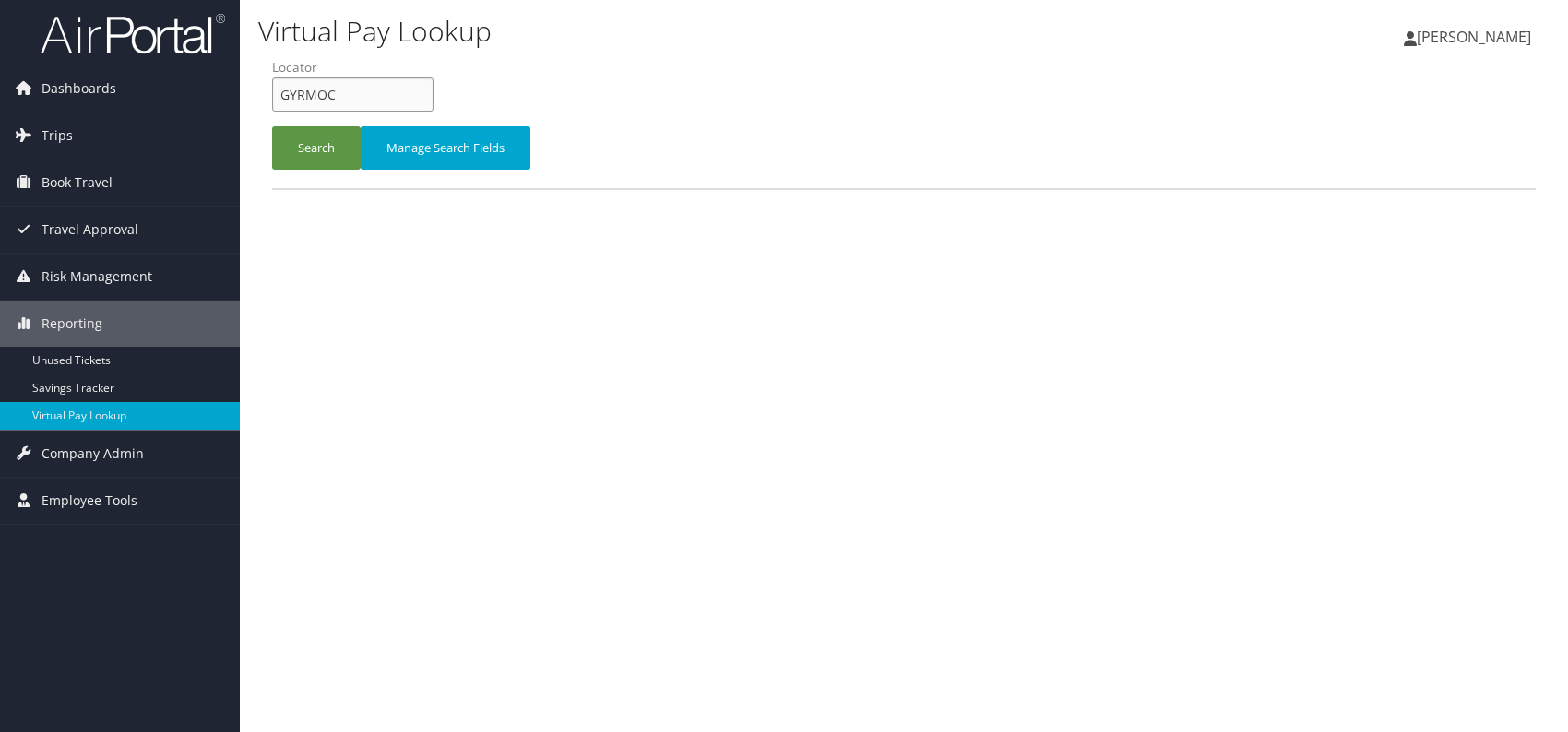
click at [272, 96] on form "QueueTime Locator GYRMOC Segment Account Traveler Hotel Name Check-in Date Chec…" at bounding box center [904, 122] width 1263 height 129
paste input "EDNFMB"
click at [314, 95] on input "EDNFMB" at bounding box center [352, 94] width 161 height 34
drag, startPoint x: 311, startPoint y: 97, endPoint x: 348, endPoint y: 101, distance: 37.2
click at [311, 96] on input "EDNFMB" at bounding box center [352, 94] width 161 height 34
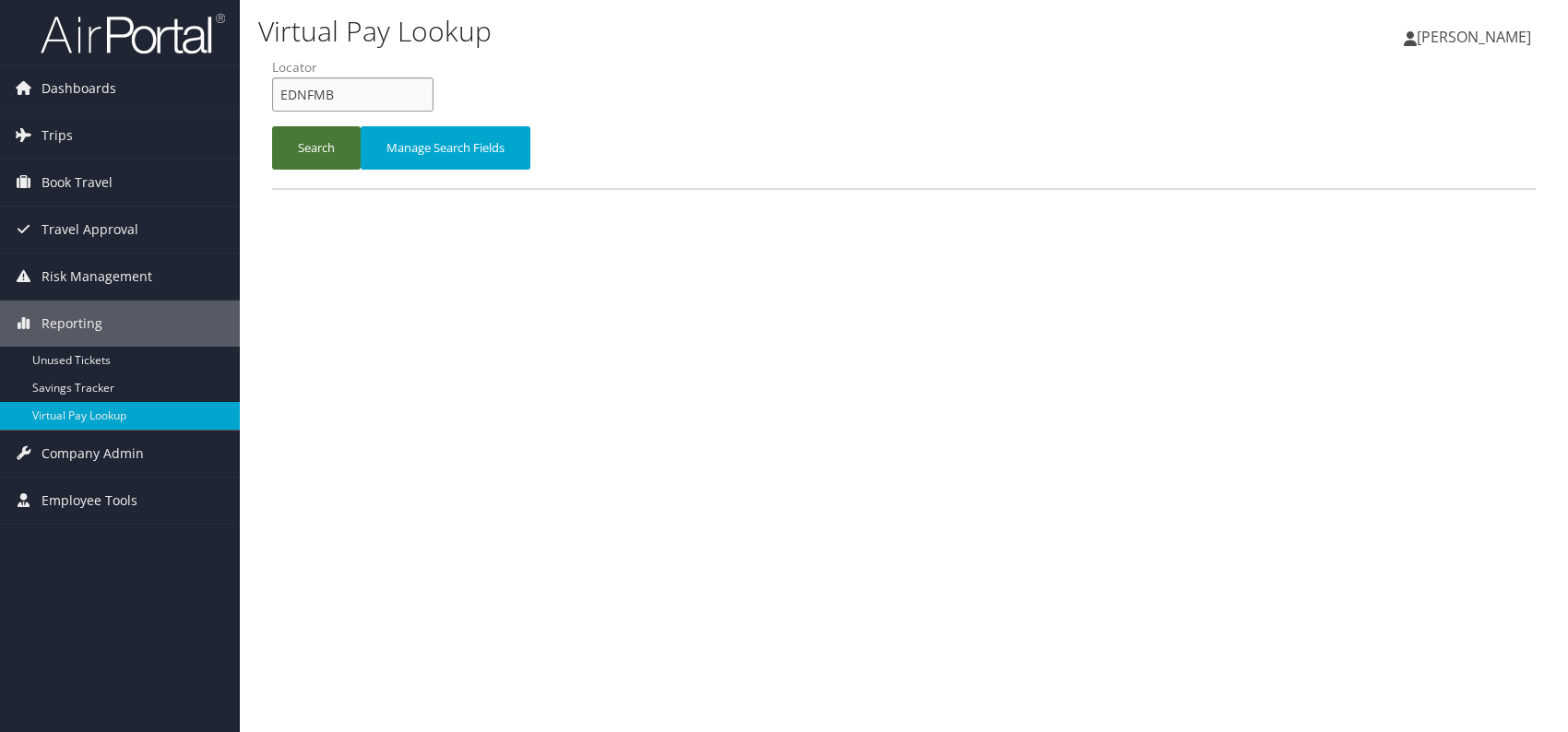
type input "EDNFMB"
click at [282, 142] on button "Search" at bounding box center [316, 148] width 89 height 44
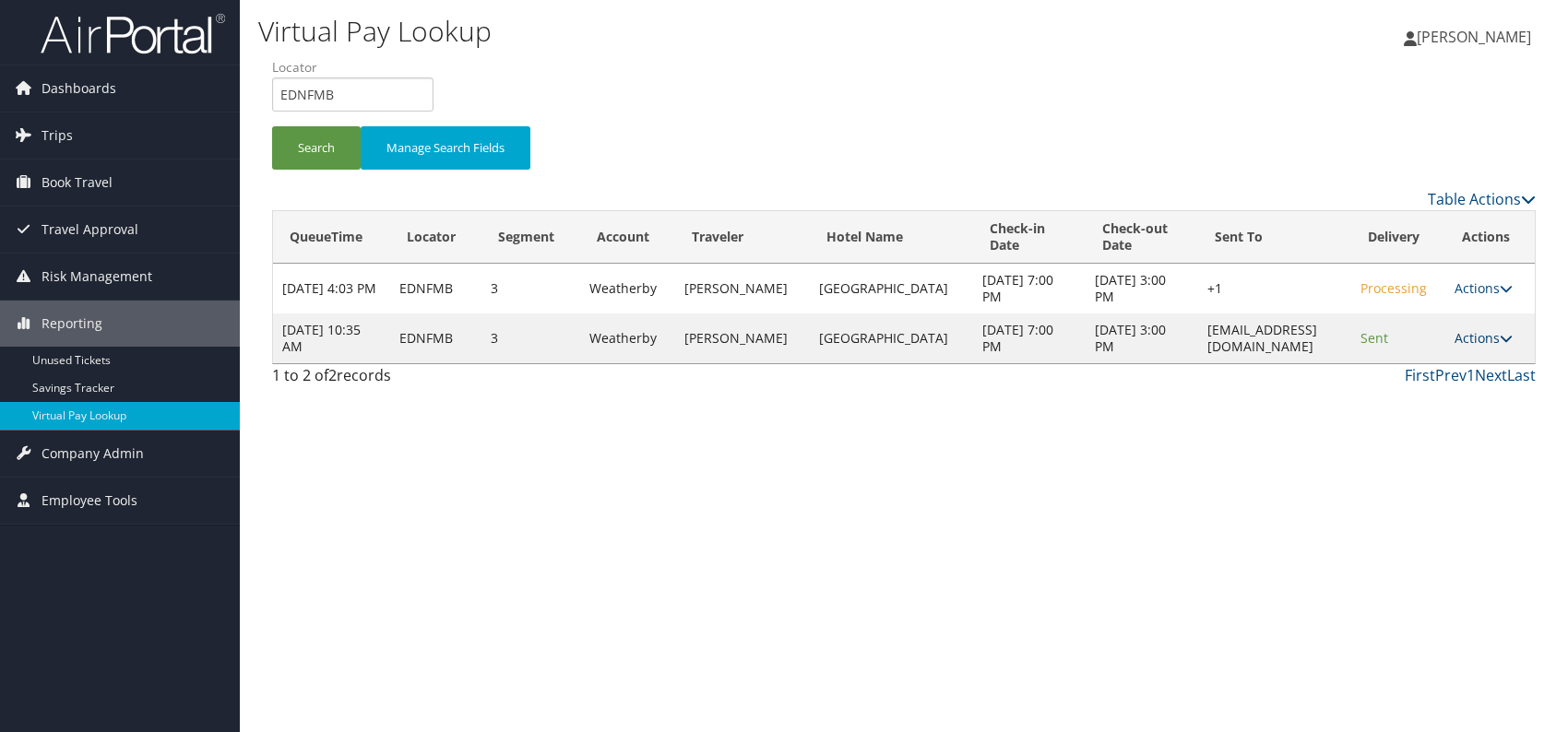
click at [1476, 341] on link "Actions" at bounding box center [1483, 337] width 58 height 18
click at [1444, 395] on link "Logs" at bounding box center [1449, 396] width 116 height 32
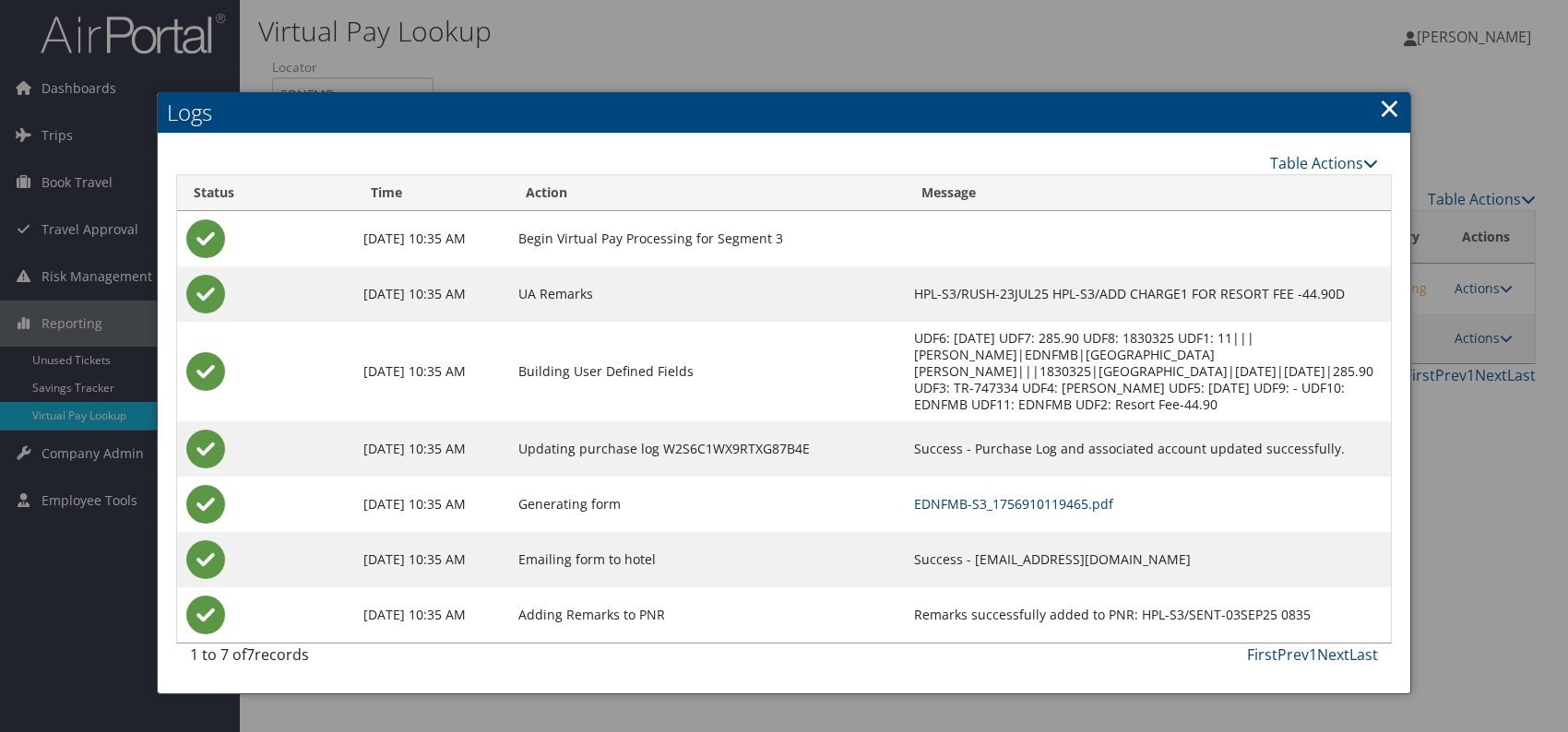
click at [1058, 495] on link "EDNFMB-S3_1756910119465.pdf" at bounding box center [1014, 504] width 199 height 18
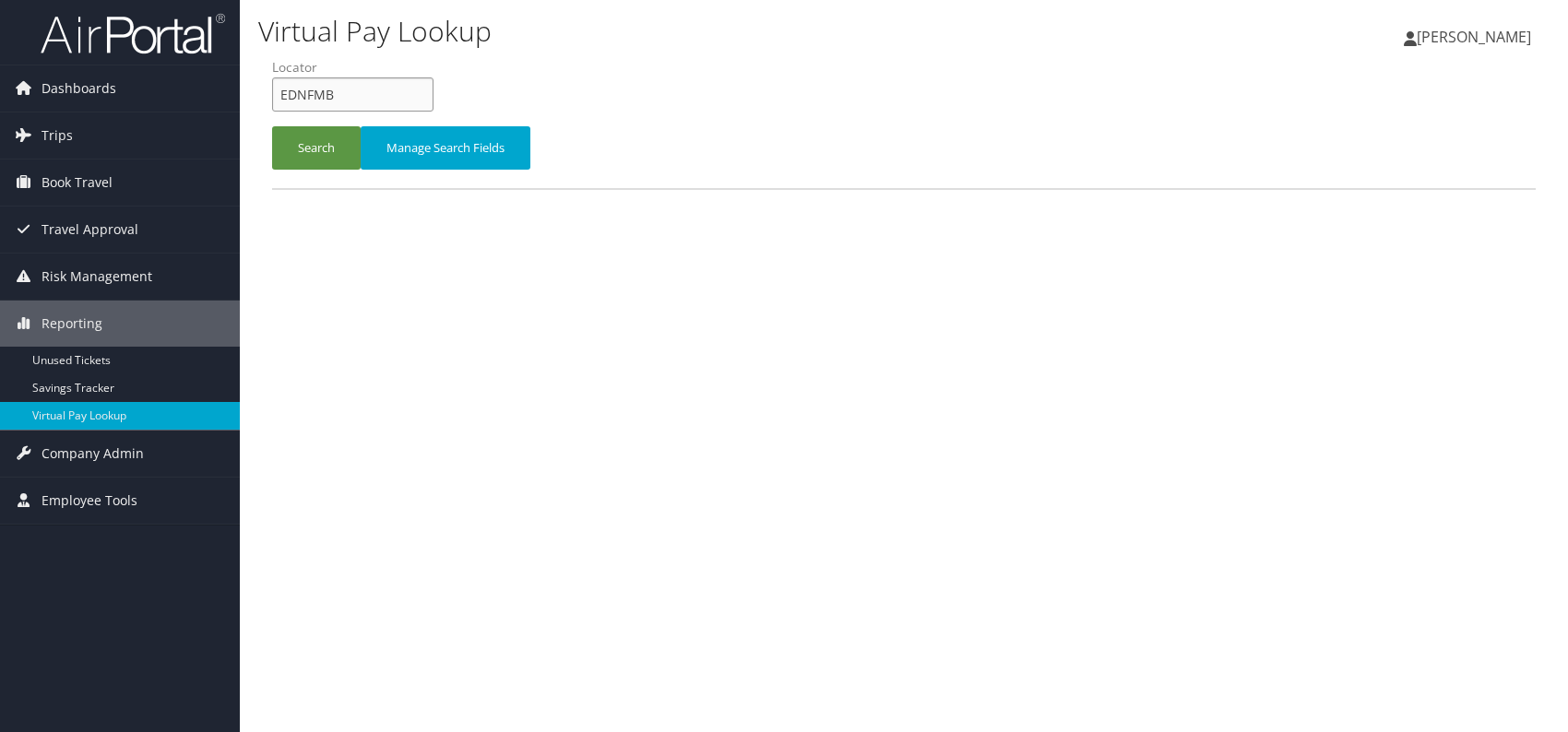
drag, startPoint x: 339, startPoint y: 91, endPoint x: 277, endPoint y: 97, distance: 62.3
click at [277, 97] on input "EDNFMB" at bounding box center [352, 94] width 161 height 34
paste input "HNTHKL"
click at [317, 95] on input "HNTHKL" at bounding box center [352, 94] width 161 height 34
drag, startPoint x: 312, startPoint y: 94, endPoint x: 363, endPoint y: 108, distance: 52.9
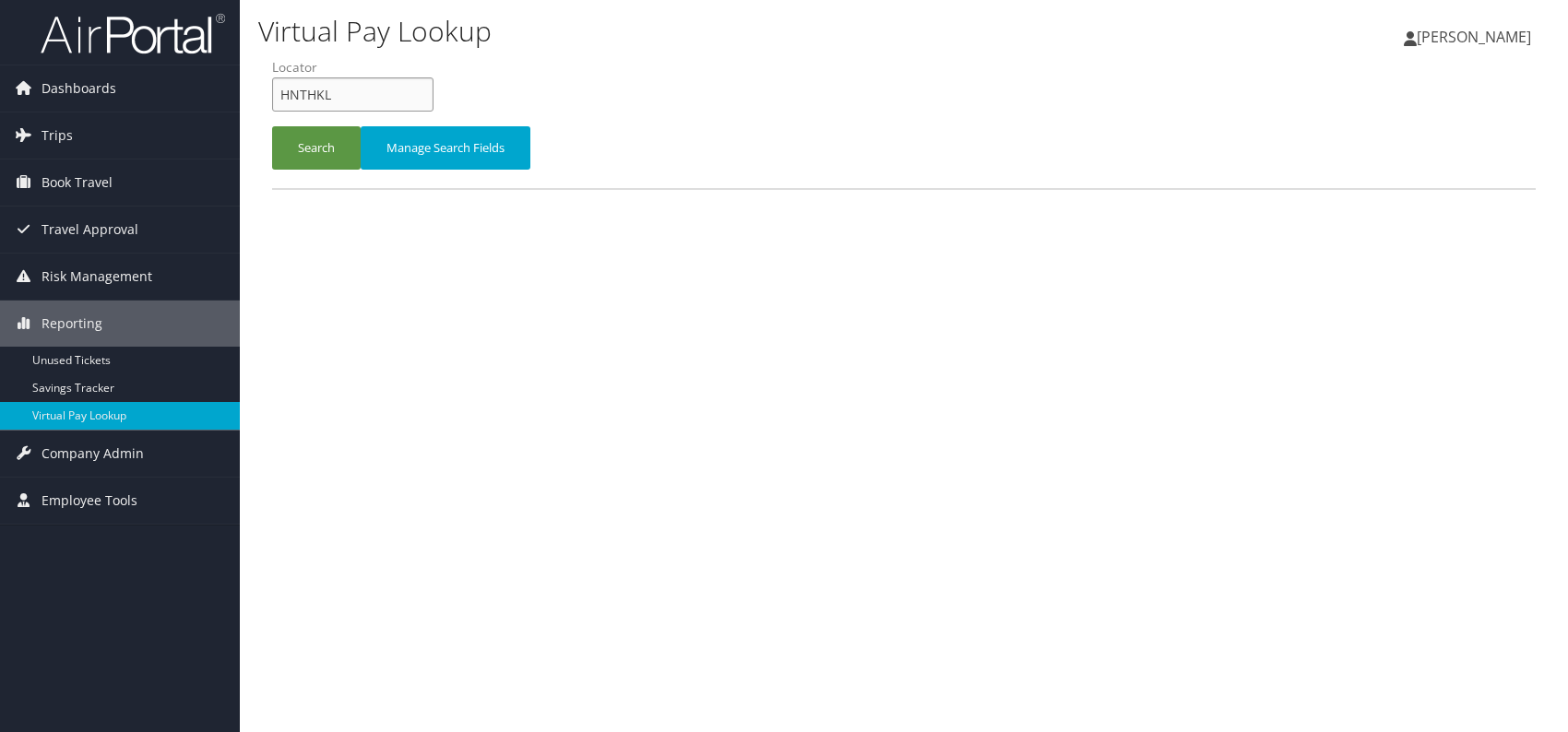
click at [311, 94] on input "HNTHKL" at bounding box center [352, 94] width 161 height 34
type input "HNTHKL"
click at [312, 145] on button "Search" at bounding box center [316, 148] width 89 height 44
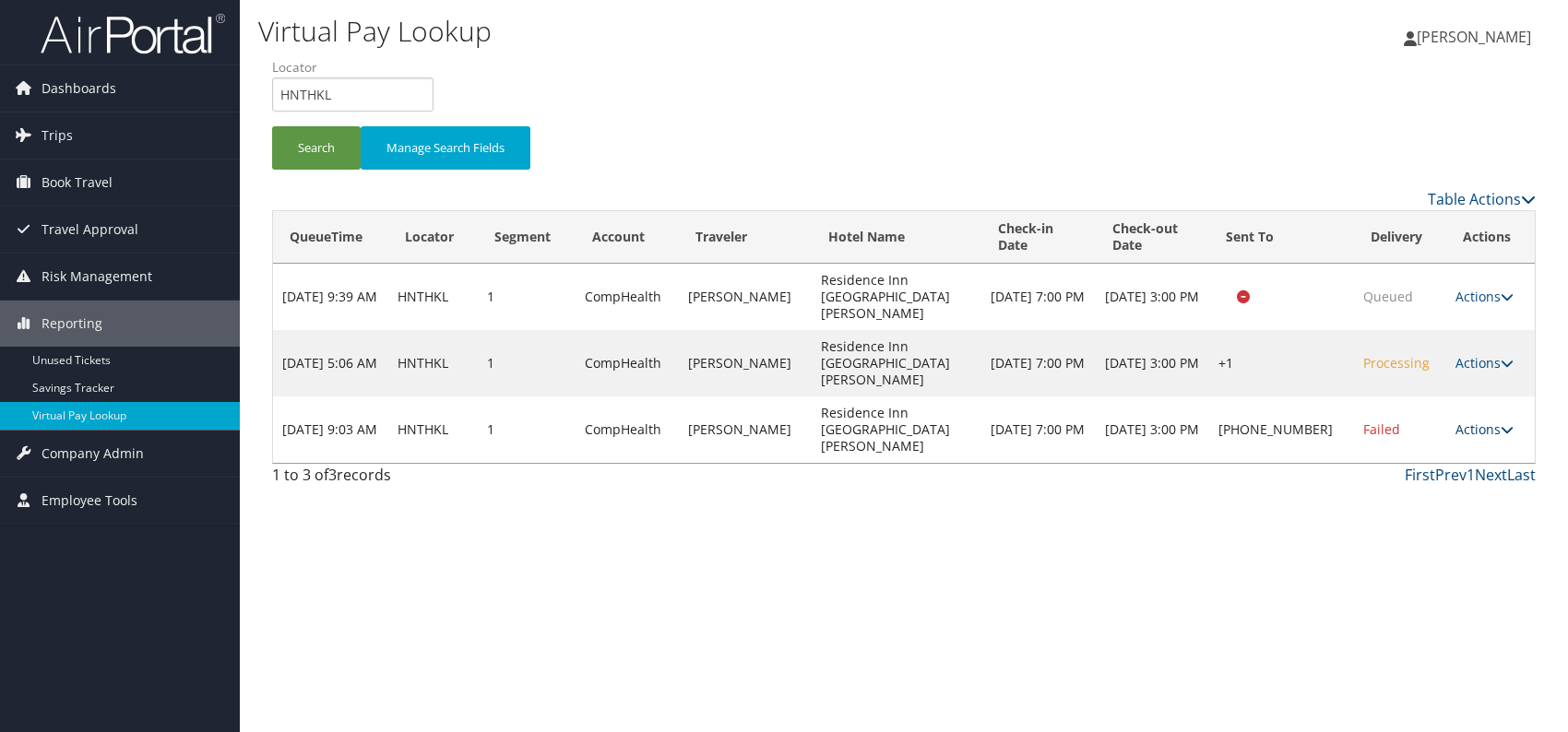
click at [1493, 420] on link "Actions" at bounding box center [1484, 428] width 58 height 18
click at [1425, 449] on link "Logs" at bounding box center [1425, 445] width 157 height 32
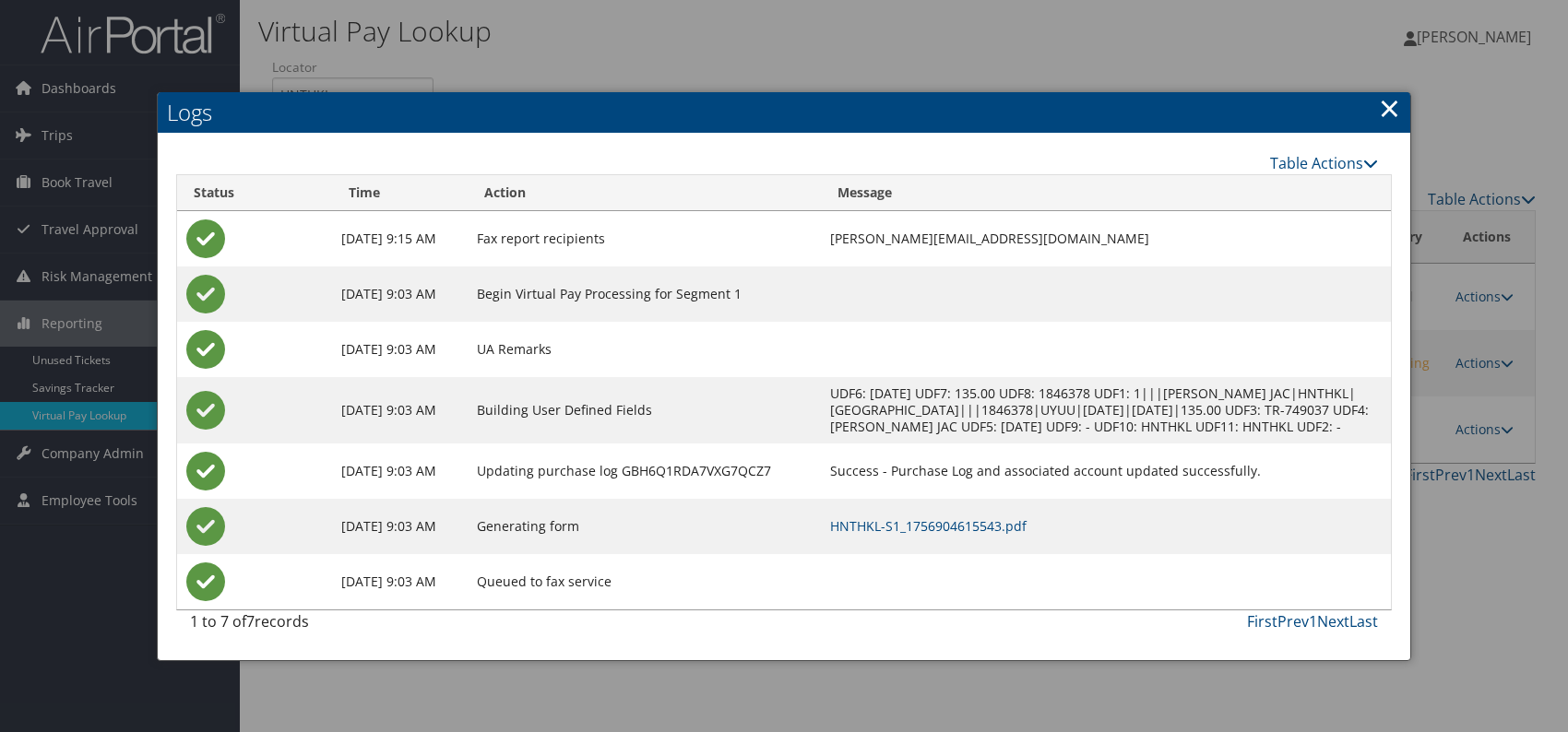
click at [968, 530] on td "HNTHKL-S1_1756904615543.pdf" at bounding box center [1106, 526] width 570 height 55
click at [970, 535] on link "HNTHKL-S1_1756904615543.pdf" at bounding box center [928, 525] width 197 height 18
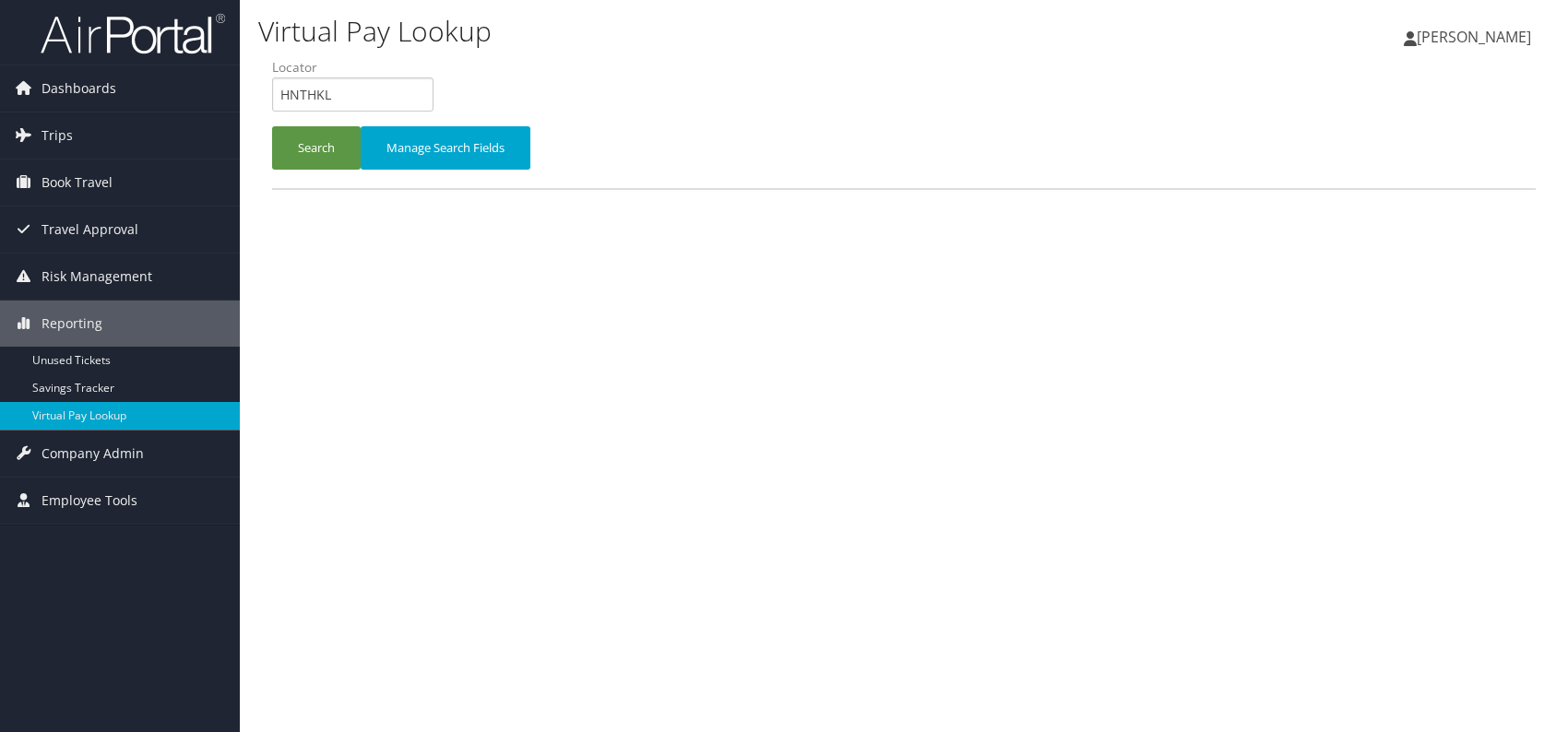
click at [272, 86] on form "QueueTime Locator HNTHKL Segment Account Traveler Hotel Name Check-in Date Chec…" at bounding box center [904, 122] width 1263 height 129
click at [311, 88] on input "KSPMOY" at bounding box center [352, 94] width 161 height 34
type input "KSPMOY"
click at [316, 146] on button "Search" at bounding box center [316, 148] width 89 height 44
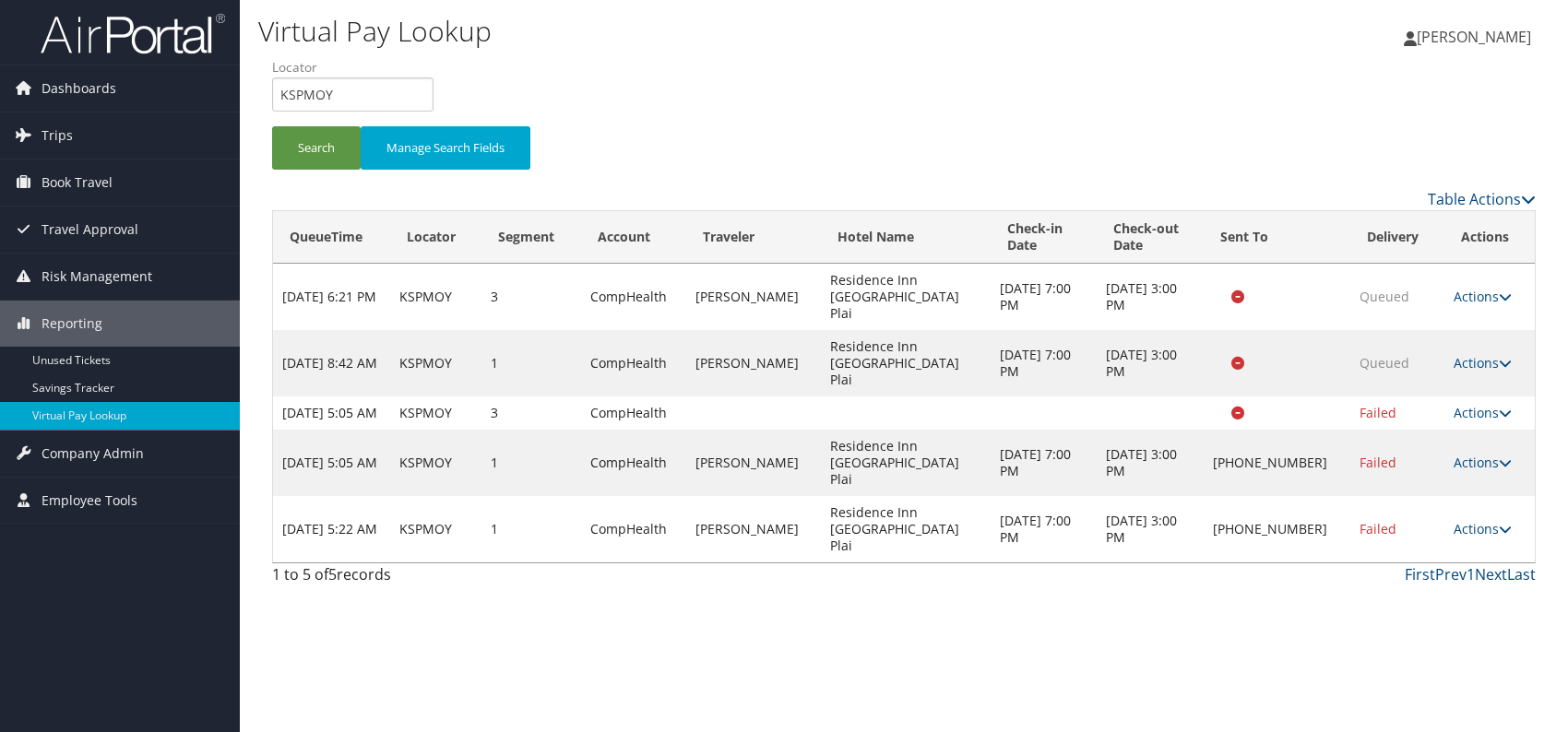
click at [1499, 522] on icon at bounding box center [1506, 529] width 13 height 13
click at [1381, 544] on link "Logs" at bounding box center [1424, 545] width 157 height 32
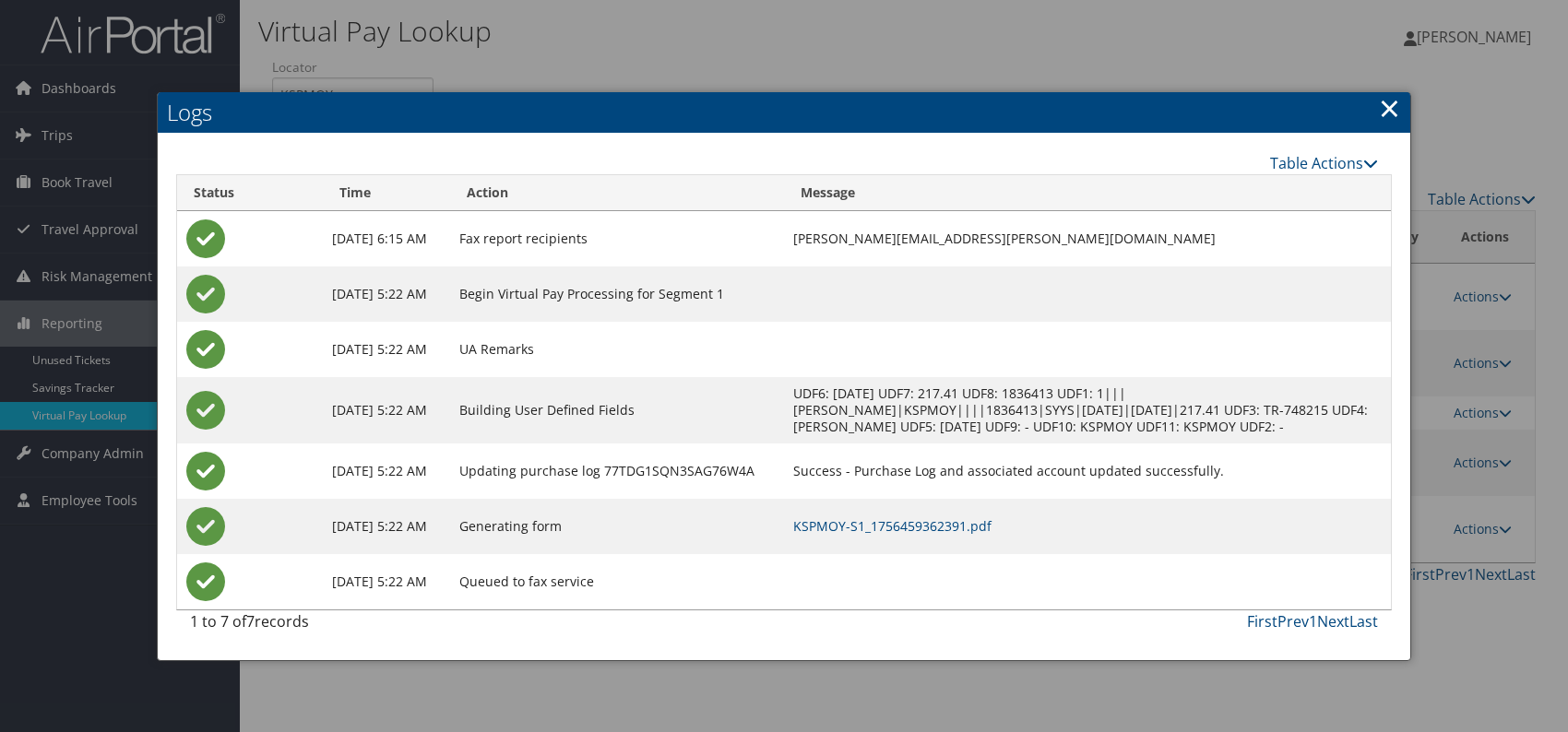
click at [896, 511] on td "KSPMOY-S1_1756459362391.pdf" at bounding box center [1086, 526] width 607 height 55
click at [896, 526] on link "KSPMOY-S1_1756459362391.pdf" at bounding box center [892, 525] width 198 height 18
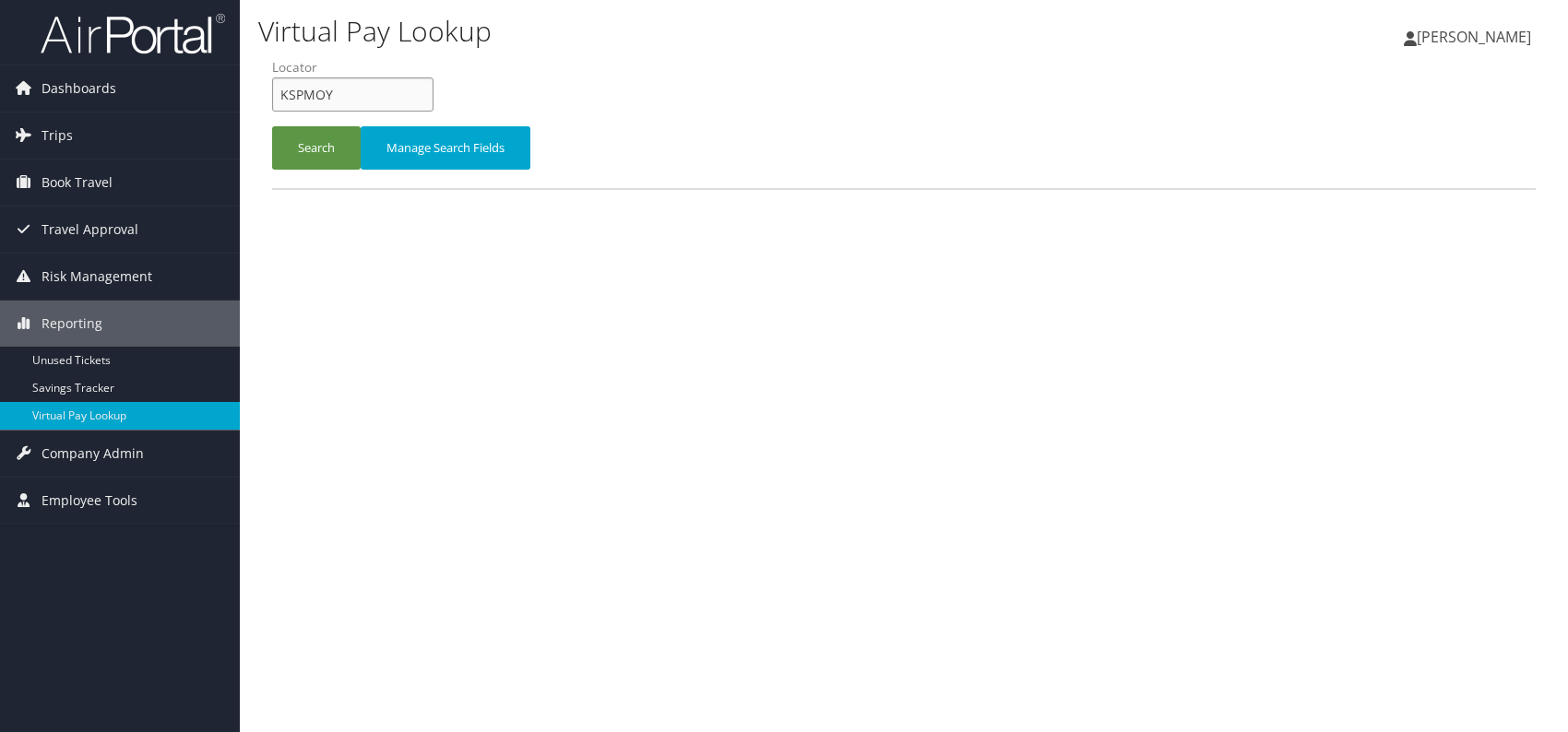
drag, startPoint x: 333, startPoint y: 94, endPoint x: 274, endPoint y: 98, distance: 59.1
click at [274, 98] on input "KSPMOY" at bounding box center [352, 94] width 161 height 34
paste input "DUARMF"
type input "DUARMF"
click at [314, 140] on button "Search" at bounding box center [316, 148] width 89 height 44
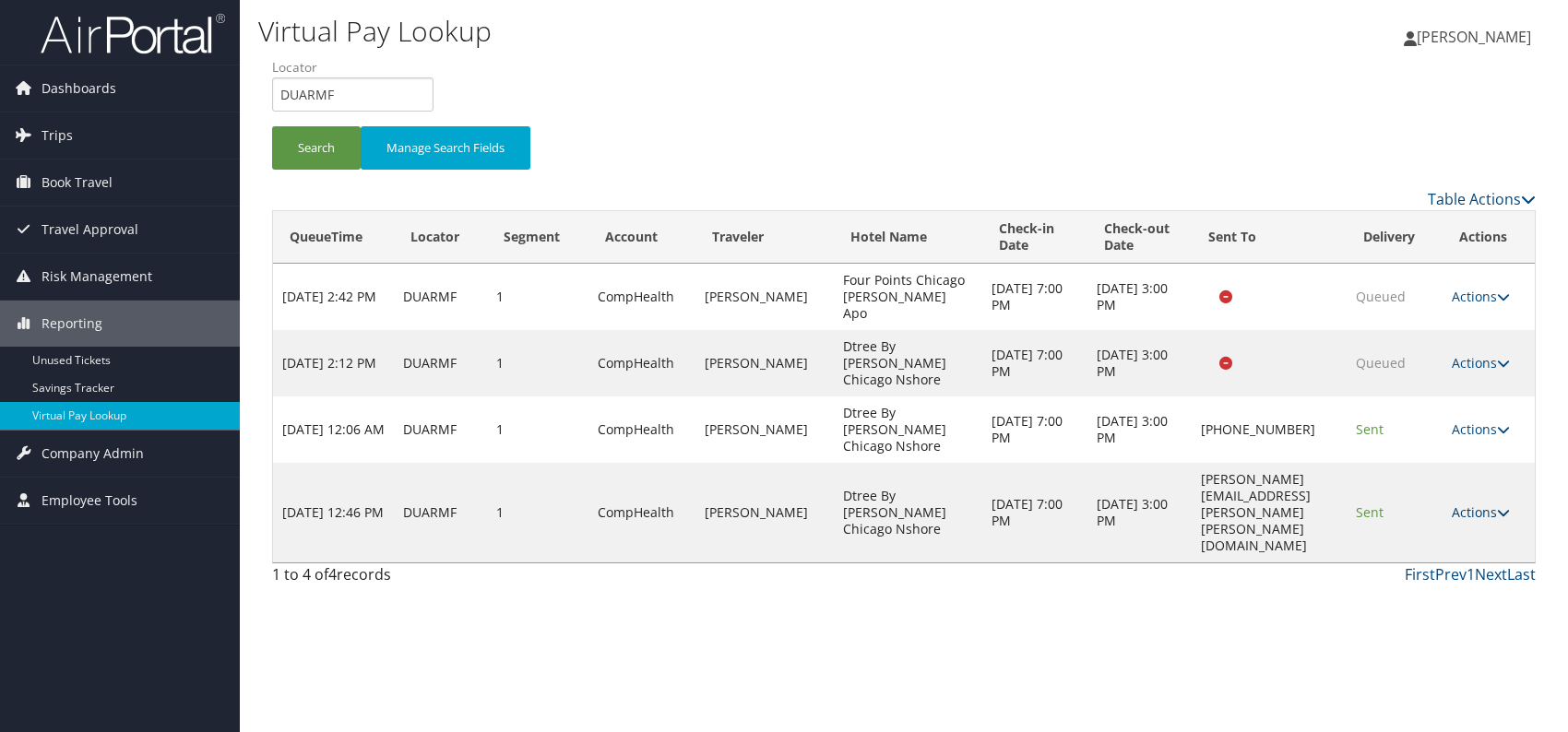
click at [1495, 503] on link "Actions" at bounding box center [1480, 511] width 58 height 18
click at [1414, 494] on link "Logs" at bounding box center [1448, 495] width 116 height 32
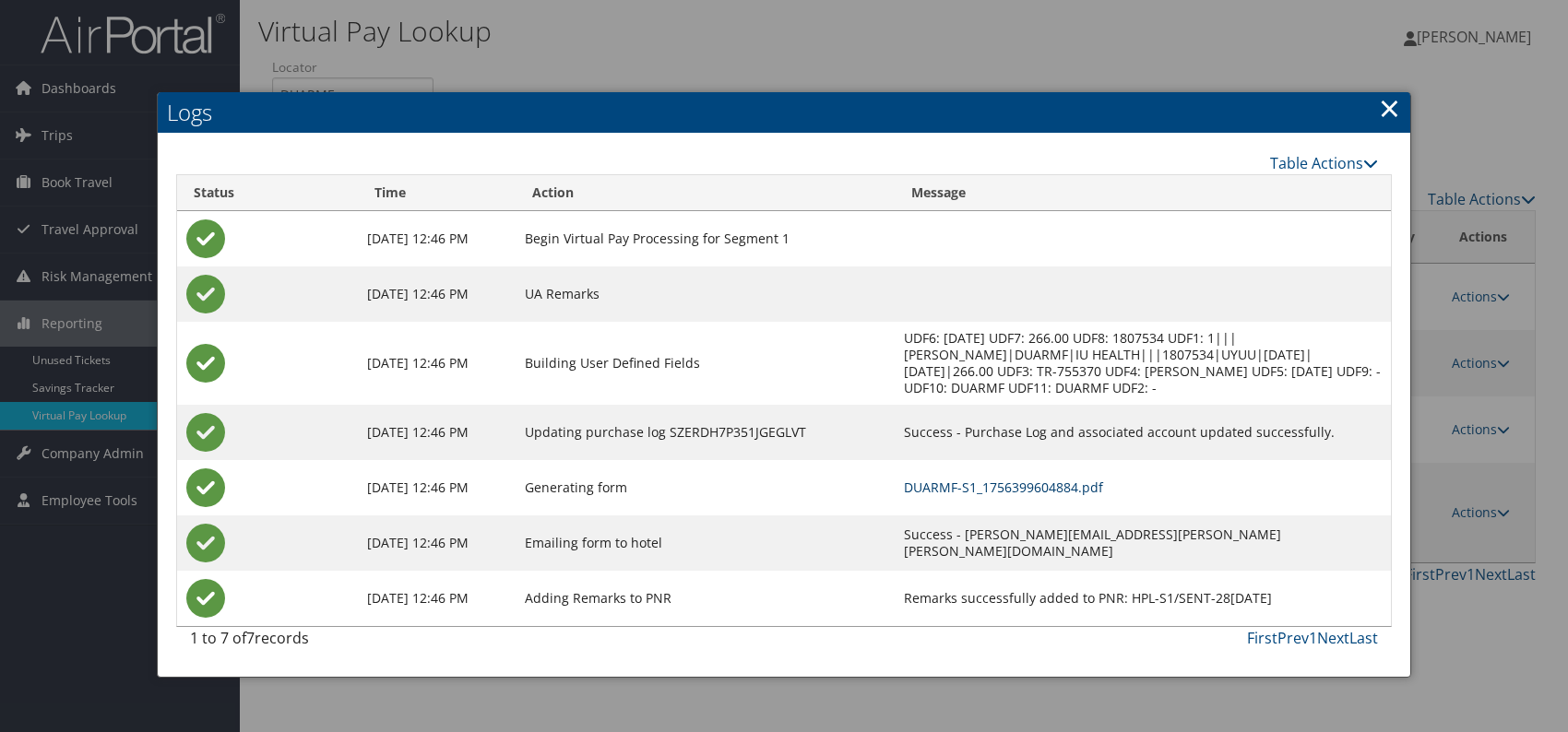
click at [1052, 479] on link "DUARMF-S1_1756399604884.pdf" at bounding box center [1003, 487] width 199 height 18
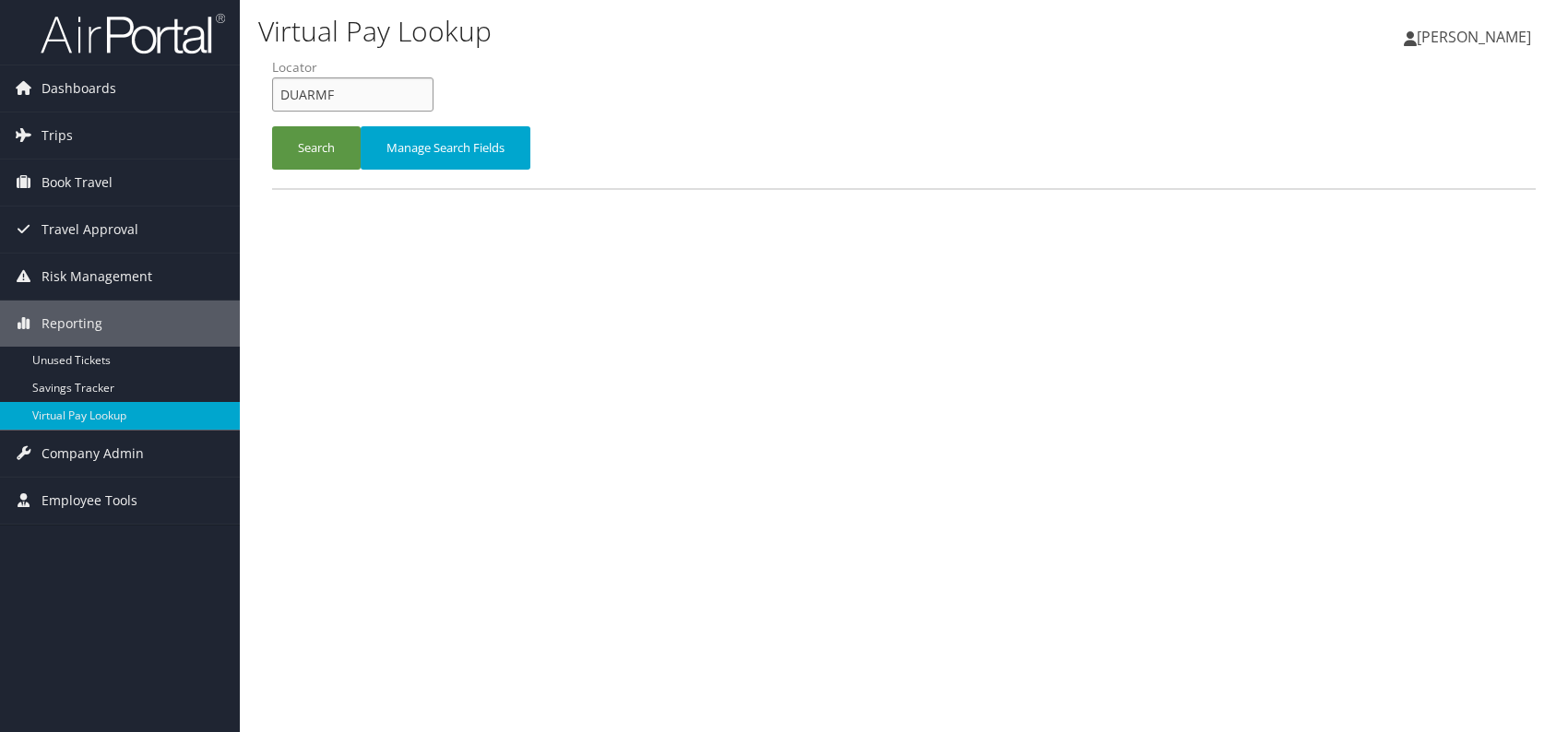
drag, startPoint x: 340, startPoint y: 96, endPoint x: 273, endPoint y: 94, distance: 67.0
click at [273, 94] on input "DUARMF" at bounding box center [352, 94] width 161 height 34
paste input "NJSWYG"
type input "NJSWYG"
click at [306, 140] on button "Search" at bounding box center [316, 148] width 89 height 44
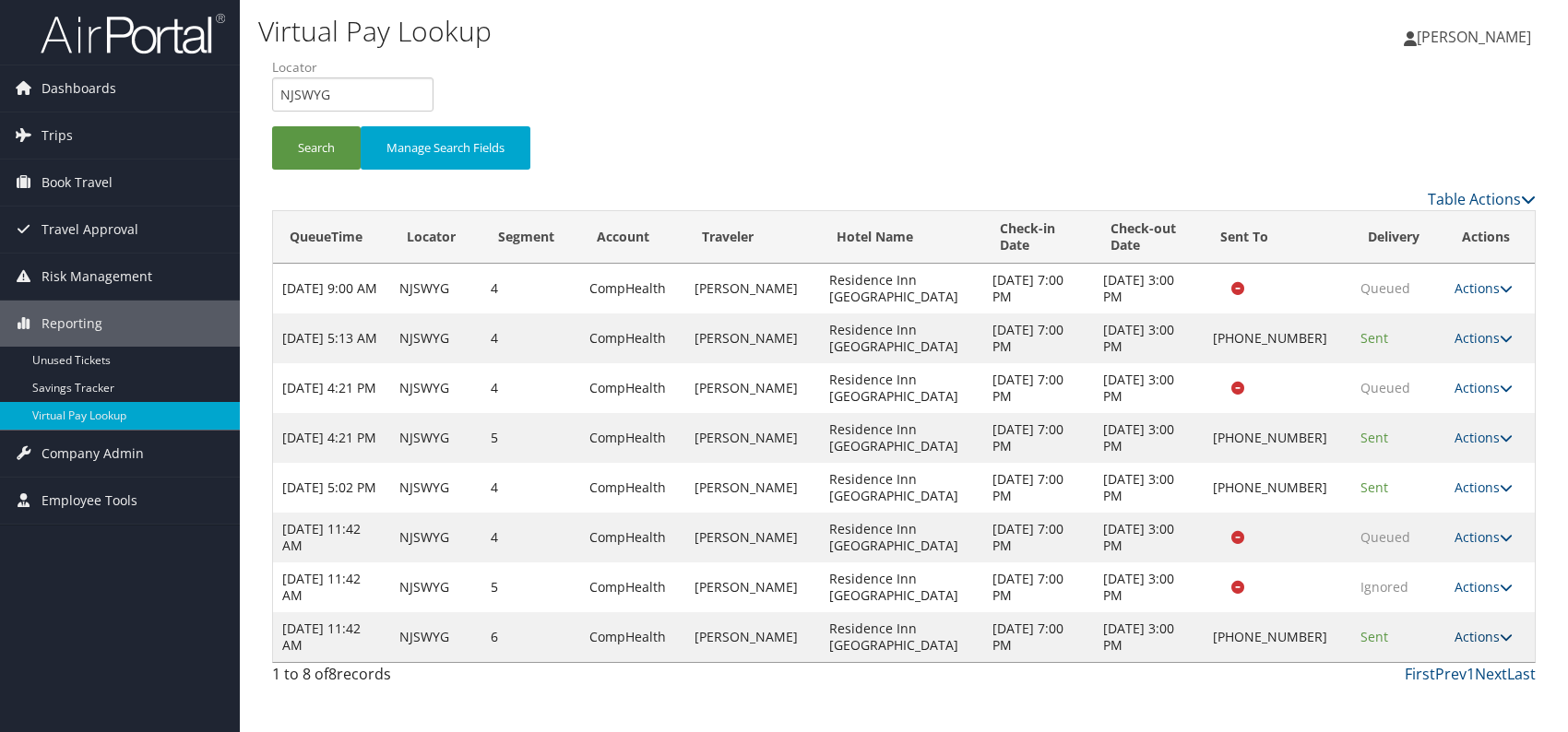
click at [1488, 638] on link "Actions" at bounding box center [1483, 636] width 58 height 18
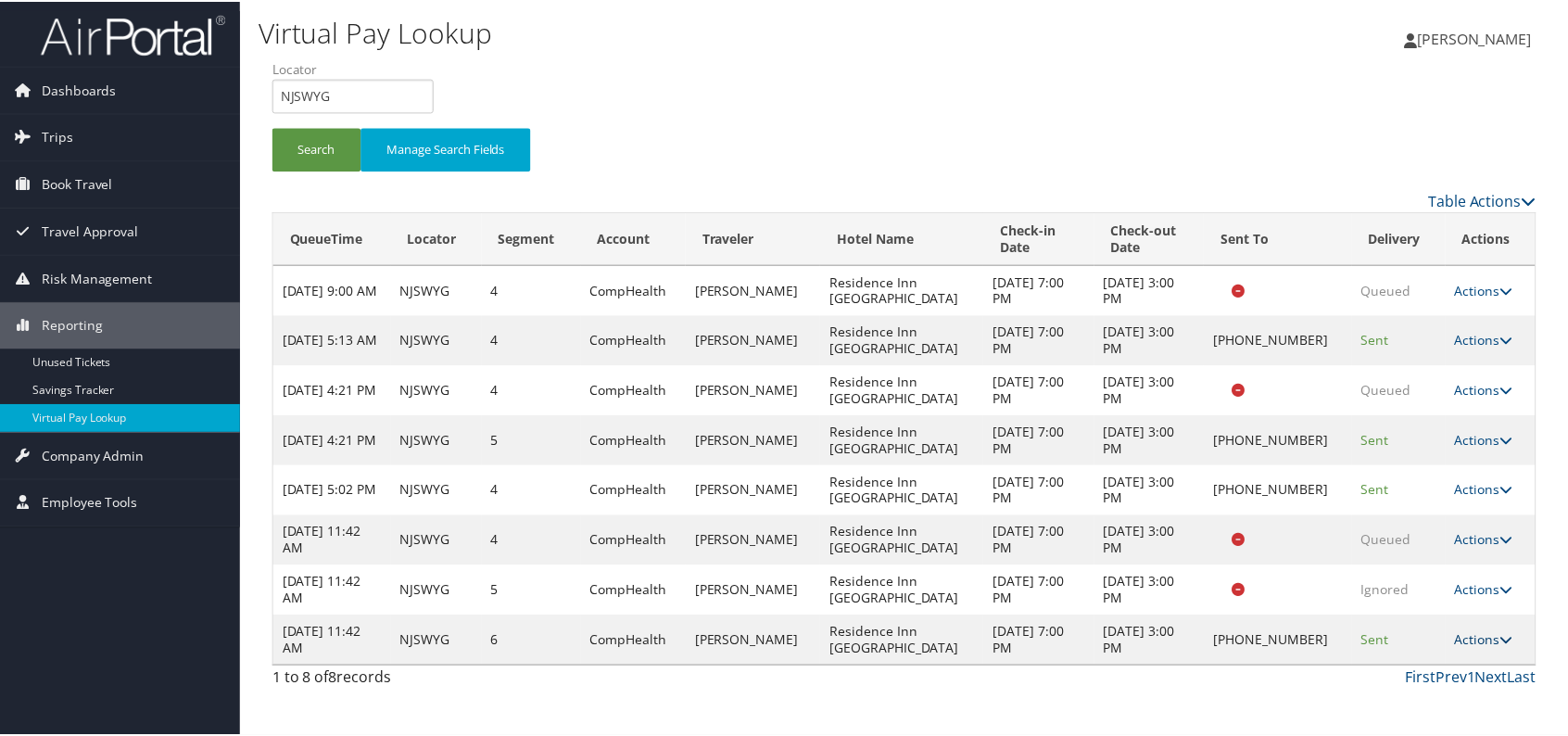
scroll to position [42, 0]
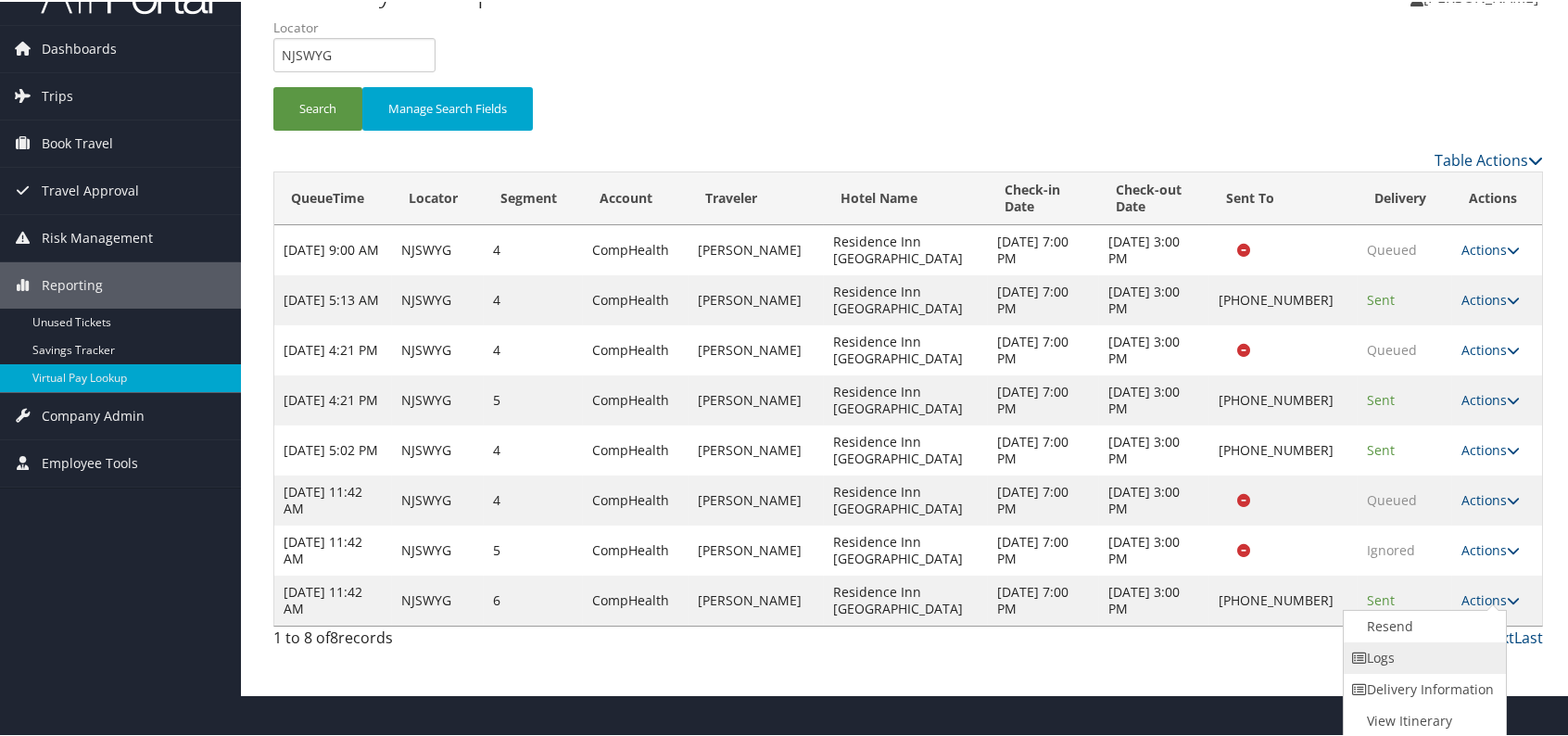
click at [1405, 657] on link "Logs" at bounding box center [1422, 656] width 158 height 32
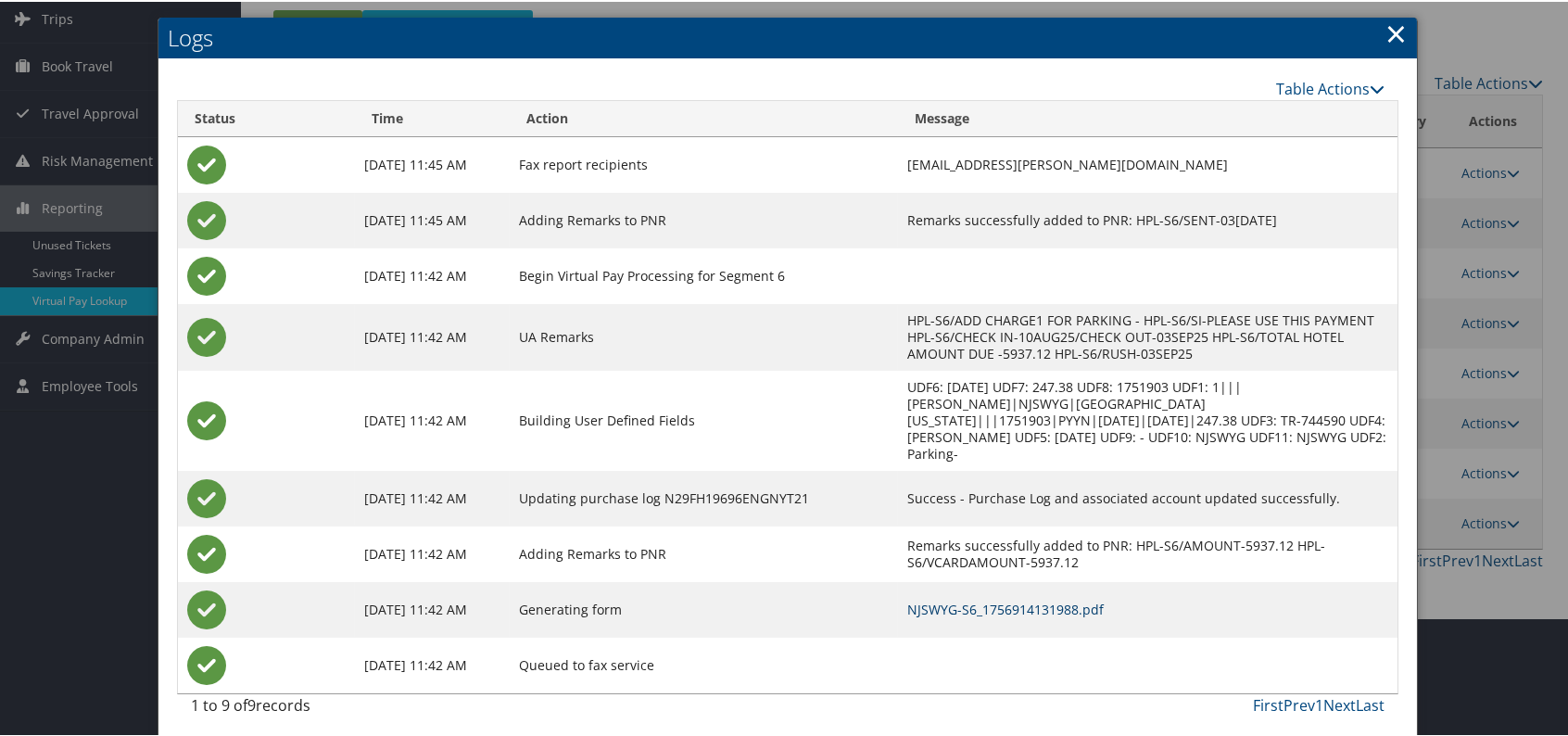
scroll to position [125, 0]
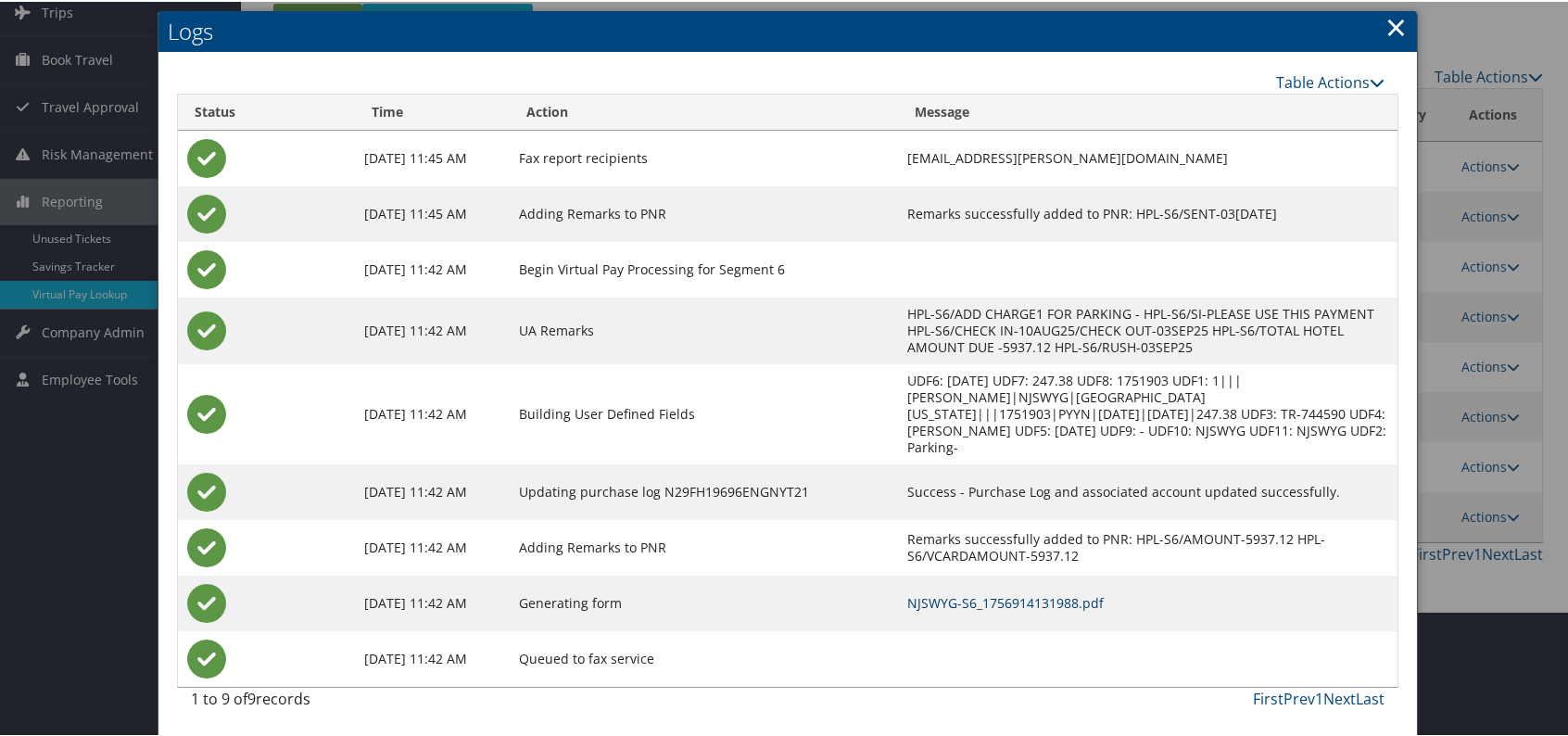
click at [1032, 593] on link "NJSWYG-S6_1756914131988.pdf" at bounding box center [1005, 601] width 197 height 18
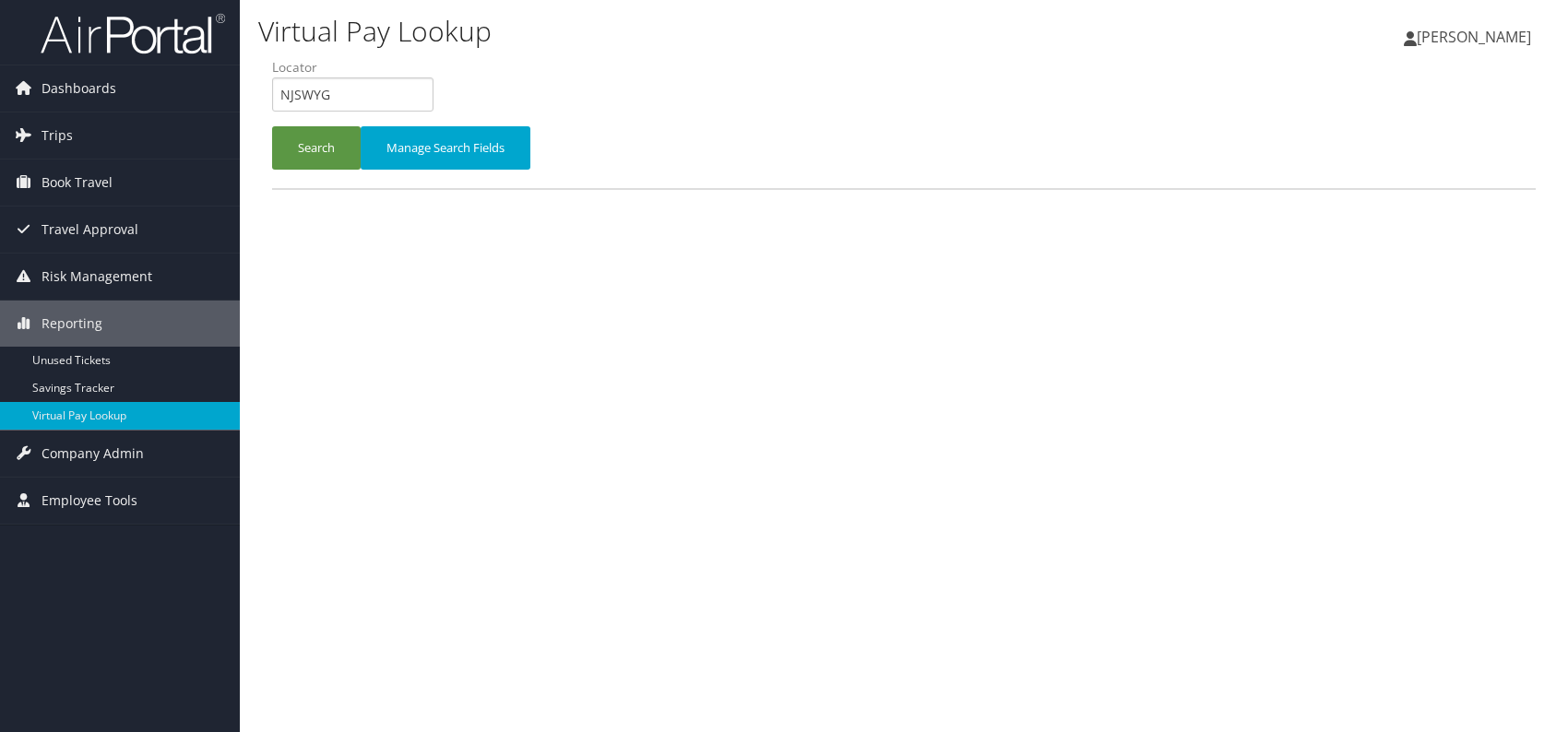
click at [272, 97] on form "QueueTime Locator NJSWYG Segment Account Traveler Hotel Name Check-in Date Chec…" at bounding box center [904, 122] width 1263 height 129
click at [312, 94] on input "QGJHKM" at bounding box center [352, 94] width 161 height 34
type input "QGJHKM"
click at [277, 146] on button "Search" at bounding box center [316, 148] width 89 height 44
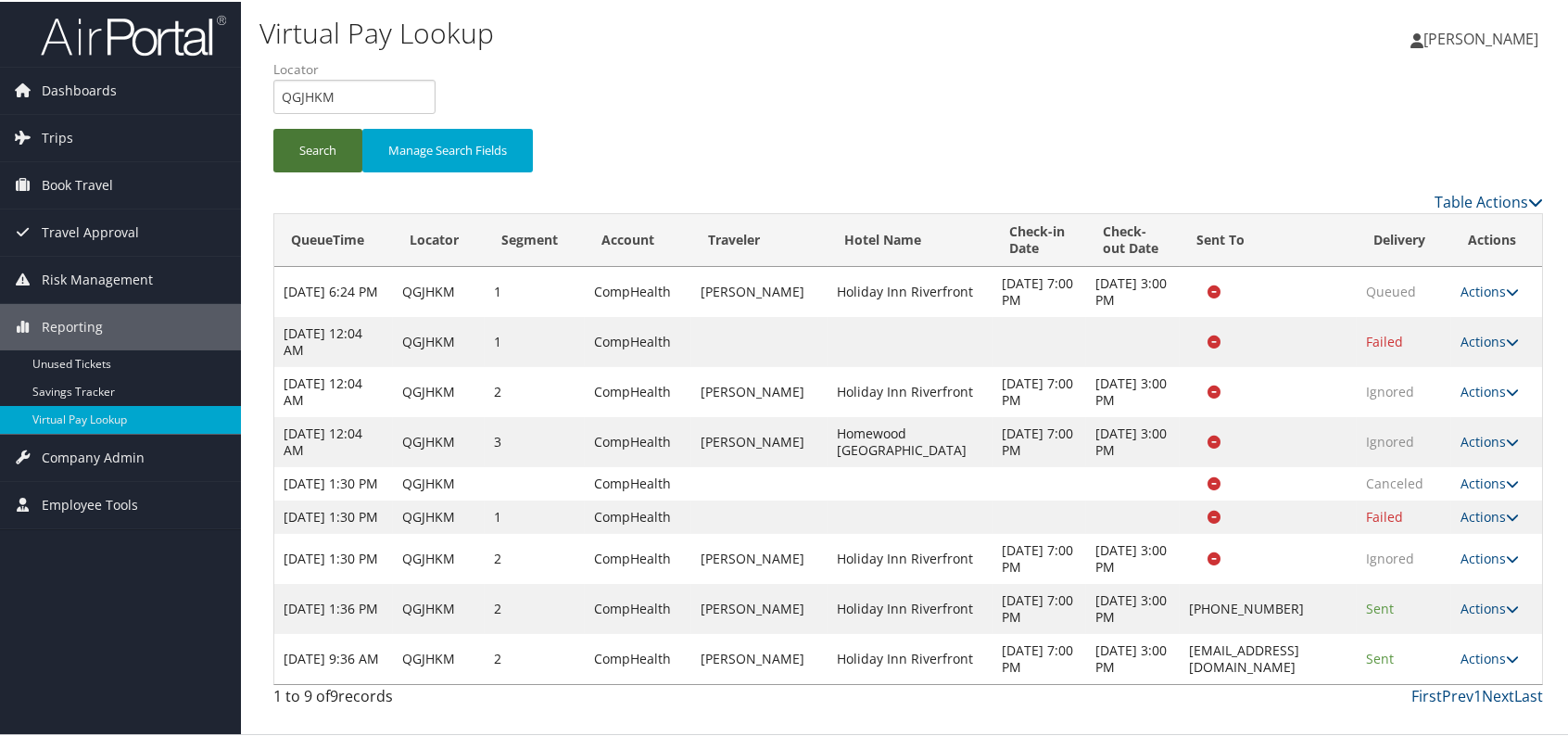
scroll to position [111, 0]
click at [1493, 666] on link "Actions" at bounding box center [1489, 656] width 58 height 18
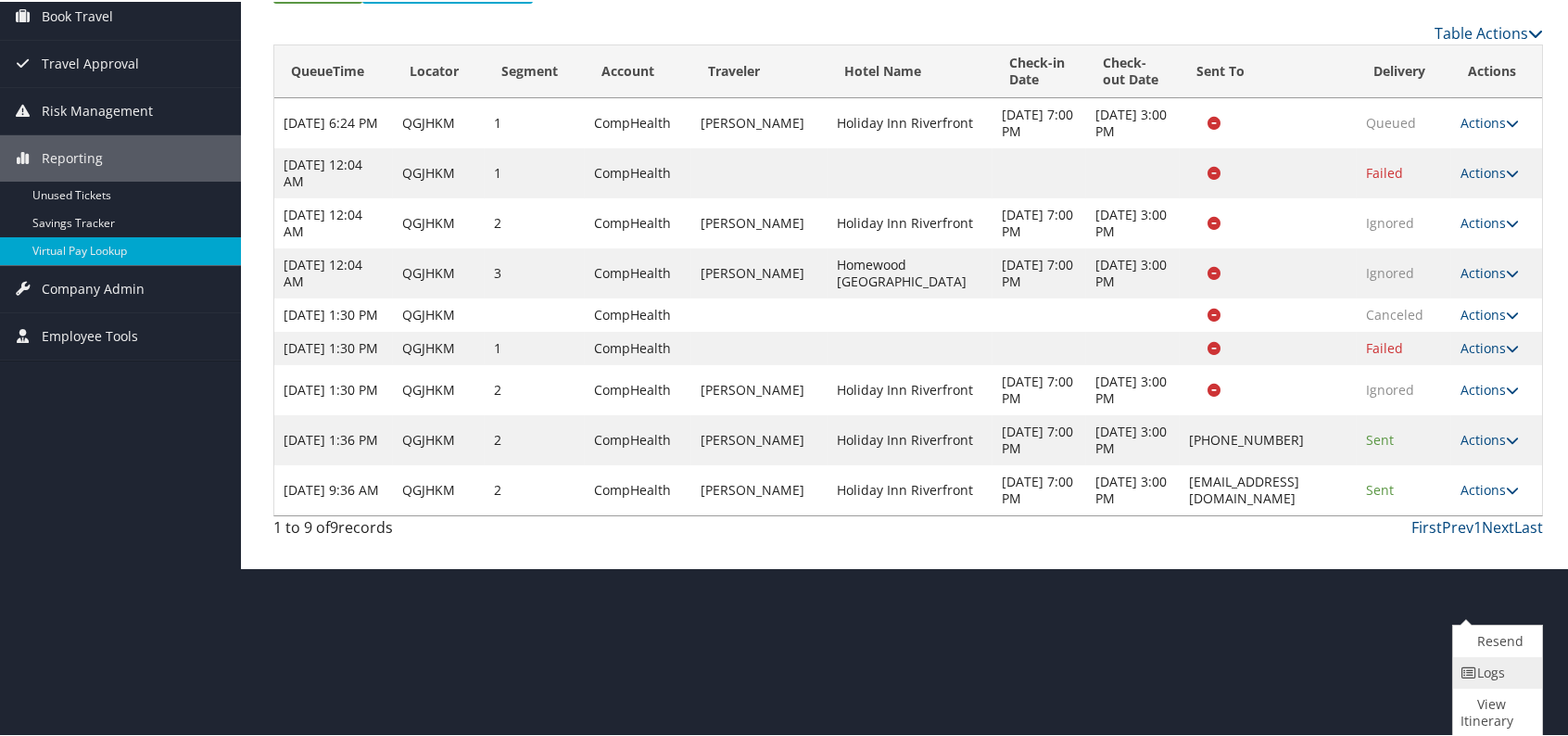
click at [1500, 679] on link "Logs" at bounding box center [1495, 671] width 84 height 32
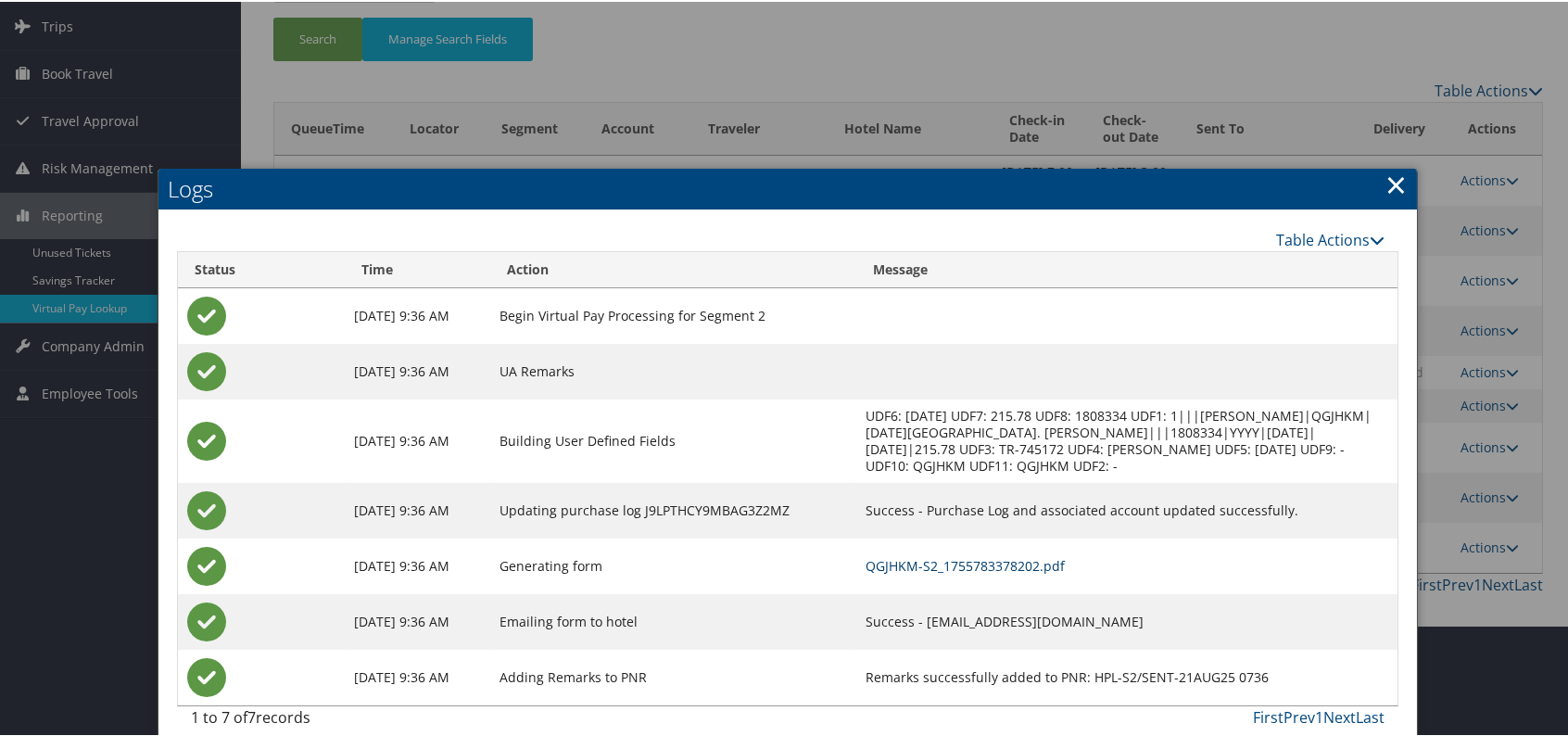
click at [1042, 563] on link "QGJHKM-S2_1755783378202.pdf" at bounding box center [965, 564] width 199 height 18
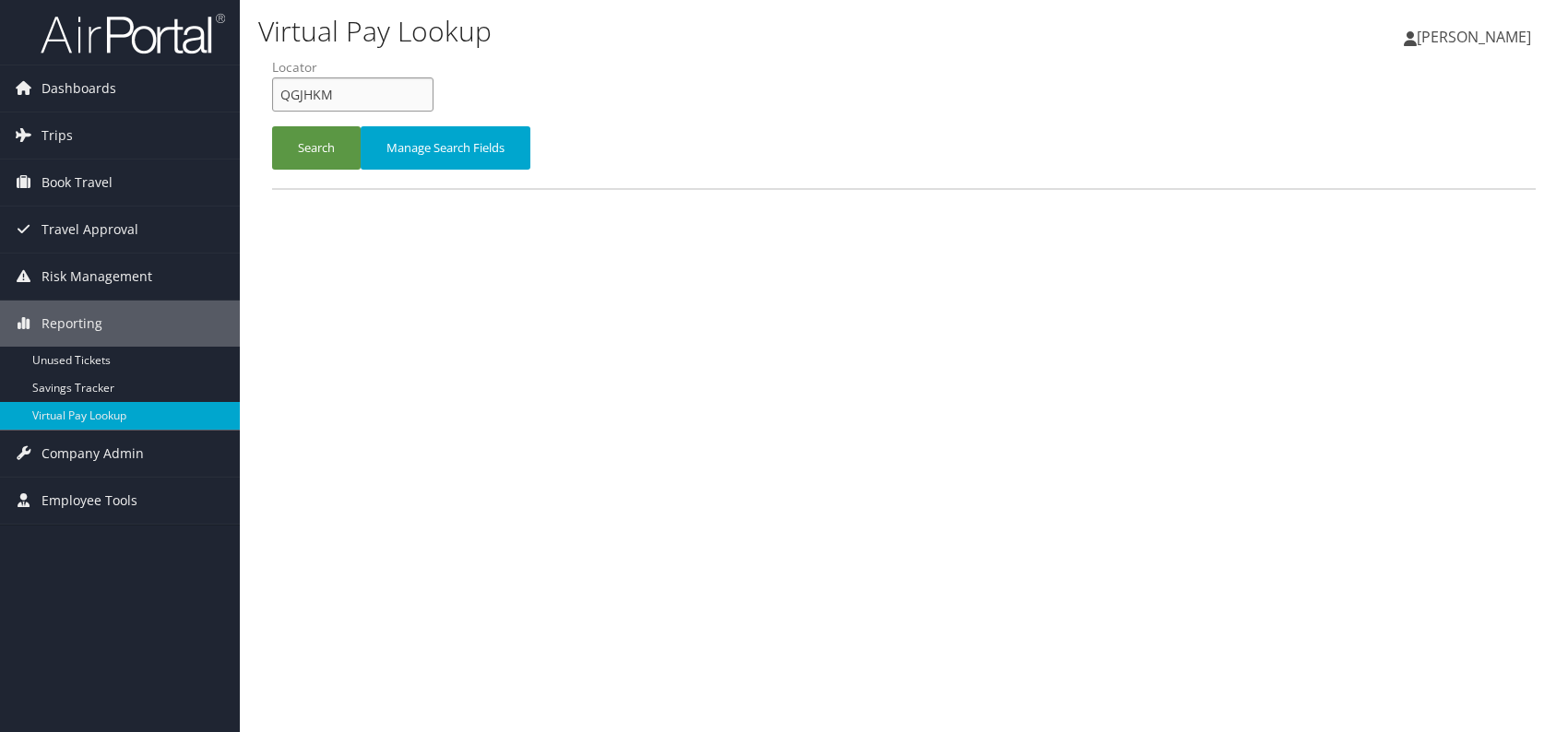
drag, startPoint x: 327, startPoint y: 92, endPoint x: 278, endPoint y: 92, distance: 49.0
click at [278, 92] on input "QGJHKM" at bounding box center [352, 94] width 161 height 34
paste input "NSRZZP"
click at [313, 88] on input "NSRZZP" at bounding box center [352, 94] width 161 height 34
type input "NSRZZP"
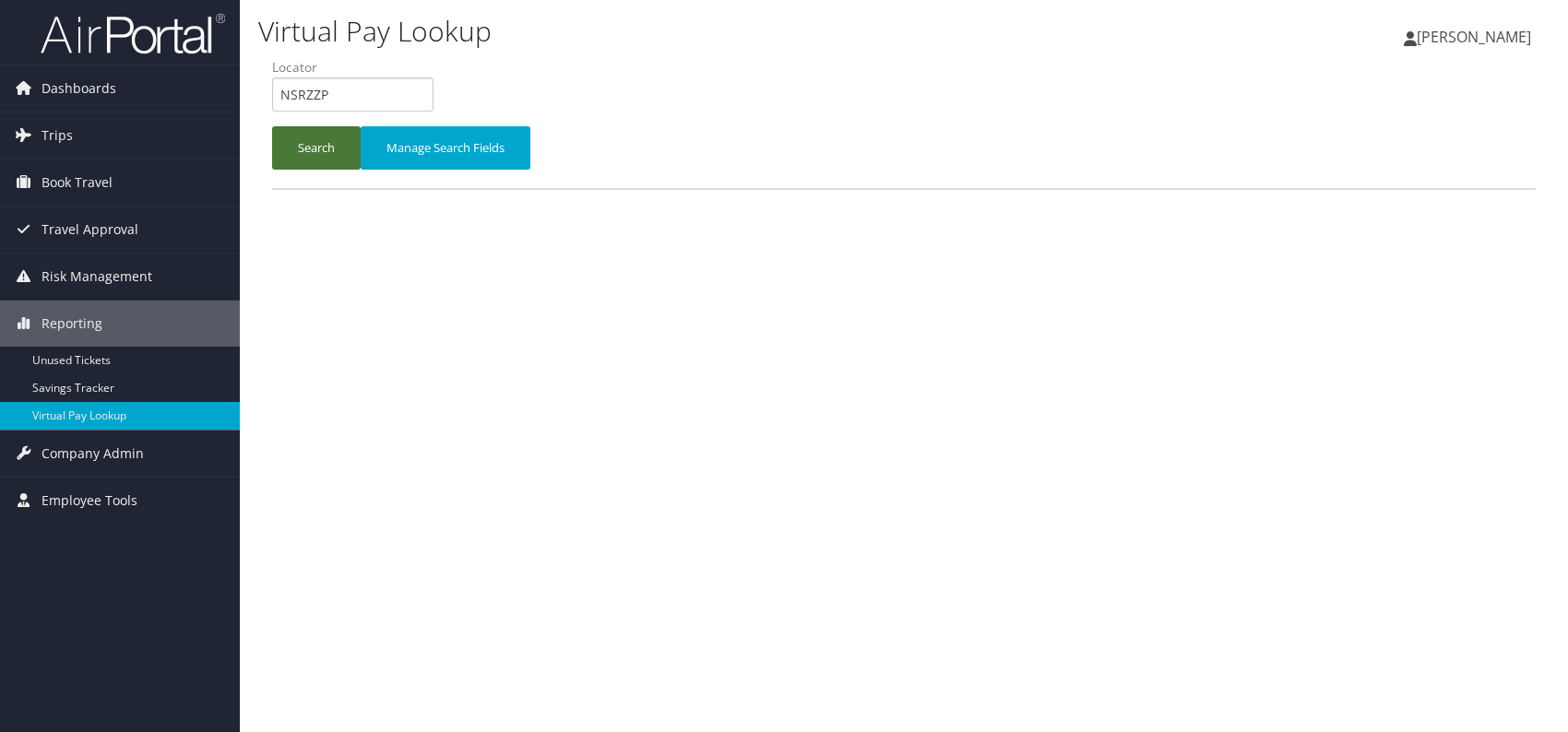
click at [300, 133] on button "Search" at bounding box center [316, 148] width 89 height 44
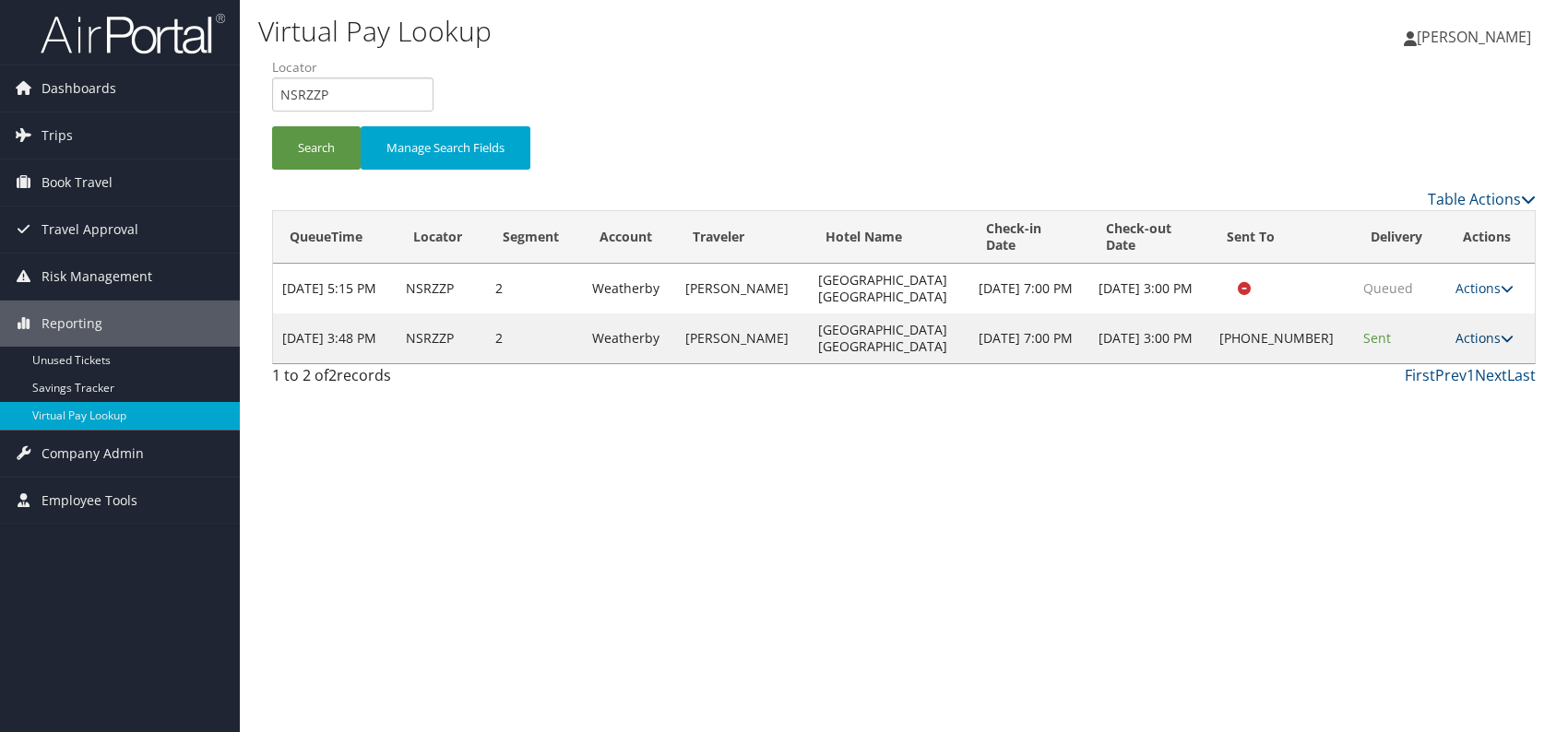
click at [1479, 338] on link "Actions" at bounding box center [1484, 337] width 58 height 18
click at [1411, 395] on link "Logs" at bounding box center [1425, 396] width 157 height 32
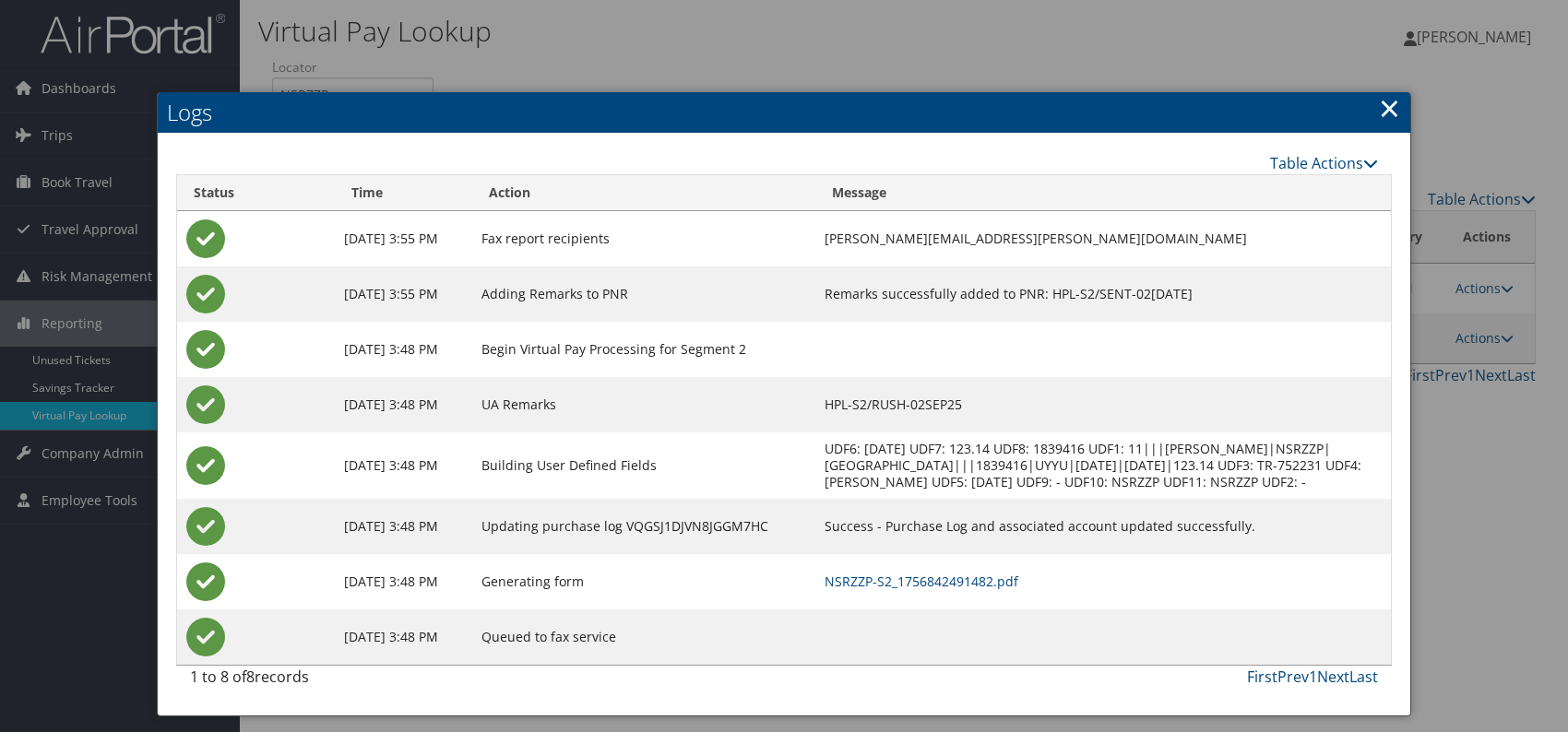
click at [1002, 587] on td "NSRZZP-S2_1756842491482.pdf" at bounding box center [1103, 581] width 576 height 55
click at [1005, 590] on link "NSRZZP-S2_1756842491482.pdf" at bounding box center [921, 581] width 194 height 18
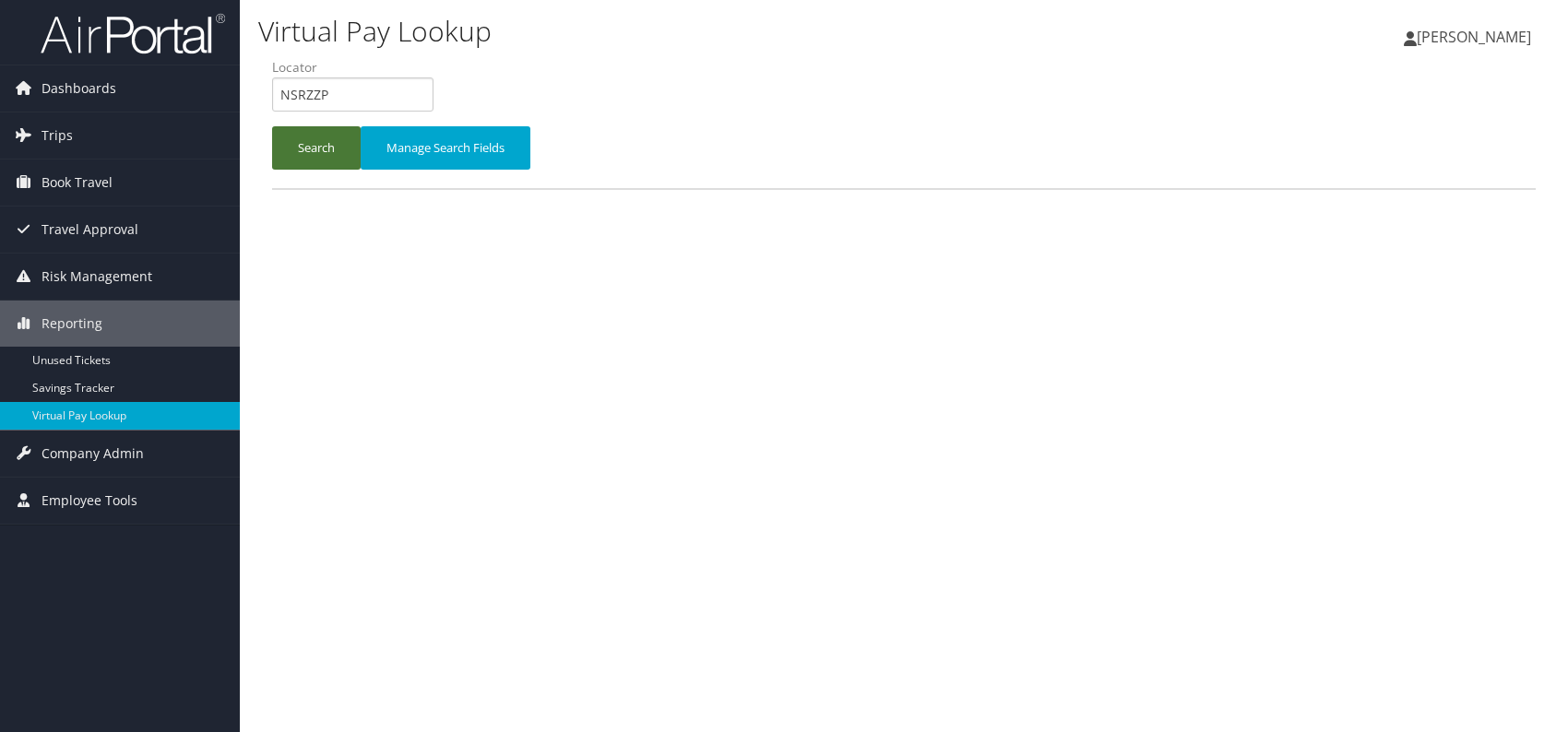
click at [294, 158] on button "Search" at bounding box center [316, 148] width 89 height 44
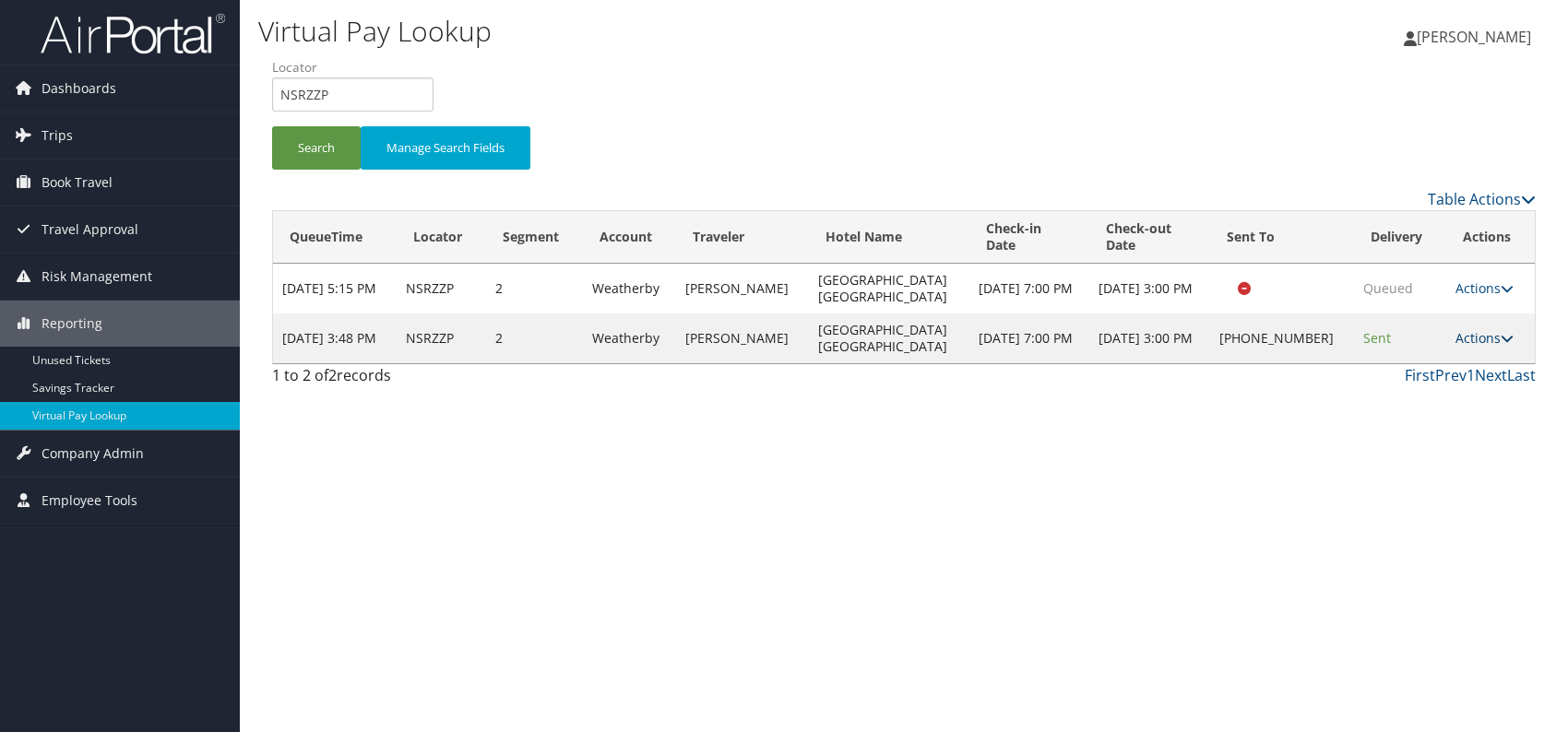
click at [1476, 332] on link "Actions" at bounding box center [1484, 337] width 58 height 18
click at [1381, 398] on link "Logs" at bounding box center [1425, 396] width 157 height 32
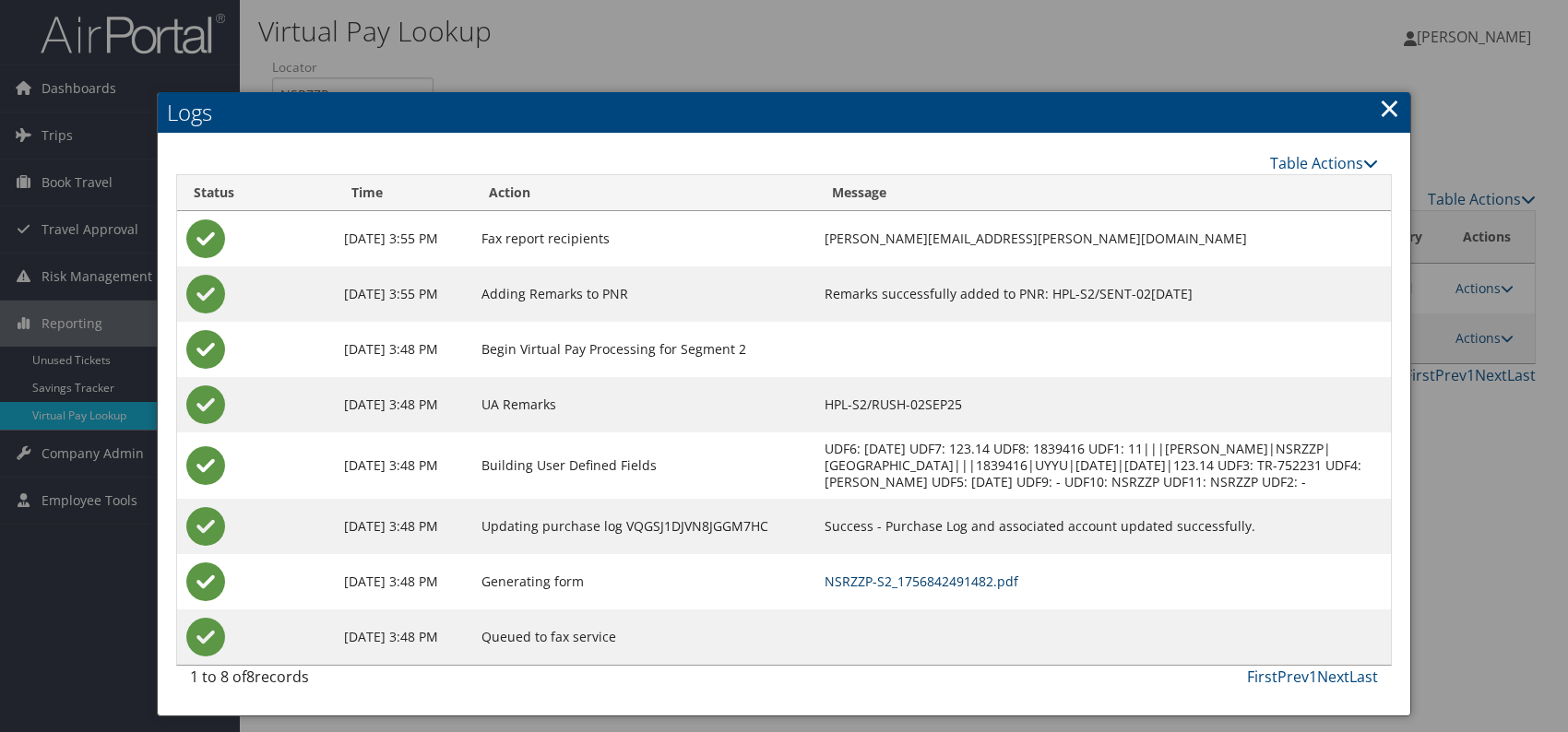
click at [997, 590] on link "NSRZZP-S2_1756842491482.pdf" at bounding box center [921, 581] width 194 height 18
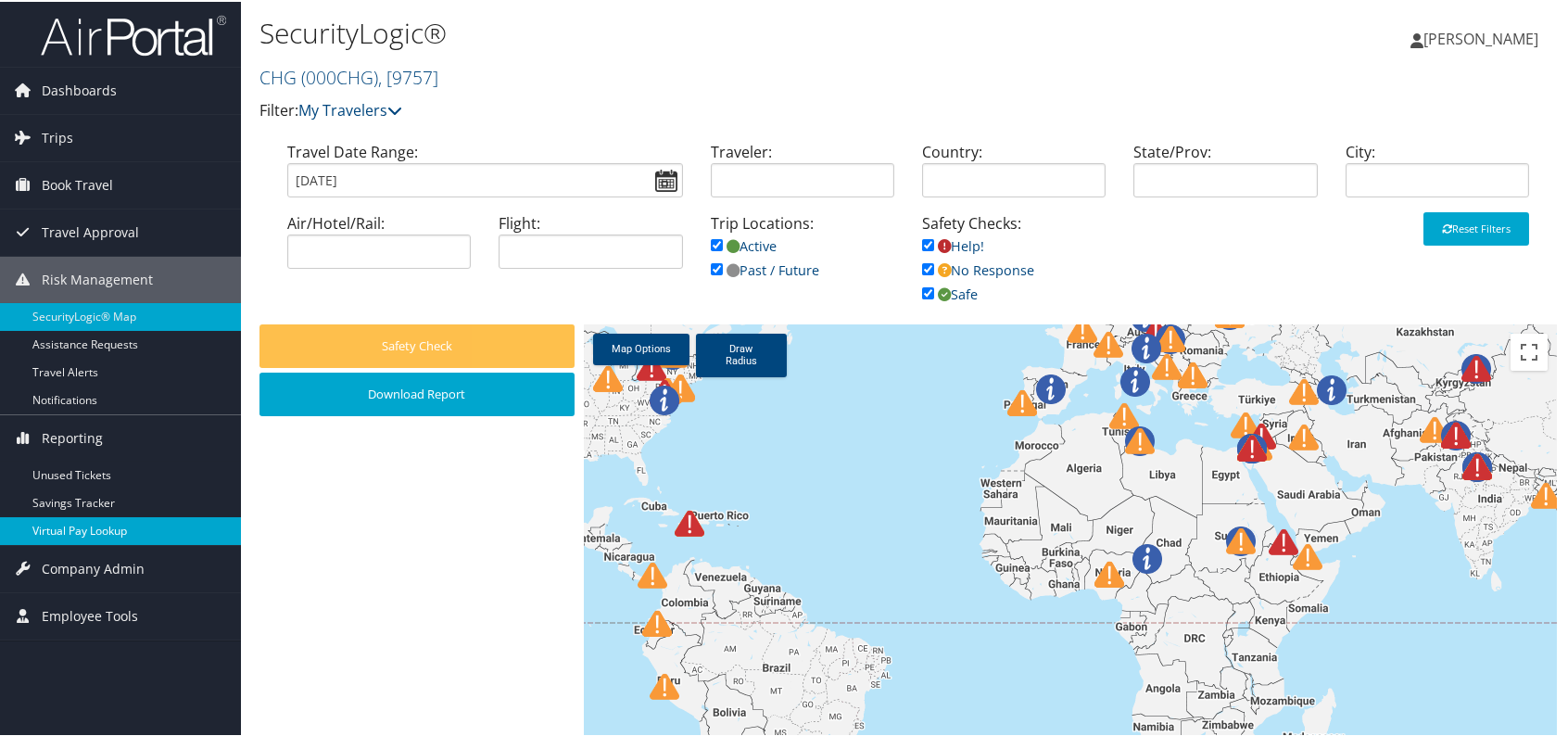
click at [97, 528] on link "Virtual Pay Lookup" at bounding box center [120, 529] width 241 height 28
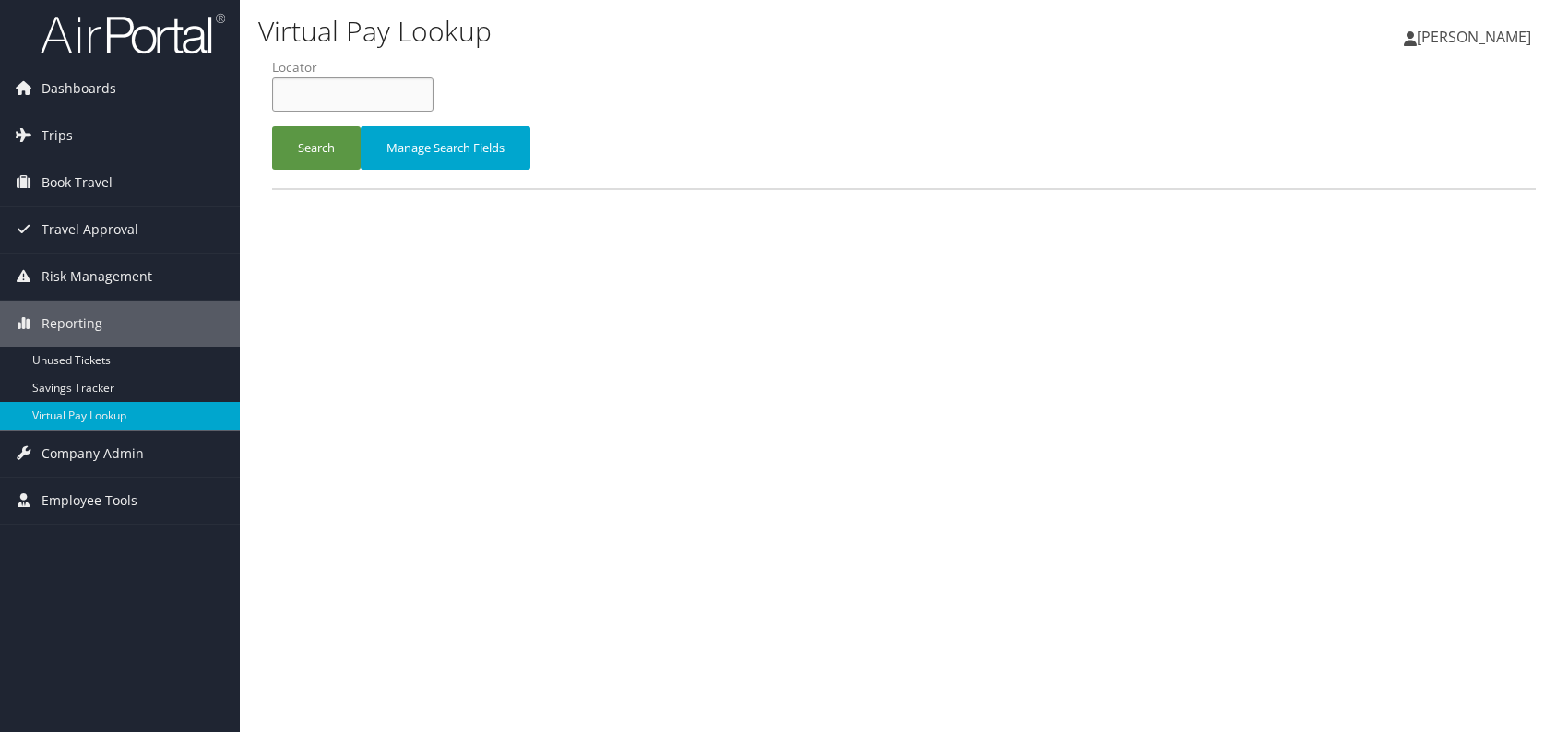
paste input "NSRZZP"
click at [313, 95] on input "NSRZZP" at bounding box center [352, 94] width 161 height 34
type input "NSRZZP"
click at [320, 143] on button "Search" at bounding box center [316, 148] width 89 height 44
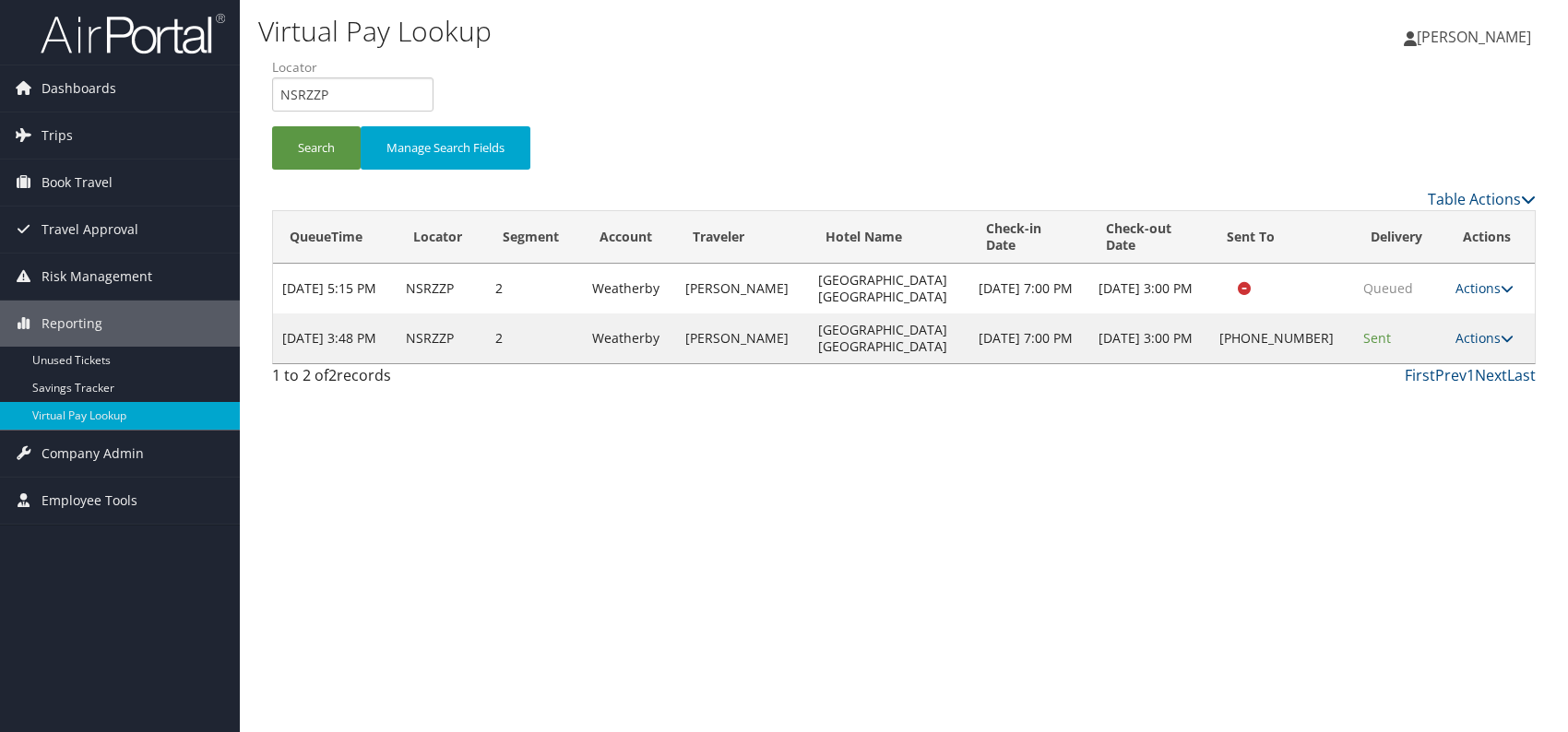
click at [1415, 404] on div "Virtual Pay Lookup Romina Kwock Romina Kwock My Settings Travel Agency Contacts…" at bounding box center [903, 366] width 1328 height 732
click at [1477, 334] on link "Actions" at bounding box center [1484, 337] width 58 height 18
click at [1401, 369] on link "Resend" at bounding box center [1425, 364] width 157 height 32
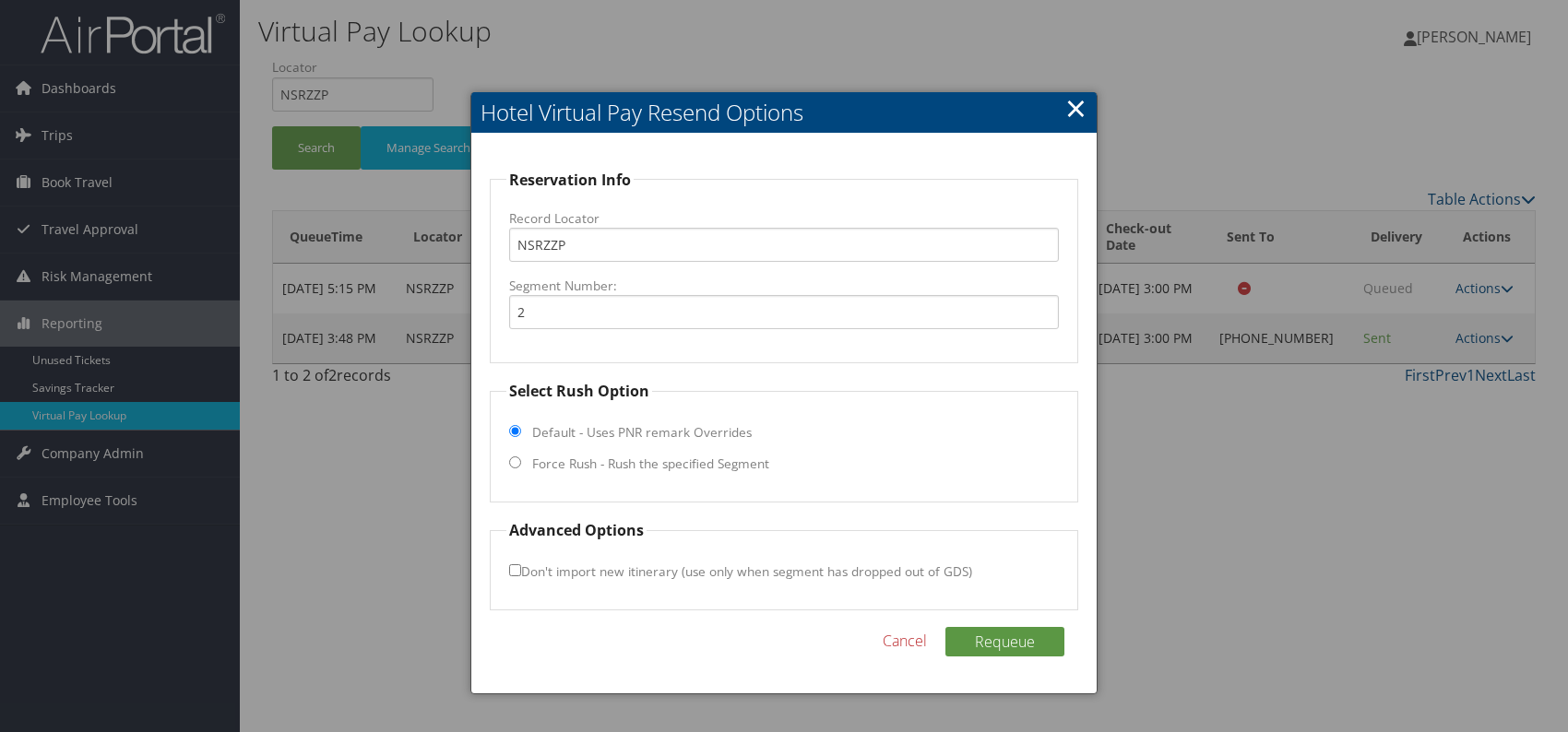
click at [517, 466] on input "Force Rush - Rush the specified Segment" at bounding box center [514, 462] width 12 height 12
radio input "true"
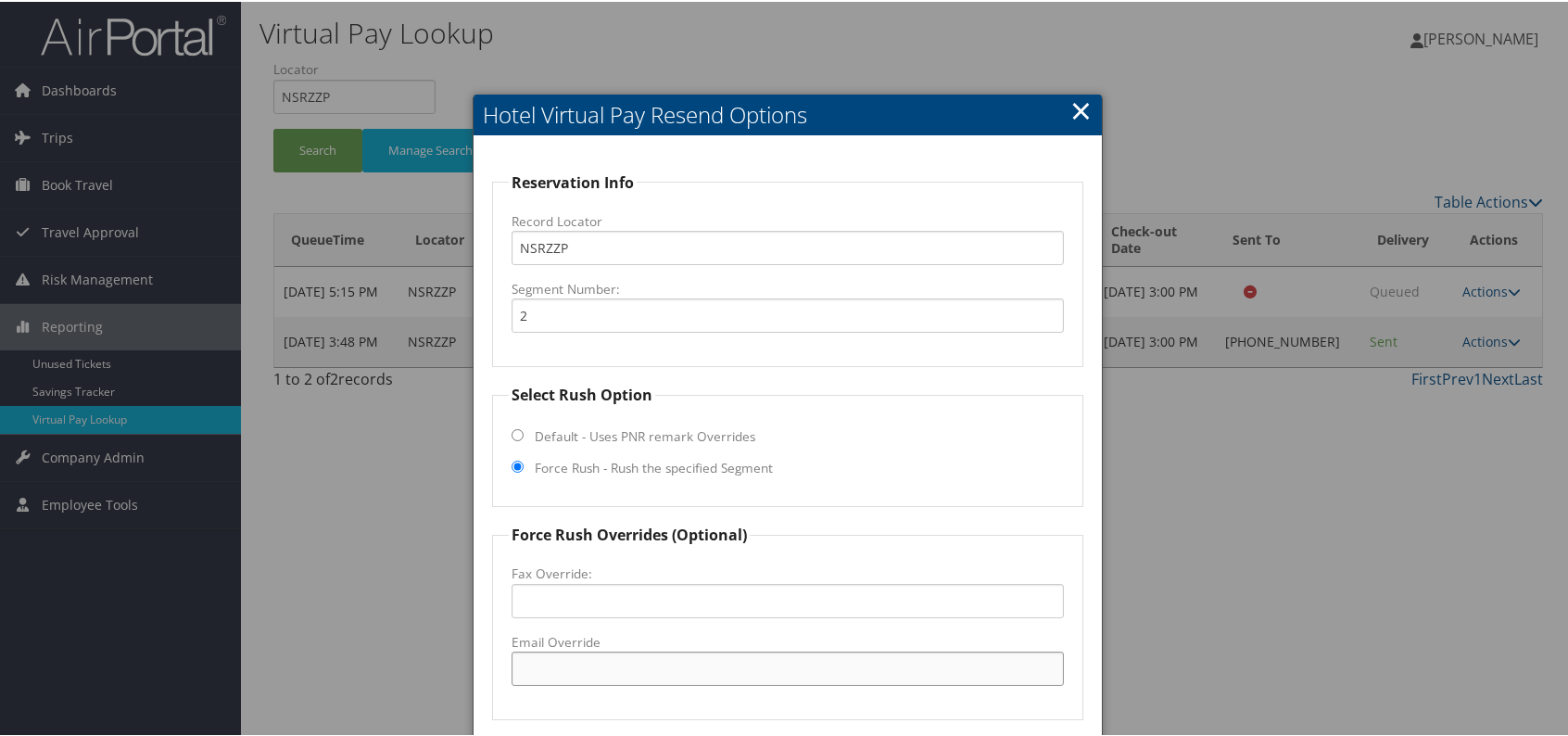
click at [545, 668] on input "Email Override" at bounding box center [787, 667] width 552 height 35
paste input "573-250-7021"
type input "573-250-7021"
click at [555, 593] on input "Fax Override:" at bounding box center [787, 599] width 552 height 35
paste input "573-250-7021"
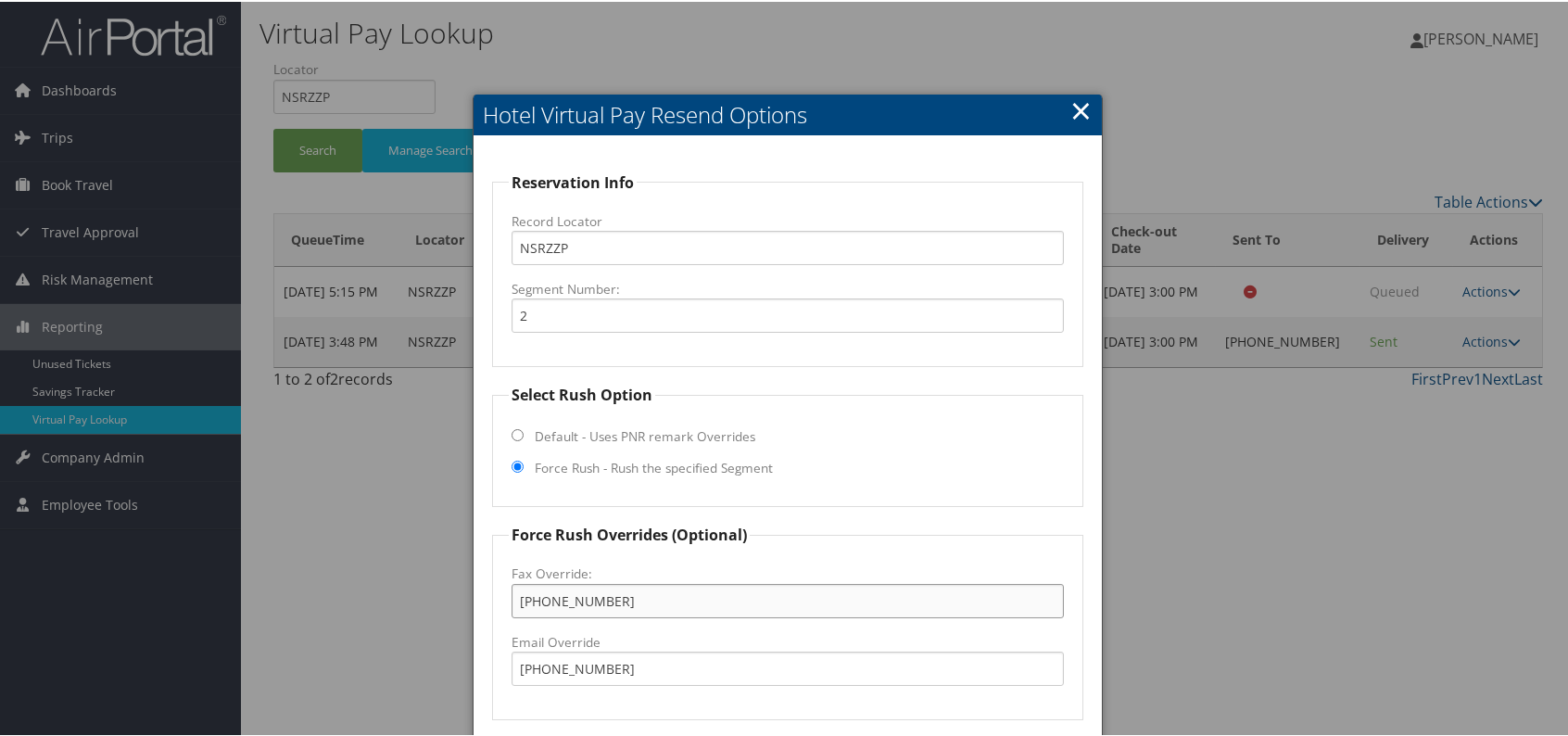
type input "573-250-7021"
drag, startPoint x: 637, startPoint y: 669, endPoint x: 473, endPoint y: 669, distance: 164.0
click at [474, 669] on div "Reservation Info Record Locator NSRZZP Segment Number: 2 Select Rush Option Def…" at bounding box center [787, 523] width 628 height 777
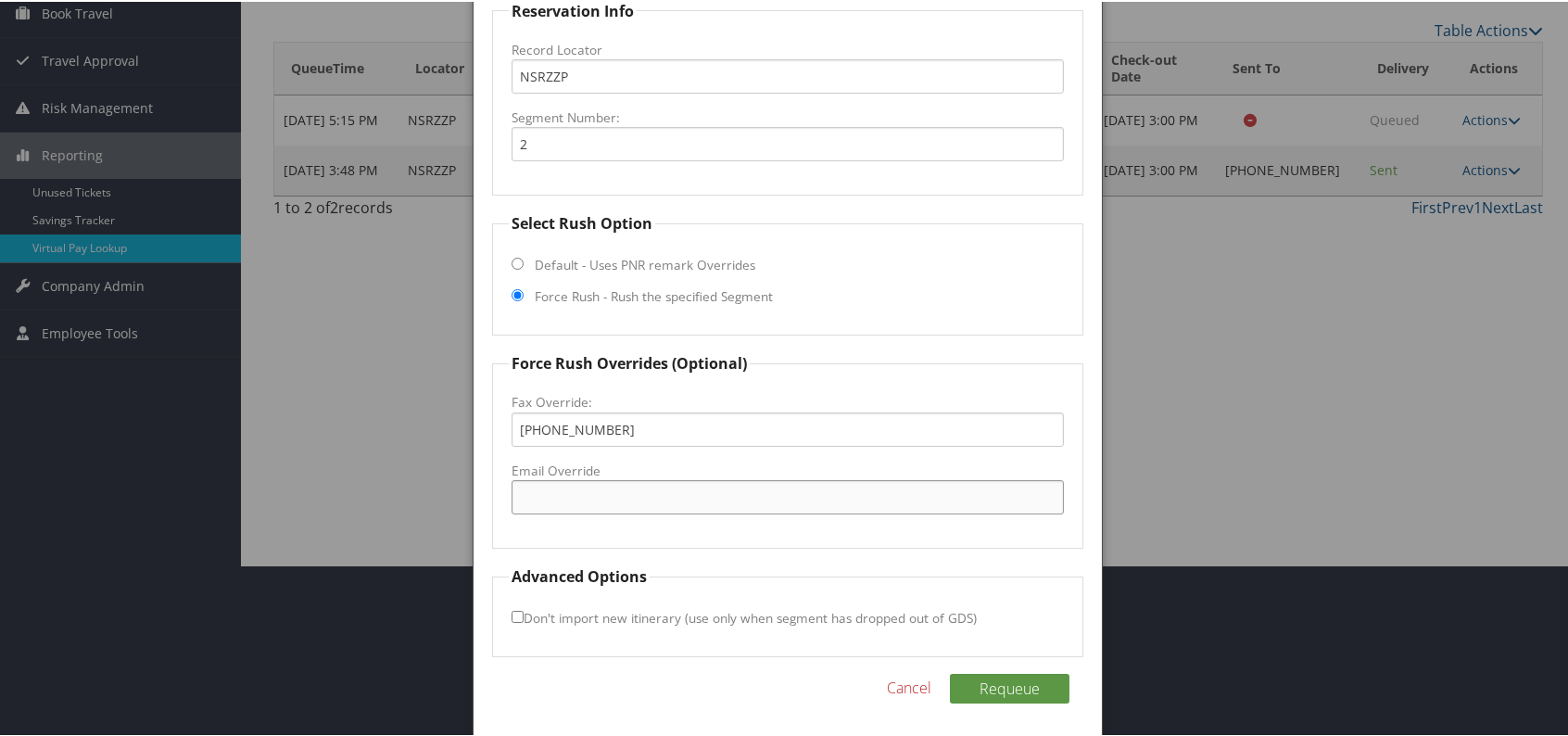
scroll to position [172, 0]
click at [1026, 684] on button "Requeue" at bounding box center [1010, 686] width 120 height 30
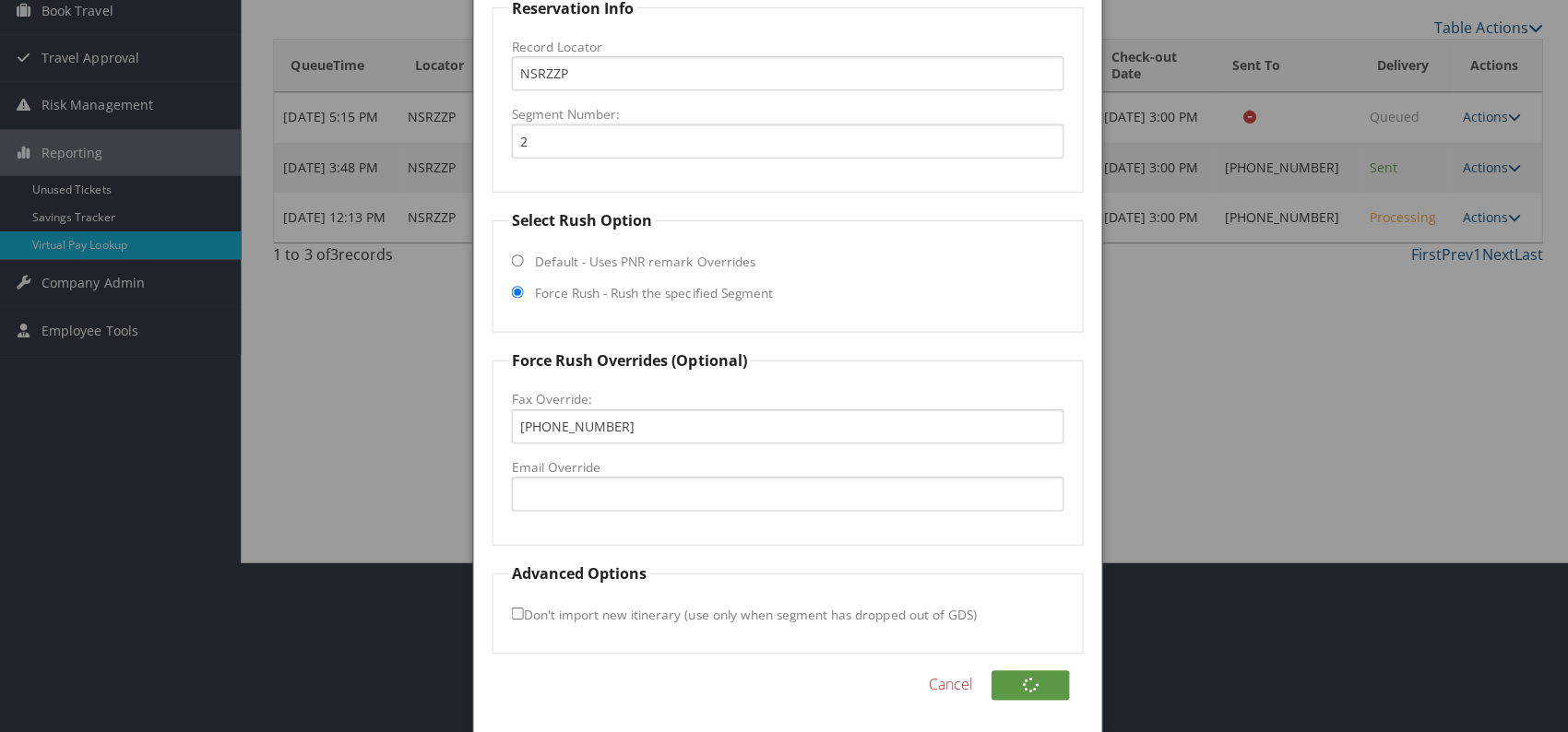
scroll to position [0, 0]
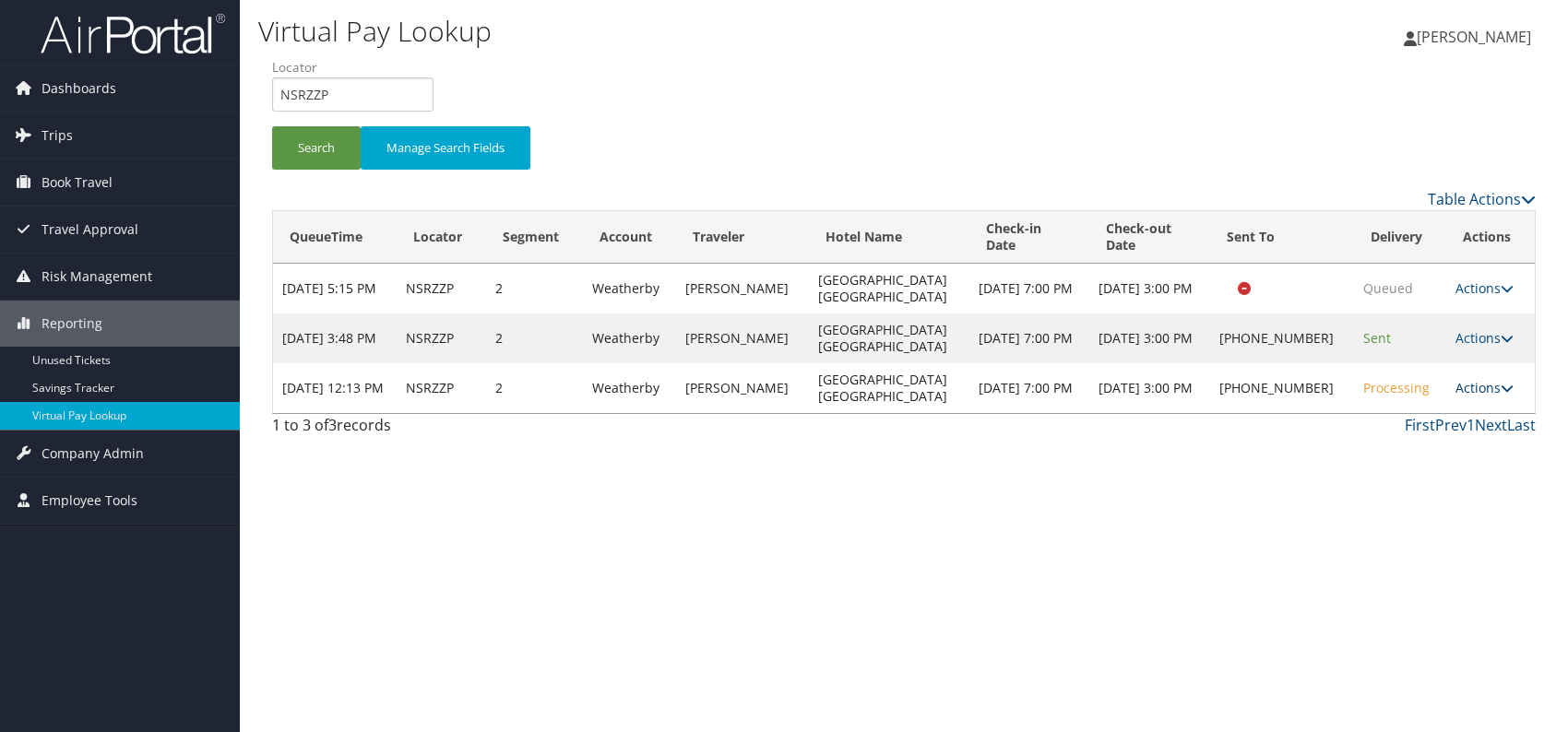
click at [1471, 385] on link "Actions" at bounding box center [1484, 387] width 58 height 18
click at [1360, 448] on icon at bounding box center [1362, 445] width 17 height 13
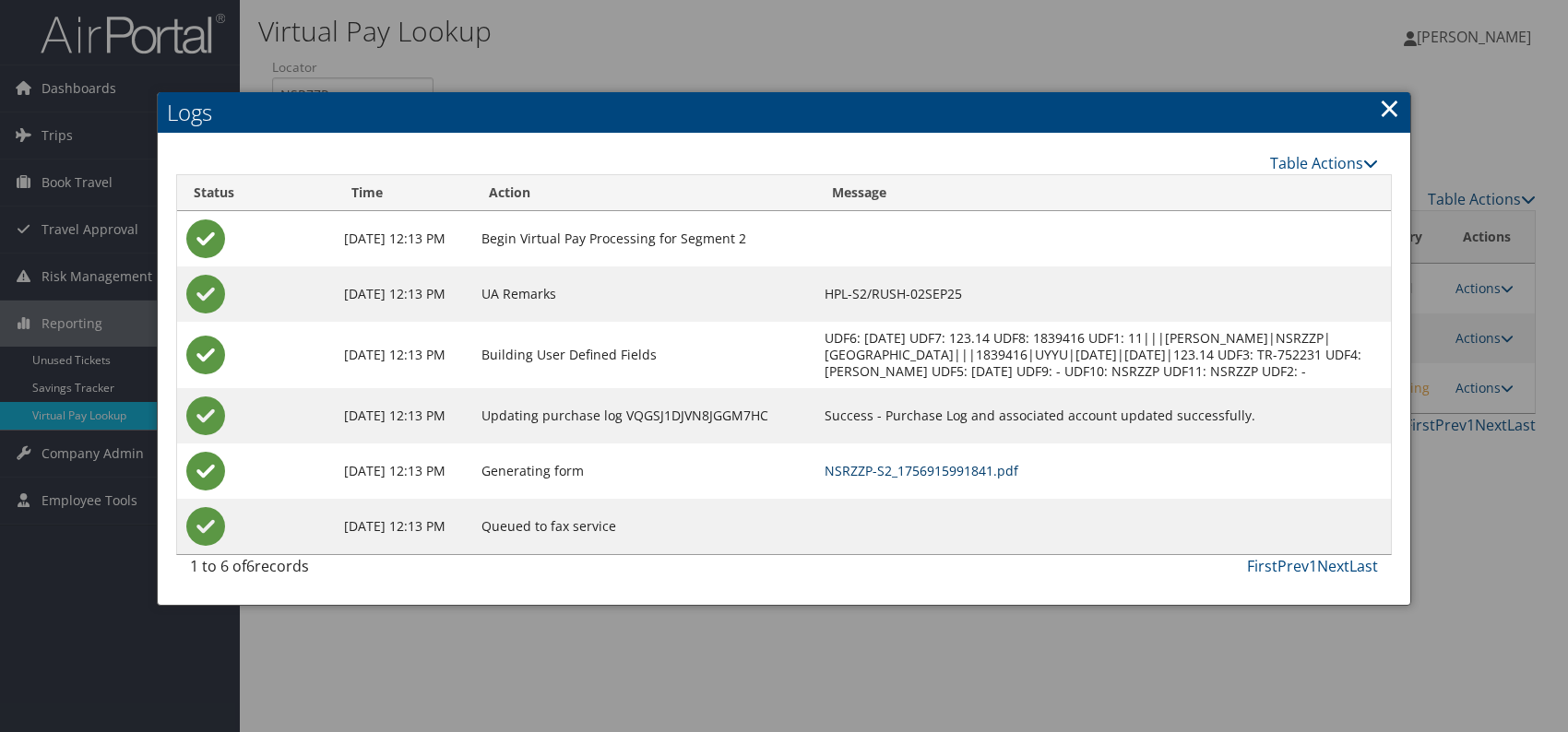
click at [1018, 480] on link "NSRZZP-S2_1756915991841.pdf" at bounding box center [921, 470] width 194 height 18
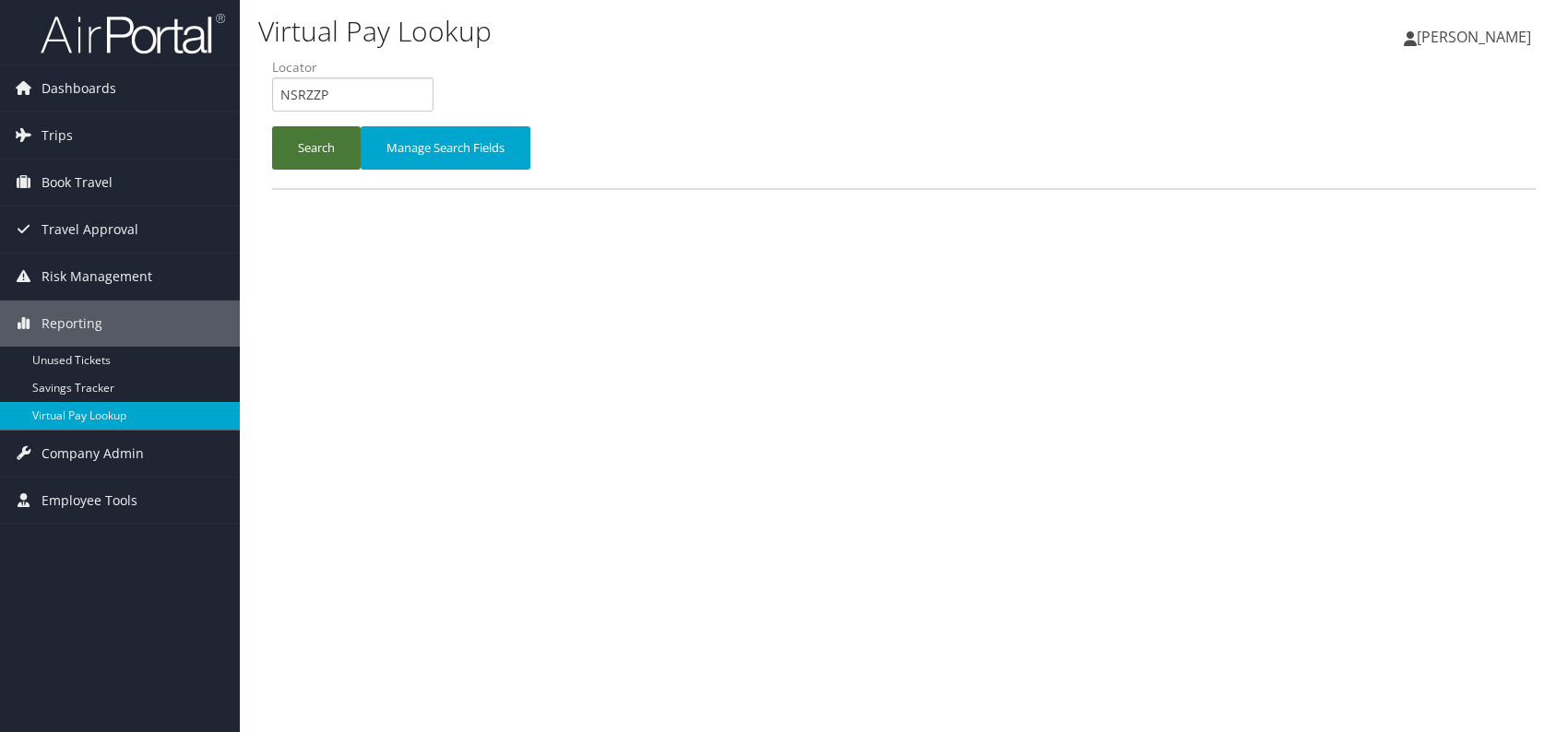
drag, startPoint x: 313, startPoint y: 140, endPoint x: 340, endPoint y: 166, distance: 37.5
click at [313, 140] on button "Search" at bounding box center [316, 148] width 89 height 44
